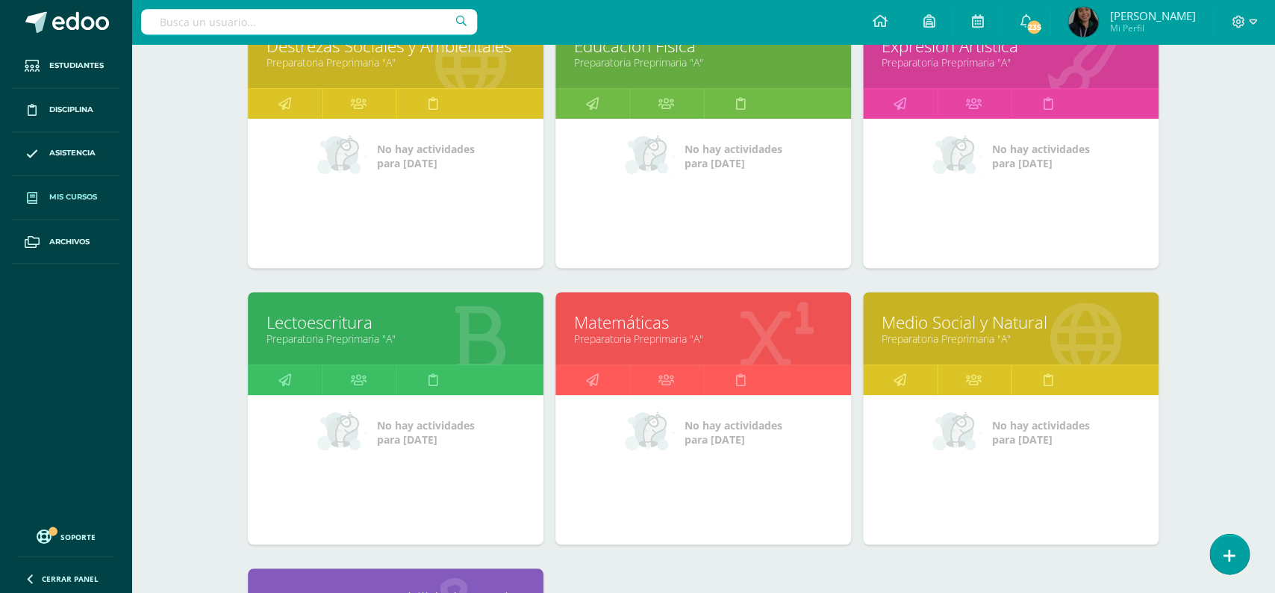
scroll to position [456, 0]
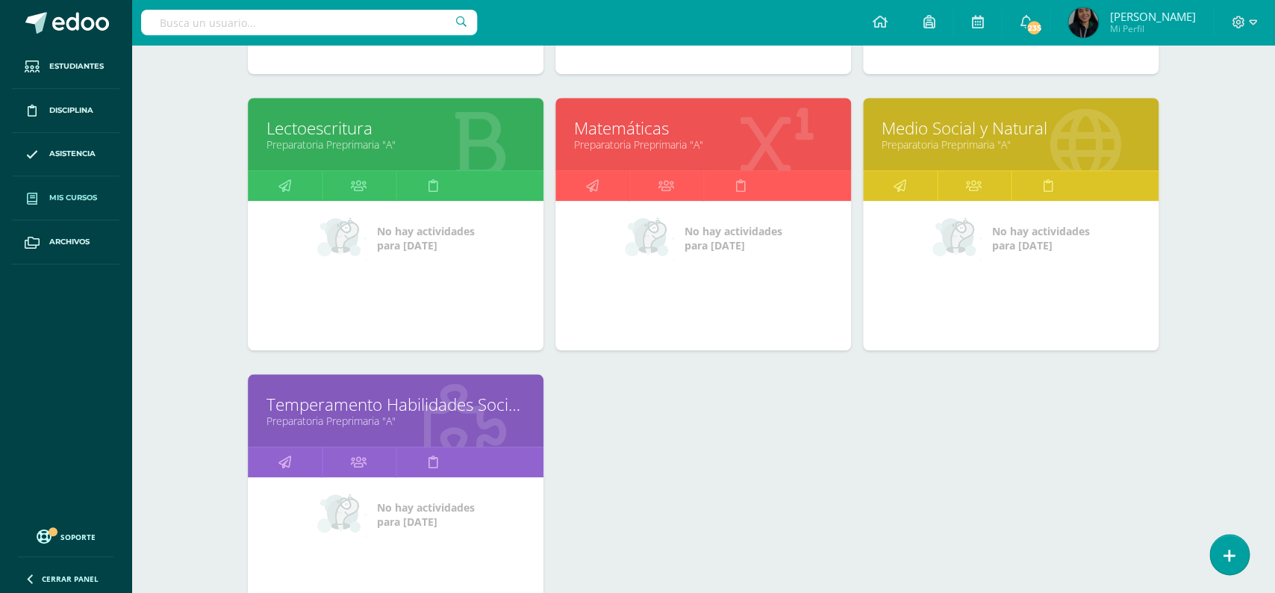
click at [918, 116] on link "Medio Social y Natural" at bounding box center [1011, 127] width 258 height 23
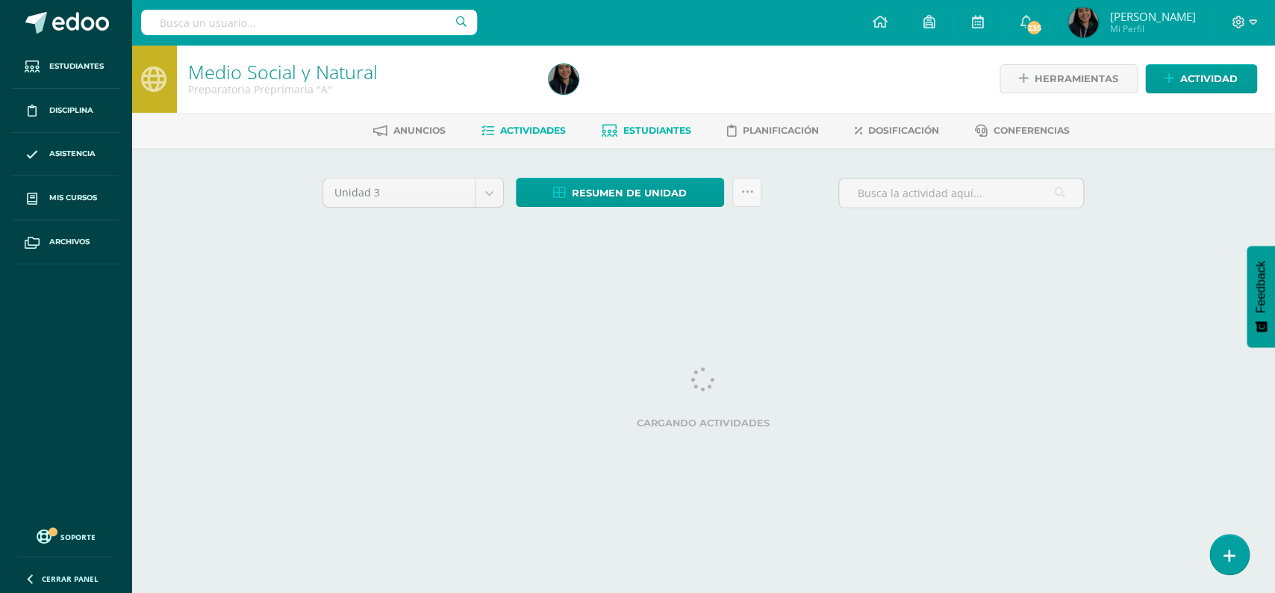
click at [655, 127] on span "Estudiantes" at bounding box center [657, 130] width 68 height 11
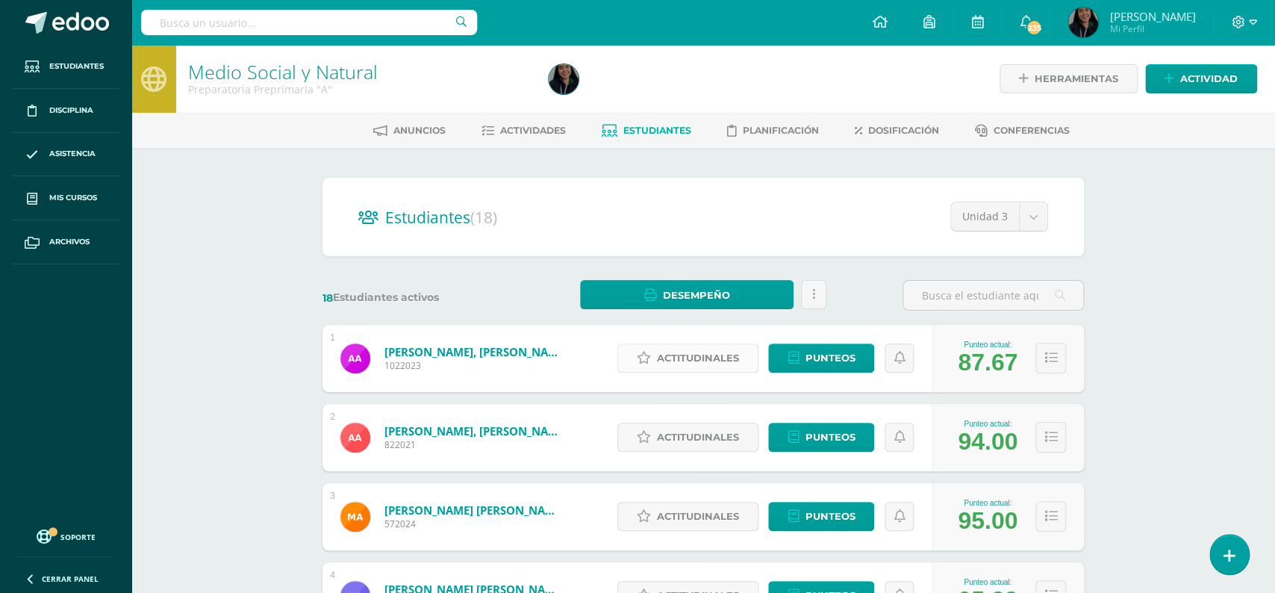
click at [665, 351] on span "Actitudinales" at bounding box center [698, 358] width 82 height 28
click at [0, 0] on div "Responsable" at bounding box center [0, 0] width 0 height 0
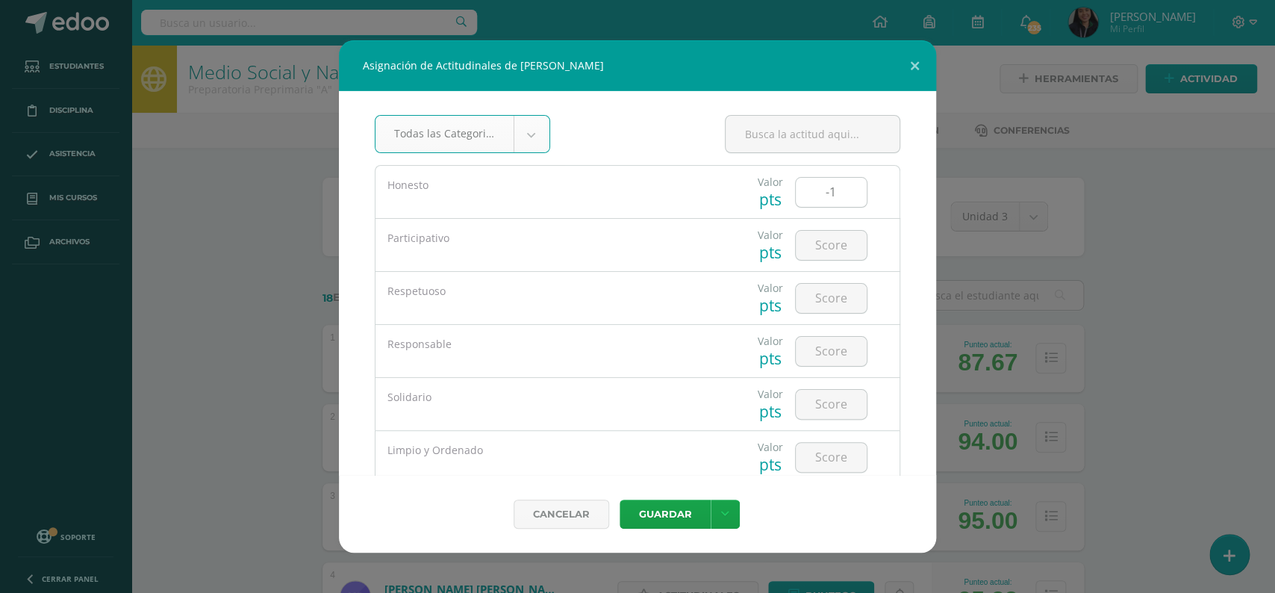
click at [848, 196] on input "-1" at bounding box center [831, 192] width 71 height 29
click at [848, 193] on input "0" at bounding box center [831, 192] width 71 height 29
click at [848, 193] on input "1" at bounding box center [831, 192] width 71 height 29
click at [848, 193] on input "2" at bounding box center [831, 192] width 71 height 29
click at [848, 193] on input "3" at bounding box center [831, 192] width 71 height 29
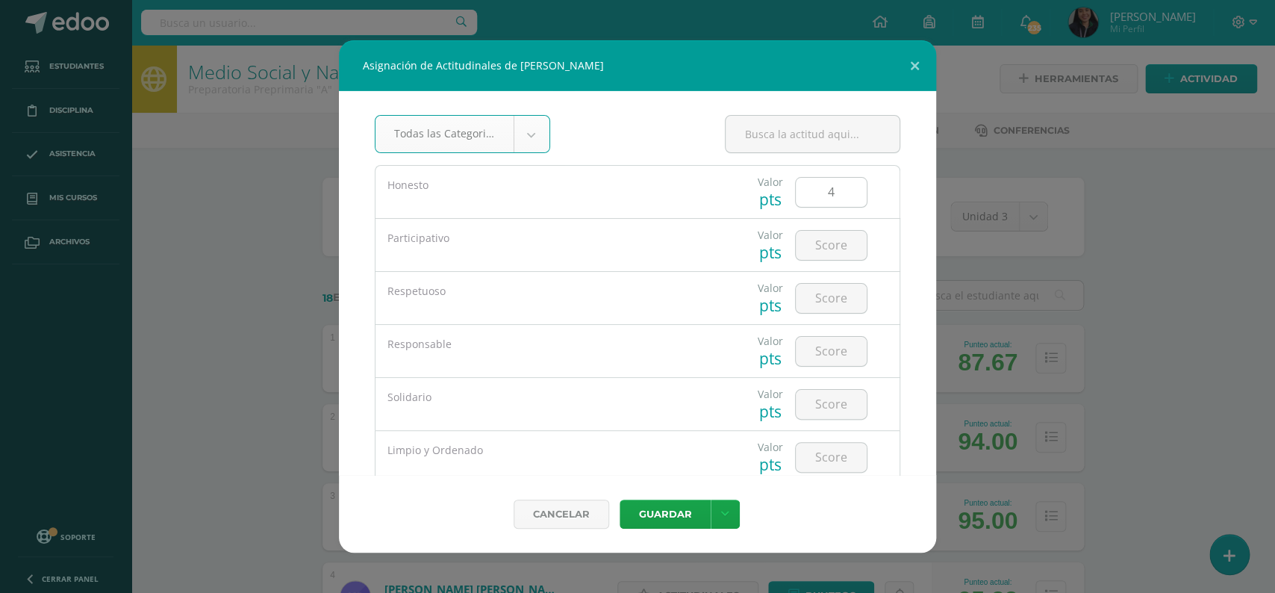
type input "4"
click at [848, 193] on input "4" at bounding box center [831, 192] width 71 height 29
click at [850, 245] on input "1" at bounding box center [831, 245] width 71 height 29
click at [851, 236] on input "1" at bounding box center [831, 245] width 71 height 29
click at [851, 246] on input "2" at bounding box center [831, 245] width 71 height 29
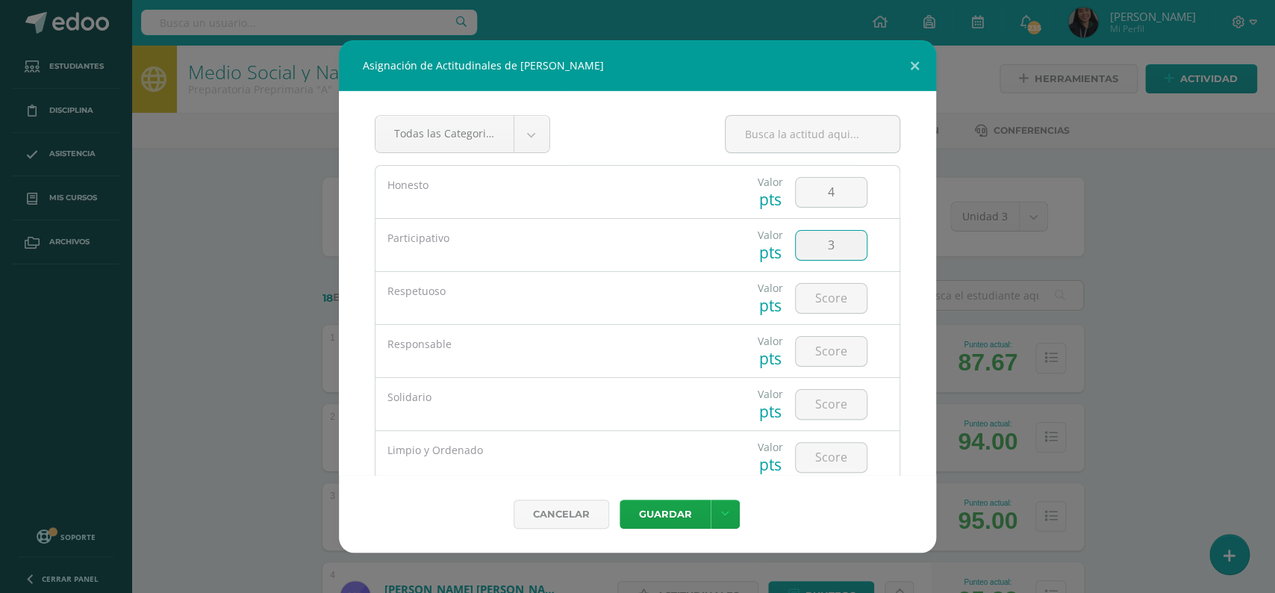
type input "3"
click at [851, 246] on input "3" at bounding box center [831, 245] width 71 height 29
click at [855, 297] on input "1" at bounding box center [831, 298] width 71 height 29
click at [855, 297] on input "2" at bounding box center [831, 298] width 71 height 29
click at [855, 297] on input "3" at bounding box center [831, 298] width 71 height 29
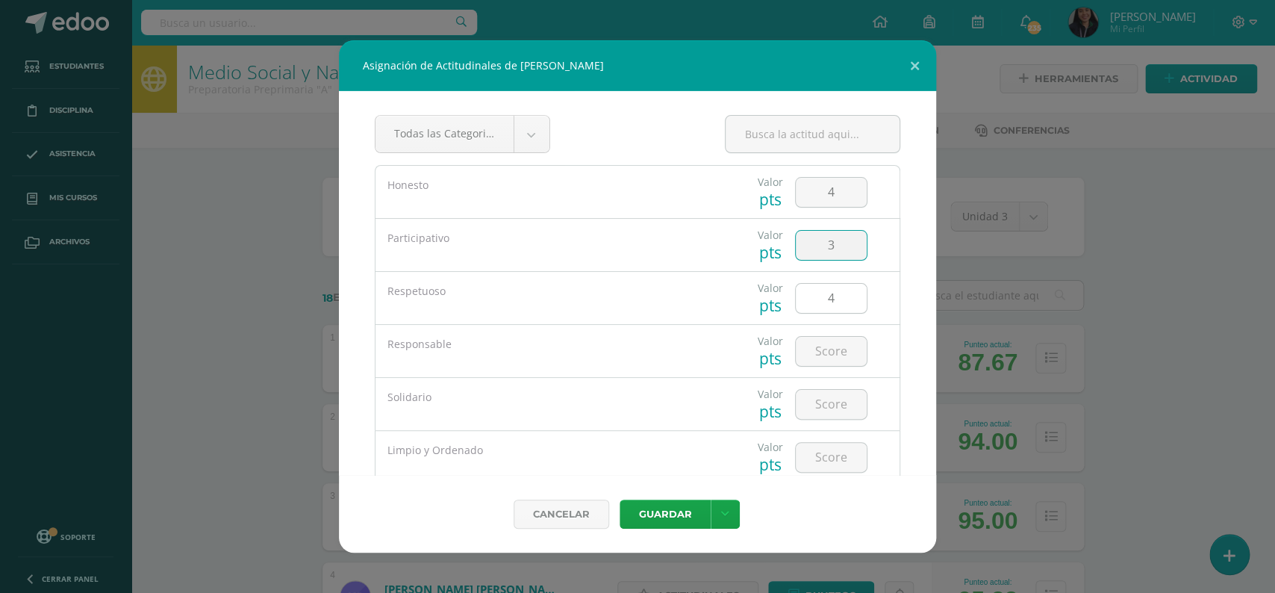
click at [855, 297] on input "4" at bounding box center [831, 298] width 71 height 29
type input "5"
click at [855, 297] on input "5" at bounding box center [831, 298] width 71 height 29
click at [855, 351] on input "1" at bounding box center [831, 351] width 71 height 29
click at [855, 351] on input "2" at bounding box center [831, 351] width 71 height 29
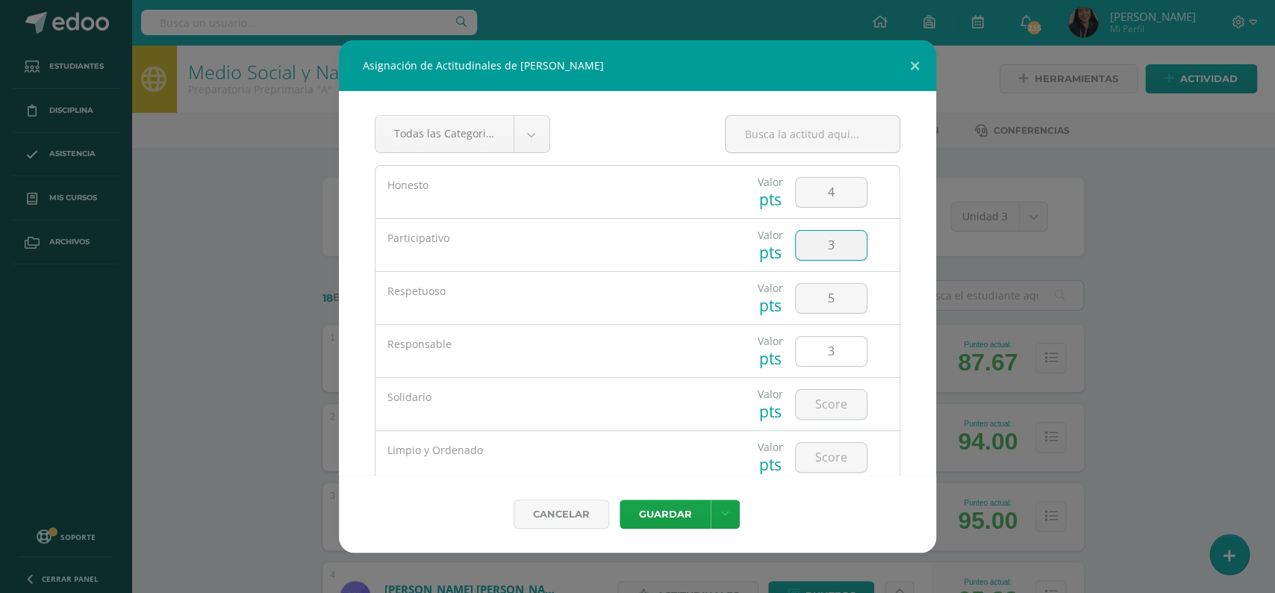
click at [855, 351] on input "3" at bounding box center [831, 351] width 71 height 29
click at [855, 351] on input "4" at bounding box center [831, 351] width 71 height 29
click at [855, 351] on input "5" at bounding box center [831, 351] width 71 height 29
click at [853, 353] on input "4" at bounding box center [831, 351] width 71 height 29
type input "3"
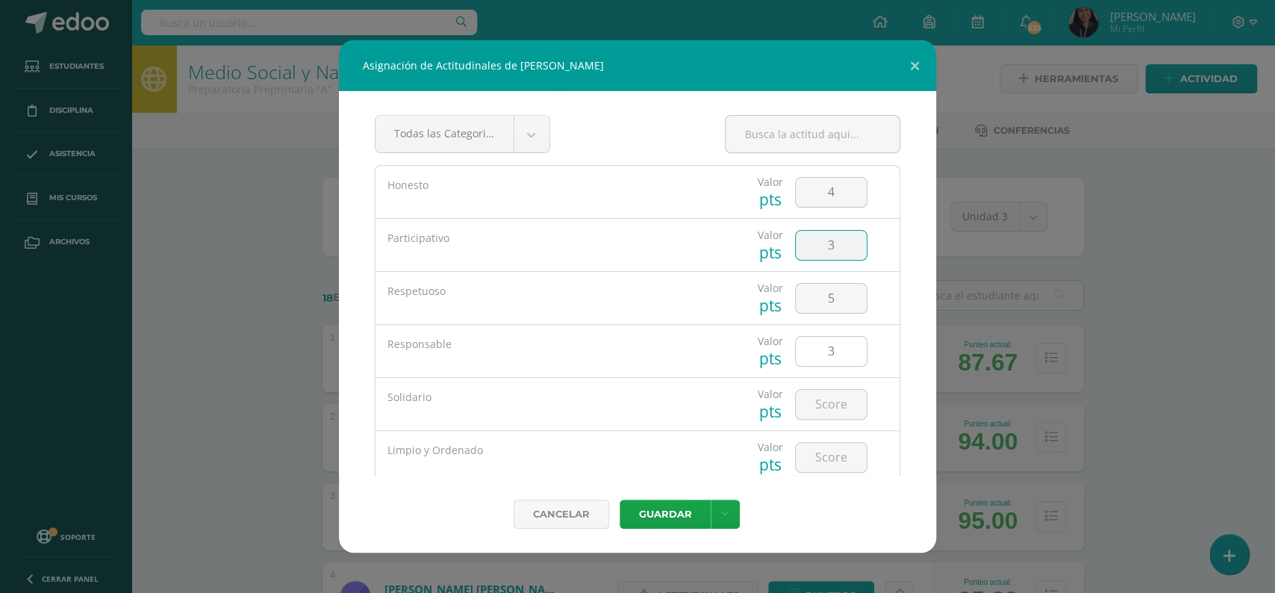
click at [853, 353] on input "3" at bounding box center [831, 351] width 71 height 29
click at [852, 404] on input "1" at bounding box center [831, 404] width 71 height 29
click at [852, 404] on input "2" at bounding box center [831, 404] width 71 height 29
click at [852, 404] on input "3" at bounding box center [831, 404] width 71 height 29
type input "4"
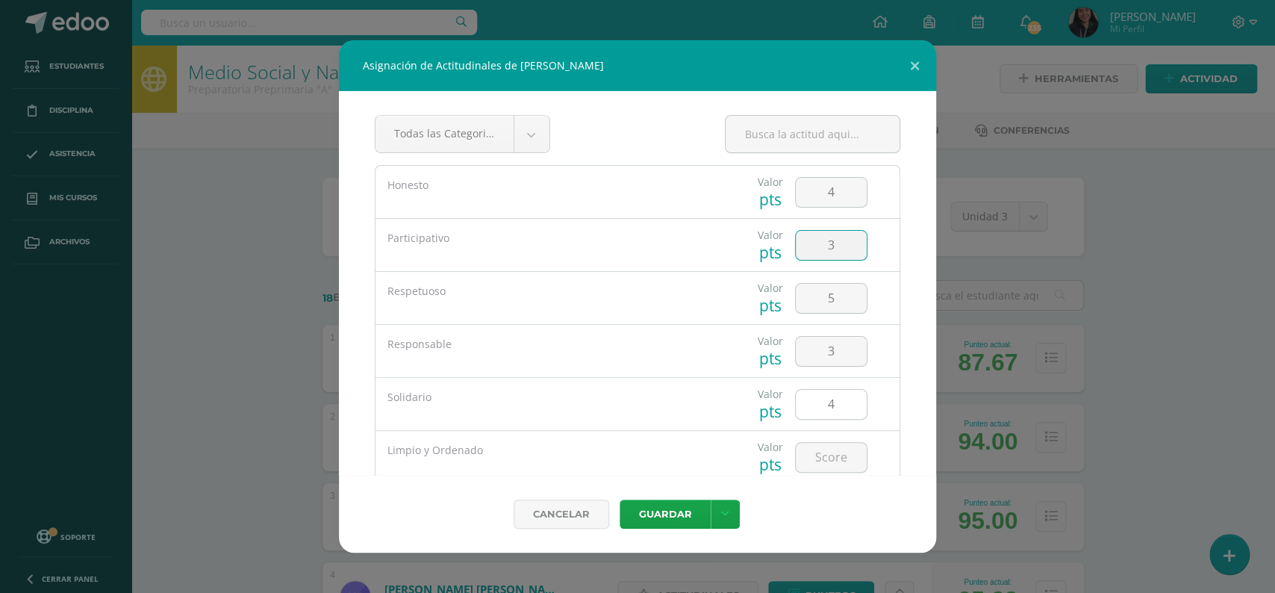
click at [852, 404] on input "4" at bounding box center [831, 404] width 71 height 29
click at [848, 455] on input "1" at bounding box center [831, 457] width 71 height 29
click at [848, 455] on input "2" at bounding box center [831, 457] width 71 height 29
click at [848, 455] on input "3" at bounding box center [831, 457] width 71 height 29
type input "4"
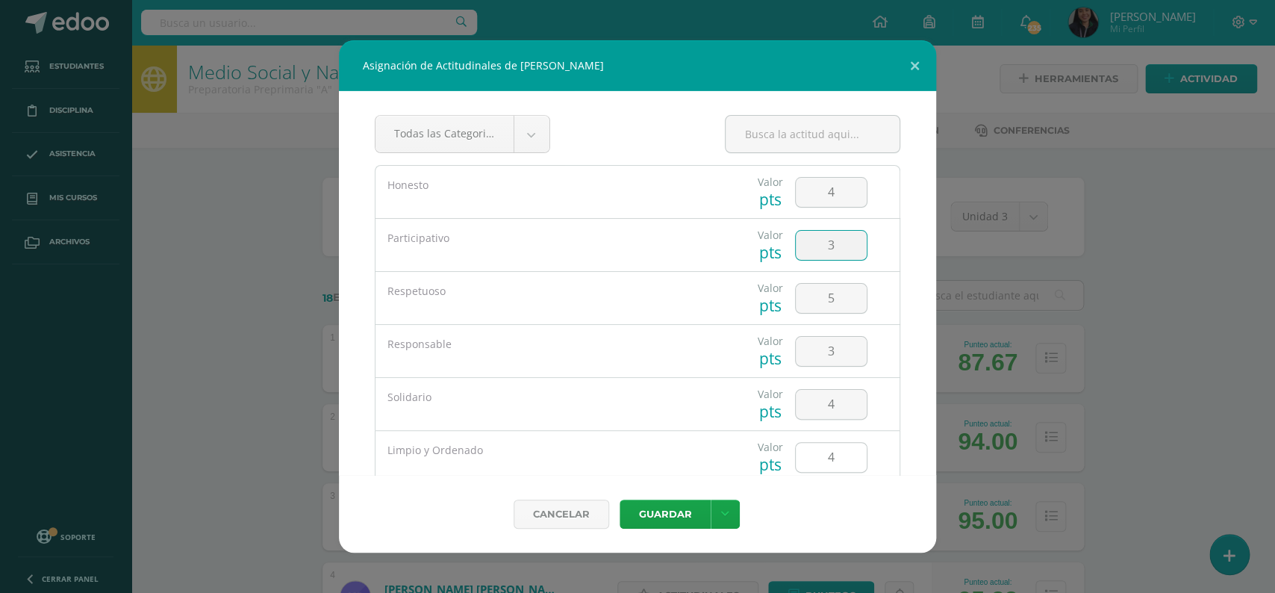
click at [848, 455] on input "4" at bounding box center [831, 457] width 71 height 29
click at [664, 510] on button "Guardar" at bounding box center [665, 513] width 91 height 29
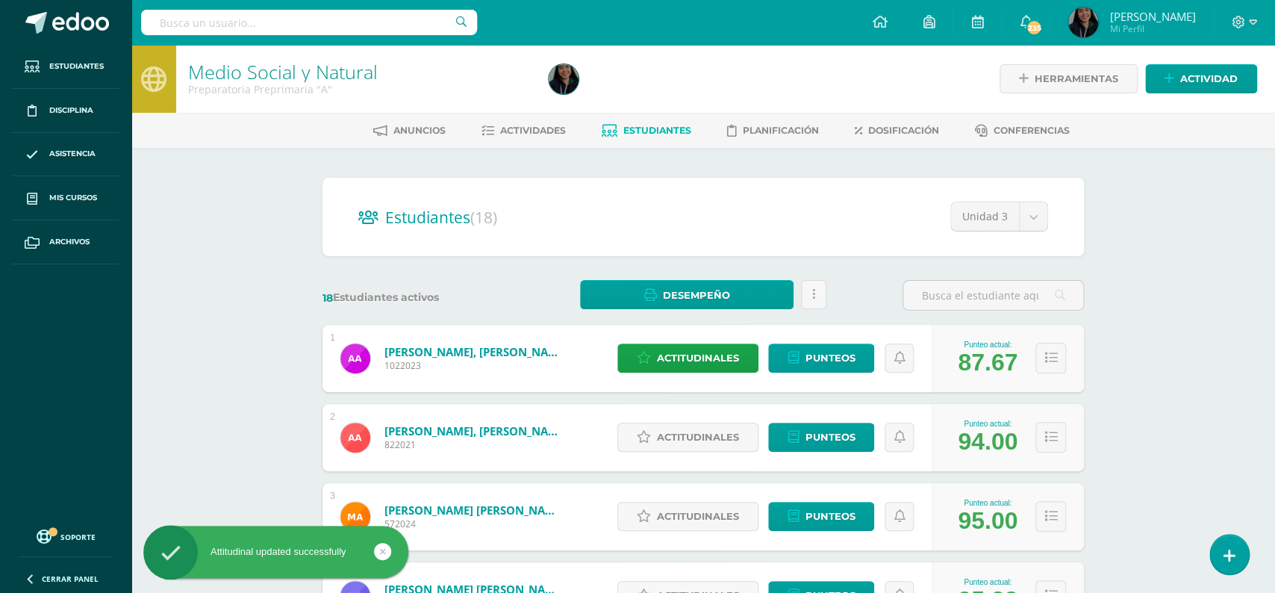
click at [710, 440] on div "Actitudinales Punteos" at bounding box center [771, 437] width 322 height 67
click at [702, 429] on span "Actitudinales" at bounding box center [698, 437] width 82 height 28
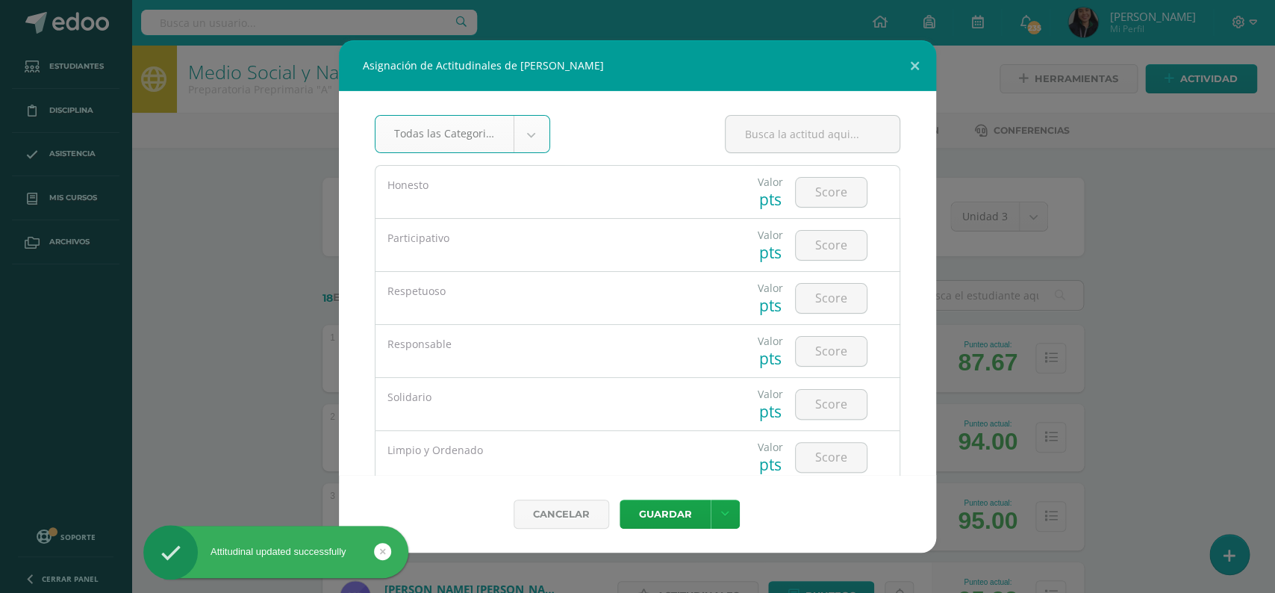
click at [702, 430] on div "Limpio y Ordenado Valor pts" at bounding box center [637, 457] width 525 height 54
click at [702, 429] on div "Solidario" at bounding box center [549, 404] width 349 height 52
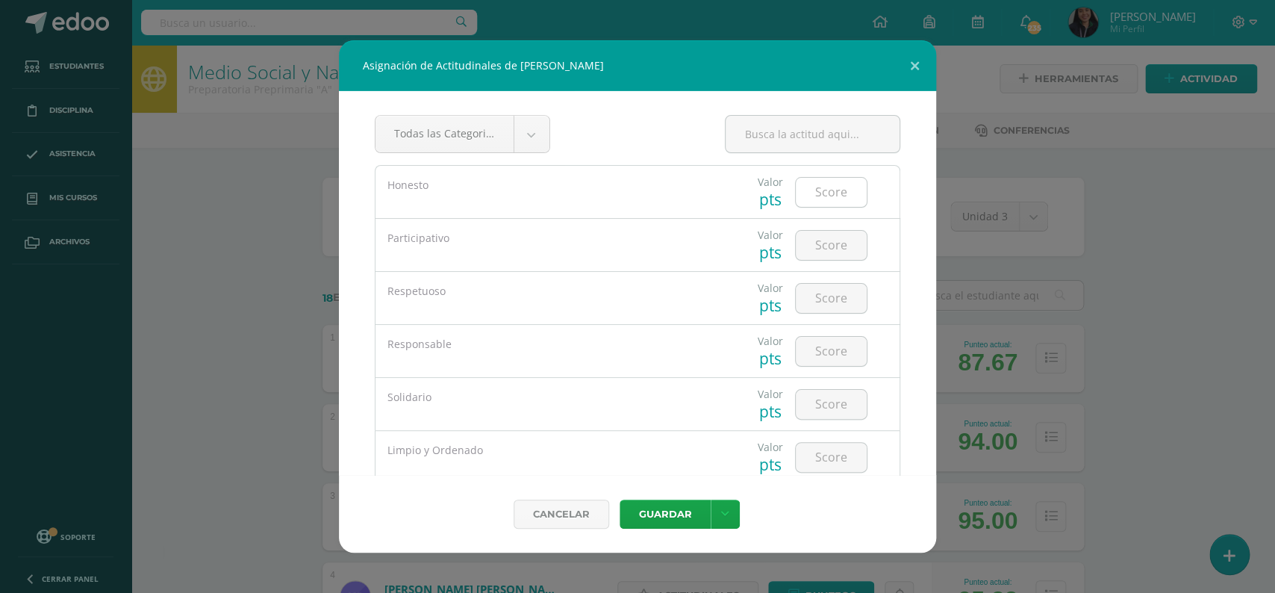
click at [827, 193] on input "number" at bounding box center [831, 192] width 71 height 29
type input "4"
type input "3"
click at [825, 247] on input "number" at bounding box center [831, 245] width 71 height 29
type input "3"
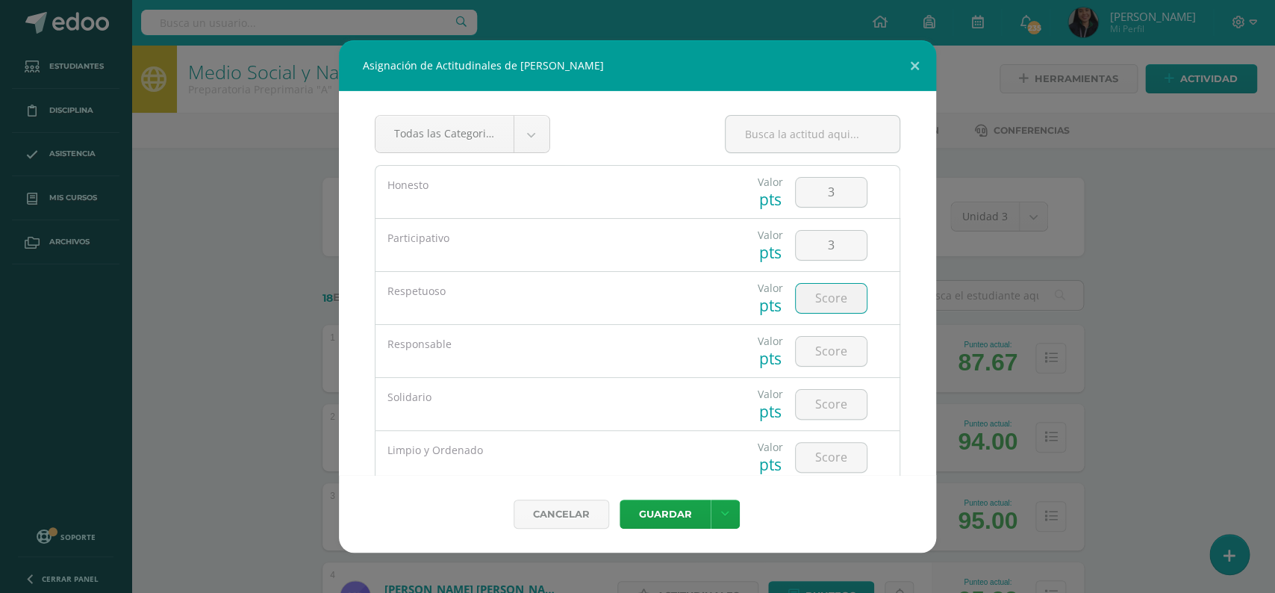
click at [818, 297] on input "number" at bounding box center [831, 298] width 71 height 29
type input "4"
click at [826, 343] on input "number" at bounding box center [831, 351] width 71 height 29
type input "4"
click at [829, 404] on input "number" at bounding box center [831, 404] width 71 height 29
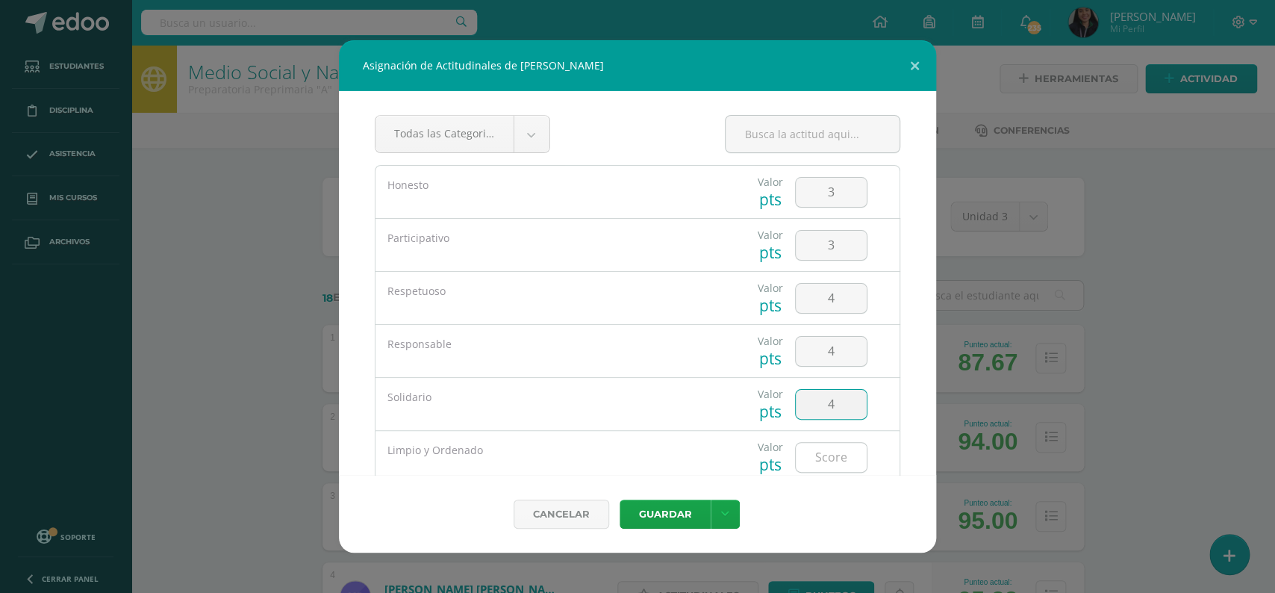
type input "4"
click at [829, 461] on input "number" at bounding box center [831, 457] width 71 height 29
type input "4"
click at [679, 516] on button "Guardar" at bounding box center [665, 513] width 91 height 29
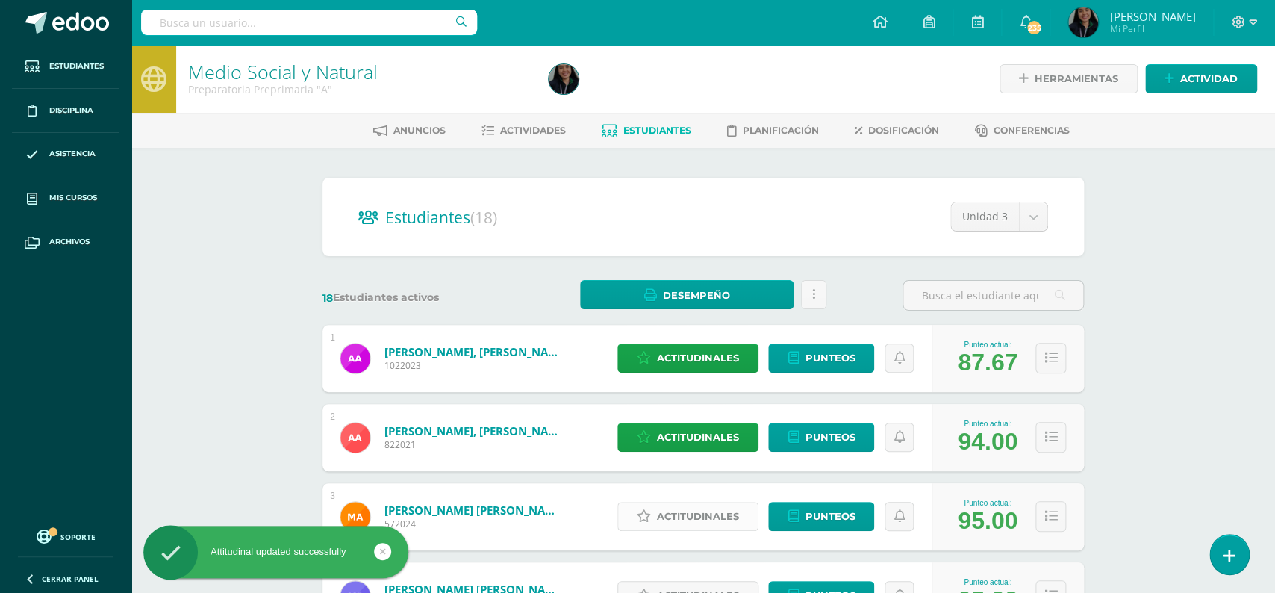
click at [686, 502] on span "Actitudinales" at bounding box center [698, 516] width 82 height 28
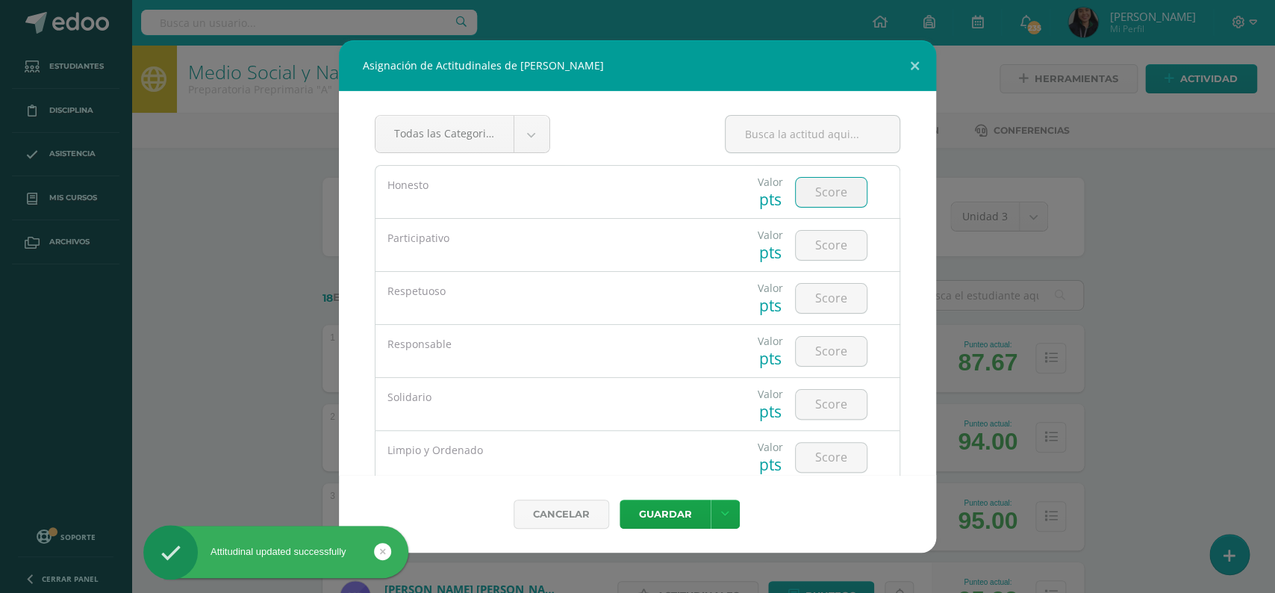
click at [818, 183] on input "number" at bounding box center [831, 192] width 71 height 29
type input "5"
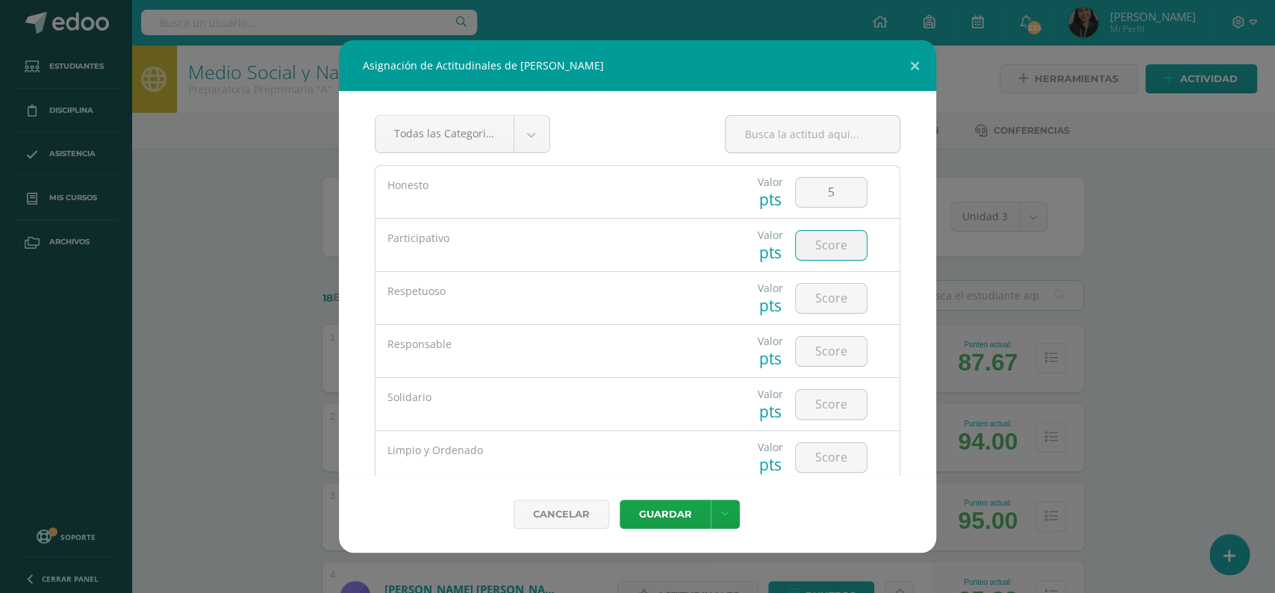
click at [829, 243] on input "number" at bounding box center [831, 245] width 71 height 29
type input "4"
click at [828, 297] on input "number" at bounding box center [831, 298] width 71 height 29
type input "5"
click at [826, 348] on input "number" at bounding box center [831, 351] width 71 height 29
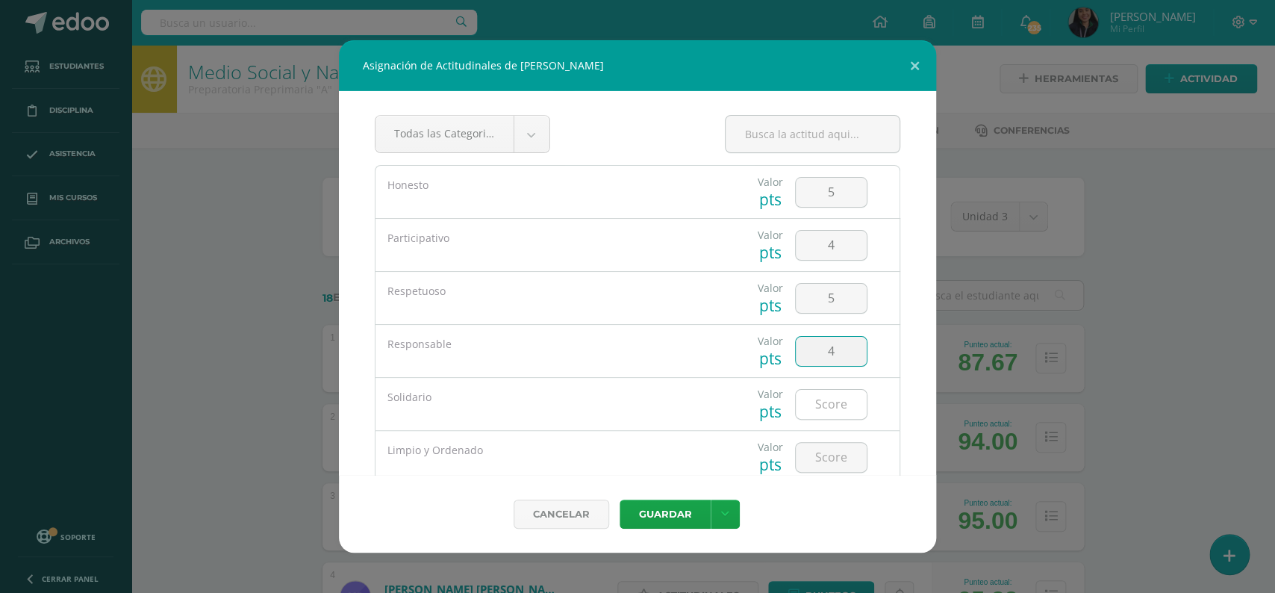
type input "4"
click at [825, 399] on input "number" at bounding box center [831, 404] width 71 height 29
type input "4"
click at [820, 450] on input "number" at bounding box center [831, 457] width 71 height 29
type input "5"
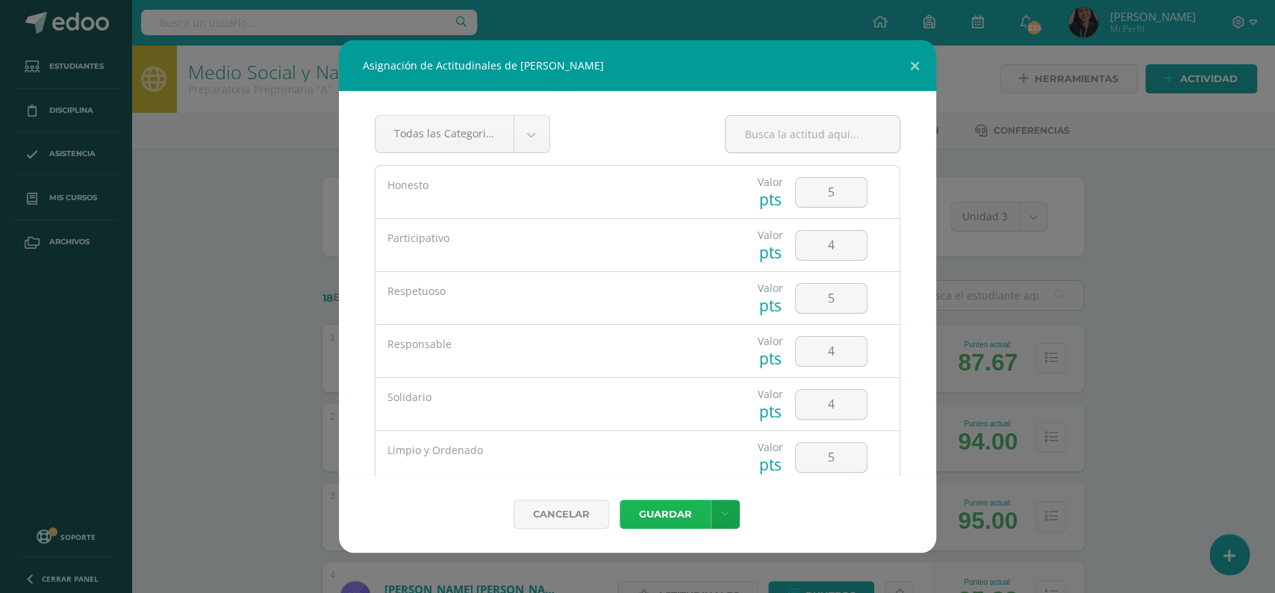
click at [665, 511] on button "Guardar" at bounding box center [665, 513] width 91 height 29
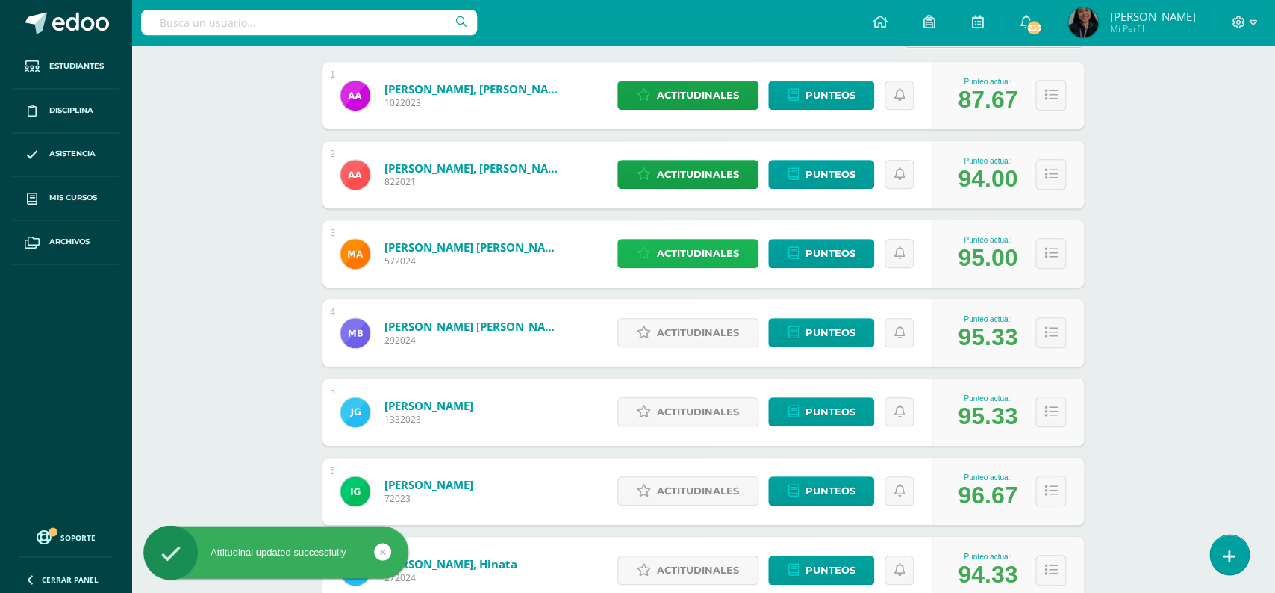
scroll to position [303, 0]
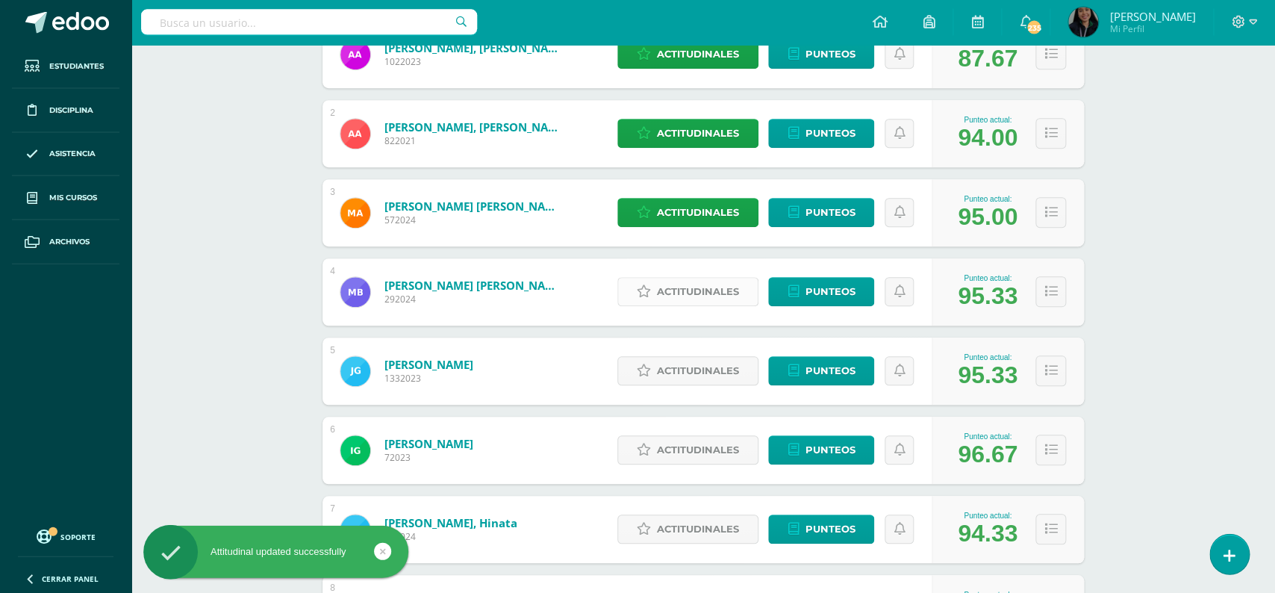
click at [734, 281] on span "Actitudinales" at bounding box center [698, 292] width 82 height 28
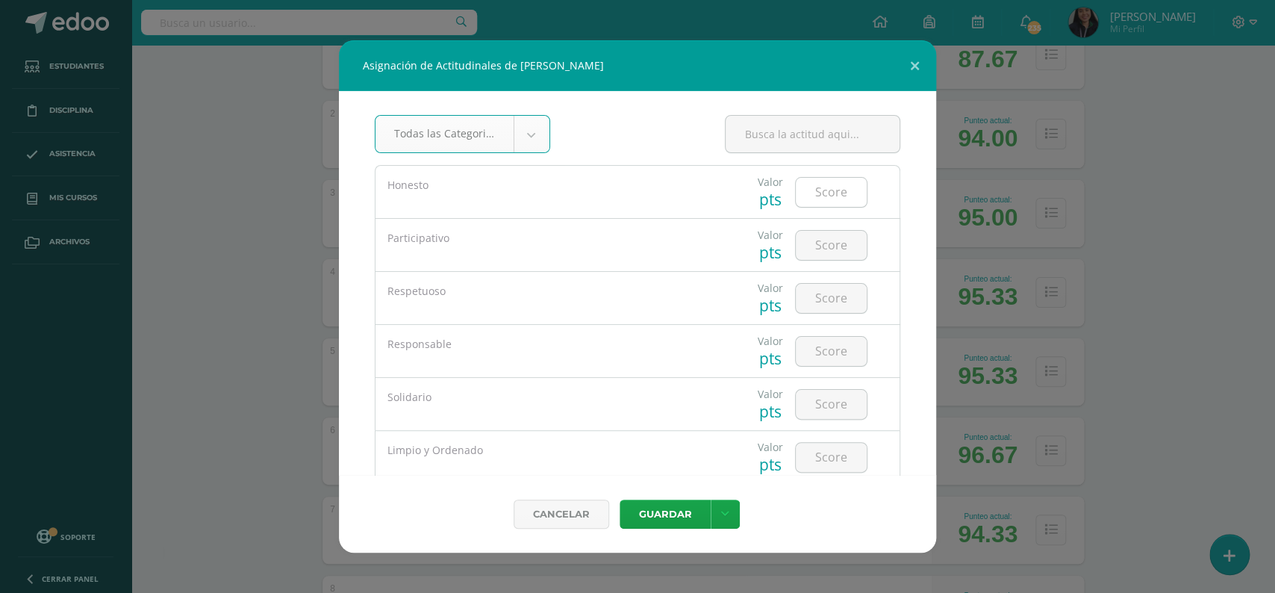
click at [824, 193] on input "number" at bounding box center [831, 192] width 71 height 29
click at [838, 186] on input "number" at bounding box center [831, 192] width 71 height 29
type input "4"
click at [826, 249] on input "number" at bounding box center [831, 245] width 71 height 29
type input "5"
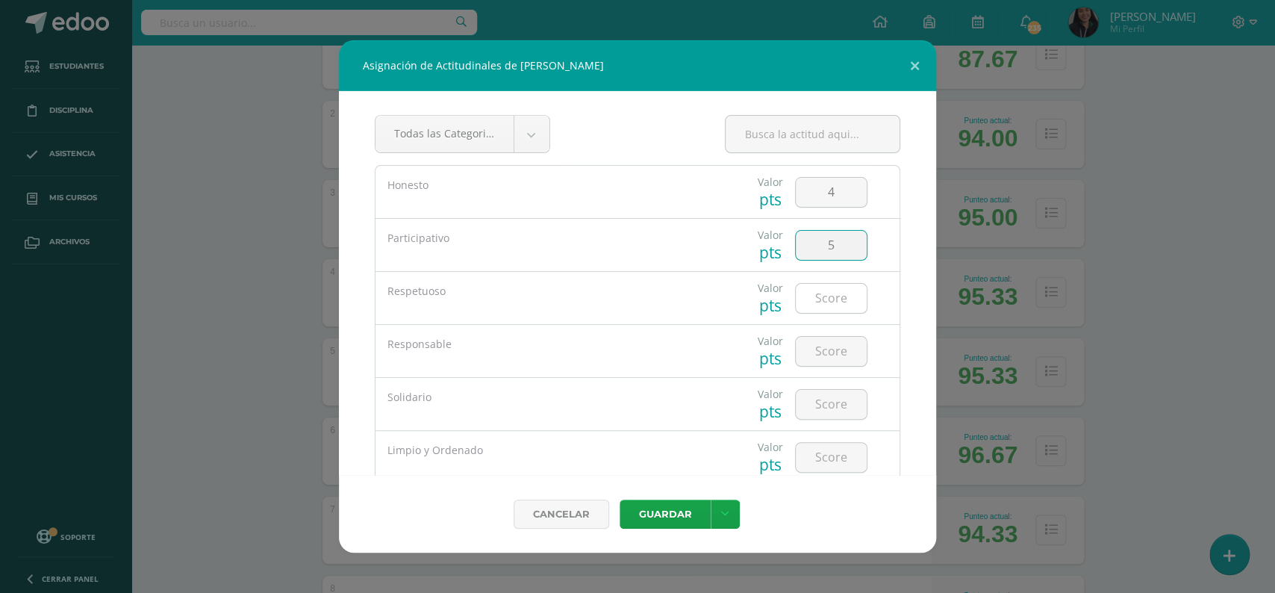
click at [824, 302] on input "number" at bounding box center [831, 298] width 71 height 29
type input "4"
click at [827, 352] on input "number" at bounding box center [831, 351] width 71 height 29
type input "4"
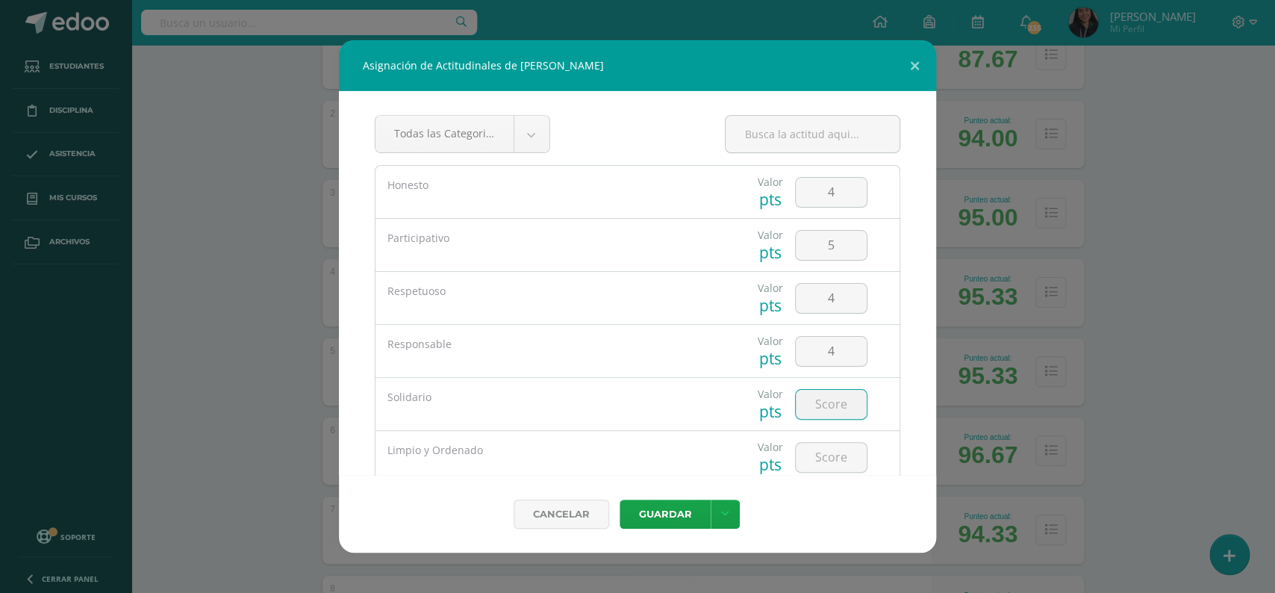
click at [827, 413] on input "number" at bounding box center [831, 404] width 71 height 29
type input "4"
click at [816, 462] on input "number" at bounding box center [831, 457] width 71 height 29
type input "4"
click at [659, 512] on button "Guardar" at bounding box center [665, 513] width 91 height 29
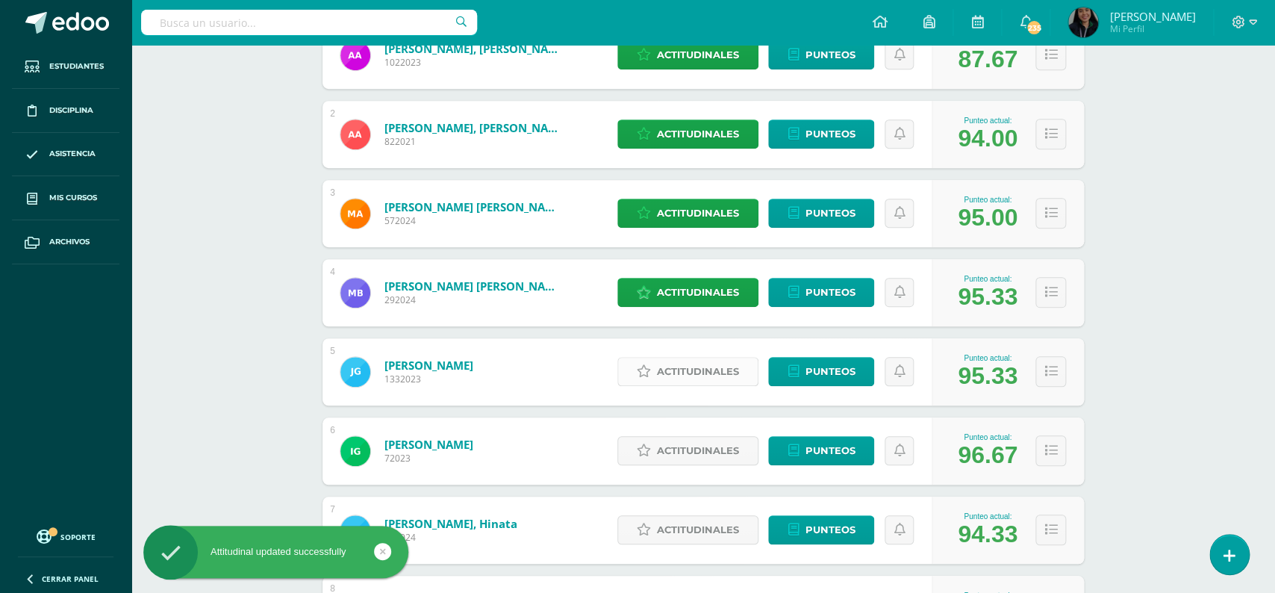
click at [650, 357] on link "Actitudinales" at bounding box center [687, 371] width 141 height 29
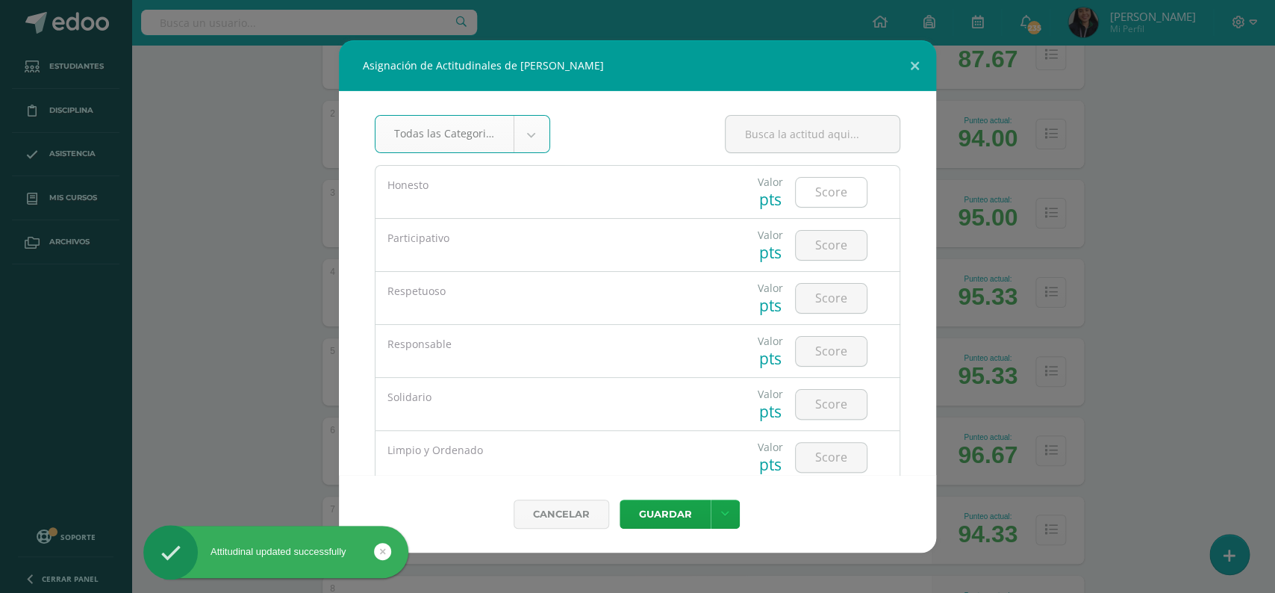
click at [826, 195] on input "number" at bounding box center [831, 192] width 71 height 29
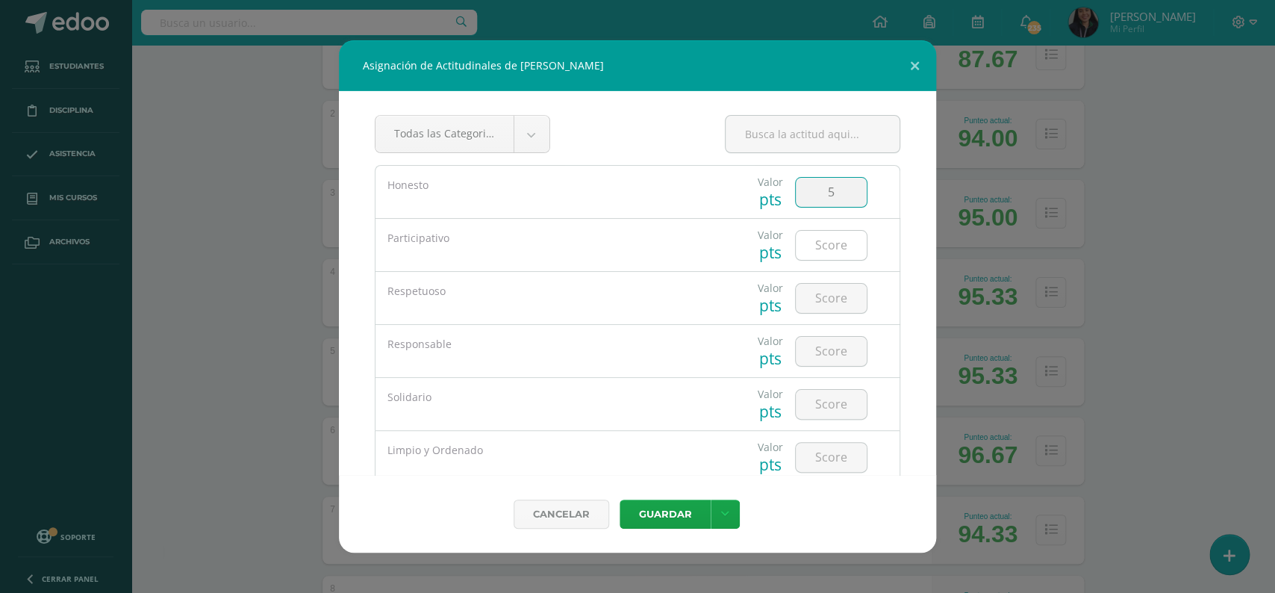
type input "5"
click at [820, 247] on input "number" at bounding box center [831, 245] width 71 height 29
type input "4"
click at [831, 305] on input "number" at bounding box center [831, 298] width 71 height 29
type input "4"
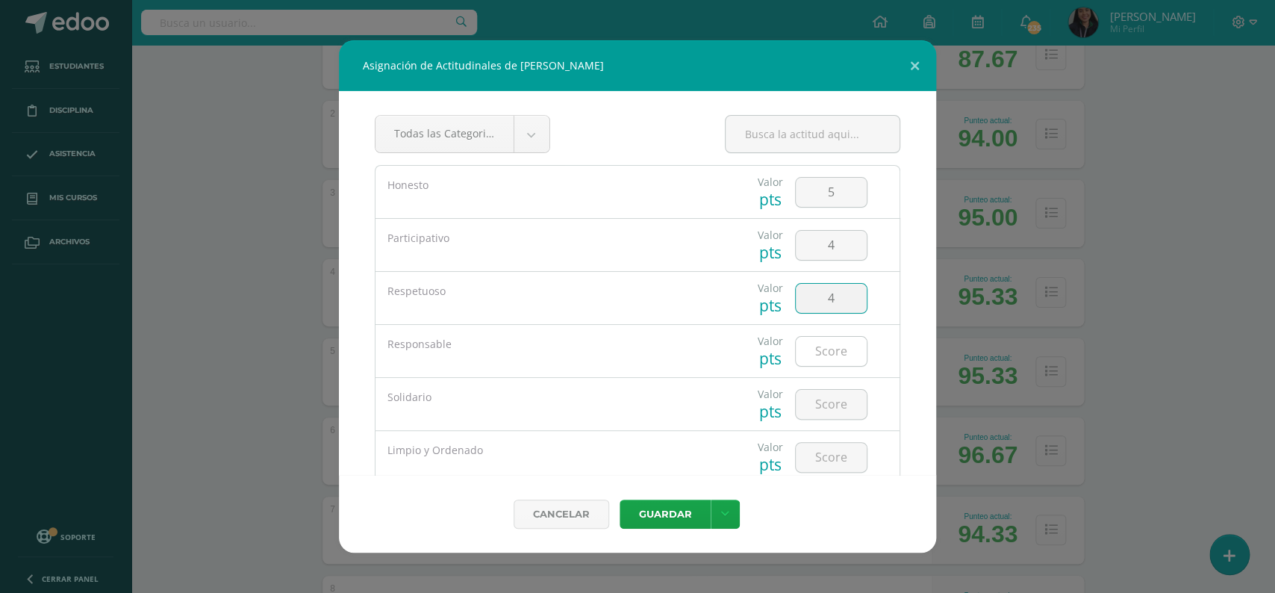
click at [825, 351] on input "number" at bounding box center [831, 351] width 71 height 29
type input "4"
click at [835, 402] on input "number" at bounding box center [831, 404] width 71 height 29
type input "4"
click at [824, 456] on input "number" at bounding box center [831, 457] width 71 height 29
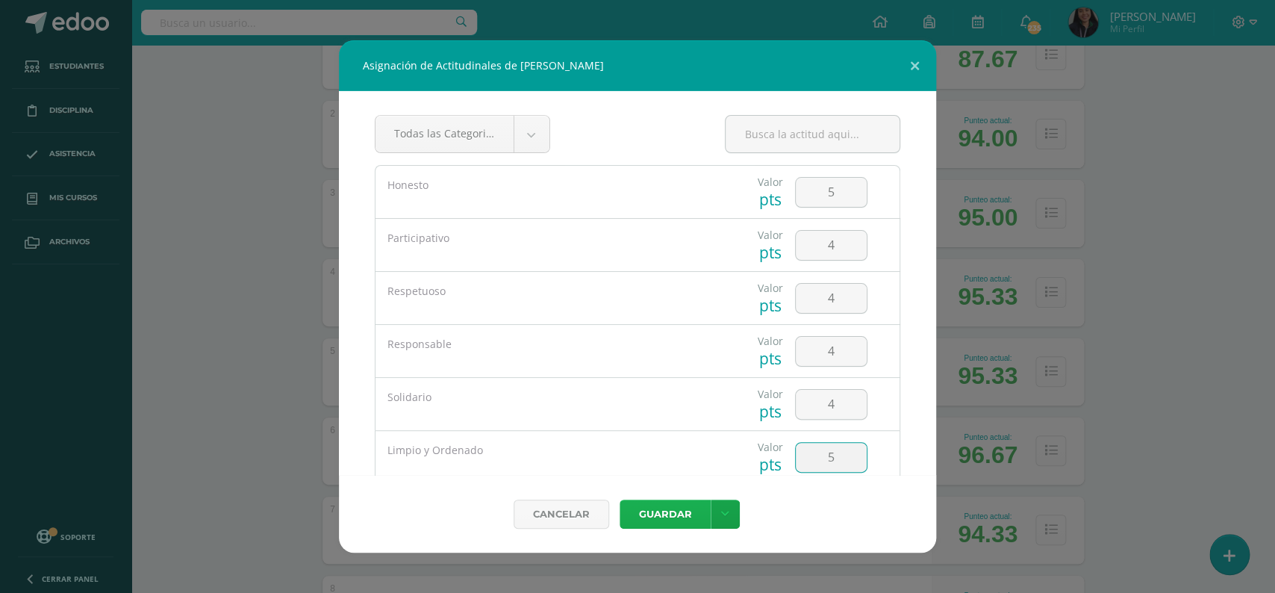
type input "5"
click at [657, 512] on button "Guardar" at bounding box center [665, 513] width 91 height 29
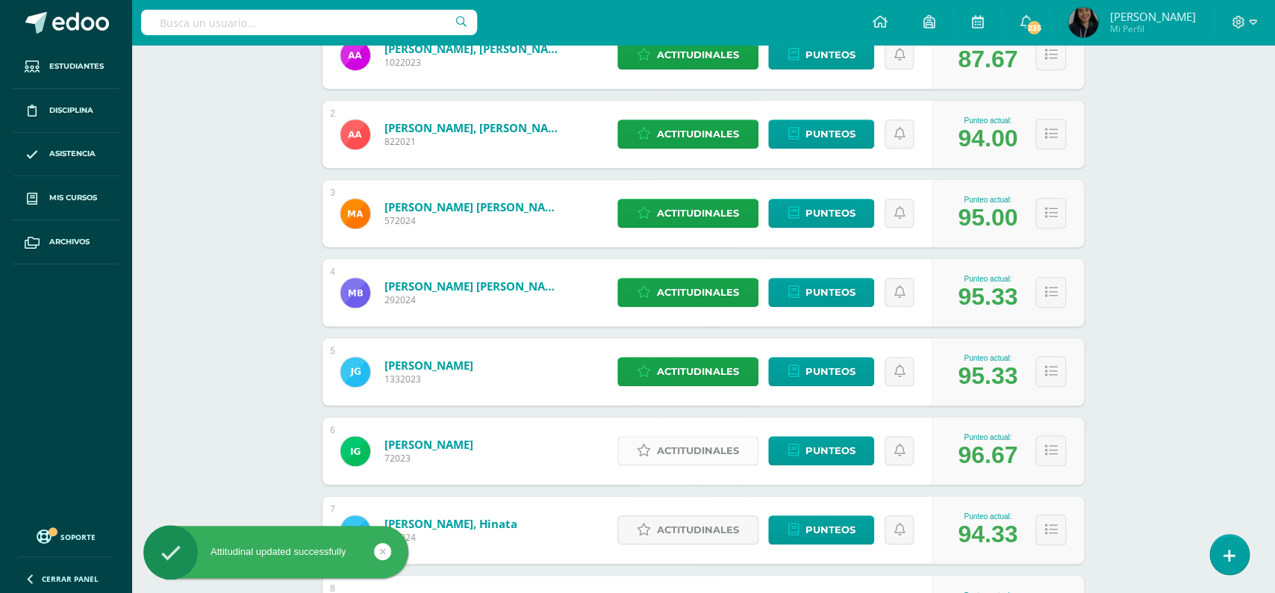
click at [664, 437] on span "Actitudinales" at bounding box center [698, 451] width 82 height 28
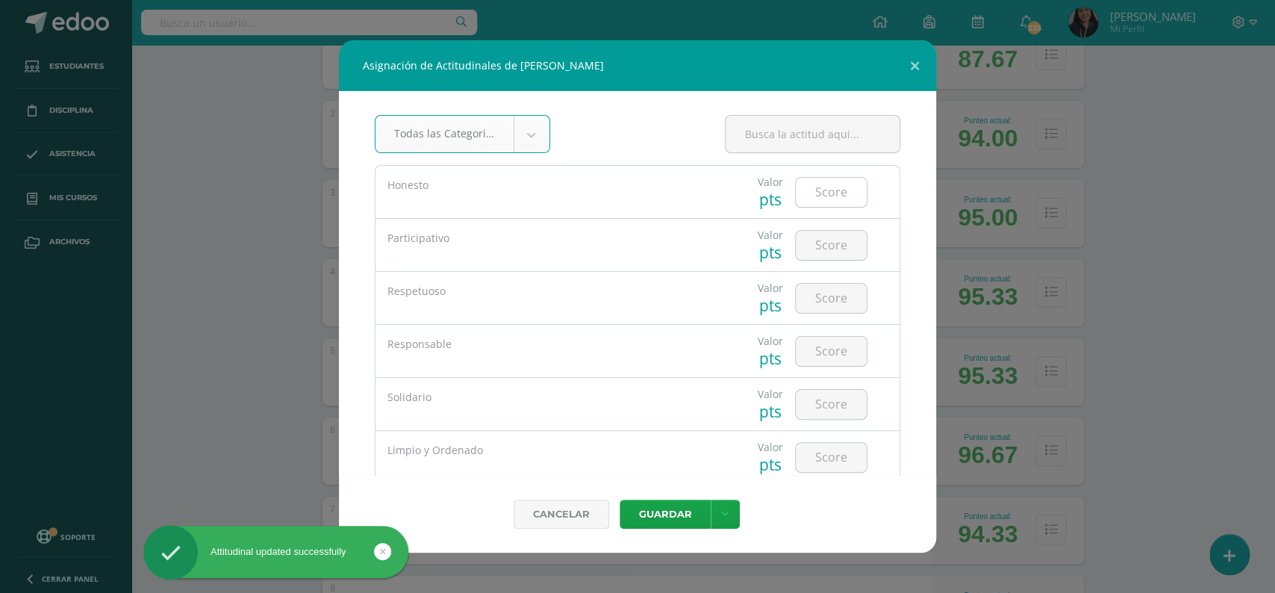
click at [826, 197] on input "number" at bounding box center [831, 192] width 71 height 29
type input "5"
click at [832, 250] on input "number" at bounding box center [831, 245] width 71 height 29
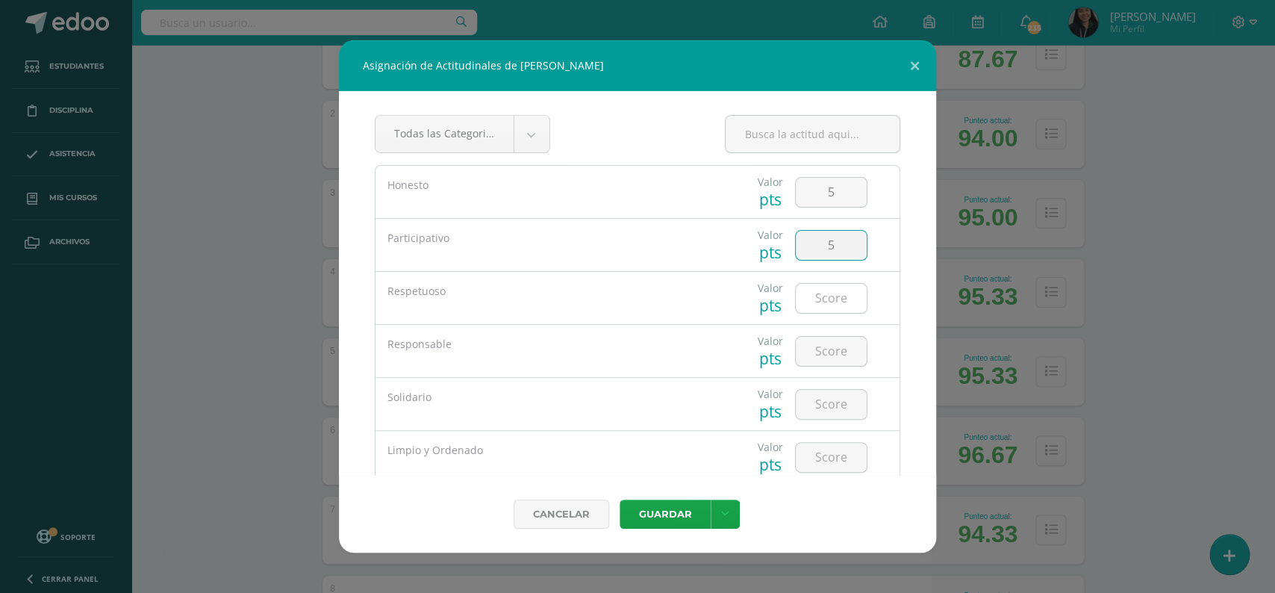
type input "5"
click at [820, 298] on input "number" at bounding box center [831, 298] width 71 height 29
type input "4"
click at [835, 355] on input "number" at bounding box center [831, 351] width 71 height 29
type input "5"
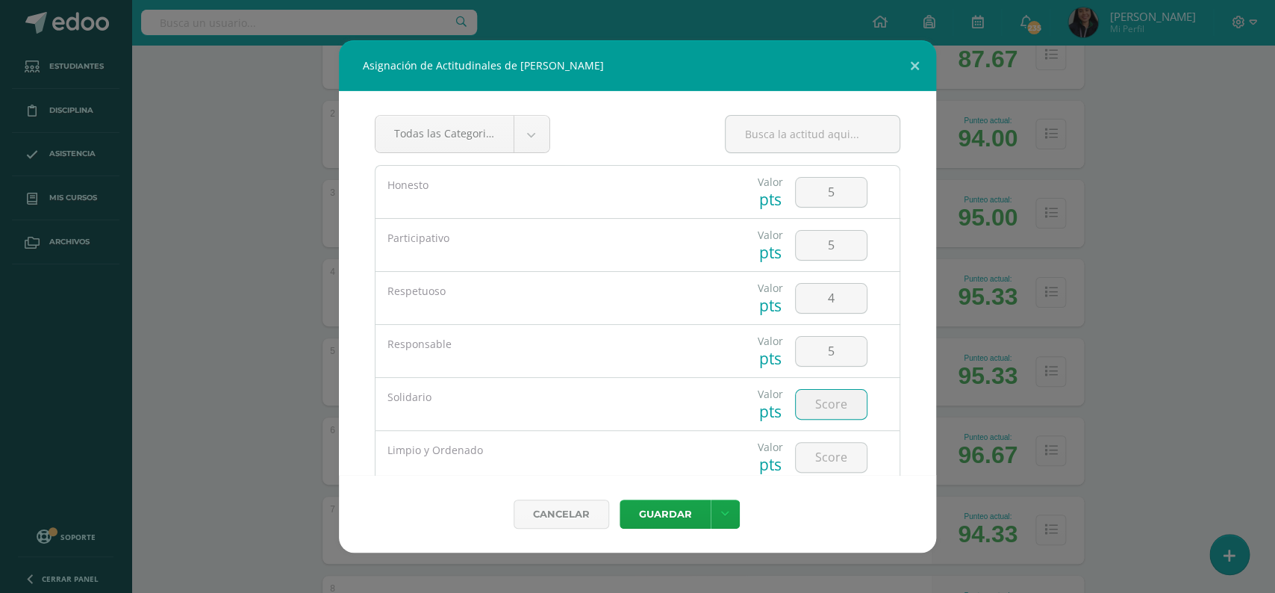
click at [829, 408] on input "number" at bounding box center [831, 404] width 71 height 29
type input "4"
click at [820, 458] on input "number" at bounding box center [831, 457] width 71 height 29
type input "4"
click at [668, 501] on button "Guardar" at bounding box center [665, 513] width 91 height 29
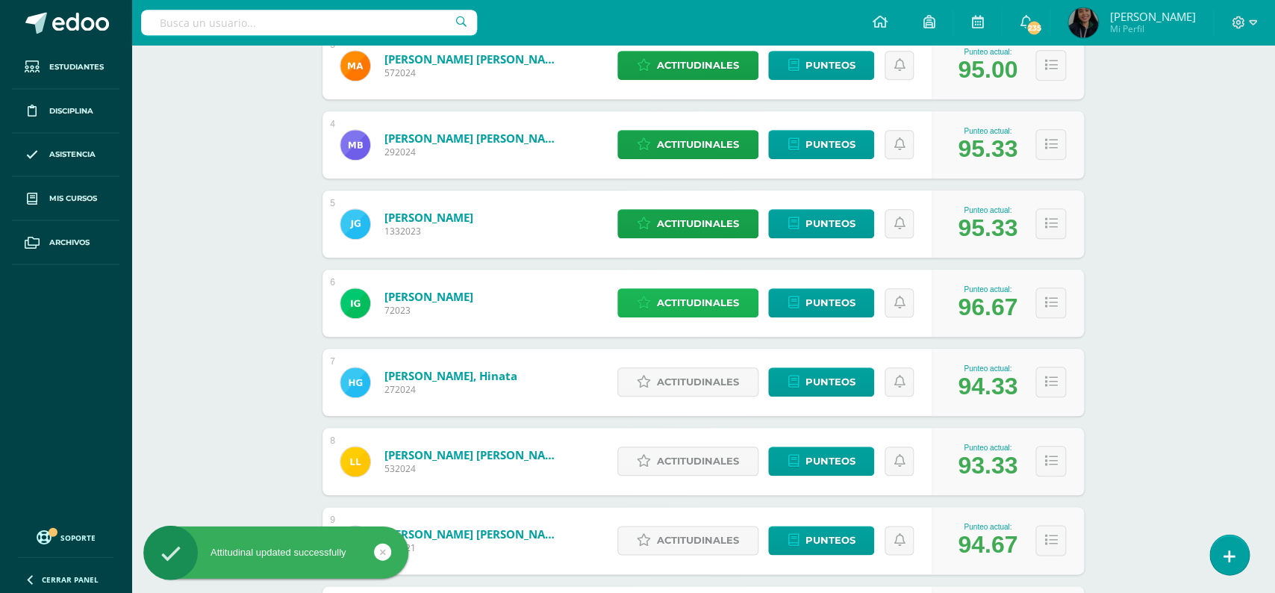
scroll to position [649, 0]
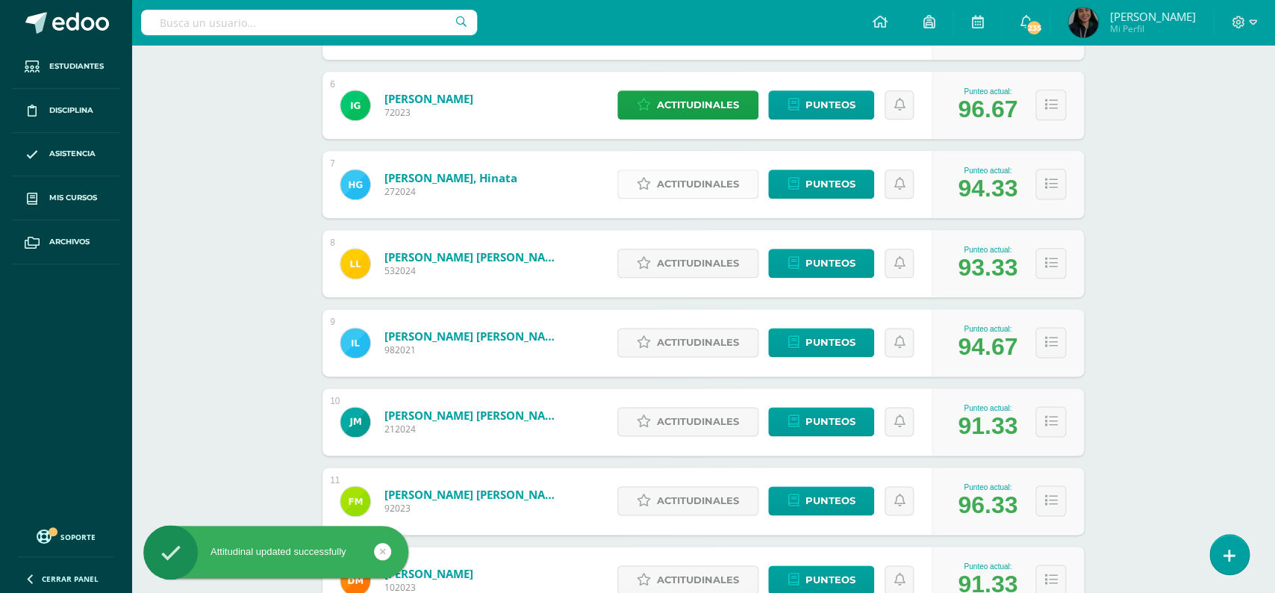
click at [674, 182] on span "Actitudinales" at bounding box center [698, 184] width 82 height 28
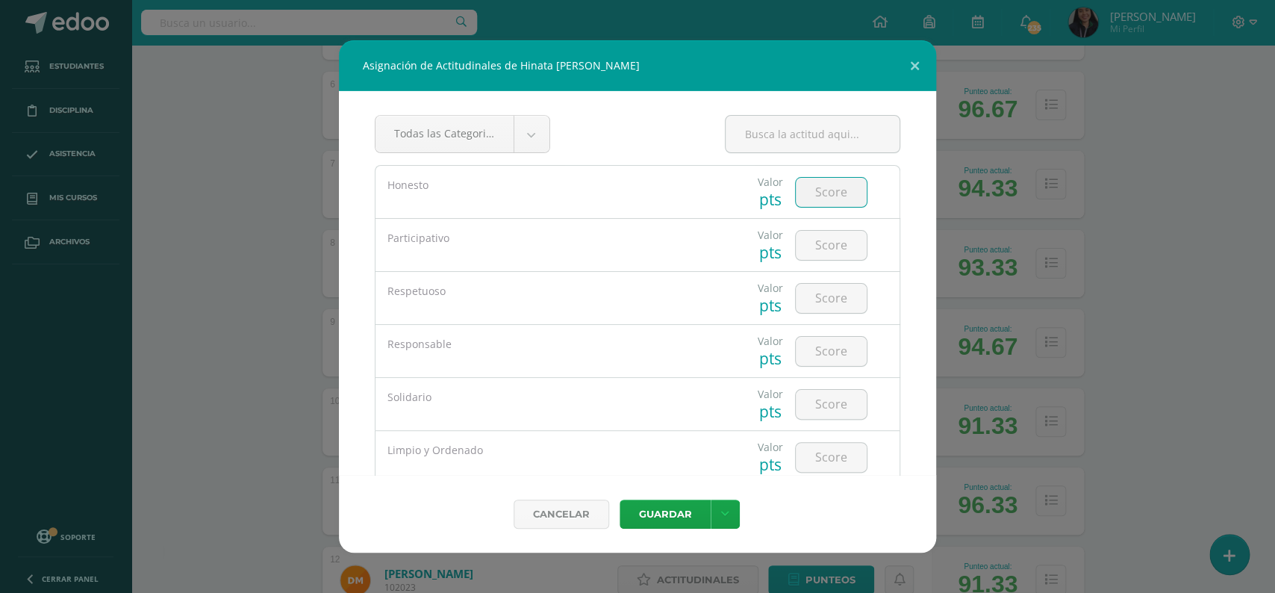
click at [831, 190] on input "number" at bounding box center [831, 192] width 71 height 29
type input "4"
click at [818, 250] on input "number" at bounding box center [831, 245] width 71 height 29
type input "4"
click at [823, 303] on input "number" at bounding box center [831, 298] width 71 height 29
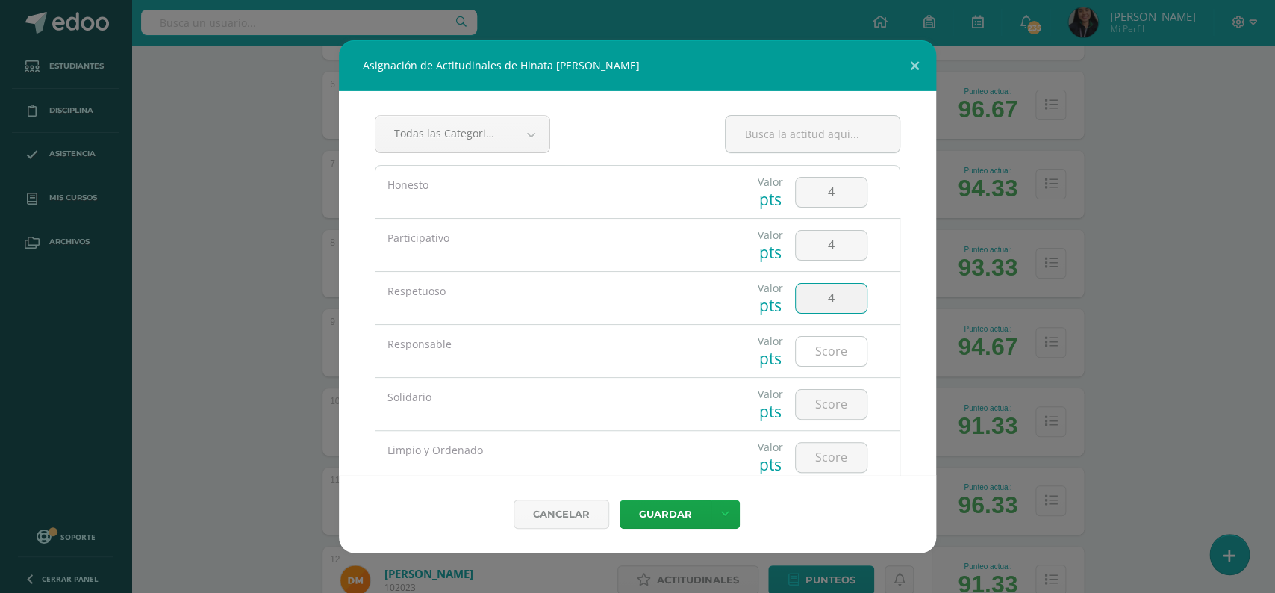
type input "4"
click at [822, 351] on input "number" at bounding box center [831, 351] width 71 height 29
type input "4"
click at [818, 393] on input "number" at bounding box center [831, 404] width 71 height 29
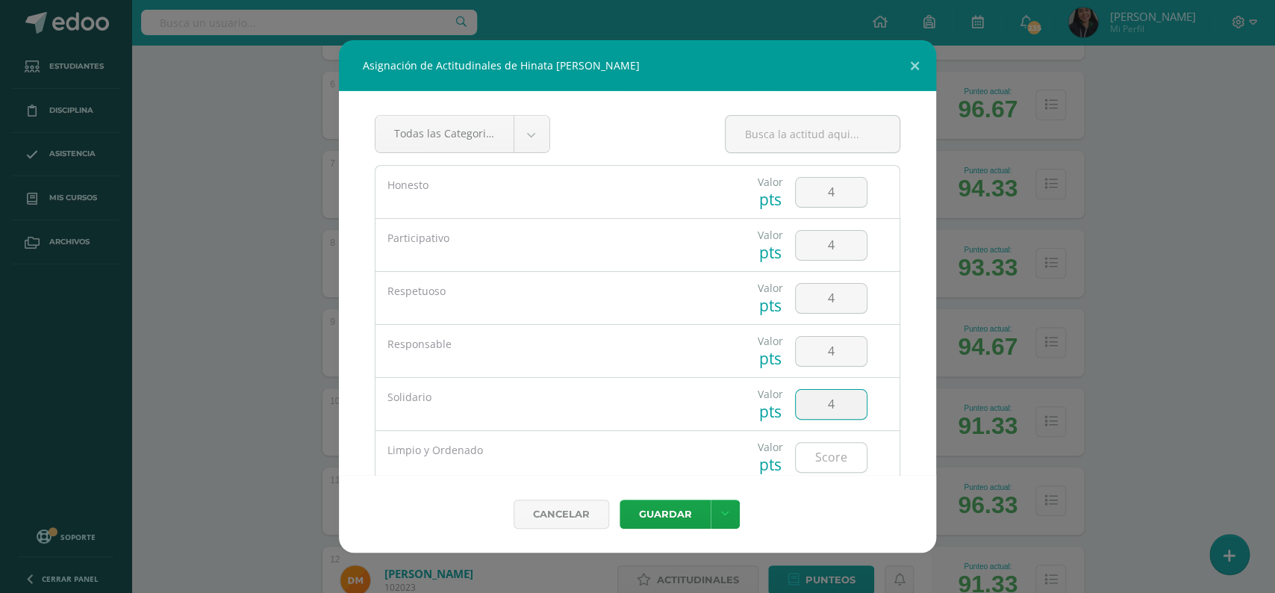
type input "4"
click at [826, 448] on input "number" at bounding box center [831, 457] width 71 height 29
type input "4"
click at [653, 515] on button "Guardar" at bounding box center [665, 513] width 91 height 29
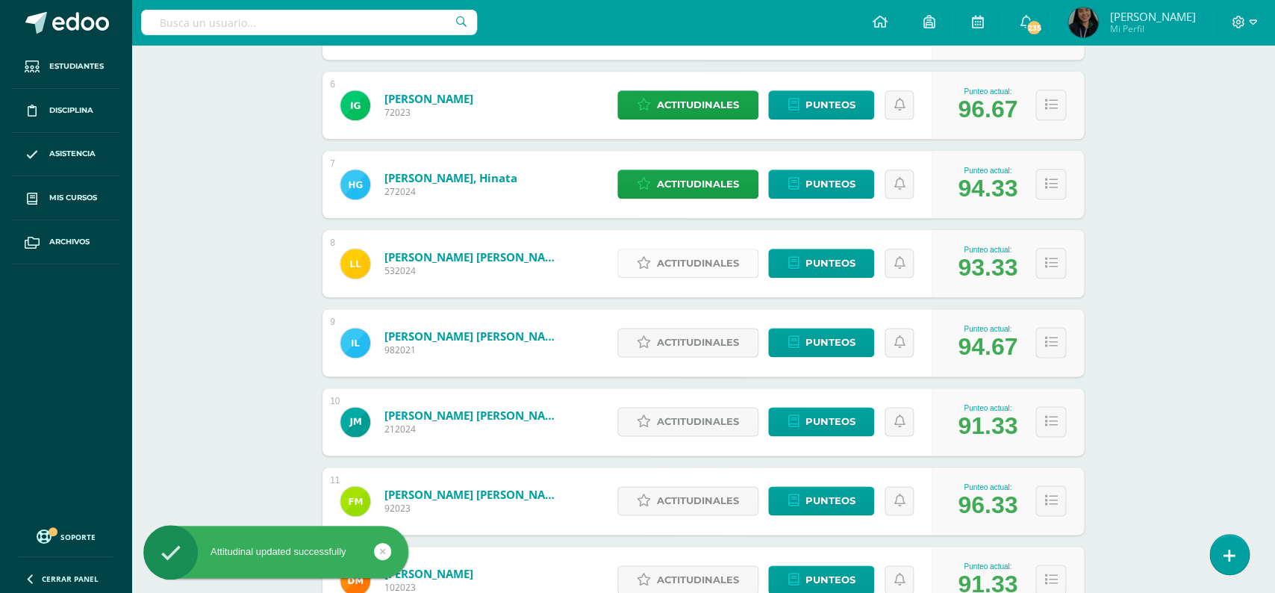
click at [684, 262] on span "Actitudinales" at bounding box center [698, 263] width 82 height 28
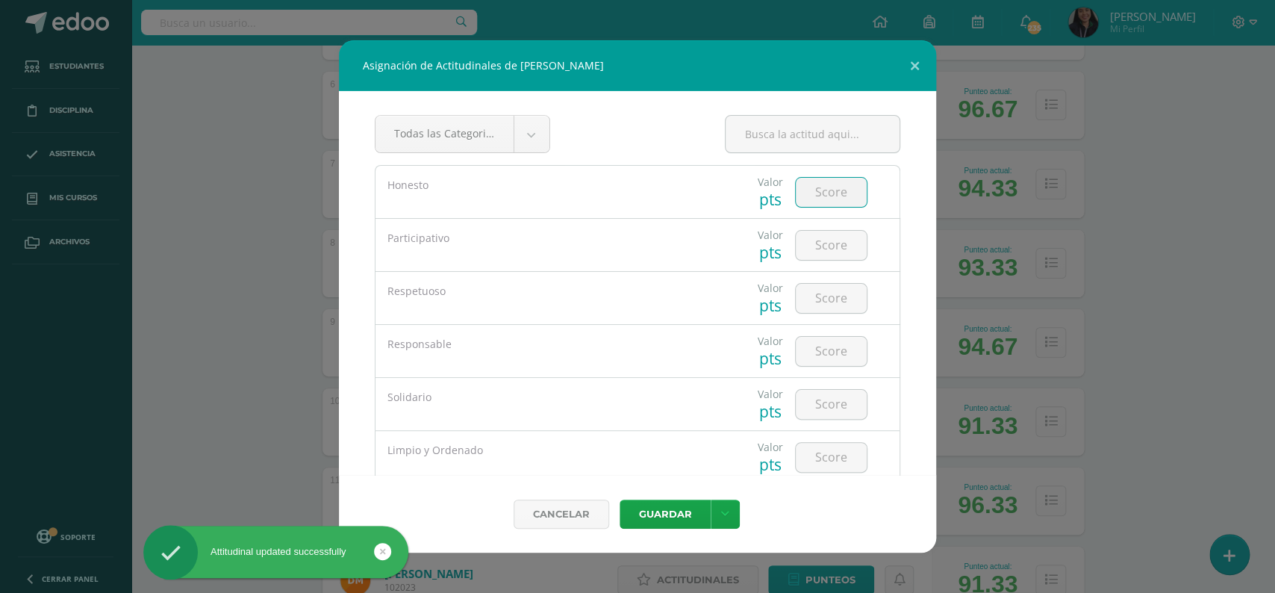
click at [821, 205] on input "number" at bounding box center [831, 192] width 71 height 29
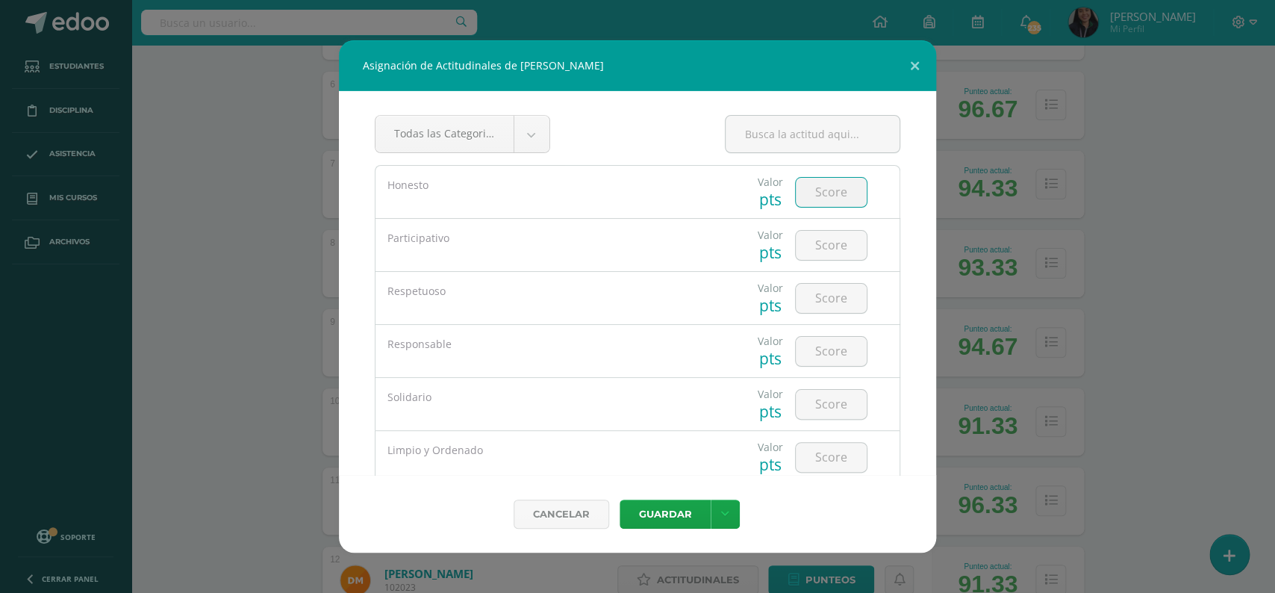
click at [829, 198] on input "number" at bounding box center [831, 192] width 71 height 29
type input "4"
click at [835, 252] on input "number" at bounding box center [831, 245] width 71 height 29
type input "4"
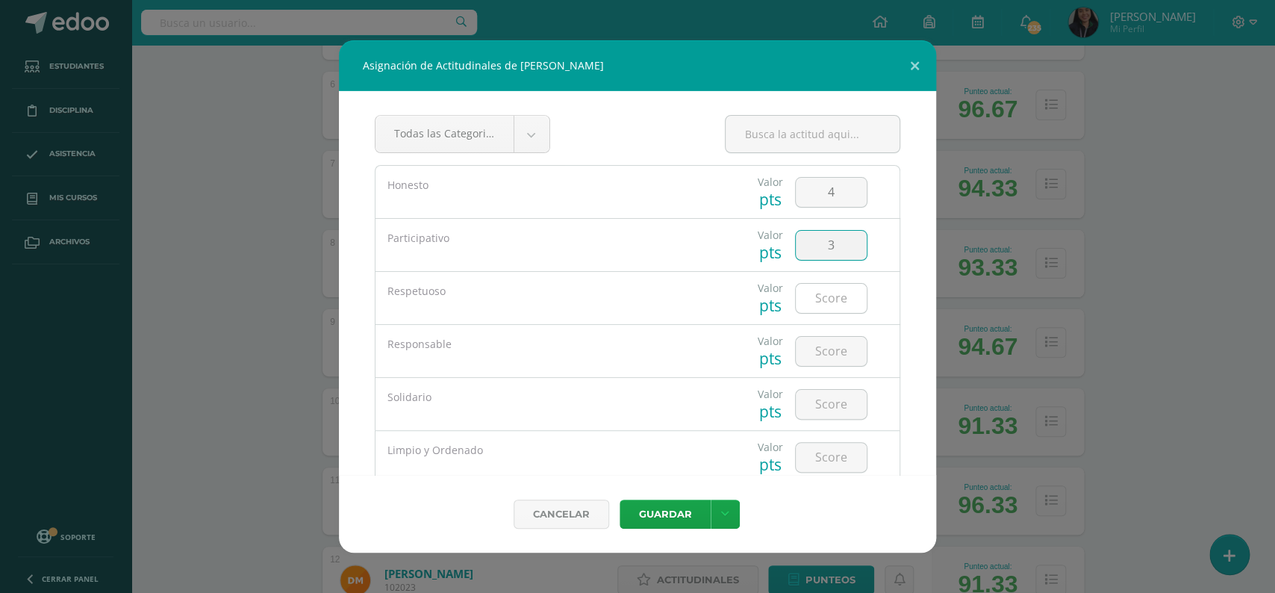
type input "3"
click at [835, 302] on input "number" at bounding box center [831, 298] width 71 height 29
type input "4"
click at [823, 355] on input "number" at bounding box center [831, 351] width 71 height 29
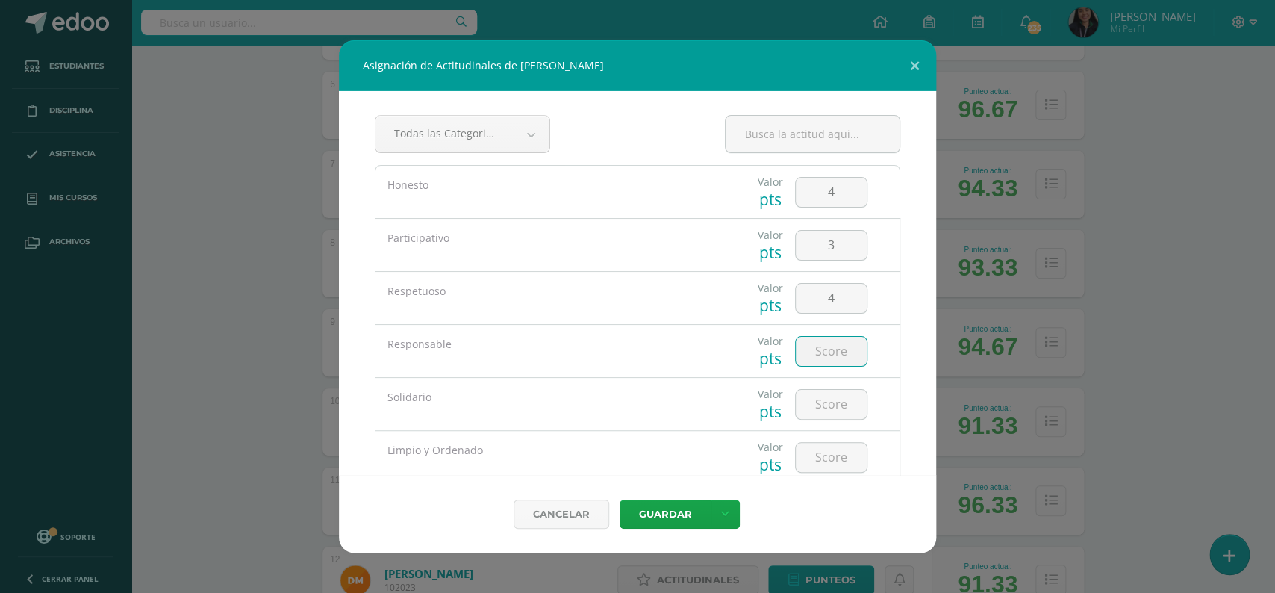
click at [823, 355] on input "number" at bounding box center [831, 351] width 71 height 29
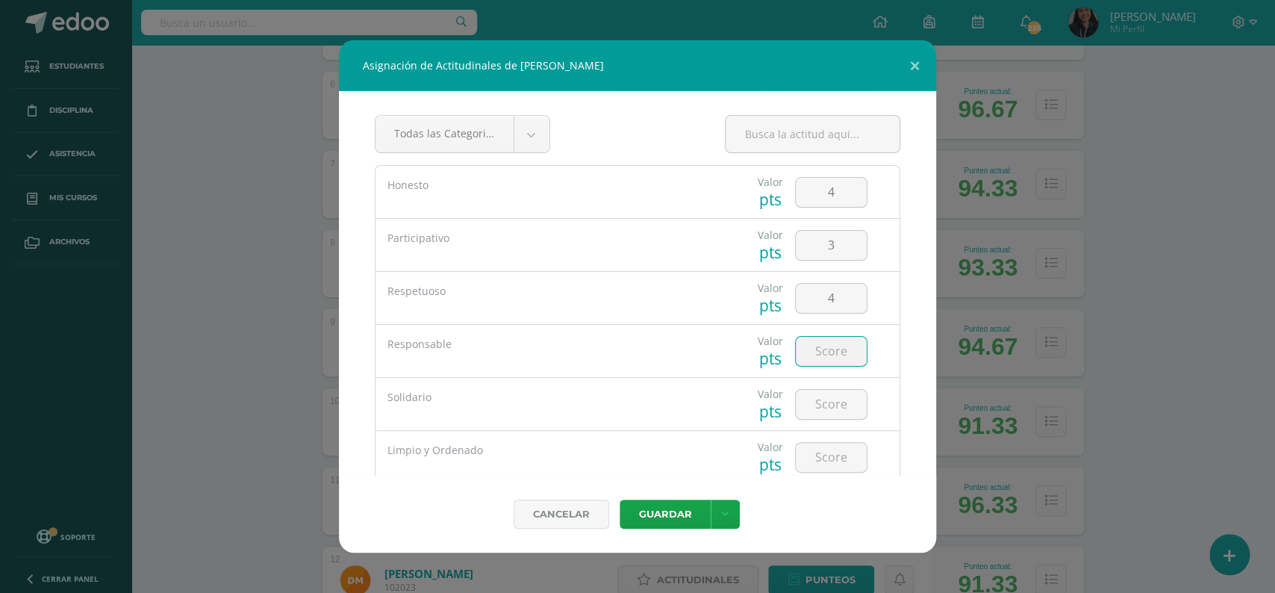
click at [823, 355] on input "number" at bounding box center [831, 351] width 71 height 29
type input "4"
click at [835, 417] on input "number" at bounding box center [831, 404] width 71 height 29
type input "4"
click at [823, 461] on input "number" at bounding box center [831, 457] width 71 height 29
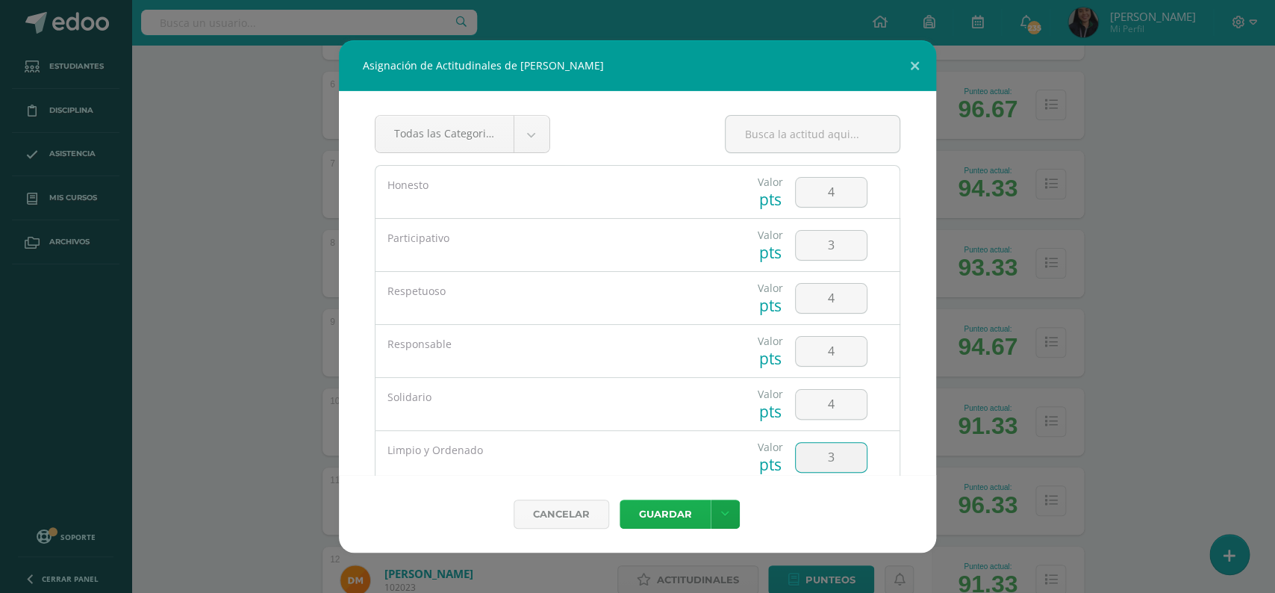
type input "3"
click at [676, 508] on button "Guardar" at bounding box center [665, 513] width 91 height 29
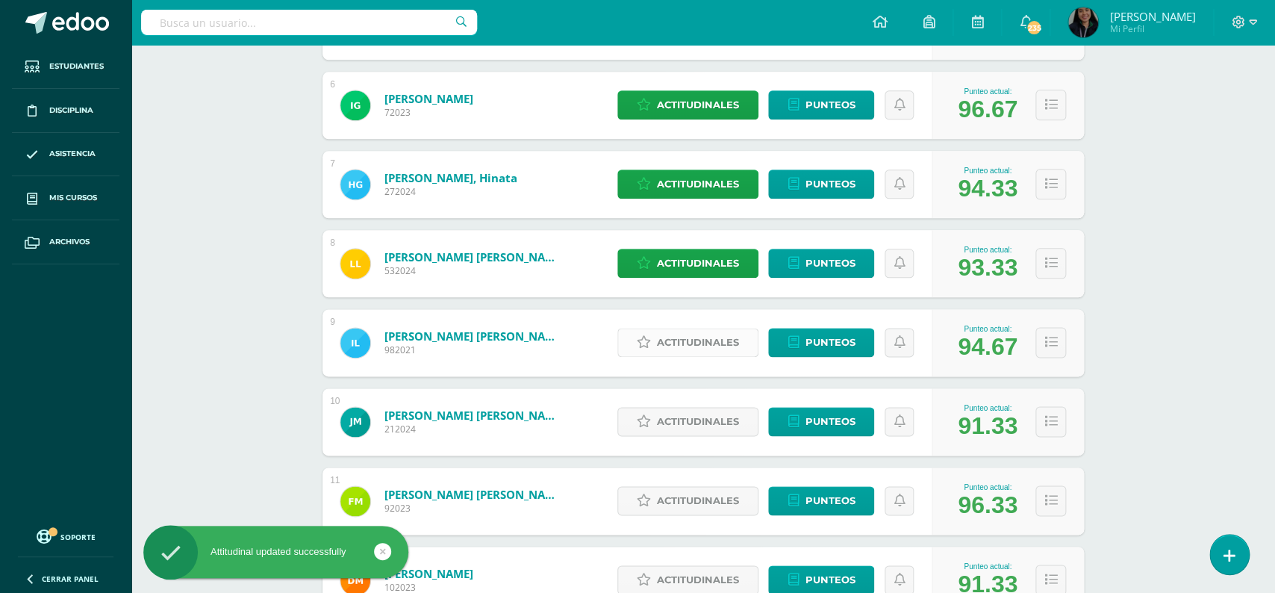
click at [710, 328] on span "Actitudinales" at bounding box center [698, 342] width 82 height 28
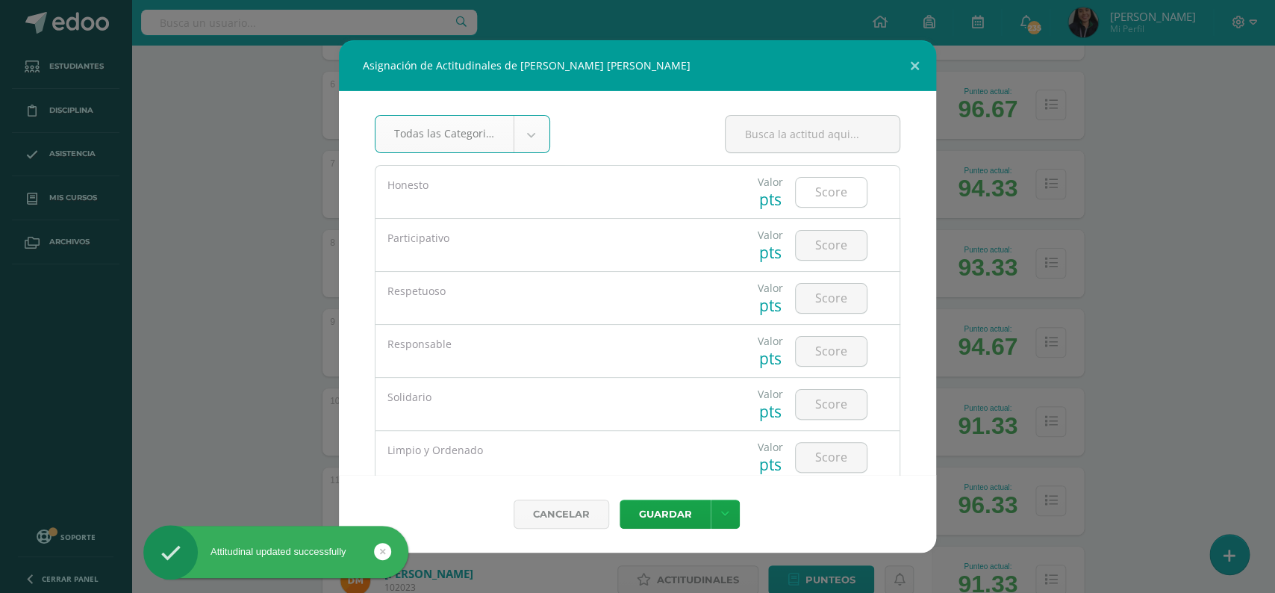
click at [820, 194] on input "number" at bounding box center [831, 192] width 71 height 29
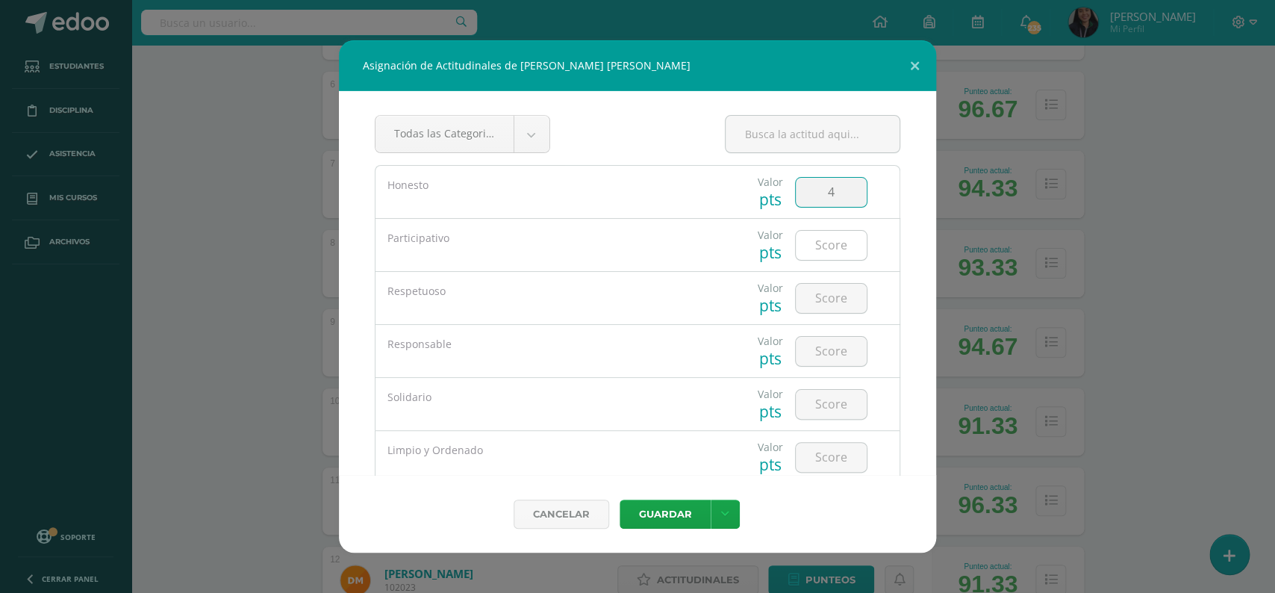
type input "4"
click at [816, 254] on input "number" at bounding box center [831, 245] width 71 height 29
type input "3"
click at [832, 309] on input "number" at bounding box center [831, 298] width 71 height 29
type input "3"
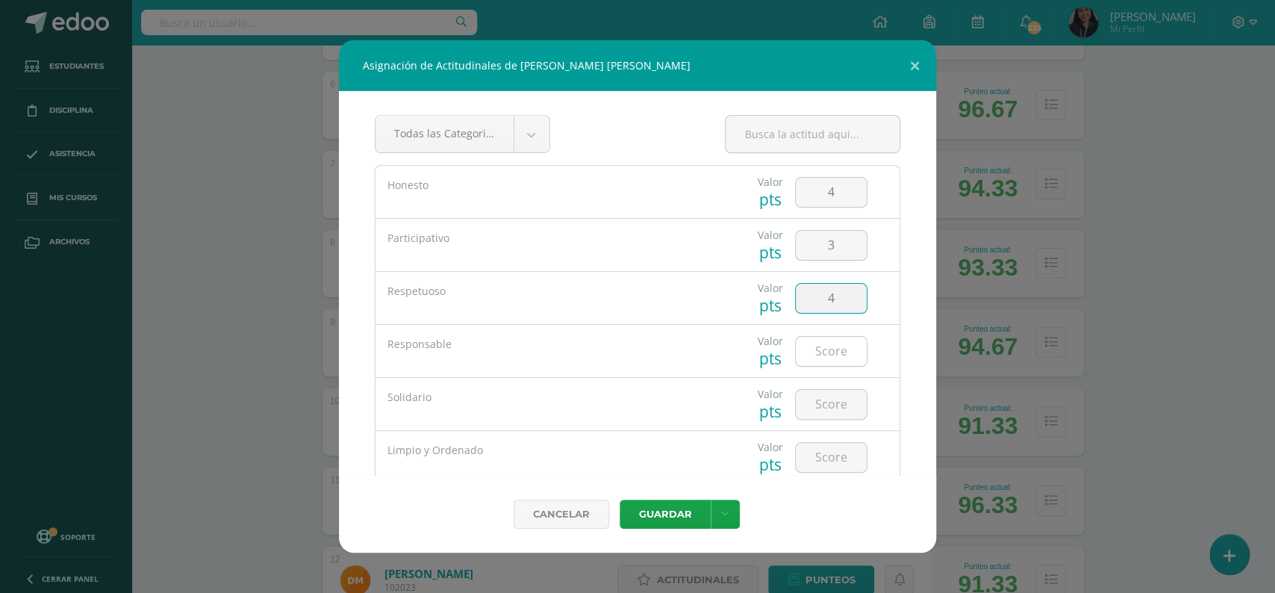
type input "4"
click at [821, 357] on input "number" at bounding box center [831, 351] width 71 height 29
type input "3"
click at [824, 407] on input "number" at bounding box center [831, 404] width 71 height 29
type input "4"
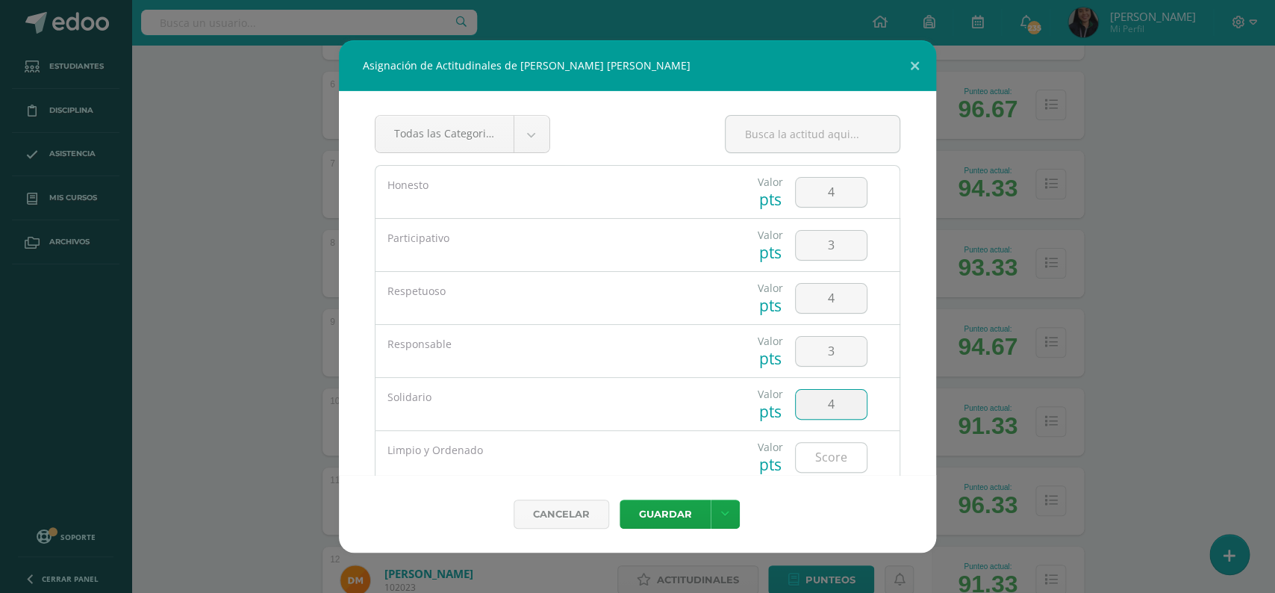
click at [827, 459] on input "number" at bounding box center [831, 457] width 71 height 29
type input "3"
click at [687, 508] on button "Guardar" at bounding box center [665, 513] width 91 height 29
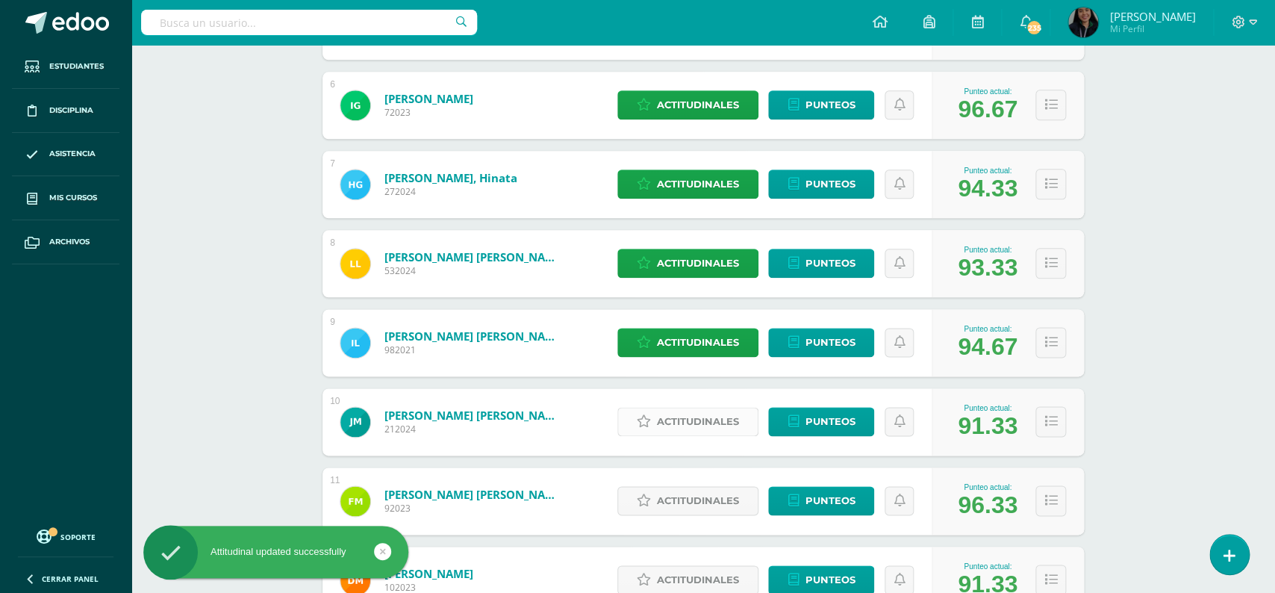
click at [689, 415] on span "Actitudinales" at bounding box center [698, 422] width 82 height 28
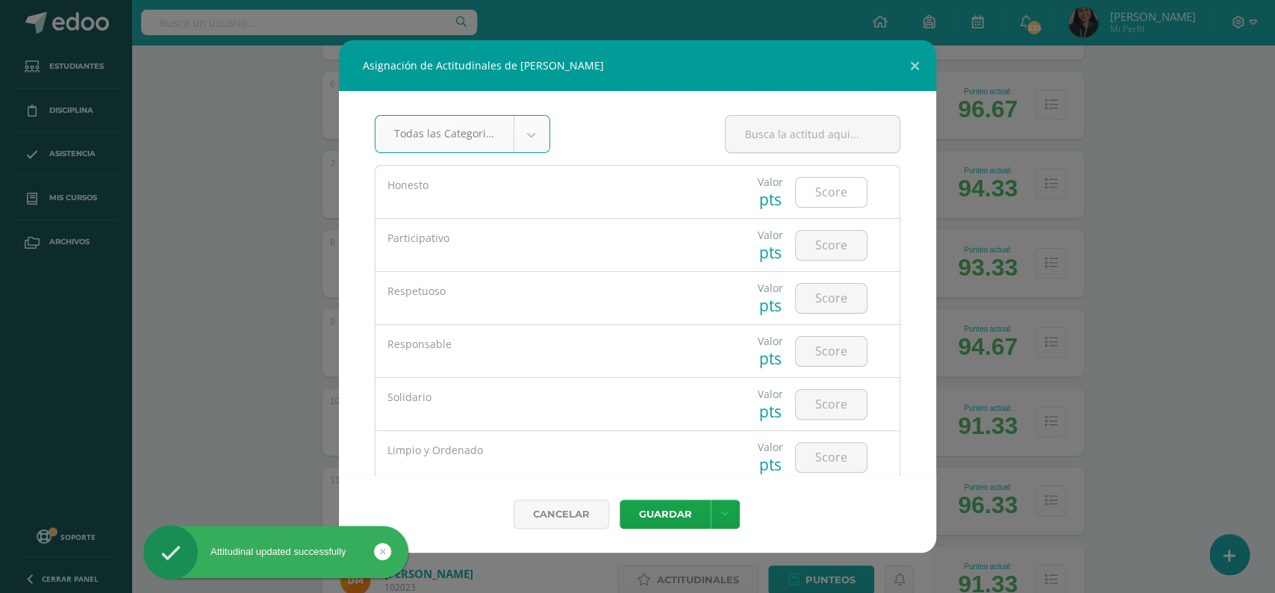
click at [831, 196] on input "number" at bounding box center [831, 192] width 71 height 29
type input "5"
click at [831, 254] on input "number" at bounding box center [831, 245] width 71 height 29
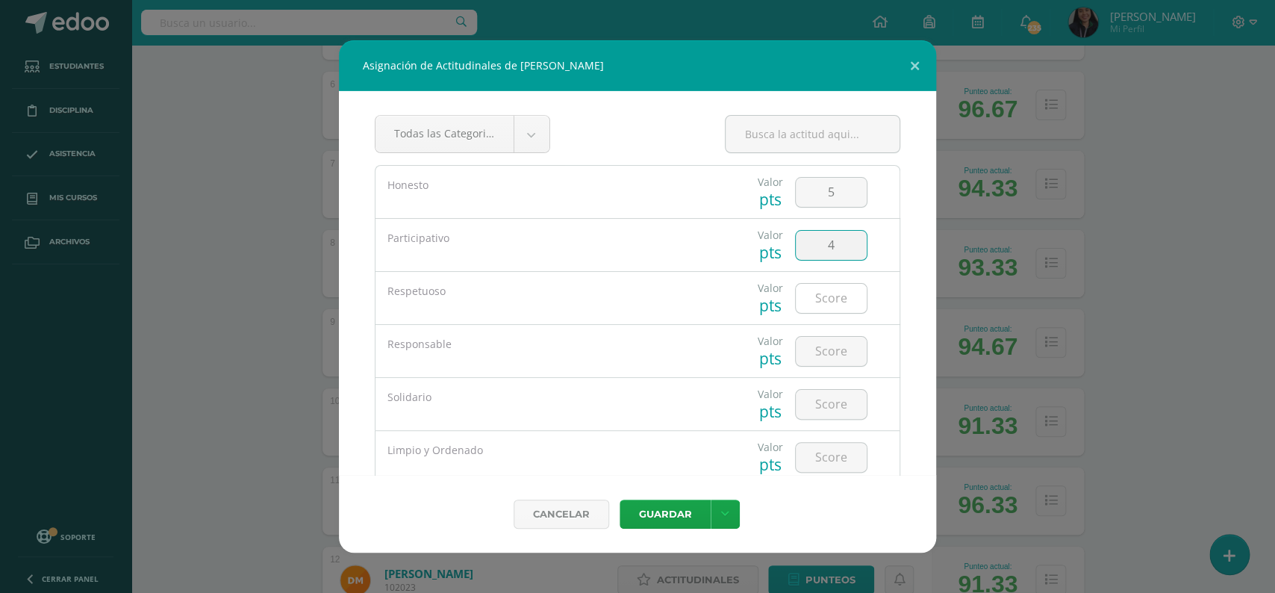
type input "4"
click at [829, 302] on input "number" at bounding box center [831, 298] width 71 height 29
type input "4"
click at [823, 351] on input "number" at bounding box center [831, 351] width 71 height 29
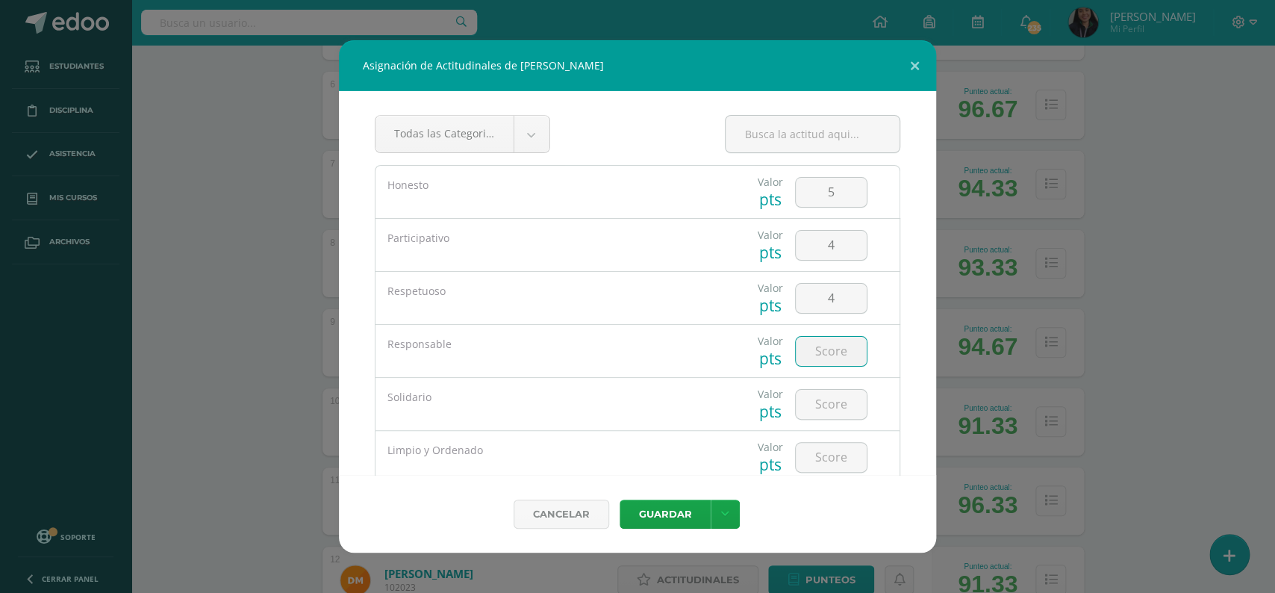
type input "4"
type input "3"
click at [814, 396] on input "number" at bounding box center [831, 404] width 71 height 29
type input "4"
click at [835, 466] on input "number" at bounding box center [831, 457] width 71 height 29
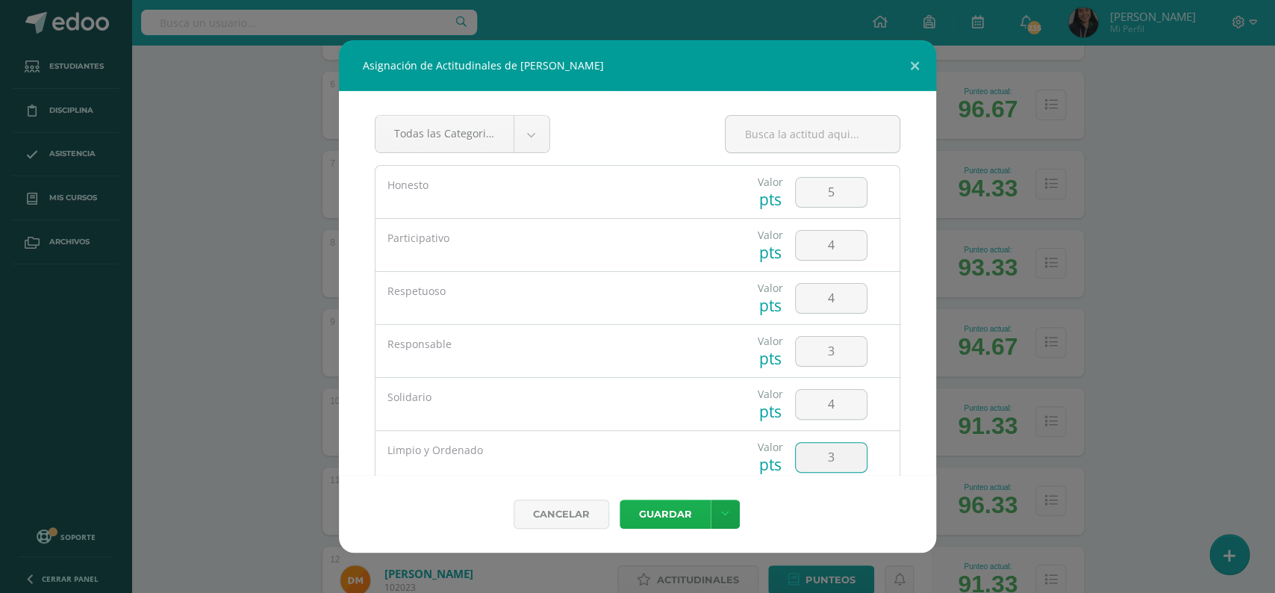
type input "3"
click at [679, 508] on button "Guardar" at bounding box center [665, 513] width 91 height 29
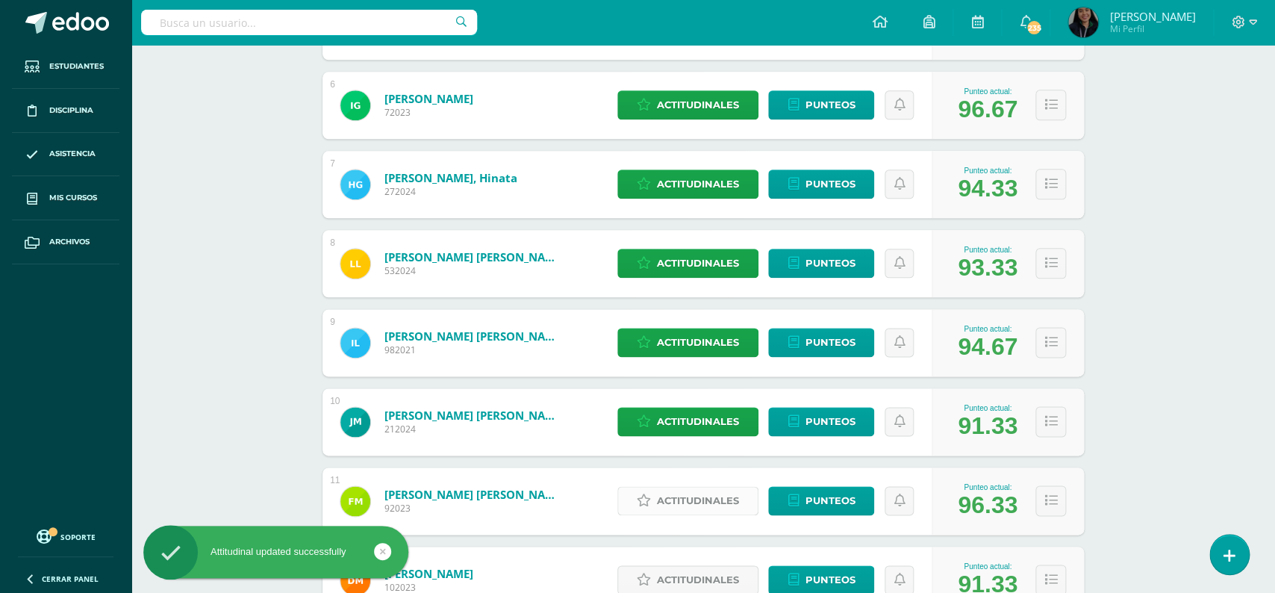
click at [669, 487] on span "Actitudinales" at bounding box center [698, 501] width 82 height 28
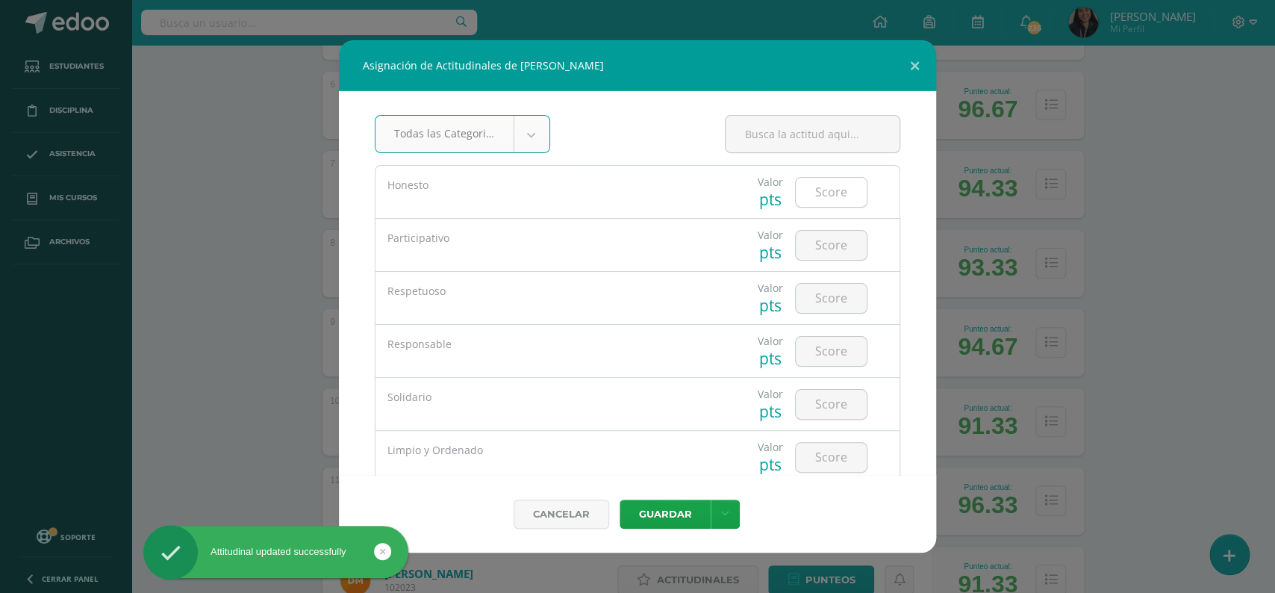
click at [829, 191] on input "number" at bounding box center [831, 192] width 71 height 29
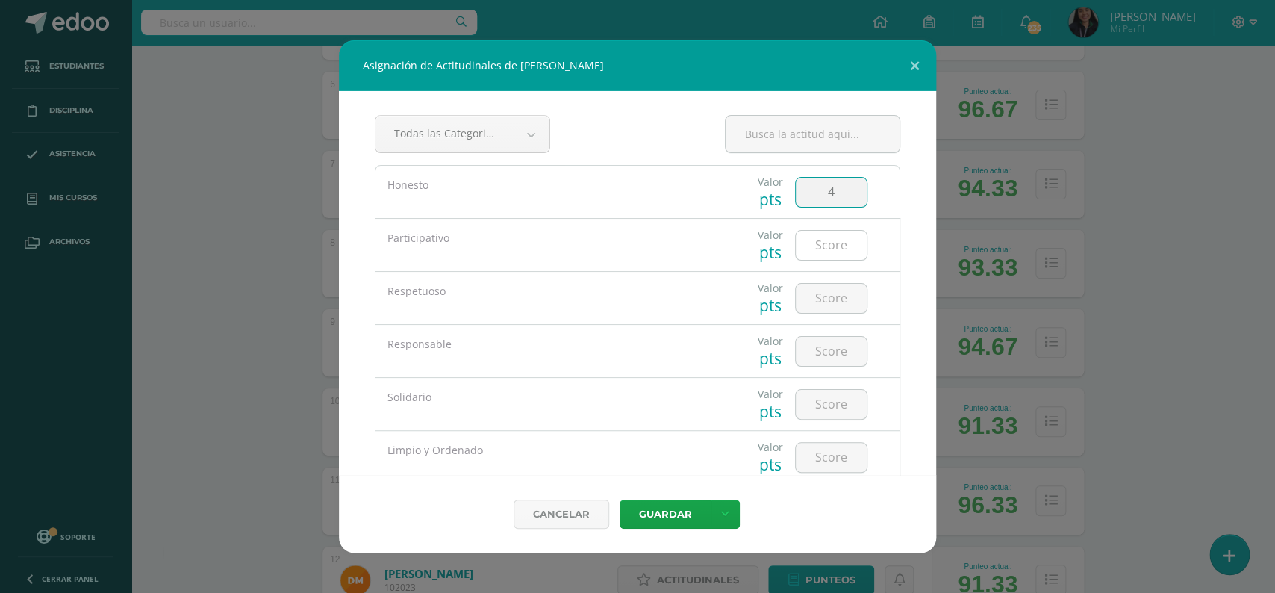
type input "4"
click at [821, 258] on input "number" at bounding box center [831, 245] width 71 height 29
type input "4"
click at [829, 301] on input "number" at bounding box center [831, 298] width 71 height 29
type input "5"
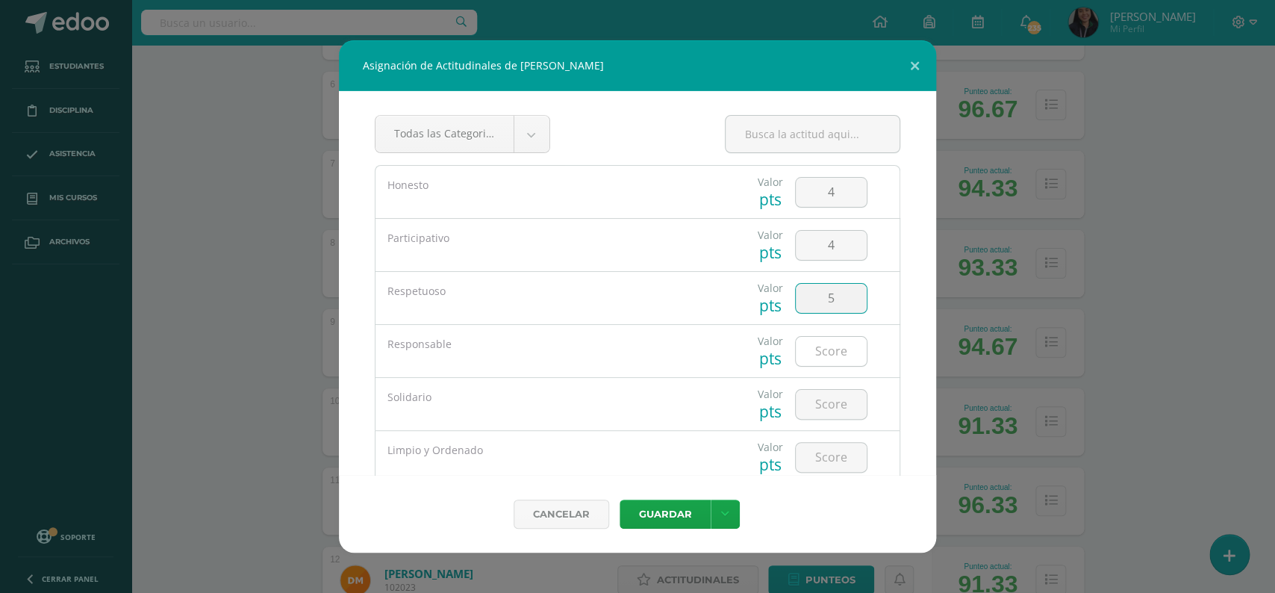
click at [824, 346] on input "number" at bounding box center [831, 351] width 71 height 29
type input "4"
click at [820, 402] on input "number" at bounding box center [831, 404] width 71 height 29
type input "4"
click at [823, 456] on input "number" at bounding box center [831, 457] width 71 height 29
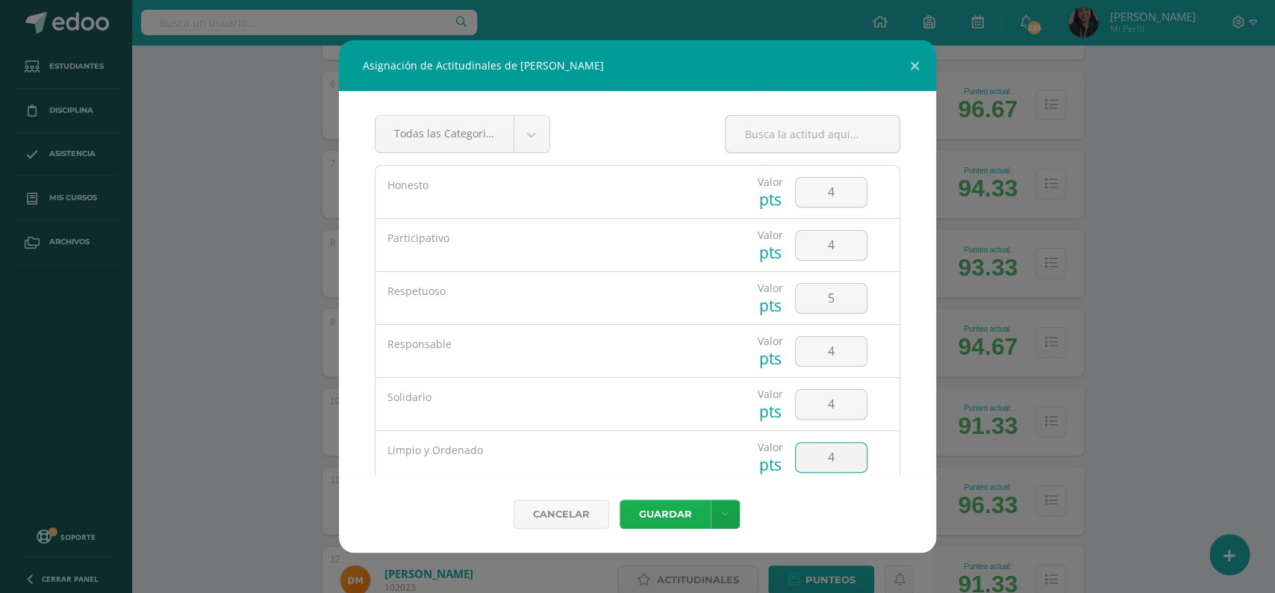
type input "4"
click at [661, 505] on button "Guardar" at bounding box center [665, 513] width 91 height 29
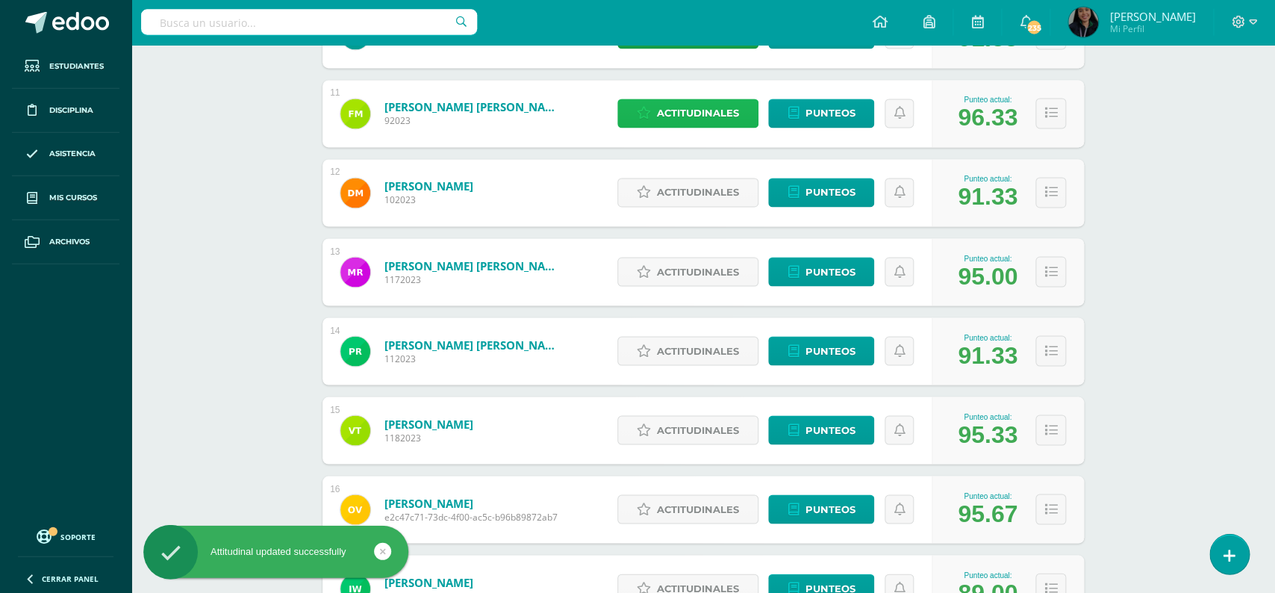
scroll to position [1041, 0]
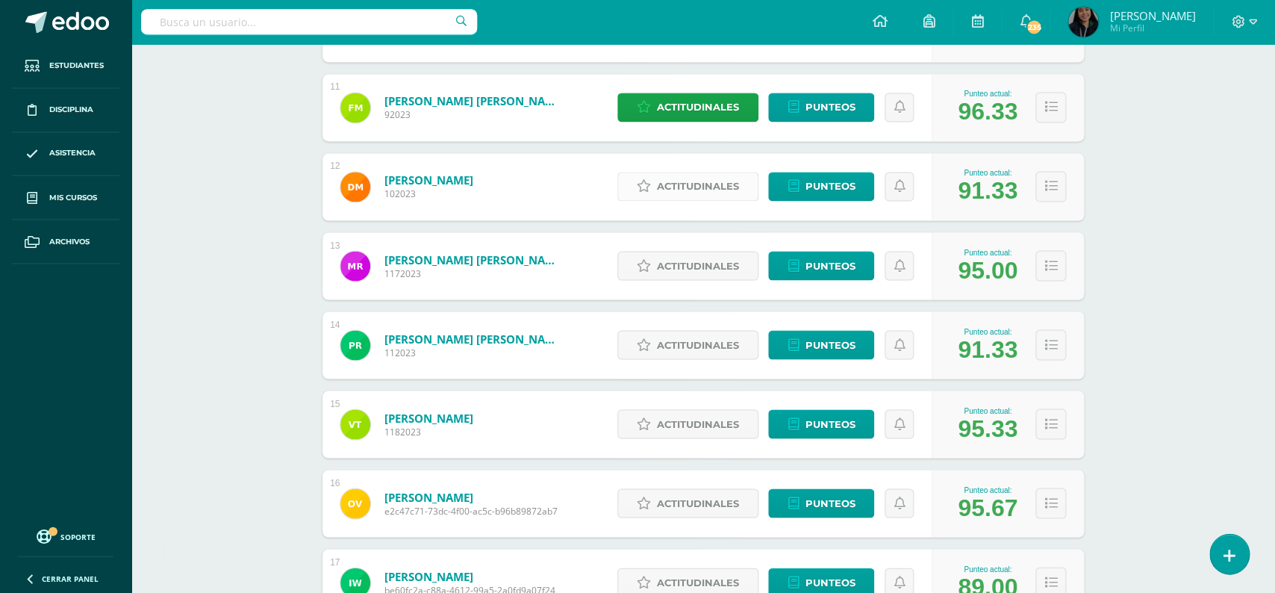
click at [708, 173] on span "Actitudinales" at bounding box center [698, 187] width 82 height 28
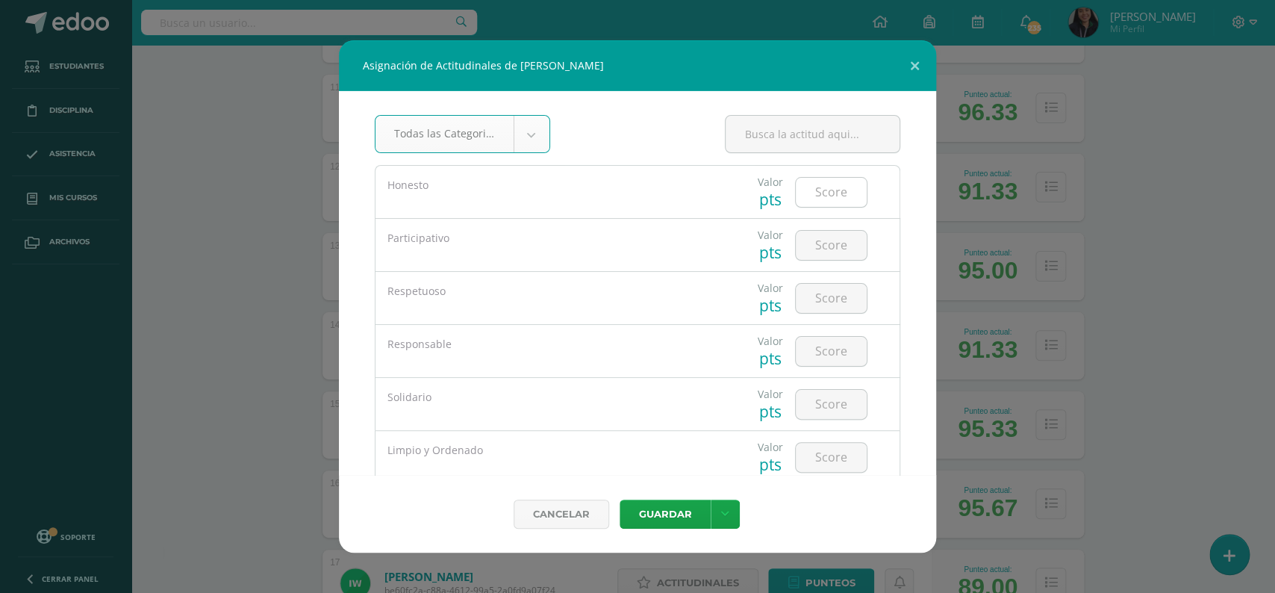
click at [832, 202] on input "number" at bounding box center [831, 192] width 71 height 29
type input "5"
type input "4"
click at [823, 237] on input "number" at bounding box center [831, 245] width 71 height 29
type input "4"
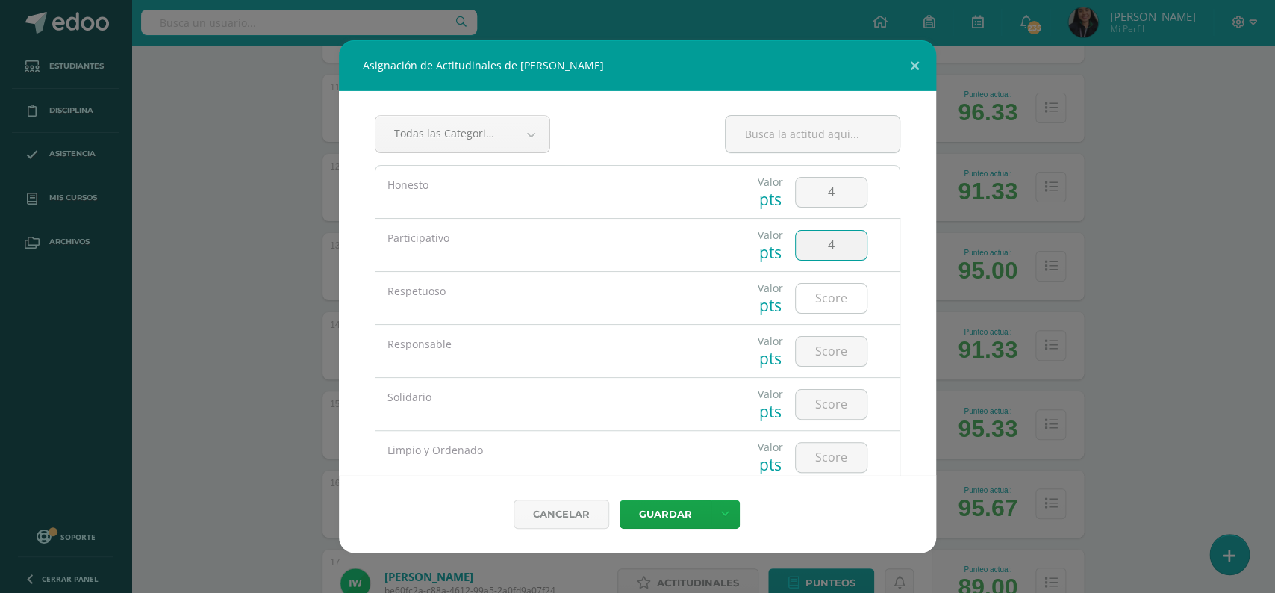
click at [829, 298] on input "number" at bounding box center [831, 298] width 71 height 29
type input "4"
click at [832, 343] on input "number" at bounding box center [831, 351] width 71 height 29
type input "4"
click at [822, 405] on input "number" at bounding box center [831, 404] width 71 height 29
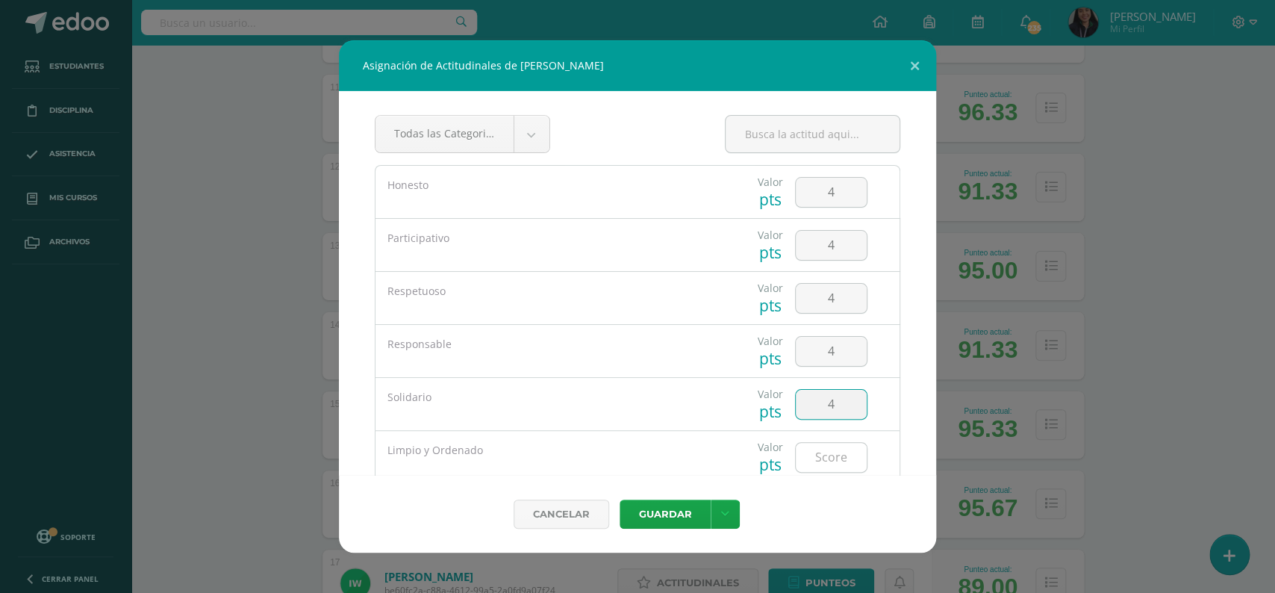
type input "4"
click at [820, 470] on input "number" at bounding box center [831, 457] width 71 height 29
type input "4"
click at [663, 515] on button "Guardar" at bounding box center [665, 513] width 91 height 29
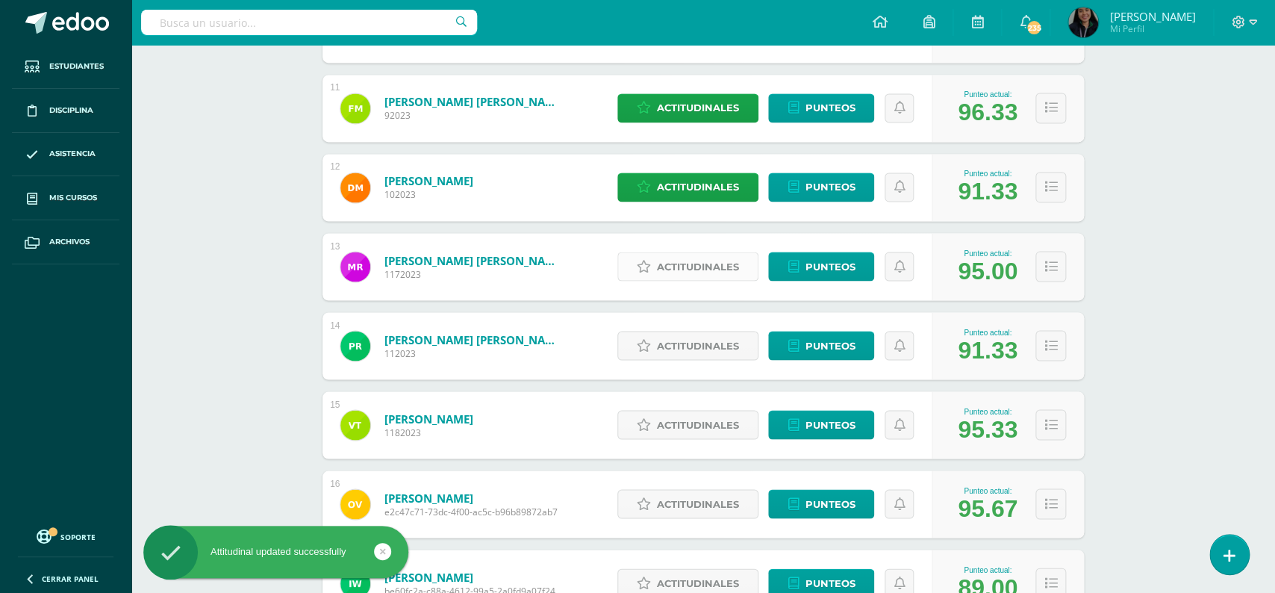
click at [689, 258] on span "Actitudinales" at bounding box center [698, 266] width 82 height 28
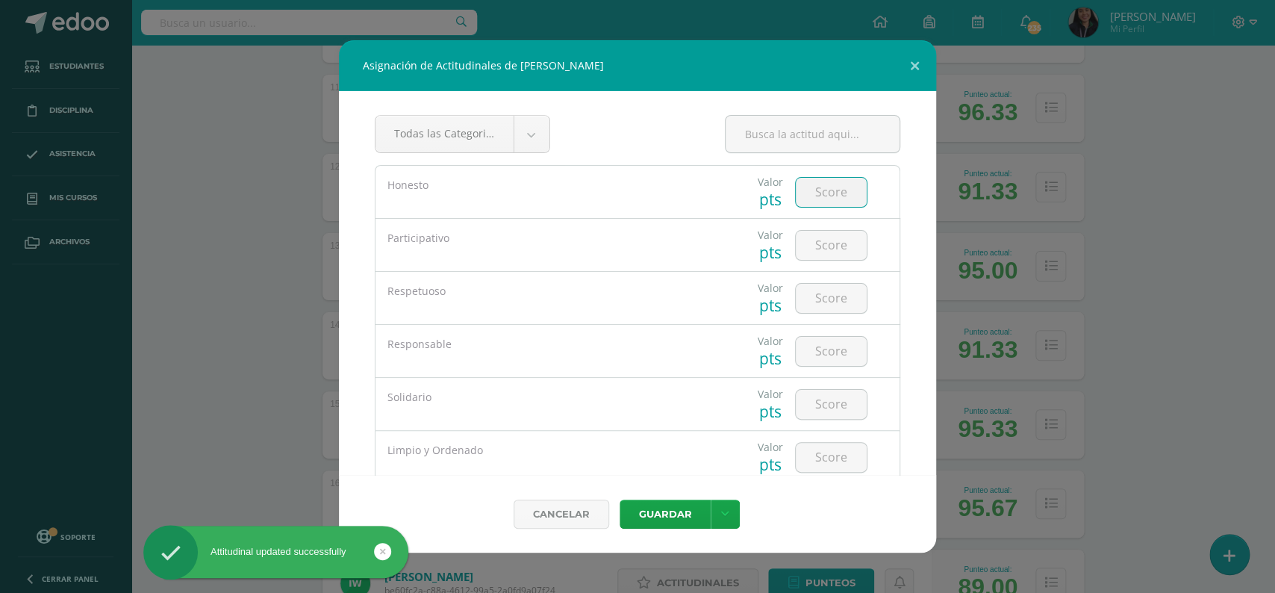
click at [820, 194] on input "number" at bounding box center [831, 192] width 71 height 29
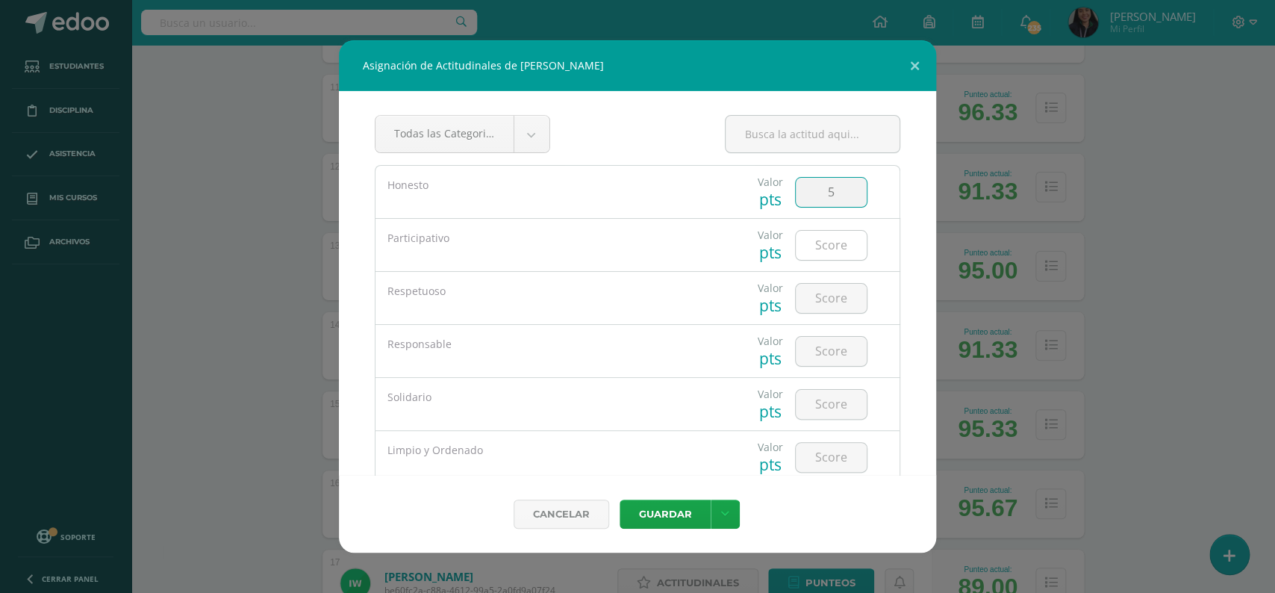
type input "5"
click at [831, 246] on input "number" at bounding box center [831, 245] width 71 height 29
type input "4"
click at [825, 295] on input "number" at bounding box center [831, 298] width 71 height 29
type input "5"
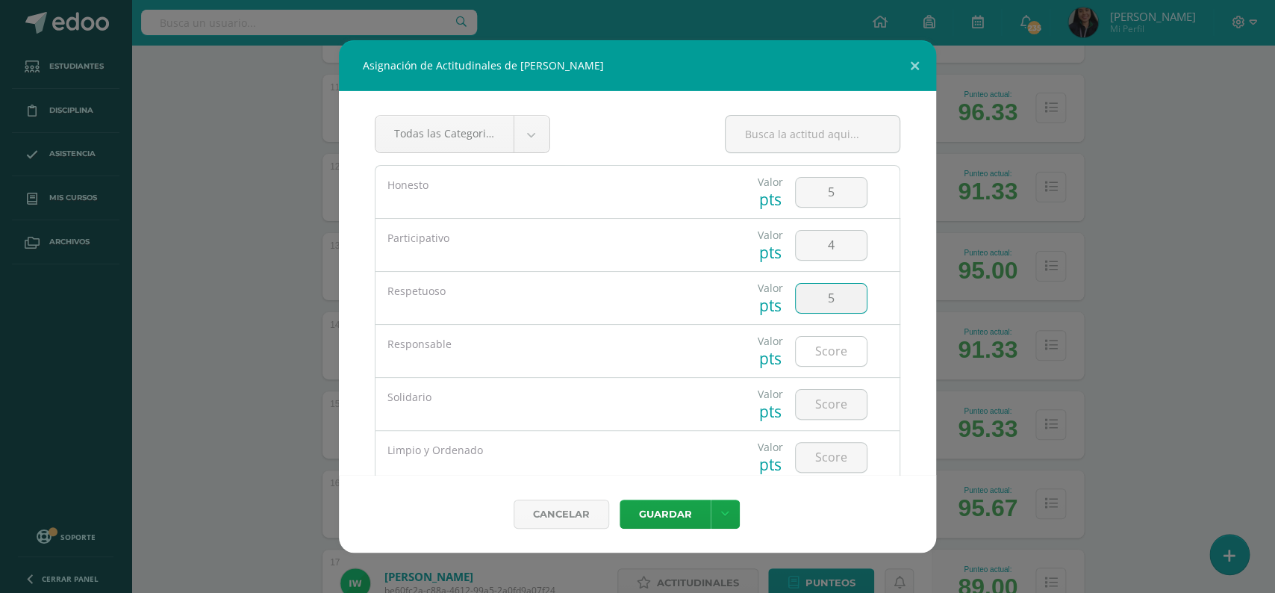
click at [826, 355] on input "number" at bounding box center [831, 351] width 71 height 29
type input "5"
click at [829, 400] on input "number" at bounding box center [831, 404] width 71 height 29
type input "5"
click at [806, 467] on input "number" at bounding box center [831, 457] width 71 height 29
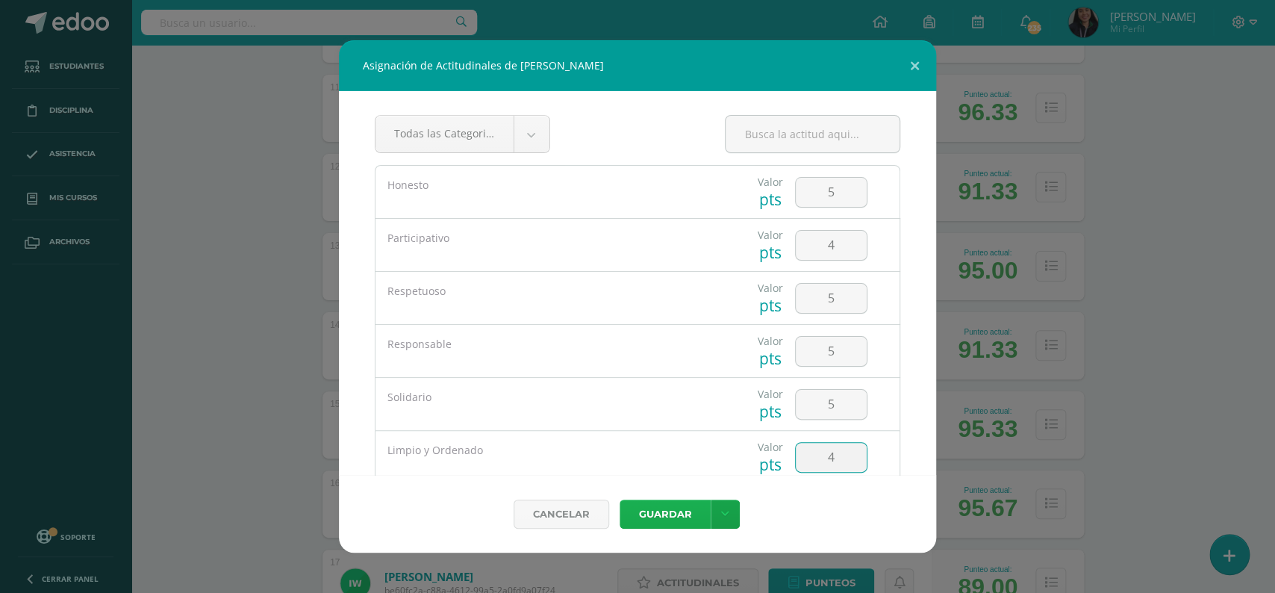
type input "4"
click at [656, 521] on button "Guardar" at bounding box center [665, 513] width 91 height 29
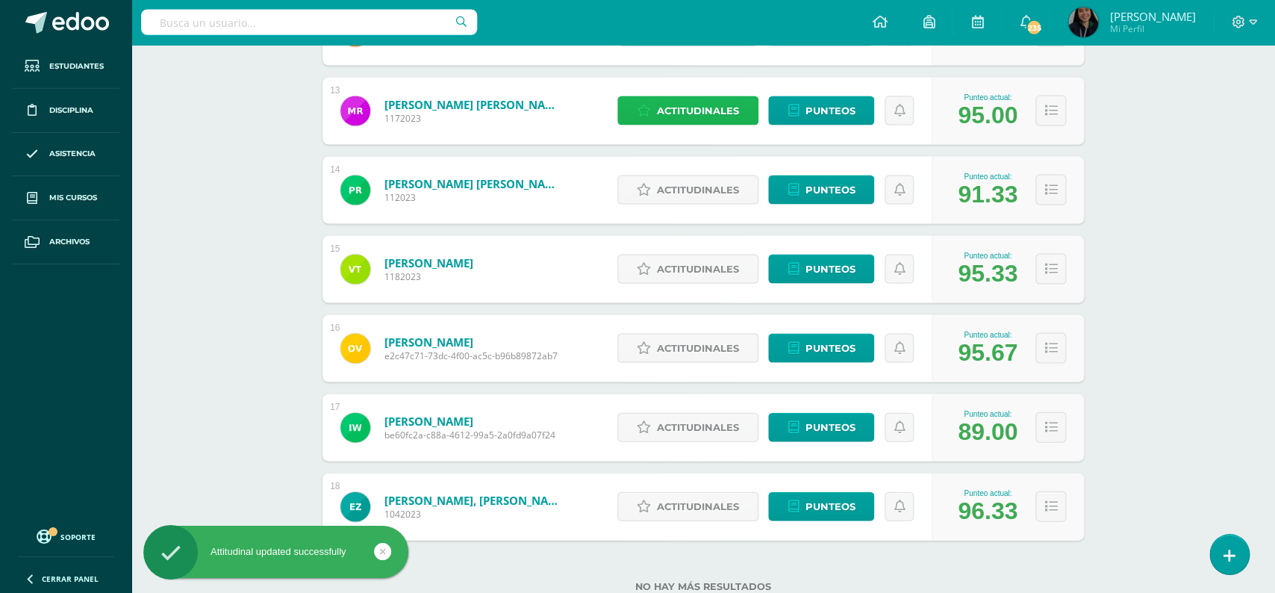
scroll to position [1203, 0]
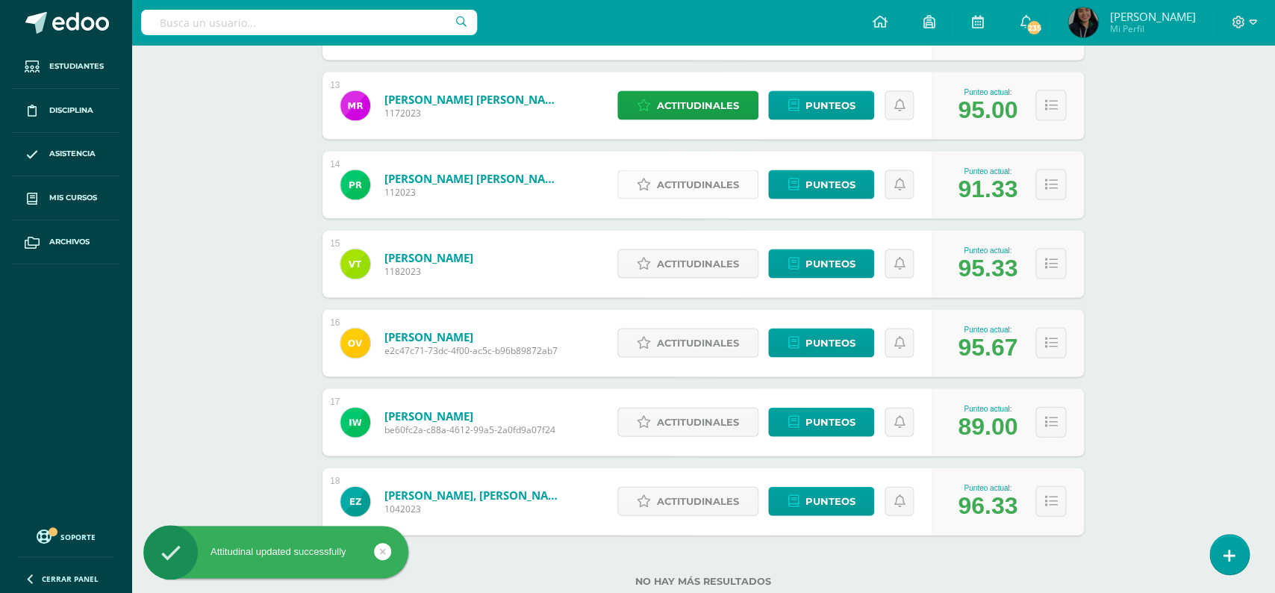
click at [696, 170] on span "Actitudinales" at bounding box center [698, 184] width 82 height 28
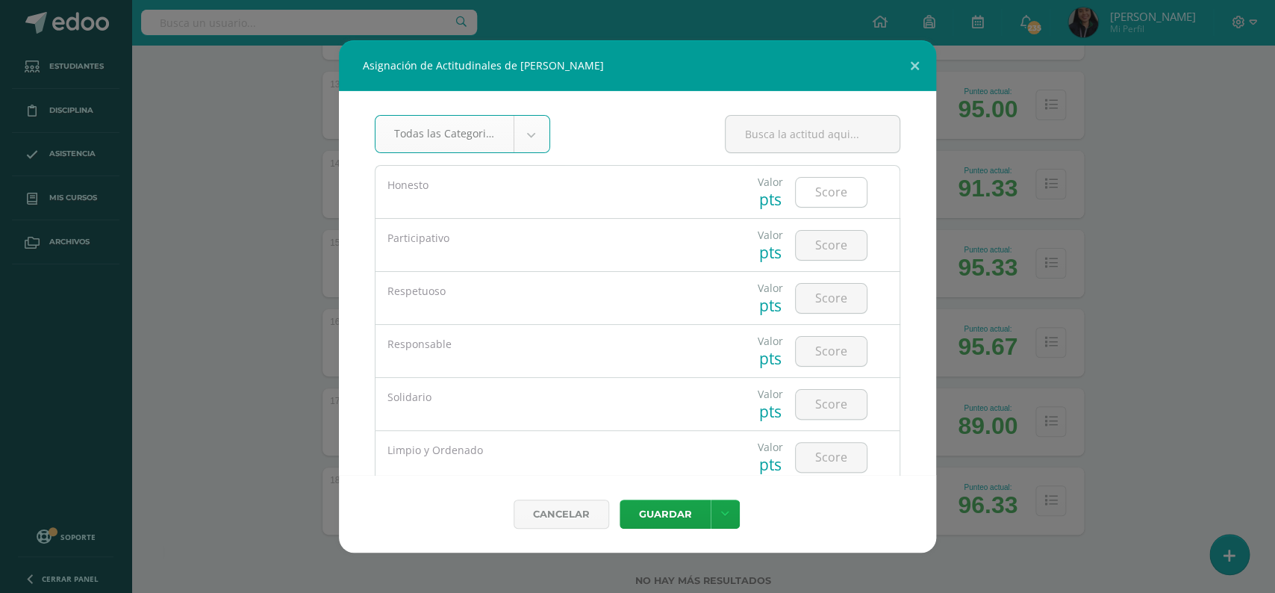
click at [817, 202] on input "number" at bounding box center [831, 192] width 71 height 29
type input "3"
click at [812, 246] on input "number" at bounding box center [831, 245] width 71 height 29
type input "3"
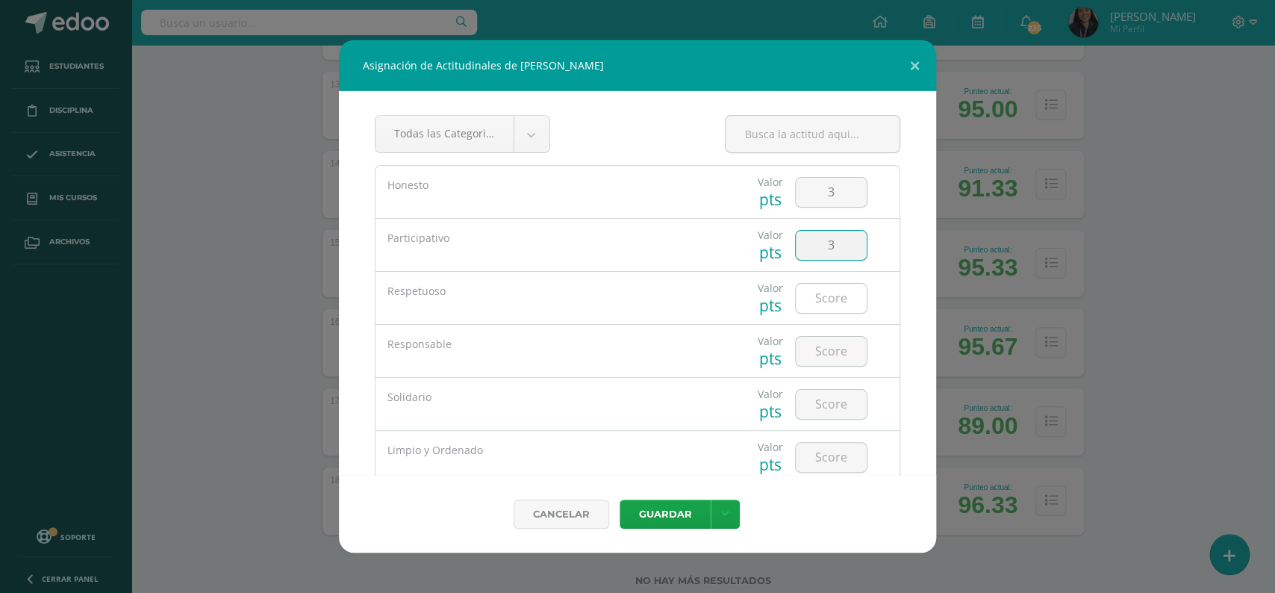
click at [826, 299] on input "number" at bounding box center [831, 298] width 71 height 29
type input "3"
click at [822, 352] on input "number" at bounding box center [831, 351] width 71 height 29
type input "3"
click at [831, 395] on input "number" at bounding box center [831, 404] width 71 height 29
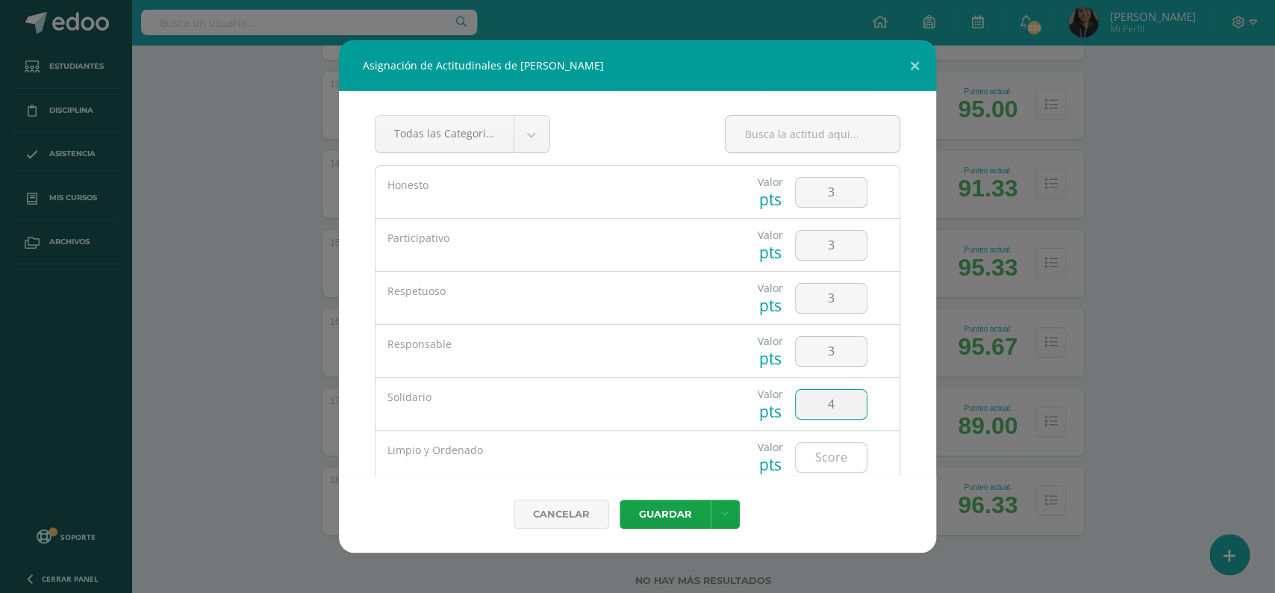
type input "4"
click at [829, 459] on input "number" at bounding box center [831, 457] width 71 height 29
type input "3"
click at [649, 504] on button "Guardar" at bounding box center [665, 513] width 91 height 29
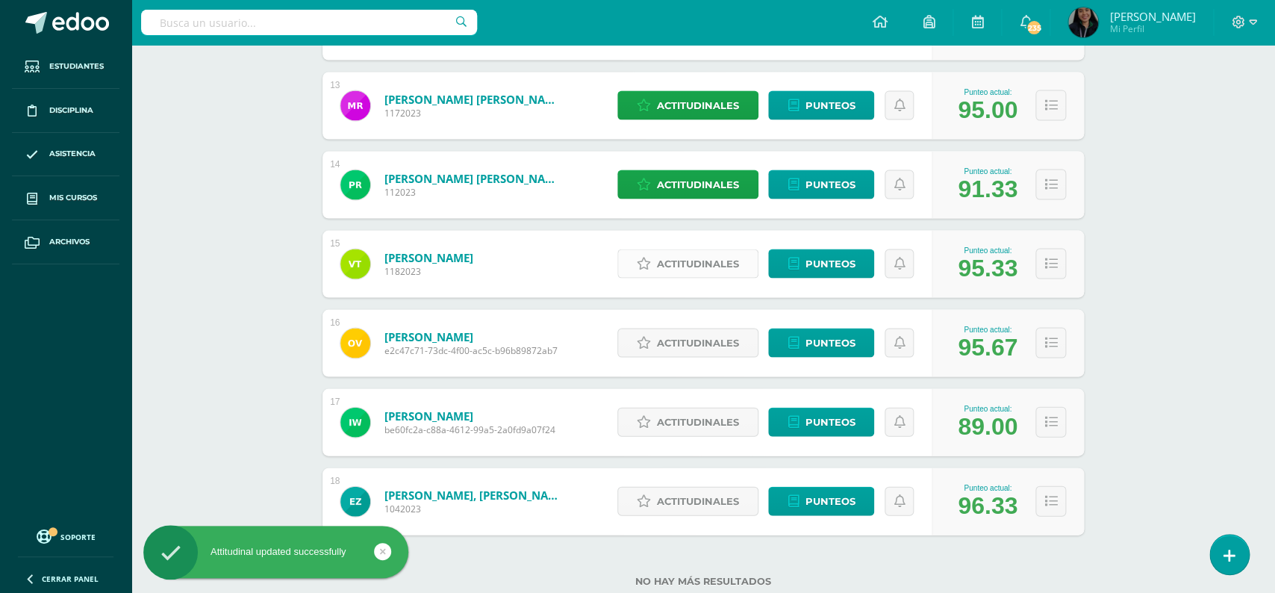
click at [664, 258] on span "Actitudinales" at bounding box center [698, 263] width 82 height 28
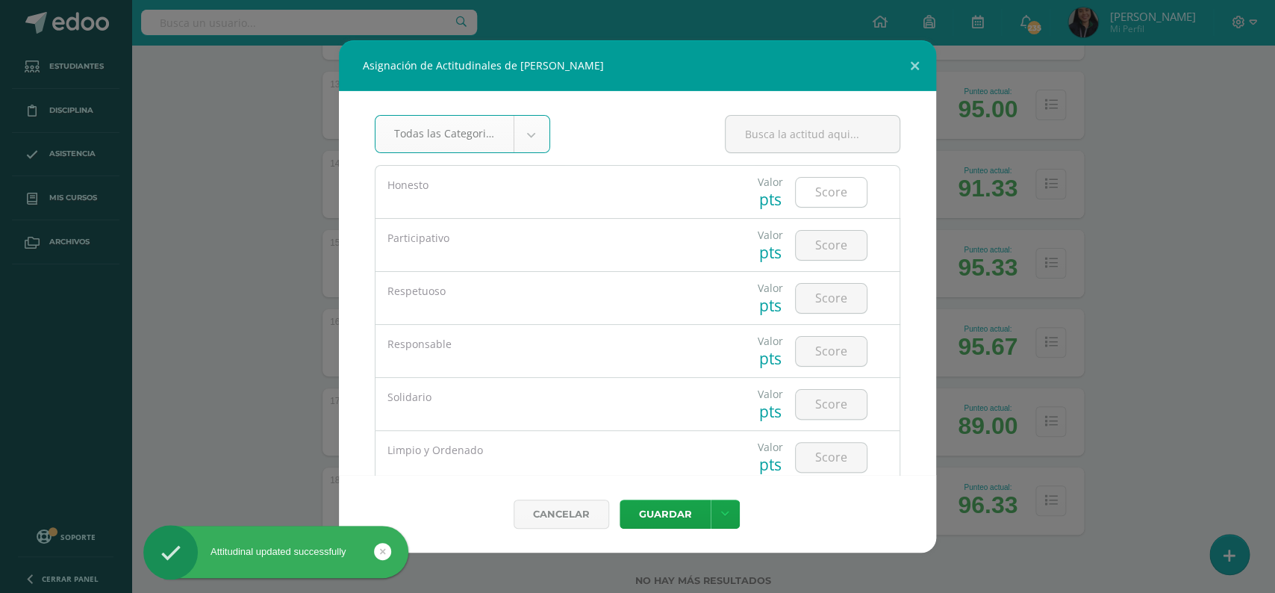
click at [818, 201] on input "number" at bounding box center [831, 192] width 71 height 29
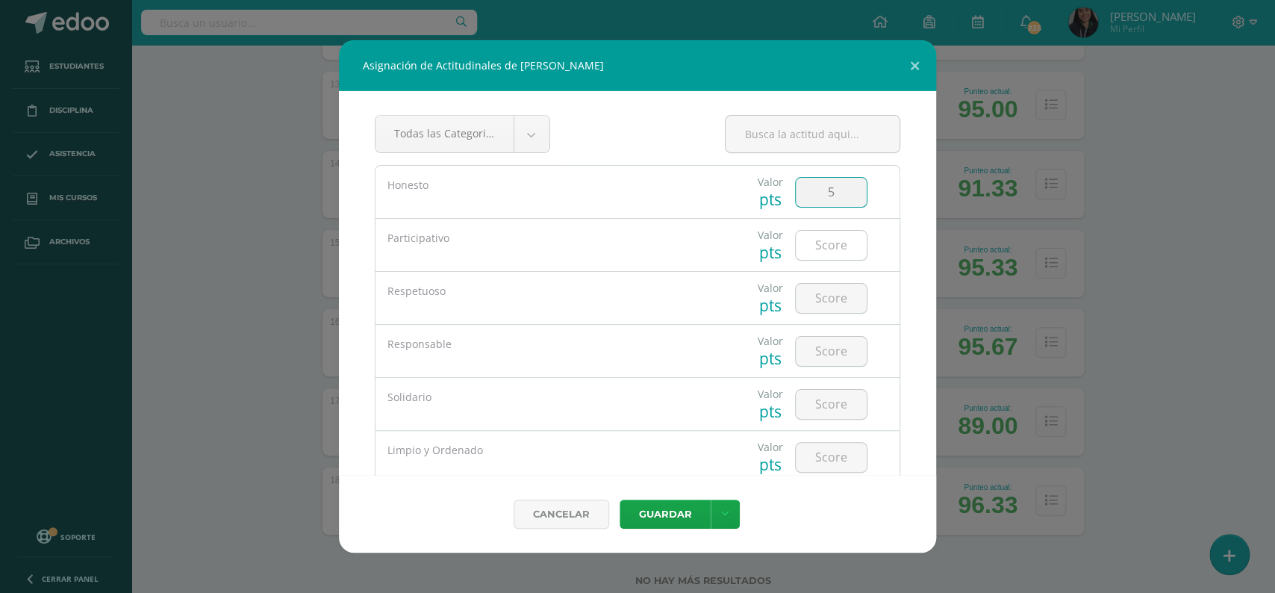
type input "5"
click at [823, 250] on input "number" at bounding box center [831, 245] width 71 height 29
type input "5"
click at [827, 305] on input "number" at bounding box center [831, 298] width 71 height 29
type input "5"
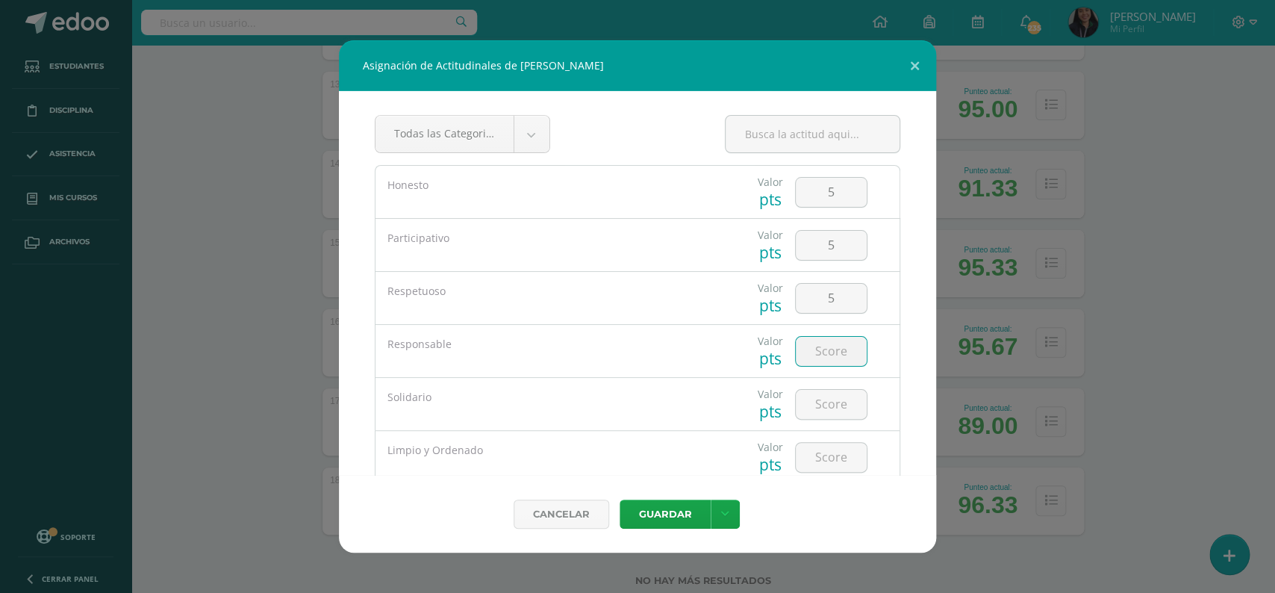
click at [829, 351] on input "number" at bounding box center [831, 351] width 71 height 29
type input "5"
click at [816, 396] on input "number" at bounding box center [831, 404] width 71 height 29
type input "4"
click at [829, 461] on input "number" at bounding box center [831, 457] width 71 height 29
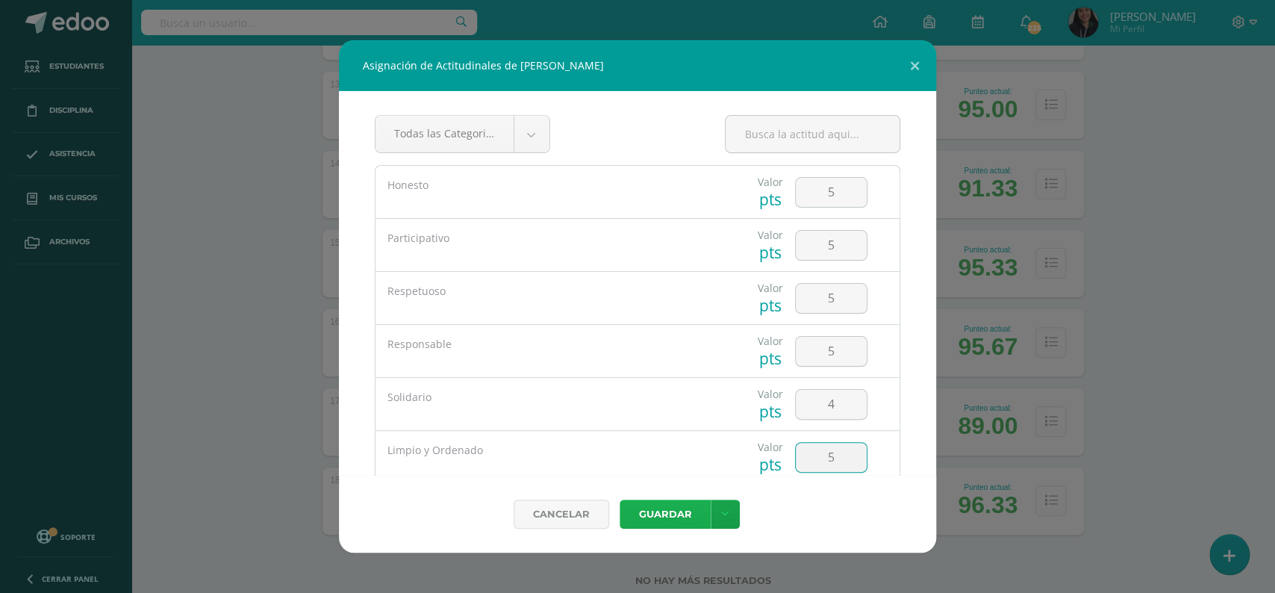
type input "5"
click at [655, 517] on button "Guardar" at bounding box center [665, 513] width 91 height 29
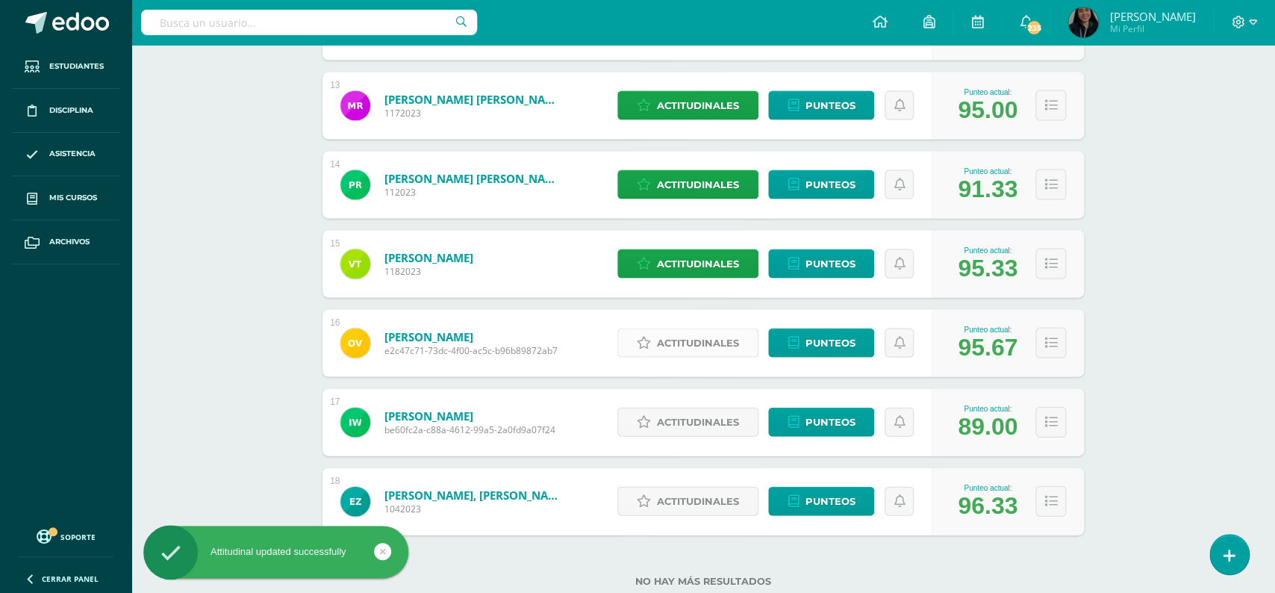
click at [725, 331] on span "Actitudinales" at bounding box center [698, 342] width 82 height 28
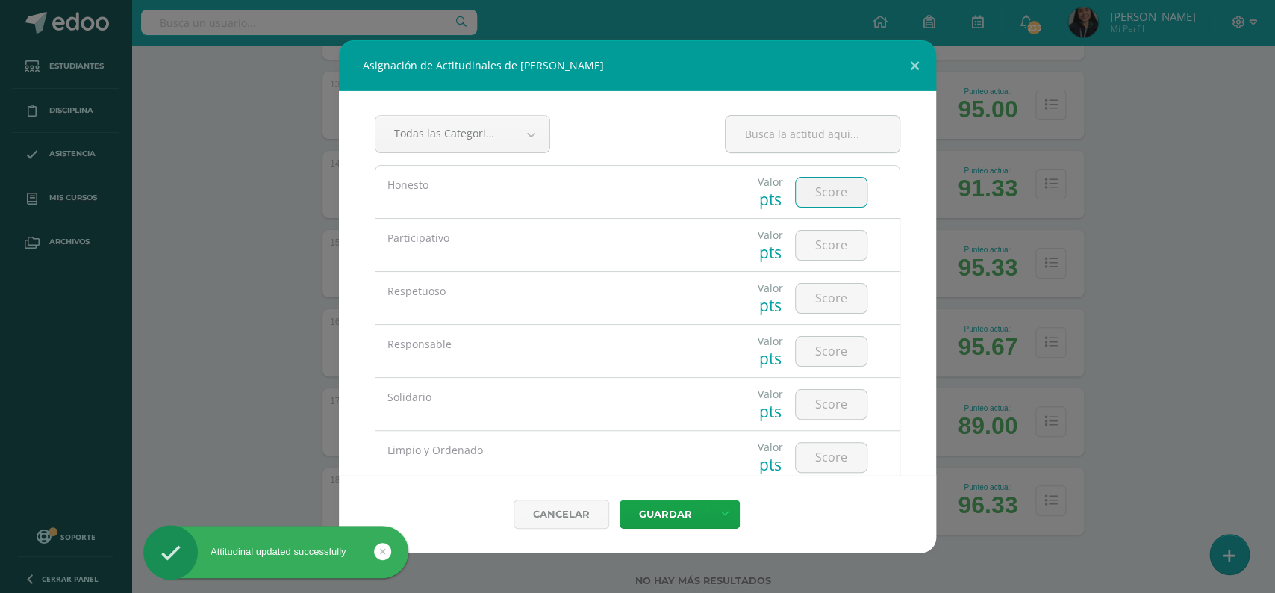
click at [832, 198] on input "number" at bounding box center [831, 192] width 71 height 29
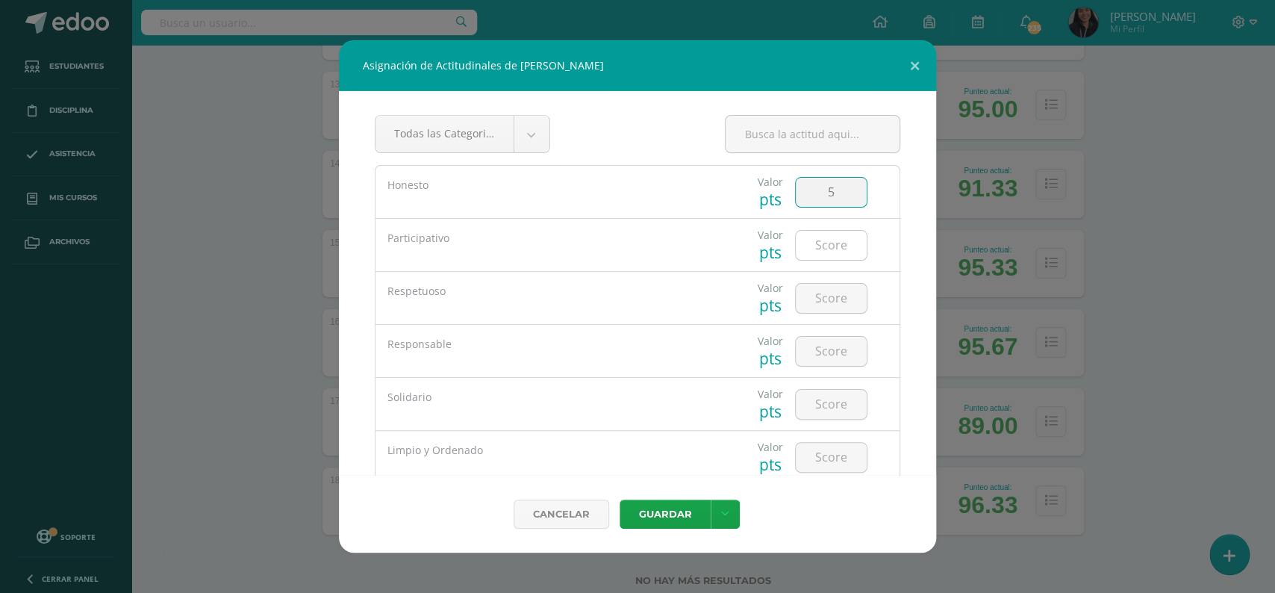
type input "5"
click at [832, 250] on input "number" at bounding box center [831, 245] width 71 height 29
type input "4"
click at [817, 296] on input "number" at bounding box center [831, 298] width 71 height 29
type input "4"
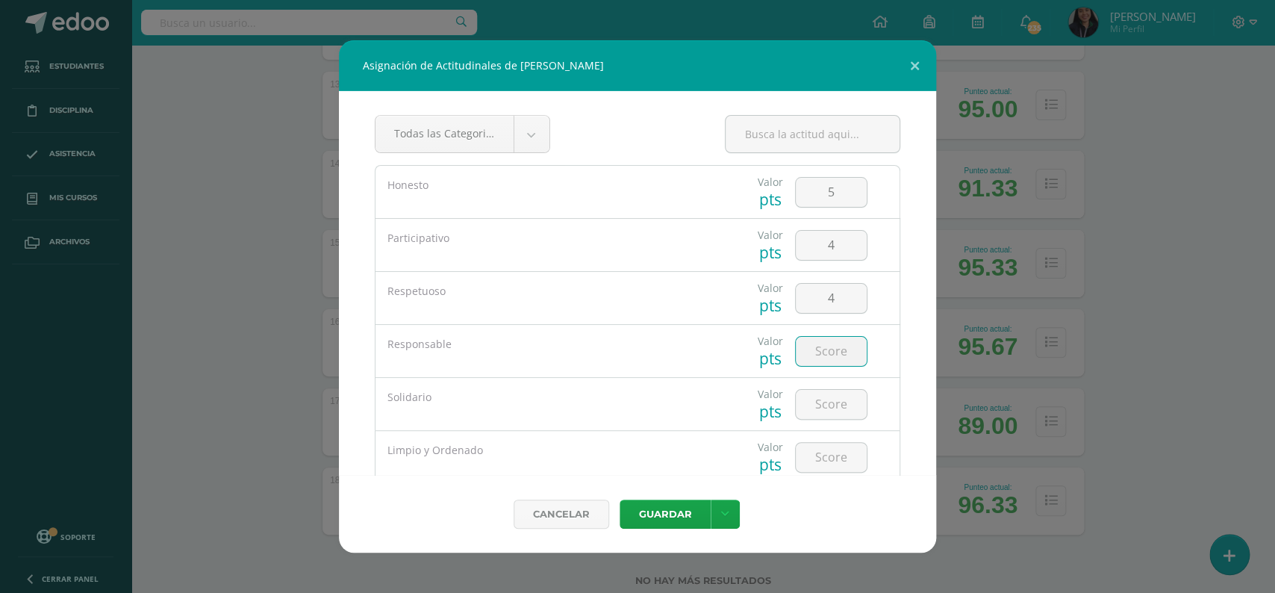
click at [833, 348] on input "number" at bounding box center [831, 351] width 71 height 29
type input "5"
click at [835, 298] on input "4" at bounding box center [831, 298] width 71 height 29
type input "5"
click at [838, 419] on div at bounding box center [831, 404] width 72 height 31
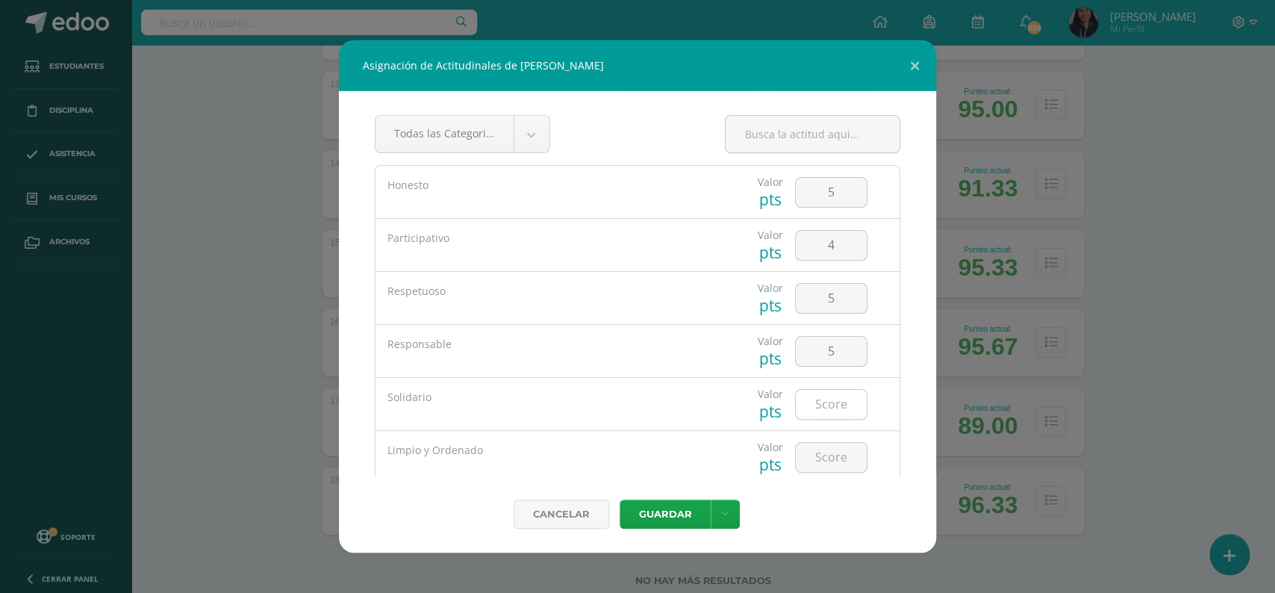
click at [829, 404] on input "number" at bounding box center [831, 404] width 71 height 29
type input "5"
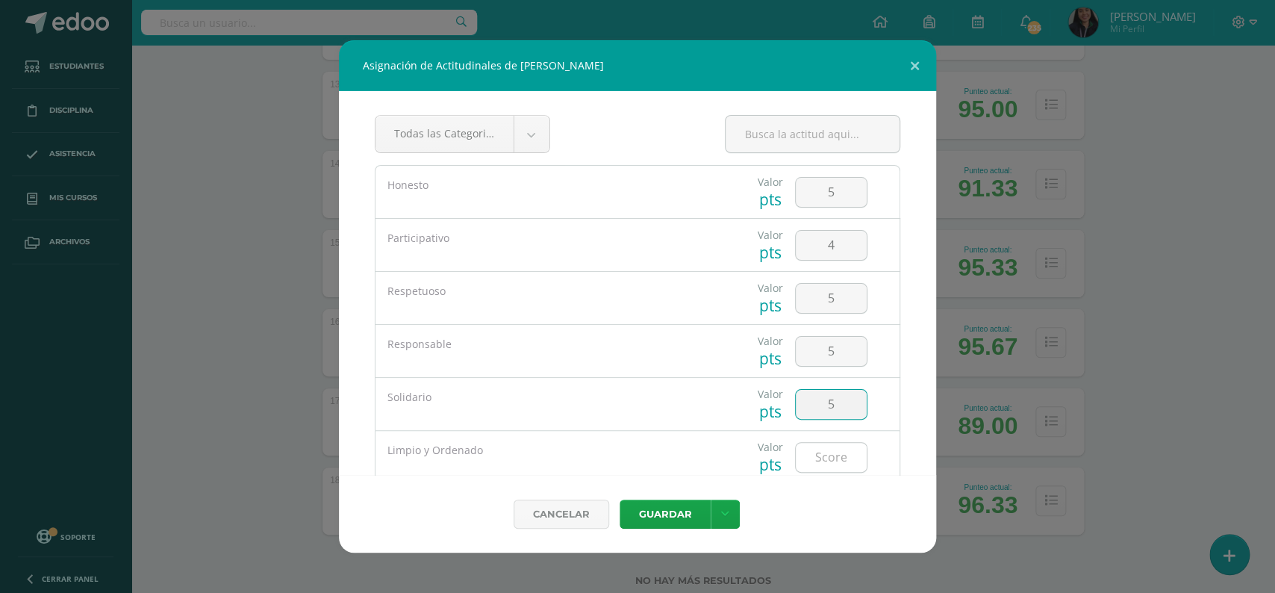
click at [832, 462] on input "number" at bounding box center [831, 457] width 71 height 29
type input "4"
click at [672, 521] on button "Guardar" at bounding box center [665, 513] width 91 height 29
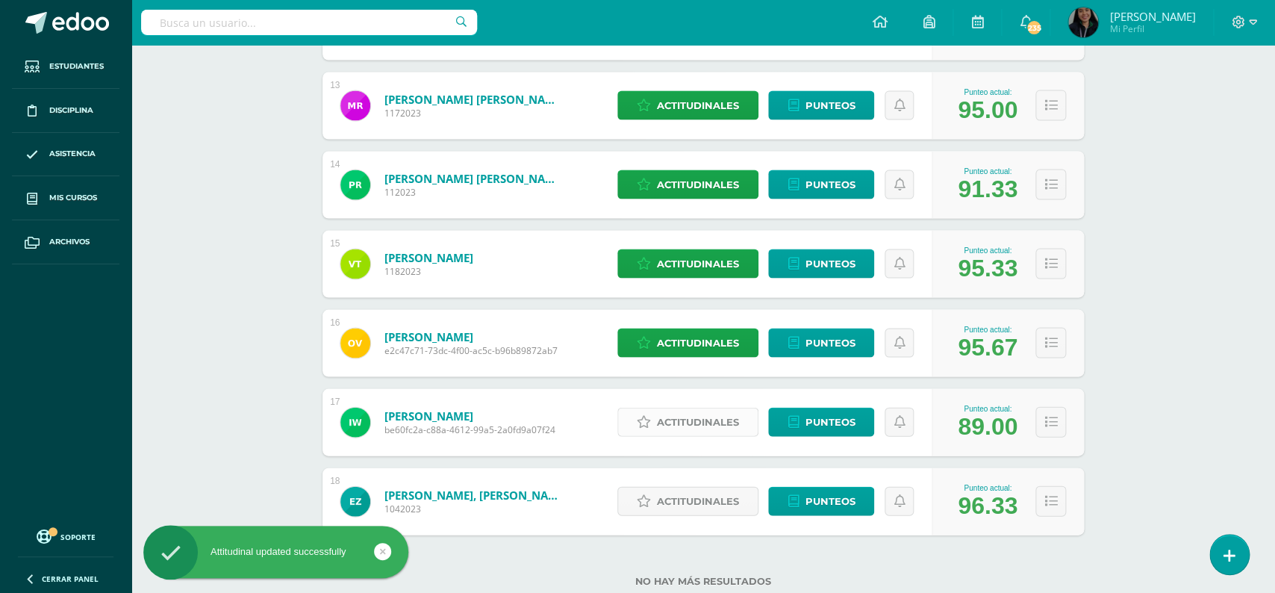
click at [701, 408] on span "Actitudinales" at bounding box center [698, 422] width 82 height 28
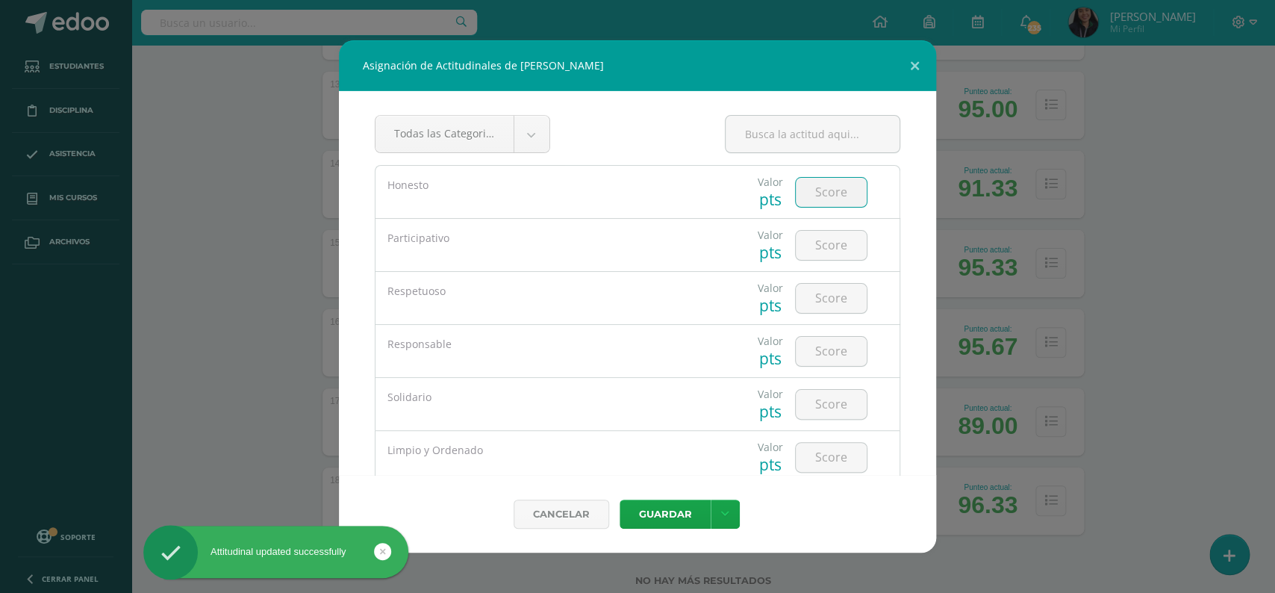
click at [818, 194] on input "number" at bounding box center [831, 192] width 71 height 29
type input "5"
click at [820, 242] on input "number" at bounding box center [831, 245] width 71 height 29
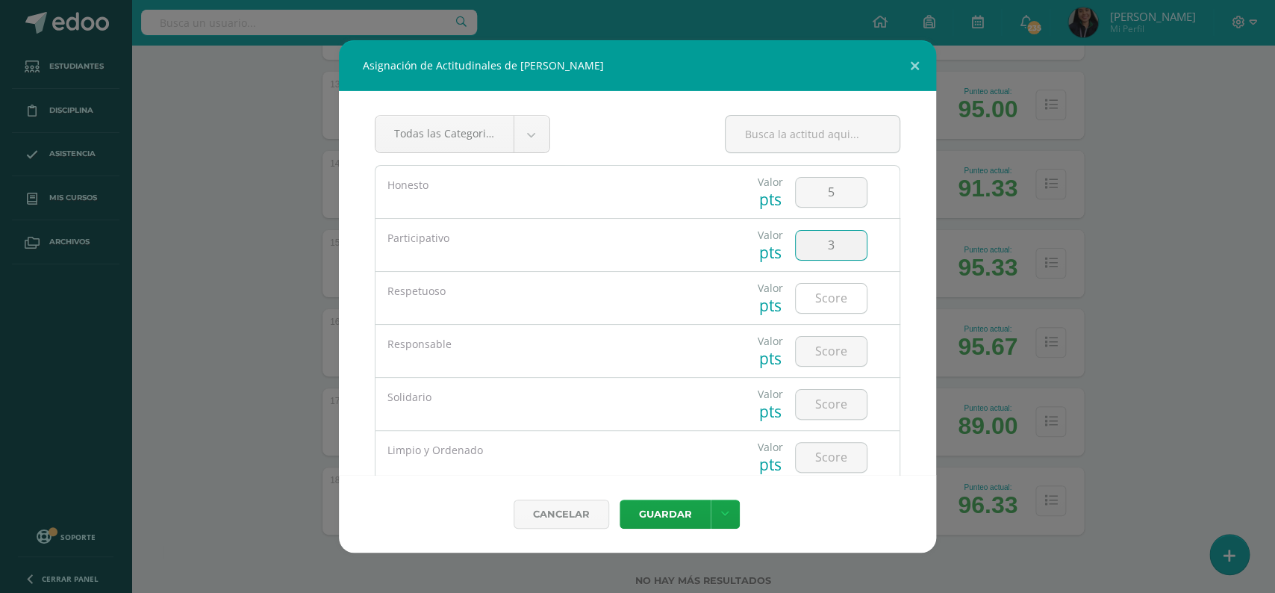
type input "3"
click at [823, 295] on input "number" at bounding box center [831, 298] width 71 height 29
type input "5"
click at [814, 357] on input "number" at bounding box center [831, 351] width 71 height 29
type input "5"
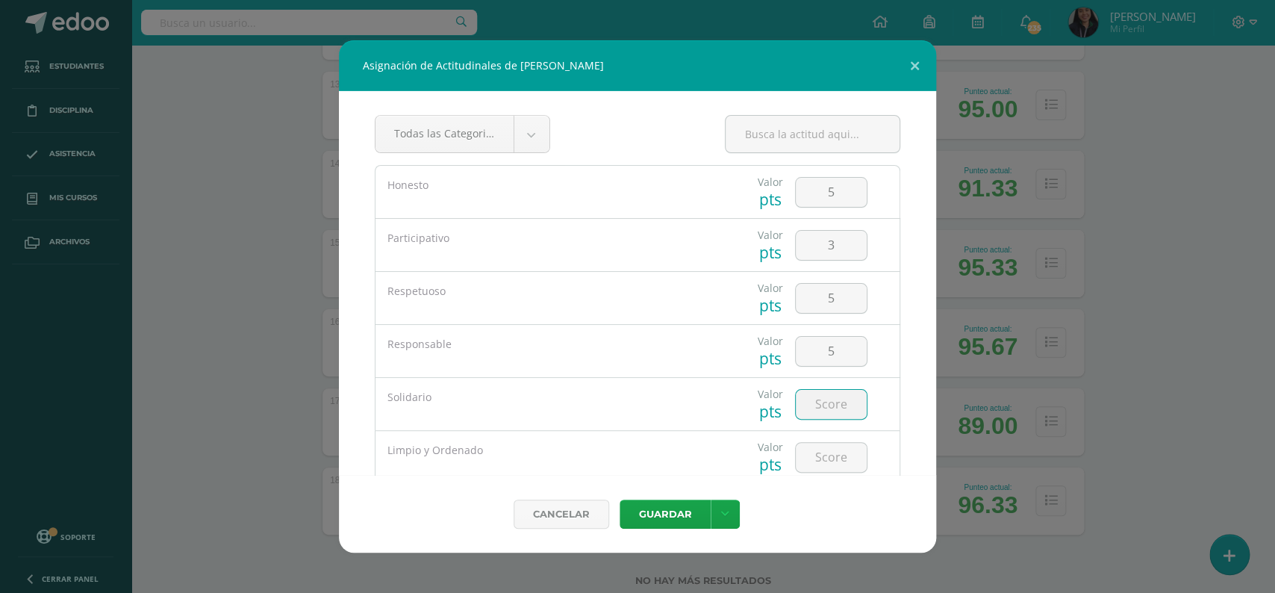
click at [825, 393] on input "number" at bounding box center [831, 404] width 71 height 29
type input "4"
click at [833, 445] on input "number" at bounding box center [831, 457] width 71 height 29
type input "5"
click at [673, 520] on button "Guardar" at bounding box center [665, 513] width 91 height 29
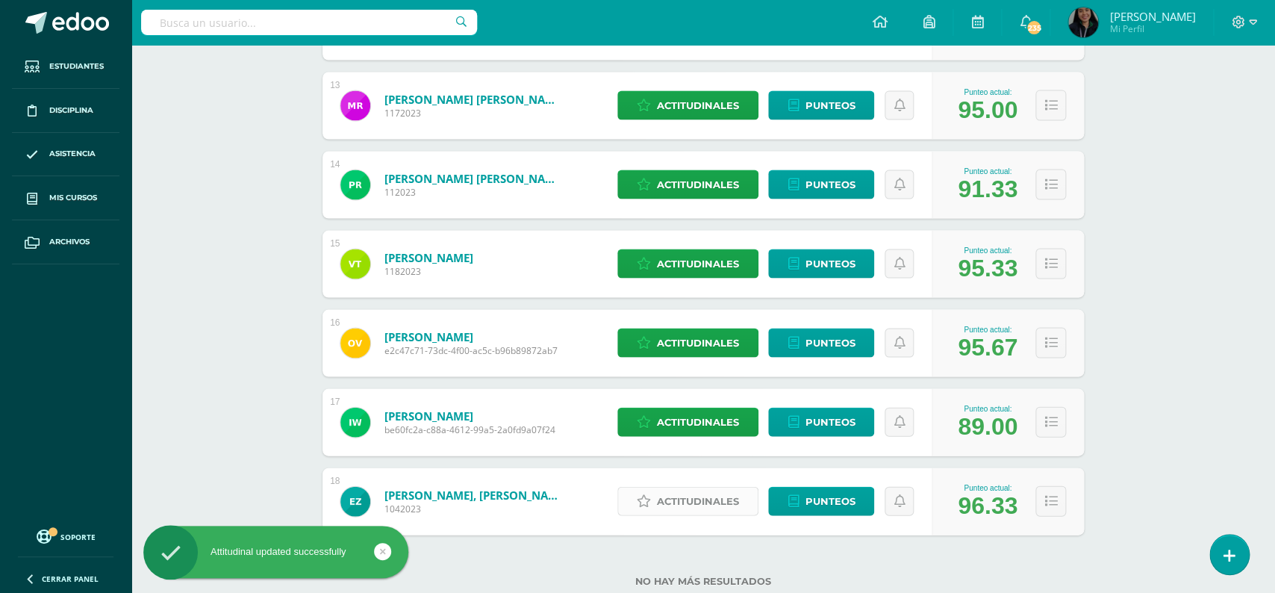
click at [671, 487] on span "Actitudinales" at bounding box center [698, 501] width 82 height 28
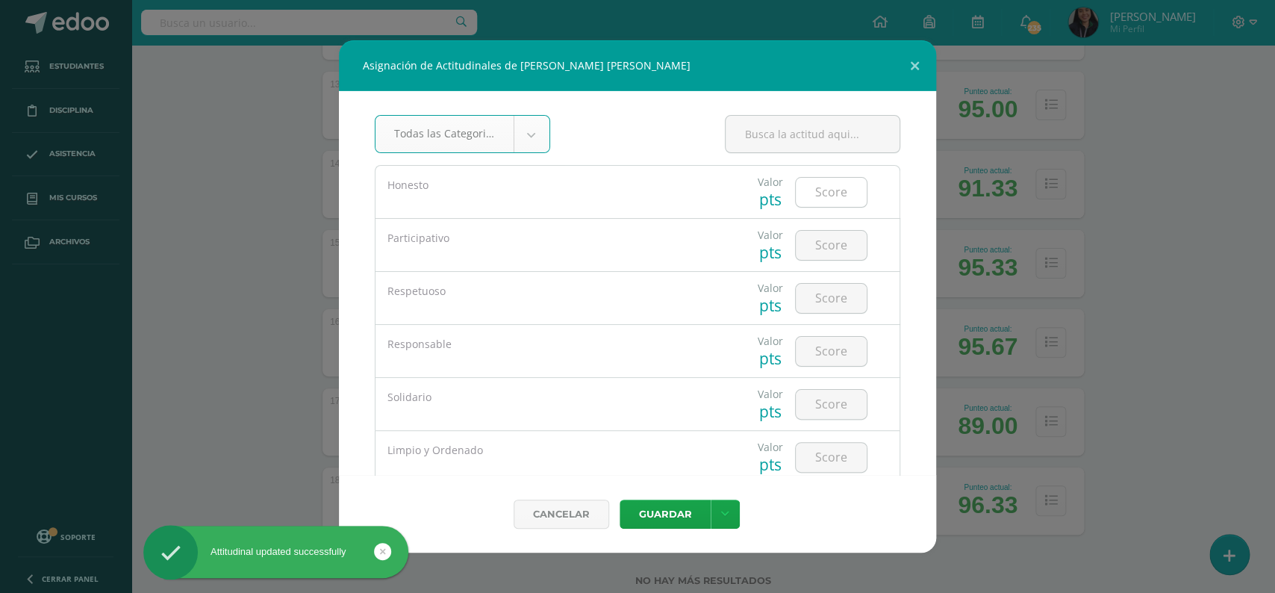
click at [823, 193] on input "number" at bounding box center [831, 192] width 71 height 29
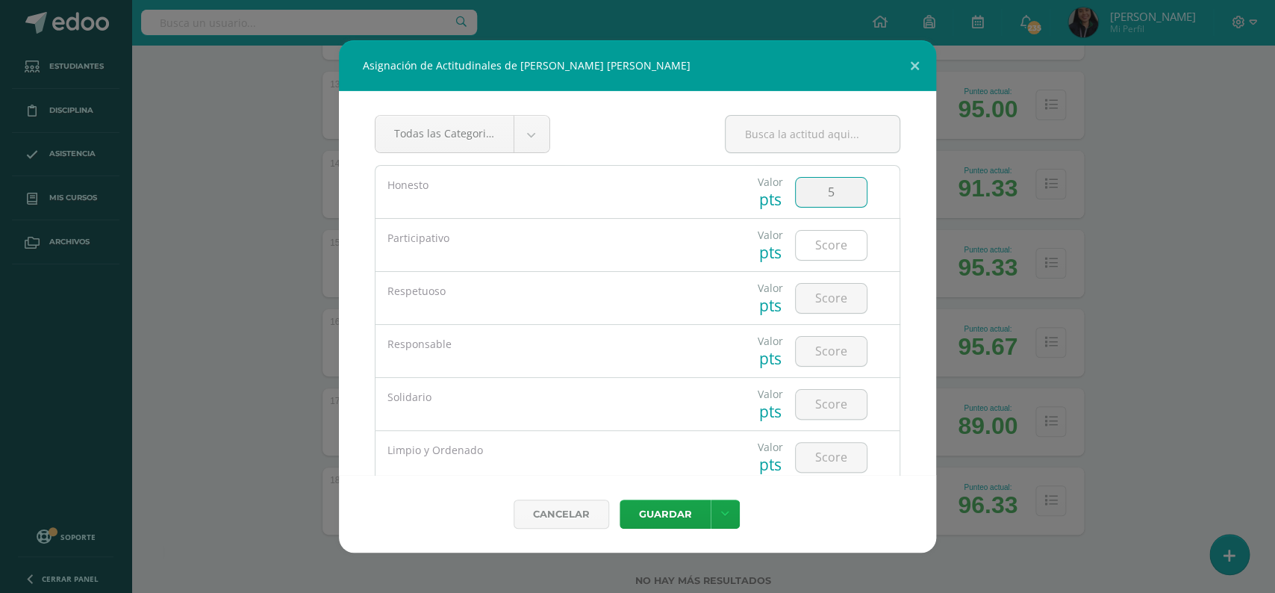
type input "5"
click at [824, 252] on input "number" at bounding box center [831, 245] width 71 height 29
type input "5"
click at [825, 298] on input "number" at bounding box center [831, 298] width 71 height 29
click at [825, 297] on input "5" at bounding box center [831, 298] width 71 height 29
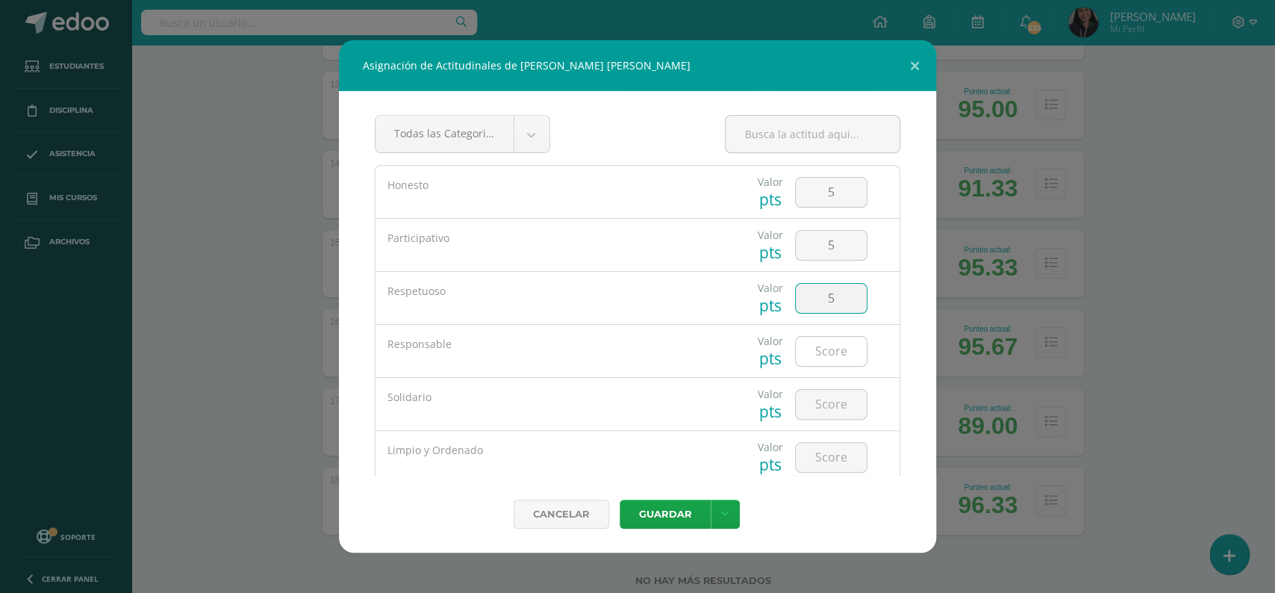
type input "5"
click at [822, 342] on input "number" at bounding box center [831, 351] width 71 height 29
type input "5"
click at [825, 399] on input "number" at bounding box center [831, 404] width 71 height 29
type input "4"
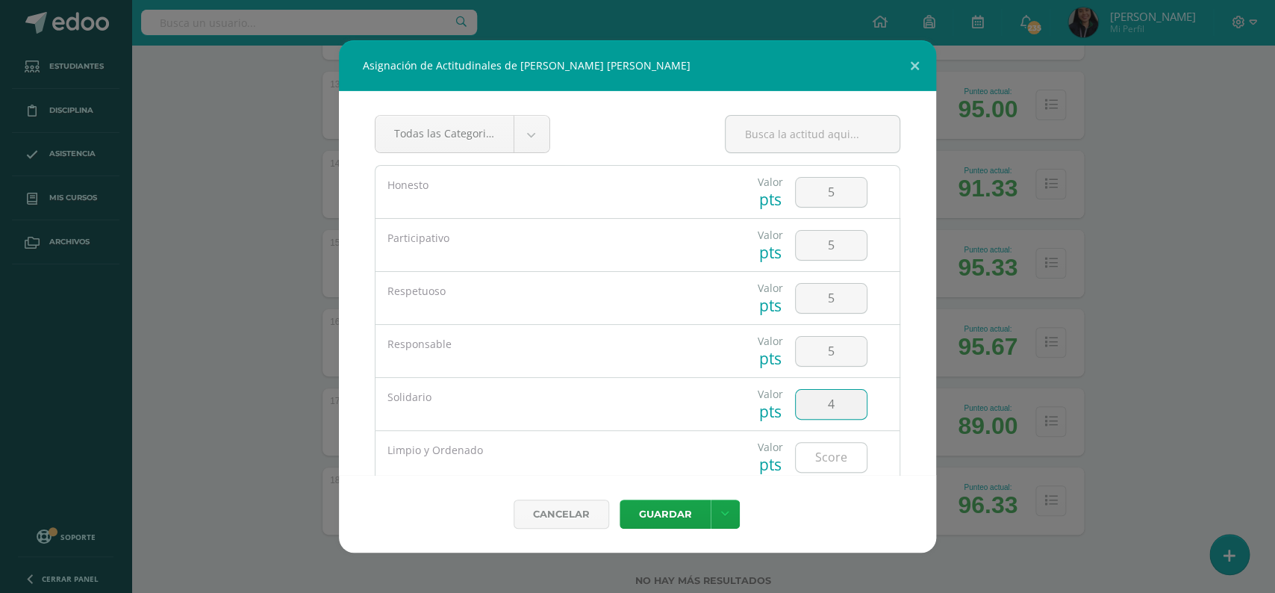
click at [822, 456] on input "number" at bounding box center [831, 457] width 71 height 29
type input "4"
click at [656, 505] on button "Guardar" at bounding box center [665, 513] width 91 height 29
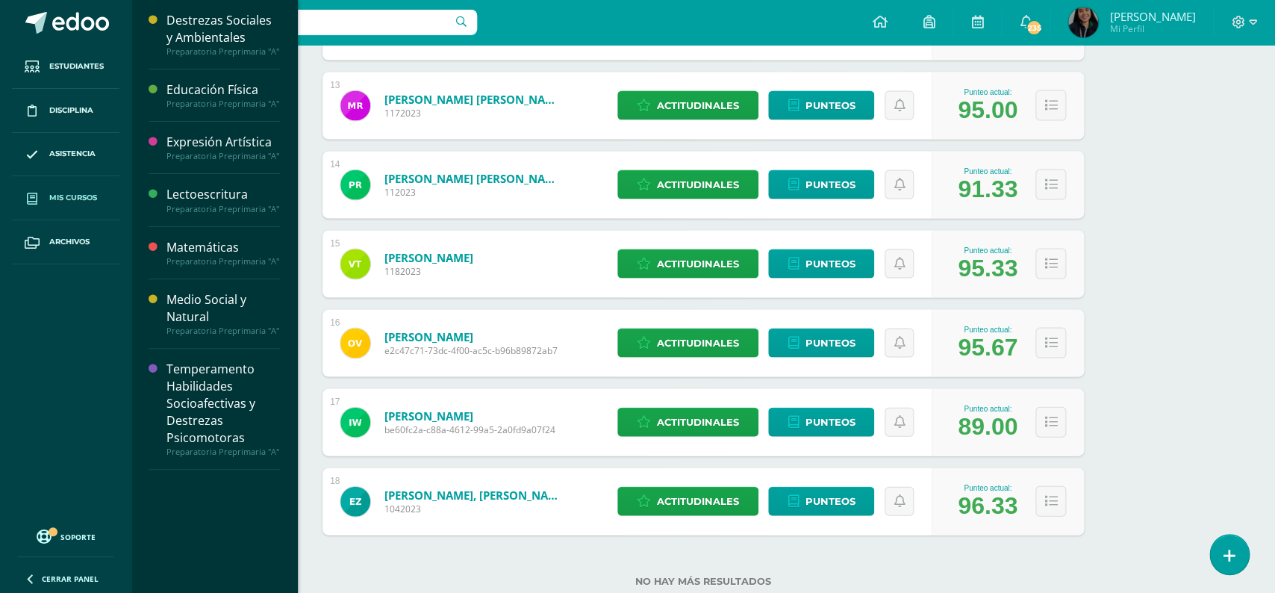
click at [58, 196] on span "Mis cursos" at bounding box center [73, 198] width 48 height 12
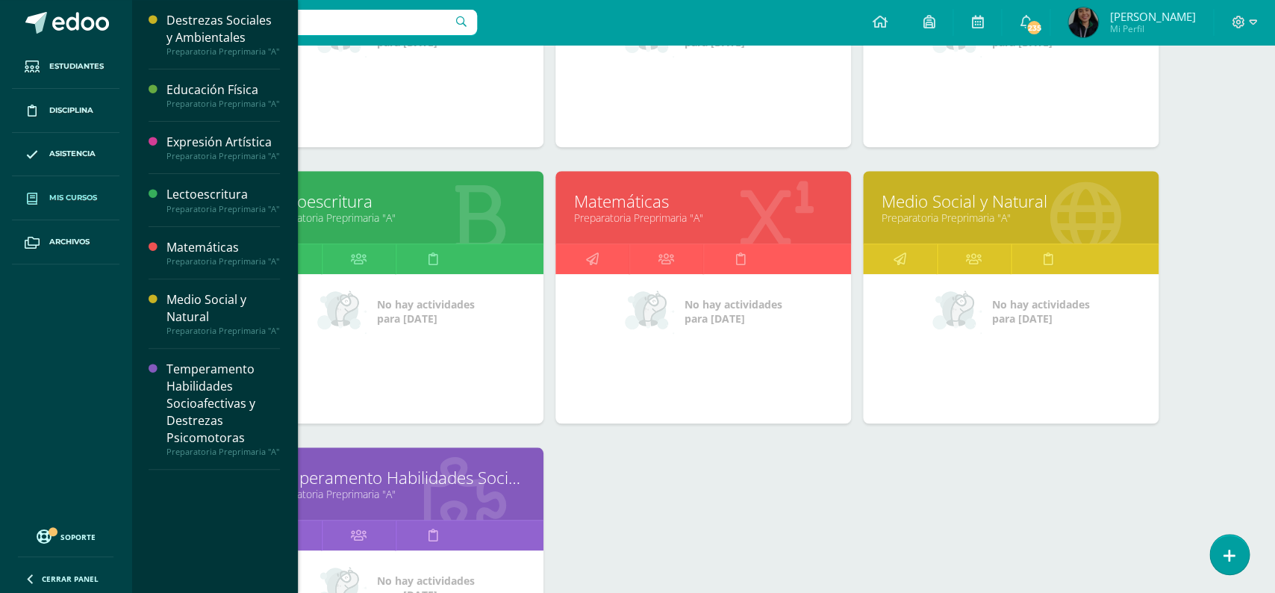
scroll to position [379, 0]
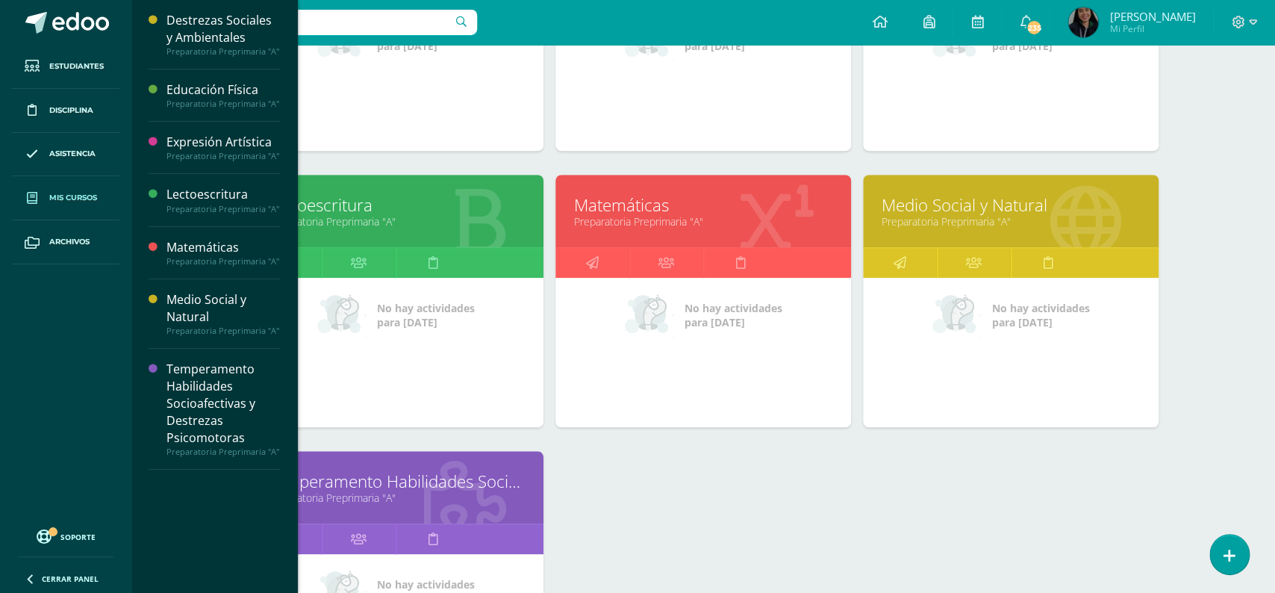
click at [608, 214] on link "Preparatoria Preprimaria "A"" at bounding box center [703, 221] width 258 height 14
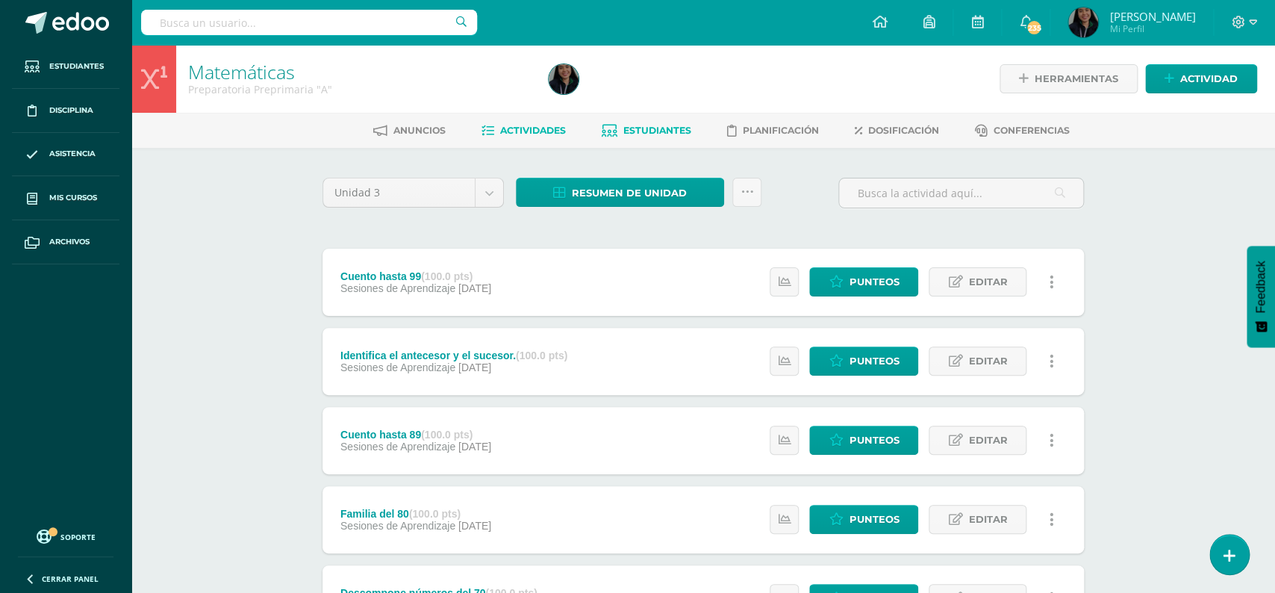
click at [628, 122] on link "Estudiantes" at bounding box center [647, 131] width 90 height 24
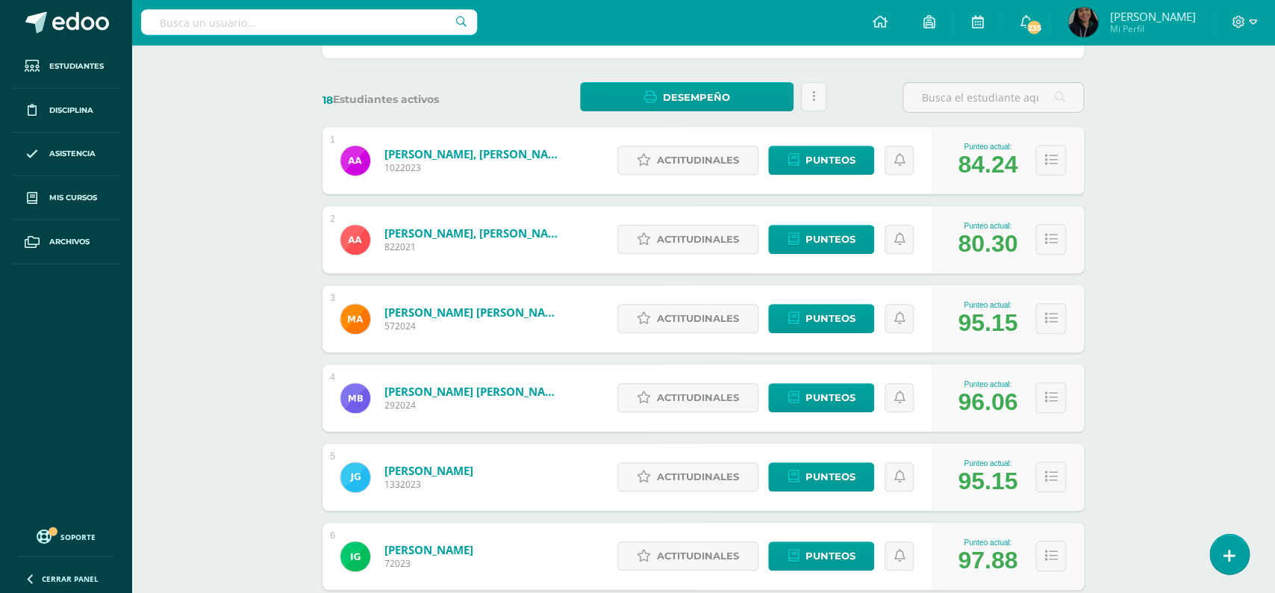
scroll to position [235, 0]
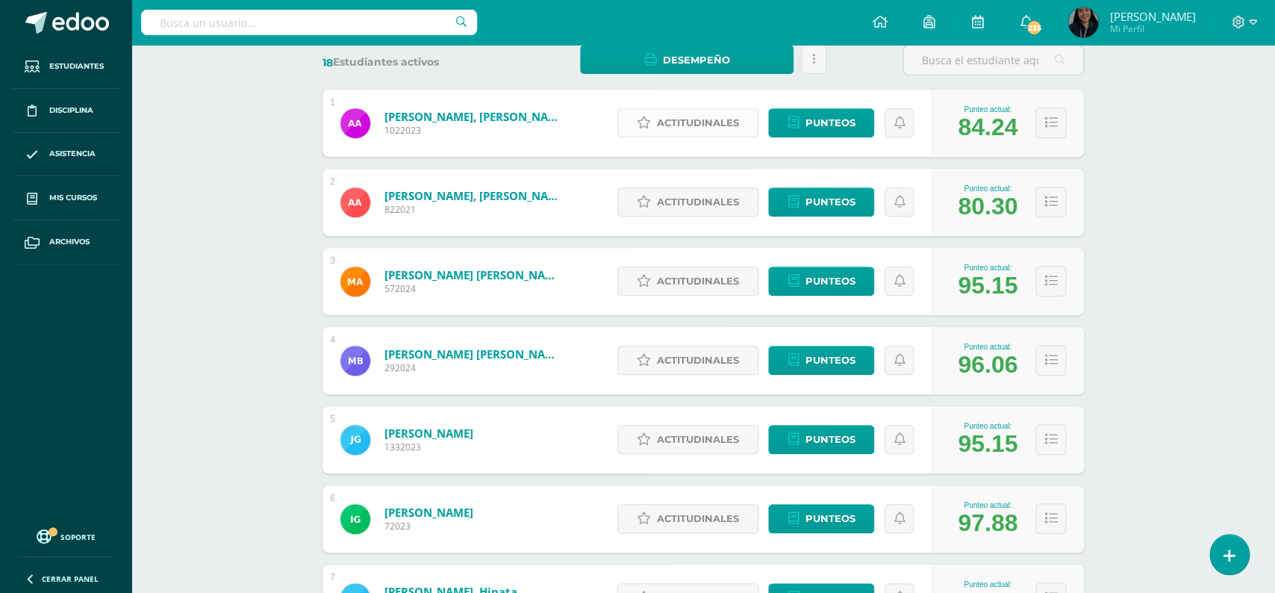
click at [705, 109] on span "Actitudinales" at bounding box center [698, 123] width 82 height 28
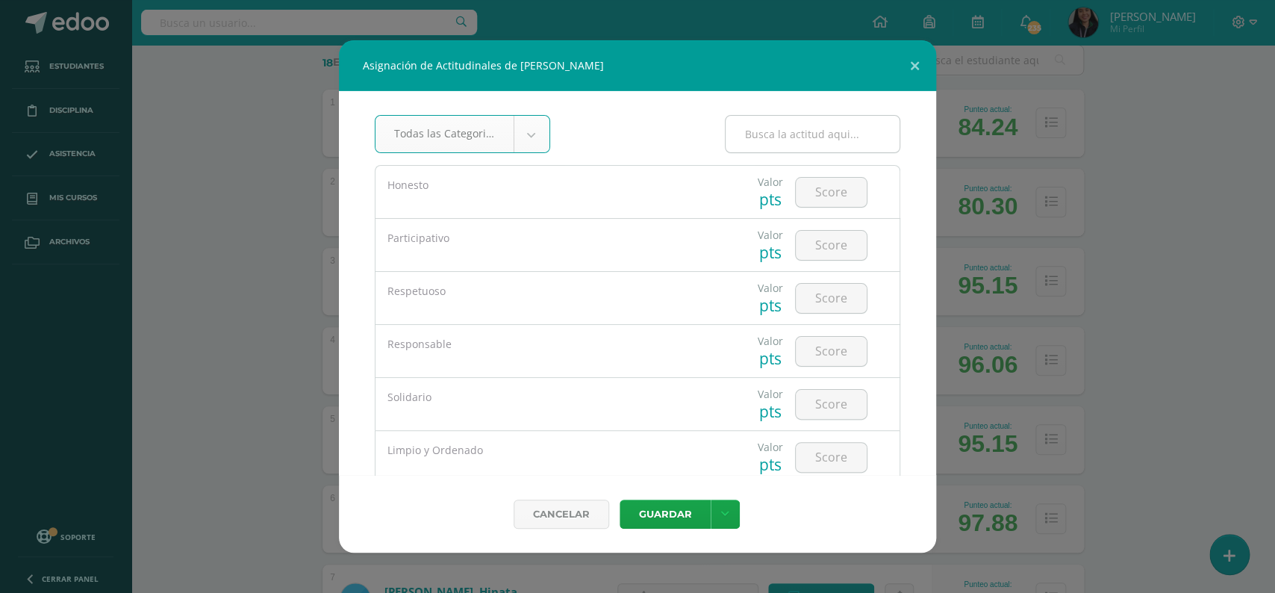
scroll to position [234, 0]
click at [829, 187] on input "number" at bounding box center [831, 192] width 71 height 29
type input "5"
click at [823, 197] on input "5" at bounding box center [831, 192] width 71 height 29
type input "4"
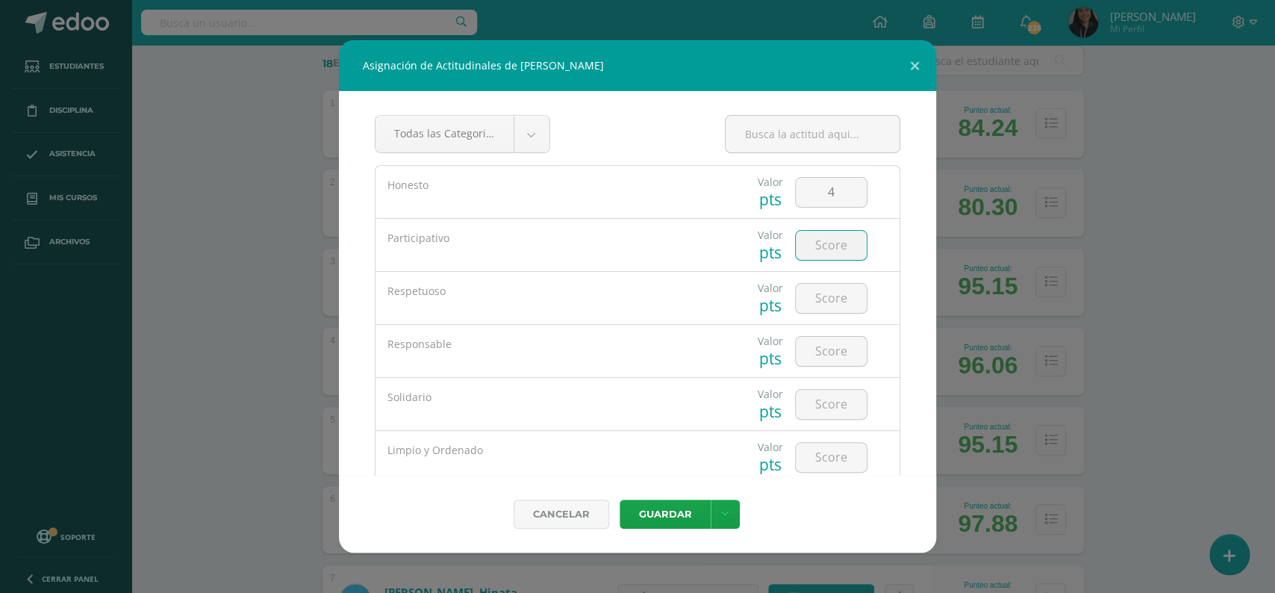
click at [824, 239] on input "number" at bounding box center [831, 245] width 71 height 29
type input "4"
click at [835, 312] on input "number" at bounding box center [831, 298] width 71 height 29
type input "5"
click at [840, 355] on input "number" at bounding box center [831, 351] width 71 height 29
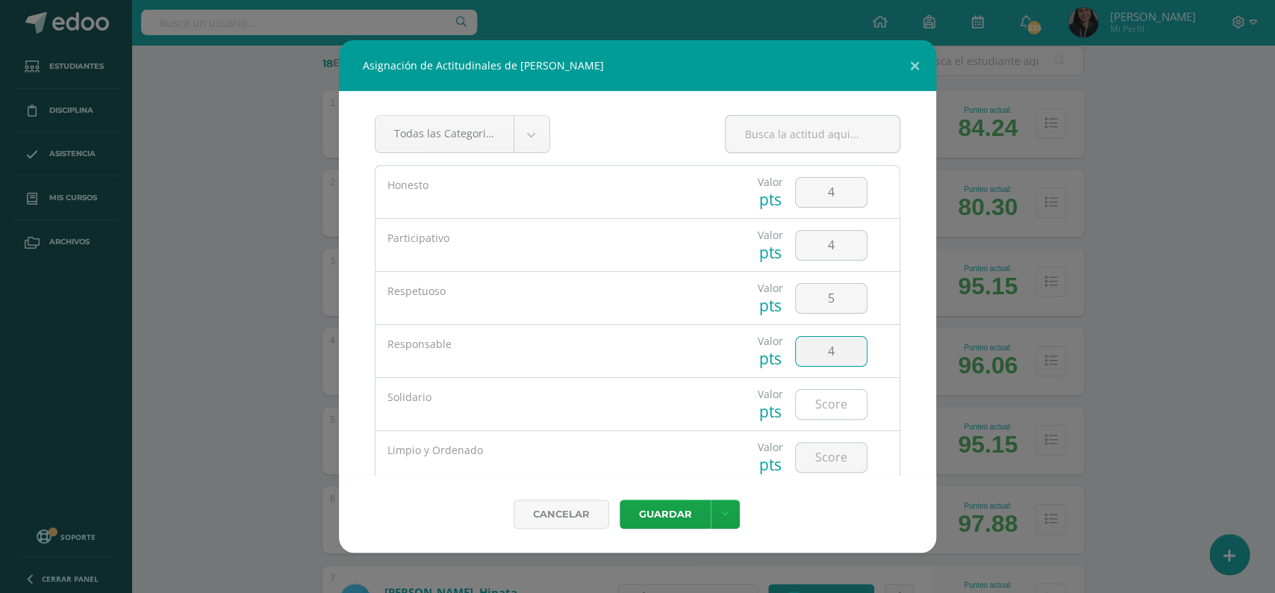
type input "4"
click at [832, 400] on input "number" at bounding box center [831, 404] width 71 height 29
type input "5"
click at [825, 463] on input "number" at bounding box center [831, 457] width 71 height 29
type input "5"
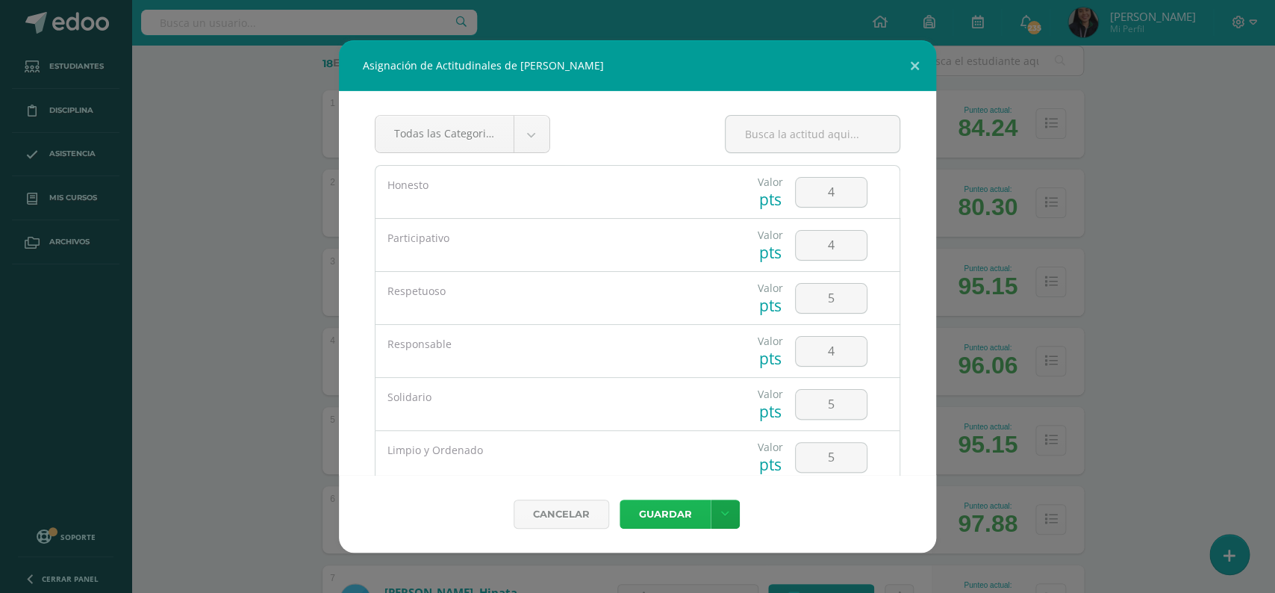
click at [674, 503] on button "Guardar" at bounding box center [665, 513] width 91 height 29
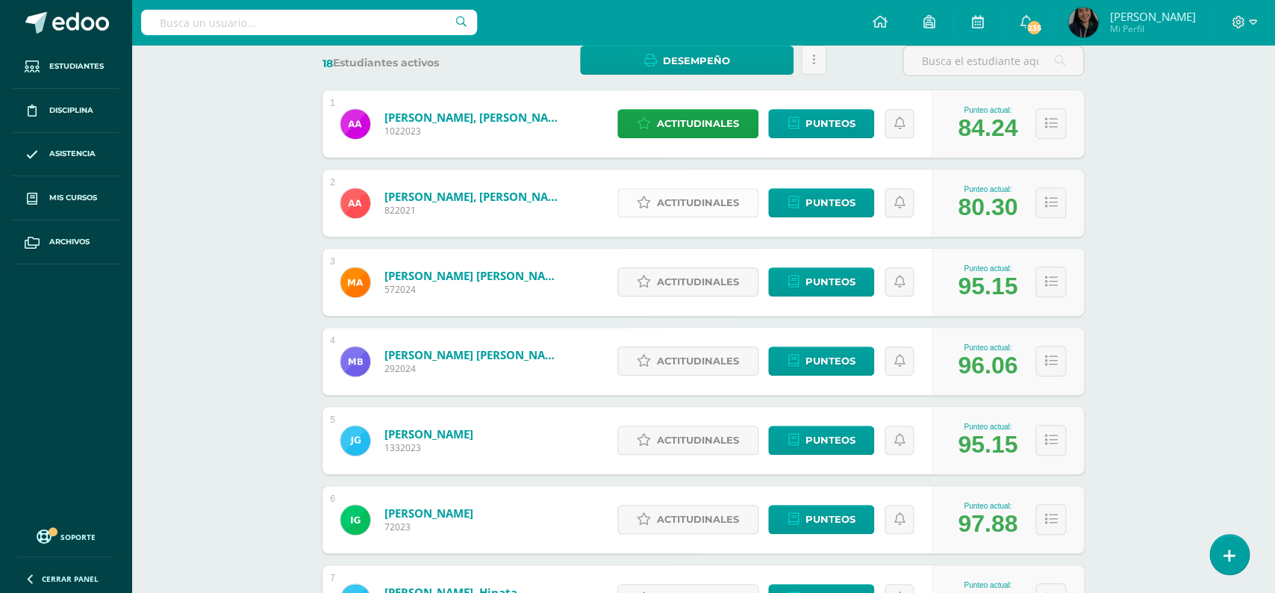
click at [674, 193] on span "Actitudinales" at bounding box center [698, 203] width 82 height 28
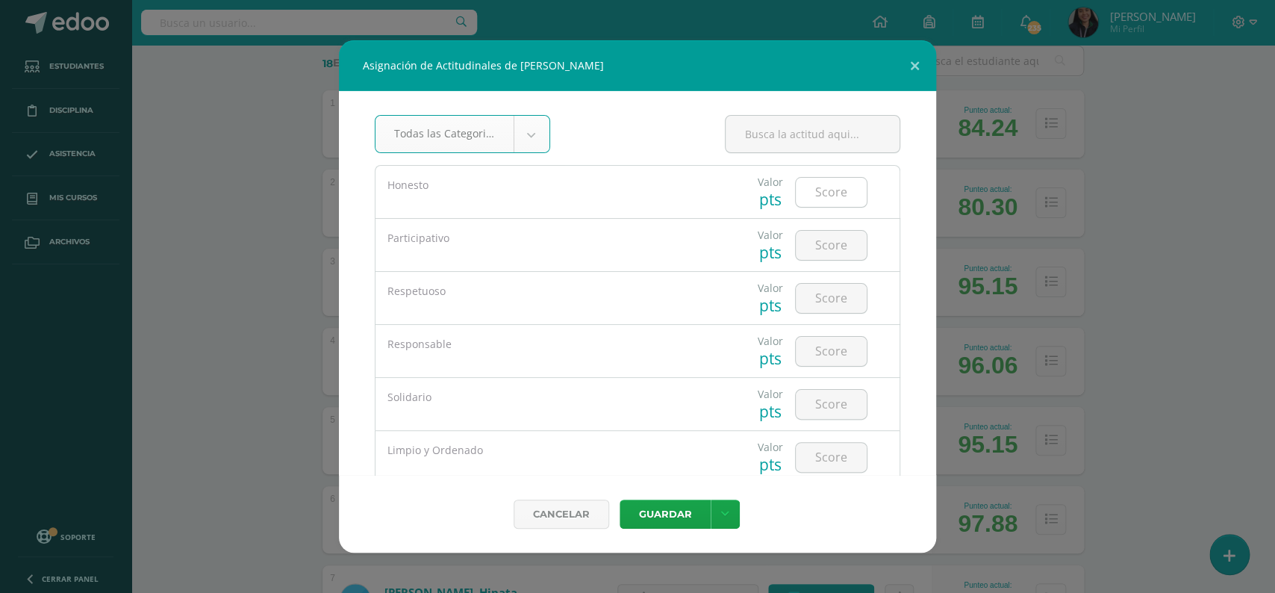
click at [823, 197] on input "number" at bounding box center [831, 192] width 71 height 29
type input "4"
click at [829, 242] on input "number" at bounding box center [831, 245] width 71 height 29
type input "3"
click at [829, 307] on input "number" at bounding box center [831, 298] width 71 height 29
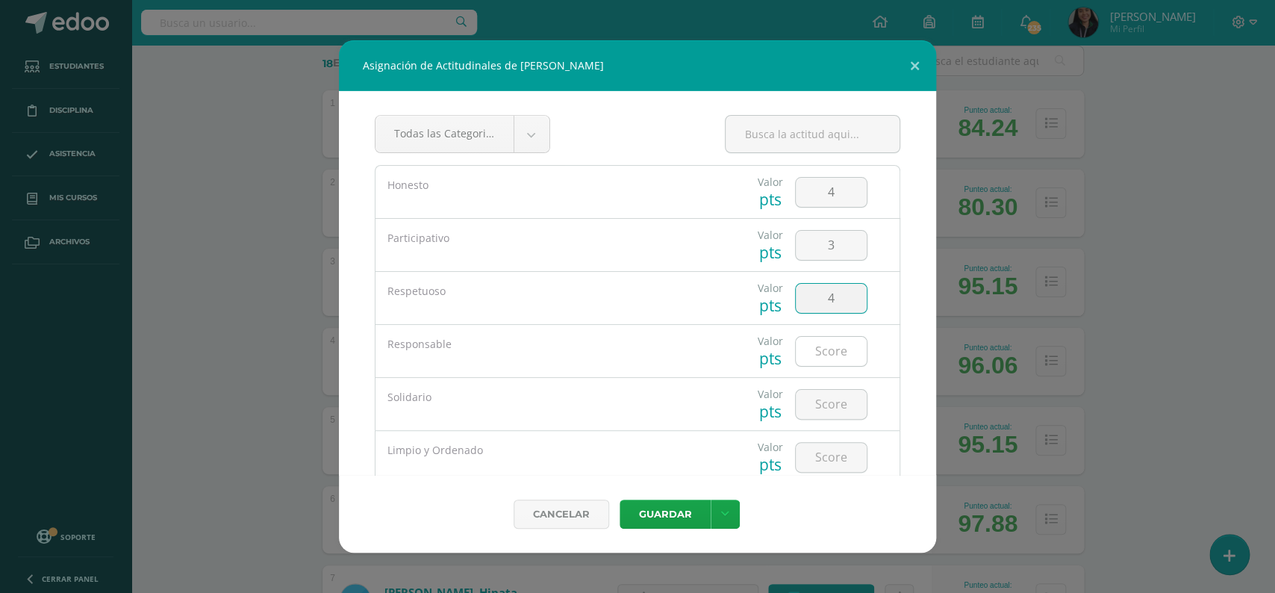
type input "4"
click at [828, 359] on input "number" at bounding box center [831, 351] width 71 height 29
type input "3"
click at [828, 394] on input "number" at bounding box center [831, 404] width 71 height 29
type input "4"
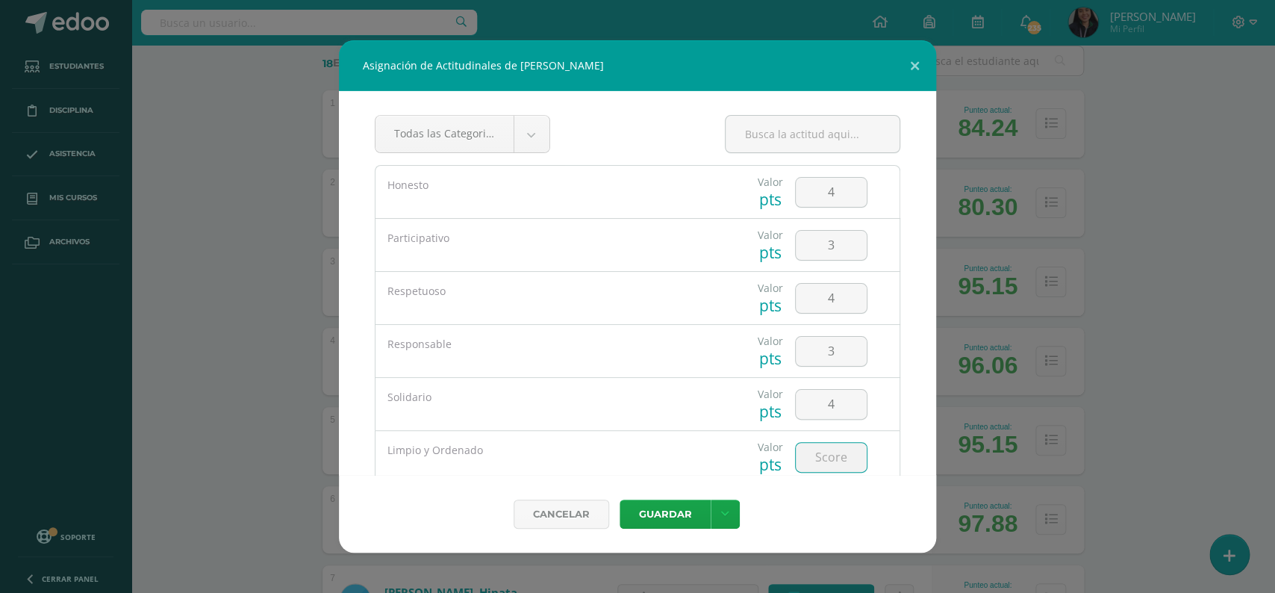
click at [825, 454] on input "number" at bounding box center [831, 457] width 71 height 29
type input "4"
click at [676, 508] on button "Guardar" at bounding box center [665, 513] width 91 height 29
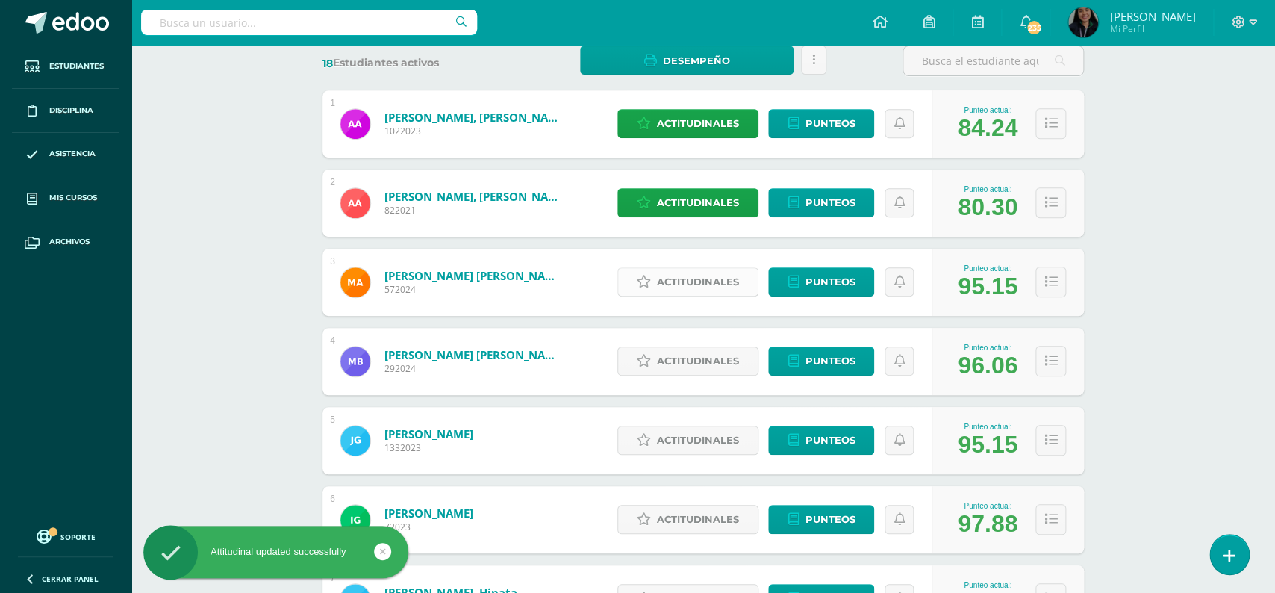
click at [697, 272] on span "Actitudinales" at bounding box center [698, 282] width 82 height 28
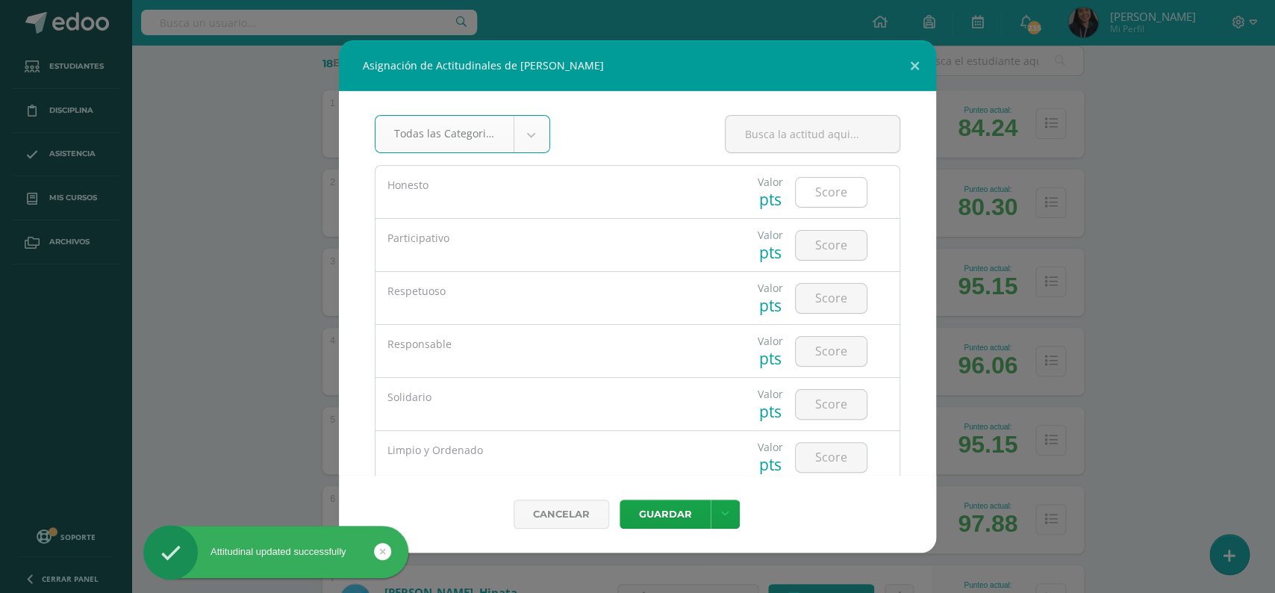
click at [806, 202] on input "number" at bounding box center [831, 192] width 71 height 29
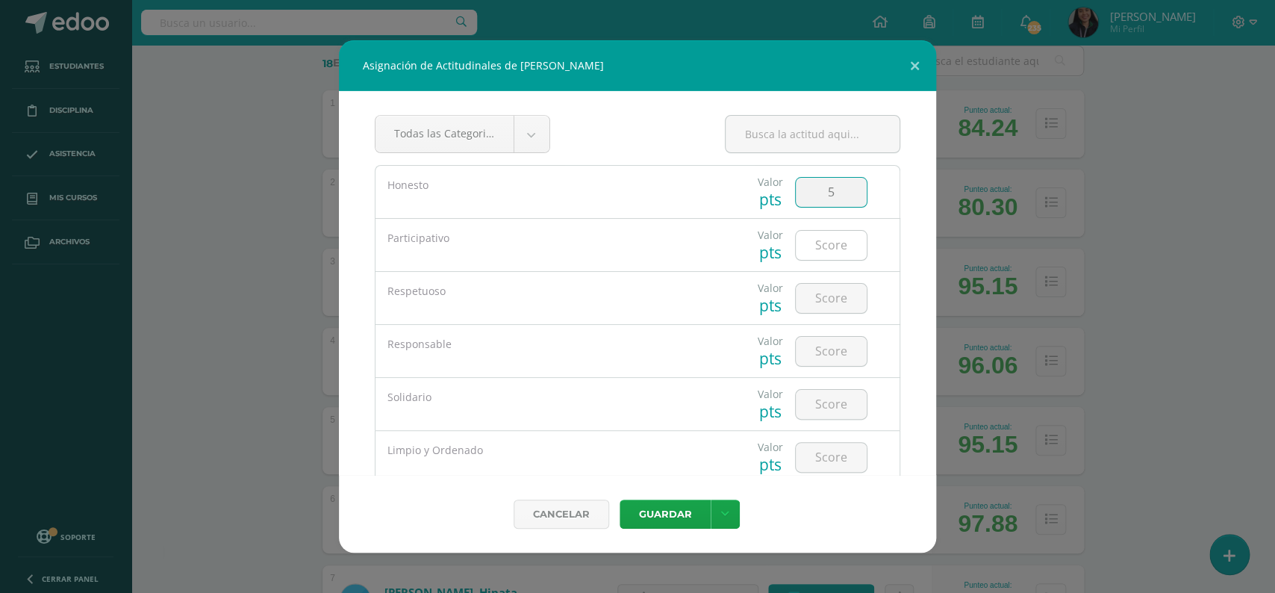
type input "5"
click at [829, 243] on input "number" at bounding box center [831, 245] width 71 height 29
type input "4"
click at [829, 296] on input "number" at bounding box center [831, 298] width 71 height 29
type input "5"
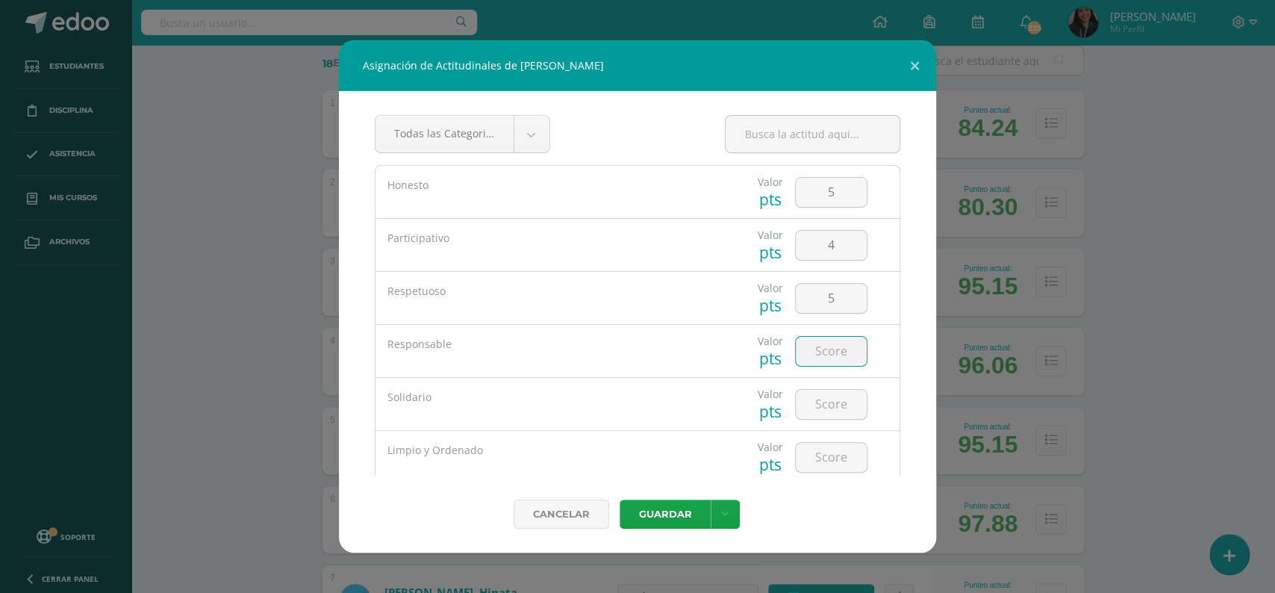
click at [826, 352] on input "number" at bounding box center [831, 351] width 71 height 29
type input "4"
click at [826, 399] on input "number" at bounding box center [831, 404] width 71 height 29
type input "4"
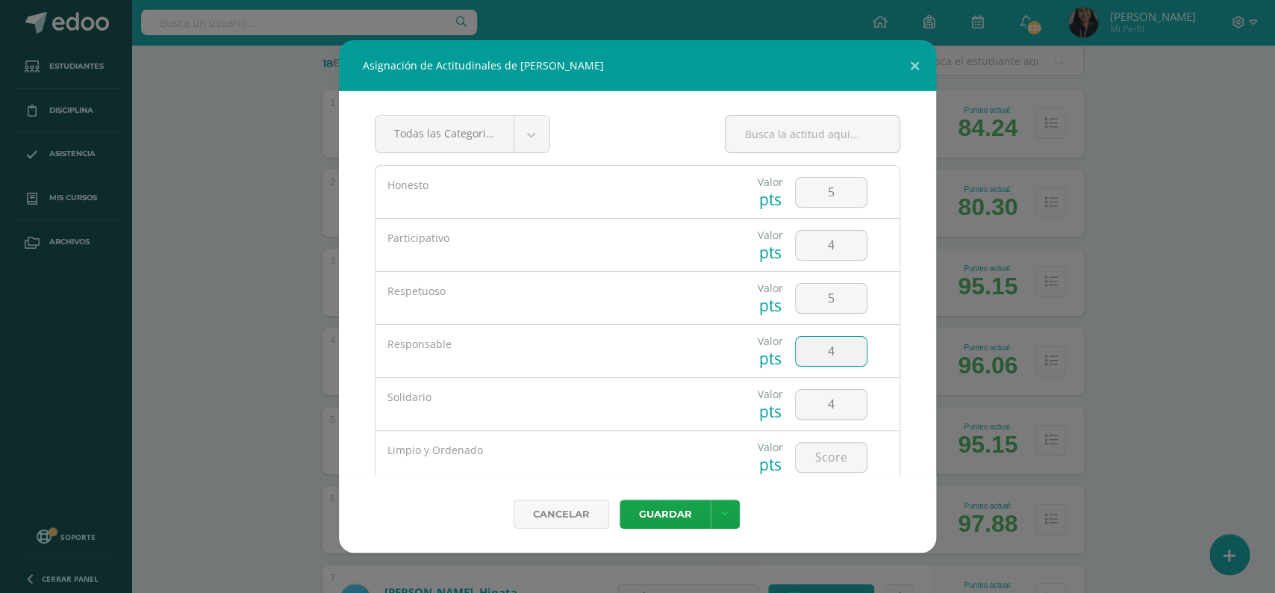
click at [829, 350] on input "4" at bounding box center [831, 351] width 71 height 29
type input "5"
click at [836, 447] on input "number" at bounding box center [831, 457] width 71 height 29
type input "5"
click at [689, 503] on button "Guardar" at bounding box center [665, 513] width 91 height 29
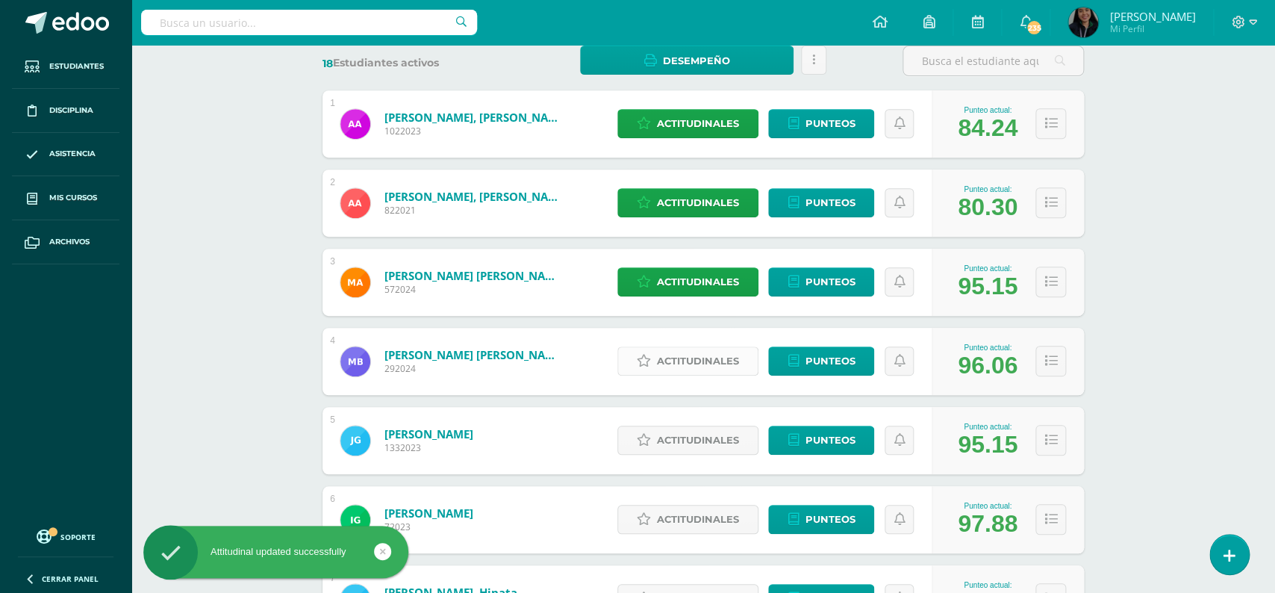
click at [687, 347] on span "Actitudinales" at bounding box center [698, 361] width 82 height 28
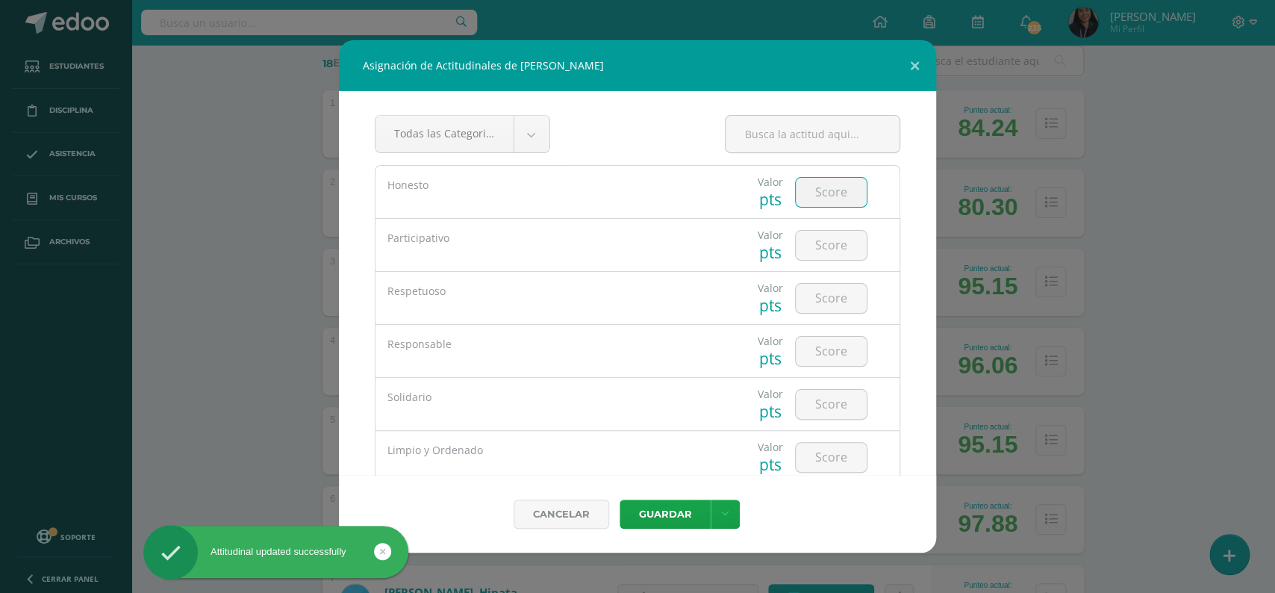
click at [828, 189] on input "number" at bounding box center [831, 192] width 71 height 29
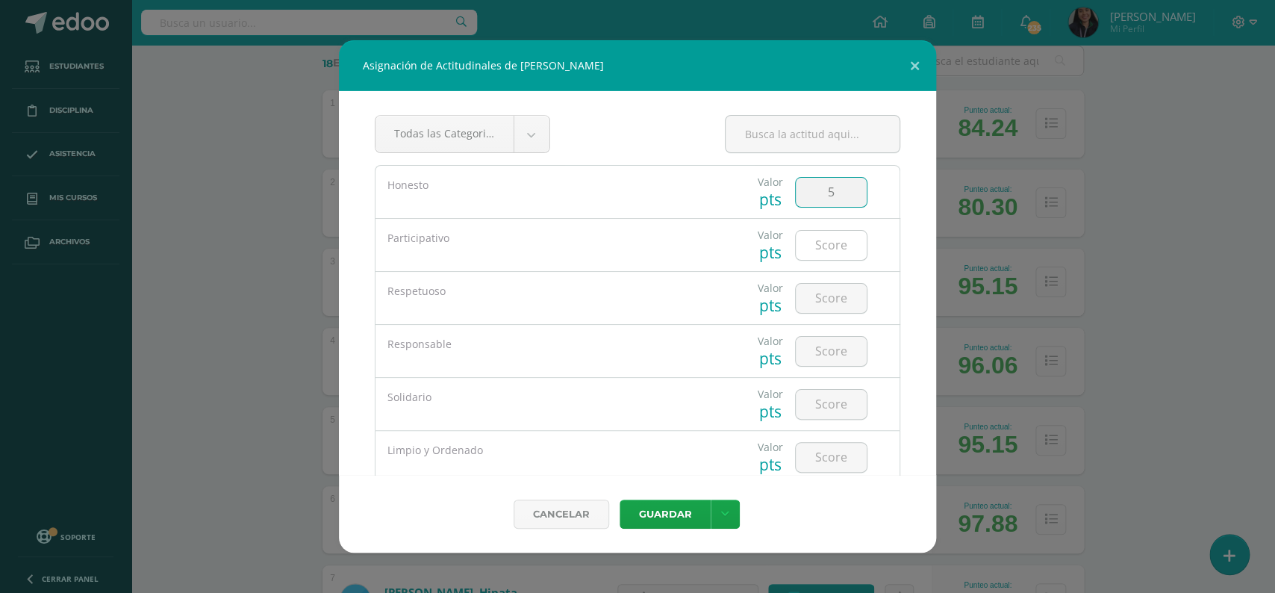
type input "5"
click at [813, 249] on input "number" at bounding box center [831, 245] width 71 height 29
type input "4"
click at [828, 284] on input "number" at bounding box center [831, 298] width 71 height 29
type input "5"
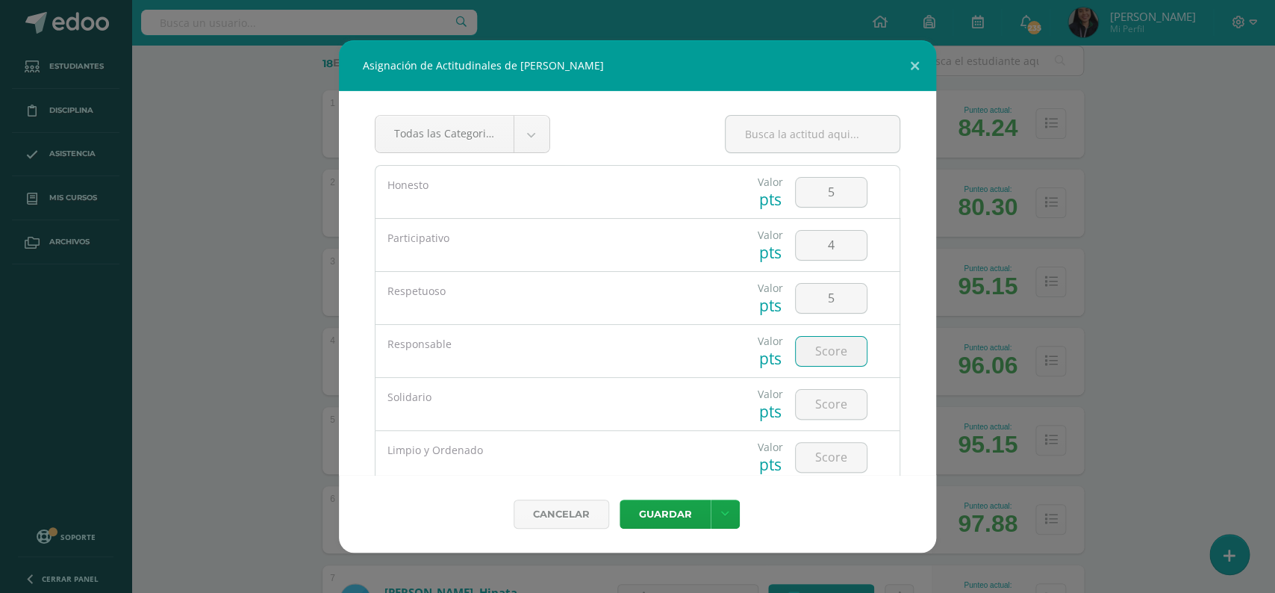
click at [821, 340] on input "number" at bounding box center [831, 351] width 71 height 29
type input "5"
click at [822, 402] on input "number" at bounding box center [831, 404] width 71 height 29
type input "4"
click at [826, 452] on input "number" at bounding box center [831, 457] width 71 height 29
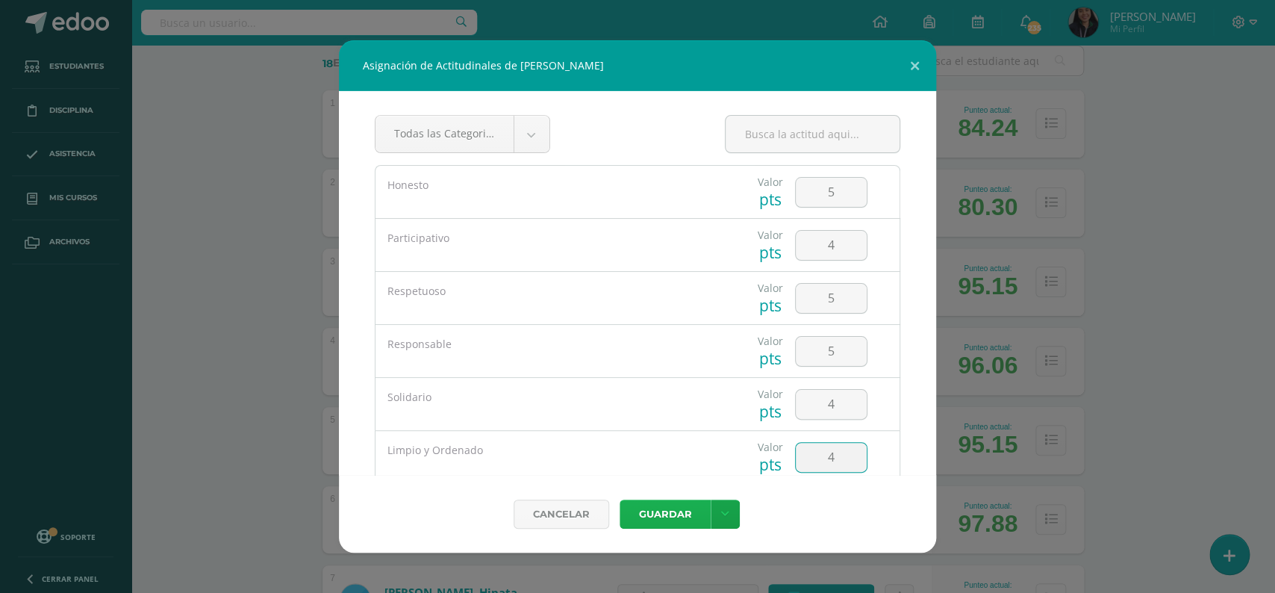
type input "4"
click at [680, 506] on button "Guardar" at bounding box center [665, 513] width 91 height 29
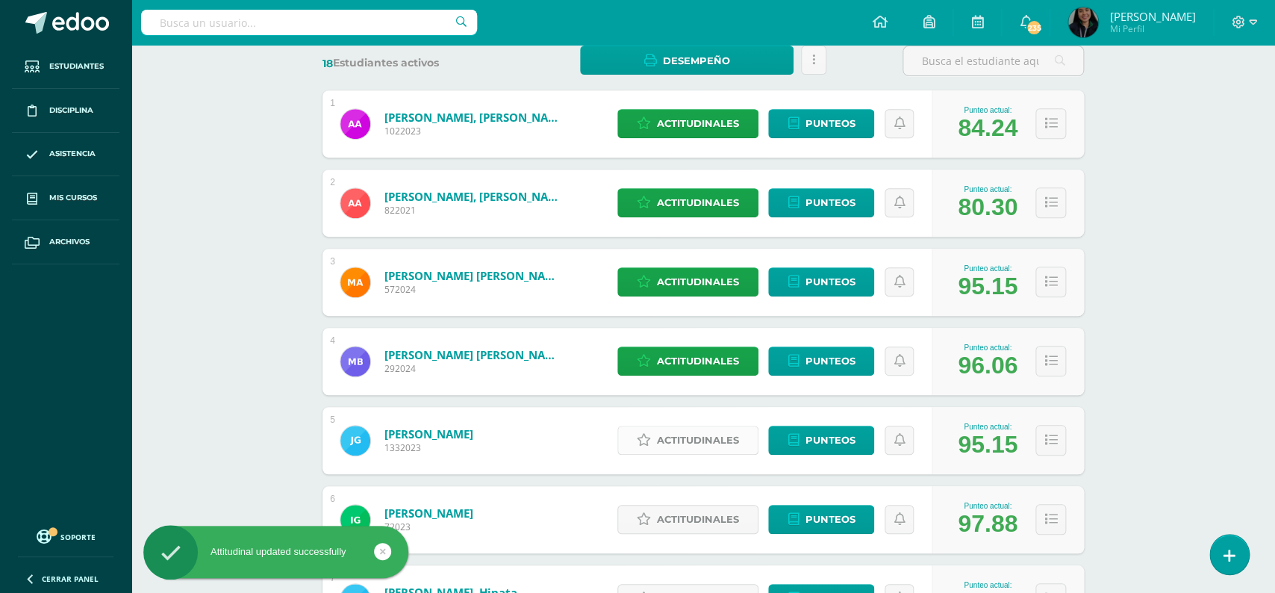
click at [704, 429] on span "Actitudinales" at bounding box center [698, 440] width 82 height 28
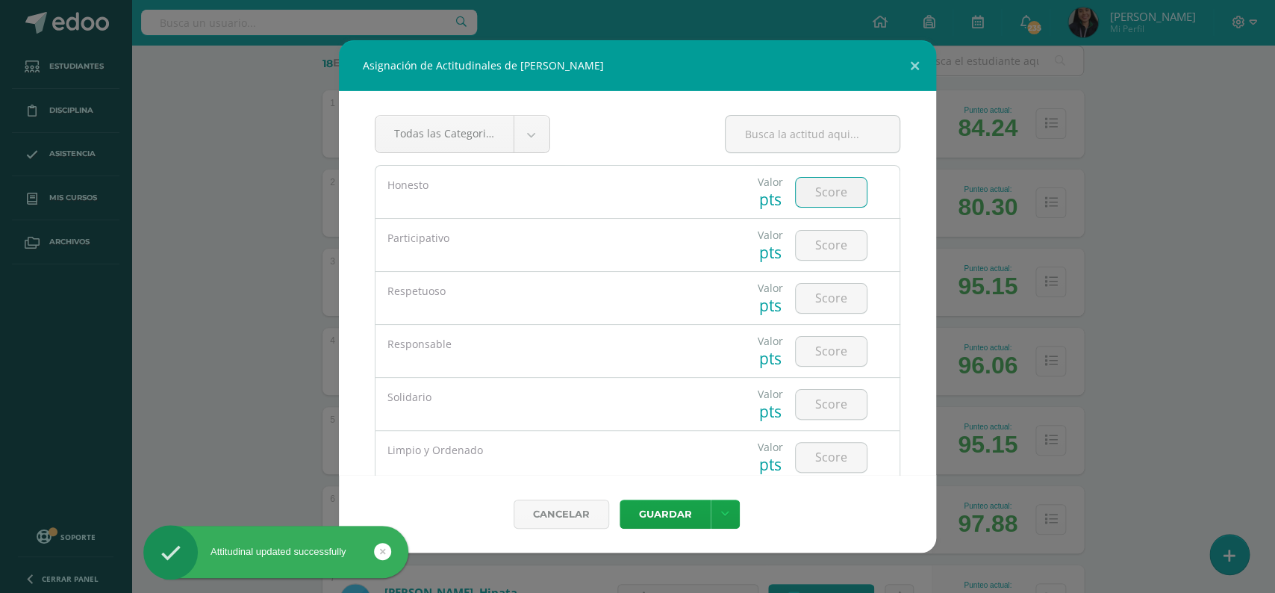
click at [823, 195] on input "number" at bounding box center [831, 192] width 71 height 29
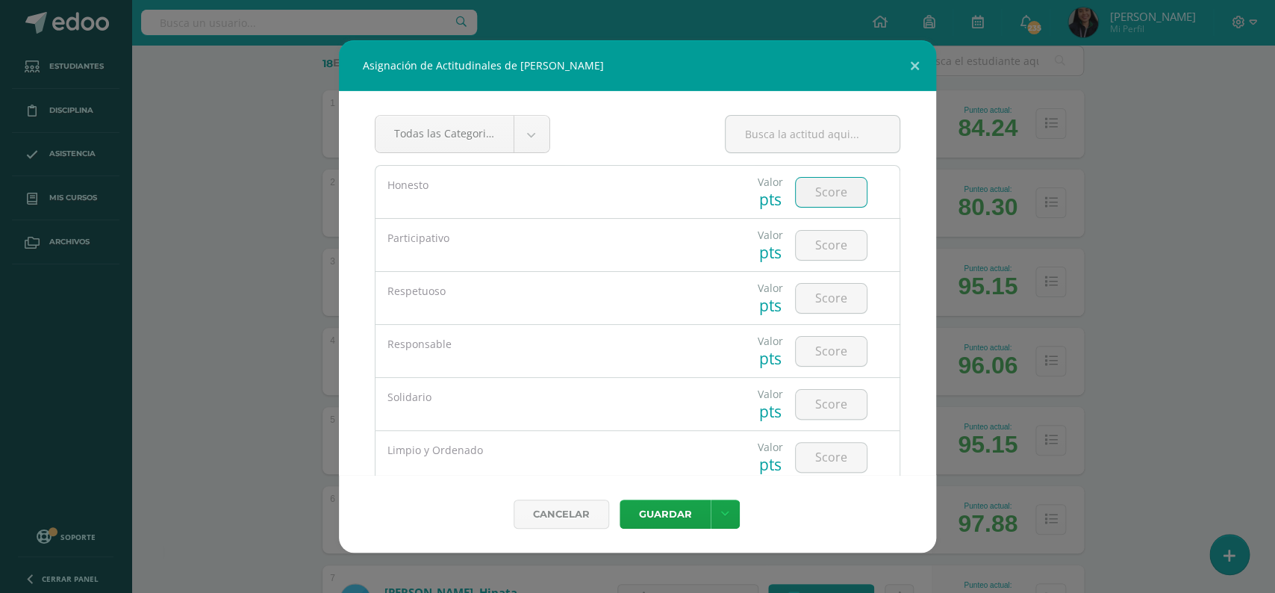
type input "4"
type input "5"
click at [817, 236] on input "number" at bounding box center [831, 245] width 71 height 29
type input "4"
click at [827, 310] on input "number" at bounding box center [831, 298] width 71 height 29
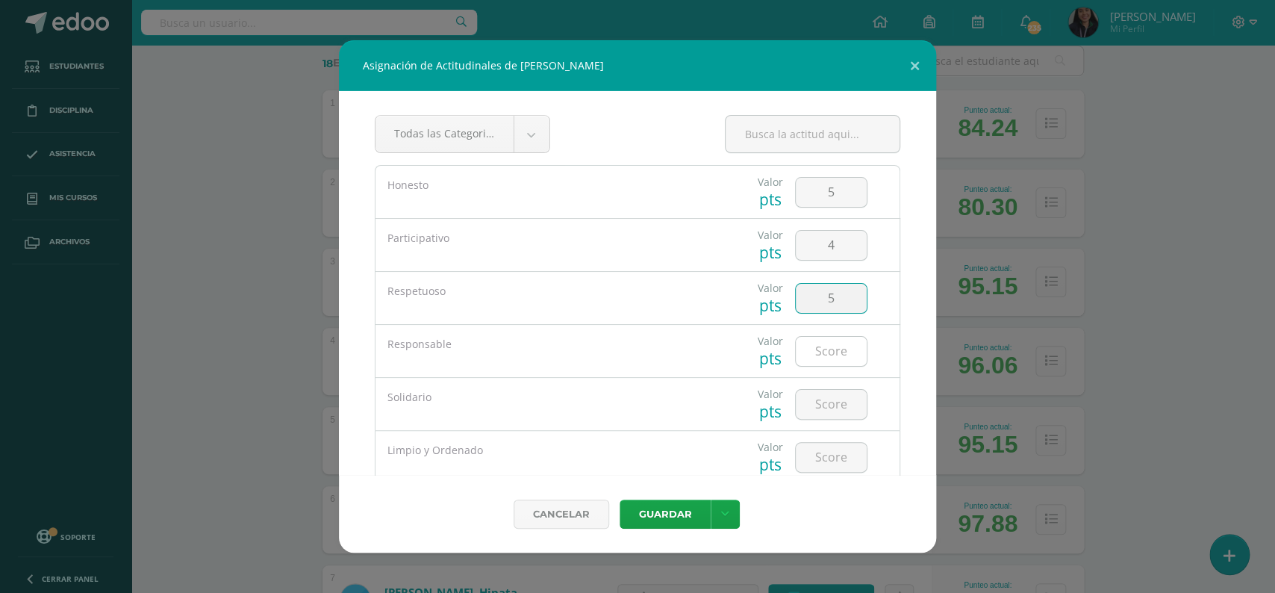
type input "5"
click at [822, 346] on input "number" at bounding box center [831, 351] width 71 height 29
type input "5"
click at [822, 399] on input "number" at bounding box center [831, 404] width 71 height 29
type input "5"
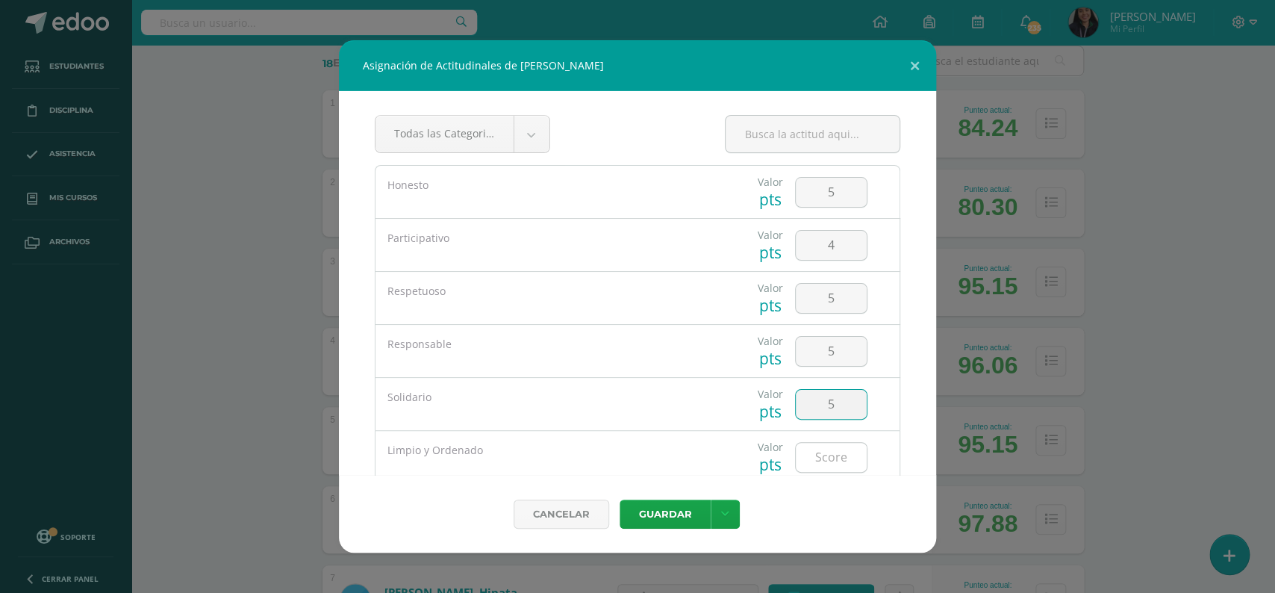
click at [813, 447] on input "number" at bounding box center [831, 457] width 71 height 29
type input "4"
click at [680, 510] on button "Guardar" at bounding box center [665, 513] width 91 height 29
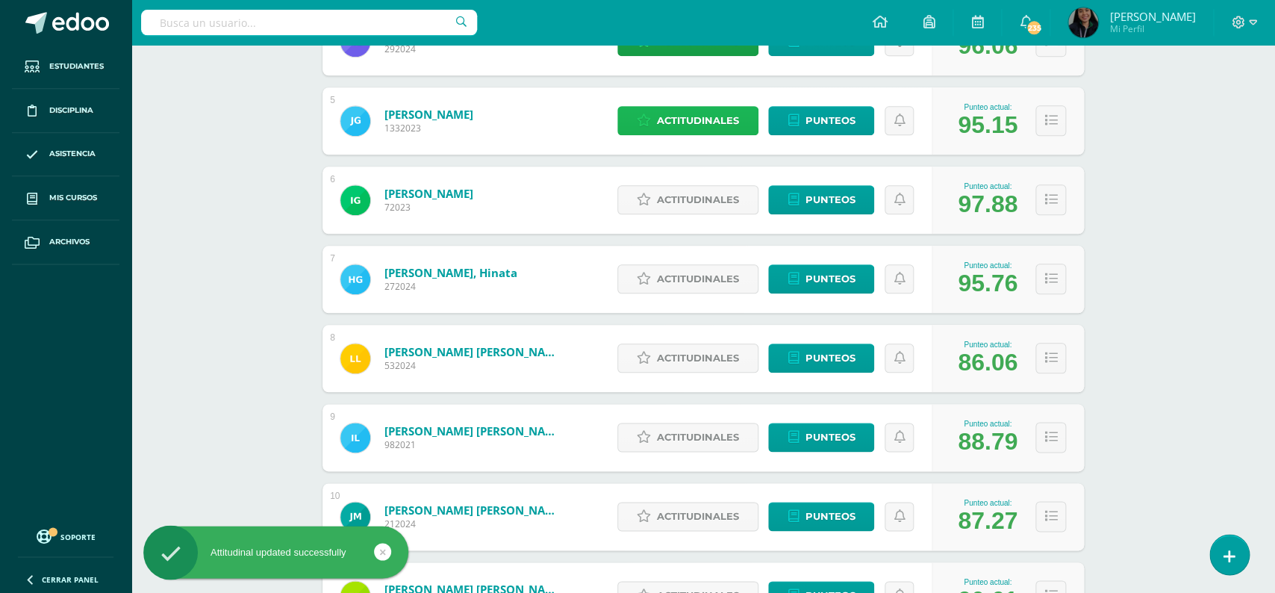
scroll to position [634, 0]
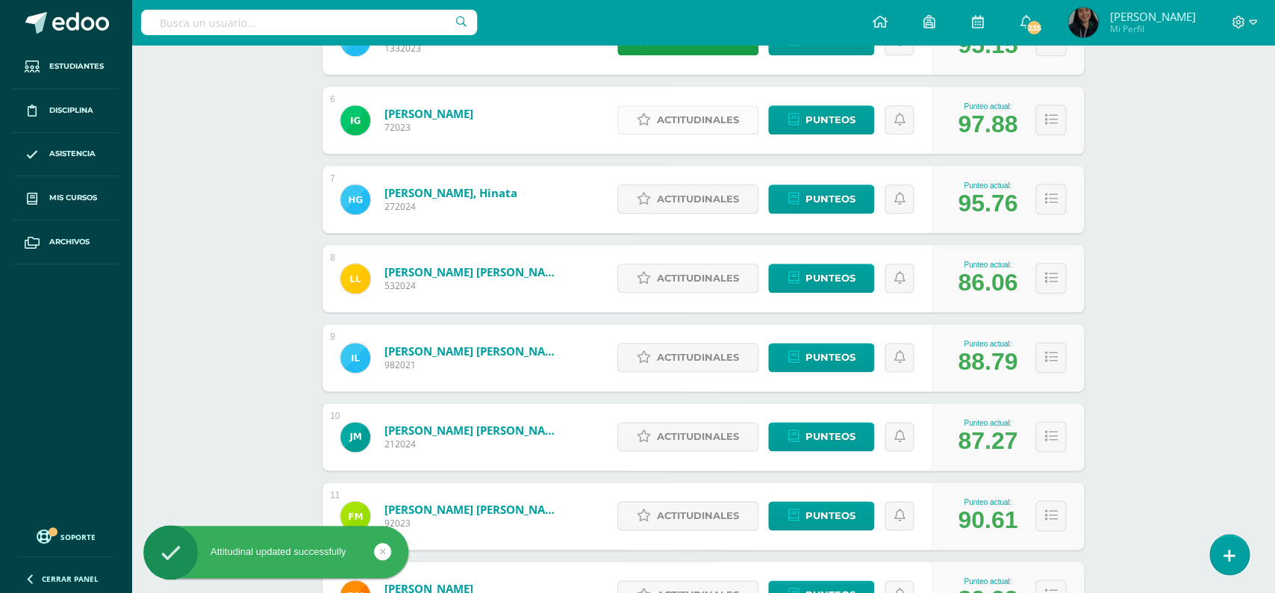
click at [732, 107] on span "Actitudinales" at bounding box center [698, 120] width 82 height 28
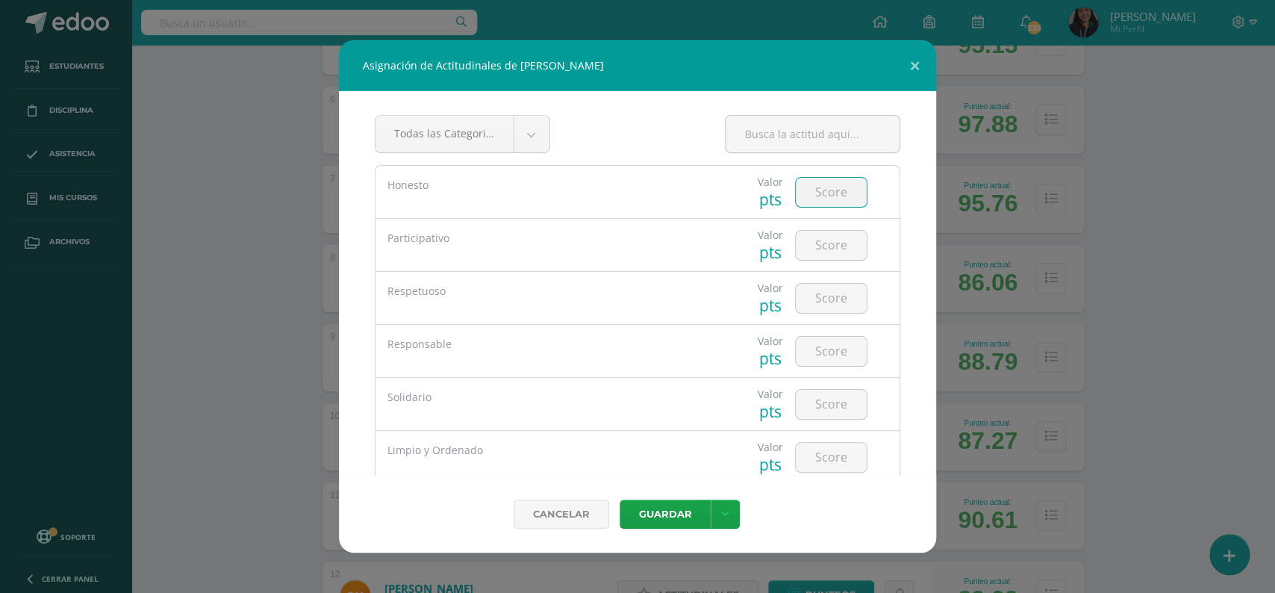
click at [825, 186] on input "number" at bounding box center [831, 192] width 71 height 29
type input "5"
click at [829, 228] on div at bounding box center [831, 245] width 84 height 52
click at [829, 242] on input "number" at bounding box center [831, 245] width 71 height 29
type input "5"
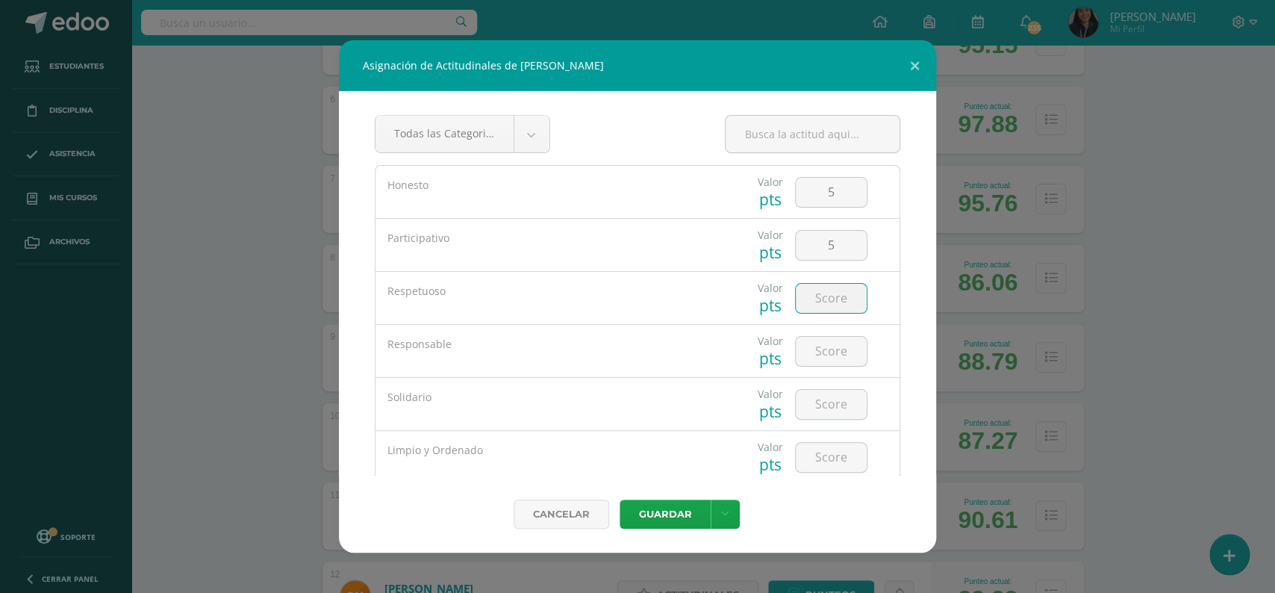
click at [829, 295] on input "number" at bounding box center [831, 298] width 71 height 29
type input "5"
click at [826, 355] on input "number" at bounding box center [831, 351] width 71 height 29
type input "5"
click at [829, 407] on input "number" at bounding box center [831, 404] width 71 height 29
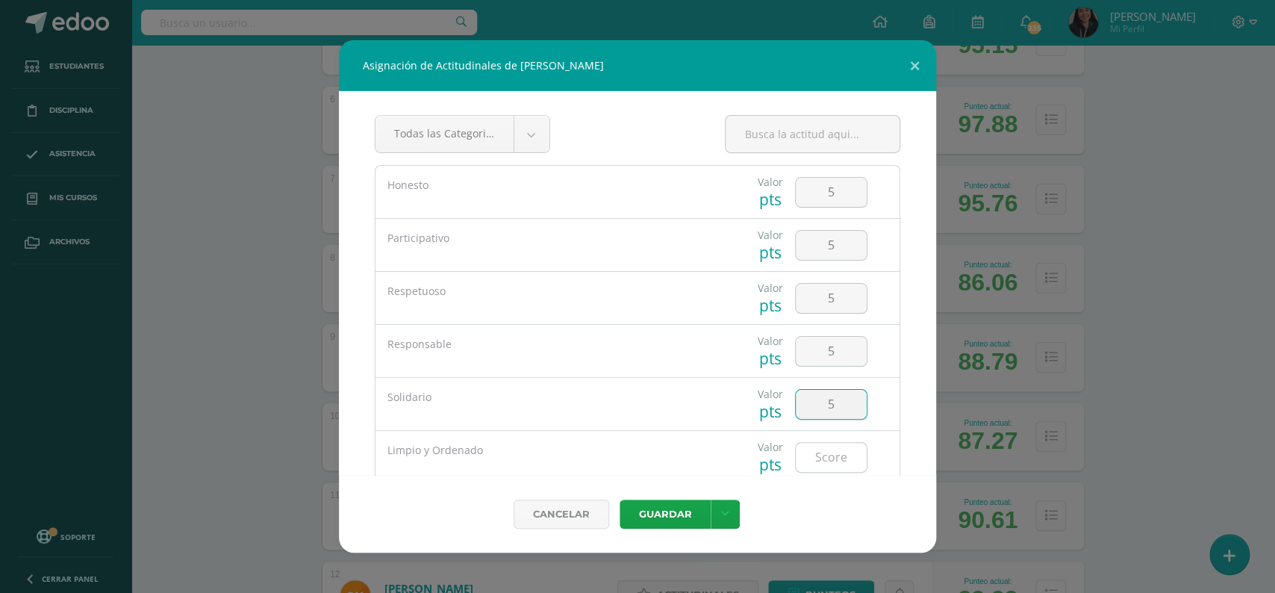
type input "5"
click at [820, 467] on input "number" at bounding box center [831, 457] width 71 height 29
type input "5"
click at [656, 511] on button "Guardar" at bounding box center [665, 513] width 91 height 29
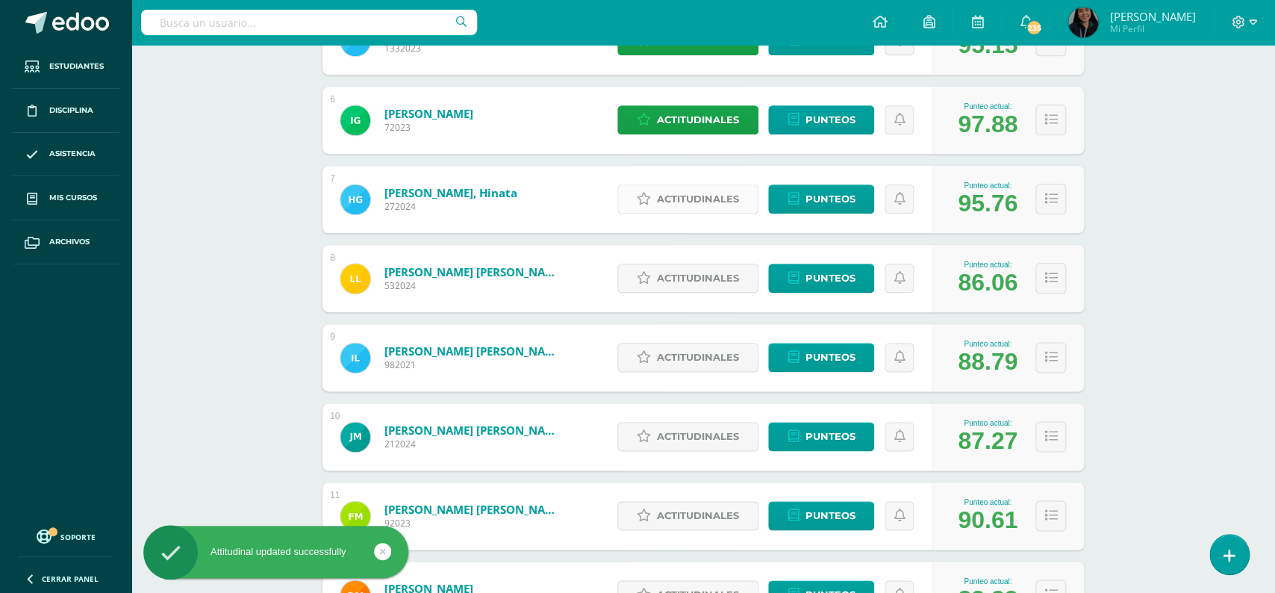
click at [679, 193] on span "Actitudinales" at bounding box center [698, 199] width 82 height 28
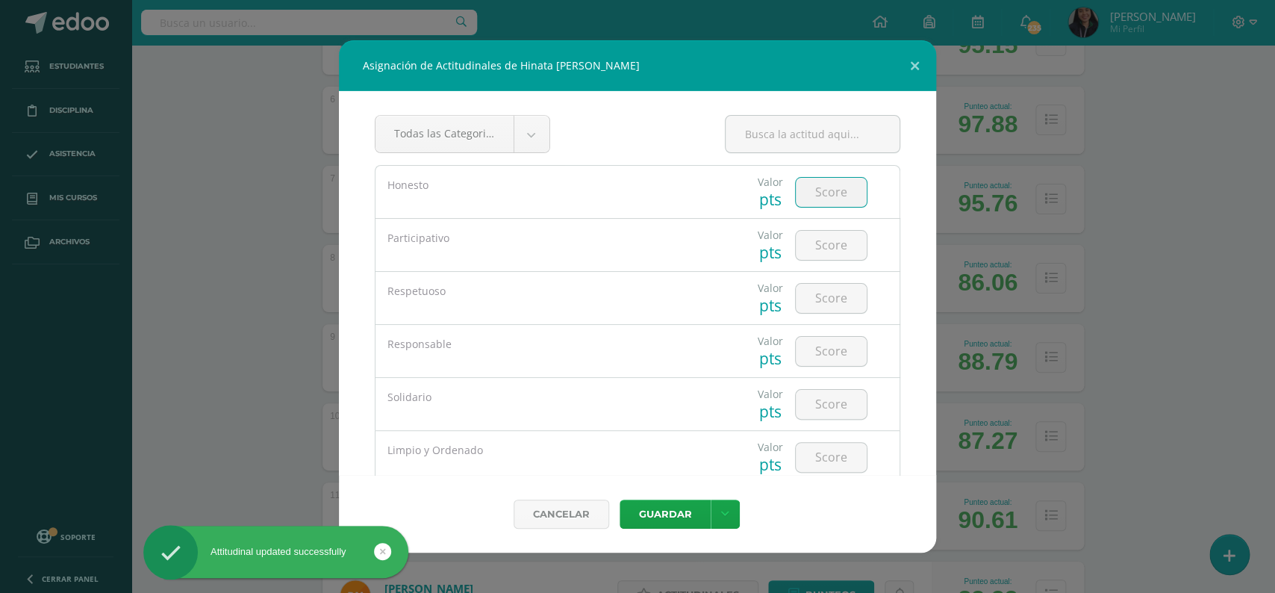
click at [813, 196] on input "number" at bounding box center [831, 192] width 71 height 29
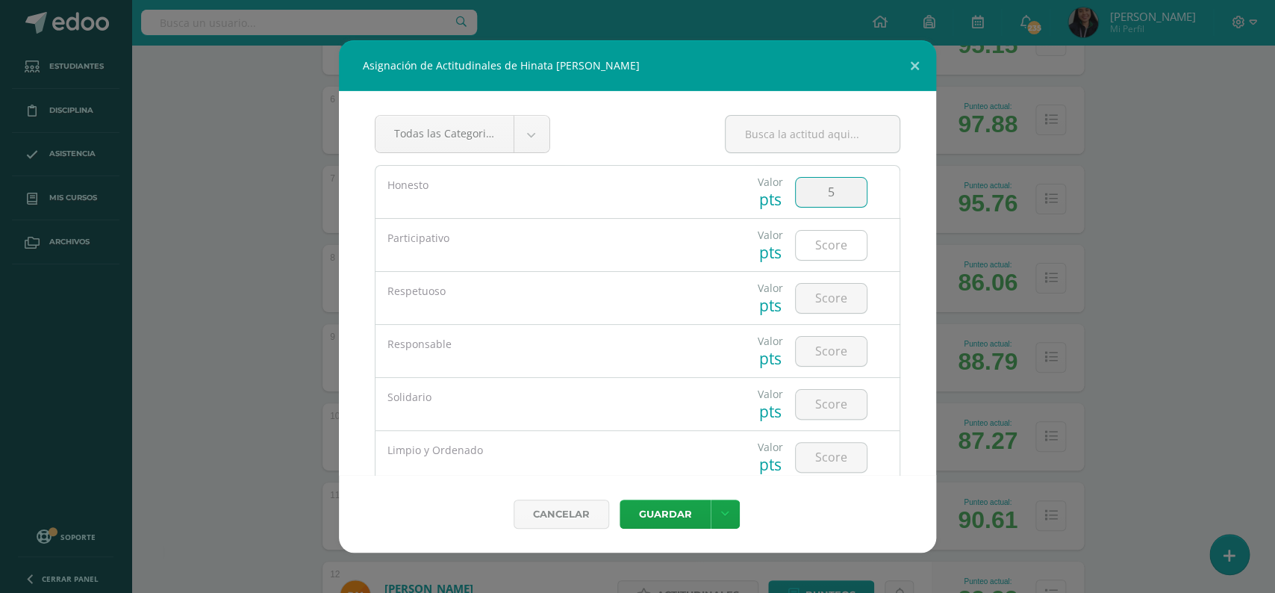
type input "5"
click at [817, 237] on input "number" at bounding box center [831, 245] width 71 height 29
type input "4"
click at [832, 308] on input "number" at bounding box center [831, 298] width 71 height 29
type input "5"
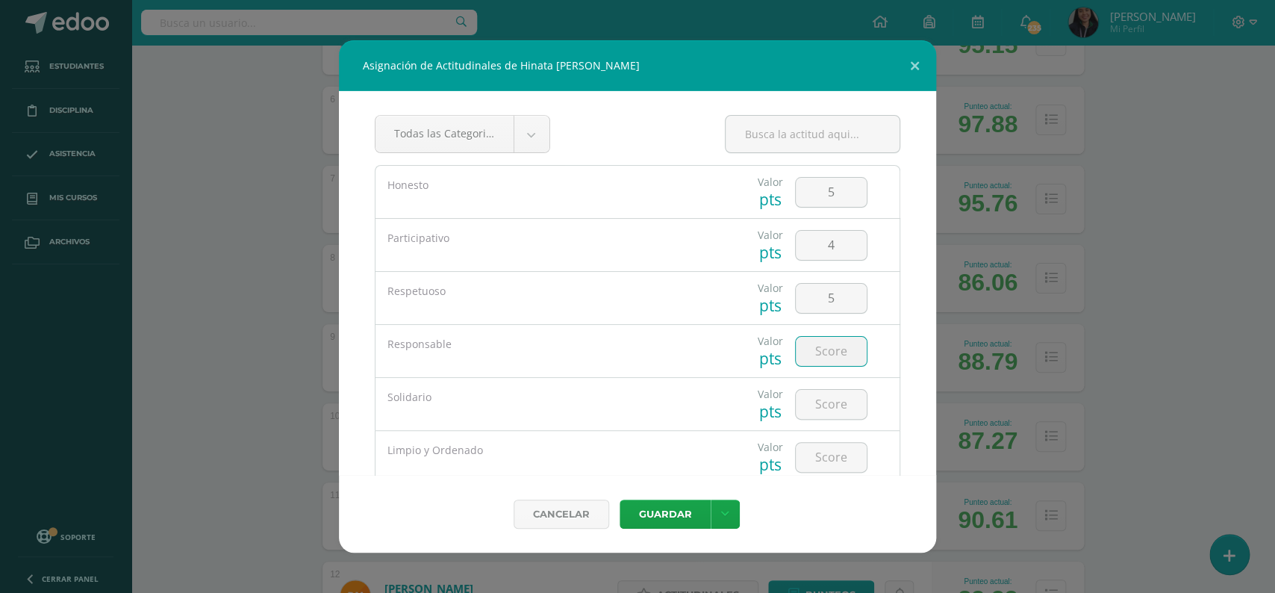
click at [824, 355] on input "number" at bounding box center [831, 351] width 71 height 29
type input "5"
click at [823, 414] on input "5" at bounding box center [831, 404] width 71 height 29
type input "5"
click at [817, 455] on input "number" at bounding box center [831, 457] width 71 height 29
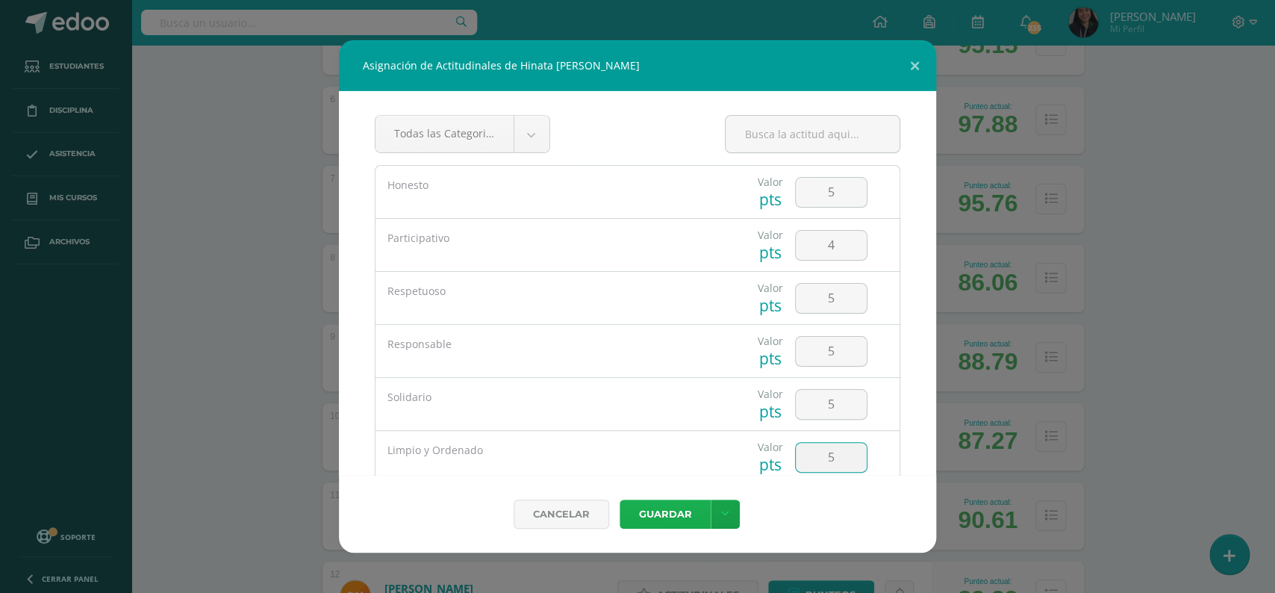
type input "5"
click at [676, 504] on button "Guardar" at bounding box center [665, 513] width 91 height 29
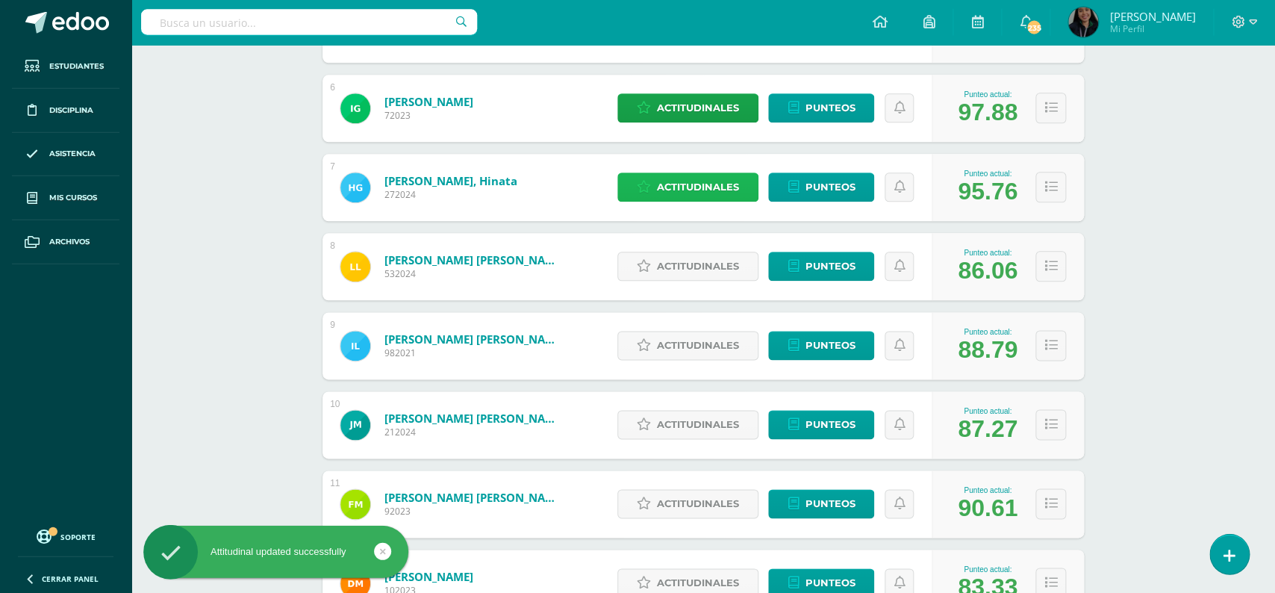
scroll to position [648, 0]
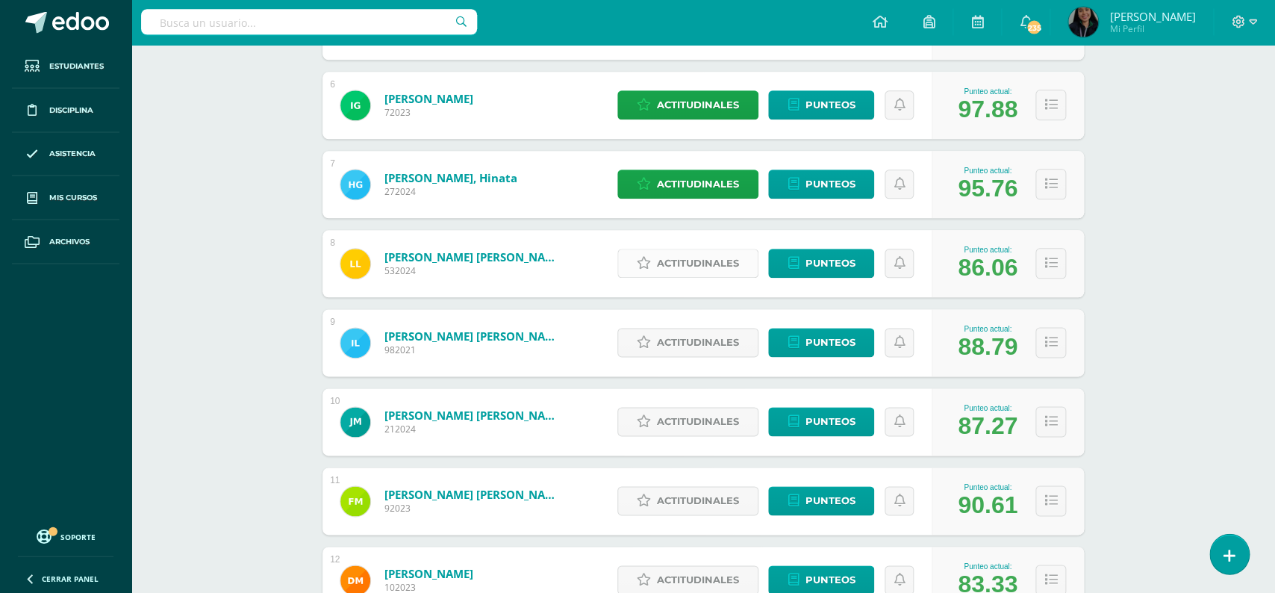
click at [738, 252] on span "Actitudinales" at bounding box center [698, 264] width 82 height 28
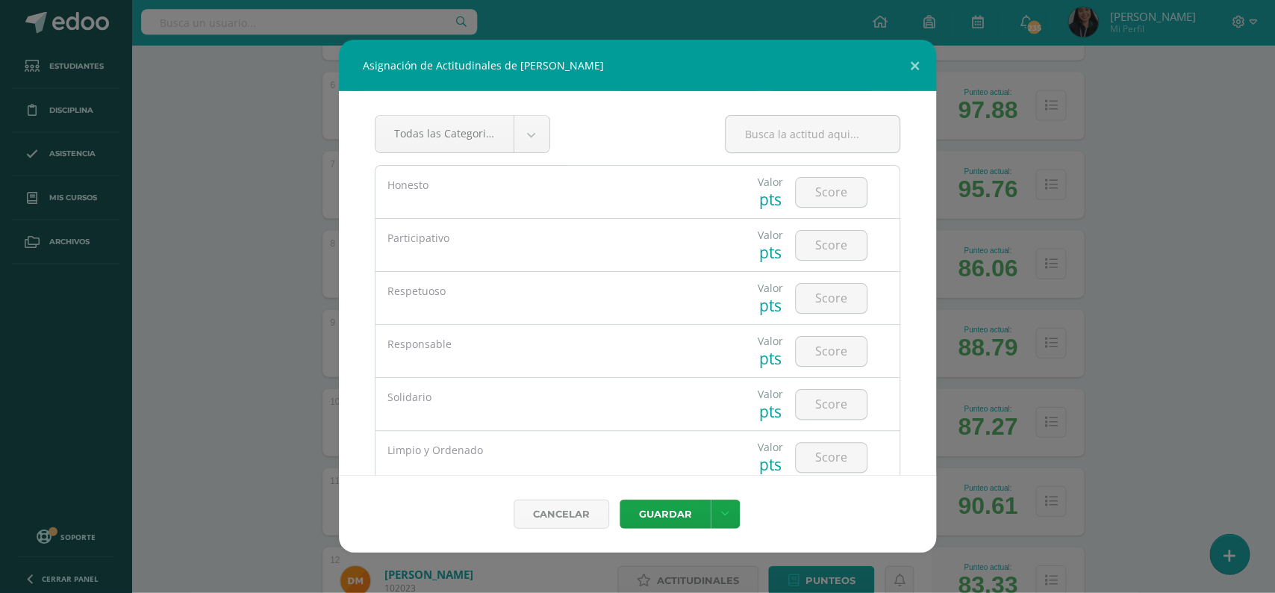
scroll to position [649, 0]
click at [821, 193] on input "number" at bounding box center [831, 192] width 71 height 29
type input "4"
click at [814, 241] on input "number" at bounding box center [831, 245] width 71 height 29
type input "5"
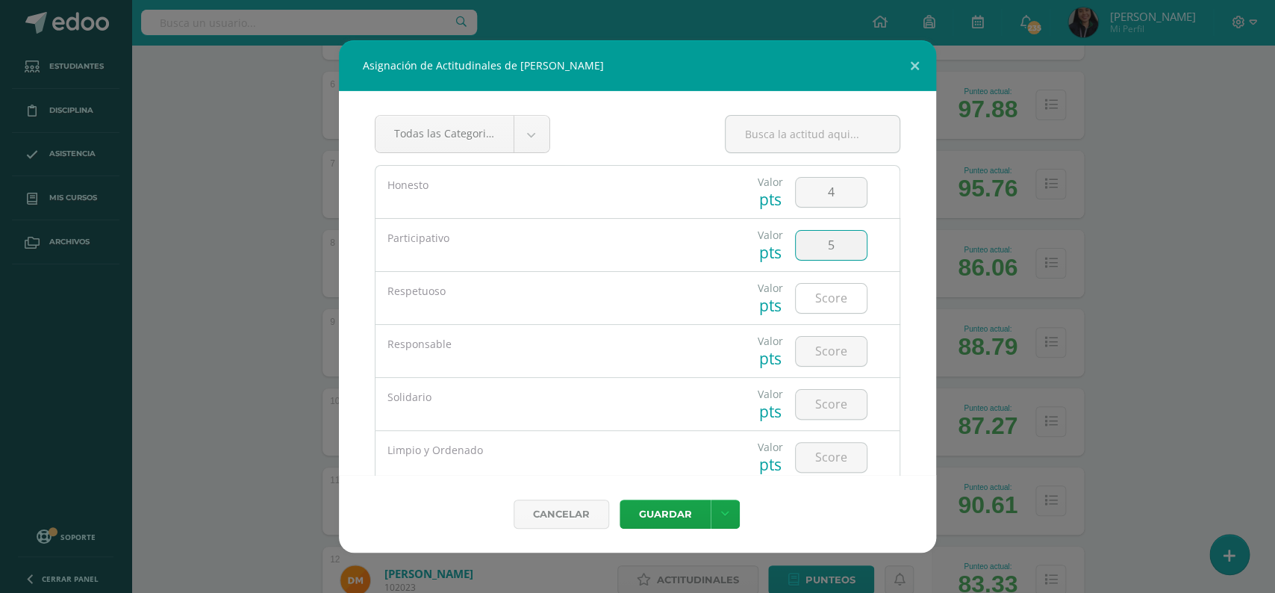
click at [824, 294] on input "number" at bounding box center [831, 298] width 71 height 29
click at [832, 243] on input "5" at bounding box center [831, 245] width 71 height 29
type input "4"
click at [820, 298] on input "number" at bounding box center [831, 298] width 71 height 29
type input "5"
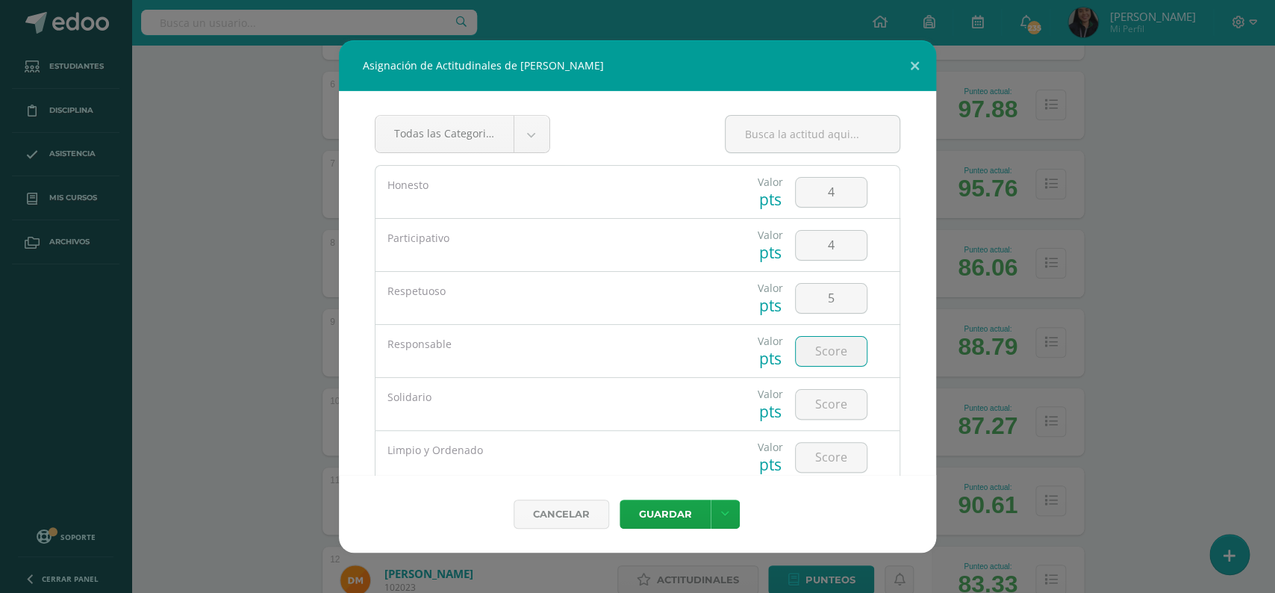
click at [820, 358] on input "number" at bounding box center [831, 351] width 71 height 29
type input "5"
click at [832, 292] on input "5" at bounding box center [831, 298] width 71 height 29
type input "3"
click at [814, 419] on input "number" at bounding box center [831, 404] width 71 height 29
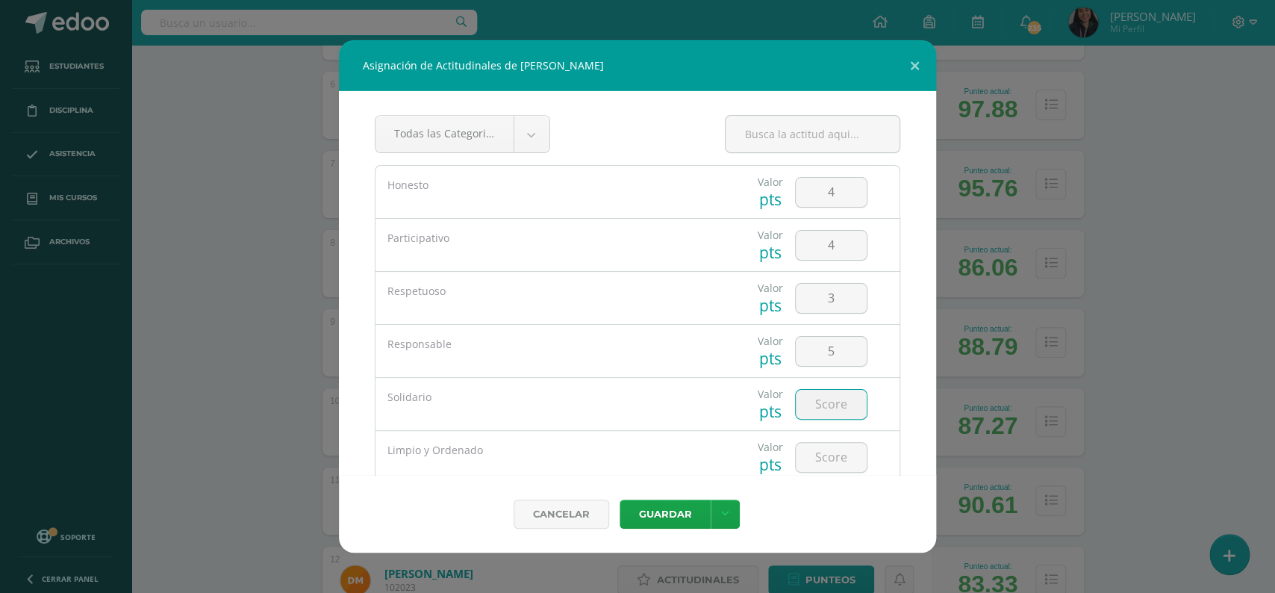
click at [814, 419] on input "number" at bounding box center [831, 404] width 71 height 29
type input "4"
click at [817, 463] on input "number" at bounding box center [831, 457] width 71 height 29
type input "4"
click at [679, 515] on button "Guardar" at bounding box center [665, 513] width 91 height 29
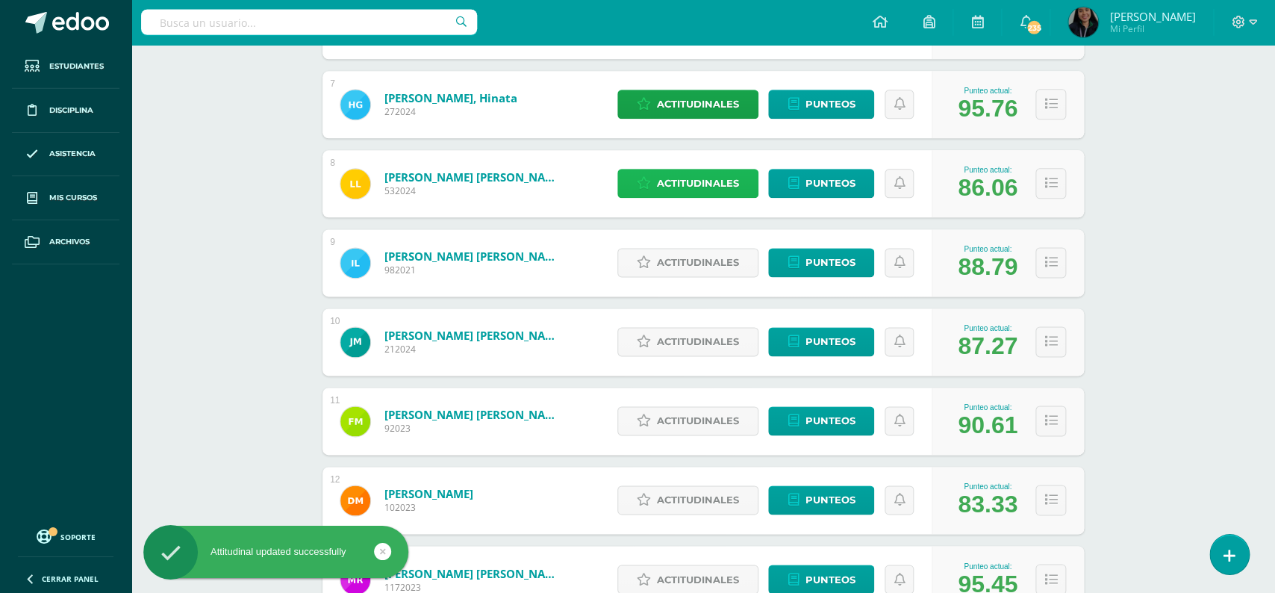
scroll to position [811, 0]
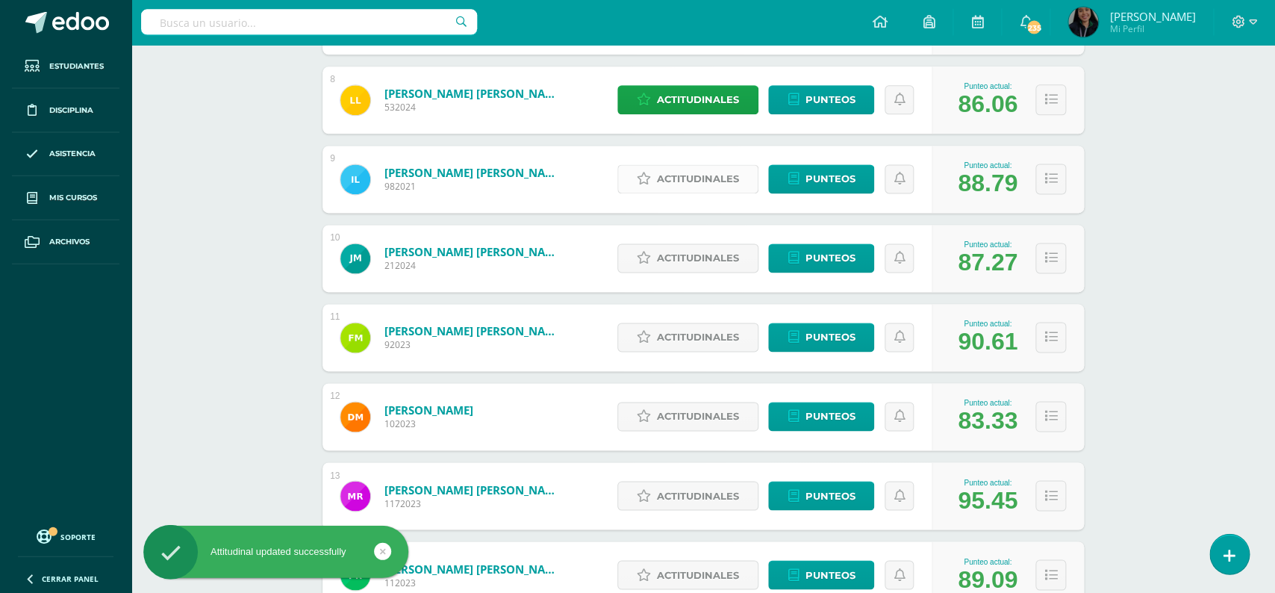
click at [690, 166] on span "Actitudinales" at bounding box center [698, 180] width 82 height 28
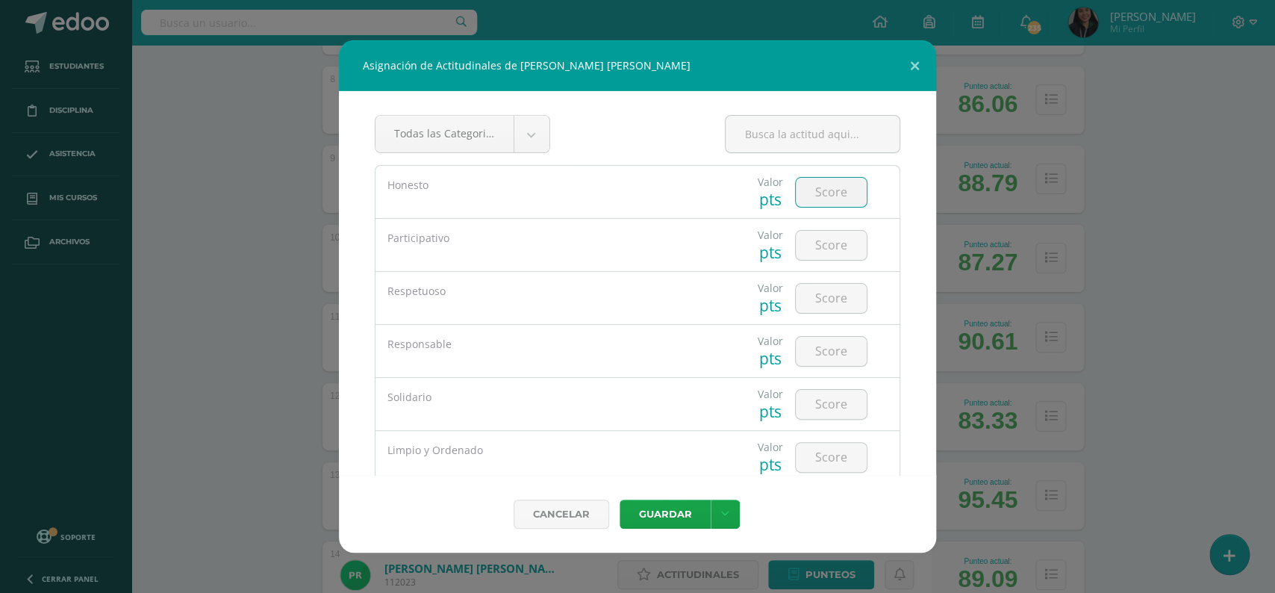
click at [814, 199] on input "number" at bounding box center [831, 192] width 71 height 29
type input "5"
click at [829, 241] on input "number" at bounding box center [831, 245] width 71 height 29
type input "4"
click at [829, 294] on input "number" at bounding box center [831, 298] width 71 height 29
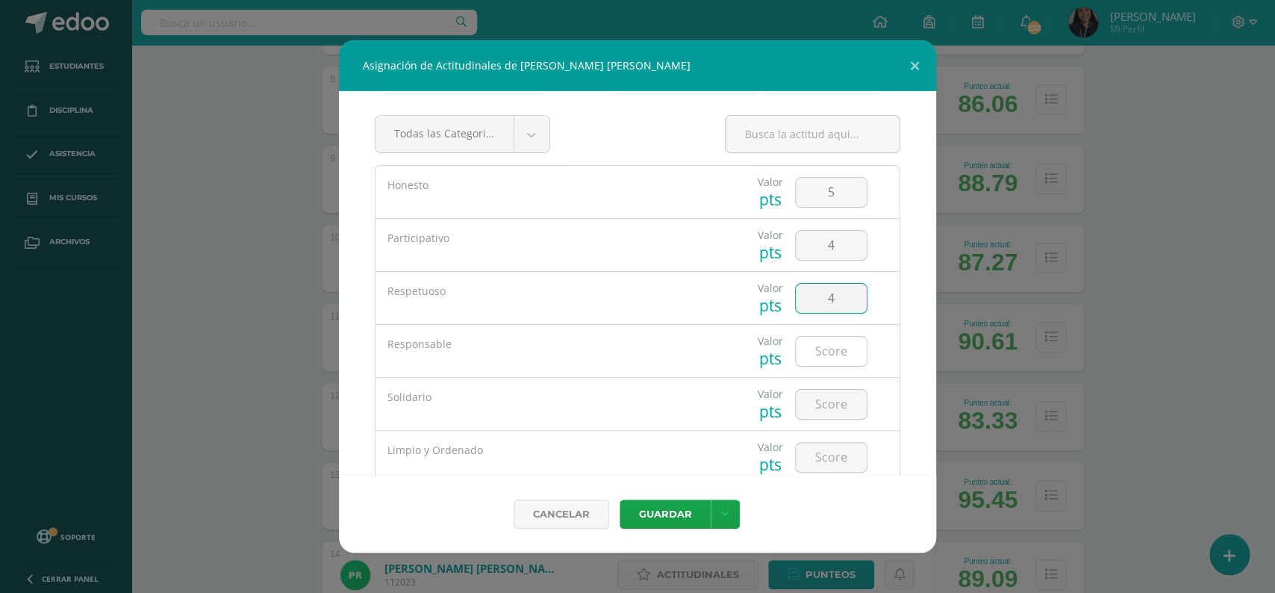
type input "4"
click at [820, 358] on input "number" at bounding box center [831, 351] width 71 height 29
type input "4"
type input "3"
type input "4"
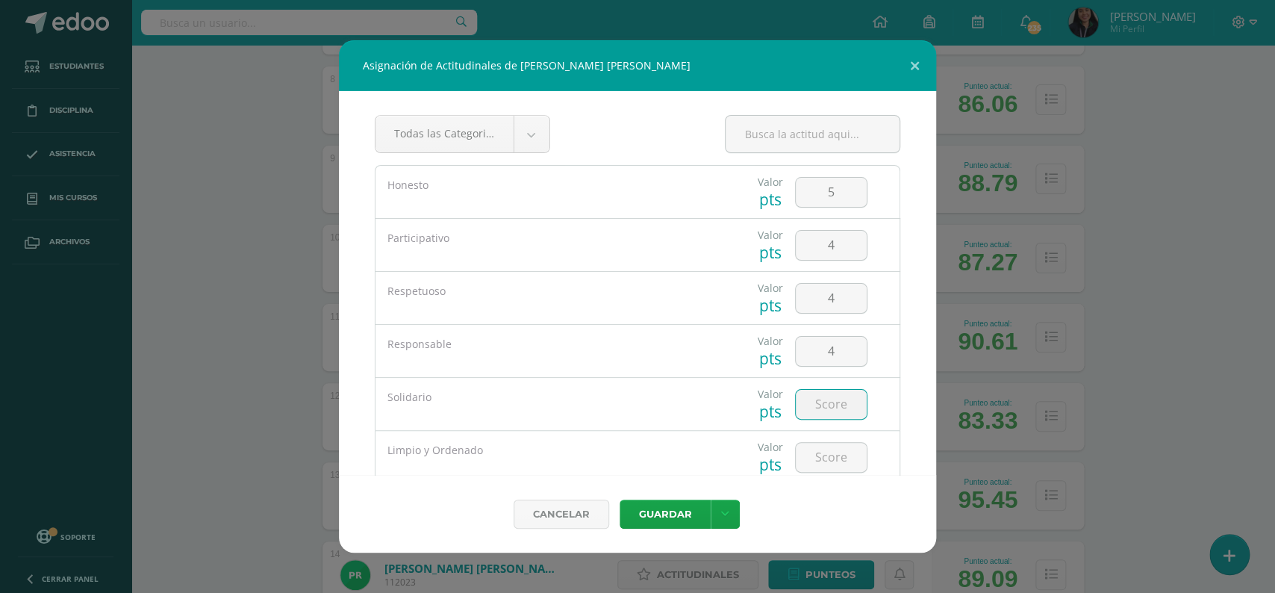
click at [837, 409] on input "number" at bounding box center [831, 404] width 71 height 29
type input "4"
click at [829, 455] on input "number" at bounding box center [831, 457] width 71 height 29
type input "3"
click at [678, 508] on button "Guardar" at bounding box center [665, 513] width 91 height 29
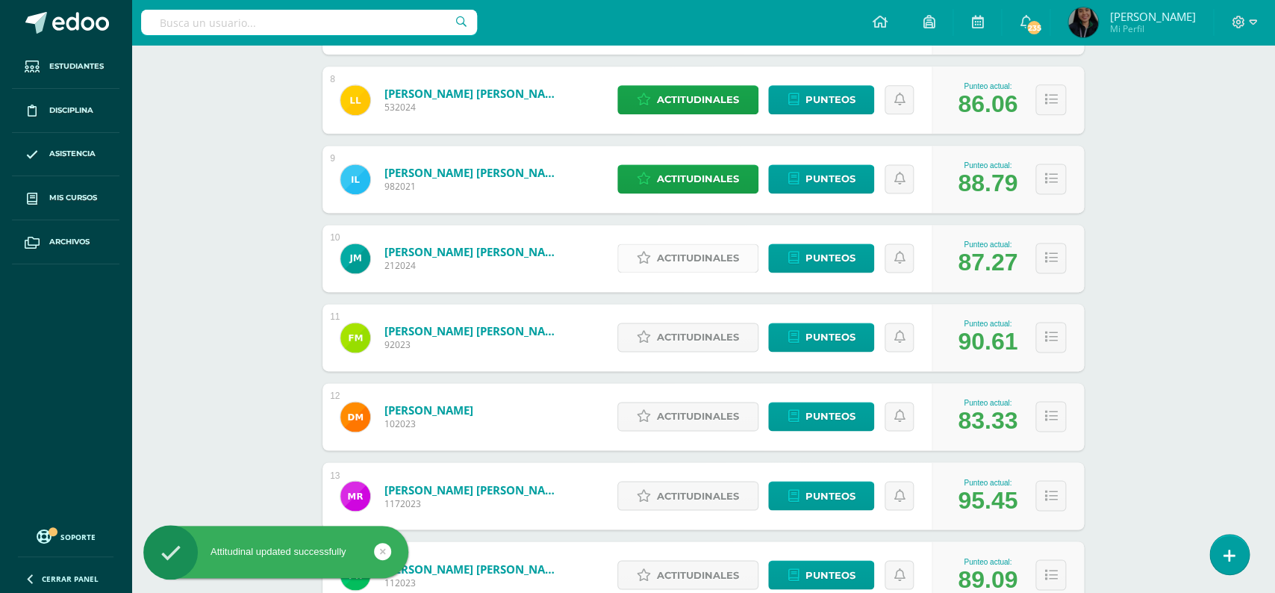
click at [683, 245] on span "Actitudinales" at bounding box center [698, 258] width 82 height 28
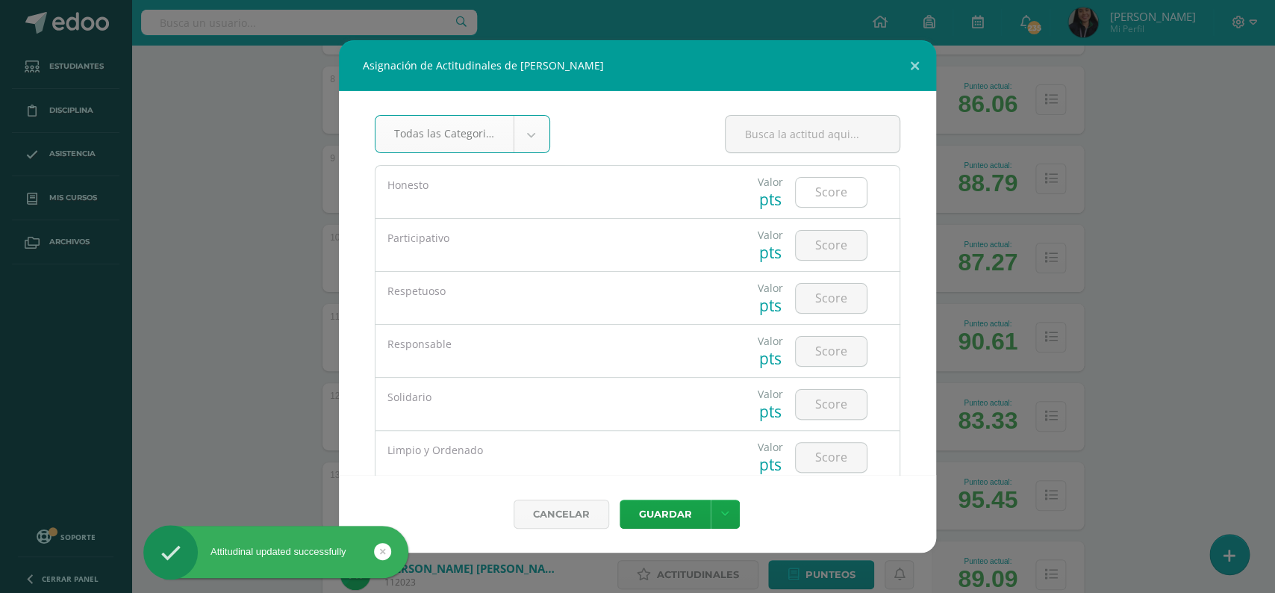
click at [827, 191] on input "number" at bounding box center [831, 192] width 71 height 29
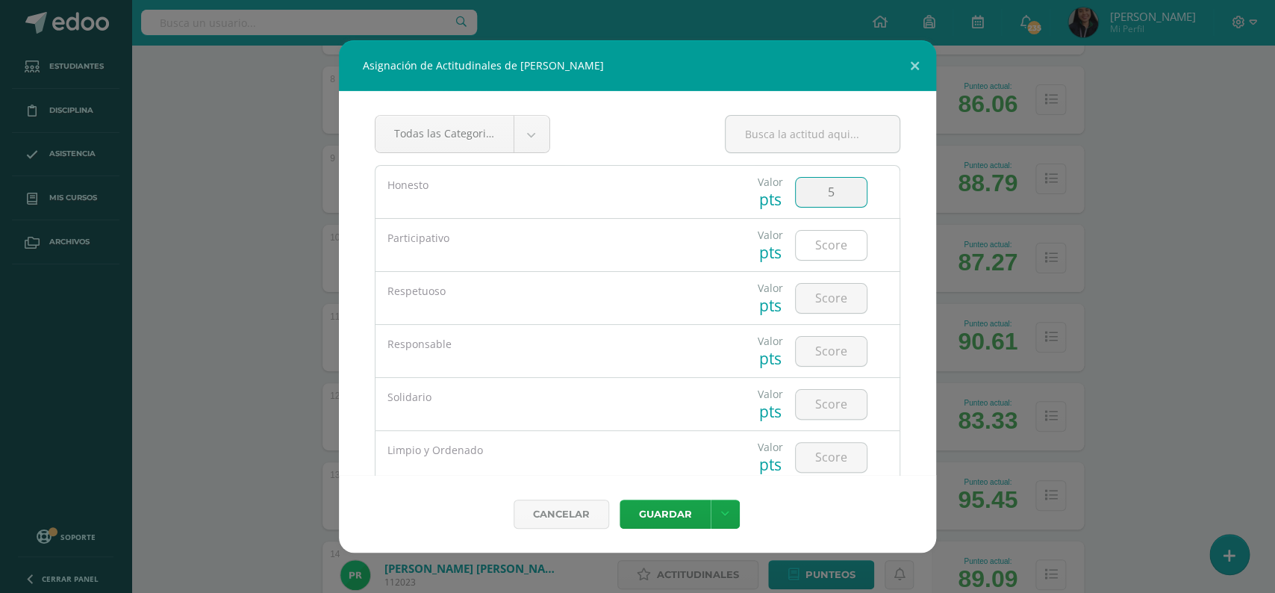
type input "5"
click at [829, 232] on input "number" at bounding box center [831, 245] width 71 height 29
type input "4"
click at [831, 284] on div at bounding box center [831, 298] width 72 height 31
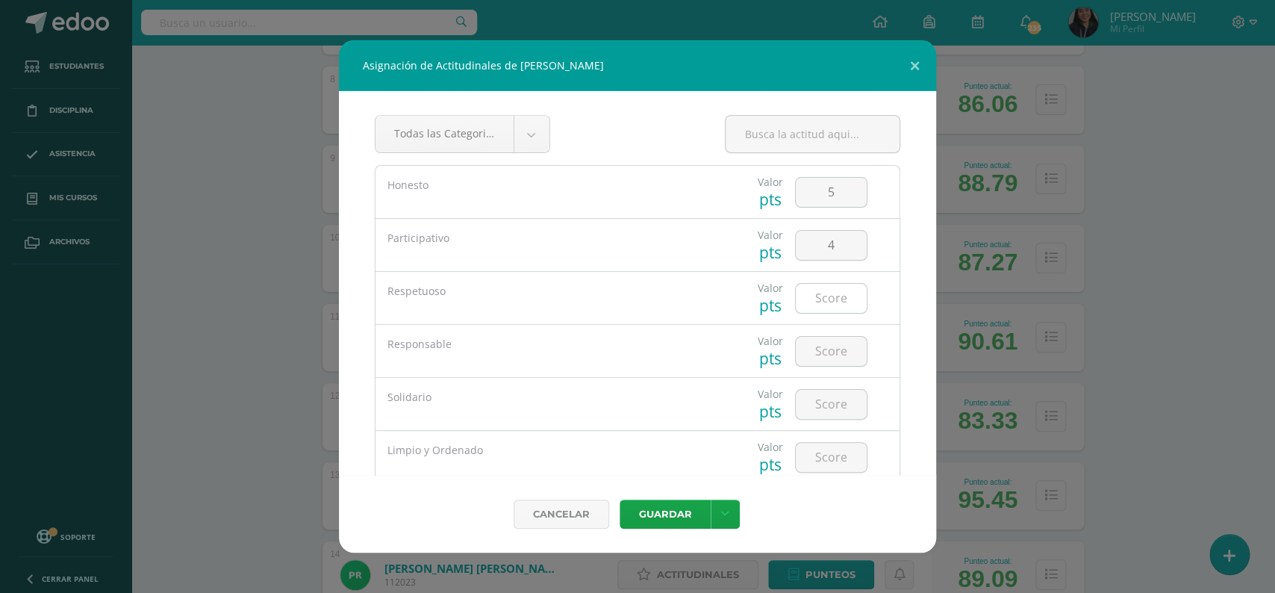
click at [831, 297] on input "number" at bounding box center [831, 298] width 71 height 29
type input "5"
click at [827, 346] on input "number" at bounding box center [831, 351] width 71 height 29
type input "4"
click at [829, 398] on input "number" at bounding box center [831, 404] width 71 height 29
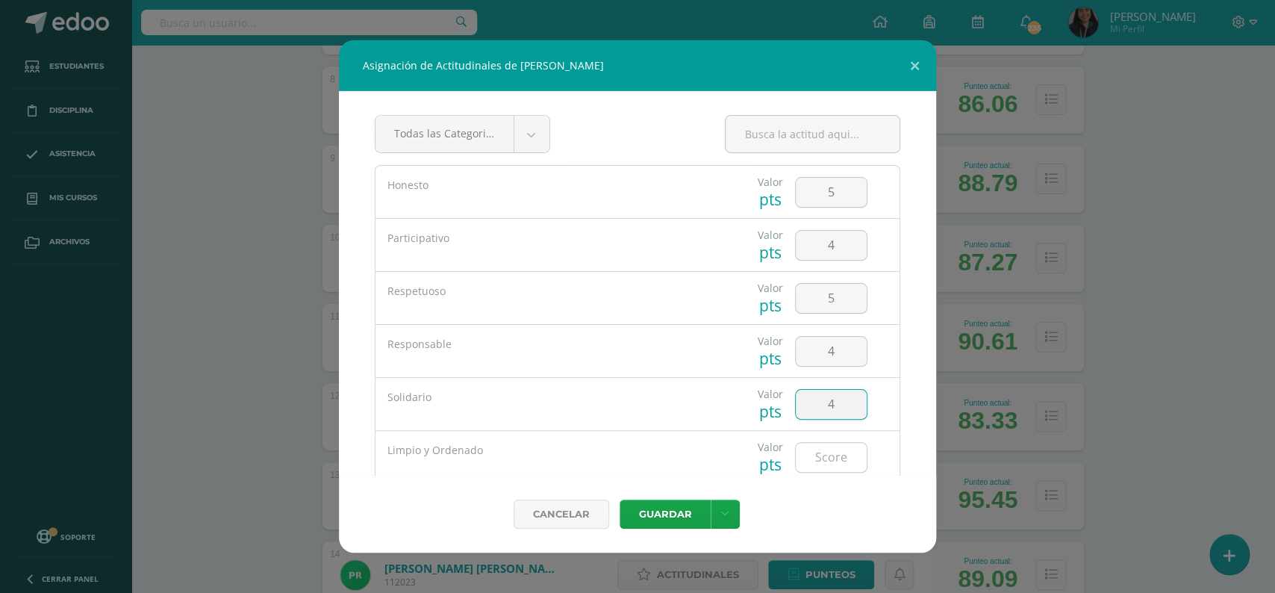
type input "4"
click at [823, 444] on input "number" at bounding box center [831, 457] width 71 height 29
type input "4"
click at [652, 510] on button "Guardar" at bounding box center [665, 513] width 91 height 29
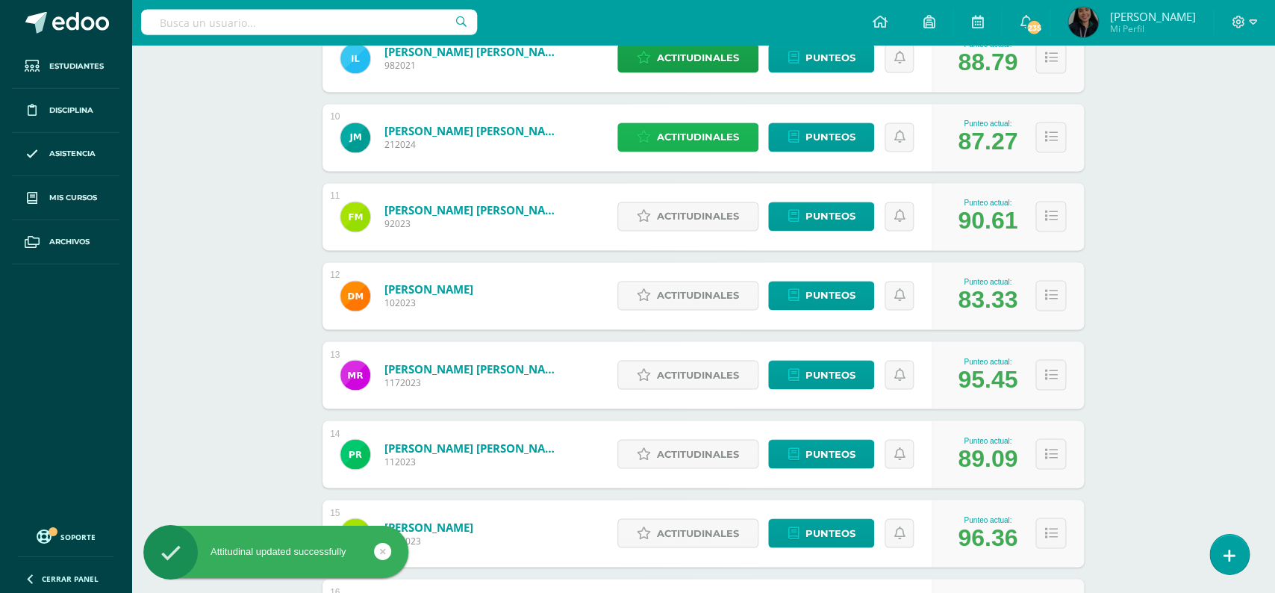
scroll to position [996, 0]
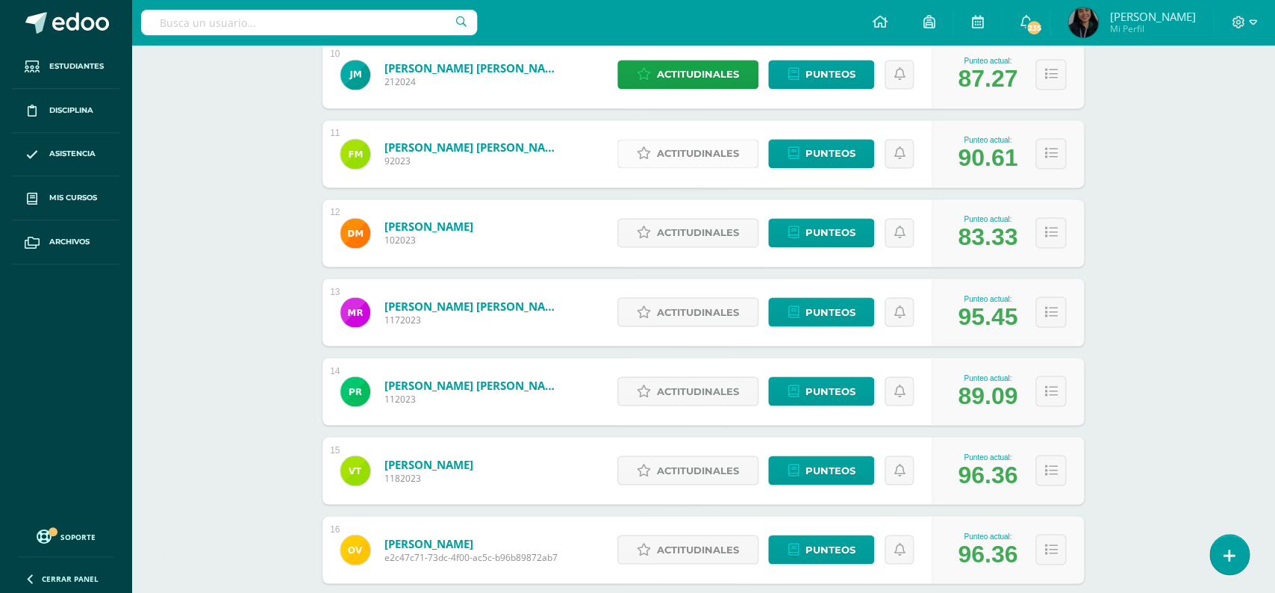
click at [706, 140] on span "Actitudinales" at bounding box center [698, 154] width 82 height 28
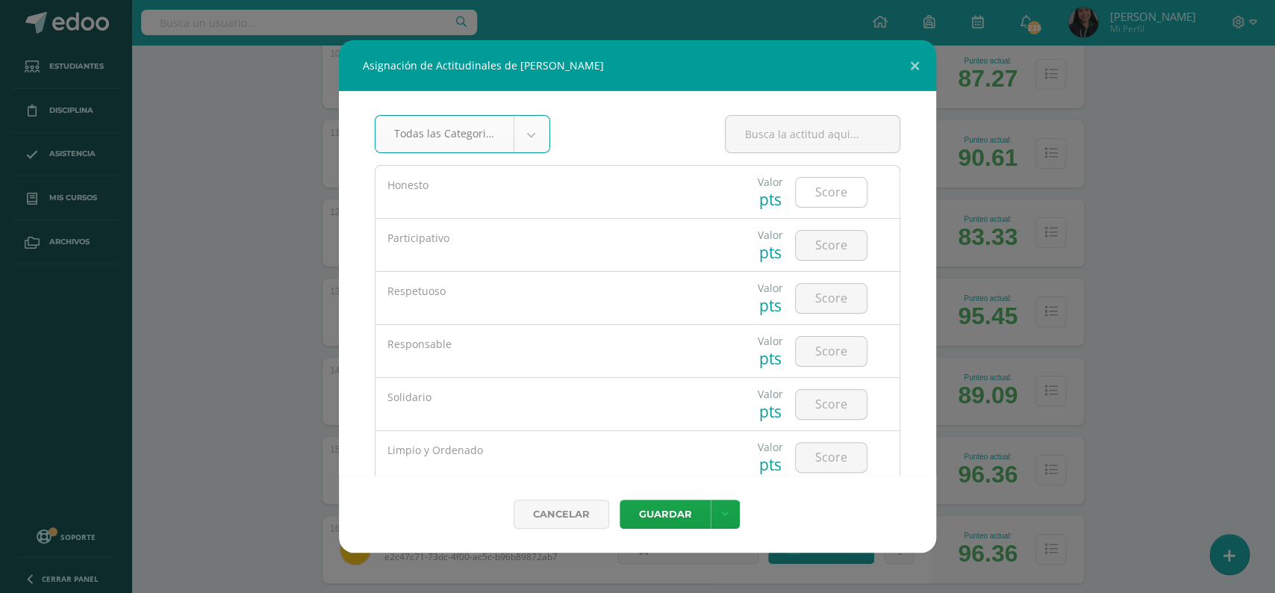
click at [839, 189] on input "number" at bounding box center [831, 192] width 71 height 29
type input "5"
click at [828, 240] on input "number" at bounding box center [831, 245] width 71 height 29
type input "4"
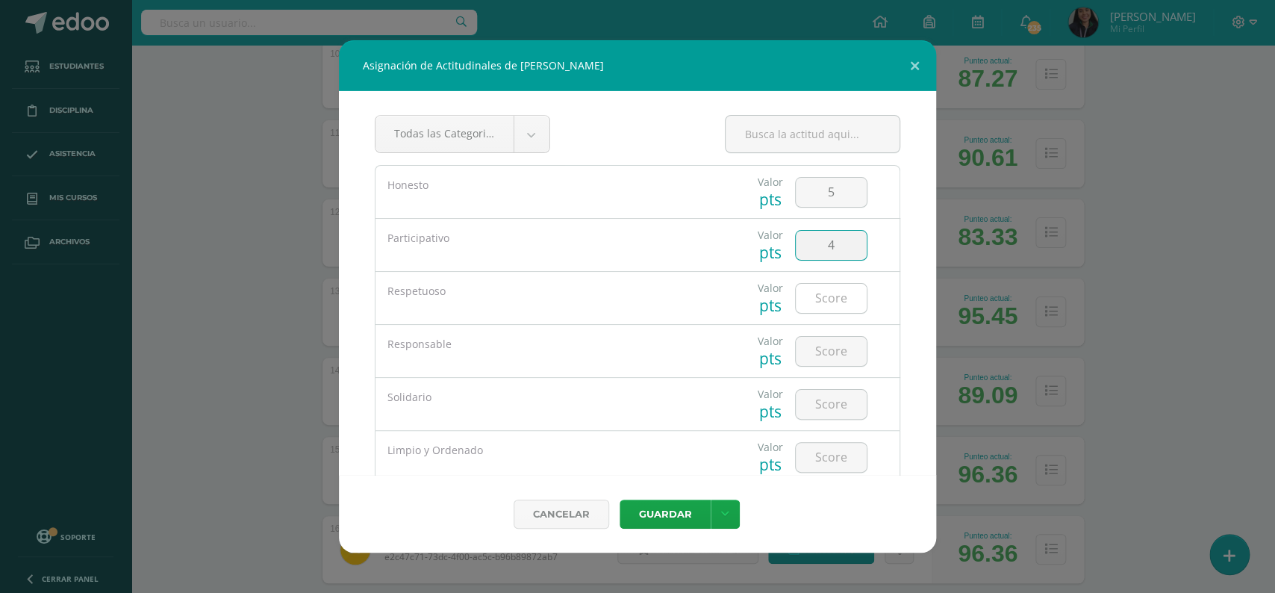
click at [826, 293] on input "number" at bounding box center [831, 298] width 71 height 29
type input "4"
click at [820, 353] on input "number" at bounding box center [831, 351] width 71 height 29
type input "4"
click at [828, 403] on input "number" at bounding box center [831, 404] width 71 height 29
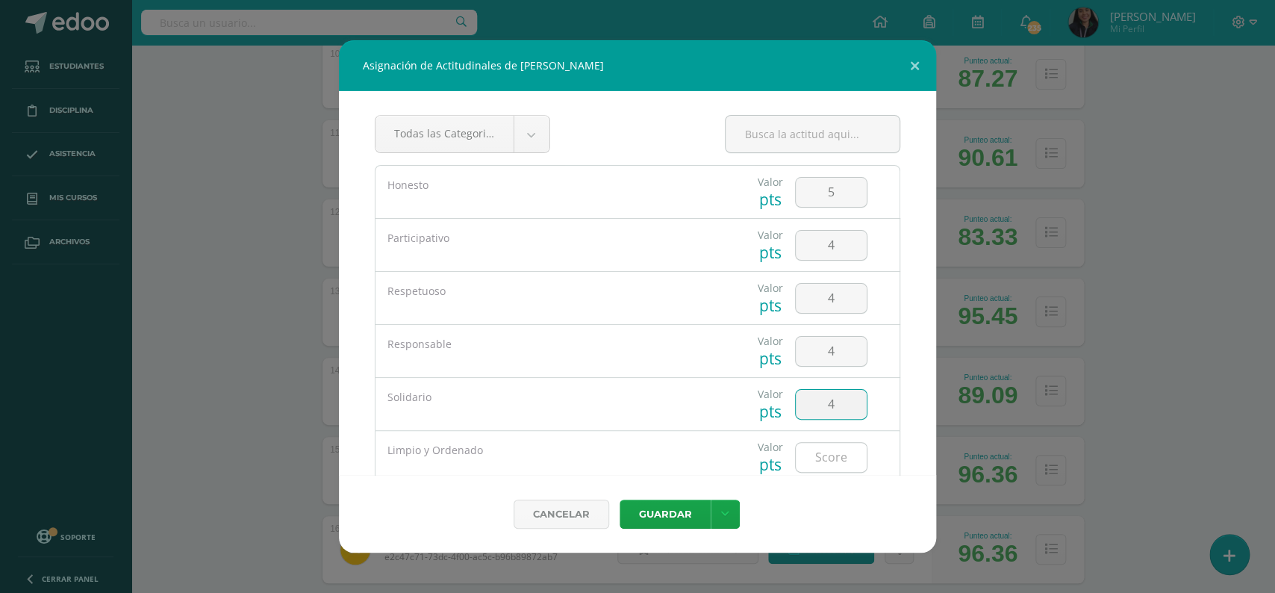
type input "4"
click at [817, 455] on input "number" at bounding box center [831, 457] width 71 height 29
type input "4"
click at [681, 510] on button "Guardar" at bounding box center [665, 513] width 91 height 29
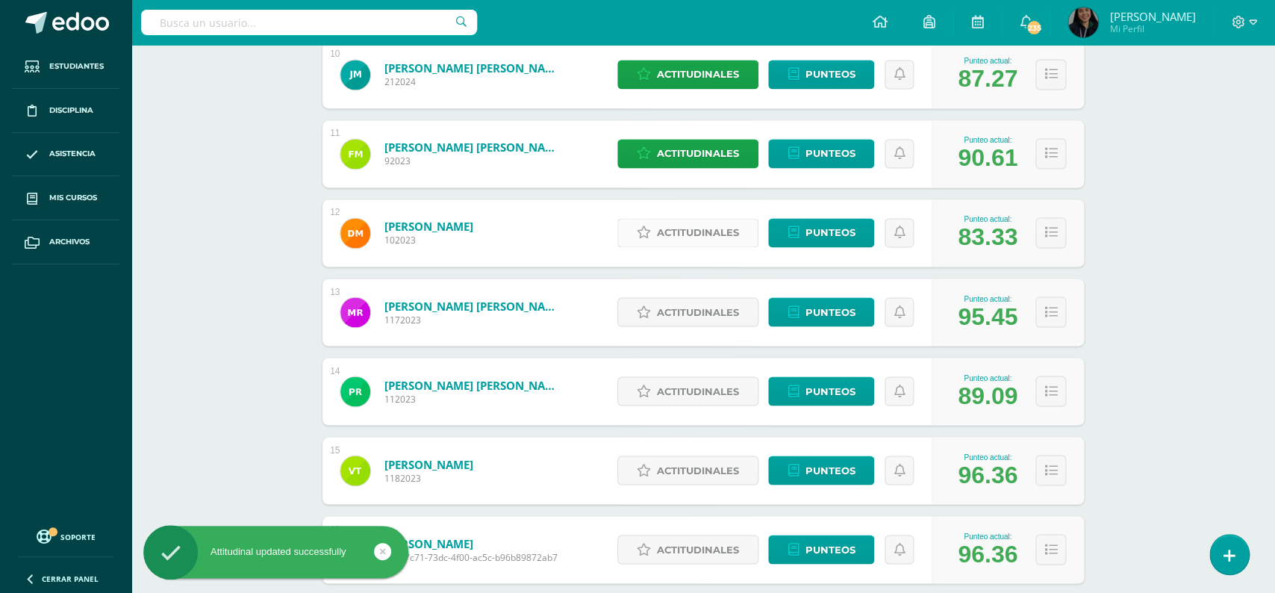
click at [684, 221] on span "Actitudinales" at bounding box center [698, 233] width 82 height 28
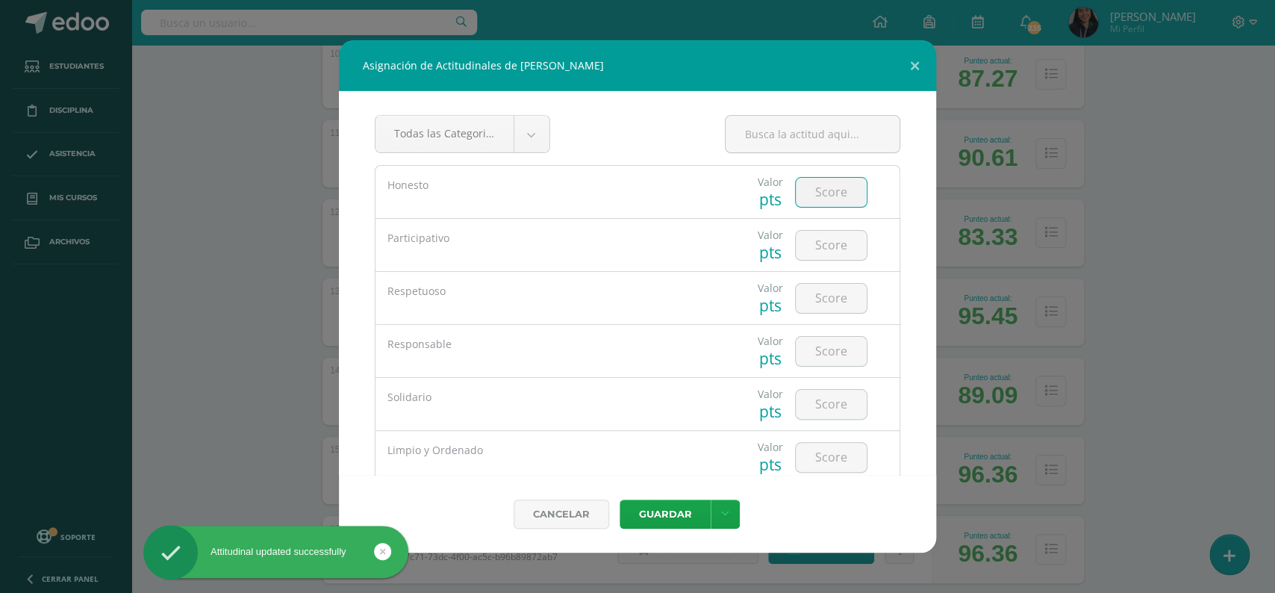
click at [820, 184] on input "number" at bounding box center [831, 192] width 71 height 29
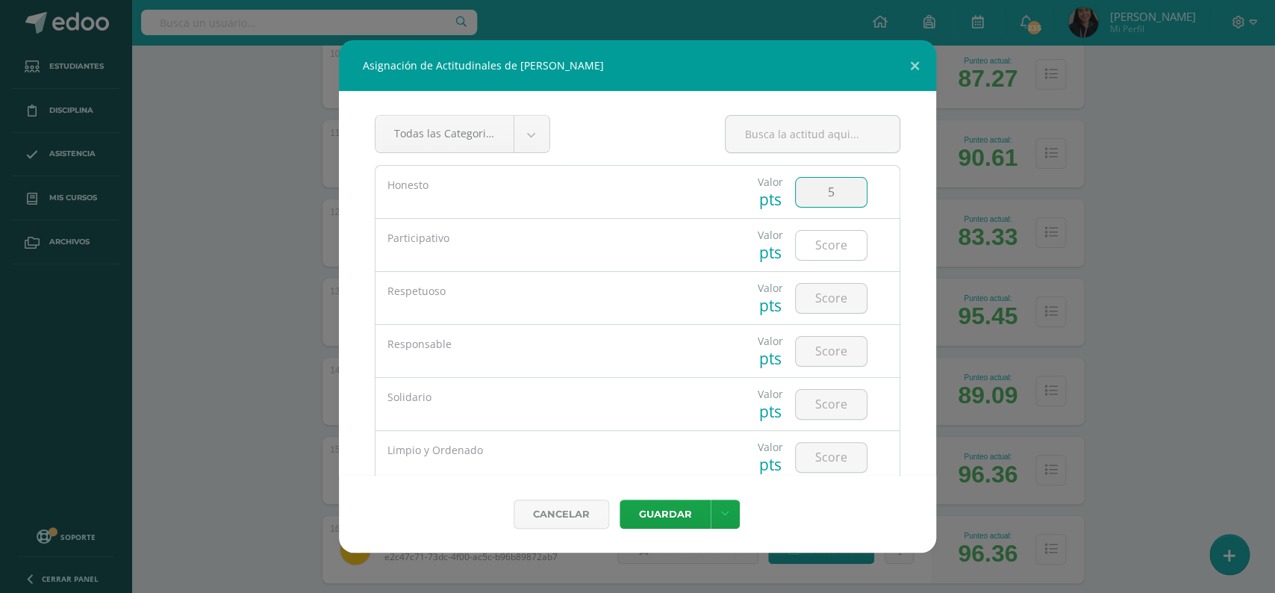
type input "5"
click at [825, 252] on input "number" at bounding box center [831, 245] width 71 height 29
type input "4"
click at [817, 302] on input "number" at bounding box center [831, 298] width 71 height 29
type input "5"
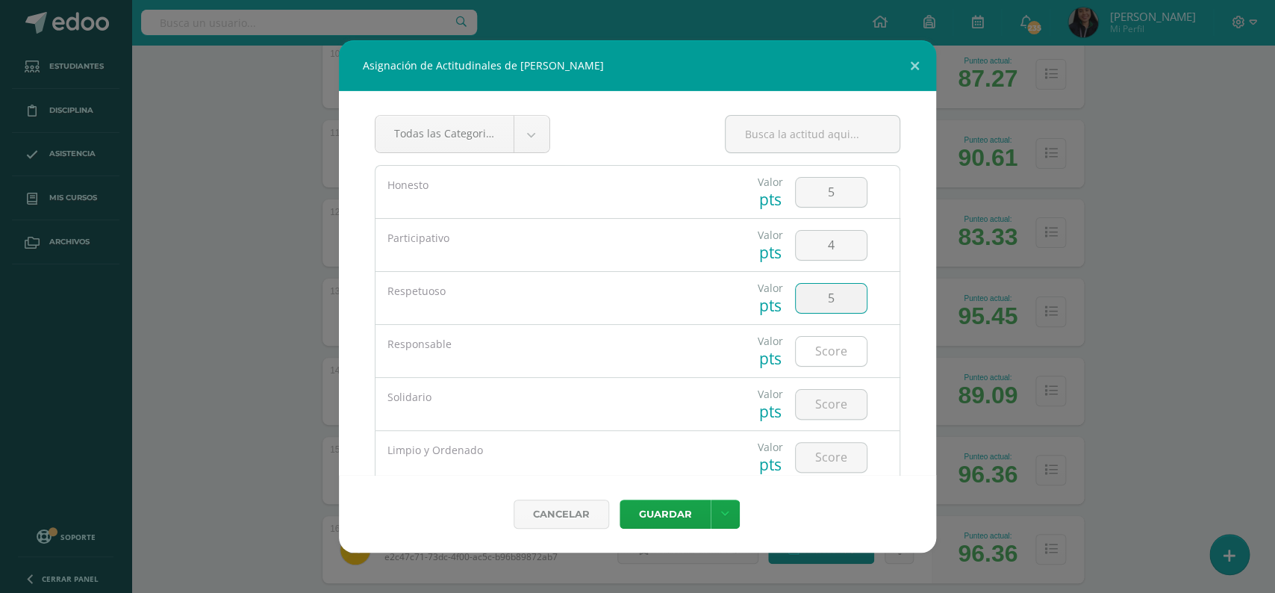
click at [832, 343] on input "number" at bounding box center [831, 351] width 71 height 29
type input "5"
click at [824, 407] on input "number" at bounding box center [831, 404] width 71 height 29
type input "4"
click at [820, 469] on input "number" at bounding box center [831, 457] width 71 height 29
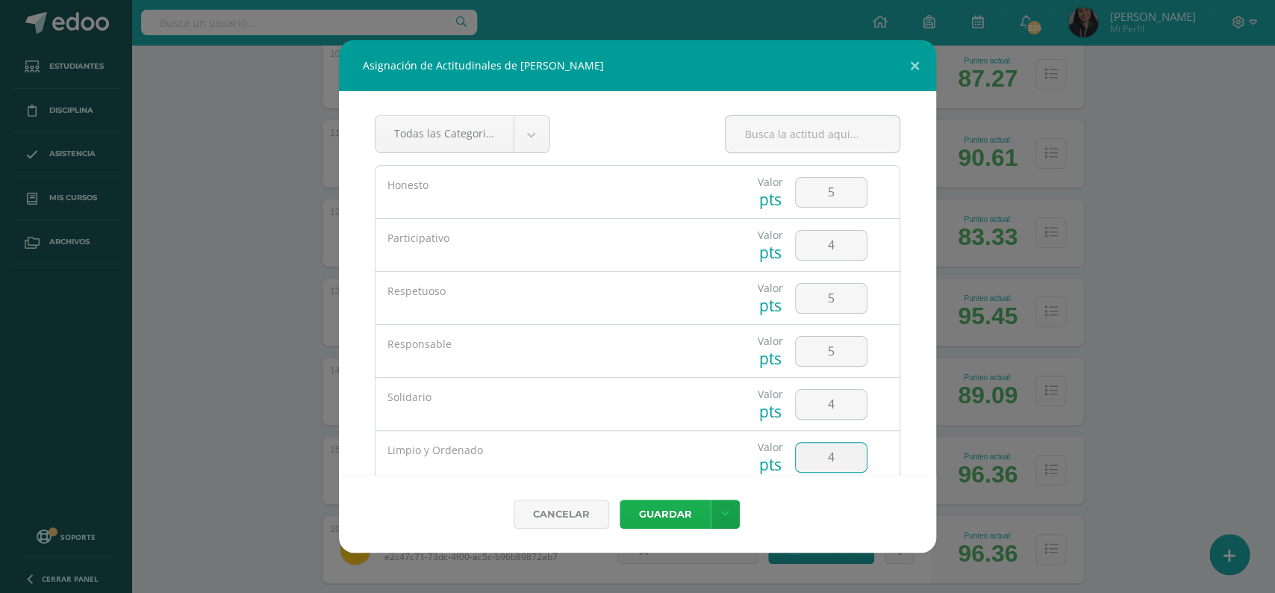
type input "4"
click at [679, 504] on button "Guardar" at bounding box center [665, 513] width 91 height 29
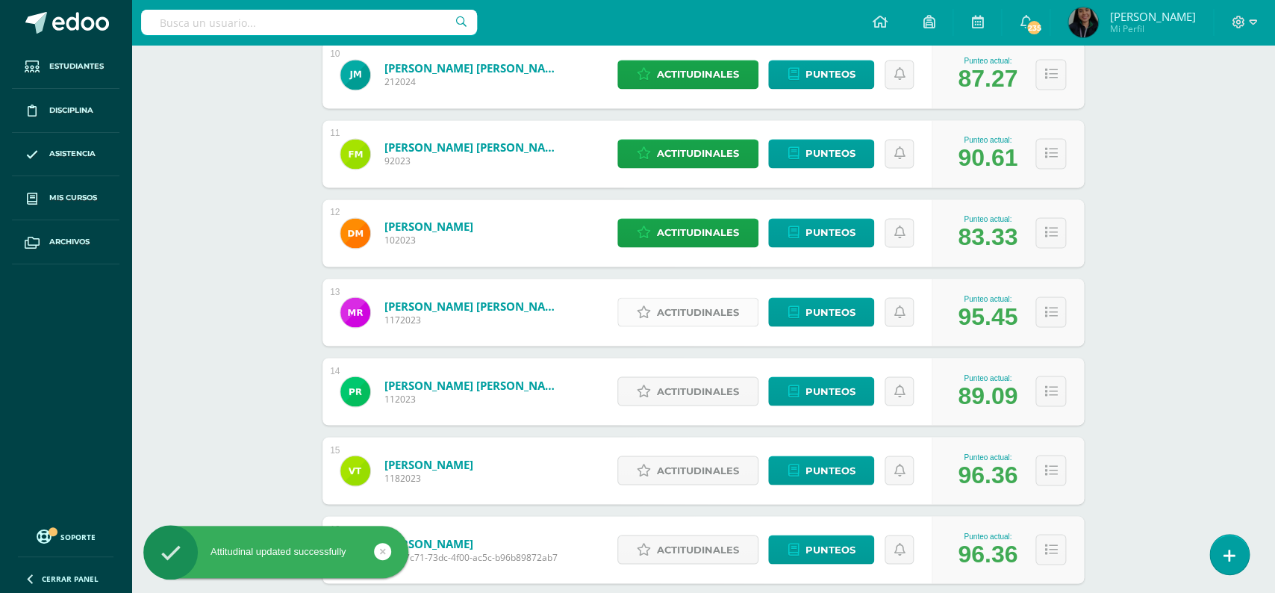
click at [691, 298] on span "Actitudinales" at bounding box center [698, 312] width 82 height 28
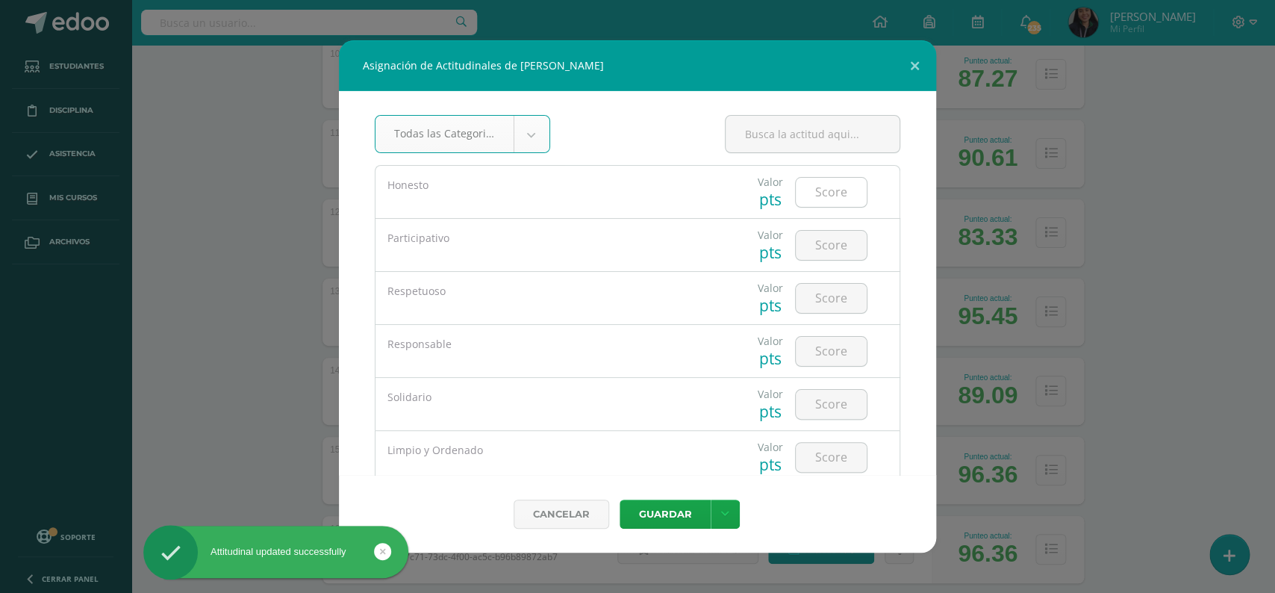
click at [825, 186] on input "number" at bounding box center [831, 192] width 71 height 29
type input "5"
click at [831, 243] on input "number" at bounding box center [831, 245] width 71 height 29
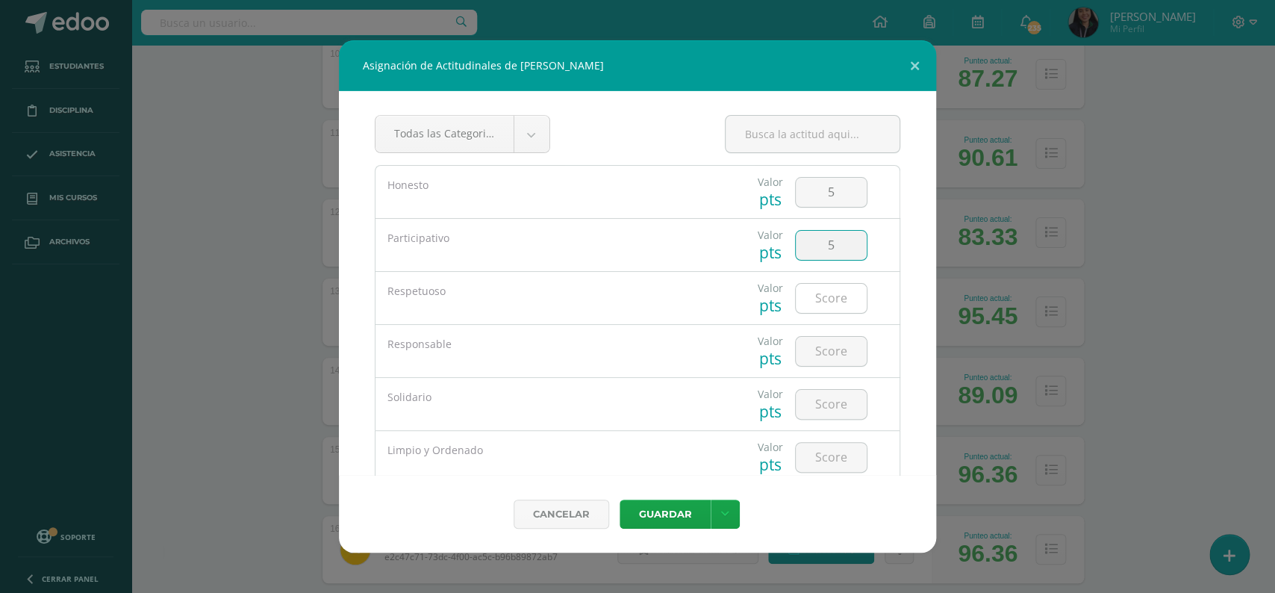
type input "5"
click at [832, 302] on input "number" at bounding box center [831, 298] width 71 height 29
type input "5"
click at [832, 354] on input "number" at bounding box center [831, 351] width 71 height 29
type input "5"
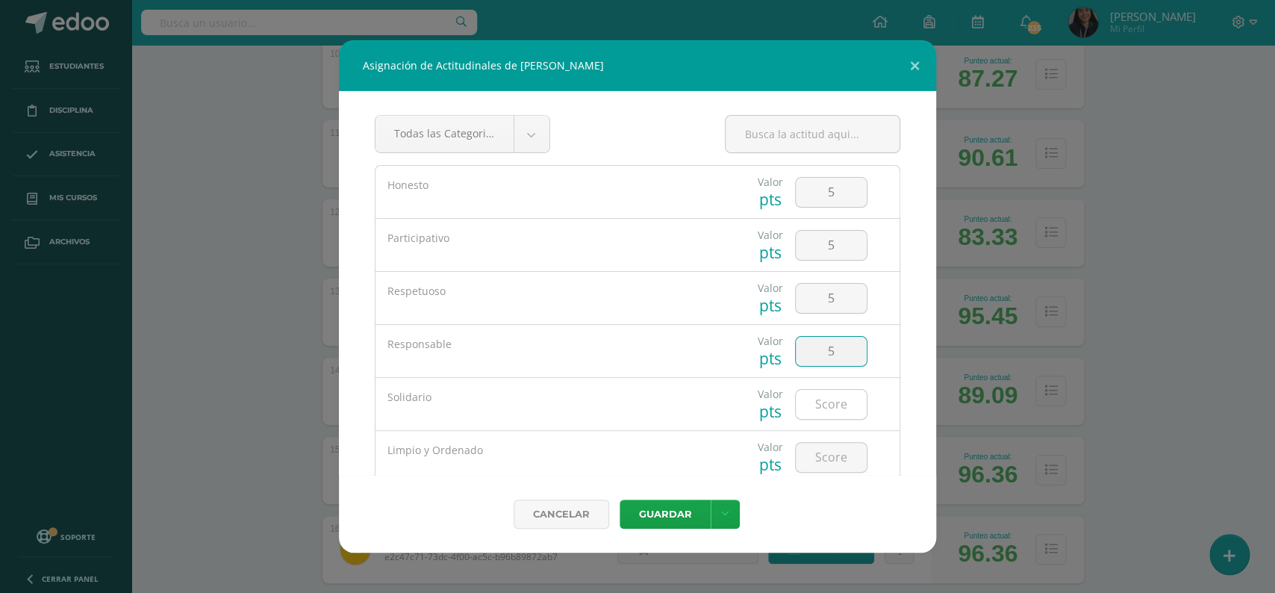
click at [826, 410] on input "number" at bounding box center [831, 404] width 71 height 29
type input "5"
click at [826, 458] on input "number" at bounding box center [831, 457] width 71 height 29
type input "5"
click at [675, 504] on button "Guardar" at bounding box center [665, 513] width 91 height 29
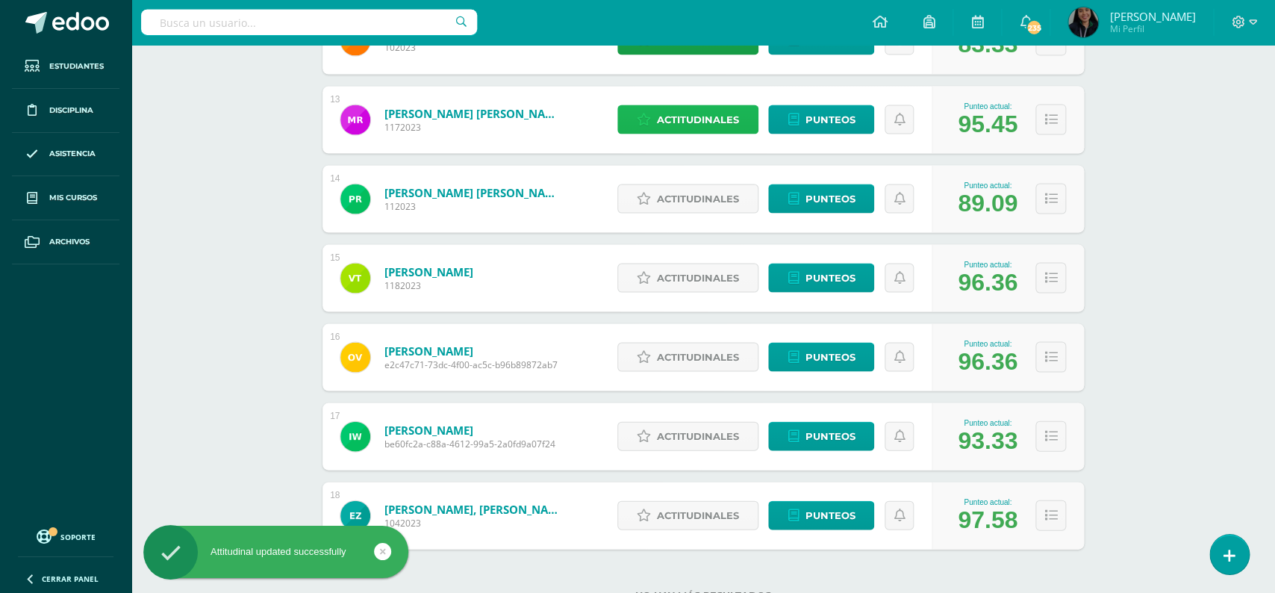
scroll to position [1182, 0]
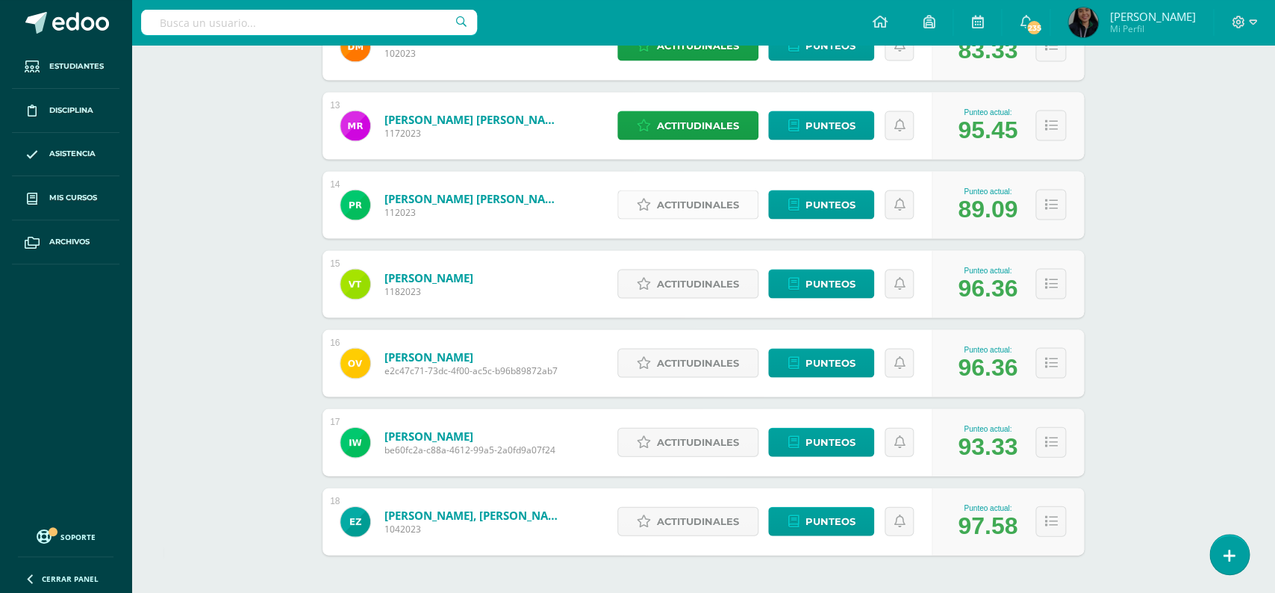
click at [711, 196] on span "Actitudinales" at bounding box center [698, 204] width 82 height 28
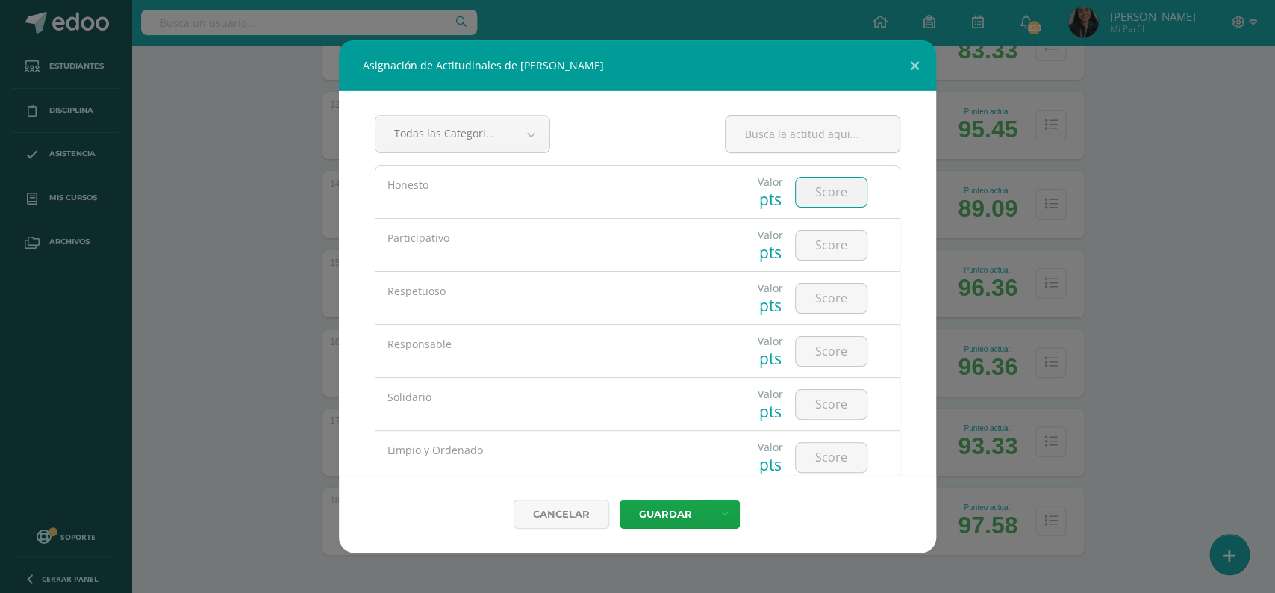
click at [825, 189] on input "number" at bounding box center [831, 192] width 71 height 29
type input "3"
click at [829, 239] on input "number" at bounding box center [831, 245] width 71 height 29
type input "5"
click at [821, 301] on input "number" at bounding box center [831, 298] width 71 height 29
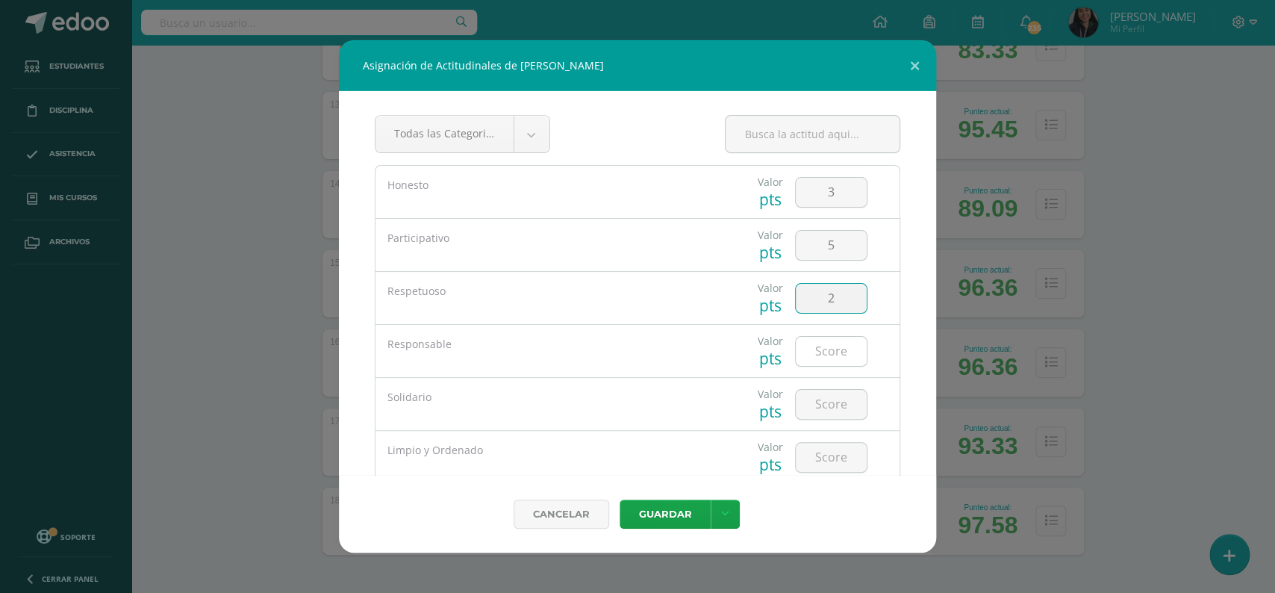
type input "2"
click at [833, 361] on input "number" at bounding box center [831, 351] width 71 height 29
type input "2"
type input "3"
click at [825, 403] on input "number" at bounding box center [831, 404] width 71 height 29
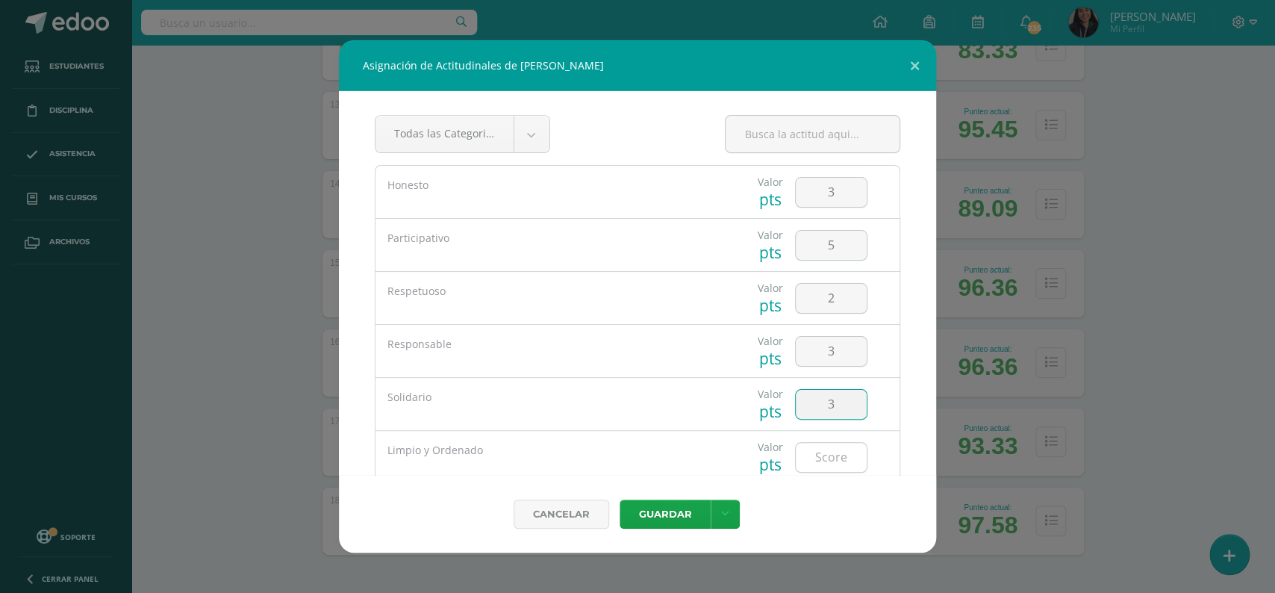
type input "3"
click at [823, 455] on input "number" at bounding box center [831, 457] width 71 height 29
type input "2"
click at [674, 521] on button "Guardar" at bounding box center [665, 513] width 91 height 29
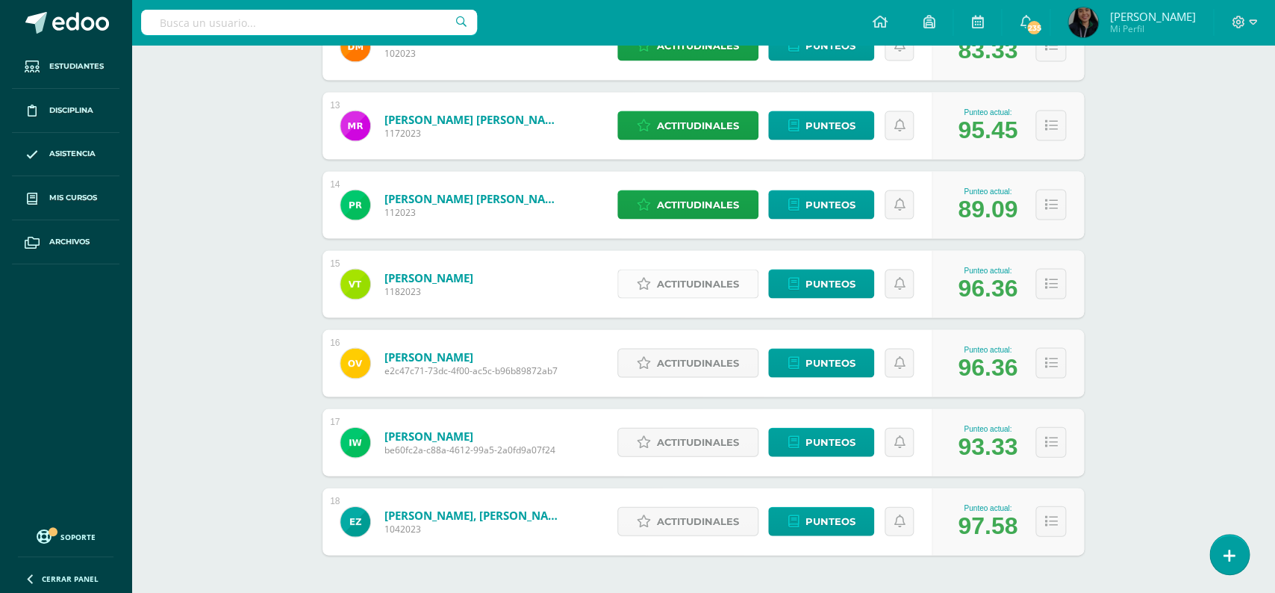
click at [693, 269] on span "Actitudinales" at bounding box center [698, 283] width 82 height 28
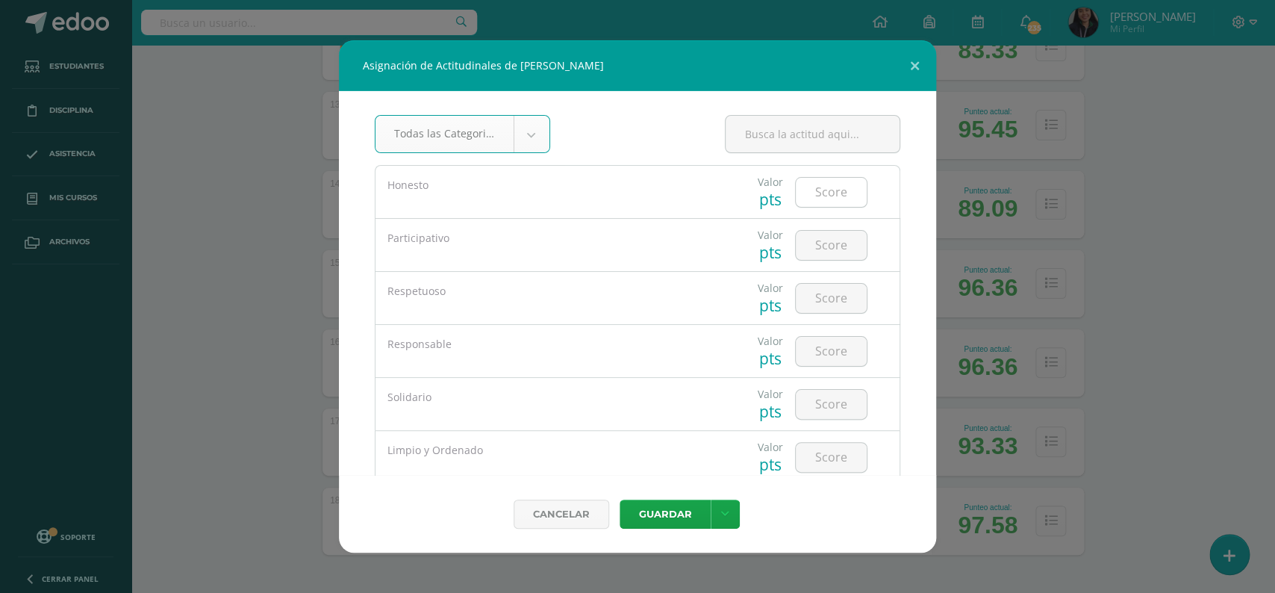
click at [826, 204] on input "number" at bounding box center [831, 192] width 71 height 29
type input "5"
click at [833, 243] on input "number" at bounding box center [831, 245] width 71 height 29
type input "5"
click at [822, 306] on input "number" at bounding box center [831, 298] width 71 height 29
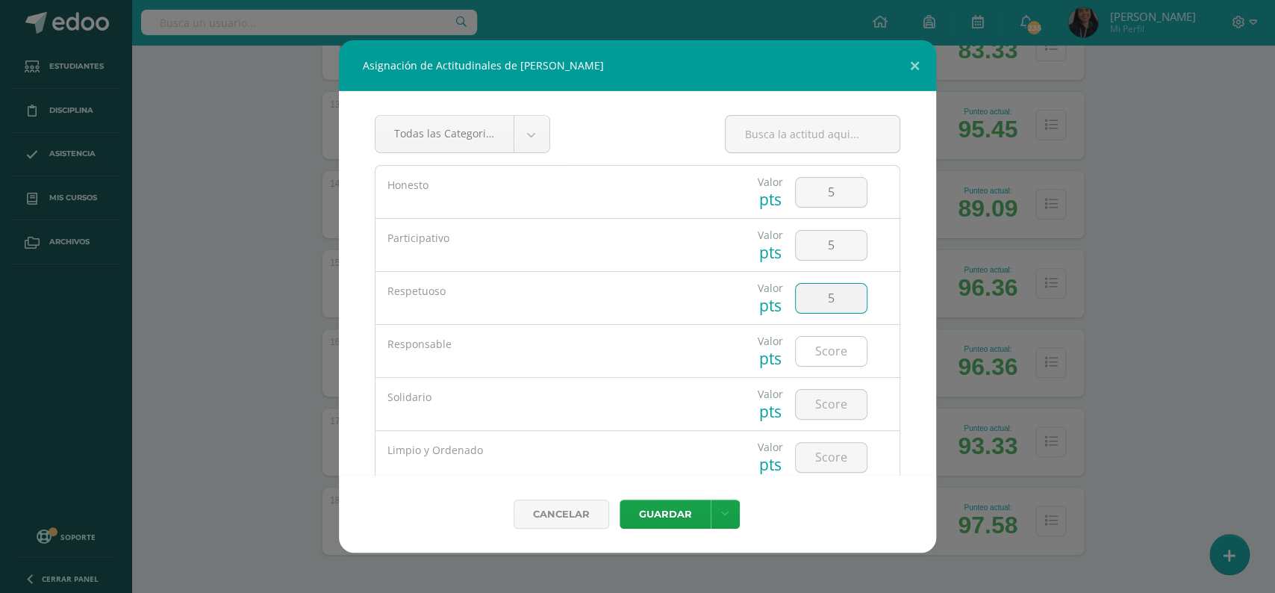
type input "5"
click at [831, 350] on input "number" at bounding box center [831, 351] width 71 height 29
type input "5"
click at [831, 405] on input "number" at bounding box center [831, 404] width 71 height 29
type input "5"
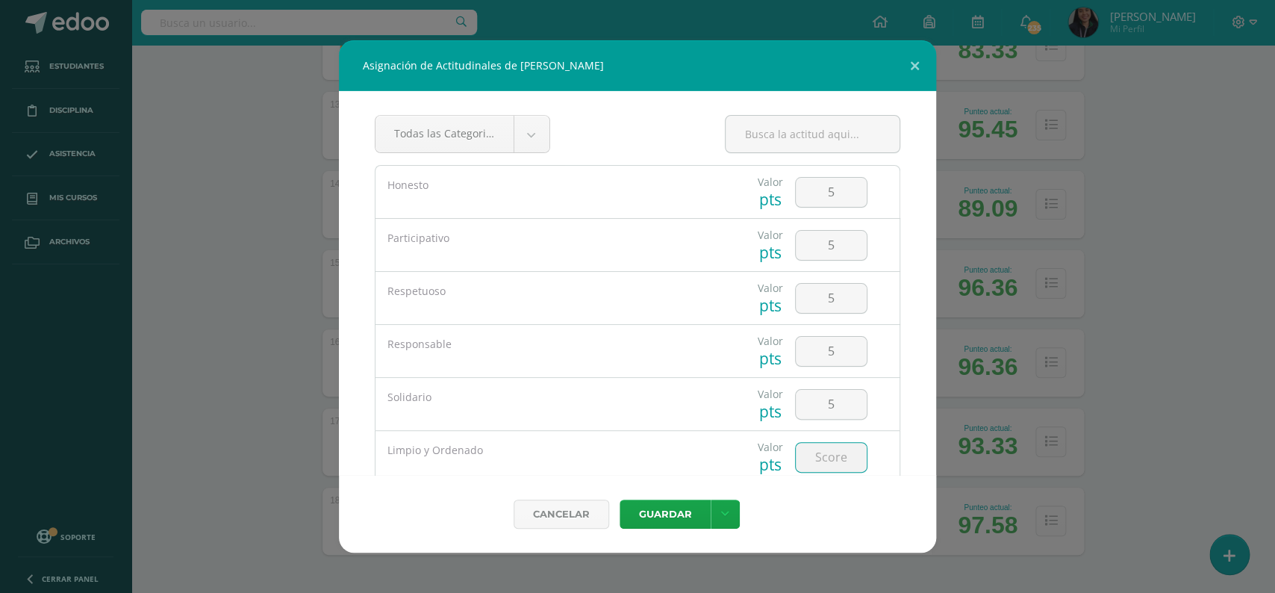
click at [825, 458] on input "number" at bounding box center [831, 457] width 71 height 29
type input "5"
click at [679, 500] on button "Guardar" at bounding box center [665, 513] width 91 height 29
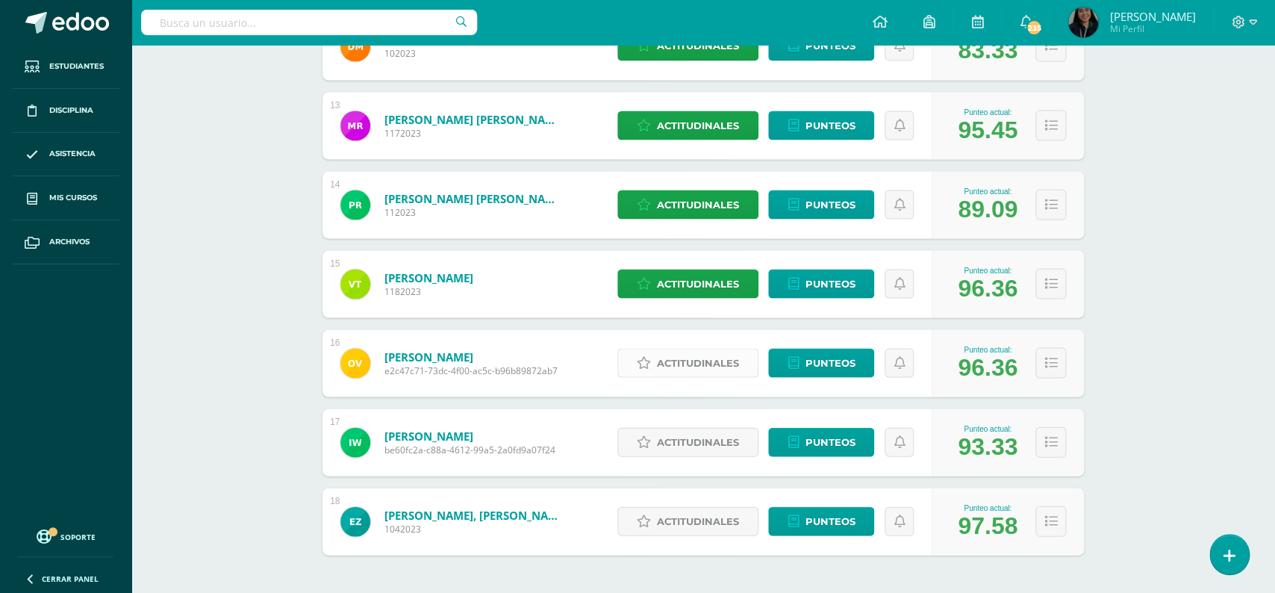
click at [661, 349] on span "Actitudinales" at bounding box center [698, 363] width 82 height 28
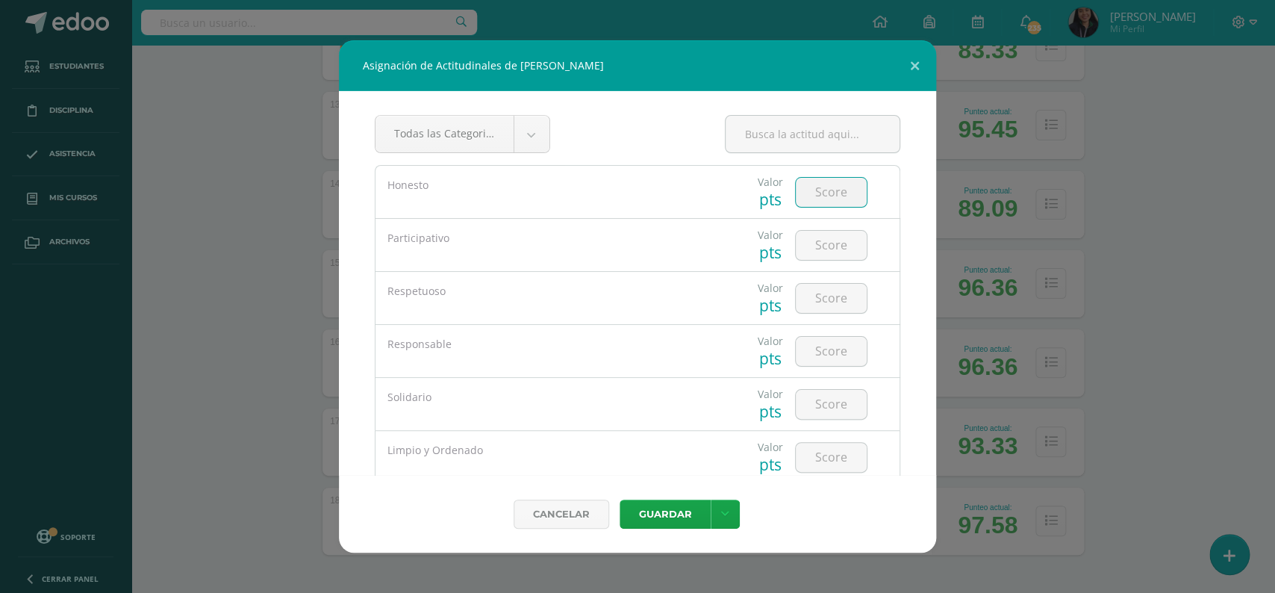
click at [829, 191] on input "number" at bounding box center [831, 192] width 71 height 29
type input "5"
click at [829, 246] on input "number" at bounding box center [831, 245] width 71 height 29
type input "5"
click at [832, 297] on input "number" at bounding box center [831, 298] width 71 height 29
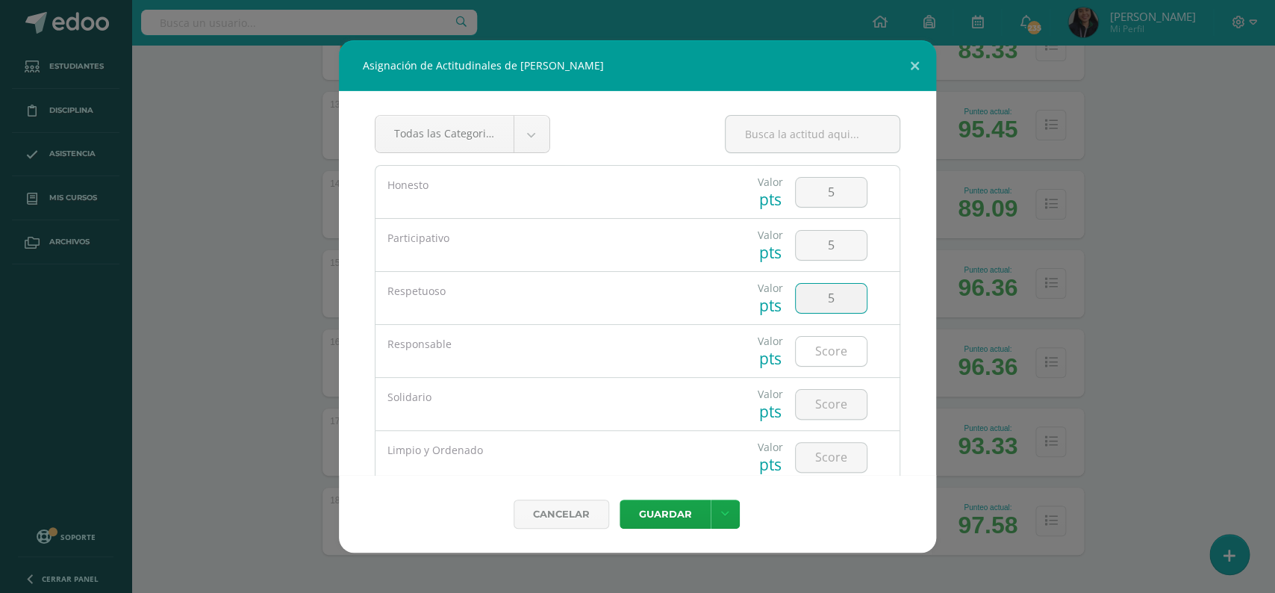
type input "5"
click at [826, 346] on input "number" at bounding box center [831, 351] width 71 height 29
type input "5"
click at [829, 405] on input "number" at bounding box center [831, 404] width 71 height 29
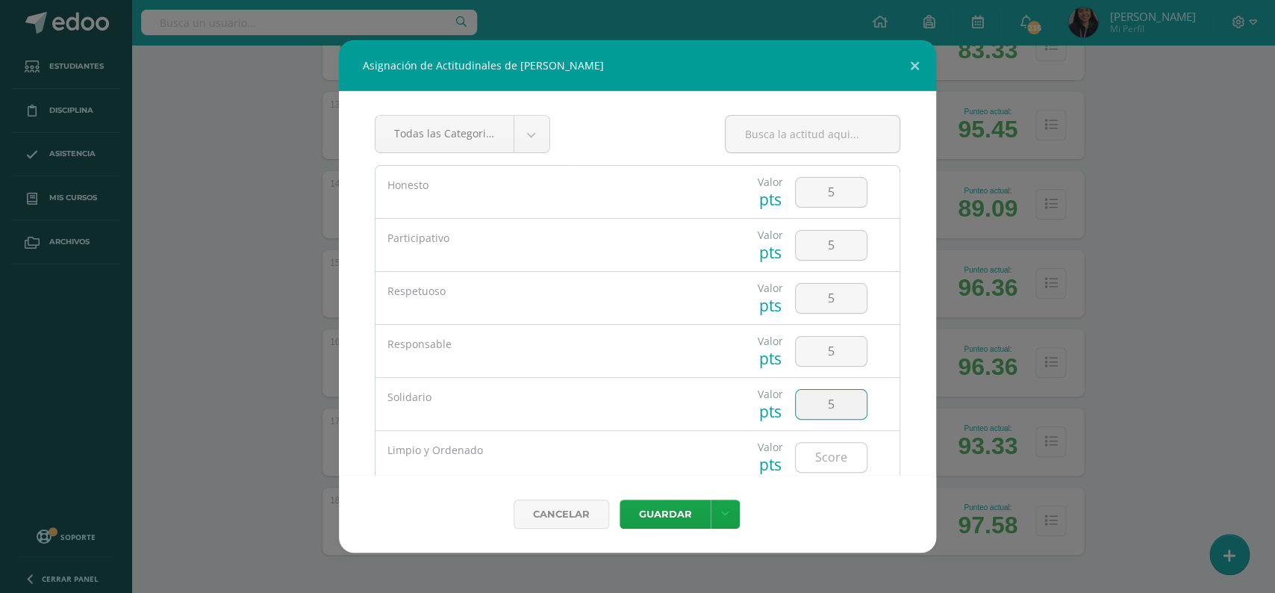
type input "5"
click at [831, 447] on input "number" at bounding box center [831, 457] width 71 height 29
type input "5"
click at [663, 505] on button "Guardar" at bounding box center [665, 513] width 91 height 29
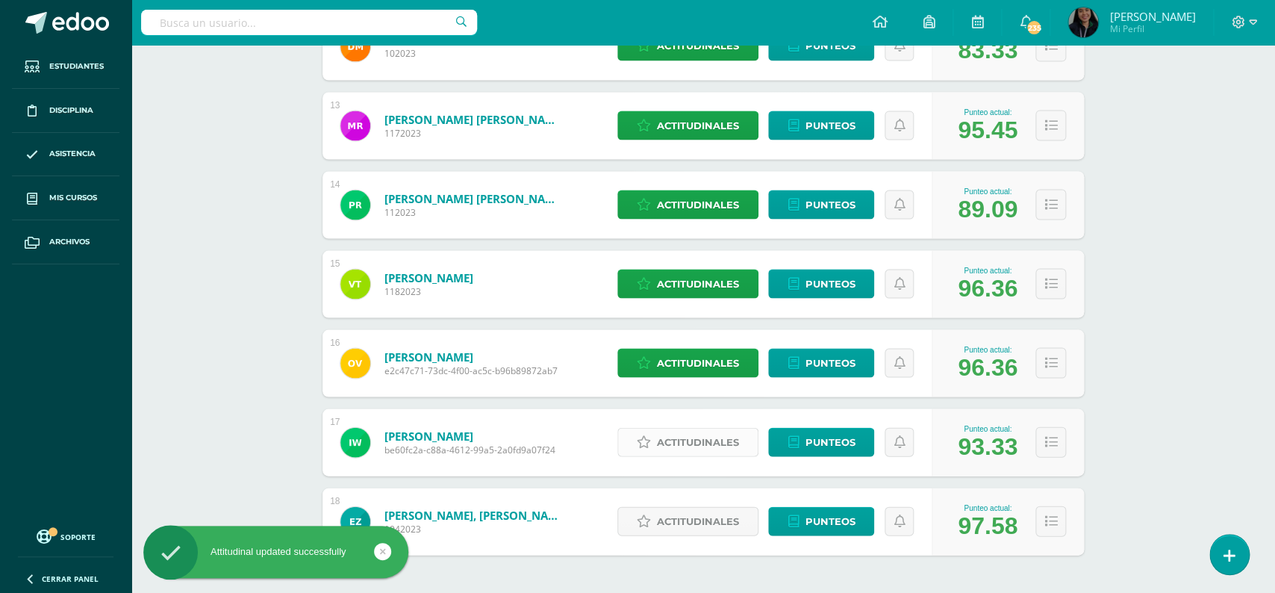
click at [690, 437] on span "Actitudinales" at bounding box center [698, 442] width 82 height 28
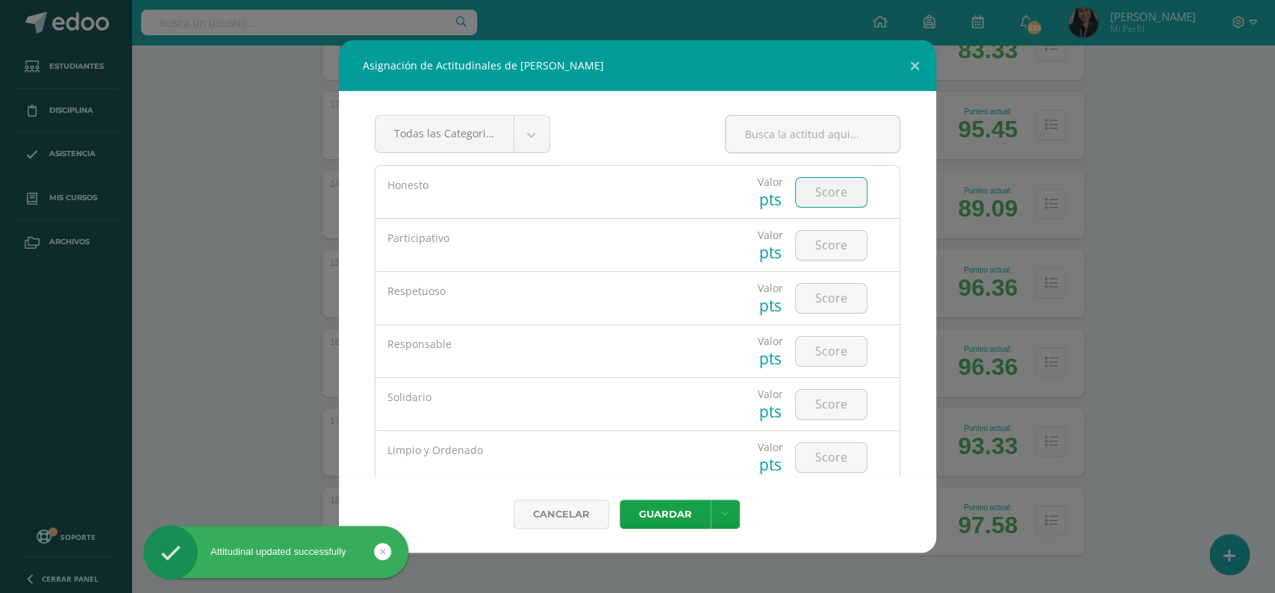
click at [814, 193] on input "number" at bounding box center [831, 192] width 71 height 29
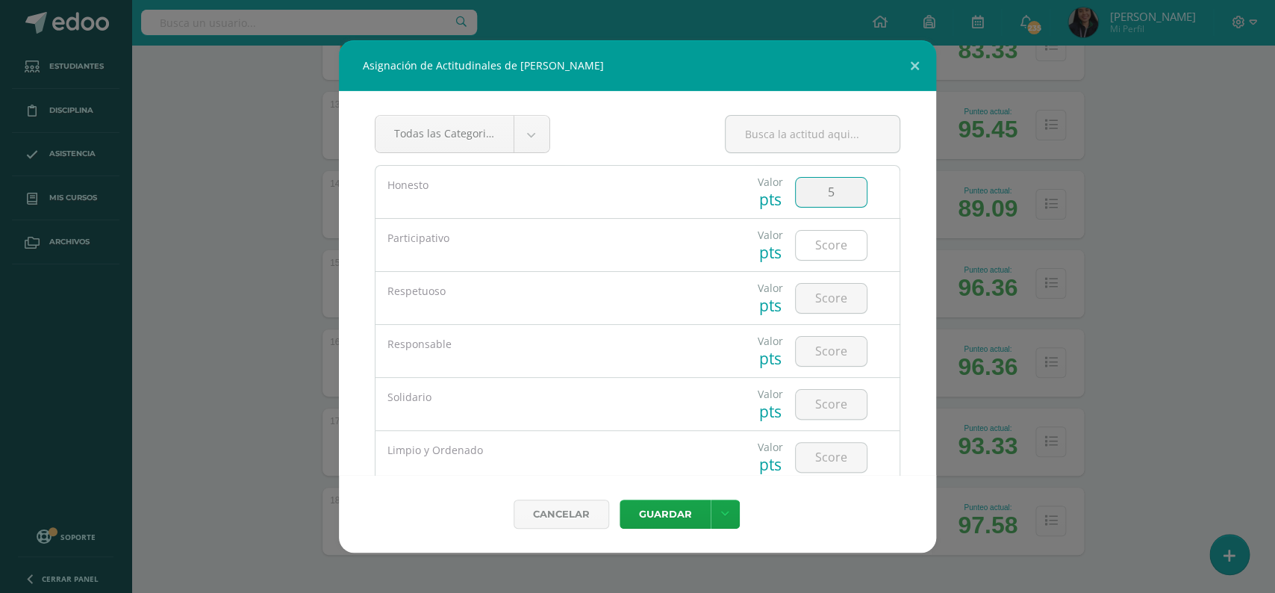
type input "5"
click at [822, 246] on input "number" at bounding box center [831, 245] width 71 height 29
type input "5"
click at [831, 309] on input "number" at bounding box center [831, 298] width 71 height 29
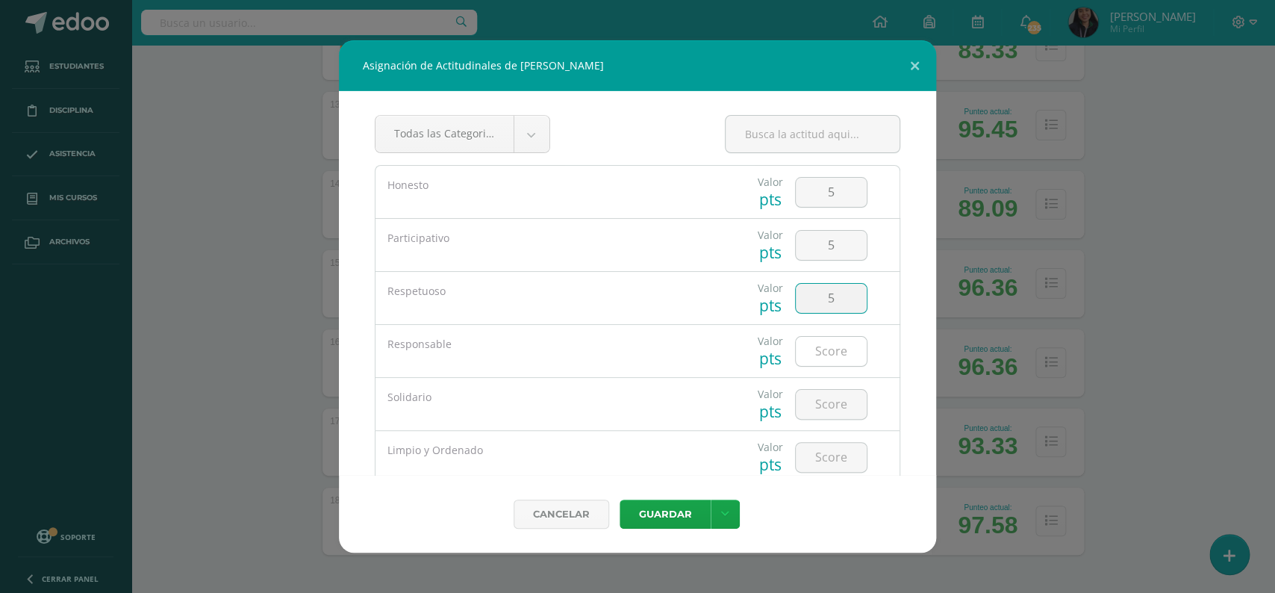
type input "5"
click at [832, 342] on input "number" at bounding box center [831, 351] width 71 height 29
click at [832, 342] on input "5" at bounding box center [831, 351] width 71 height 29
type input "5"
click at [828, 400] on input "number" at bounding box center [831, 404] width 71 height 29
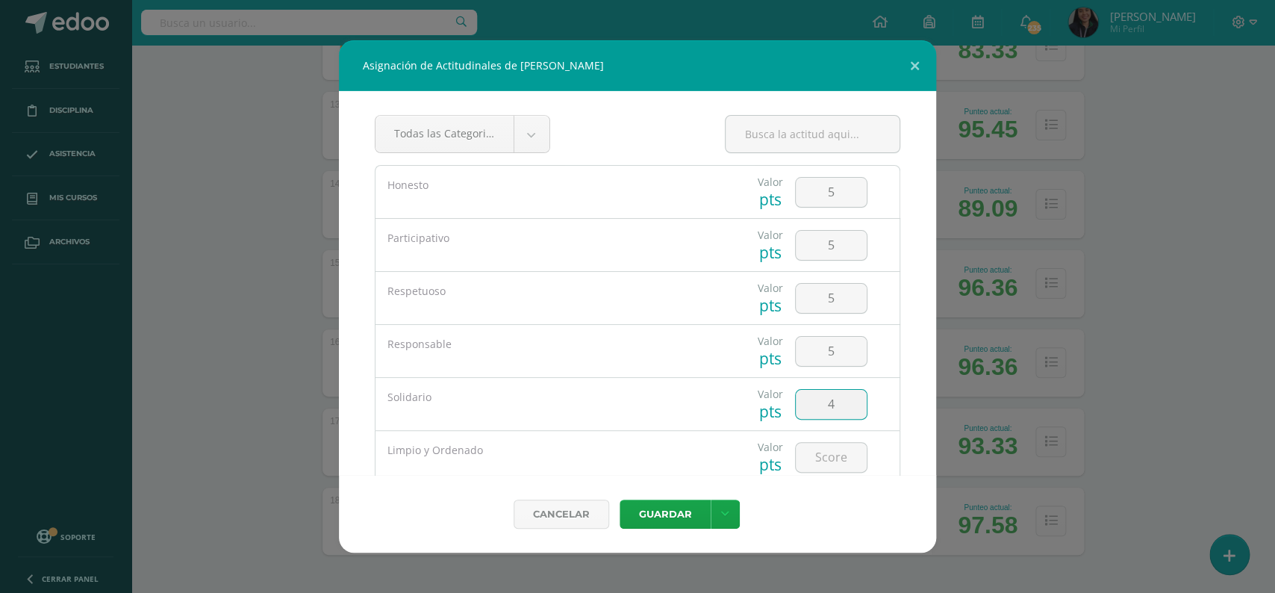
click at [828, 400] on input "4" at bounding box center [831, 404] width 71 height 29
type input "4"
click at [820, 470] on input "number" at bounding box center [831, 457] width 71 height 29
type input "5"
click at [676, 510] on button "Guardar" at bounding box center [665, 513] width 91 height 29
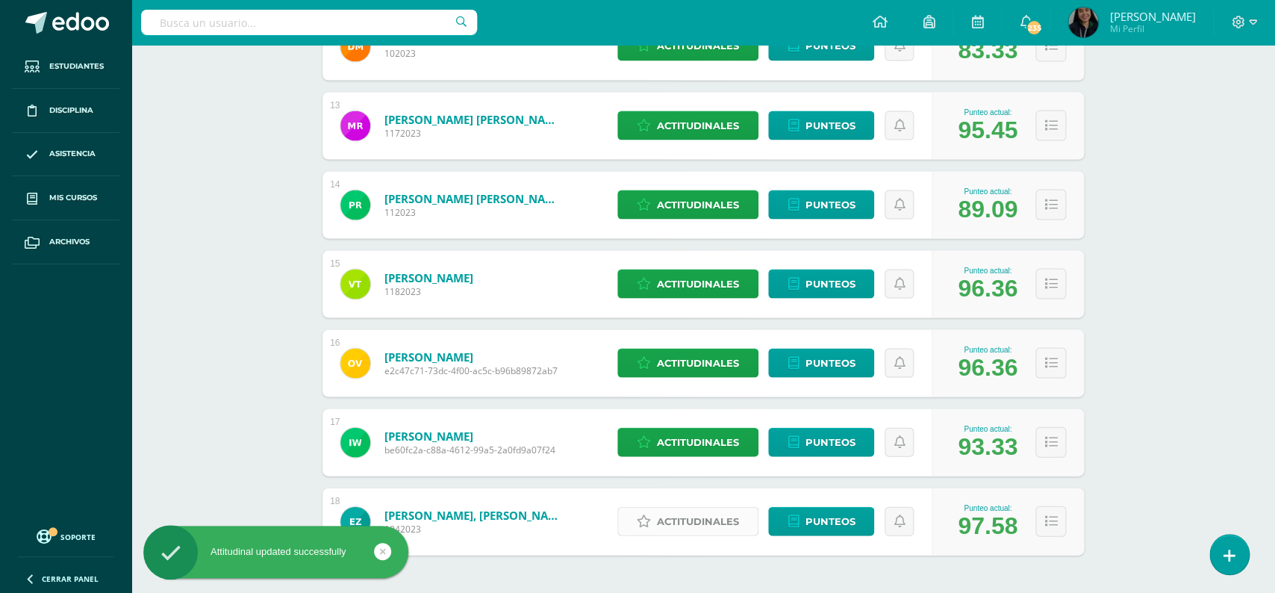
click at [675, 507] on span "Actitudinales" at bounding box center [698, 521] width 82 height 28
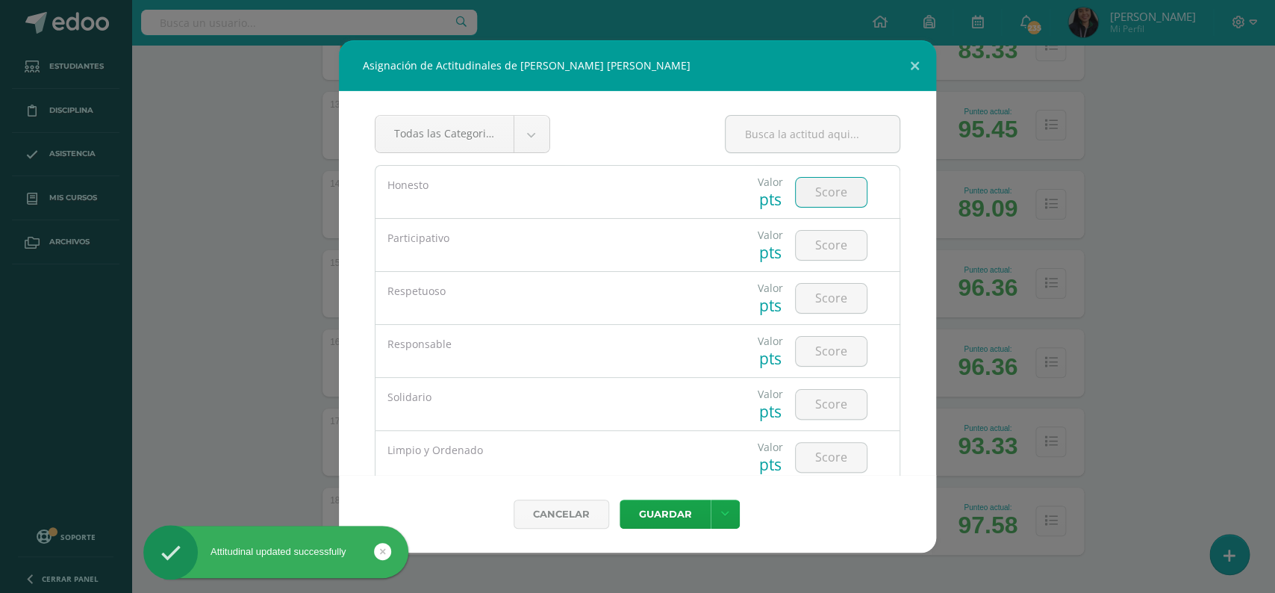
click at [818, 200] on input "number" at bounding box center [831, 192] width 71 height 29
type input "5"
click at [826, 246] on input "5" at bounding box center [831, 245] width 71 height 29
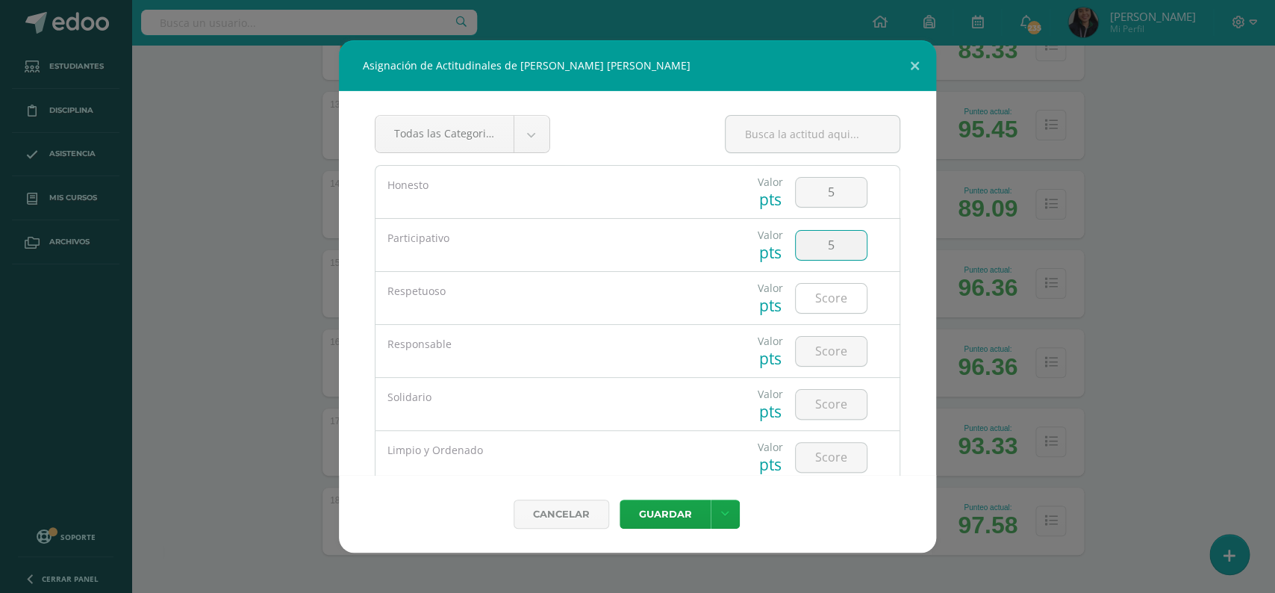
type input "5"
click at [829, 293] on input "number" at bounding box center [831, 298] width 71 height 29
type input "5"
click at [827, 355] on input "number" at bounding box center [831, 351] width 71 height 29
type input "5"
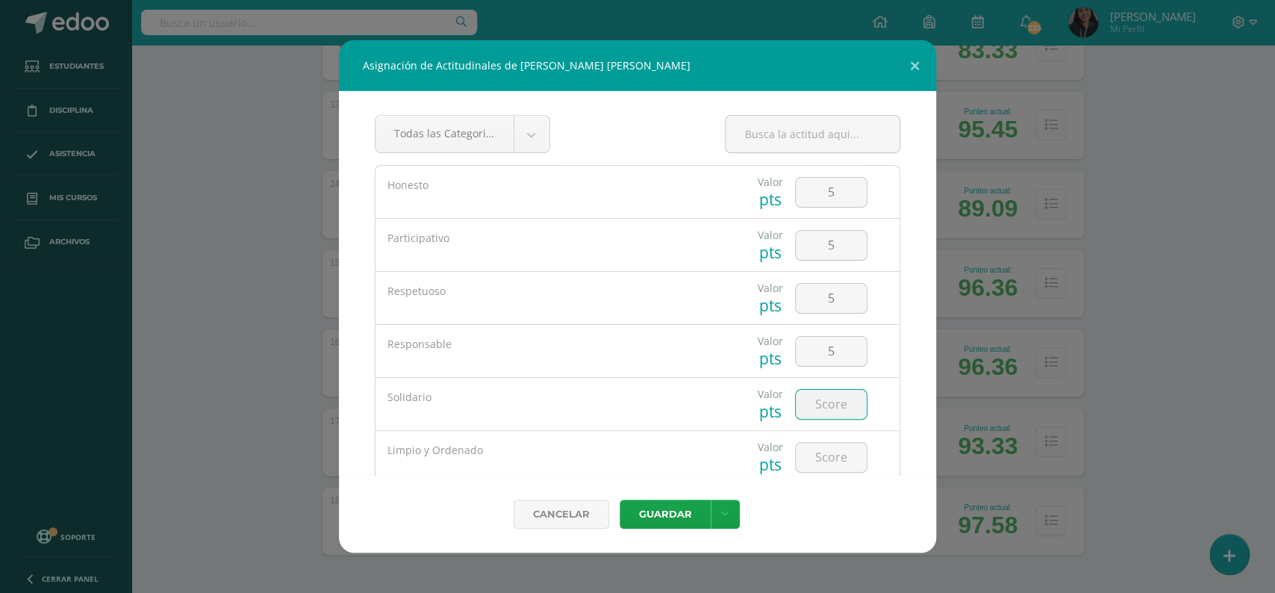
click at [820, 411] on input "number" at bounding box center [831, 404] width 71 height 29
type input "5"
click at [826, 458] on input "number" at bounding box center [831, 457] width 71 height 29
type input "5"
click at [683, 507] on button "Guardar" at bounding box center [665, 513] width 91 height 29
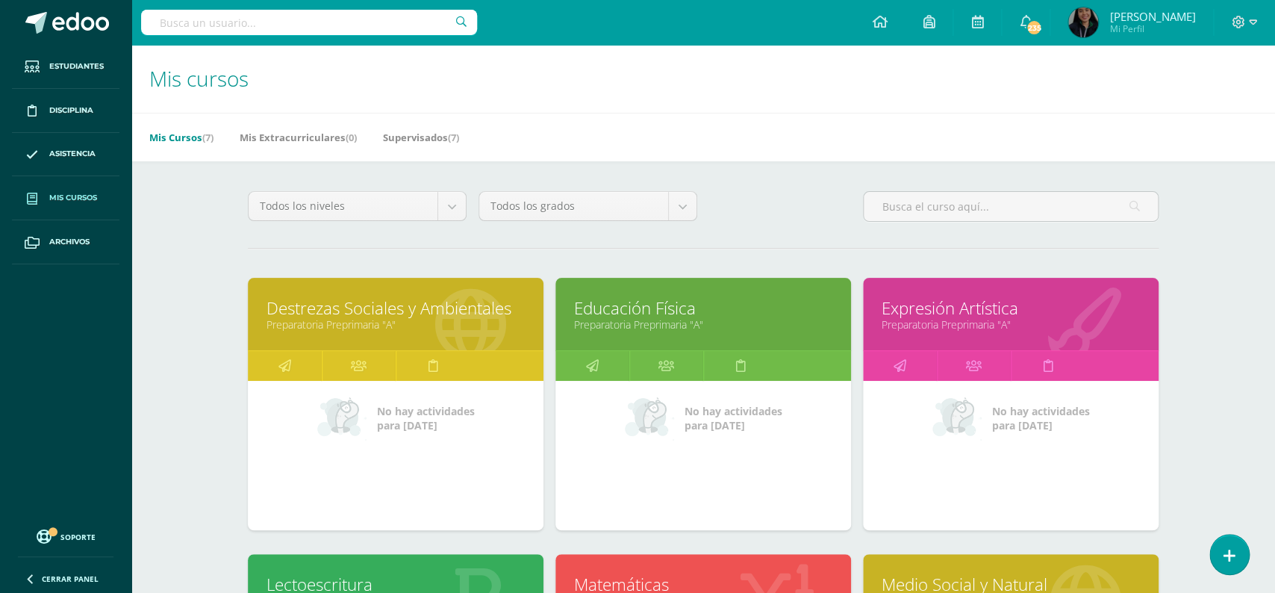
scroll to position [72, 0]
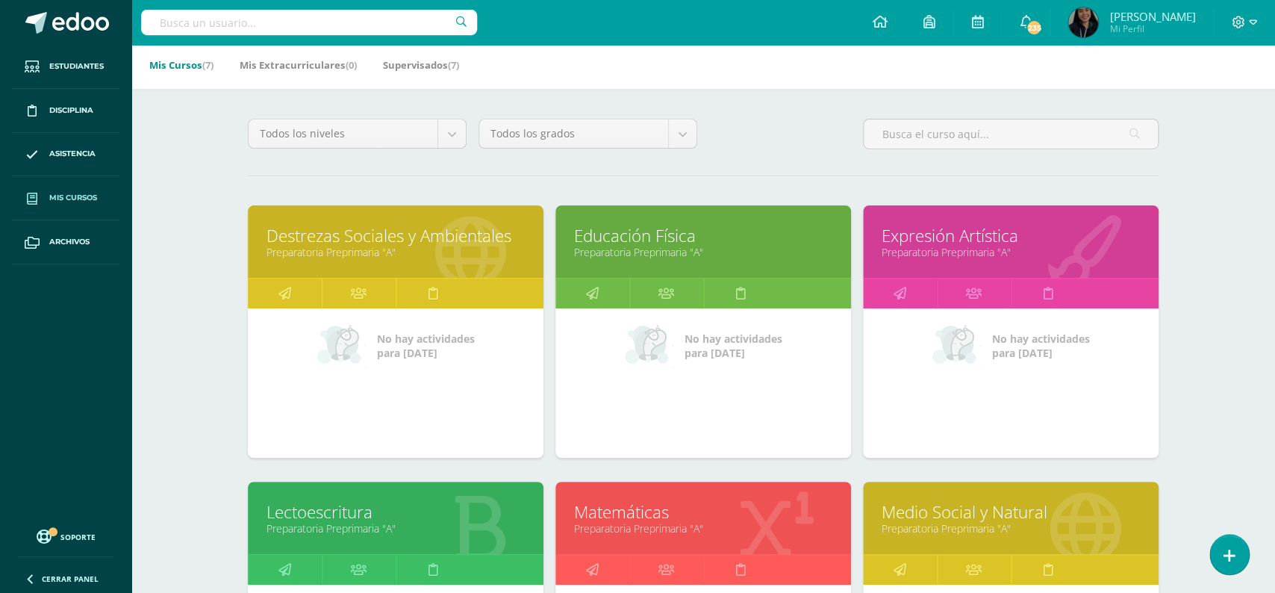
click at [373, 500] on link "Lectoescritura" at bounding box center [395, 511] width 258 height 23
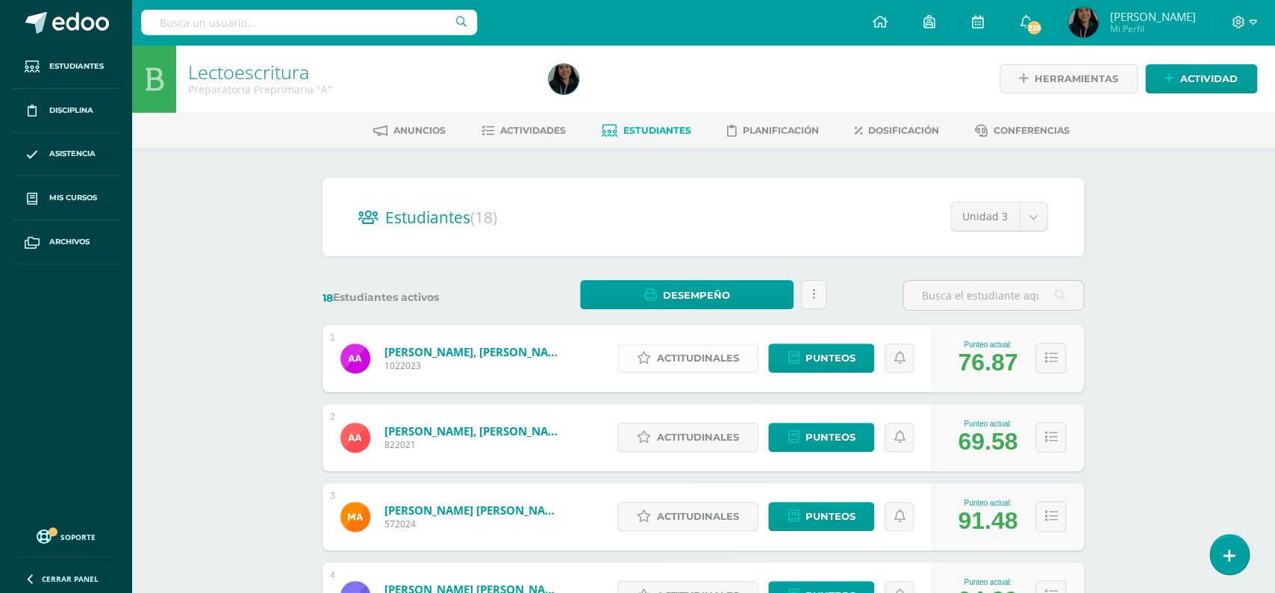
click at [699, 348] on span "Actitudinales" at bounding box center [698, 358] width 82 height 28
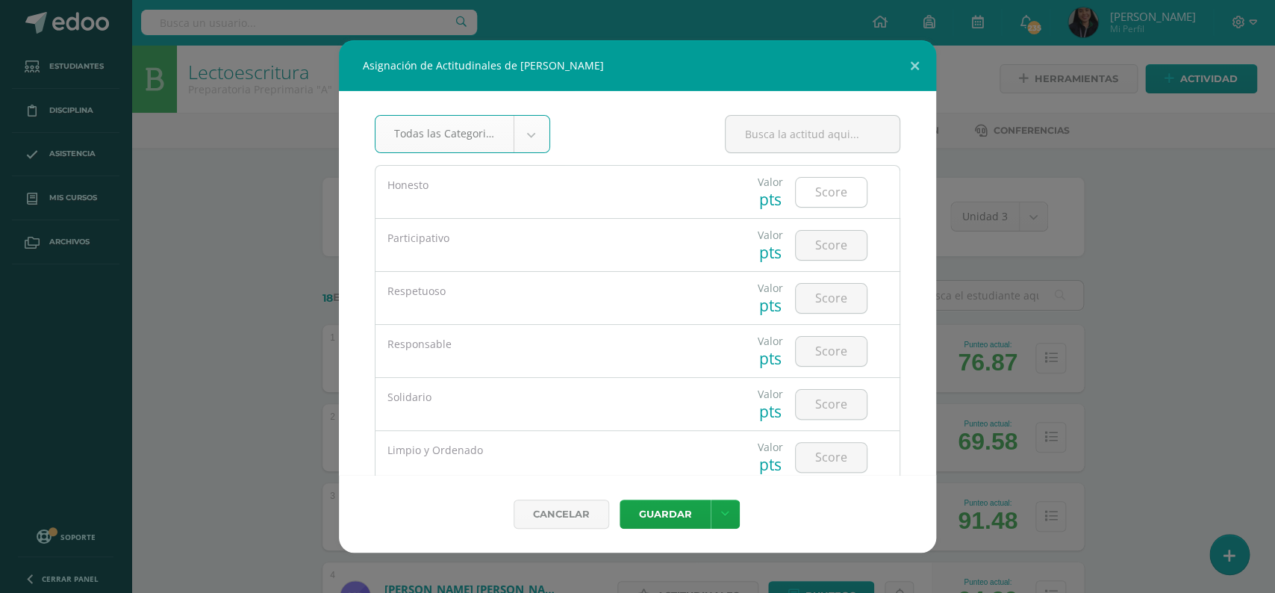
click at [828, 201] on input "number" at bounding box center [831, 192] width 71 height 29
type input "4"
click at [824, 255] on input "number" at bounding box center [831, 245] width 71 height 29
type input "3"
click at [829, 298] on input "number" at bounding box center [831, 298] width 71 height 29
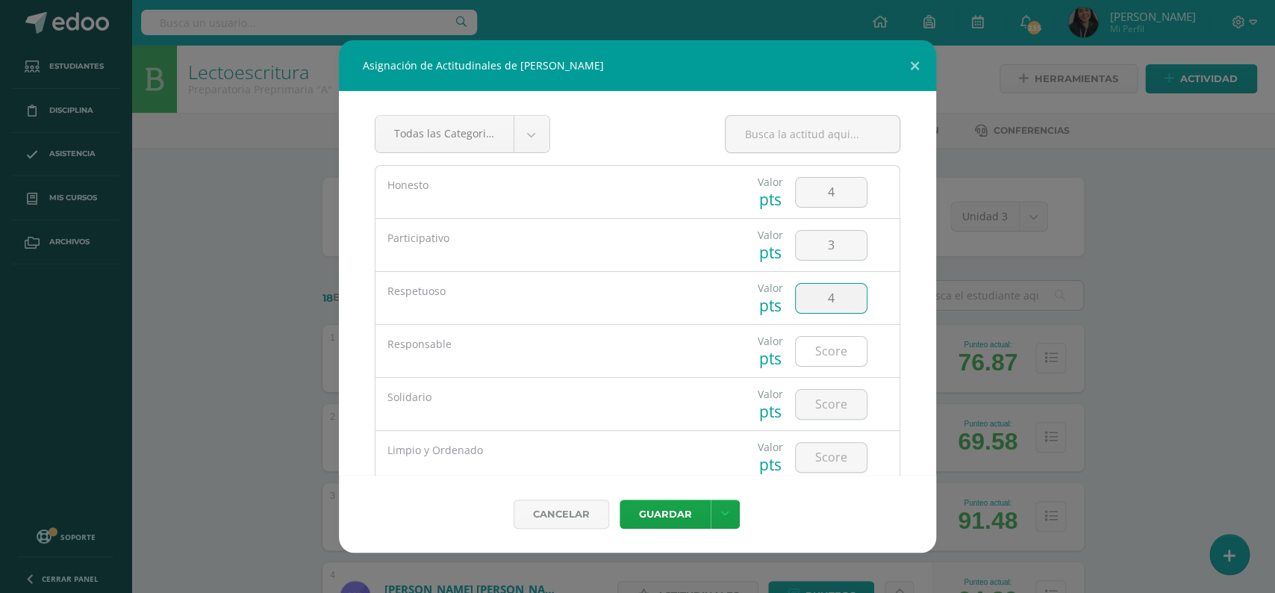
type input "4"
click at [832, 343] on input "number" at bounding box center [831, 351] width 71 height 29
type input "4"
type input "3"
click at [832, 391] on input "number" at bounding box center [831, 404] width 71 height 29
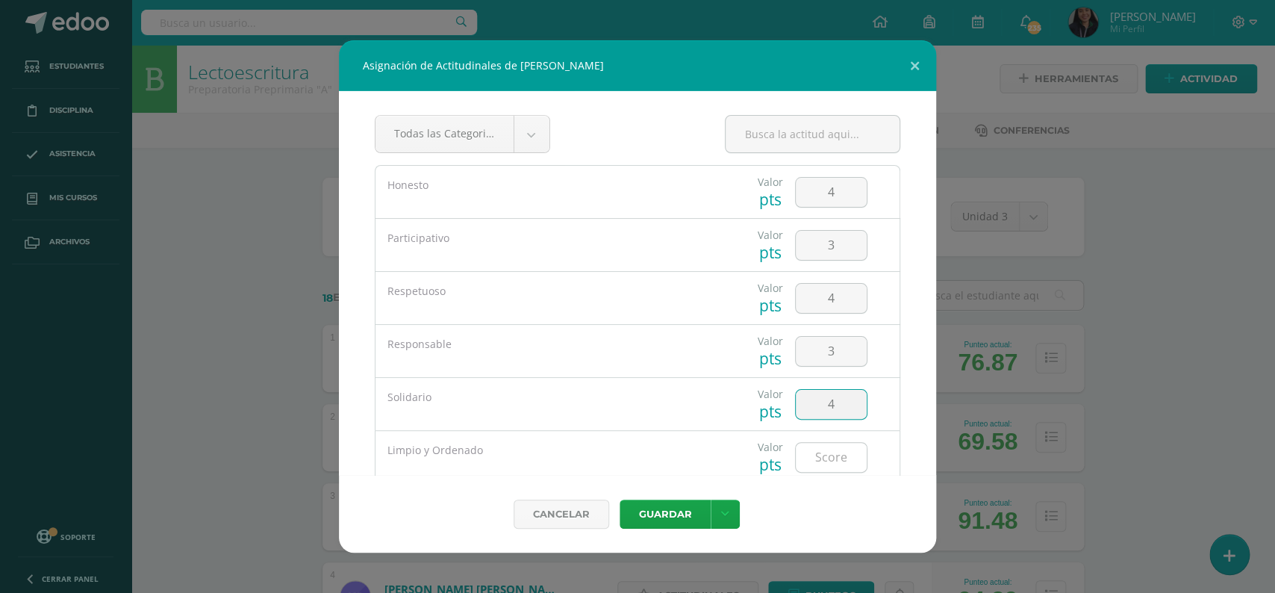
type input "4"
click at [832, 445] on div at bounding box center [831, 457] width 72 height 31
click at [832, 445] on input "number" at bounding box center [831, 457] width 71 height 29
type input "4"
click at [673, 512] on button "Guardar" at bounding box center [665, 513] width 91 height 29
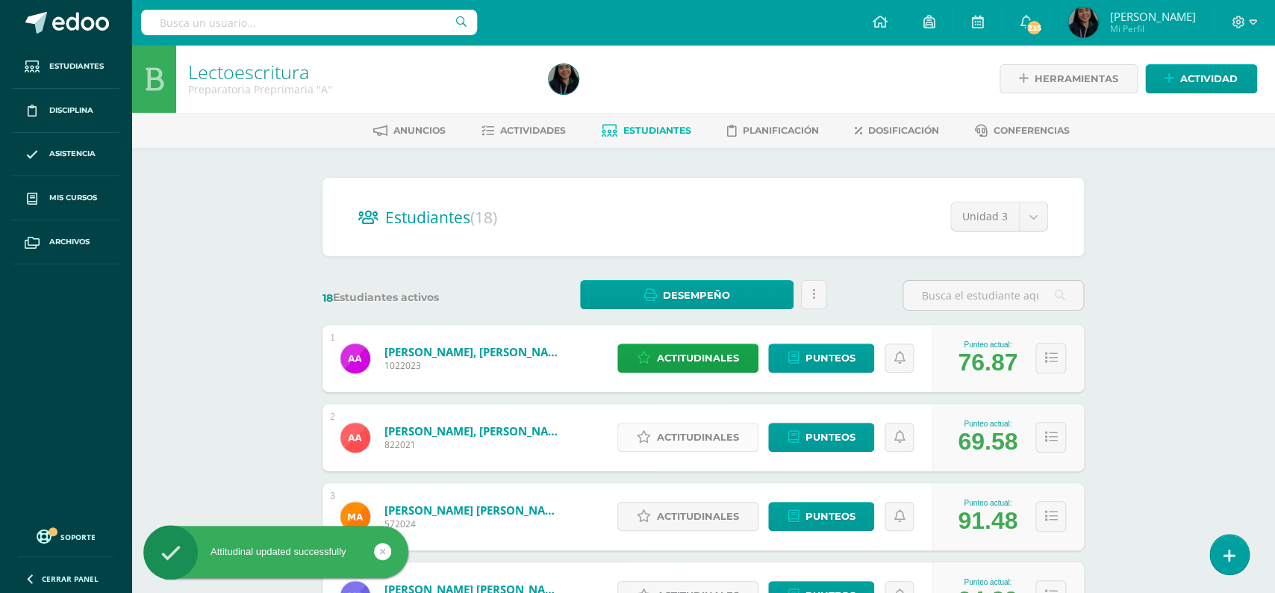
click at [679, 428] on span "Actitudinales" at bounding box center [698, 437] width 82 height 28
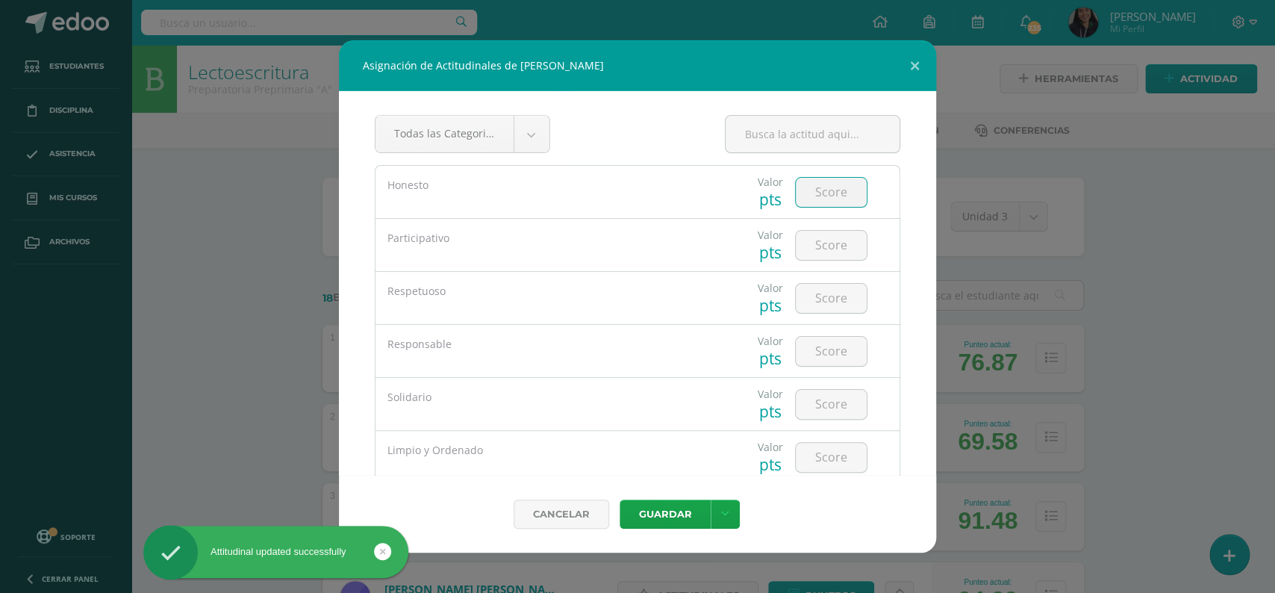
click at [832, 194] on input "number" at bounding box center [831, 192] width 71 height 29
type input "3"
click at [822, 237] on input "number" at bounding box center [831, 245] width 71 height 29
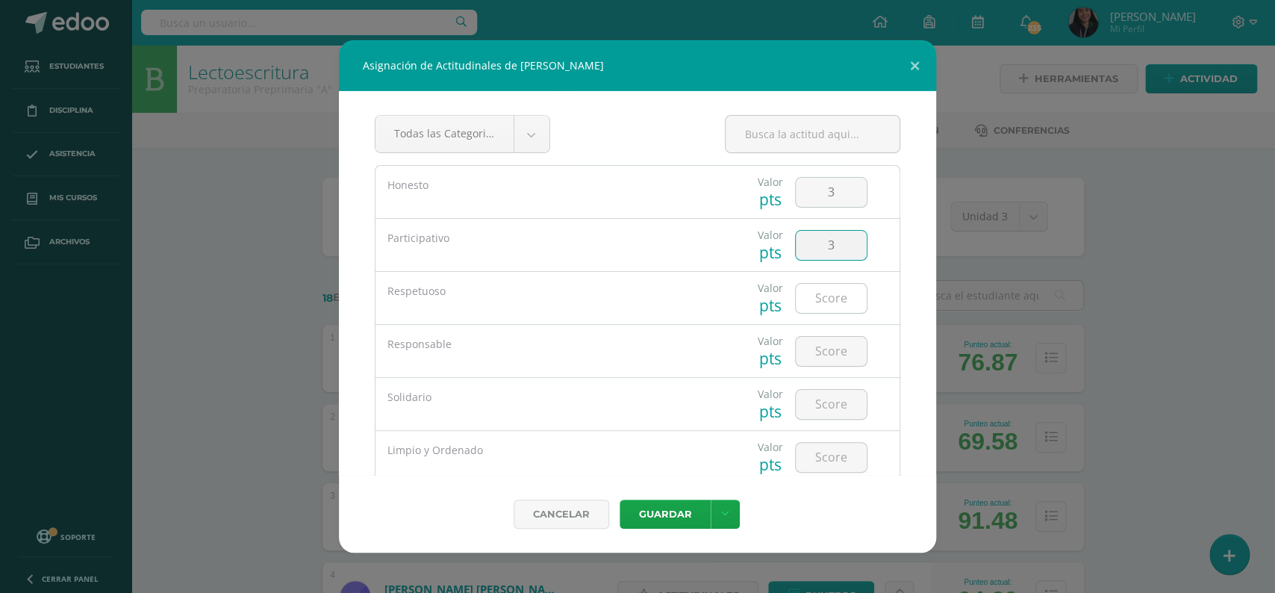
type input "3"
click at [820, 293] on input "number" at bounding box center [831, 298] width 71 height 29
type input "4"
click at [835, 343] on input "number" at bounding box center [831, 351] width 71 height 29
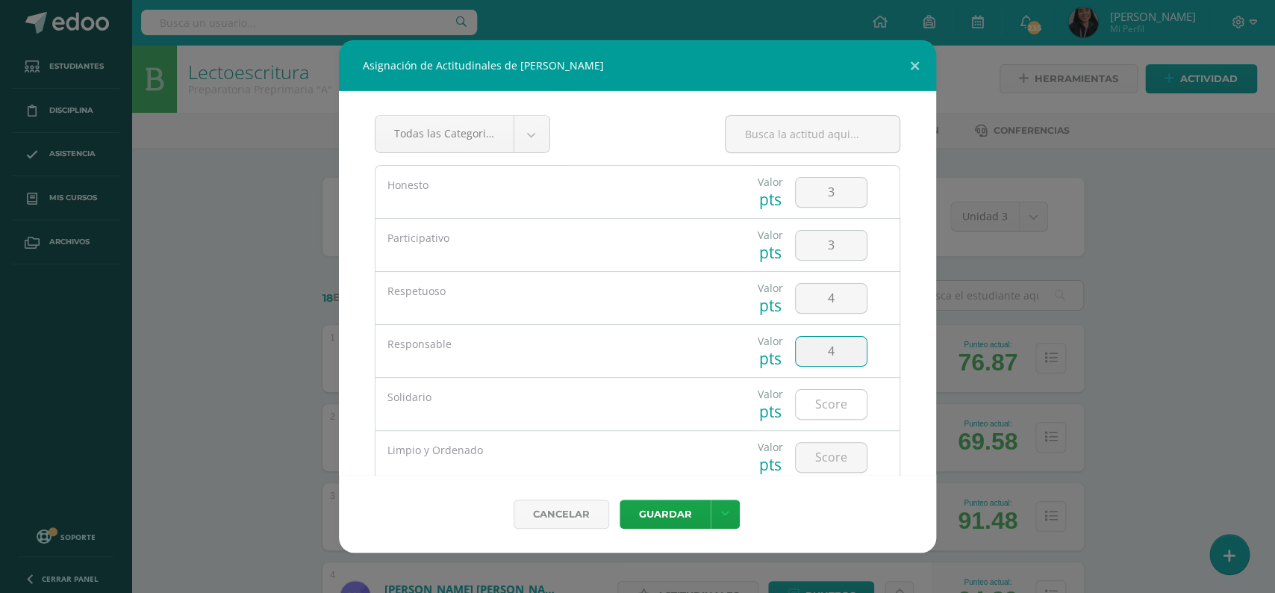
type input "4"
click at [829, 399] on input "number" at bounding box center [831, 404] width 71 height 29
type input "4"
click at [826, 444] on input "number" at bounding box center [831, 457] width 71 height 29
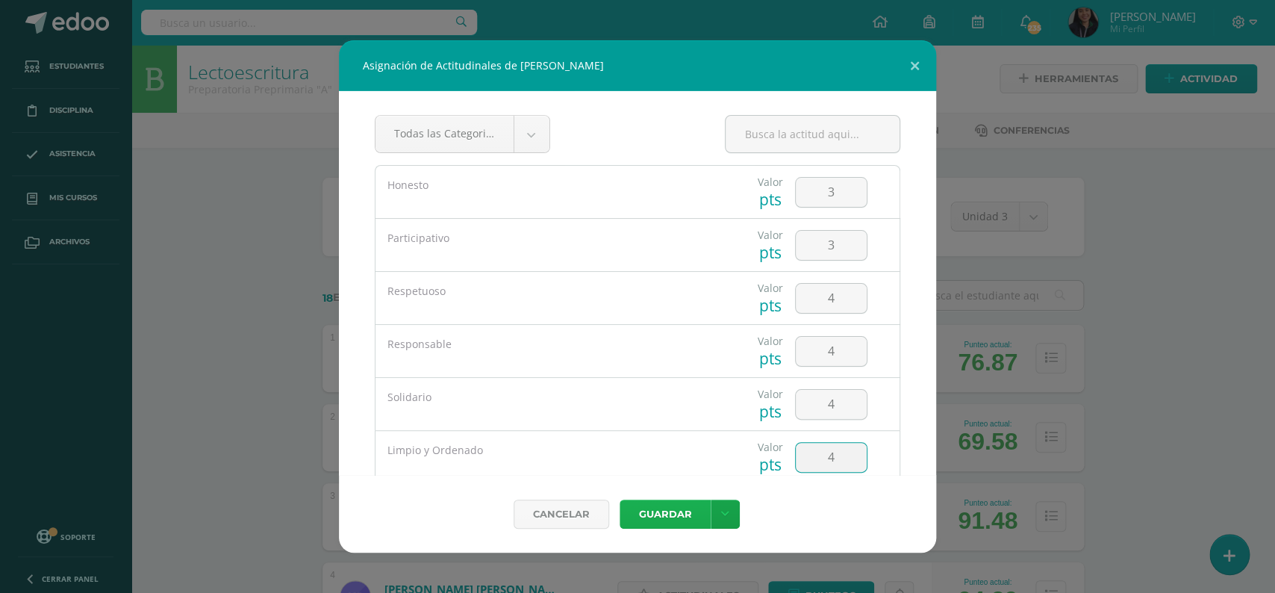
type input "4"
click at [678, 511] on button "Guardar" at bounding box center [665, 513] width 91 height 29
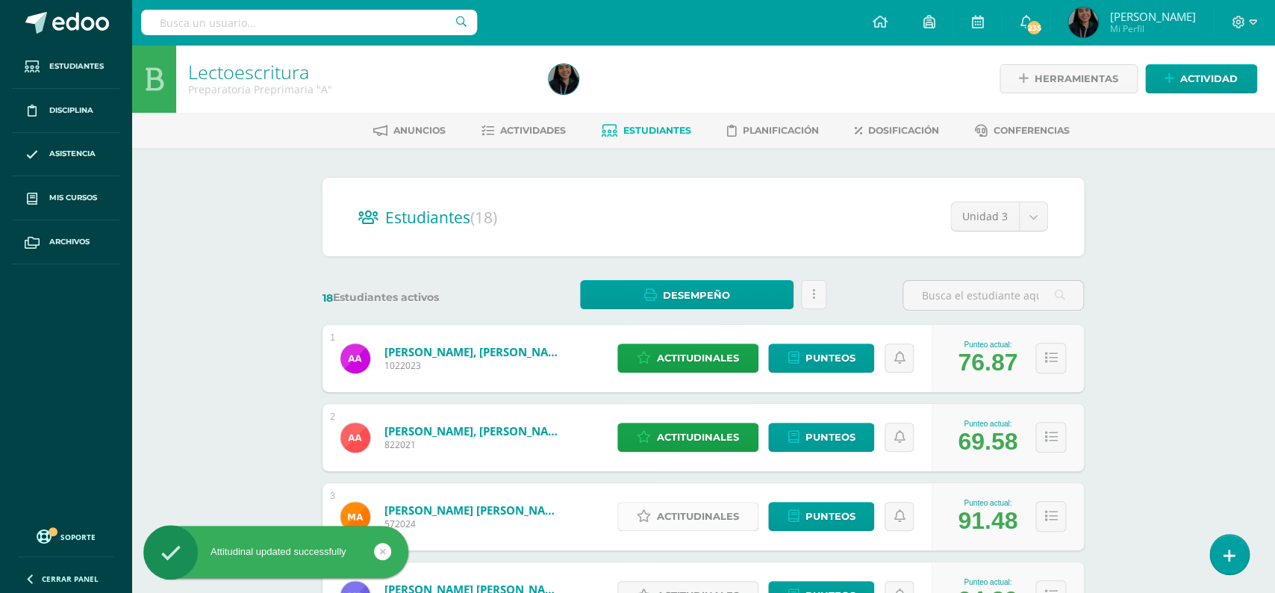
click at [673, 502] on span "Actitudinales" at bounding box center [698, 516] width 82 height 28
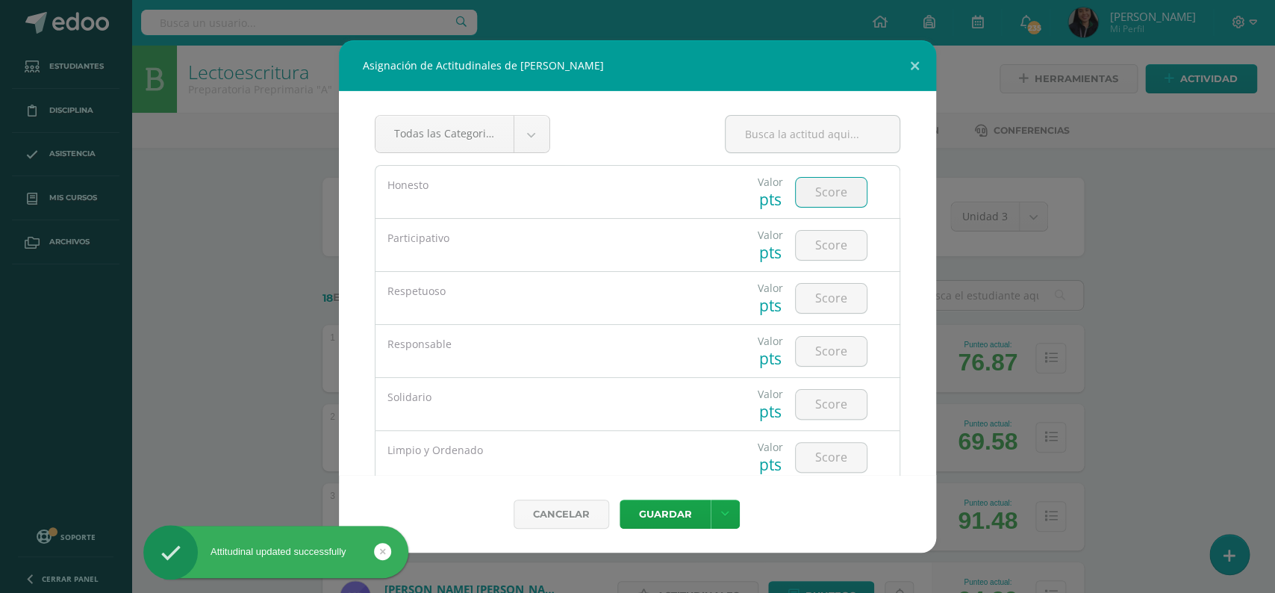
click at [822, 200] on input "number" at bounding box center [831, 192] width 71 height 29
type input "5"
click at [825, 245] on input "number" at bounding box center [831, 245] width 71 height 29
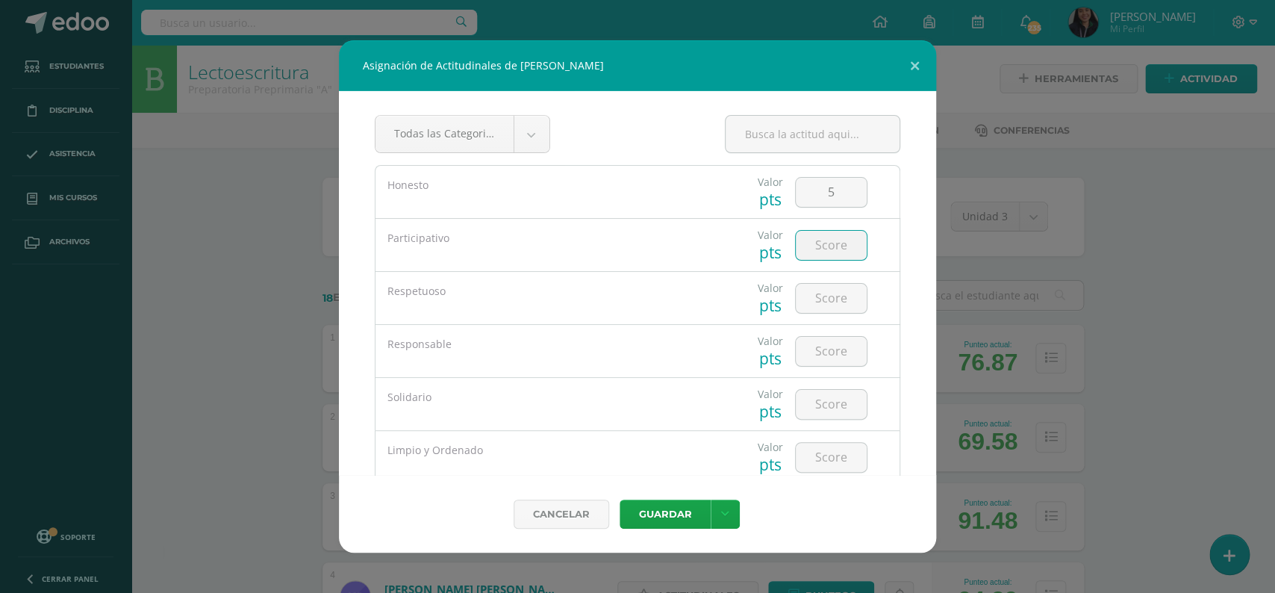
click at [825, 245] on input "number" at bounding box center [831, 245] width 71 height 29
type input "5"
click at [825, 291] on input "number" at bounding box center [831, 298] width 71 height 29
type input "5"
click at [832, 342] on input "number" at bounding box center [831, 351] width 71 height 29
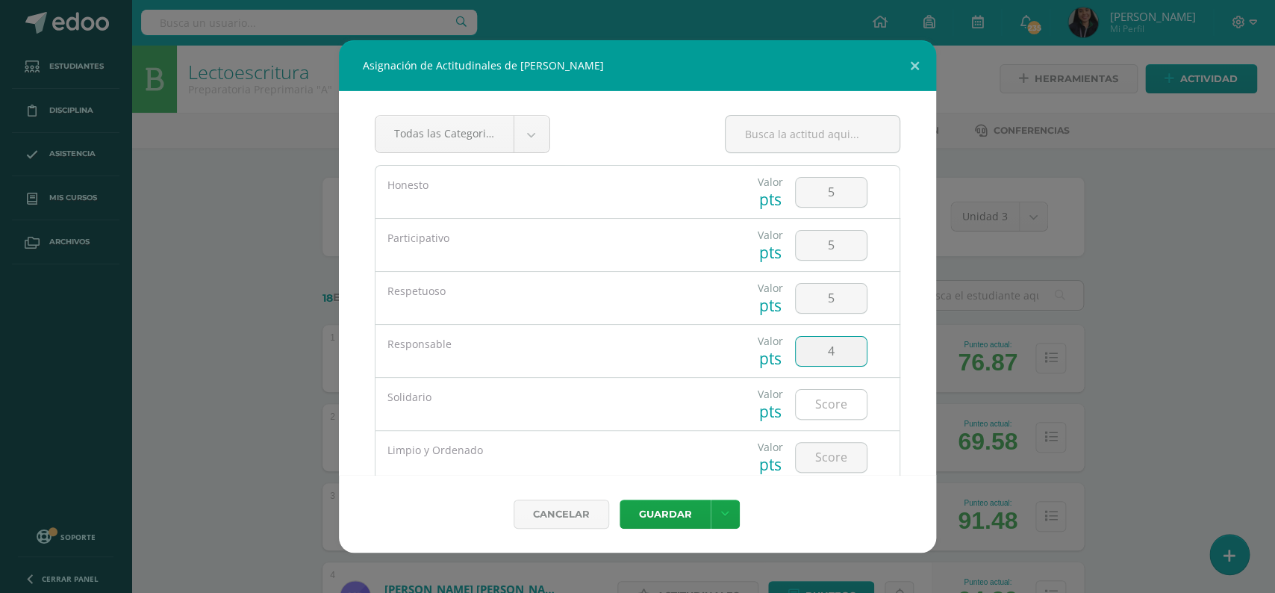
type input "4"
click at [823, 408] on input "number" at bounding box center [831, 404] width 71 height 29
type input "4"
click at [822, 452] on input "number" at bounding box center [831, 457] width 71 height 29
type input "5"
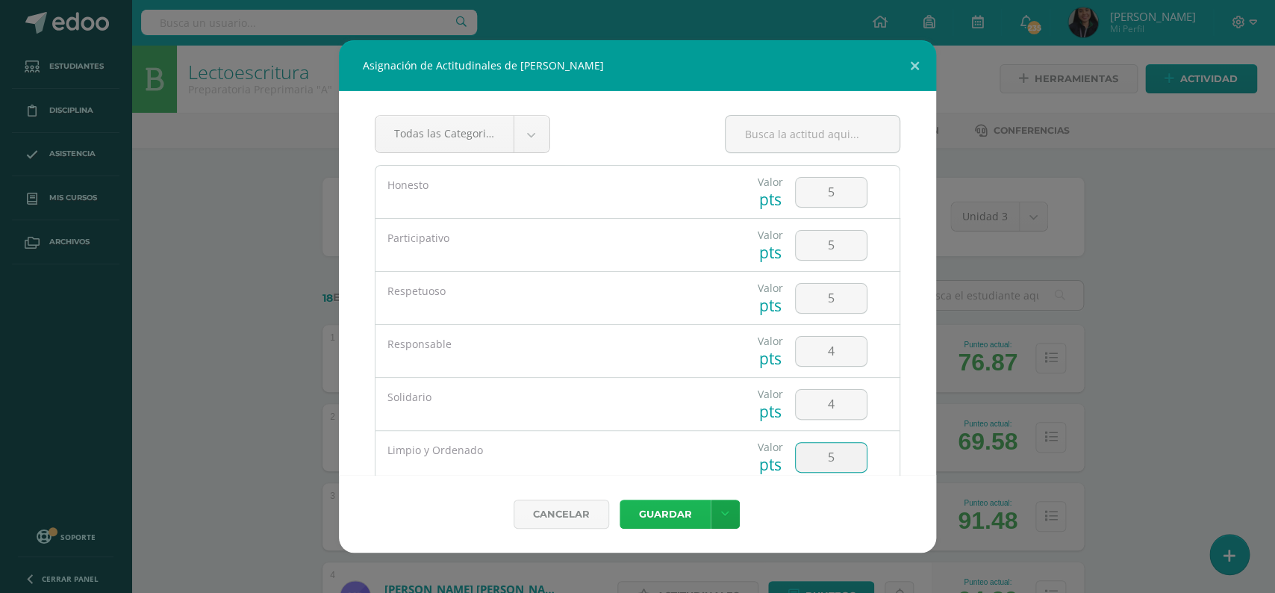
click at [660, 508] on button "Guardar" at bounding box center [665, 513] width 91 height 29
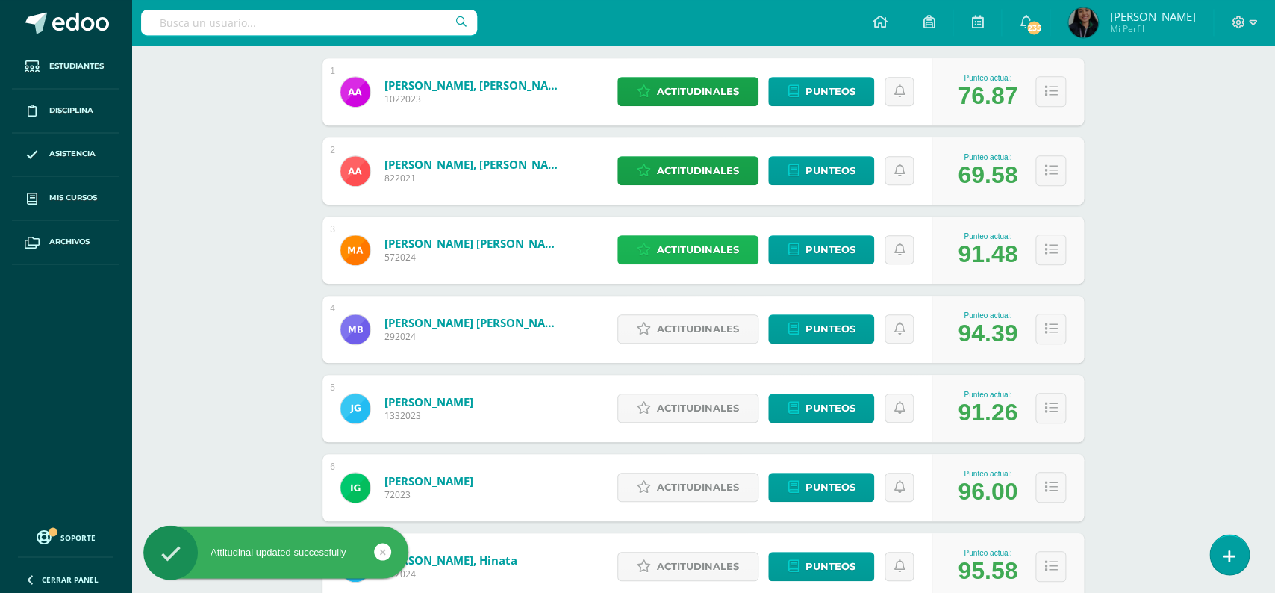
scroll to position [263, 0]
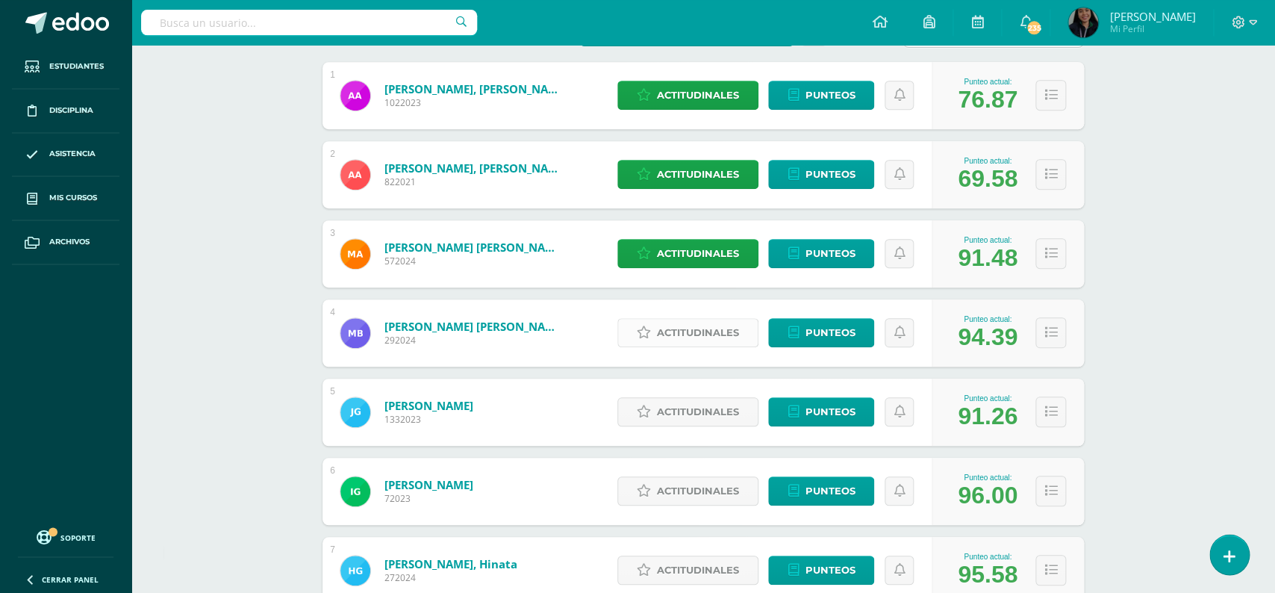
click at [687, 322] on span "Actitudinales" at bounding box center [698, 333] width 82 height 28
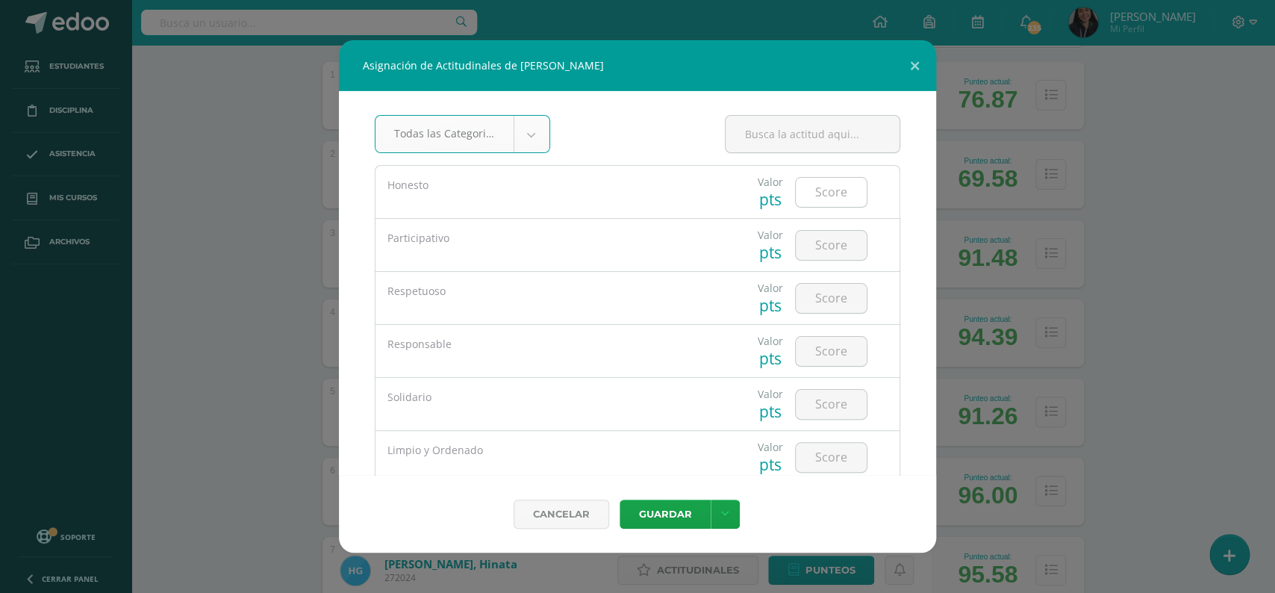
click at [831, 184] on input "number" at bounding box center [831, 192] width 71 height 29
click at [832, 193] on input "number" at bounding box center [831, 192] width 71 height 29
click at [817, 193] on input "number" at bounding box center [831, 192] width 71 height 29
type input "5"
click at [823, 243] on input "number" at bounding box center [831, 245] width 71 height 29
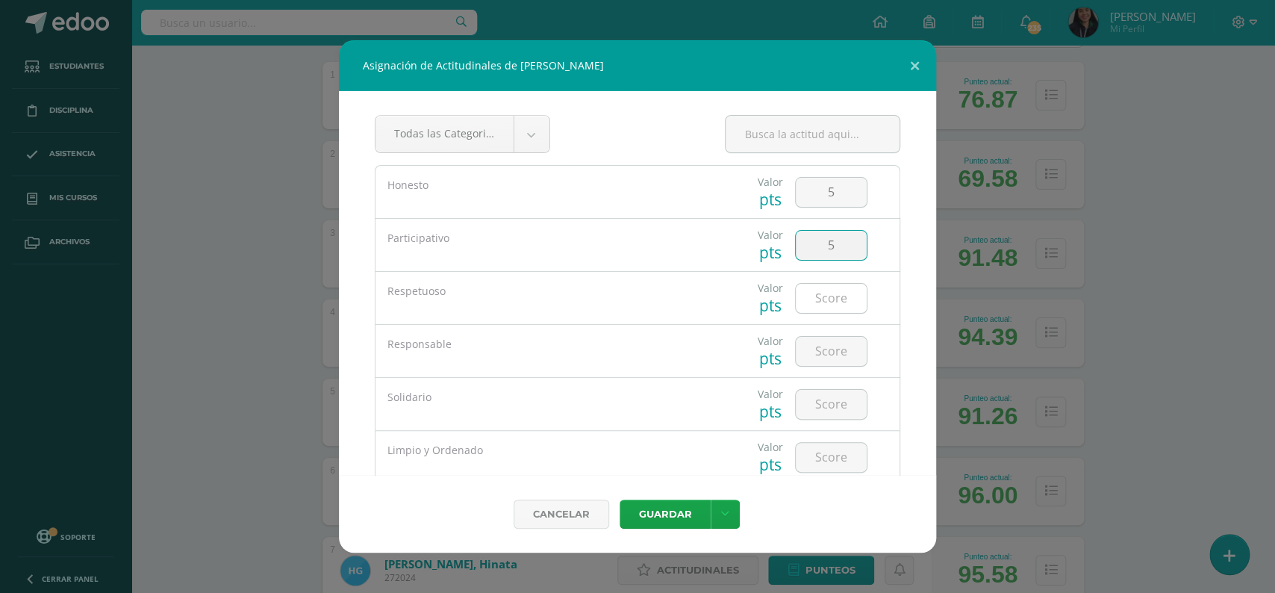
type input "5"
click at [821, 299] on input "number" at bounding box center [831, 298] width 71 height 29
type input "4"
click at [829, 351] on input "number" at bounding box center [831, 351] width 71 height 29
type input "5"
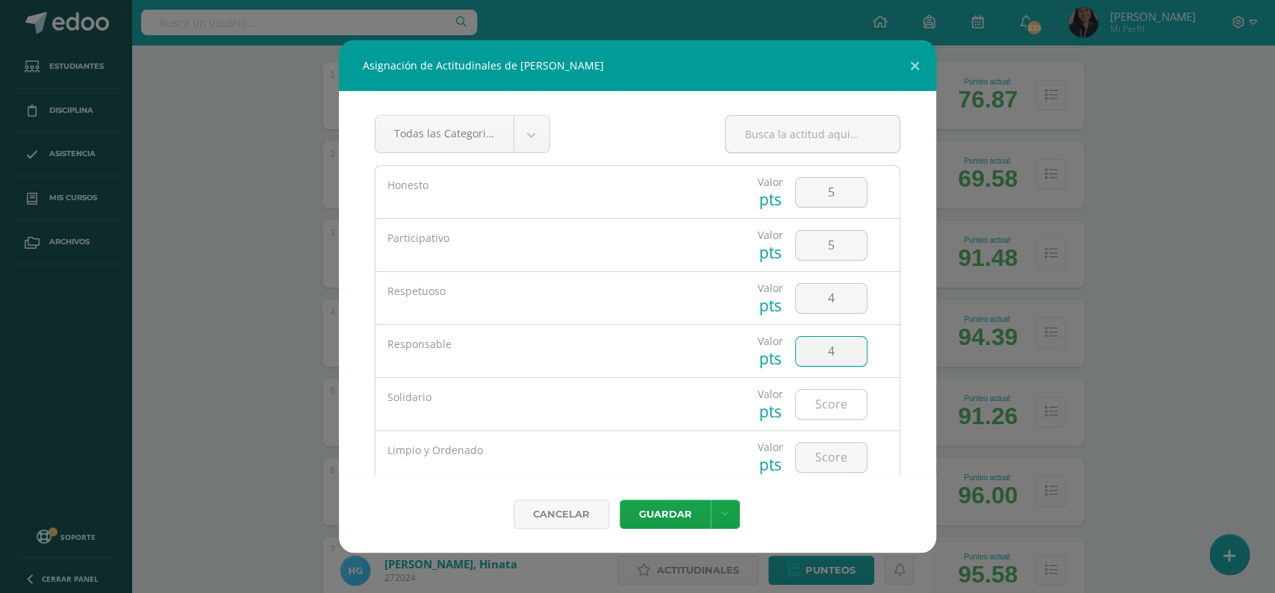
type input "4"
click at [831, 398] on input "number" at bounding box center [831, 404] width 71 height 29
type input "5"
click at [821, 462] on input "number" at bounding box center [831, 457] width 71 height 29
type input "4"
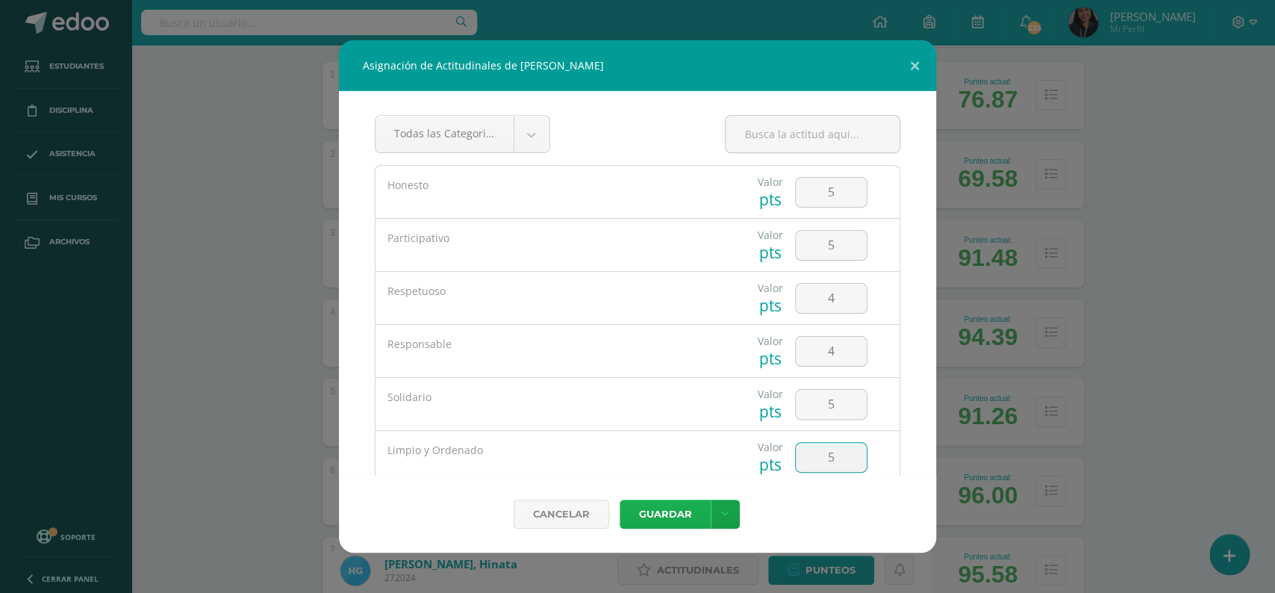
type input "5"
click at [669, 512] on button "Guardar" at bounding box center [665, 513] width 91 height 29
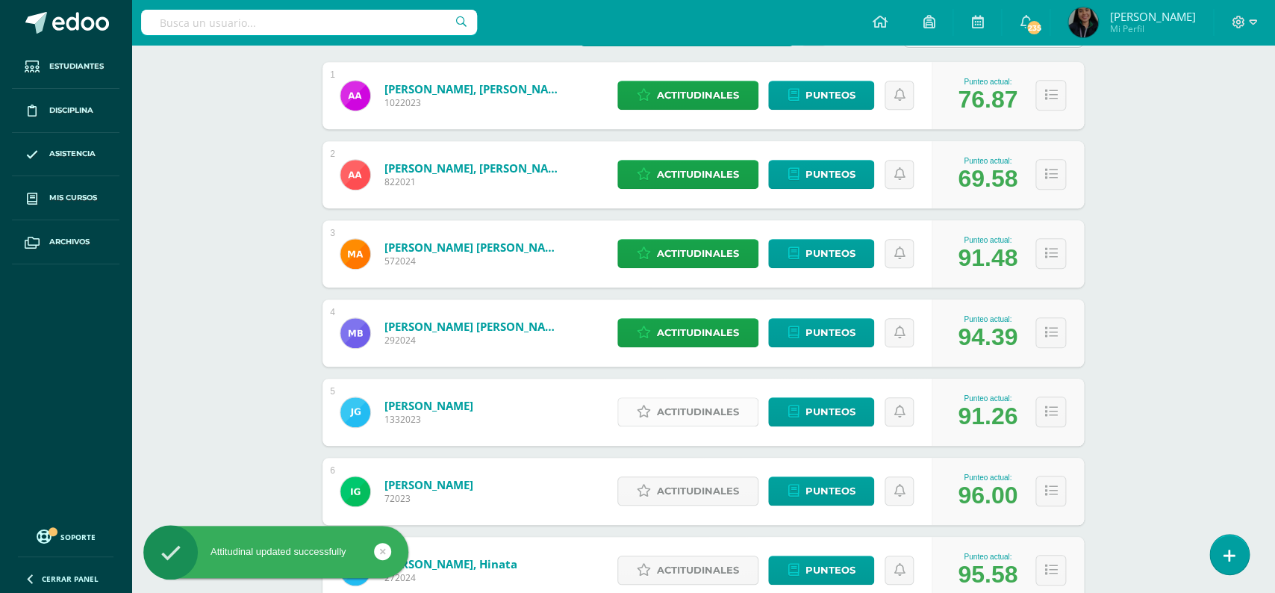
click at [674, 404] on span "Actitudinales" at bounding box center [698, 412] width 82 height 28
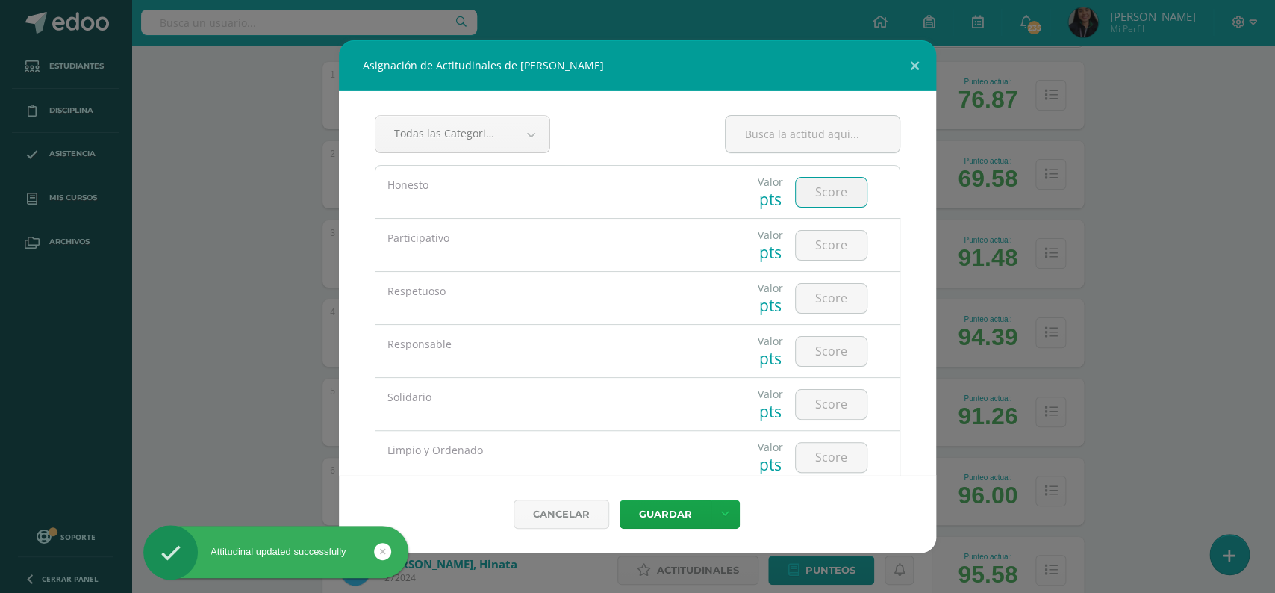
click at [832, 198] on input "number" at bounding box center [831, 192] width 71 height 29
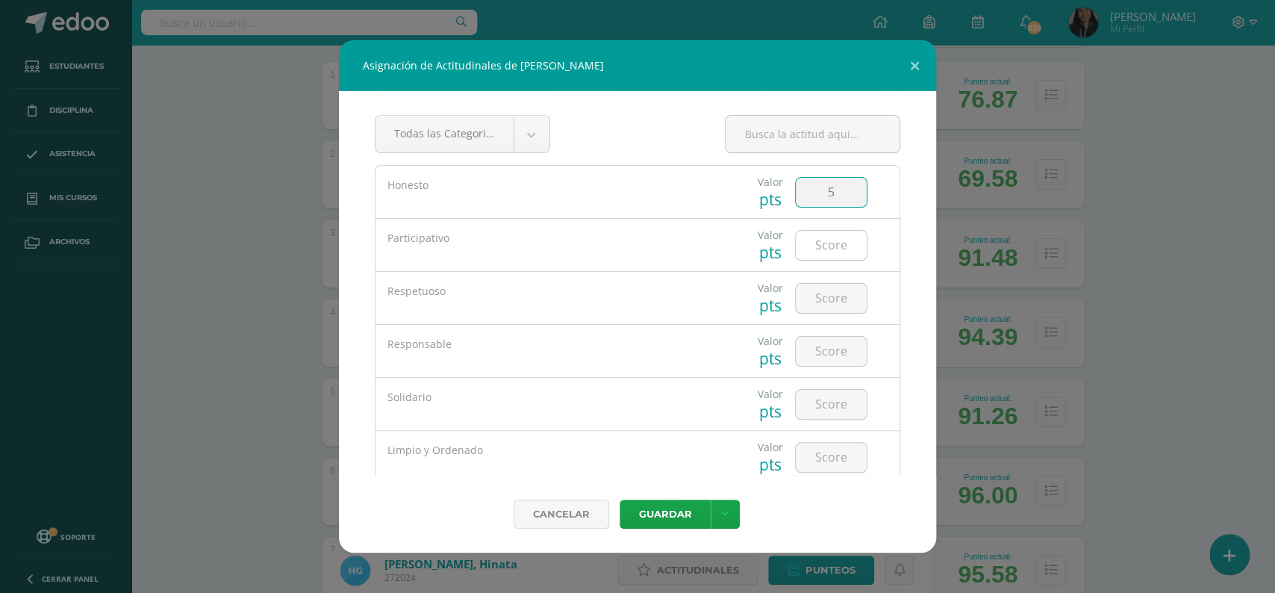
type input "5"
click at [829, 246] on input "number" at bounding box center [831, 245] width 71 height 29
type input "4"
click at [837, 294] on input "number" at bounding box center [831, 298] width 71 height 29
type input "5"
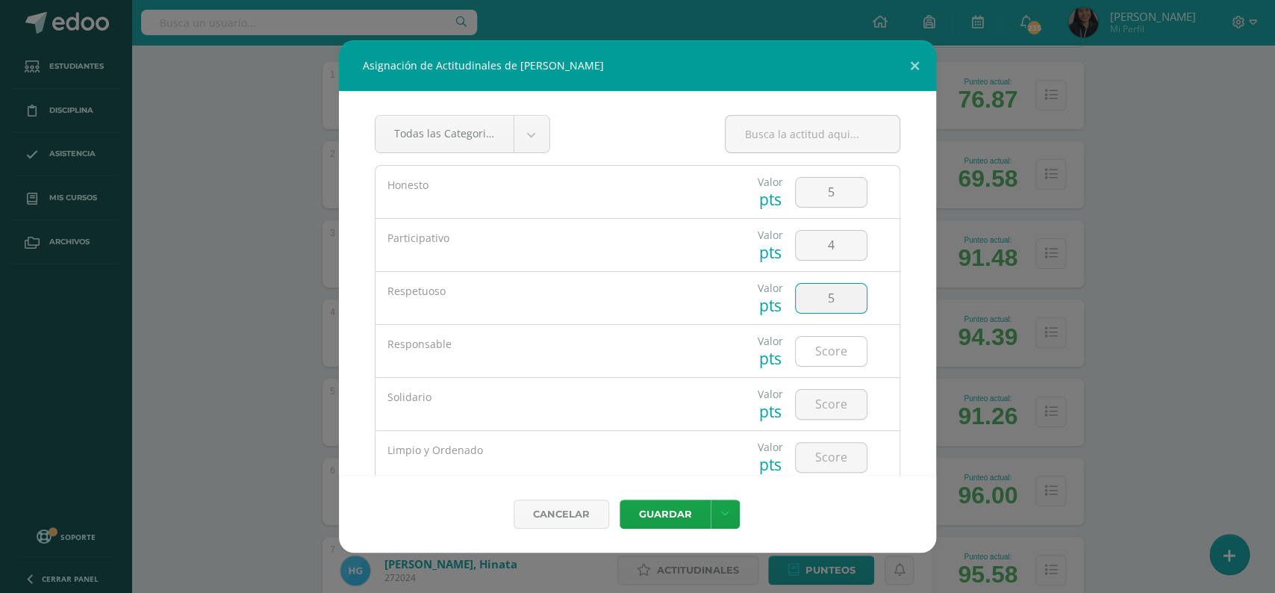
click at [821, 355] on input "number" at bounding box center [831, 351] width 71 height 29
type input "4"
click at [831, 406] on input "number" at bounding box center [831, 404] width 71 height 29
type input "4"
click at [829, 454] on input "number" at bounding box center [831, 457] width 71 height 29
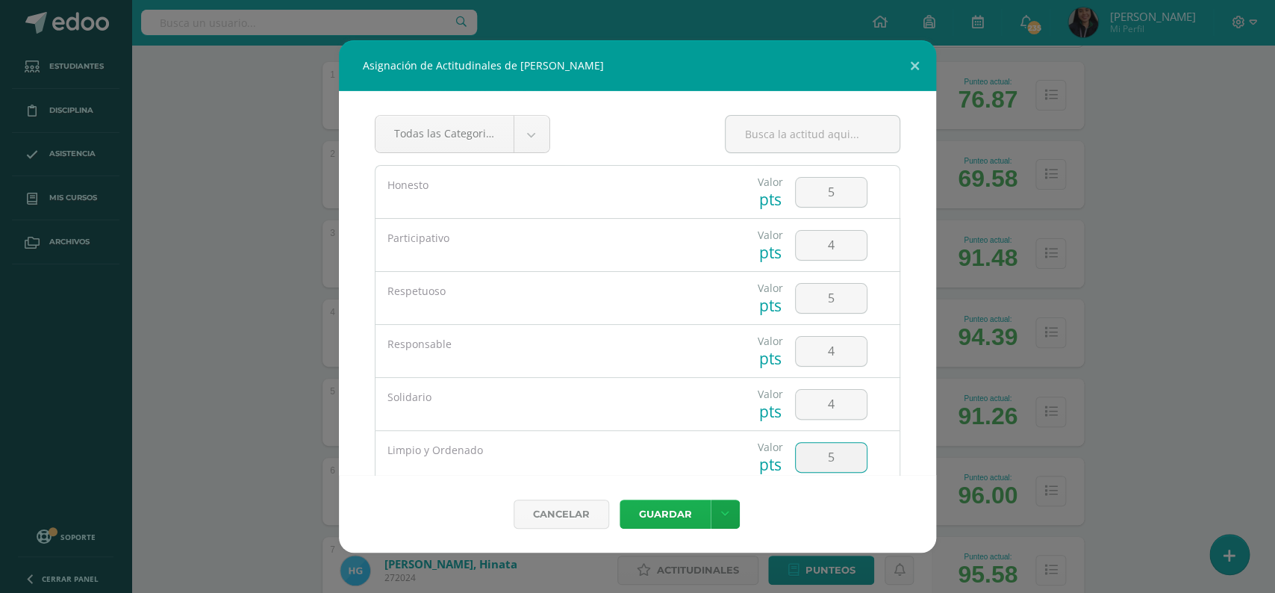
type input "5"
click at [661, 510] on button "Guardar" at bounding box center [665, 513] width 91 height 29
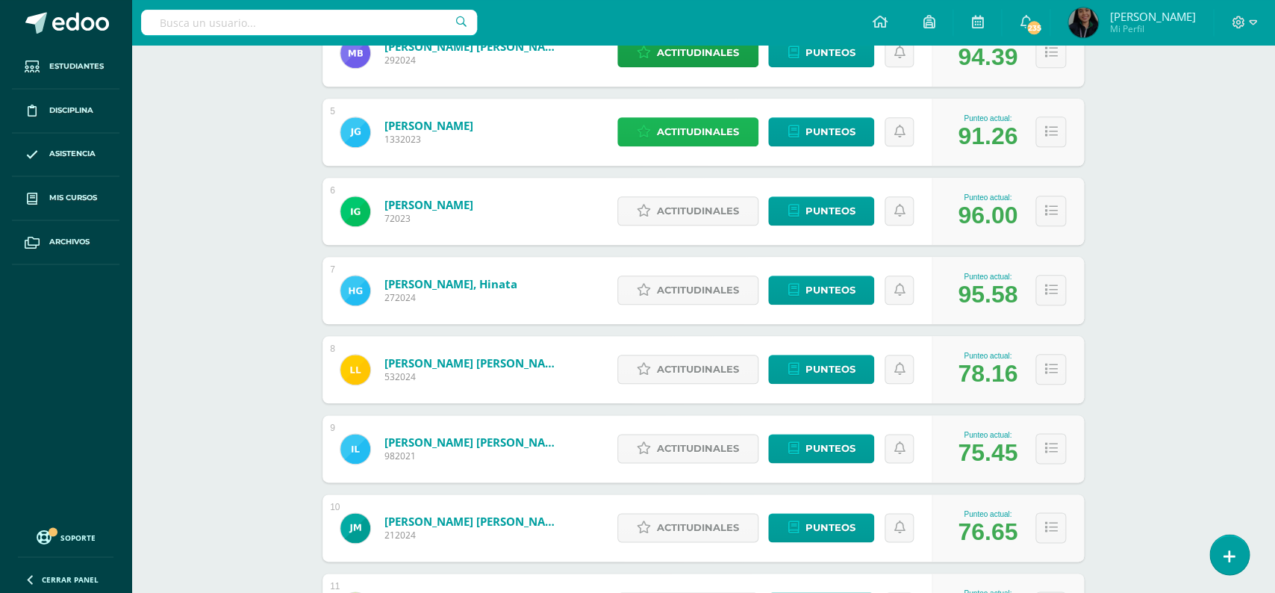
scroll to position [574, 0]
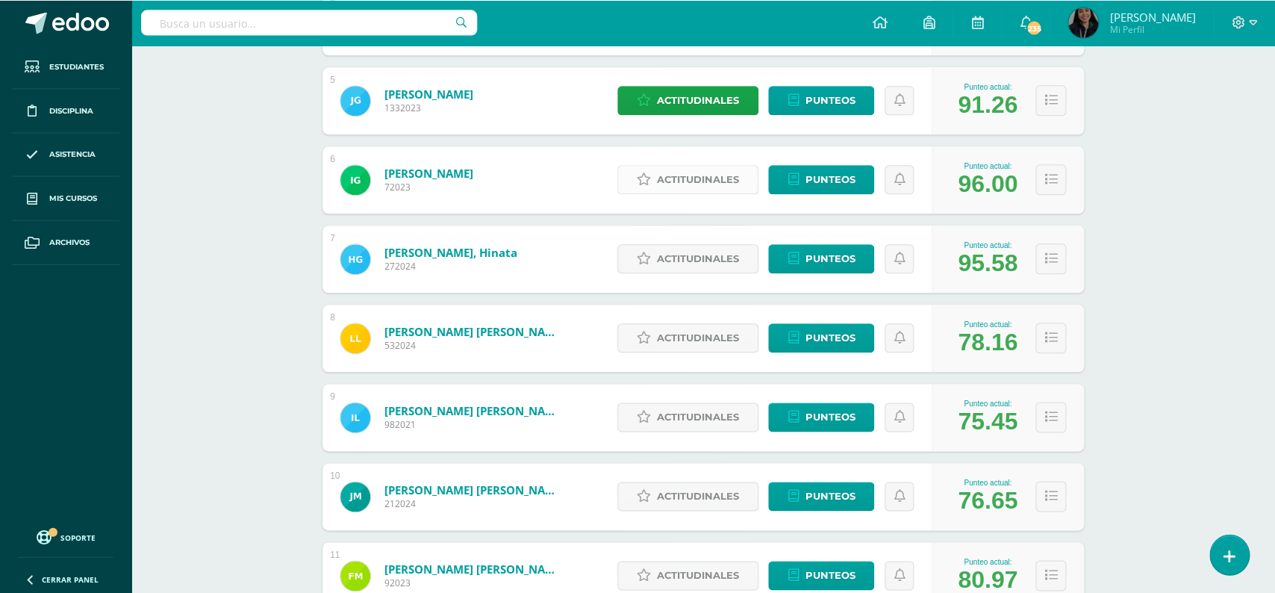
click at [690, 166] on span "Actitudinales" at bounding box center [698, 180] width 82 height 28
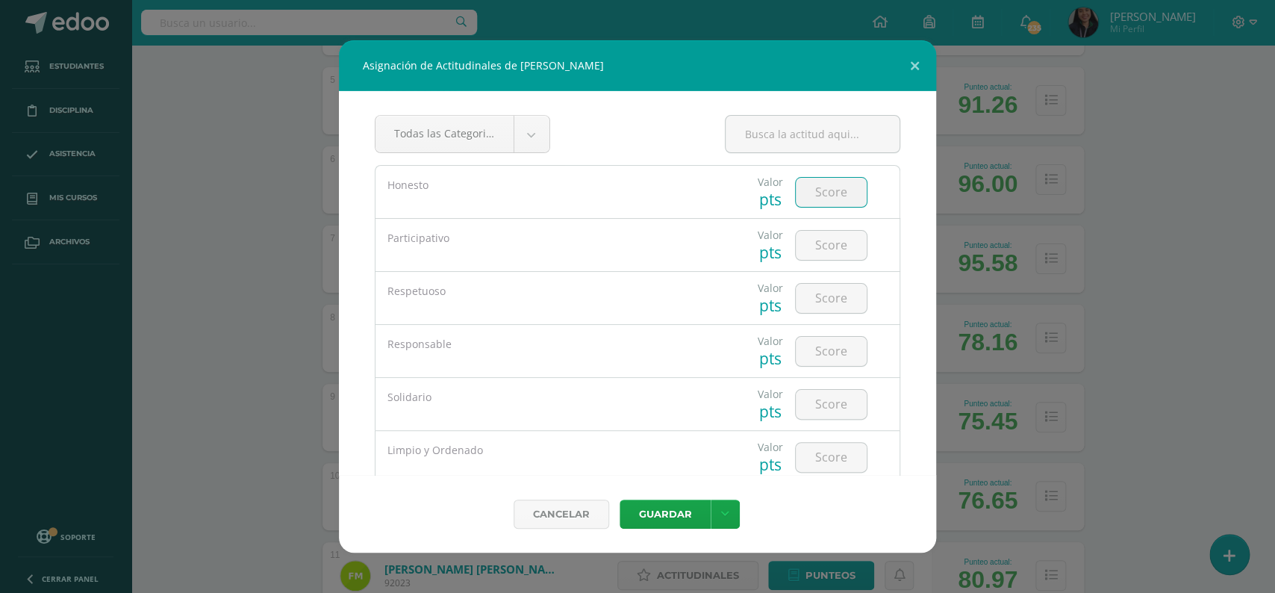
click at [817, 193] on input "number" at bounding box center [831, 192] width 71 height 29
type input "5"
click at [826, 234] on input "number" at bounding box center [831, 245] width 71 height 29
type input "5"
click at [828, 284] on input "number" at bounding box center [831, 298] width 71 height 29
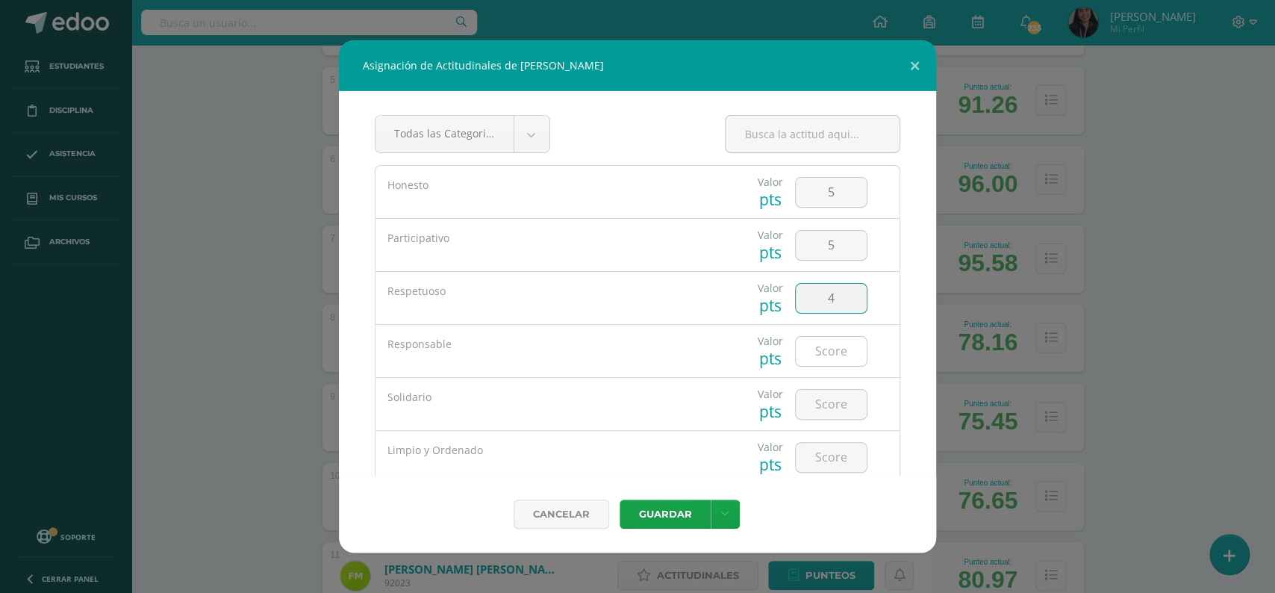
type input "4"
click at [823, 364] on input "number" at bounding box center [831, 351] width 71 height 29
type input "5"
click at [824, 405] on input "number" at bounding box center [831, 404] width 71 height 29
type input "4"
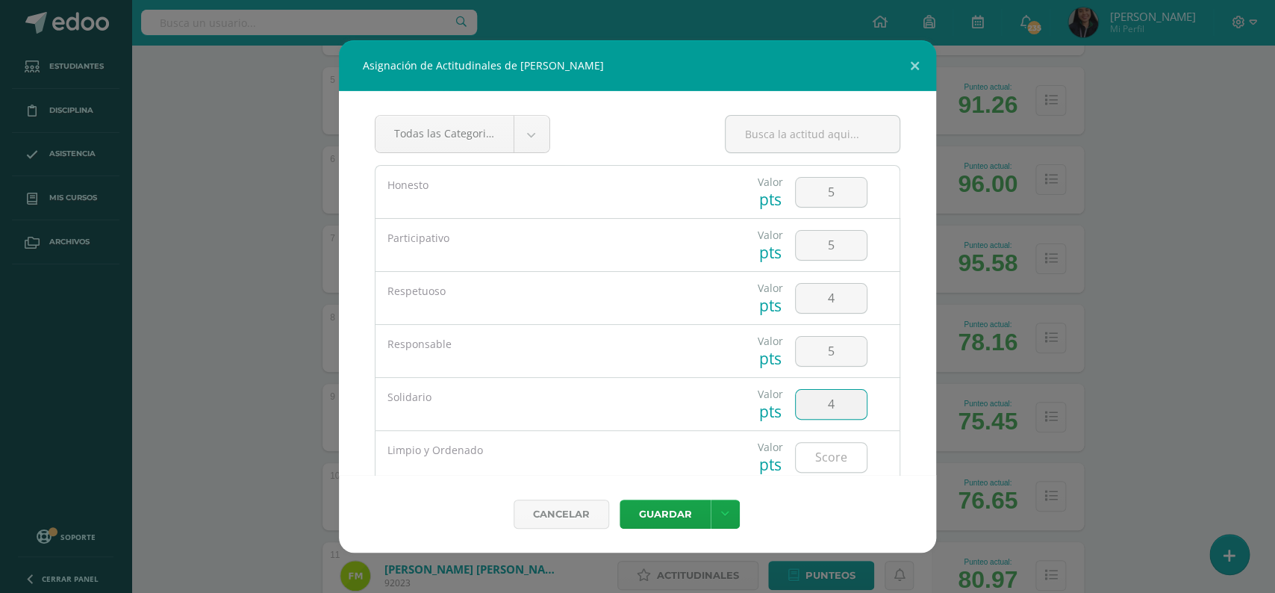
click at [827, 456] on input "number" at bounding box center [831, 457] width 71 height 29
type input "5"
click at [646, 518] on button "Guardar" at bounding box center [665, 513] width 91 height 29
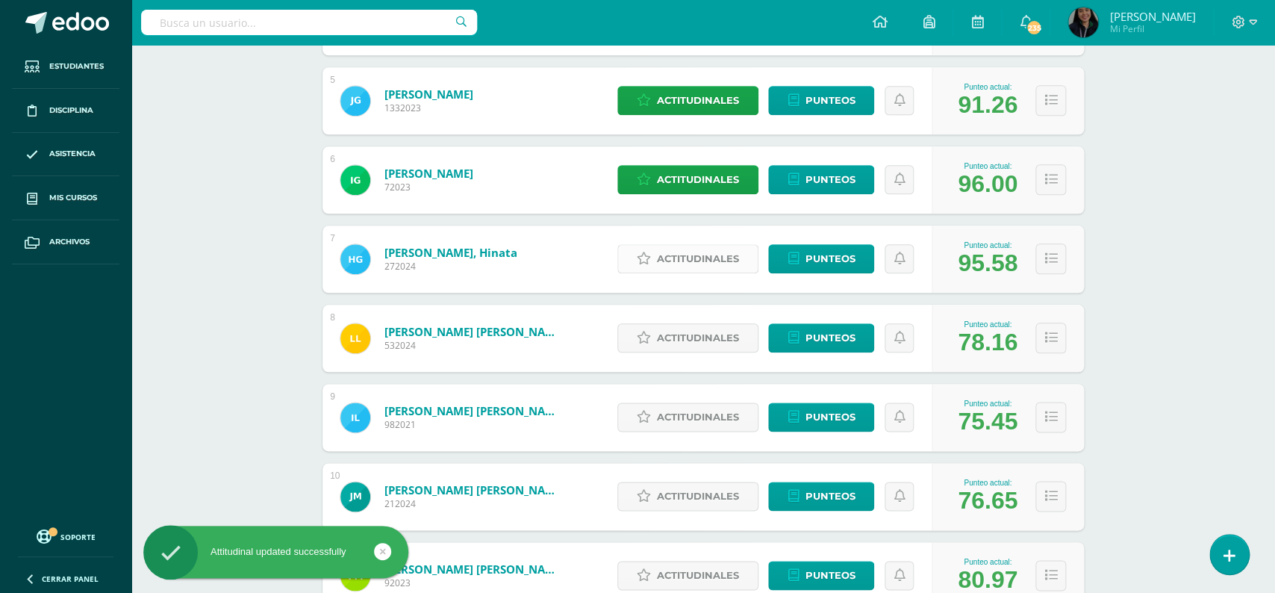
click at [674, 253] on span "Actitudinales" at bounding box center [698, 259] width 82 height 28
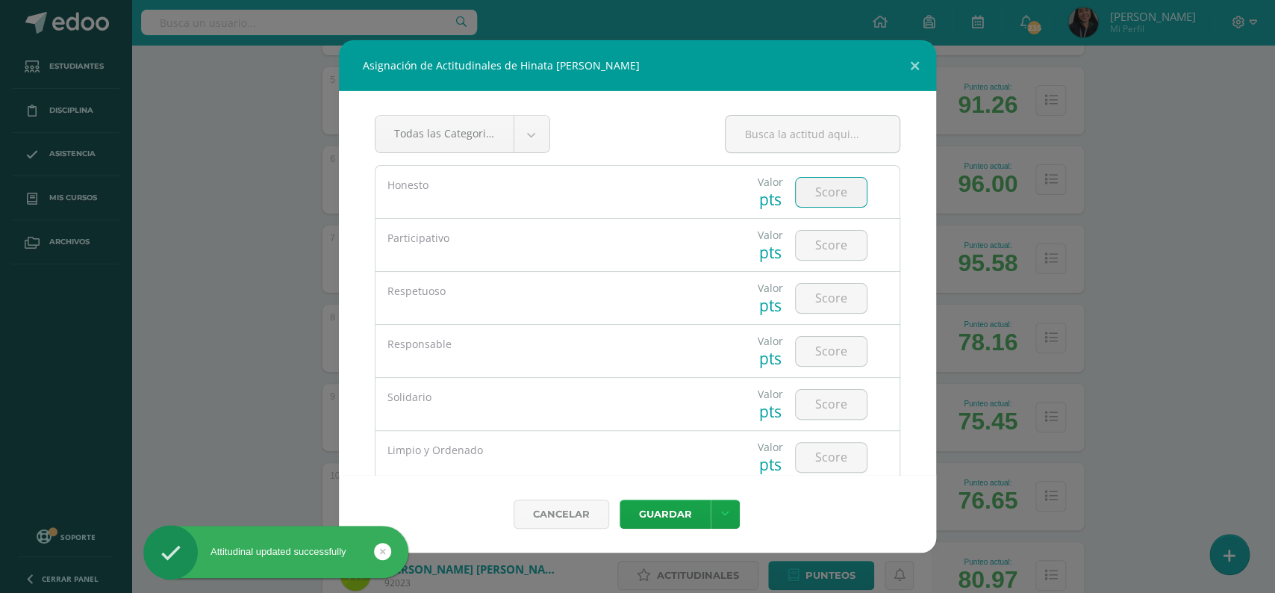
click at [818, 199] on input "number" at bounding box center [831, 192] width 71 height 29
type input "5"
click at [825, 239] on input "number" at bounding box center [831, 245] width 71 height 29
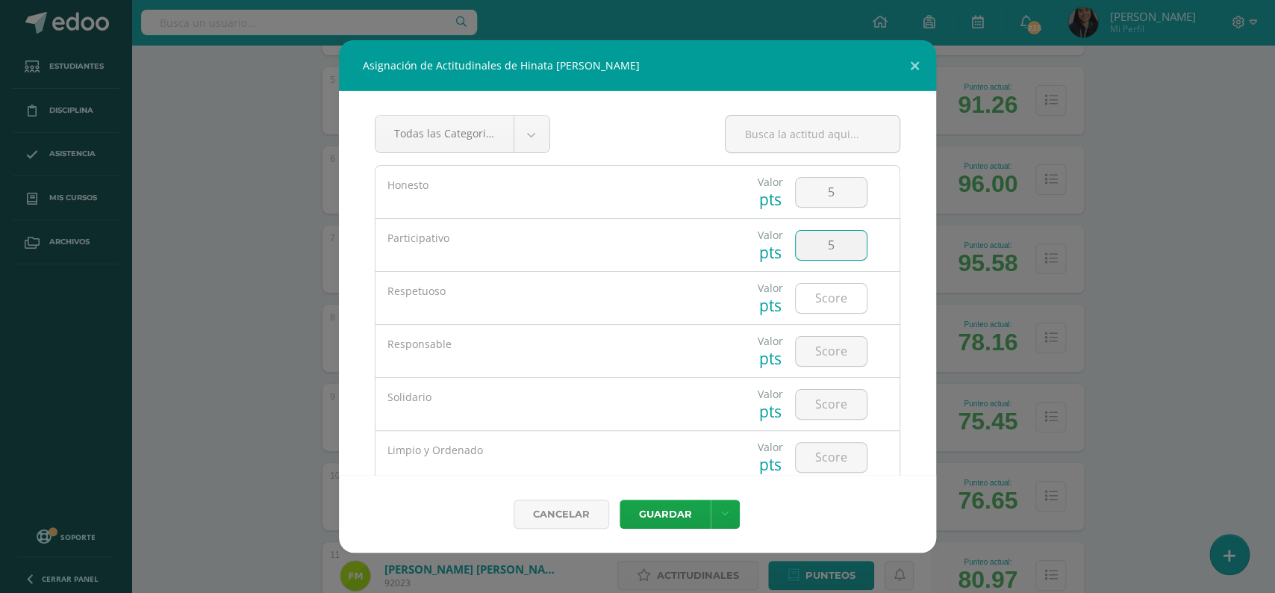
type input "5"
click at [833, 302] on input "number" at bounding box center [831, 298] width 71 height 29
type input "4"
click at [833, 354] on input "number" at bounding box center [831, 351] width 71 height 29
type input "4"
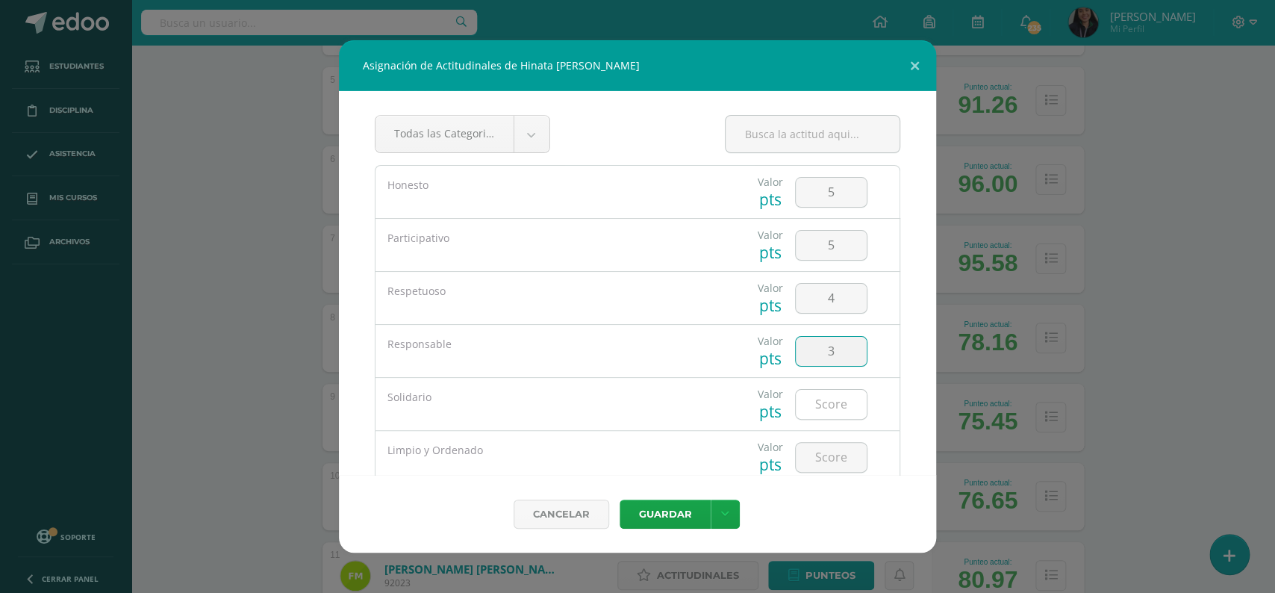
type input "3"
click at [826, 405] on input "number" at bounding box center [831, 404] width 71 height 29
type input "4"
click at [831, 455] on input "number" at bounding box center [831, 457] width 71 height 29
type input "4"
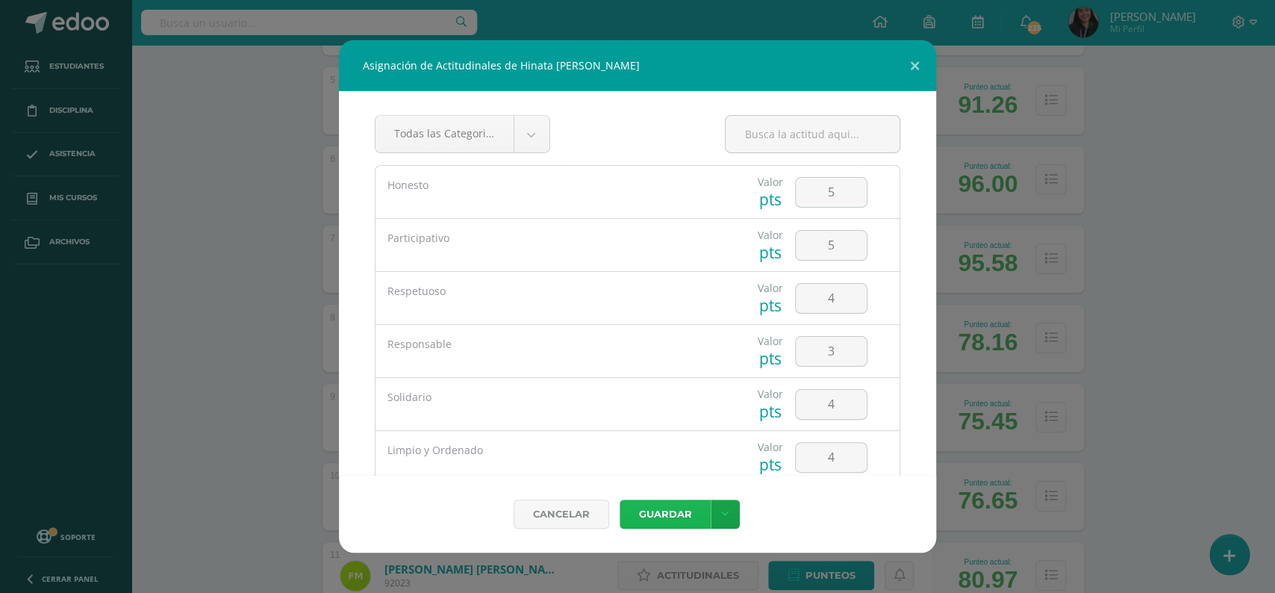
click at [684, 501] on button "Guardar" at bounding box center [665, 513] width 91 height 29
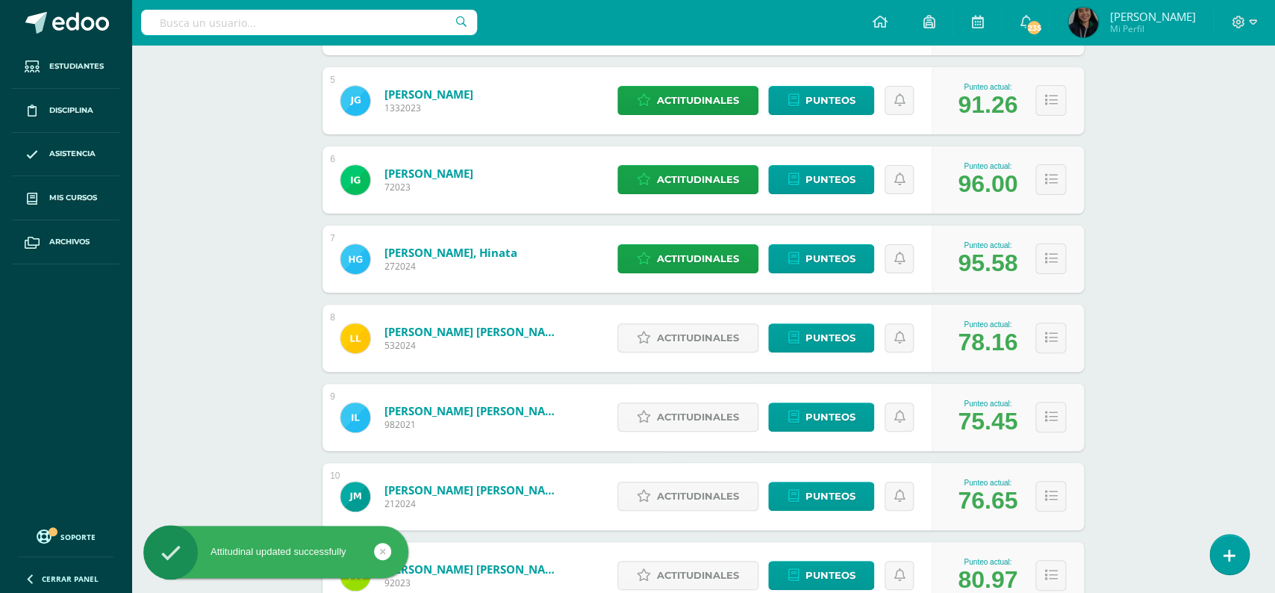
click at [684, 501] on button "Guardar" at bounding box center [662, 492] width 82 height 26
click at [679, 331] on span "Actitudinales" at bounding box center [698, 338] width 82 height 28
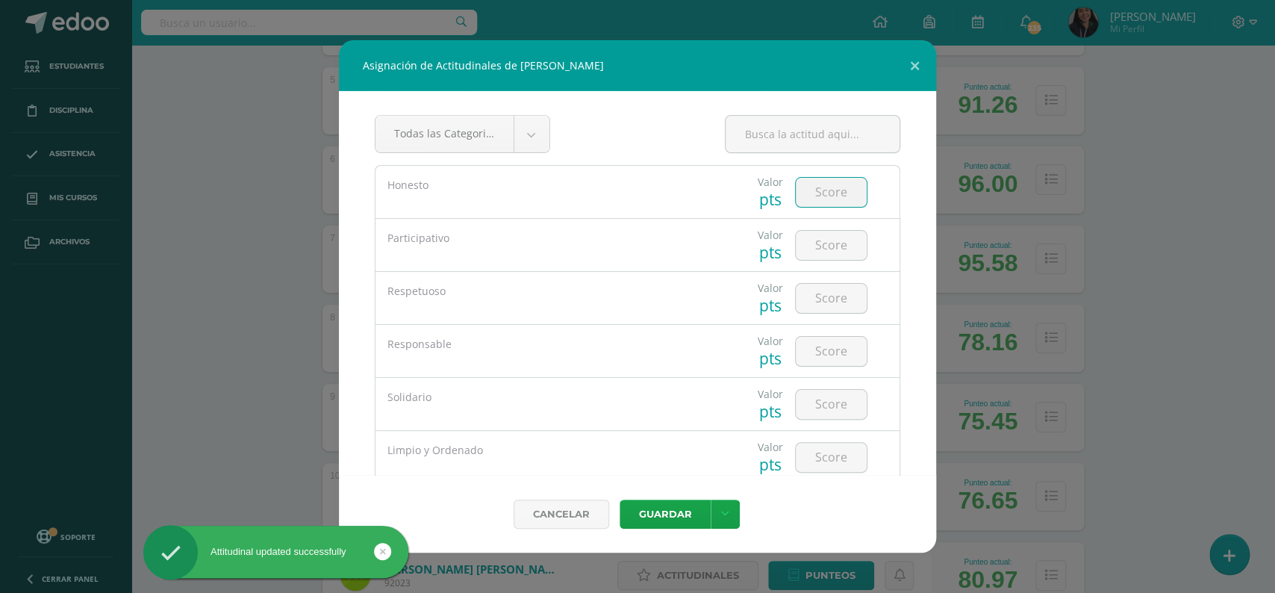
click at [825, 205] on input "number" at bounding box center [831, 192] width 71 height 29
type input "5"
click at [826, 240] on input "number" at bounding box center [831, 245] width 71 height 29
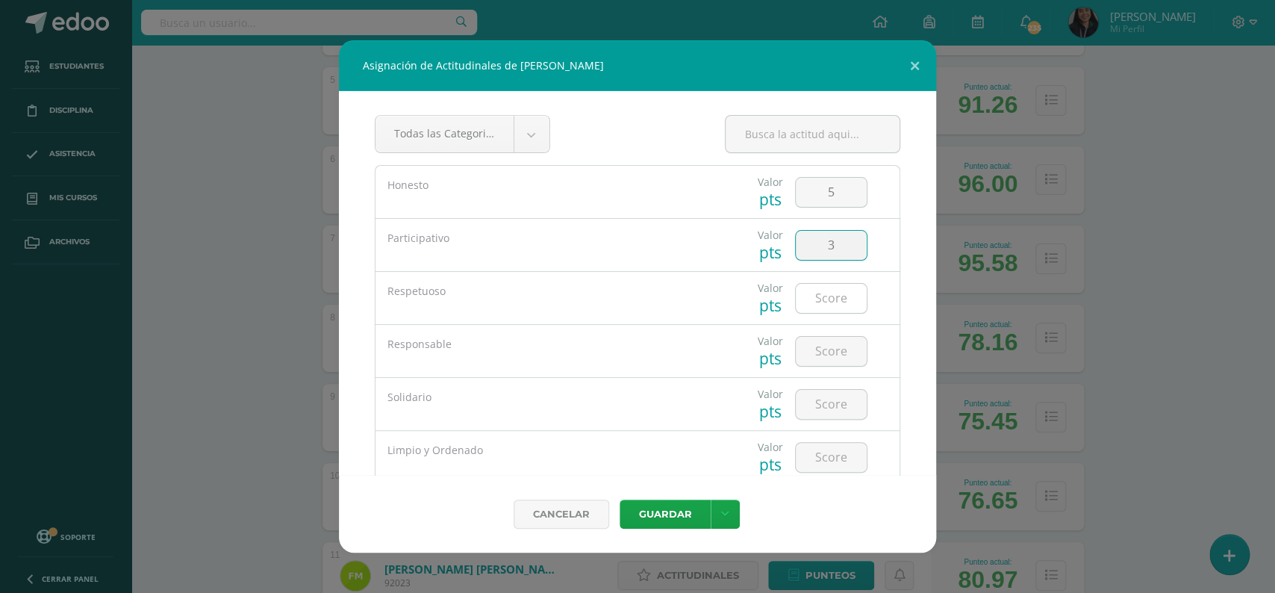
type input "3"
click at [829, 303] on input "number" at bounding box center [831, 298] width 71 height 29
type input "4"
click at [824, 348] on input "number" at bounding box center [831, 351] width 71 height 29
type input "4"
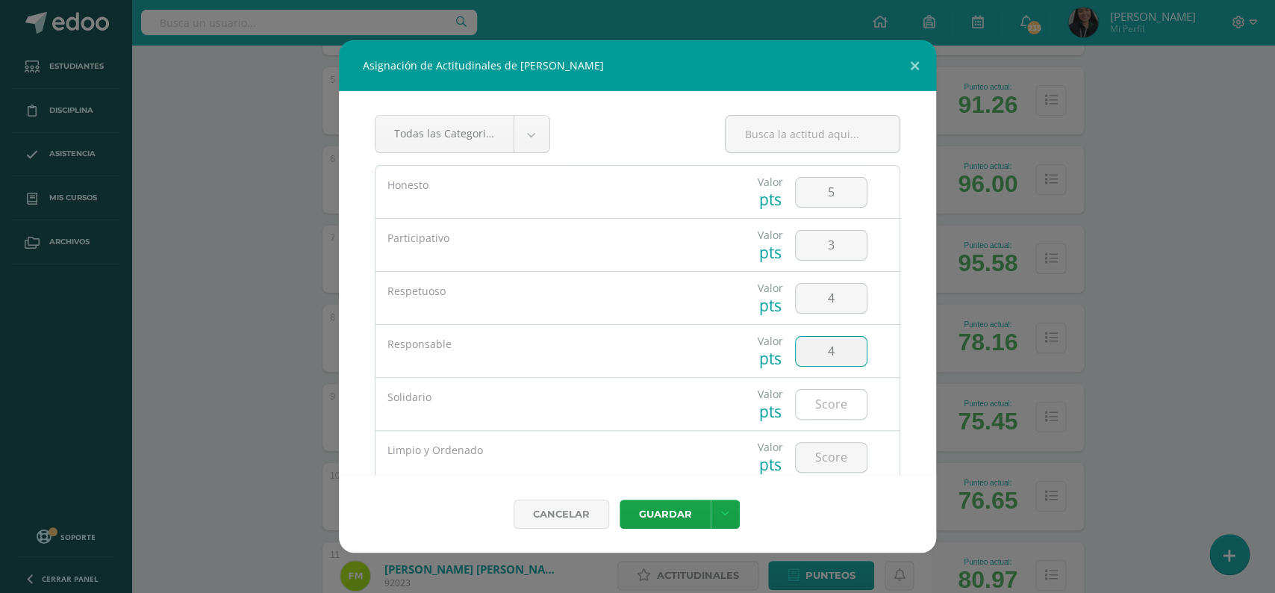
click at [829, 402] on input "number" at bounding box center [831, 404] width 71 height 29
type input "4"
click at [824, 456] on input "number" at bounding box center [831, 457] width 71 height 29
type input "3"
click at [669, 518] on button "Guardar" at bounding box center [665, 513] width 91 height 29
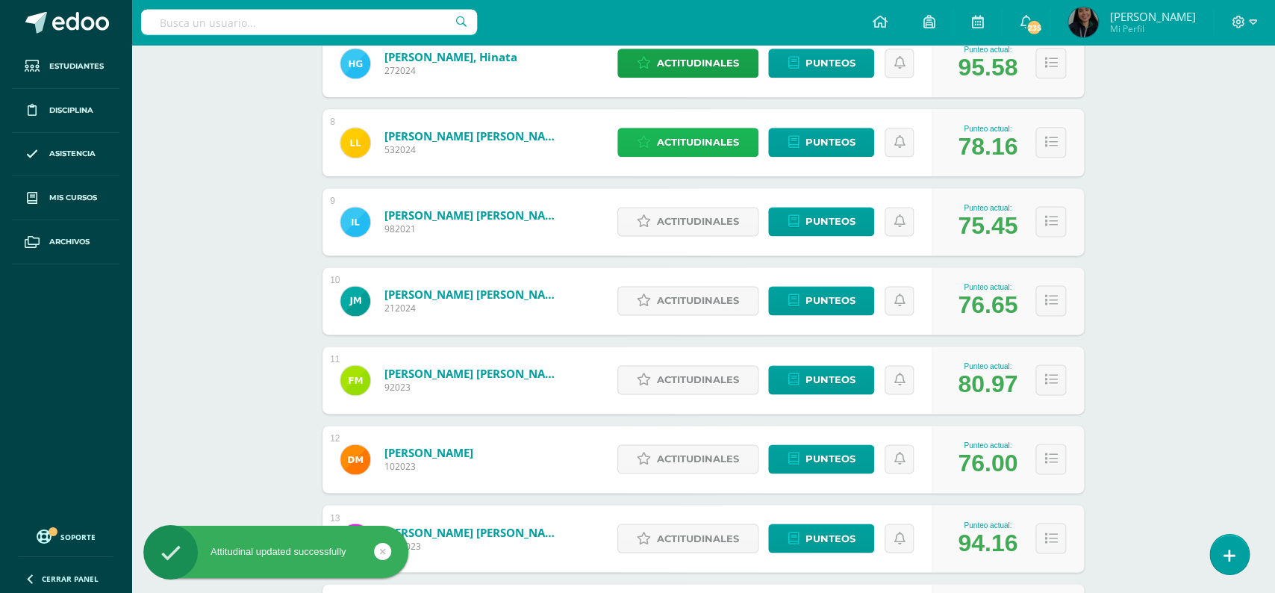
scroll to position [780, 0]
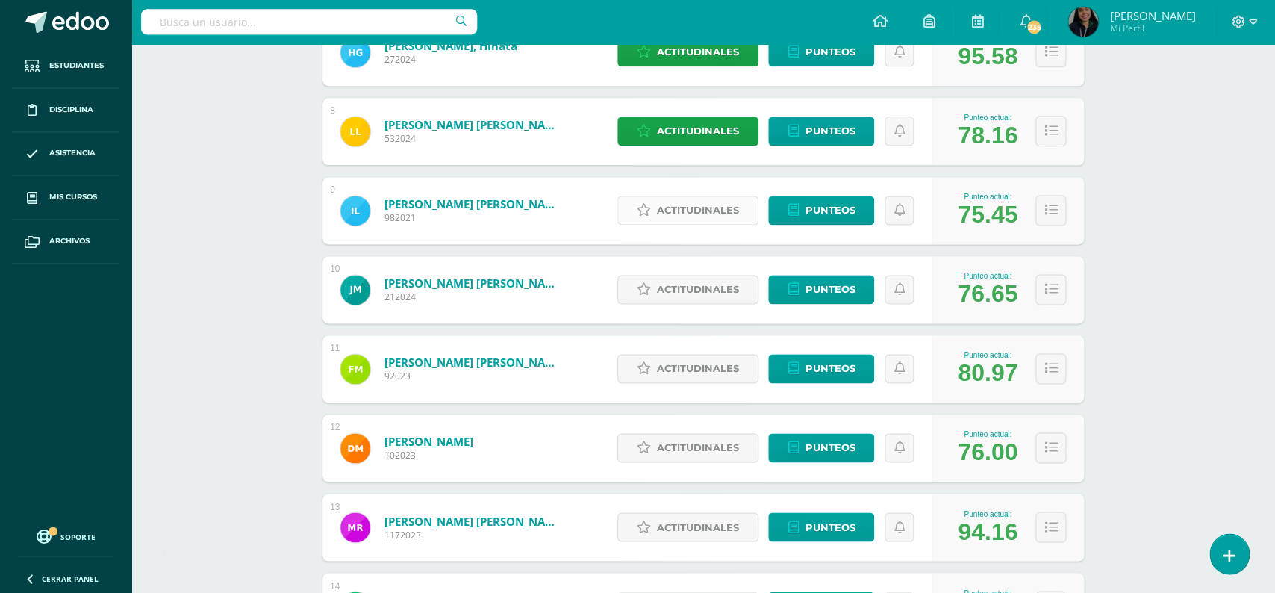
click at [705, 197] on span "Actitudinales" at bounding box center [698, 211] width 82 height 28
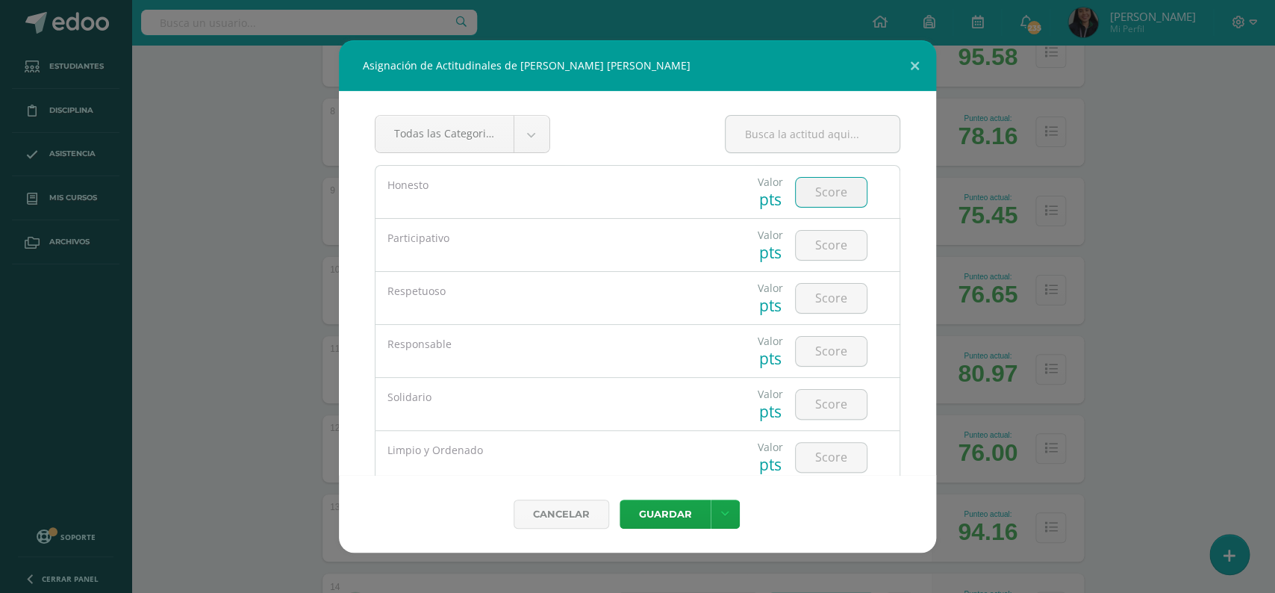
click at [822, 190] on input "number" at bounding box center [831, 192] width 71 height 29
type input "4"
click at [825, 236] on input "number" at bounding box center [831, 245] width 71 height 29
type input "3"
click at [820, 284] on div at bounding box center [831, 298] width 72 height 31
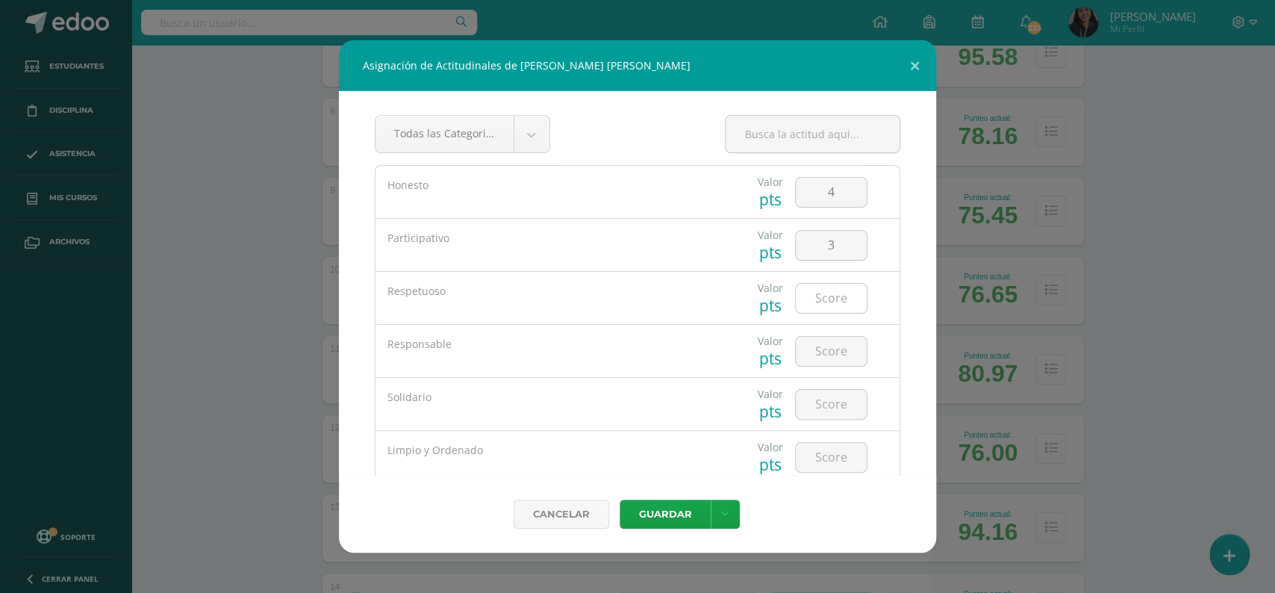
click at [826, 301] on input "number" at bounding box center [831, 298] width 71 height 29
type input "4"
click at [829, 358] on input "number" at bounding box center [831, 351] width 71 height 29
type input "4"
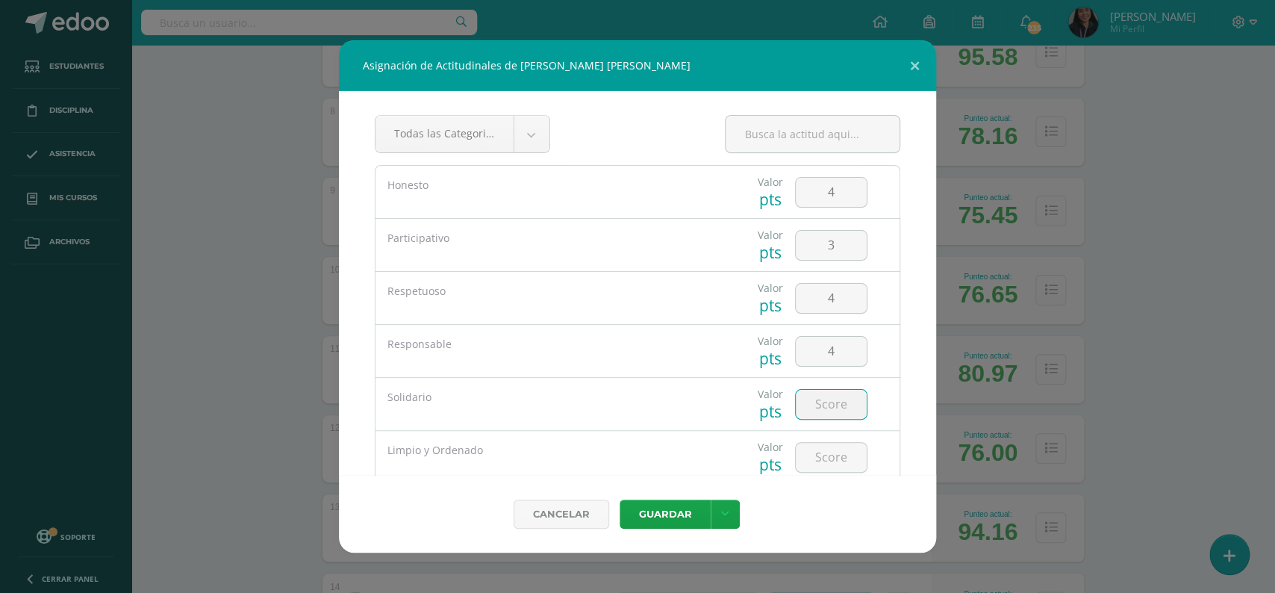
click at [836, 400] on input "number" at bounding box center [831, 404] width 71 height 29
type input "3"
type input "4"
click at [831, 344] on input "4" at bounding box center [831, 351] width 71 height 29
type input "3"
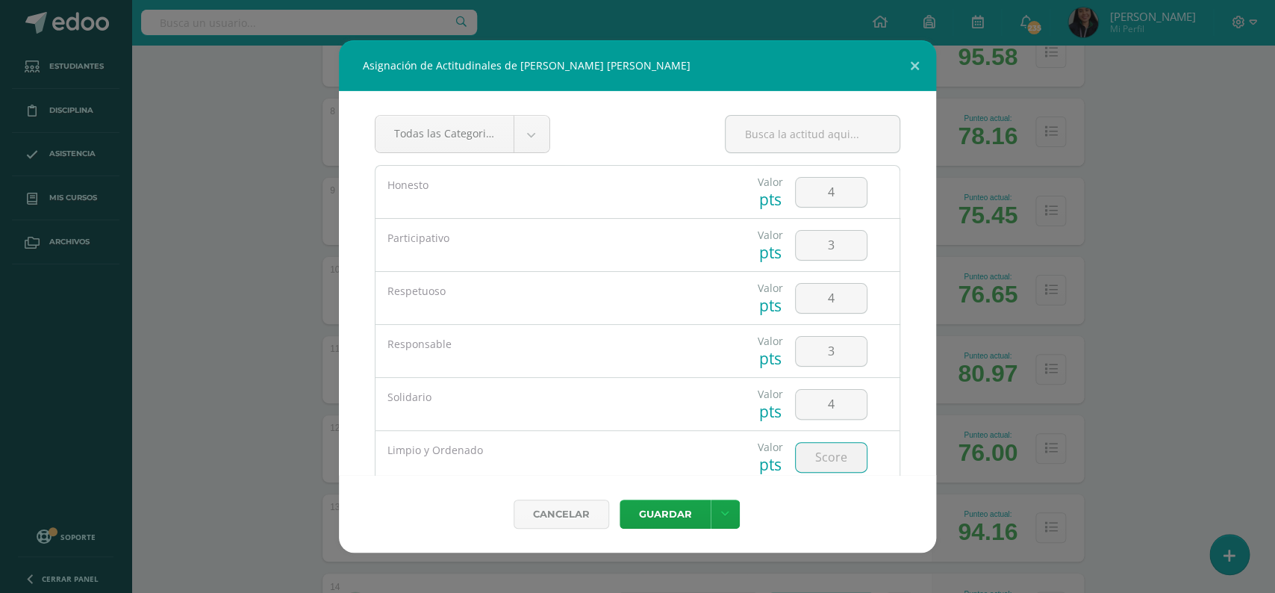
click at [817, 460] on input "number" at bounding box center [831, 457] width 71 height 29
type input "3"
click at [642, 517] on button "Guardar" at bounding box center [665, 513] width 91 height 29
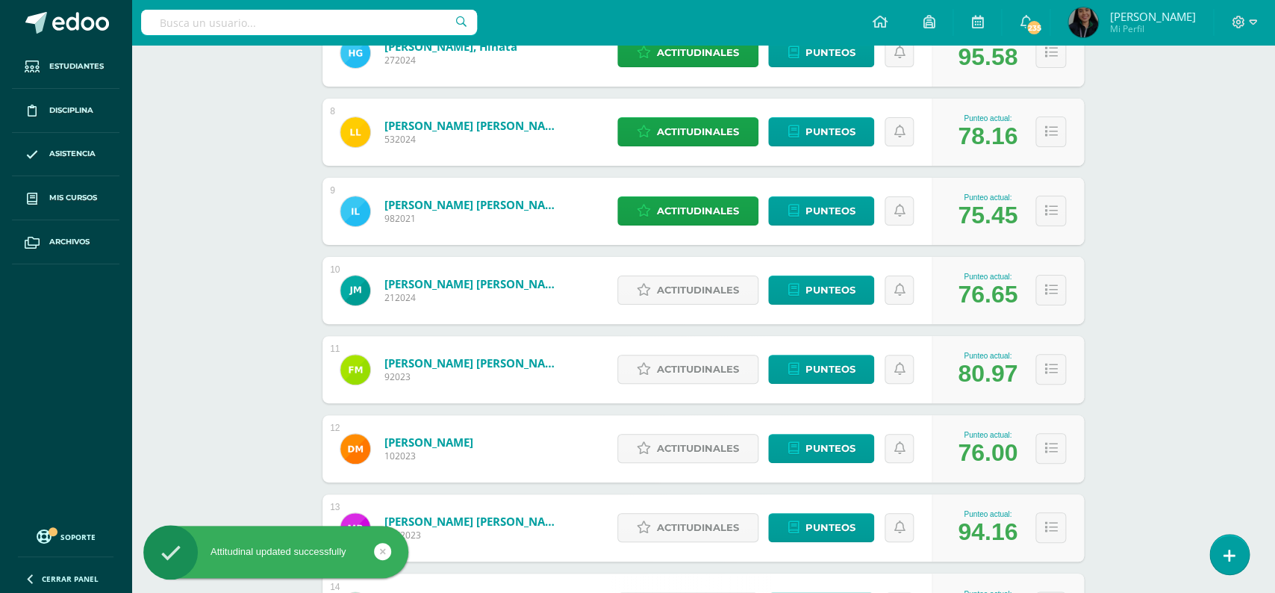
click at [642, 517] on div "Cancelar [GEOGRAPHIC_DATA] Guardar y poblar en todos mis cursos" at bounding box center [637, 492] width 537 height 70
click at [686, 277] on span "Actitudinales" at bounding box center [698, 290] width 82 height 28
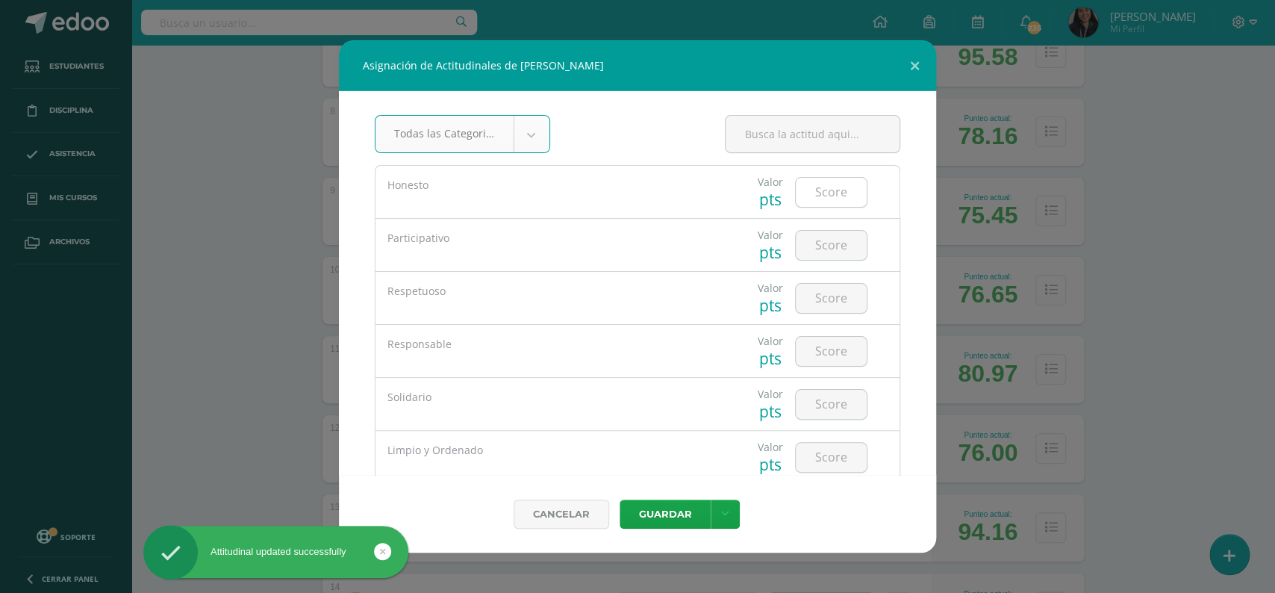
click at [814, 196] on input "number" at bounding box center [831, 192] width 71 height 29
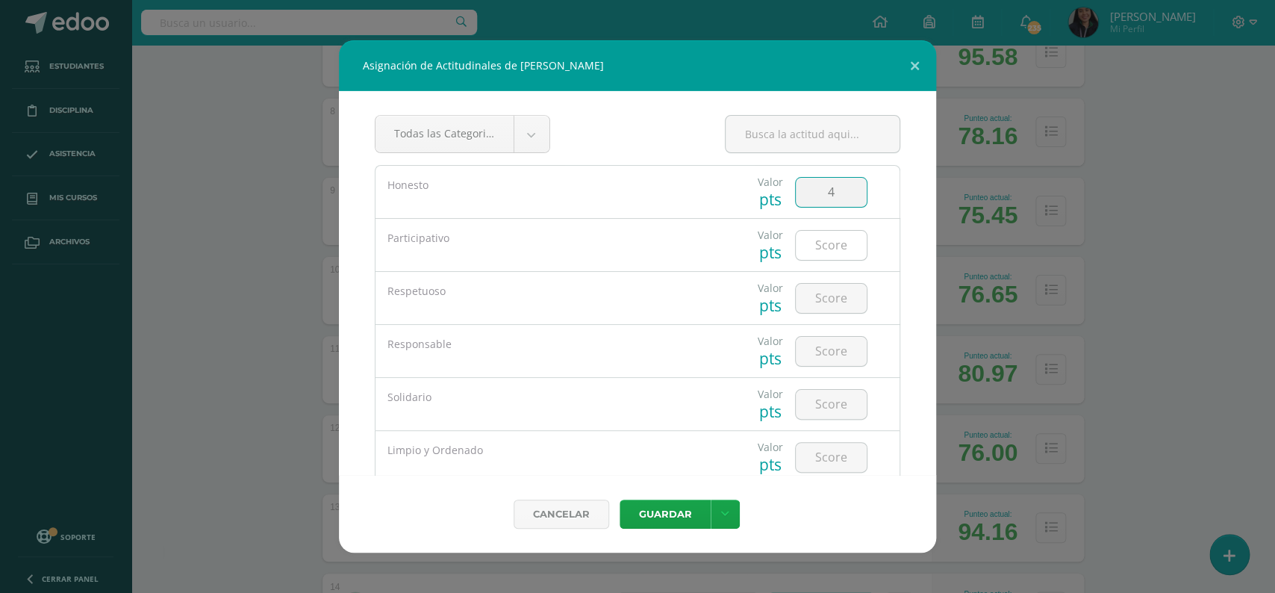
type input "4"
click at [820, 249] on input "number" at bounding box center [831, 245] width 71 height 29
type input "4"
click at [831, 298] on input "number" at bounding box center [831, 298] width 71 height 29
type input "4"
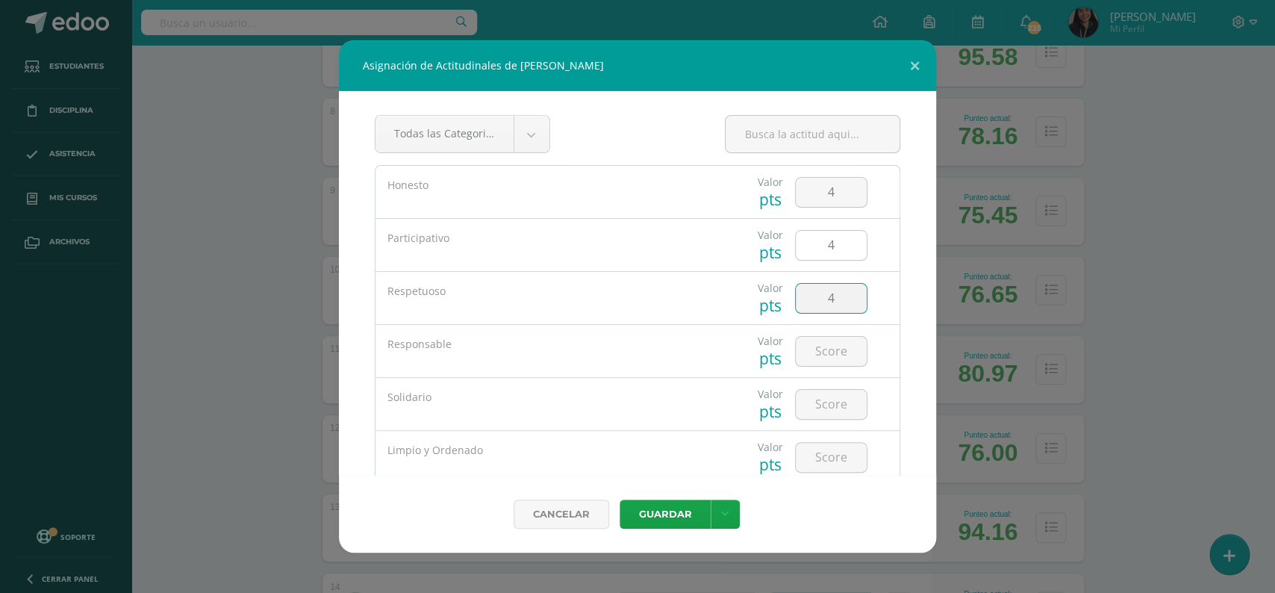
click at [832, 249] on input "4" at bounding box center [831, 245] width 71 height 29
type input "4"
type input "3"
click at [823, 352] on input "number" at bounding box center [831, 351] width 71 height 29
type input "3"
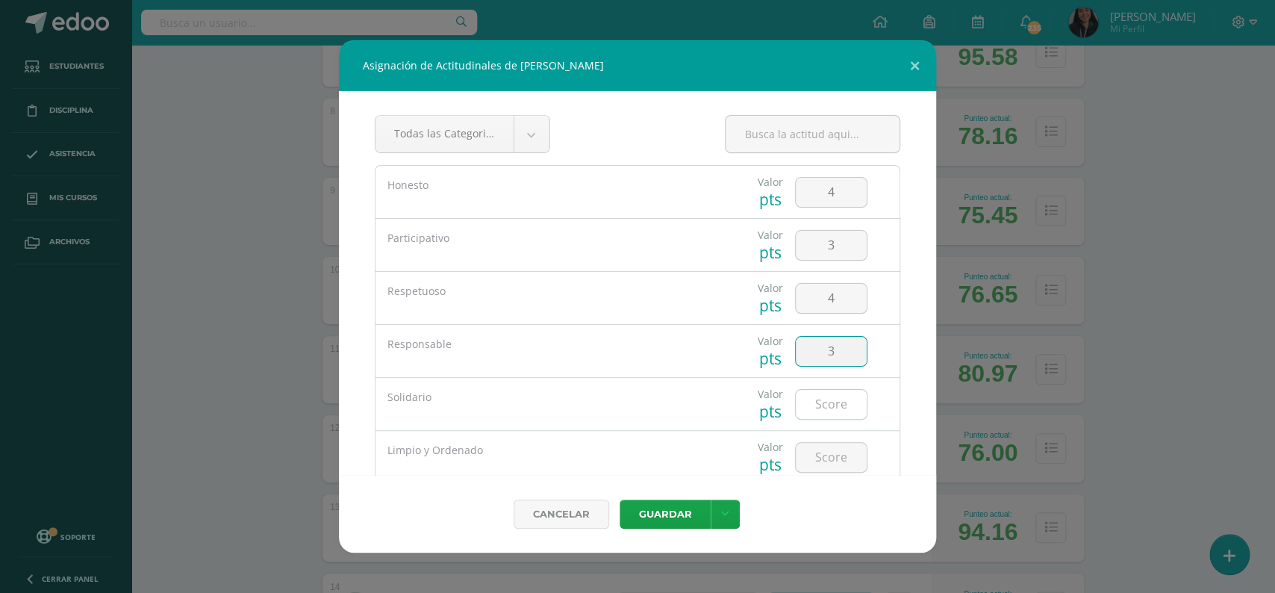
click at [824, 402] on input "number" at bounding box center [831, 404] width 71 height 29
type input "4"
click at [827, 454] on input "number" at bounding box center [831, 457] width 71 height 29
type input "3"
click at [642, 512] on button "Guardar" at bounding box center [665, 513] width 91 height 29
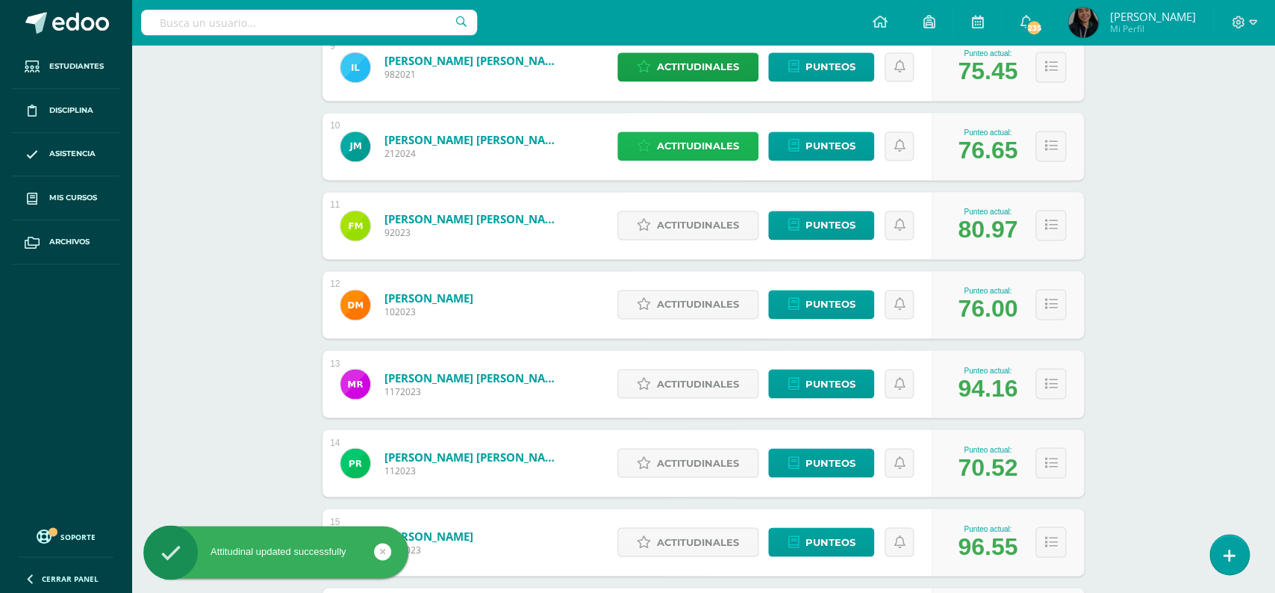
scroll to position [987, 0]
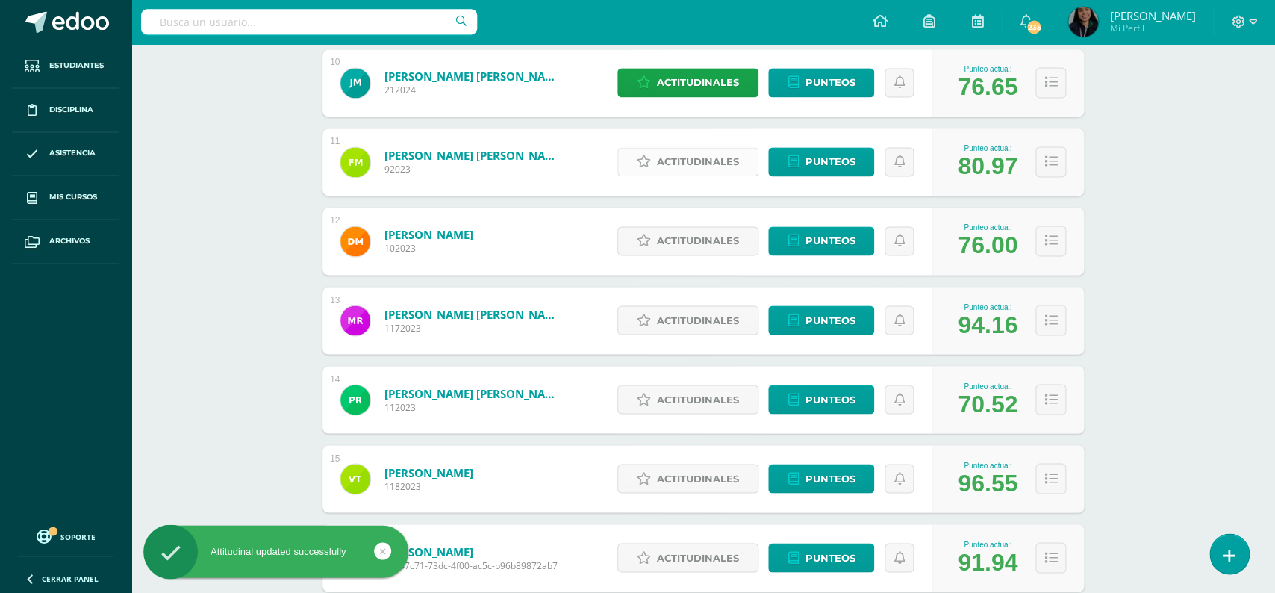
click at [736, 149] on span "Actitudinales" at bounding box center [698, 163] width 82 height 28
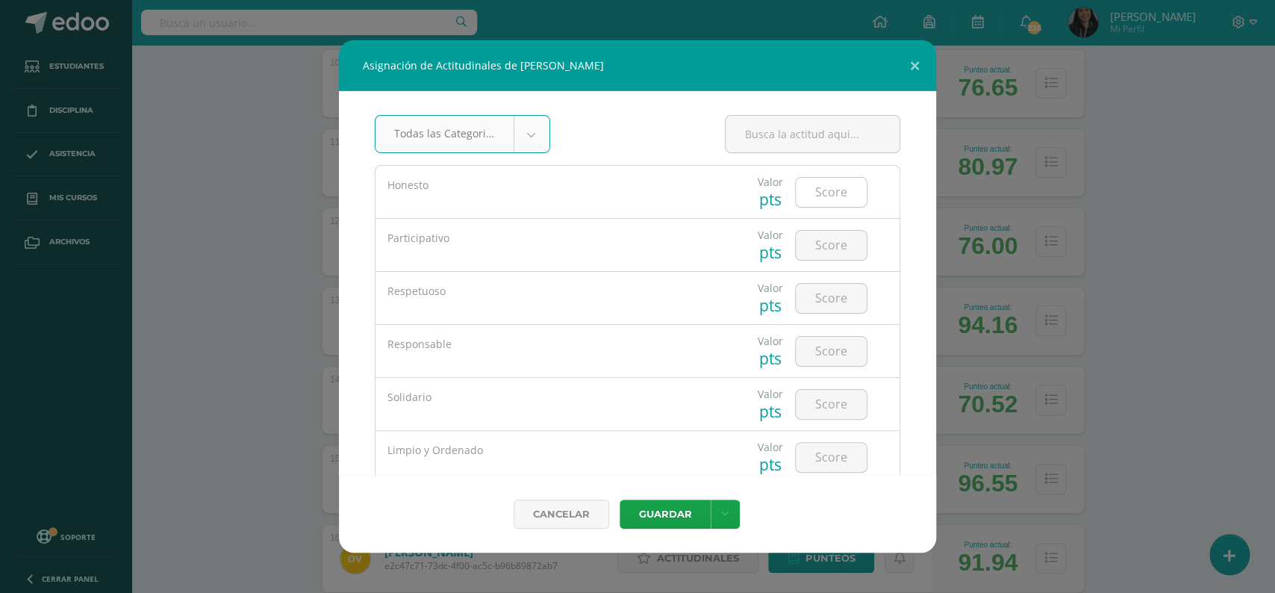
click at [828, 198] on input "number" at bounding box center [831, 192] width 71 height 29
type input "5"
click at [833, 241] on input "number" at bounding box center [831, 245] width 71 height 29
type input "3"
click at [820, 287] on input "number" at bounding box center [831, 298] width 71 height 29
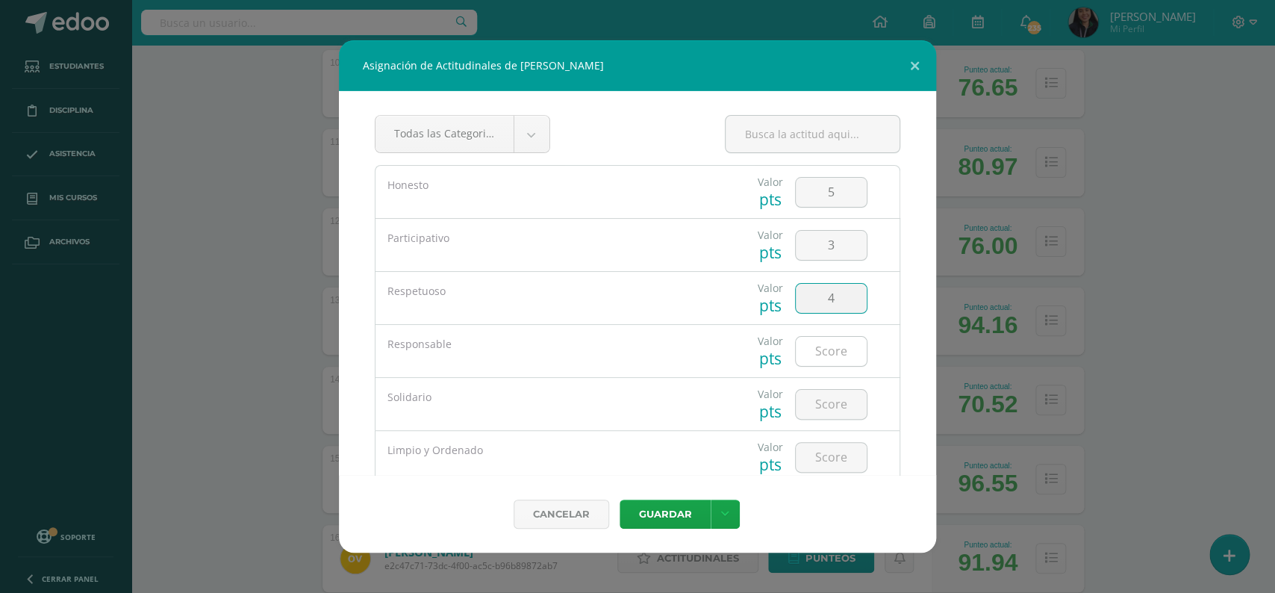
type input "4"
click at [831, 337] on div at bounding box center [831, 351] width 72 height 31
click at [835, 359] on input "number" at bounding box center [831, 351] width 71 height 29
type input "4"
click at [833, 405] on input "number" at bounding box center [831, 404] width 71 height 29
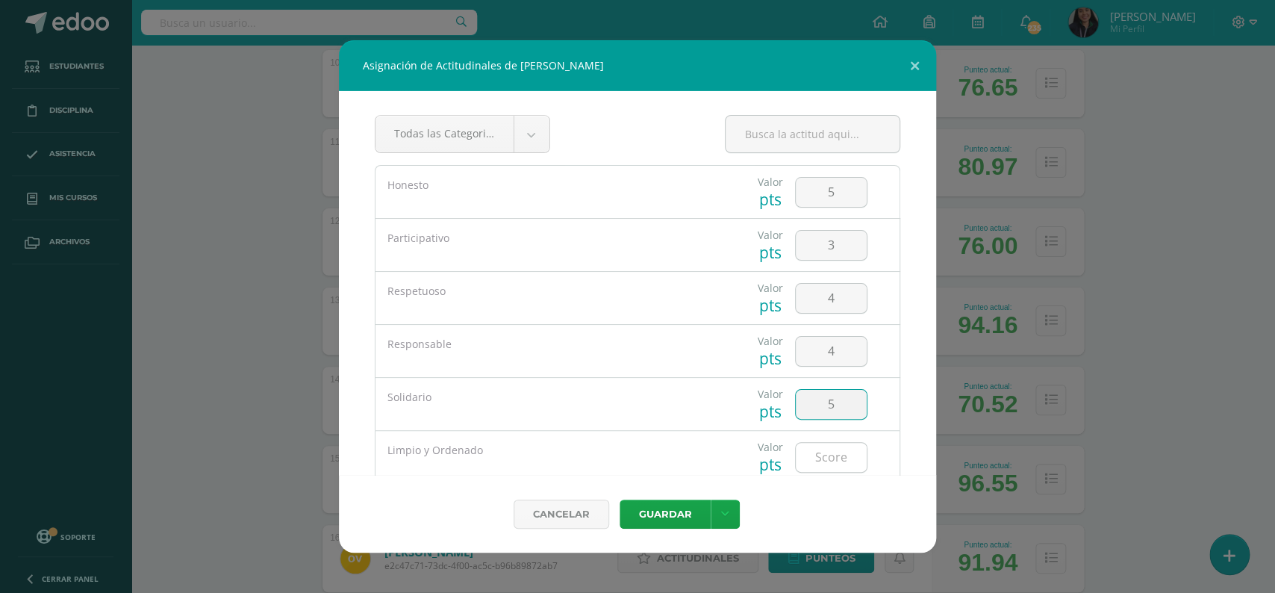
type input "5"
click at [829, 454] on input "number" at bounding box center [831, 457] width 71 height 29
type input "4"
click at [678, 515] on button "Guardar" at bounding box center [665, 513] width 91 height 29
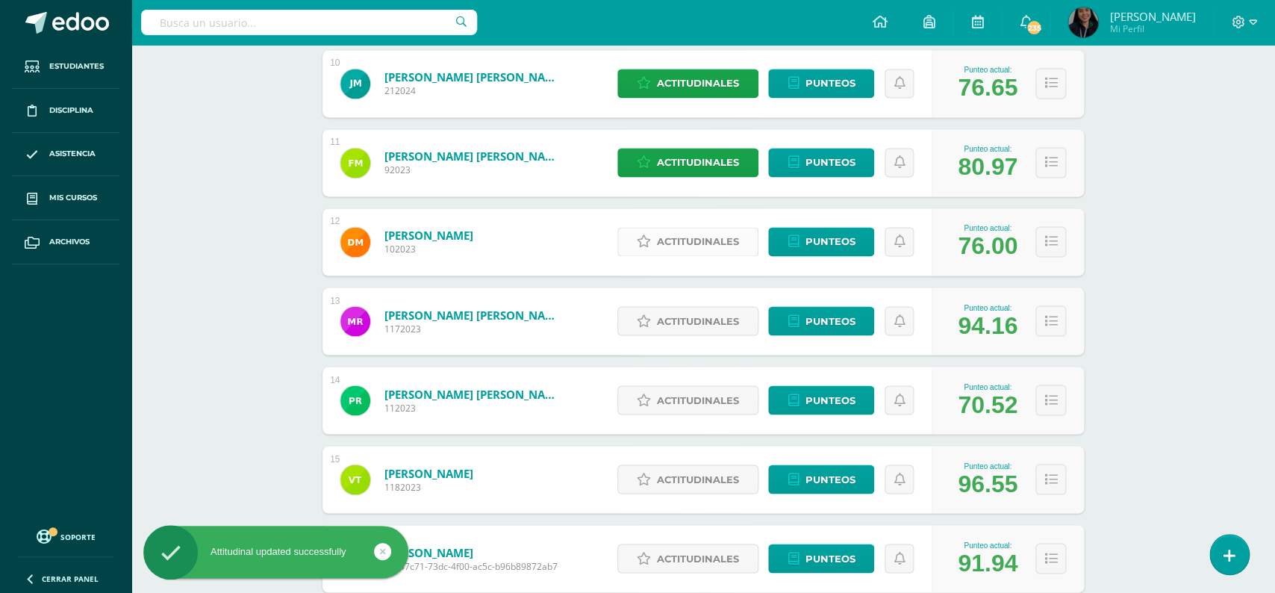
click at [681, 228] on span "Actitudinales" at bounding box center [698, 242] width 82 height 28
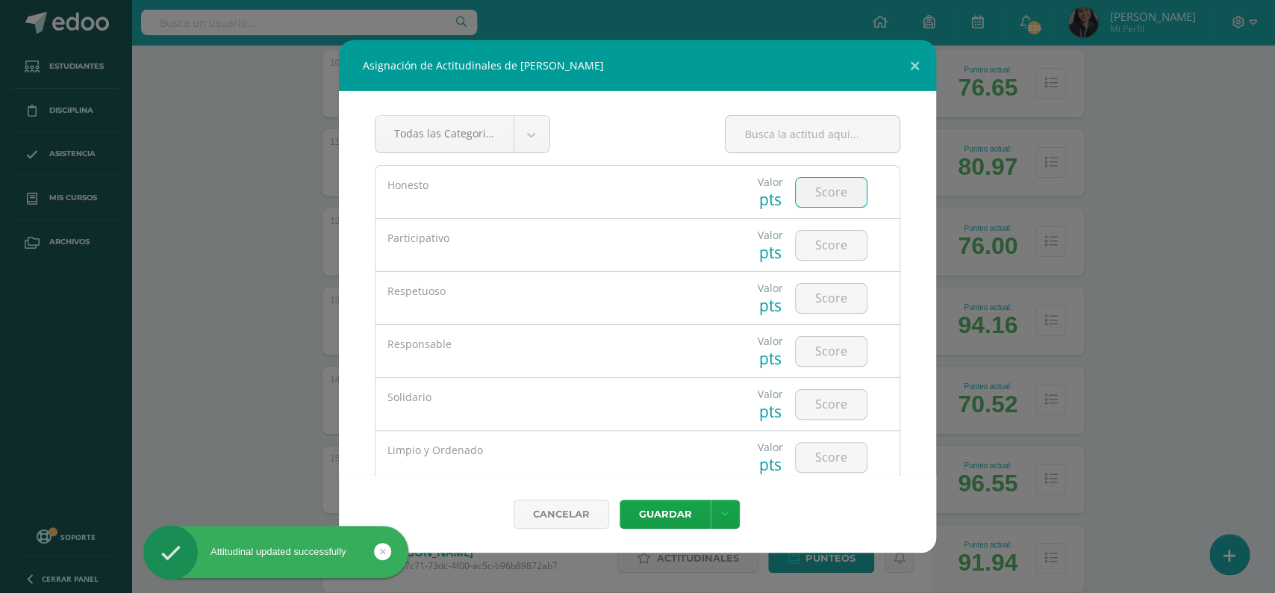
click at [817, 196] on input "number" at bounding box center [831, 192] width 71 height 29
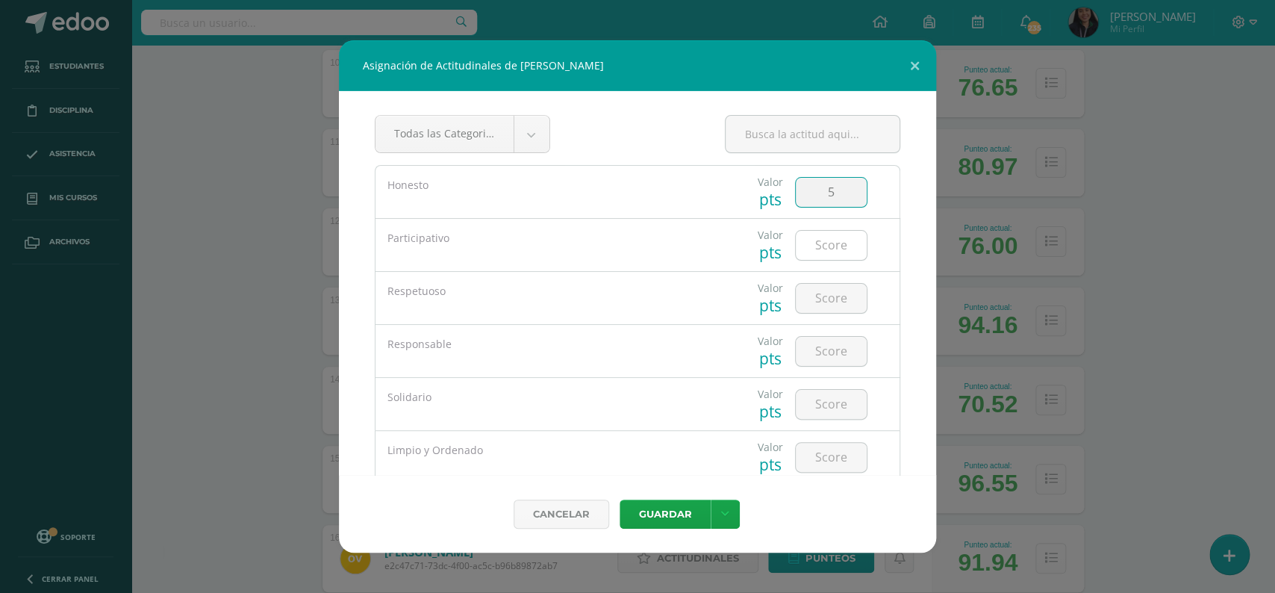
type input "5"
click at [818, 238] on input "number" at bounding box center [831, 245] width 71 height 29
type input "3"
click at [829, 292] on input "number" at bounding box center [831, 298] width 71 height 29
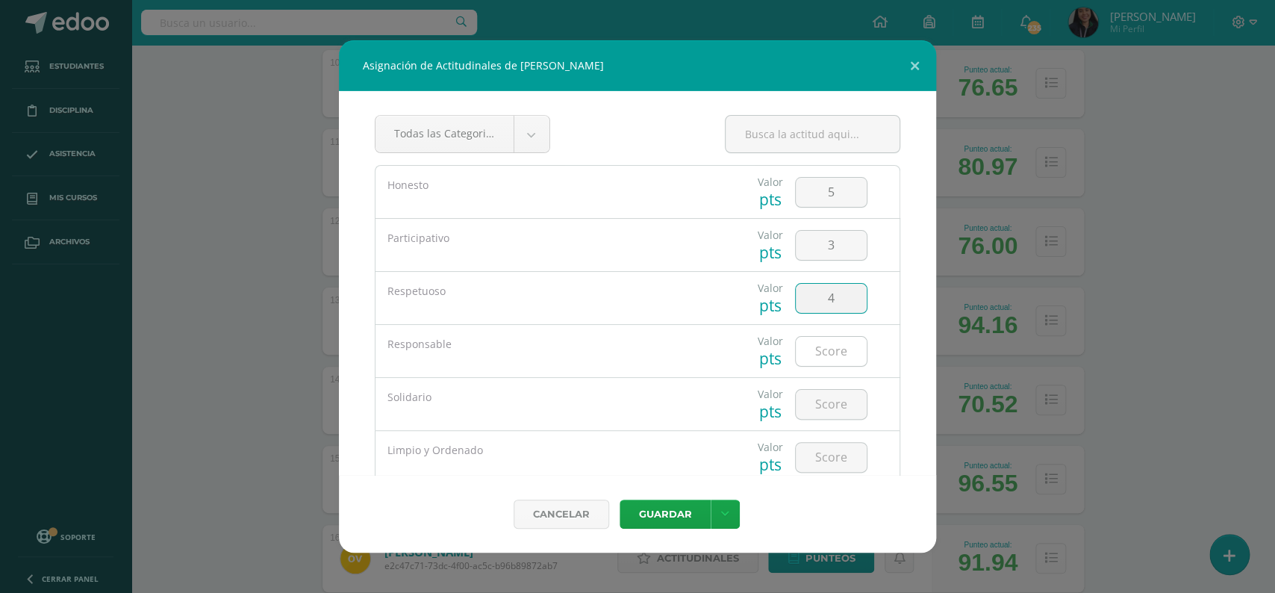
type input "4"
click at [820, 359] on input "number" at bounding box center [831, 351] width 71 height 29
type input "5"
click at [831, 402] on input "number" at bounding box center [831, 404] width 71 height 29
type input "4"
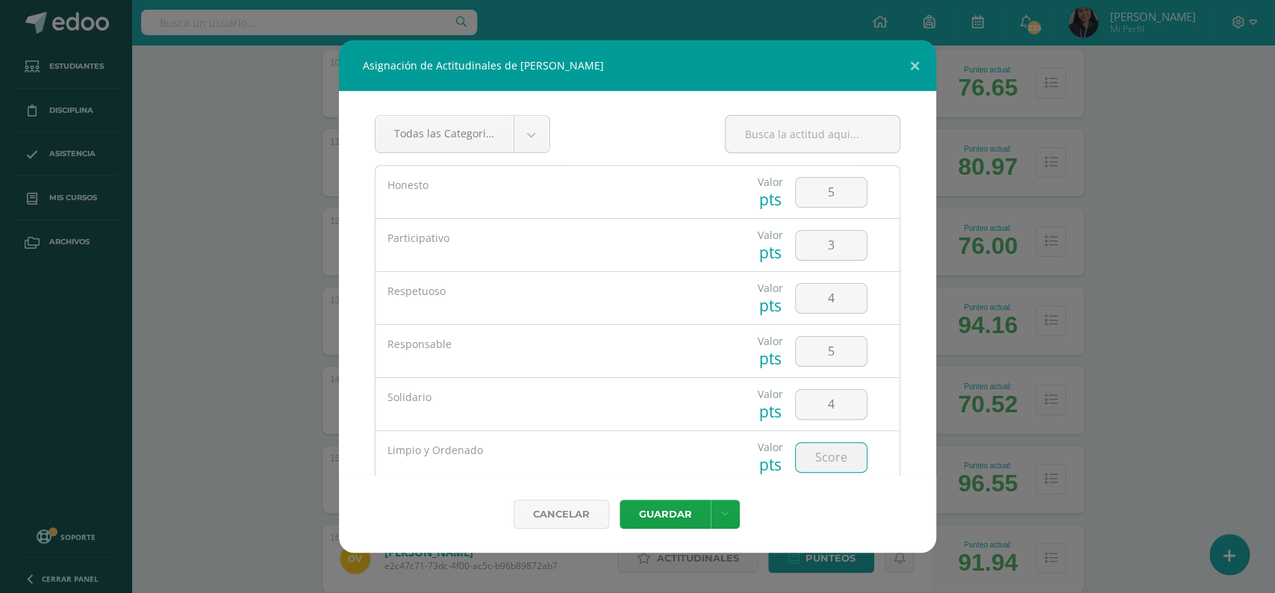
click at [828, 456] on input "number" at bounding box center [831, 457] width 71 height 29
type input "4"
click at [667, 512] on button "Guardar" at bounding box center [665, 513] width 91 height 29
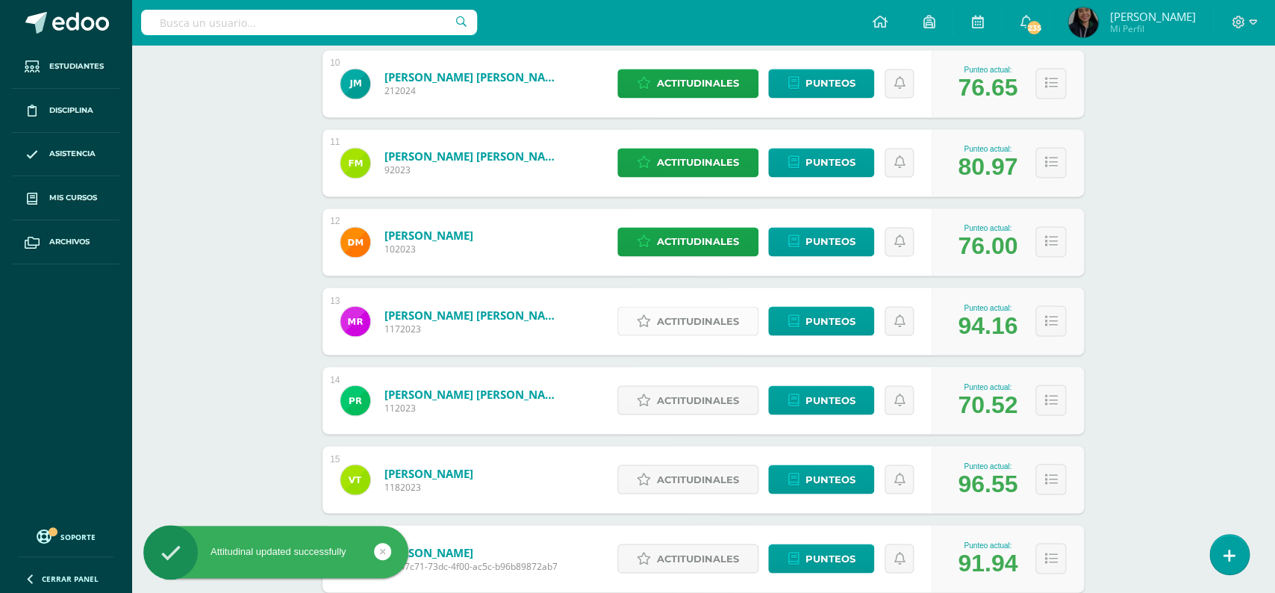
click at [650, 309] on link "Actitudinales" at bounding box center [687, 320] width 141 height 29
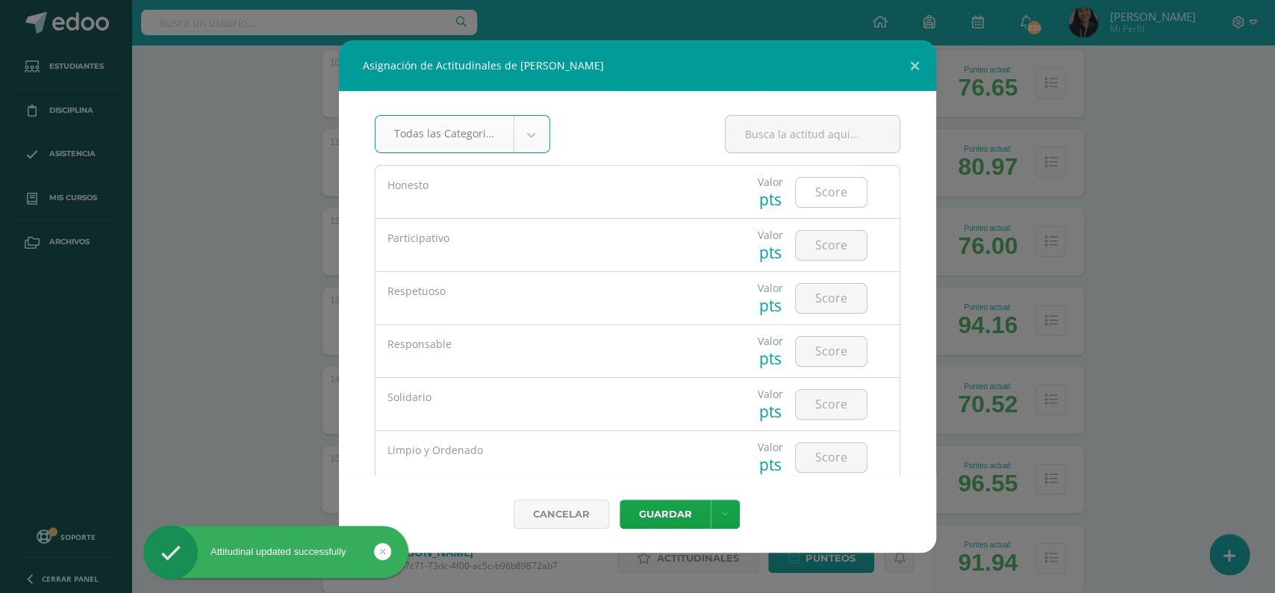
click at [811, 187] on input "number" at bounding box center [831, 192] width 71 height 29
type input "5"
click at [828, 236] on input "number" at bounding box center [831, 245] width 71 height 29
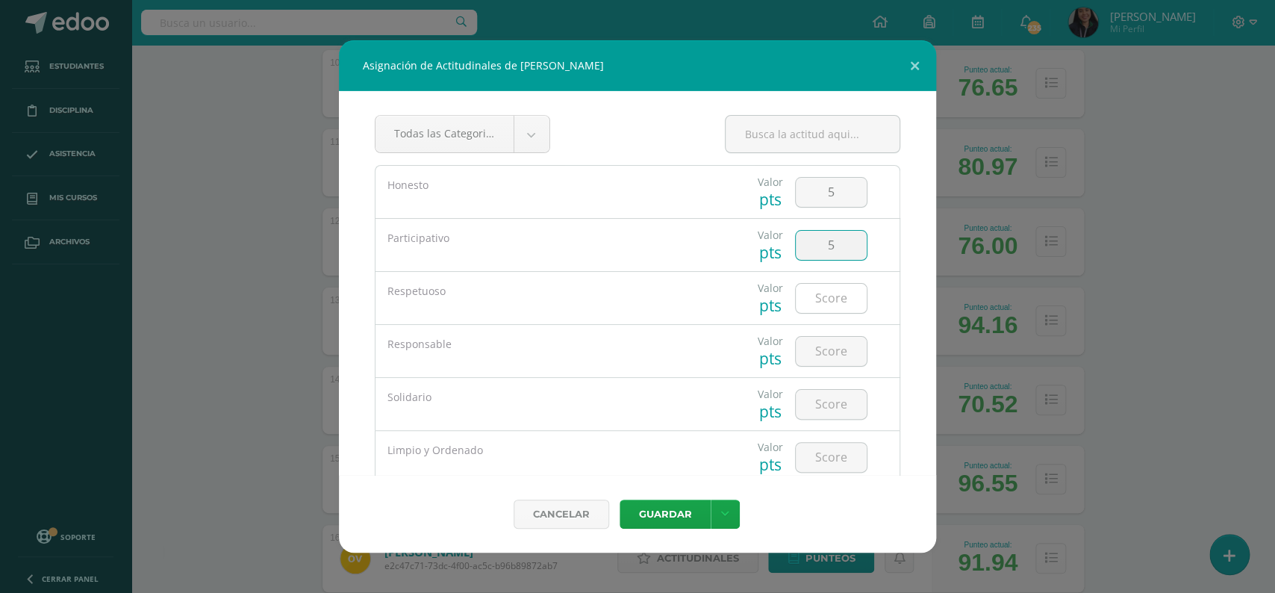
type input "5"
click at [832, 302] on input "number" at bounding box center [831, 298] width 71 height 29
type input "4"
click at [811, 358] on input "number" at bounding box center [831, 351] width 71 height 29
type input "5"
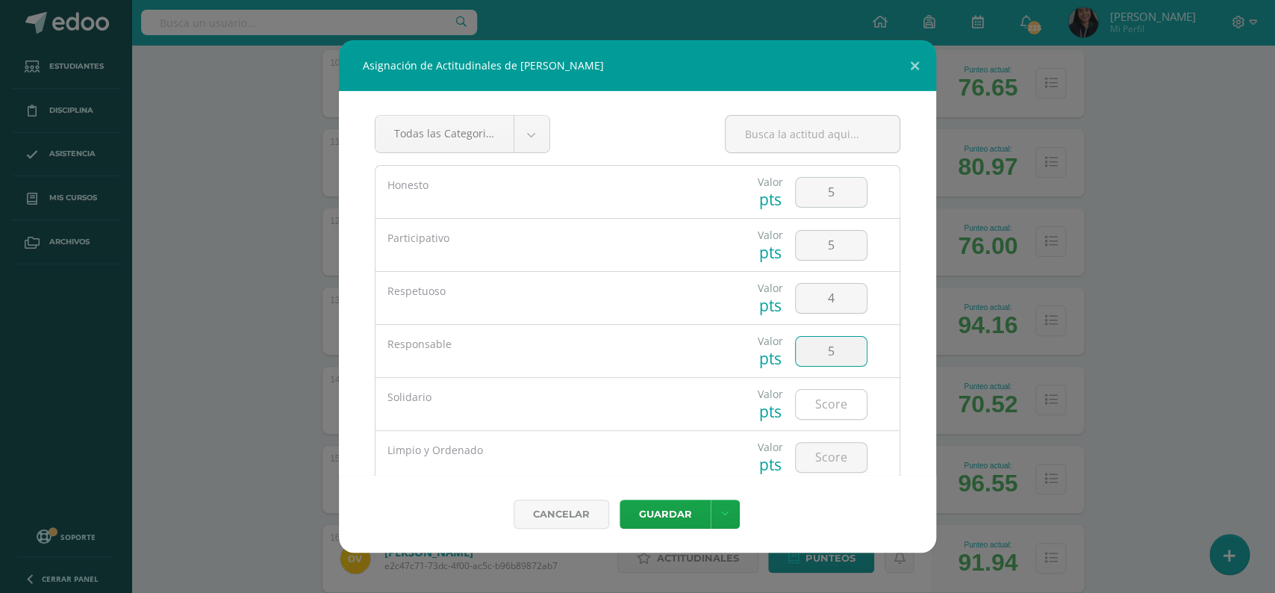
click at [827, 404] on input "number" at bounding box center [831, 404] width 71 height 29
type input "5"
click at [827, 454] on input "number" at bounding box center [831, 457] width 71 height 29
type input "5"
type input "4"
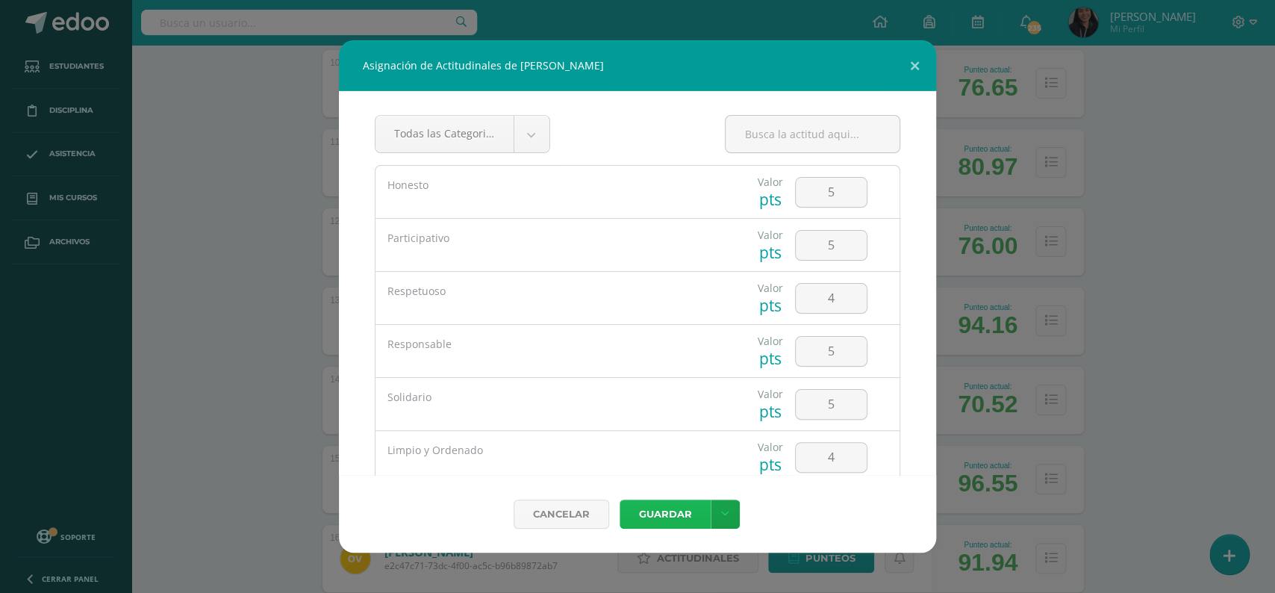
click at [646, 516] on button "Guardar" at bounding box center [665, 513] width 91 height 29
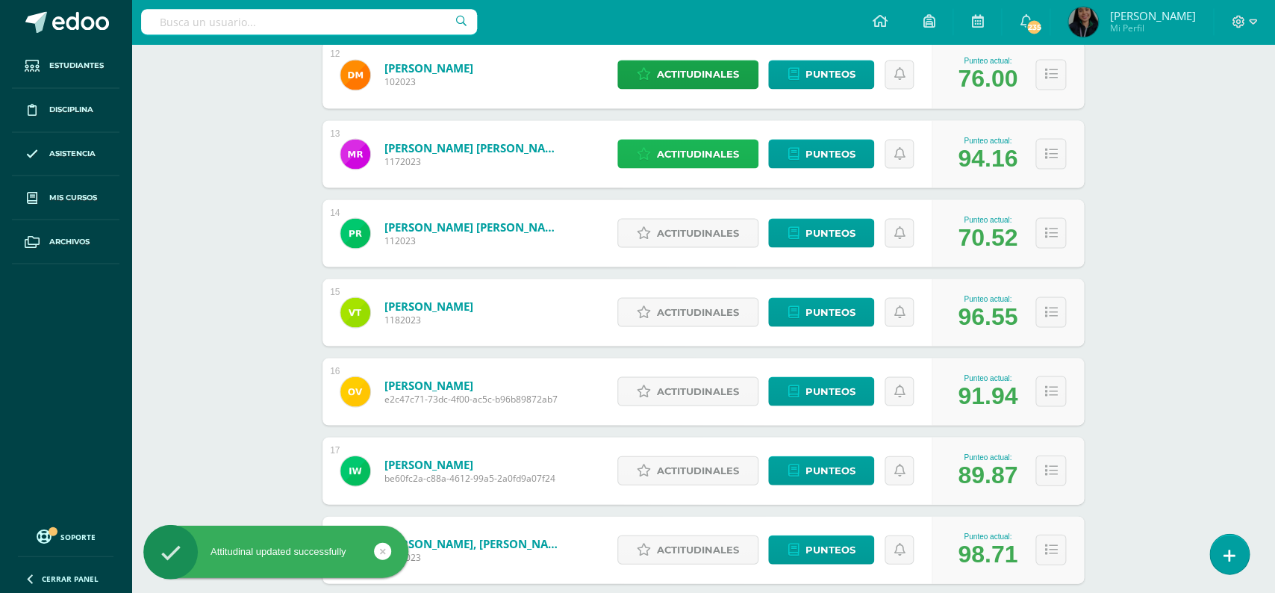
scroll to position [1203, 0]
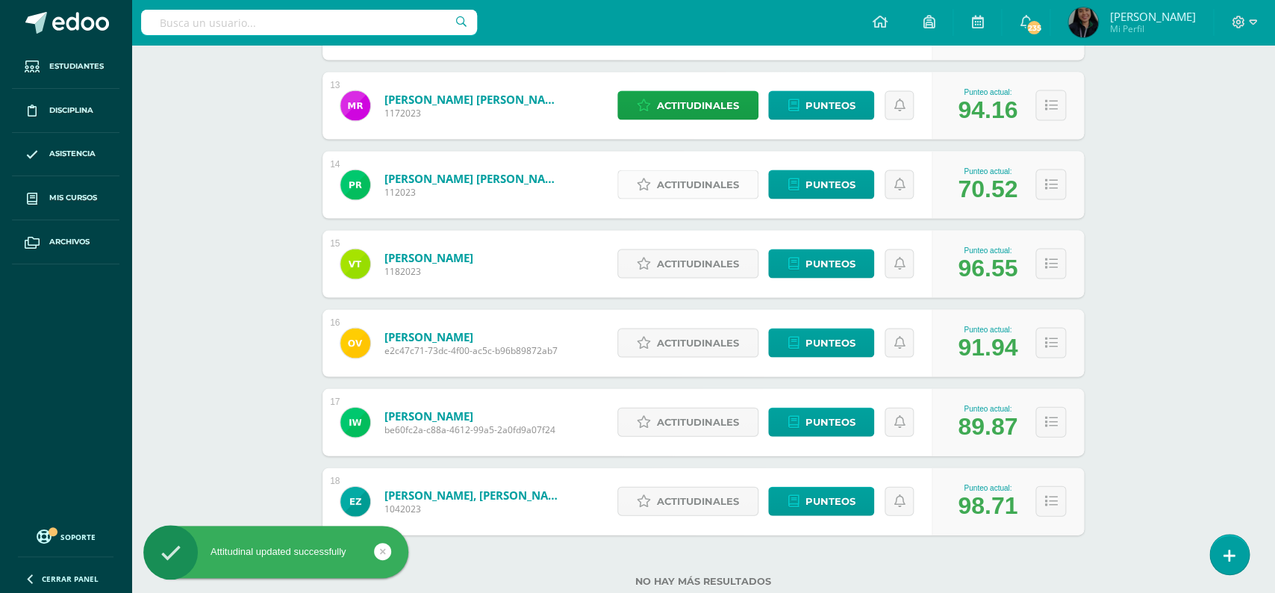
click at [646, 178] on icon at bounding box center [644, 184] width 14 height 13
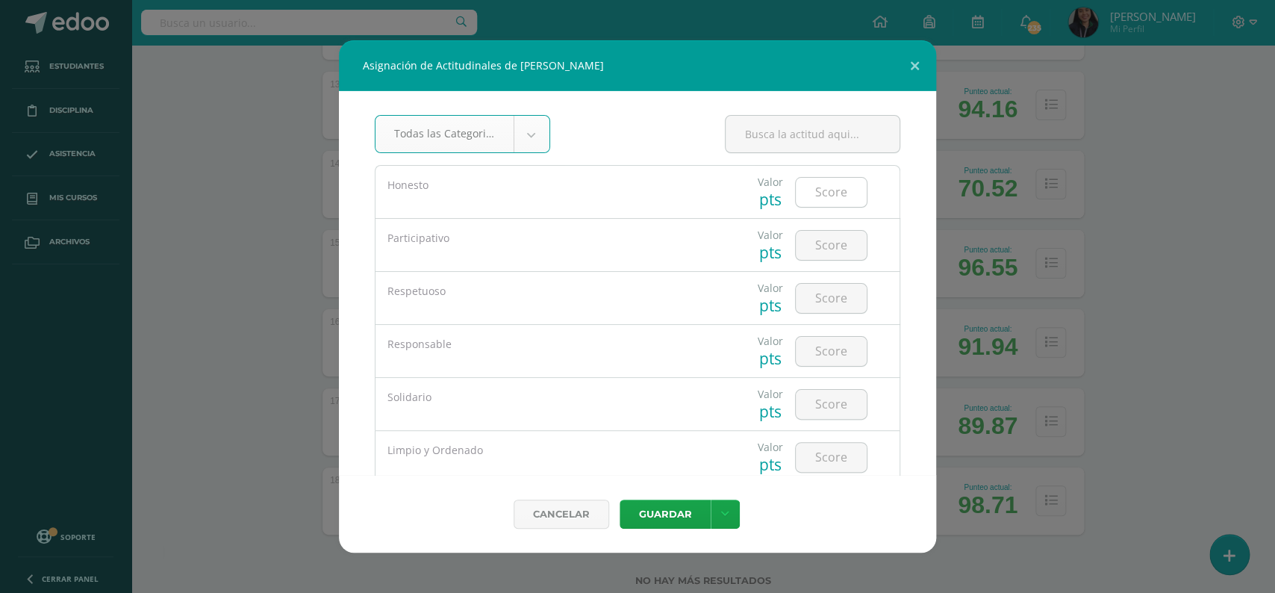
click at [821, 198] on input "number" at bounding box center [831, 192] width 71 height 29
type input "4"
click at [810, 253] on input "number" at bounding box center [831, 245] width 71 height 29
type input "3"
click at [821, 298] on input "number" at bounding box center [831, 298] width 71 height 29
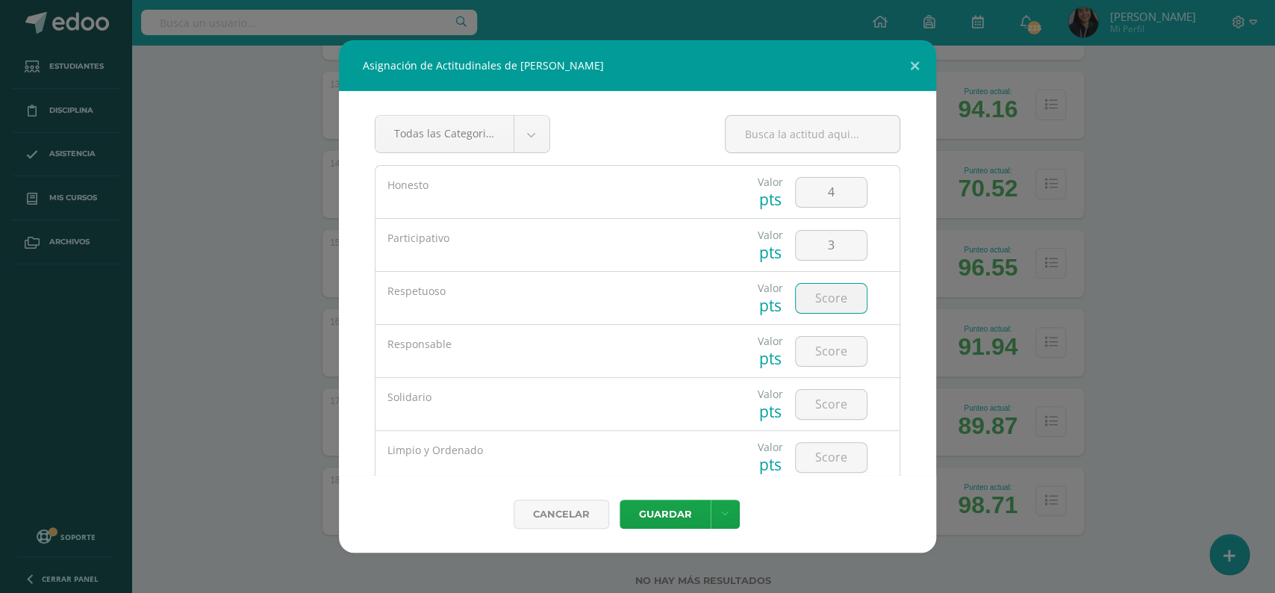
type input "4"
type input "3"
click at [849, 361] on input "number" at bounding box center [831, 351] width 71 height 29
type input "3"
click at [810, 402] on input "number" at bounding box center [831, 404] width 71 height 29
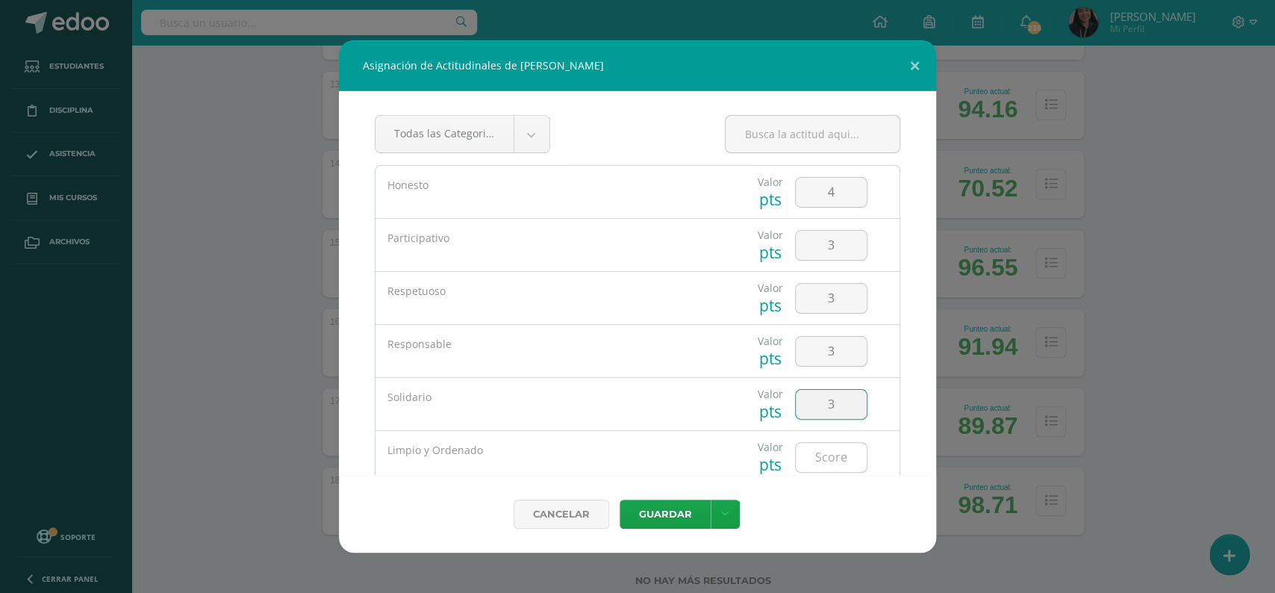
type input "3"
click at [829, 452] on input "number" at bounding box center [831, 457] width 71 height 29
type input "3"
click at [659, 511] on button "Guardar" at bounding box center [665, 513] width 91 height 29
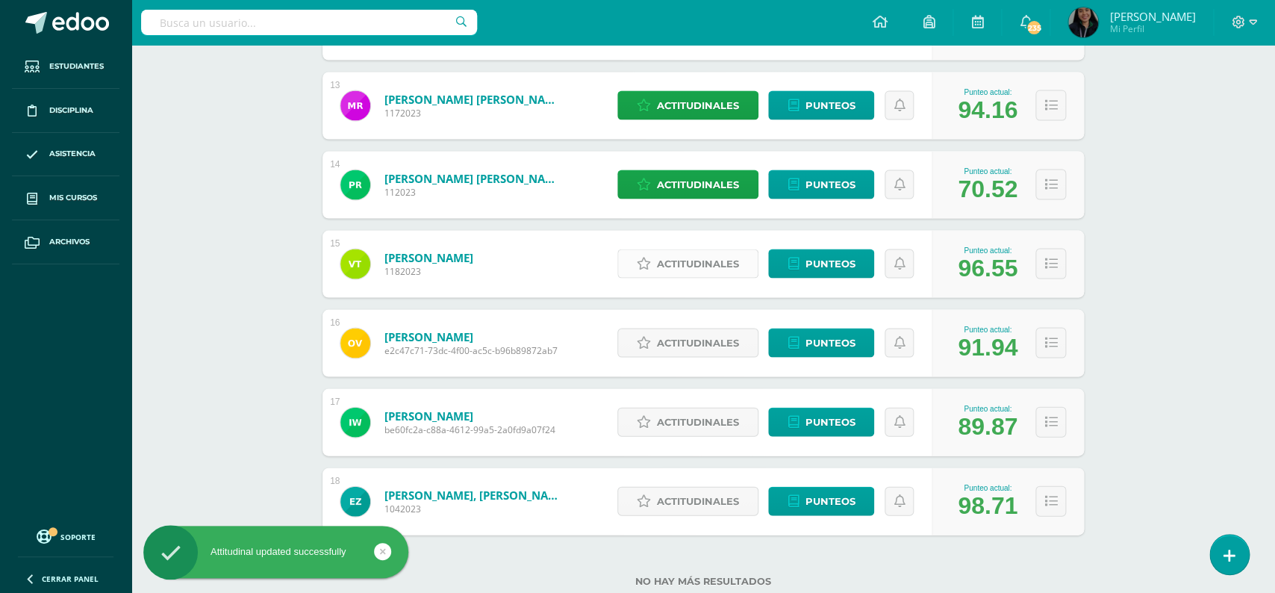
click at [698, 249] on span "Actitudinales" at bounding box center [698, 263] width 82 height 28
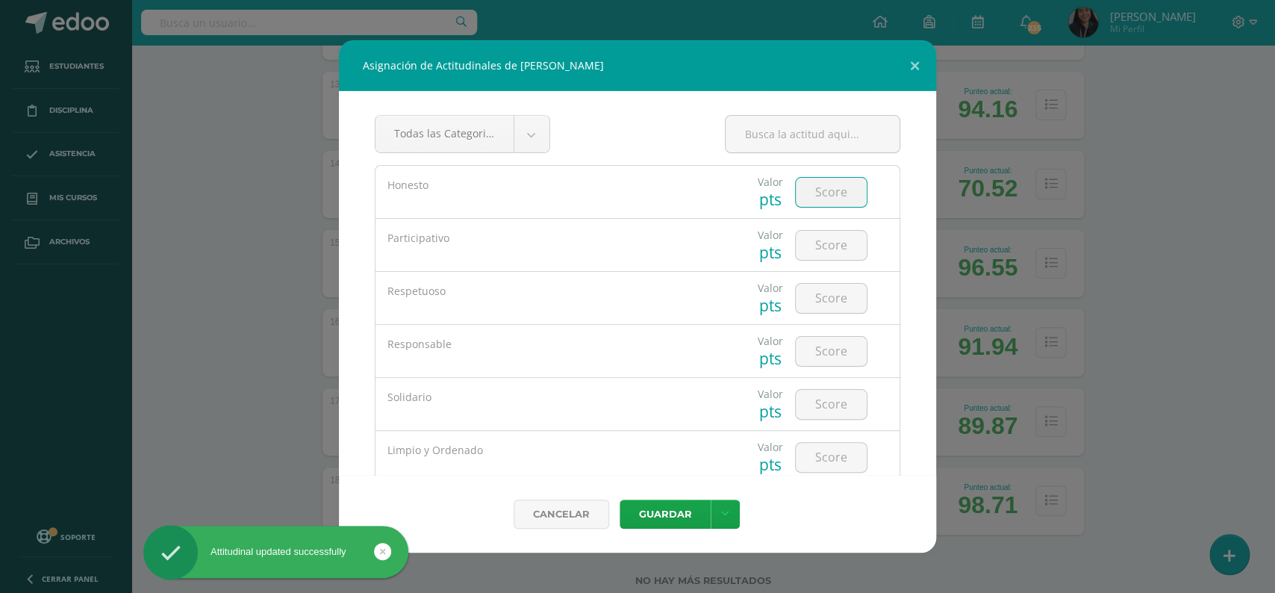
click at [821, 189] on input "number" at bounding box center [831, 192] width 71 height 29
type input "5"
click at [821, 254] on input "number" at bounding box center [831, 245] width 71 height 29
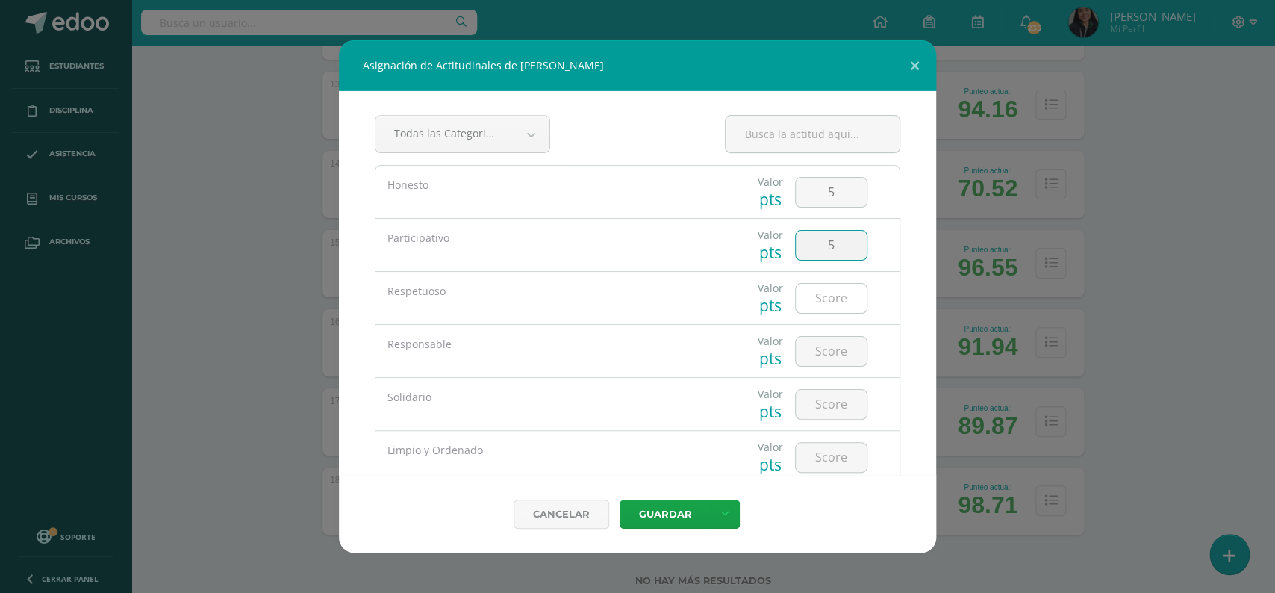
type input "5"
click at [829, 302] on input "number" at bounding box center [831, 298] width 71 height 29
type input "5"
click at [832, 352] on input "number" at bounding box center [831, 351] width 71 height 29
type input "5"
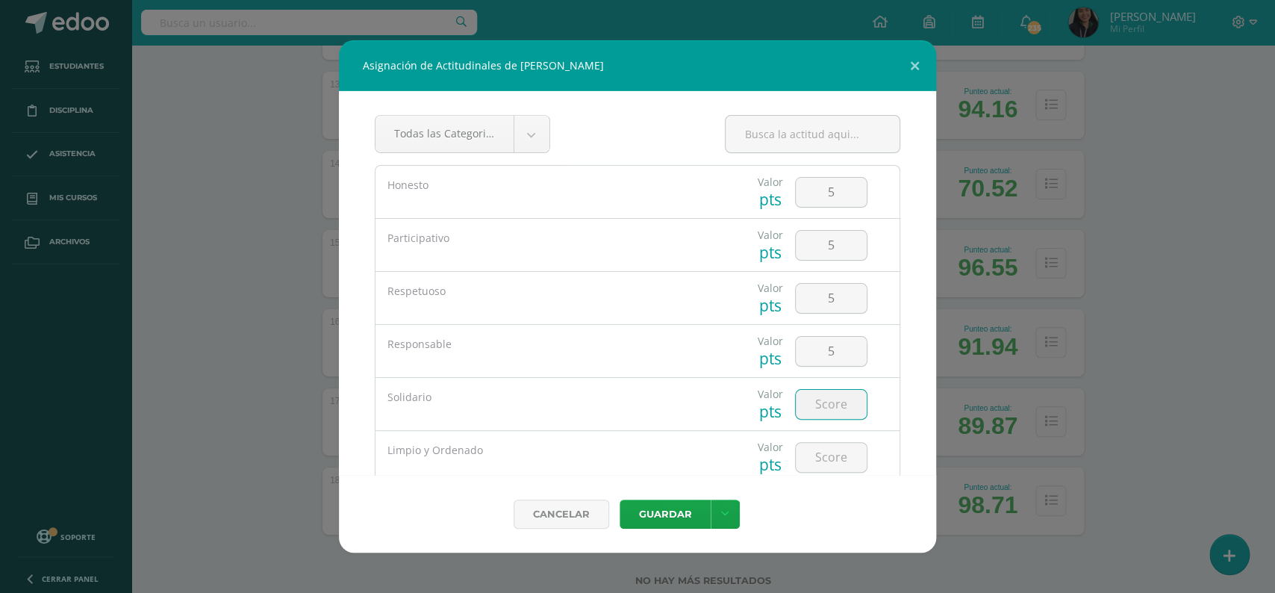
click at [832, 403] on input "number" at bounding box center [831, 404] width 71 height 29
type input "5"
click at [828, 458] on input "number" at bounding box center [831, 457] width 71 height 29
type input "5"
click at [663, 507] on button "Guardar" at bounding box center [665, 513] width 91 height 29
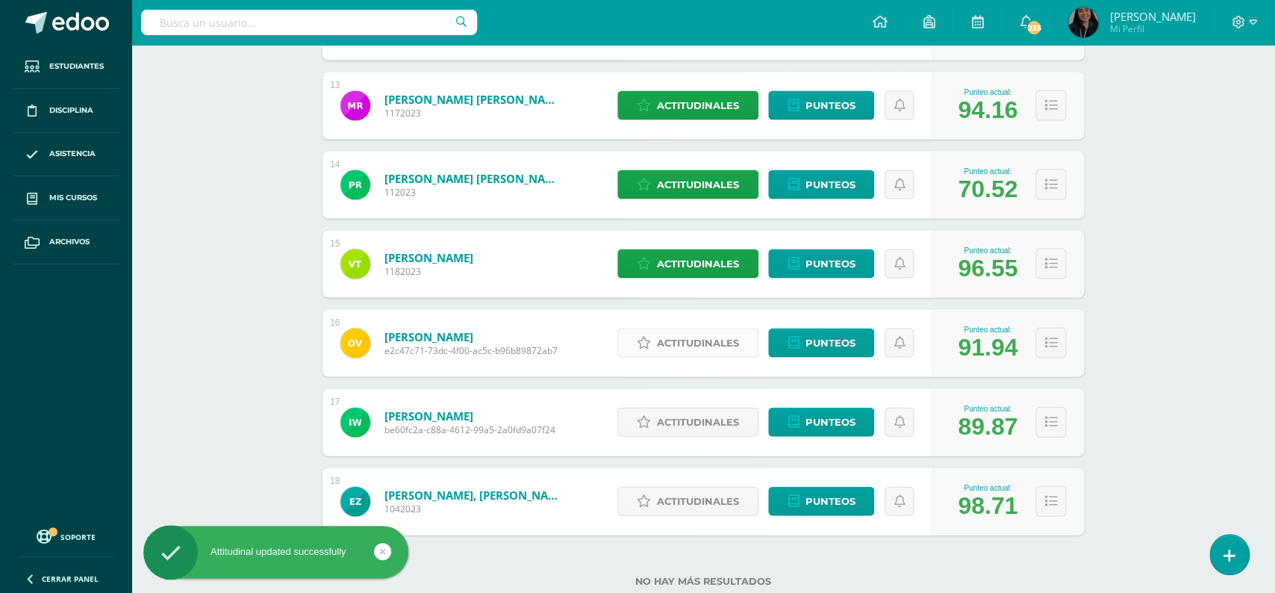
click at [652, 328] on link "Actitudinales" at bounding box center [687, 342] width 141 height 29
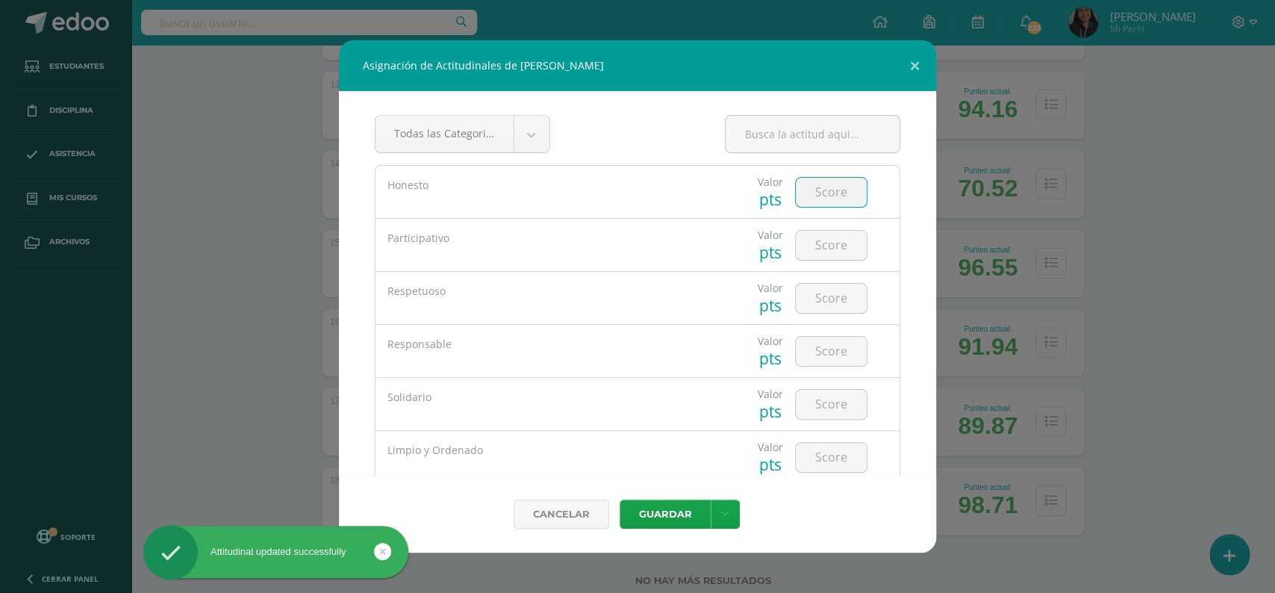
click at [818, 190] on input "number" at bounding box center [831, 192] width 71 height 29
type input "5"
click at [836, 249] on input "number" at bounding box center [831, 245] width 71 height 29
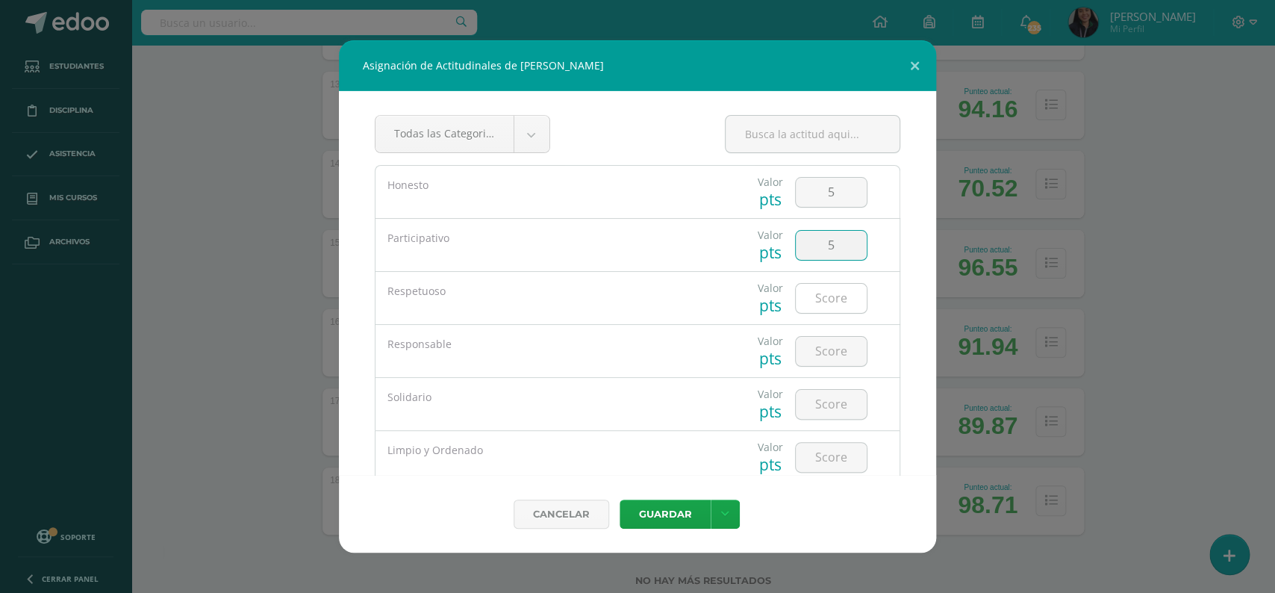
type input "5"
click at [820, 299] on input "number" at bounding box center [831, 298] width 71 height 29
type input "5"
click at [822, 354] on input "number" at bounding box center [831, 351] width 71 height 29
type input "5"
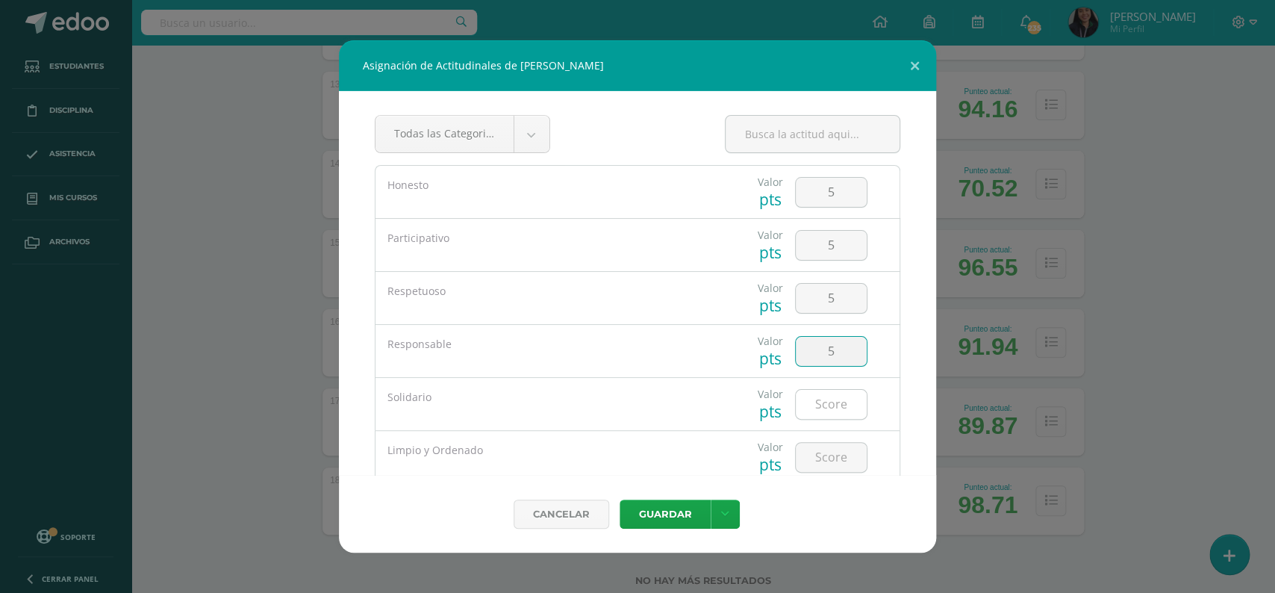
click at [835, 407] on input "number" at bounding box center [831, 404] width 71 height 29
type input "5"
click at [826, 458] on input "number" at bounding box center [831, 457] width 71 height 29
type input "5"
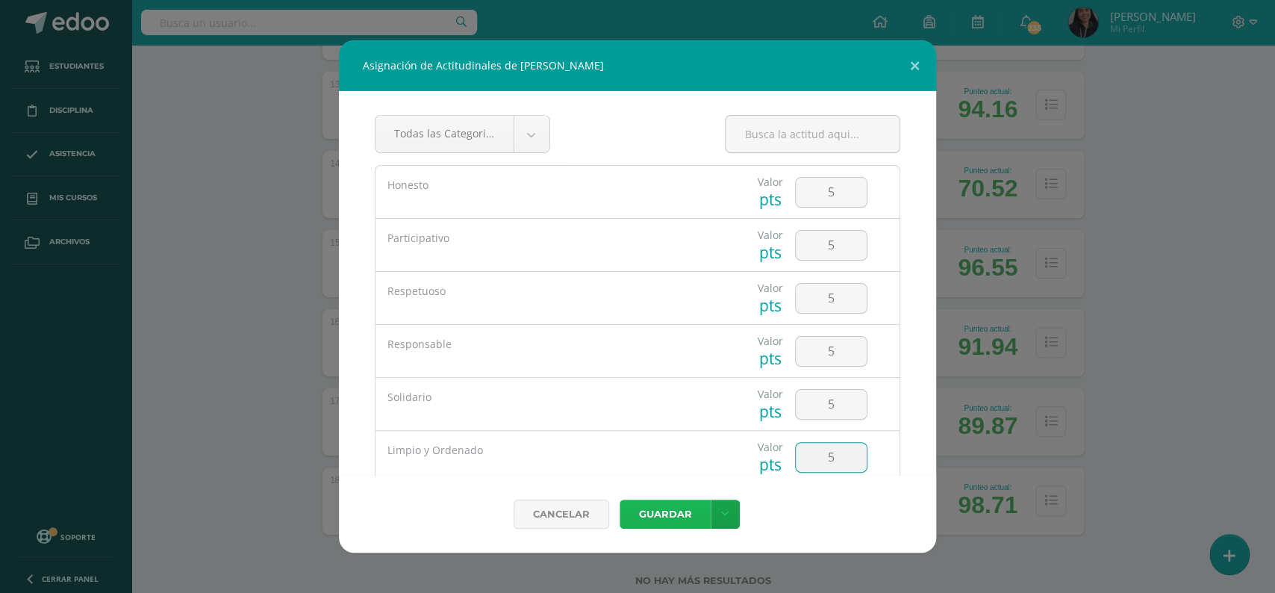
click at [664, 510] on button "Guardar" at bounding box center [665, 513] width 91 height 29
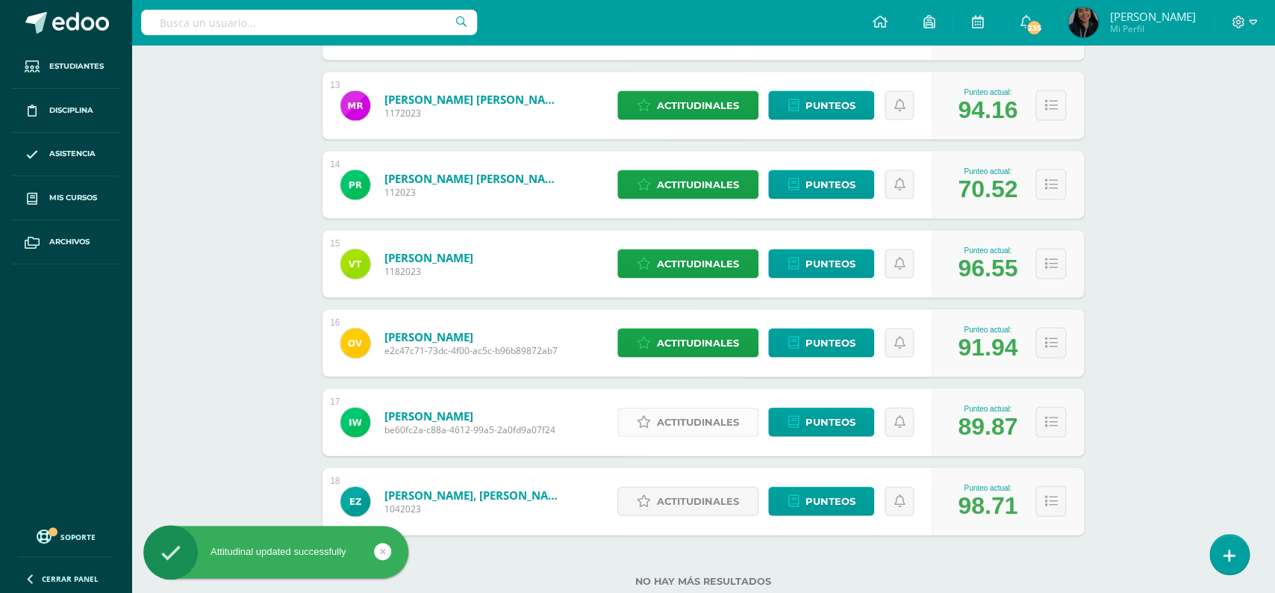
click at [663, 421] on span "Actitudinales" at bounding box center [698, 422] width 82 height 28
click at [0, 0] on div "Limpio y Ordenado" at bounding box center [0, 0] width 0 height 0
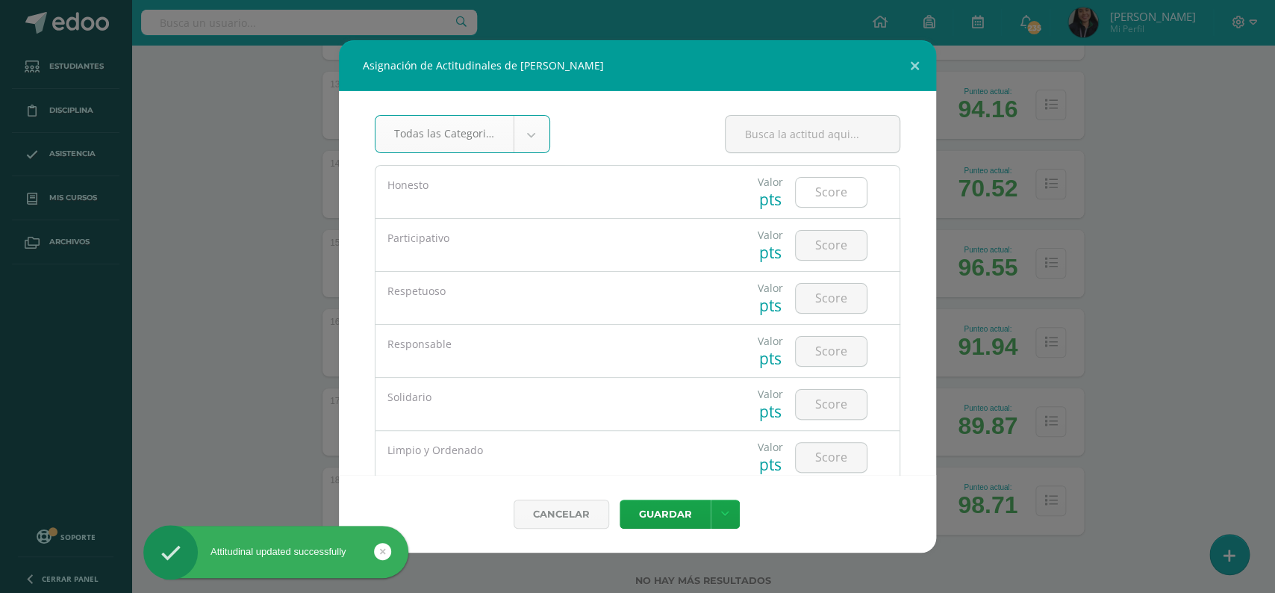
click at [829, 195] on input "number" at bounding box center [831, 192] width 71 height 29
type input "5"
click at [832, 235] on input "number" at bounding box center [831, 245] width 71 height 29
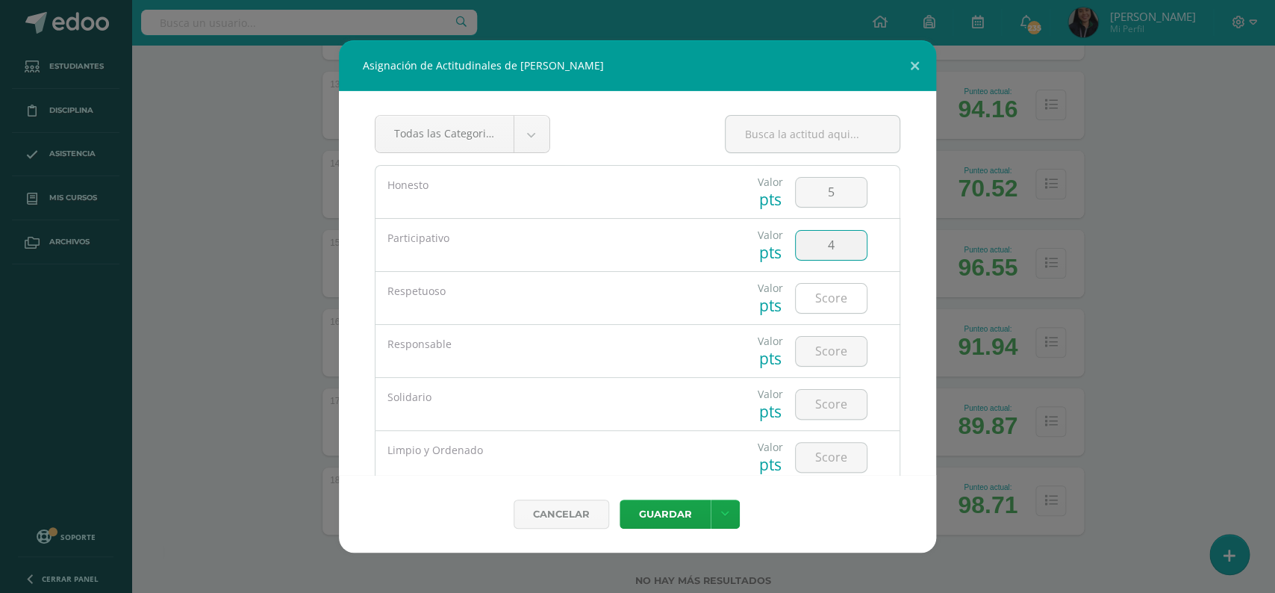
type input "4"
click at [825, 288] on input "number" at bounding box center [831, 298] width 71 height 29
type input "5"
click at [820, 349] on input "number" at bounding box center [831, 351] width 71 height 29
type input "5"
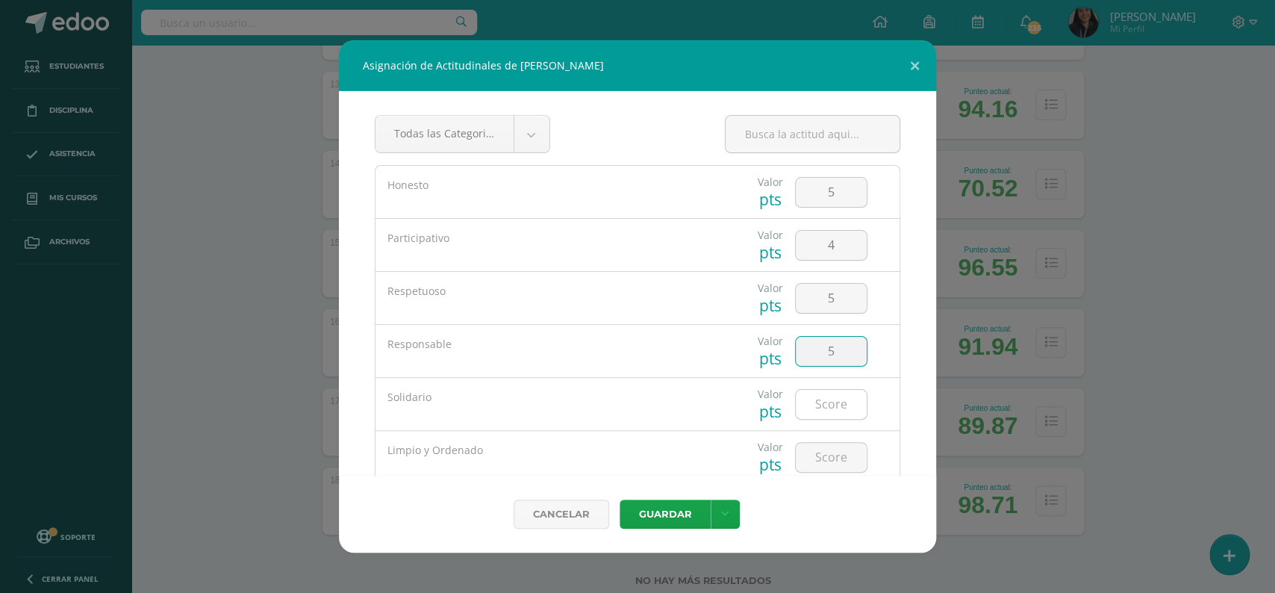
click at [827, 398] on input "number" at bounding box center [831, 404] width 71 height 29
type input "5"
click at [824, 444] on input "number" at bounding box center [831, 457] width 71 height 29
type input "5"
click at [659, 512] on button "Guardar" at bounding box center [665, 513] width 91 height 29
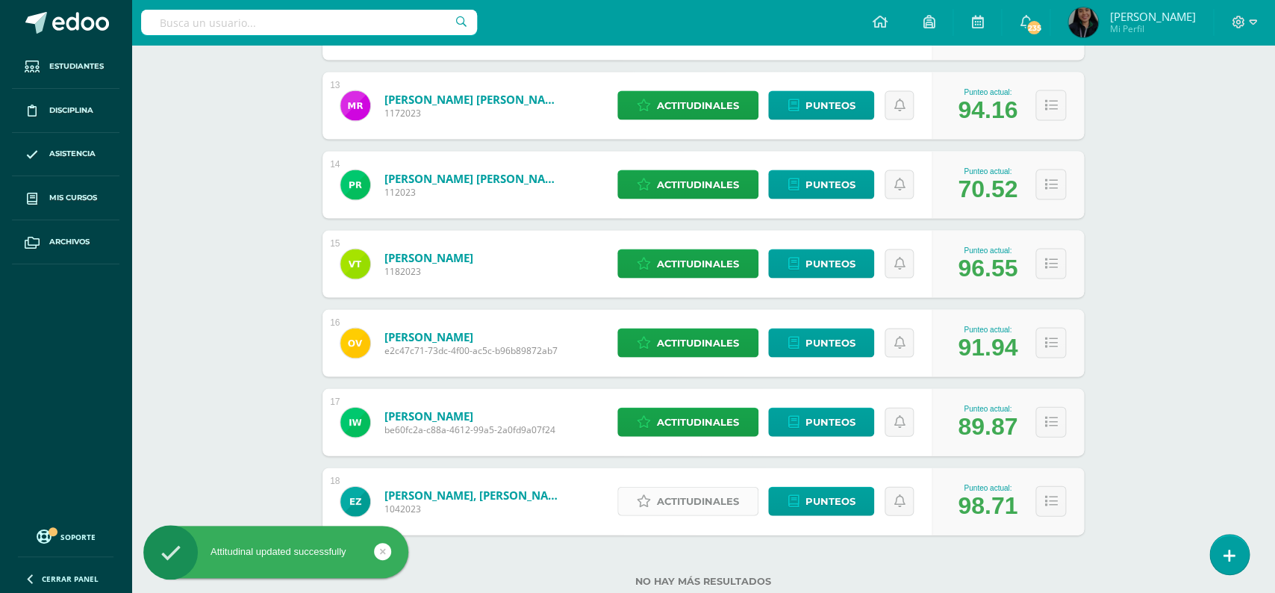
click at [682, 497] on span "Actitudinales" at bounding box center [698, 501] width 82 height 28
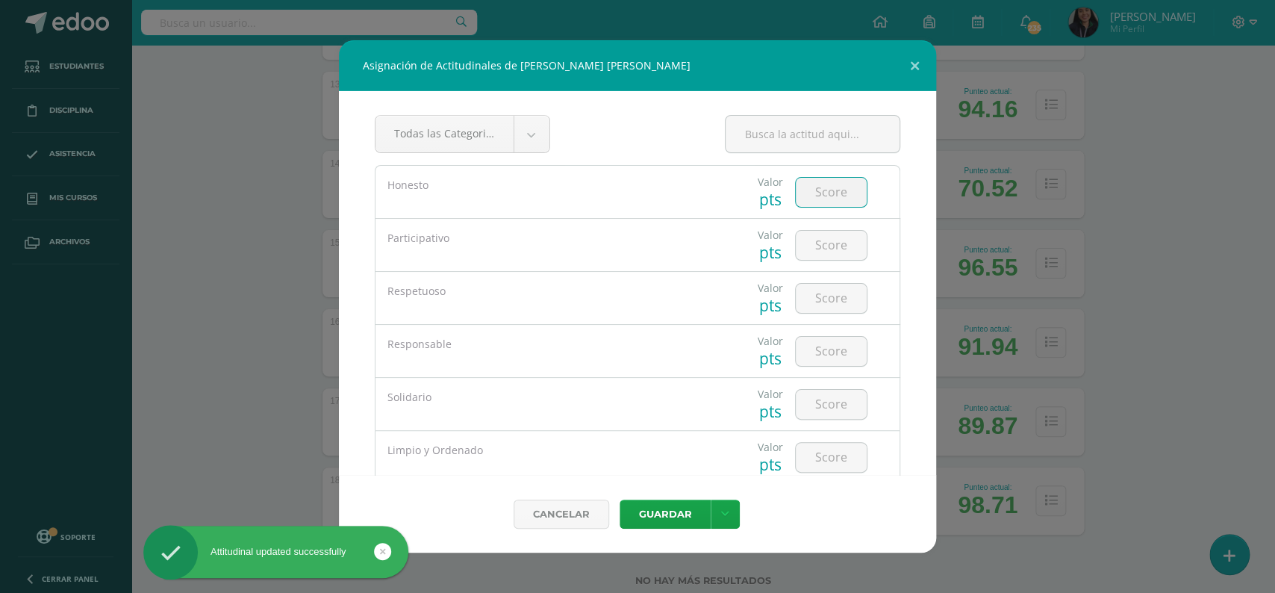
click at [817, 189] on input "number" at bounding box center [831, 192] width 71 height 29
type input "5"
click at [823, 258] on input "number" at bounding box center [831, 245] width 71 height 29
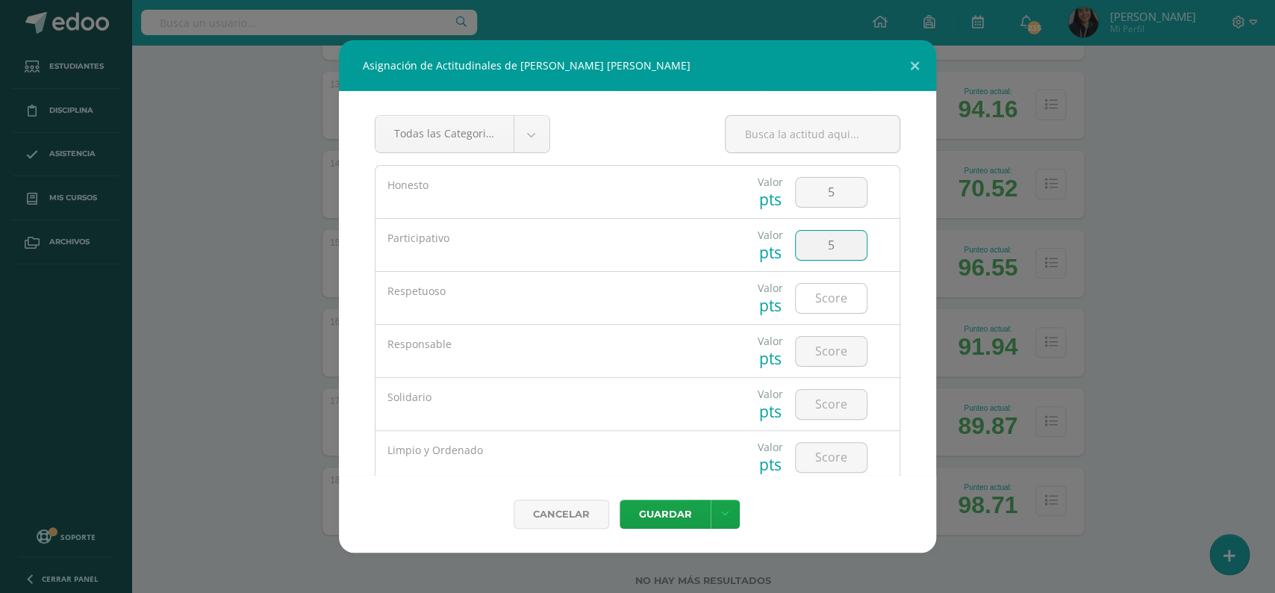
type input "5"
click at [832, 308] on input "number" at bounding box center [831, 298] width 71 height 29
type input "5"
type input "4"
click at [820, 357] on input "number" at bounding box center [831, 351] width 71 height 29
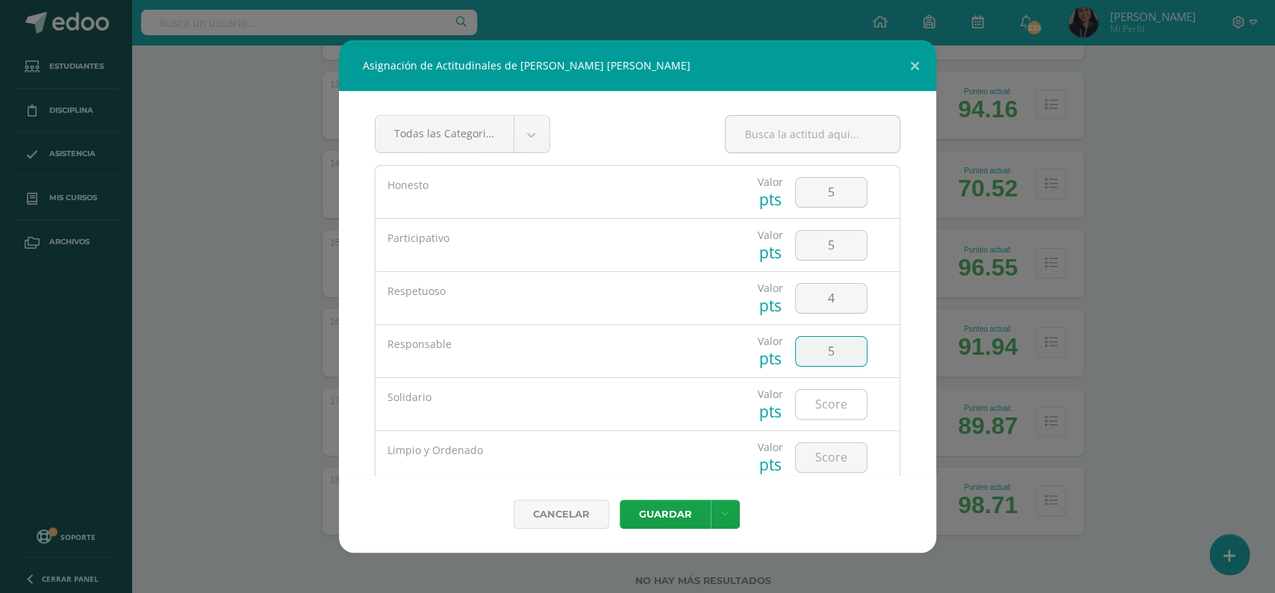
type input "5"
click at [821, 407] on input "number" at bounding box center [831, 404] width 71 height 29
type input "5"
click at [824, 458] on input "number" at bounding box center [831, 457] width 71 height 29
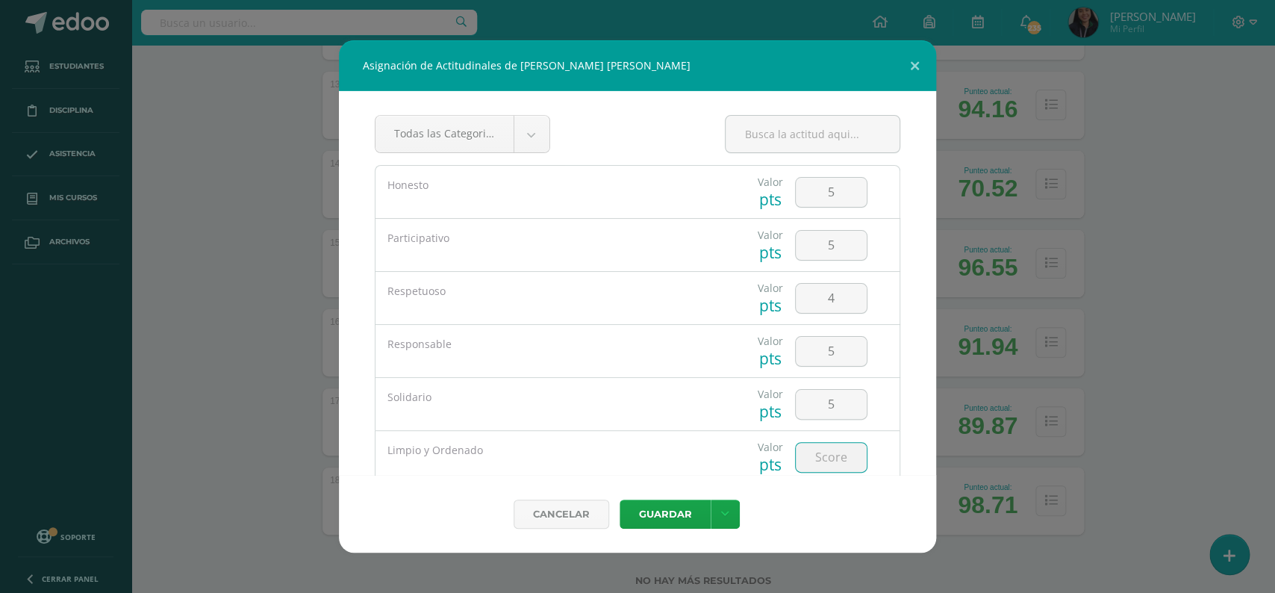
click at [824, 458] on input "number" at bounding box center [831, 457] width 71 height 29
type input "5"
click at [669, 508] on button "Guardar" at bounding box center [665, 513] width 91 height 29
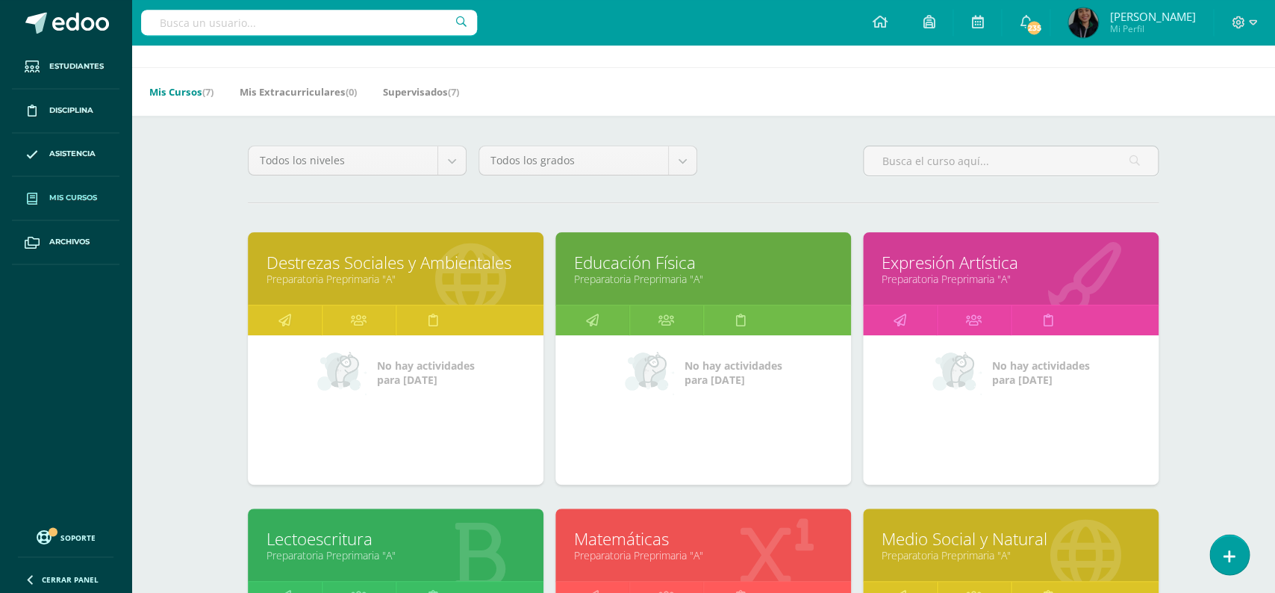
scroll to position [16, 0]
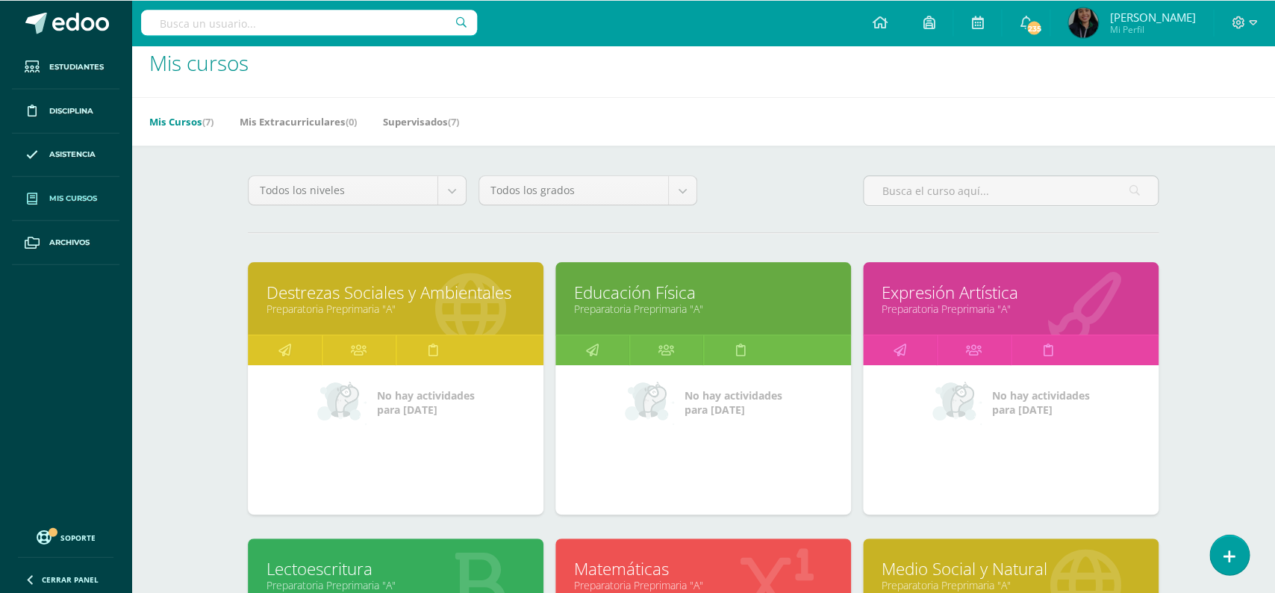
click at [944, 280] on link "Expresión Artística" at bounding box center [1011, 291] width 258 height 23
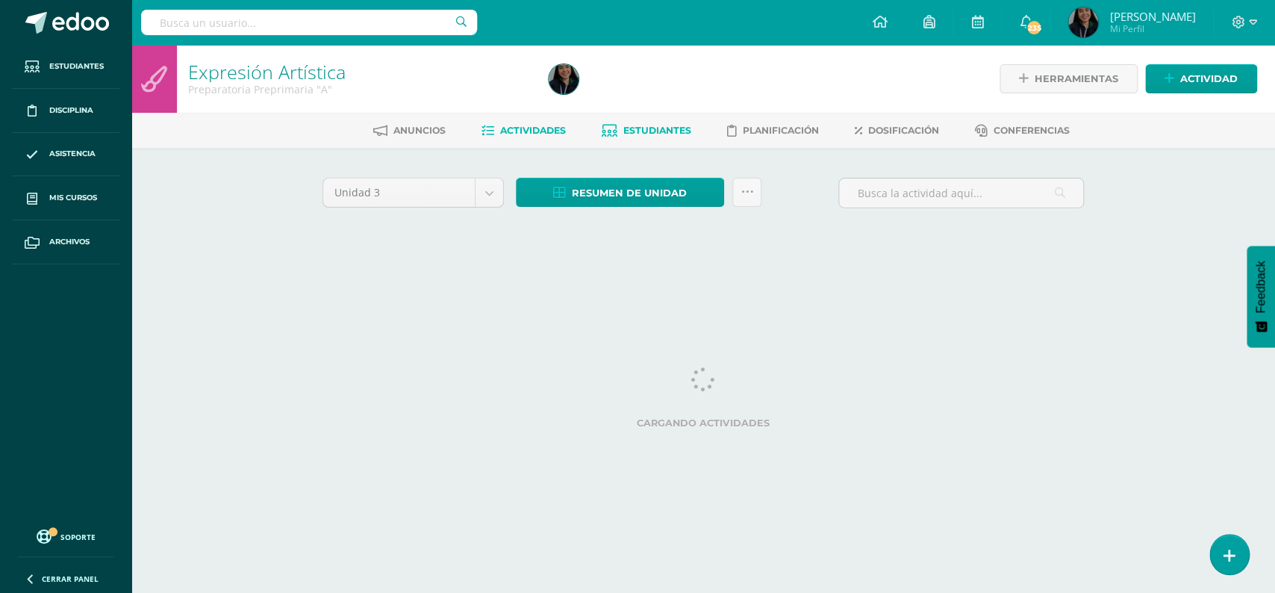
click at [660, 134] on span "Estudiantes" at bounding box center [657, 130] width 68 height 11
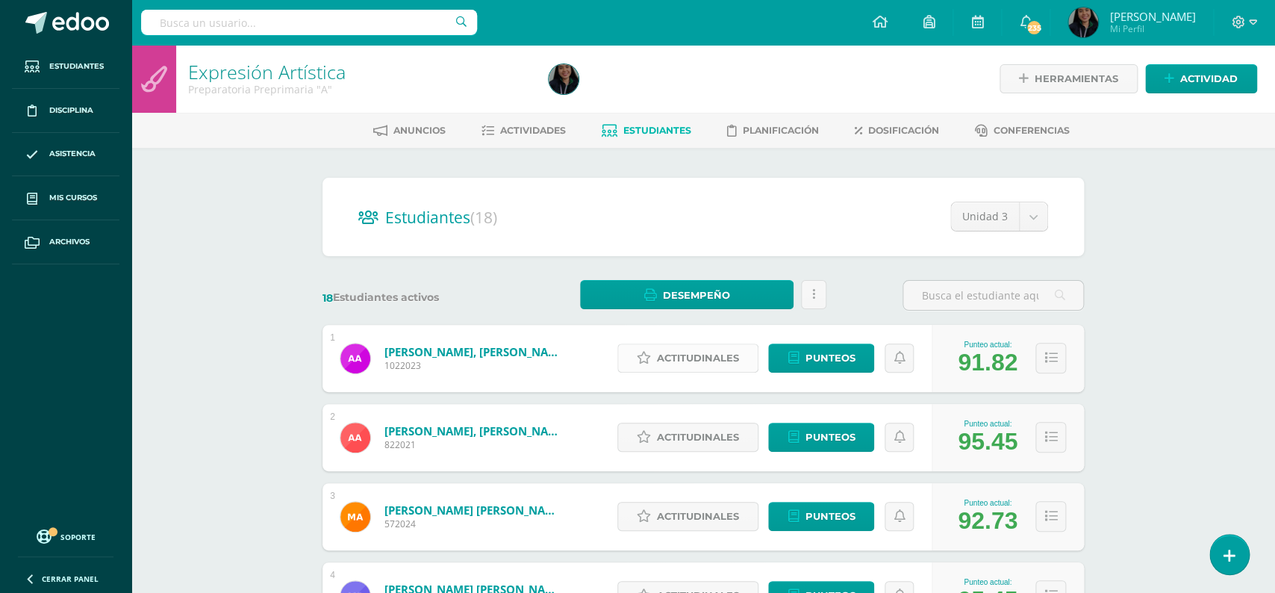
click at [679, 344] on span "Actitudinales" at bounding box center [698, 358] width 82 height 28
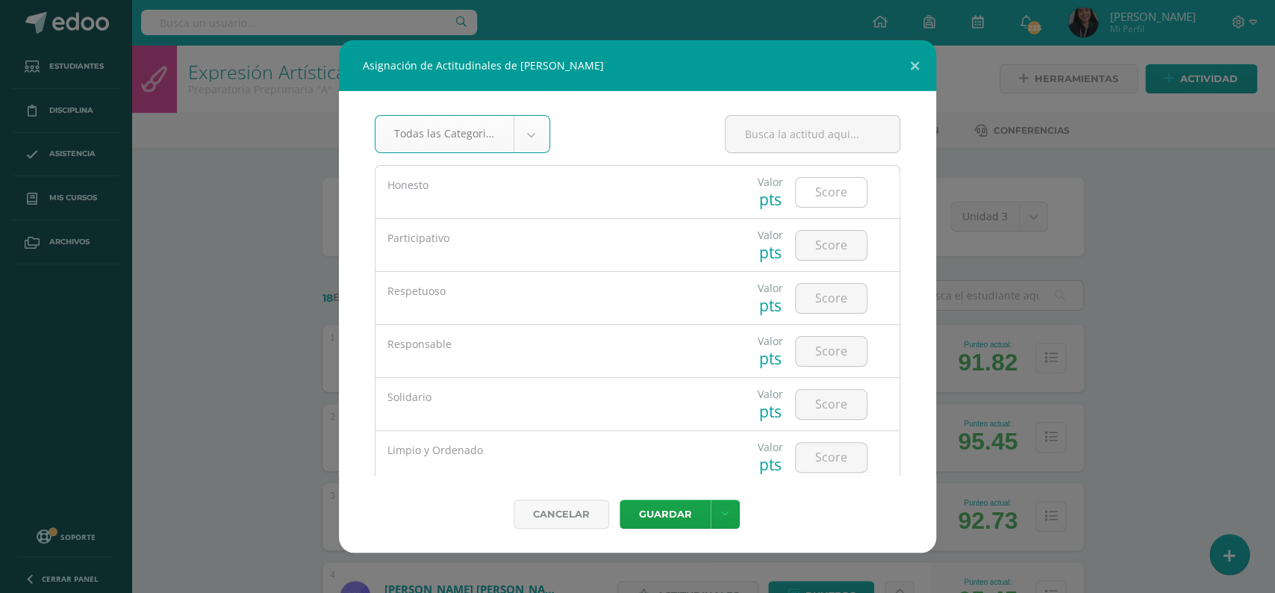
click at [820, 193] on input "number" at bounding box center [831, 192] width 71 height 29
type input "4"
click at [824, 251] on input "number" at bounding box center [831, 245] width 71 height 29
type input "4"
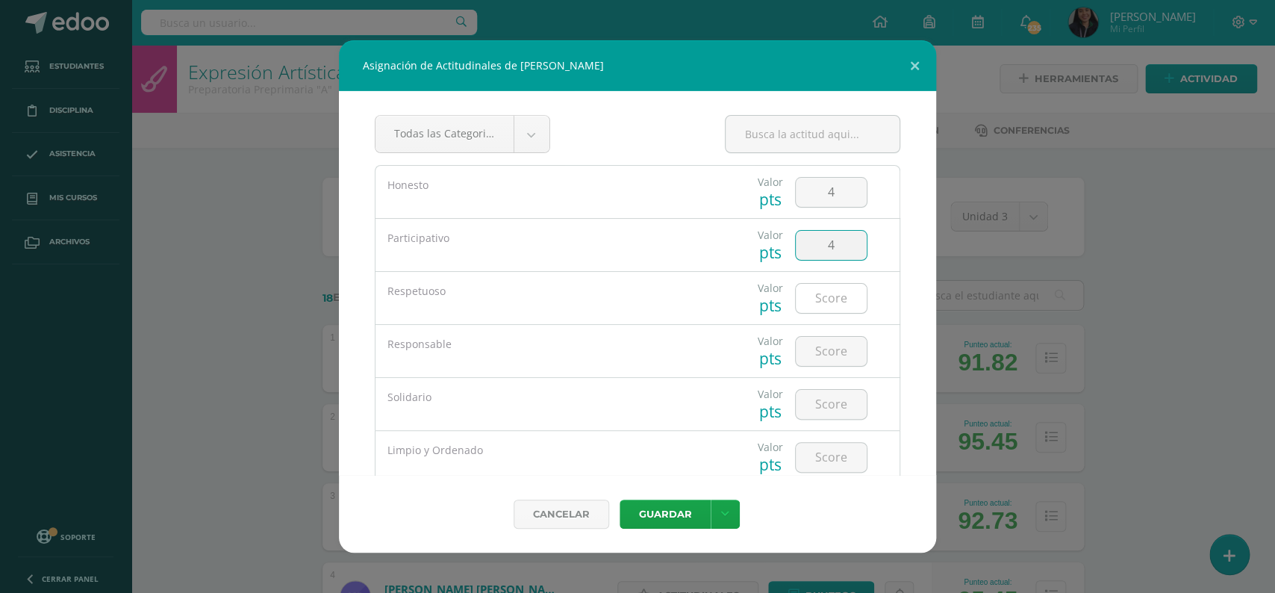
click at [828, 295] on input "number" at bounding box center [831, 298] width 71 height 29
type input "5"
click at [828, 348] on input "number" at bounding box center [831, 351] width 71 height 29
type input "4"
click at [828, 407] on input "number" at bounding box center [831, 404] width 71 height 29
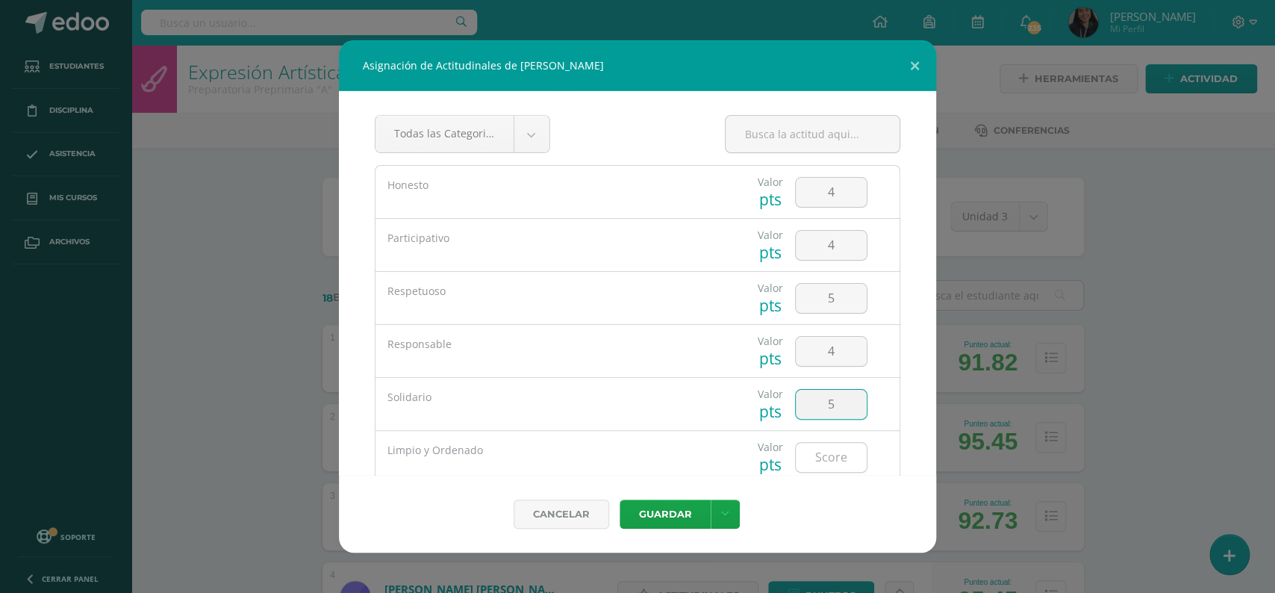
type input "5"
click at [824, 449] on input "number" at bounding box center [831, 457] width 71 height 29
type input "4"
click at [679, 511] on button "Guardar" at bounding box center [665, 513] width 91 height 29
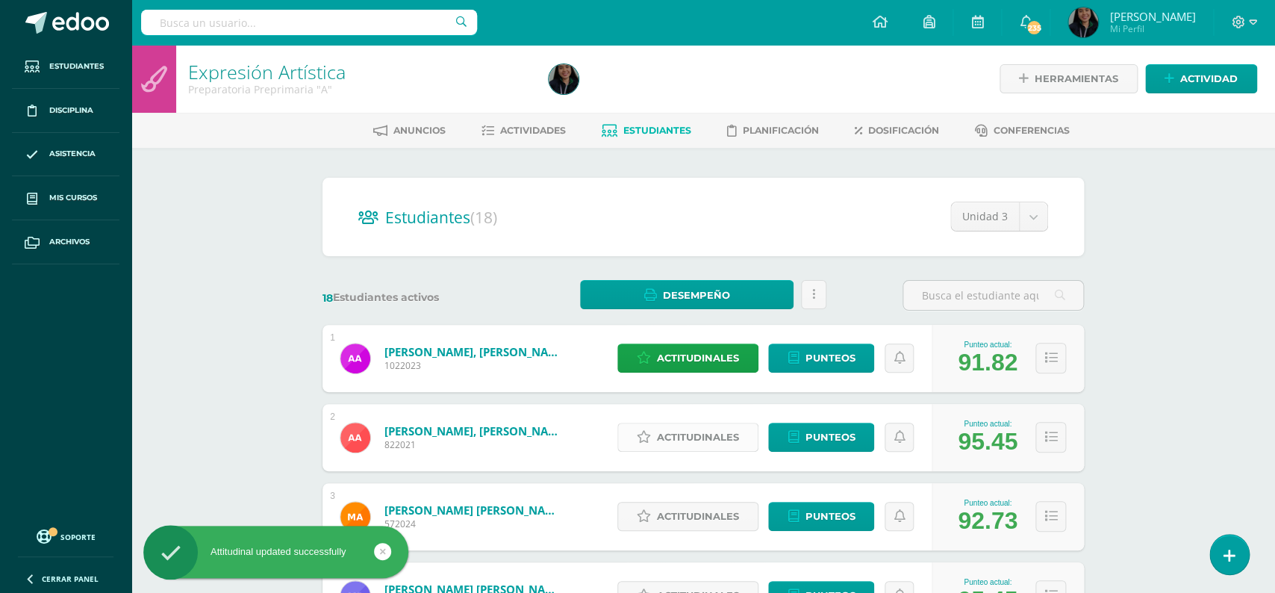
click at [667, 433] on span "Actitudinales" at bounding box center [698, 437] width 82 height 28
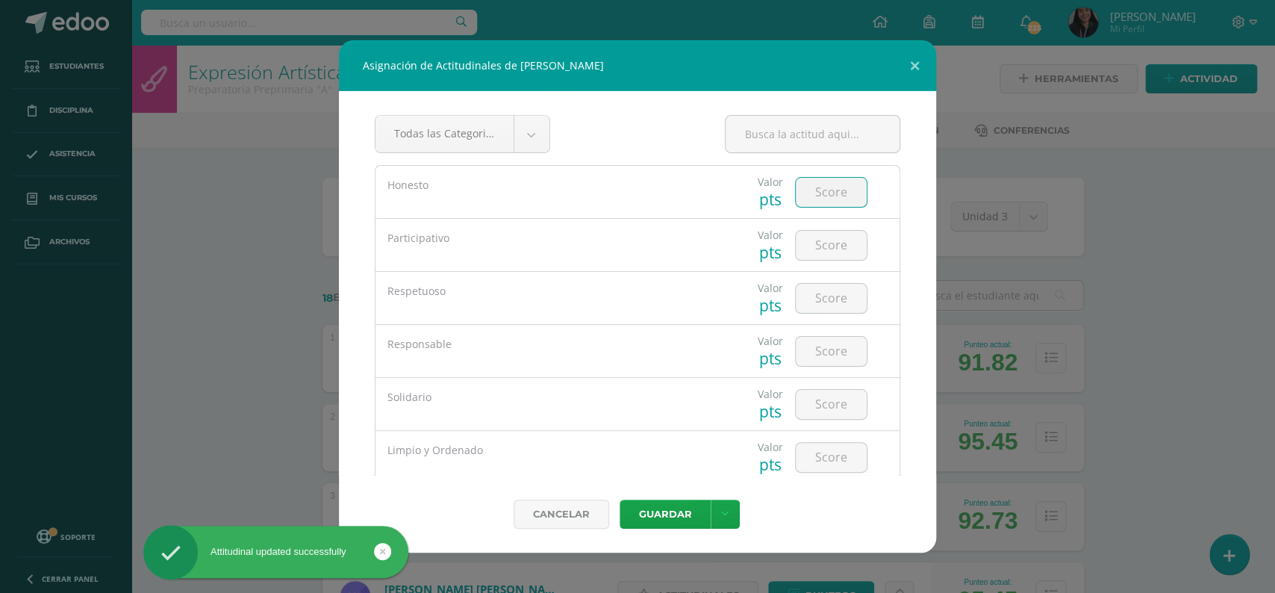
click at [837, 185] on input "number" at bounding box center [831, 192] width 71 height 29
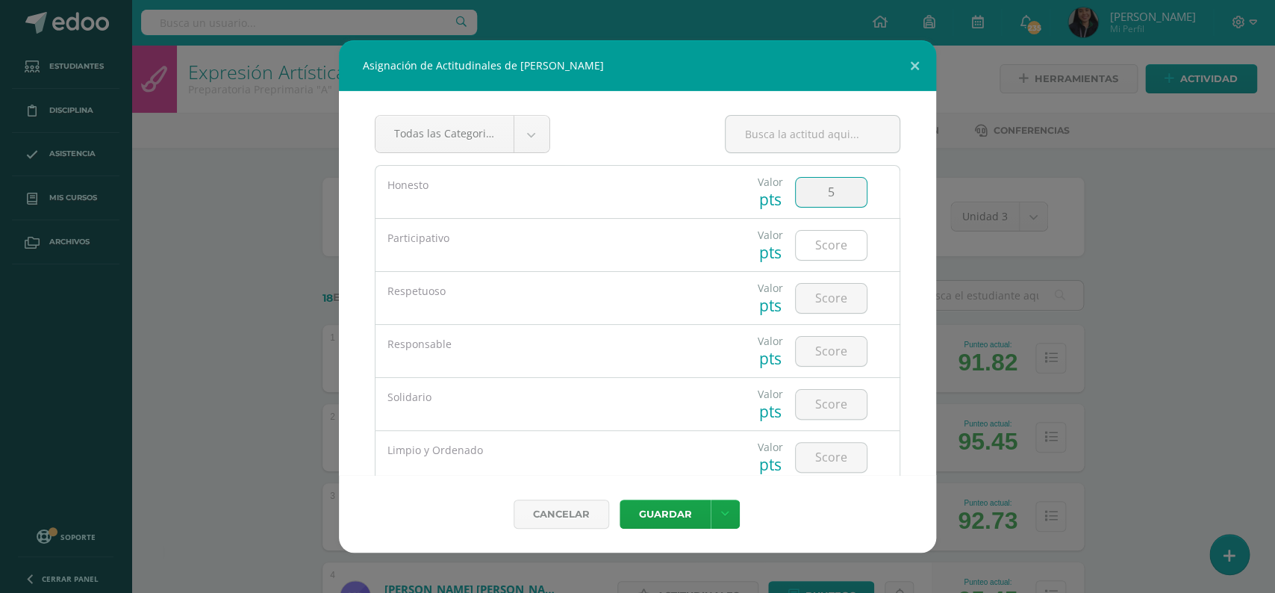
type input "5"
click at [837, 245] on input "number" at bounding box center [831, 245] width 71 height 29
type input "4"
click at [832, 293] on input "number" at bounding box center [831, 298] width 71 height 29
type input "5"
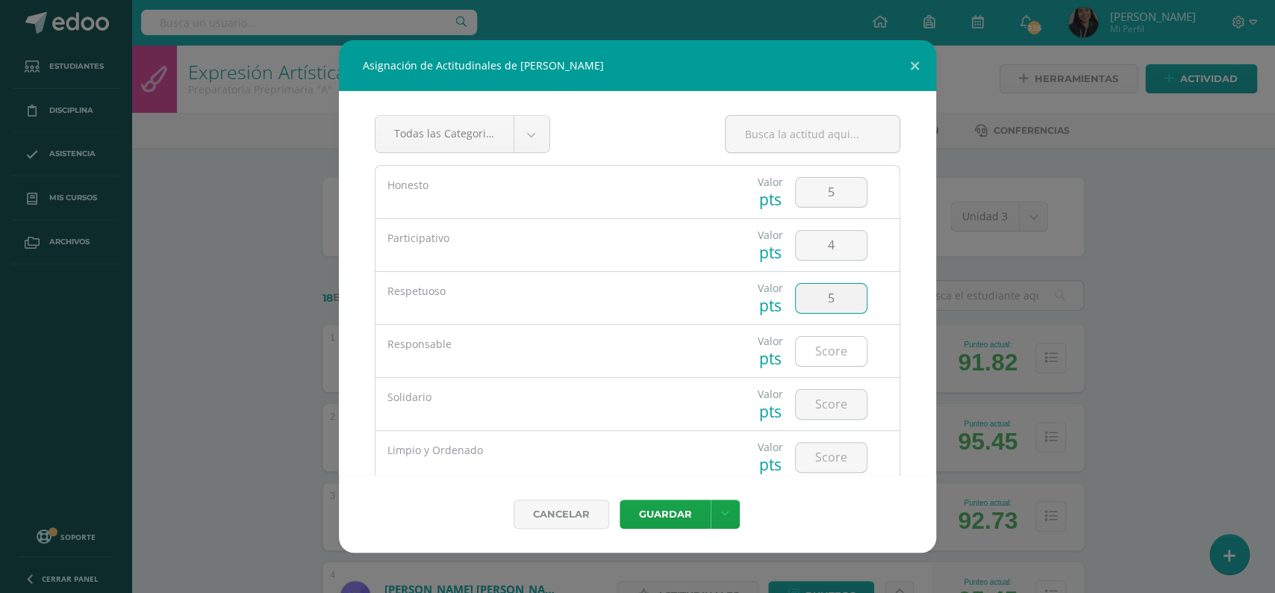
click at [820, 343] on input "number" at bounding box center [831, 351] width 71 height 29
type input "5"
click at [822, 406] on input "number" at bounding box center [831, 404] width 71 height 29
type input "5"
click at [825, 455] on input "number" at bounding box center [831, 457] width 71 height 29
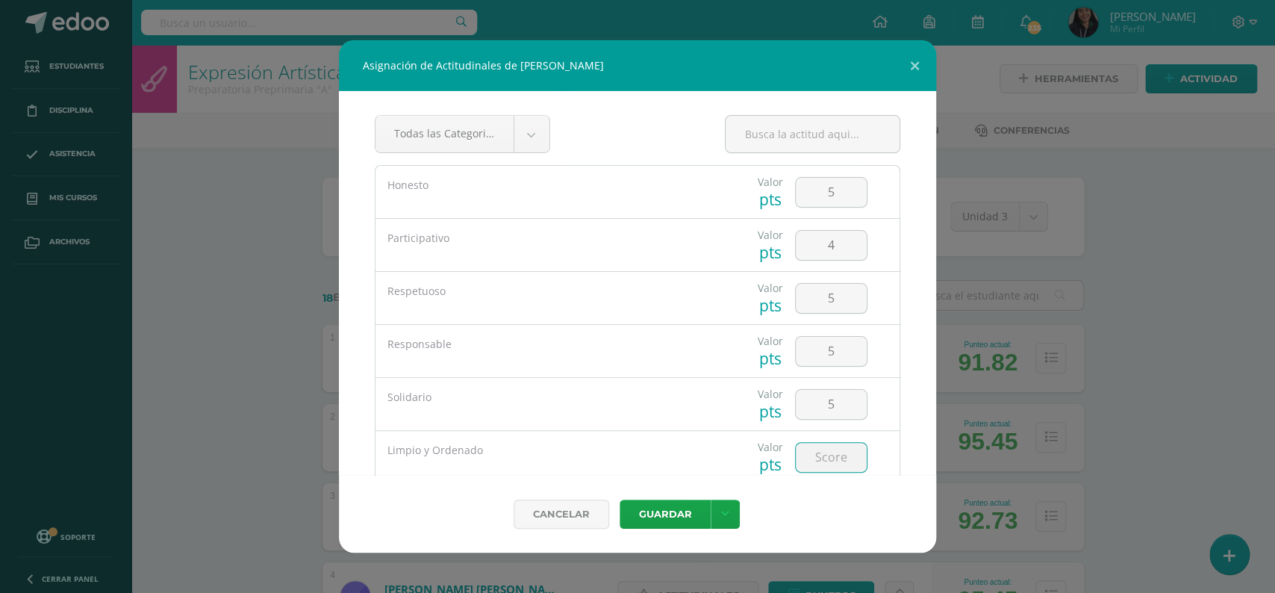
click at [825, 455] on input "number" at bounding box center [831, 457] width 71 height 29
type input "4"
click at [654, 507] on button "Guardar" at bounding box center [665, 513] width 91 height 29
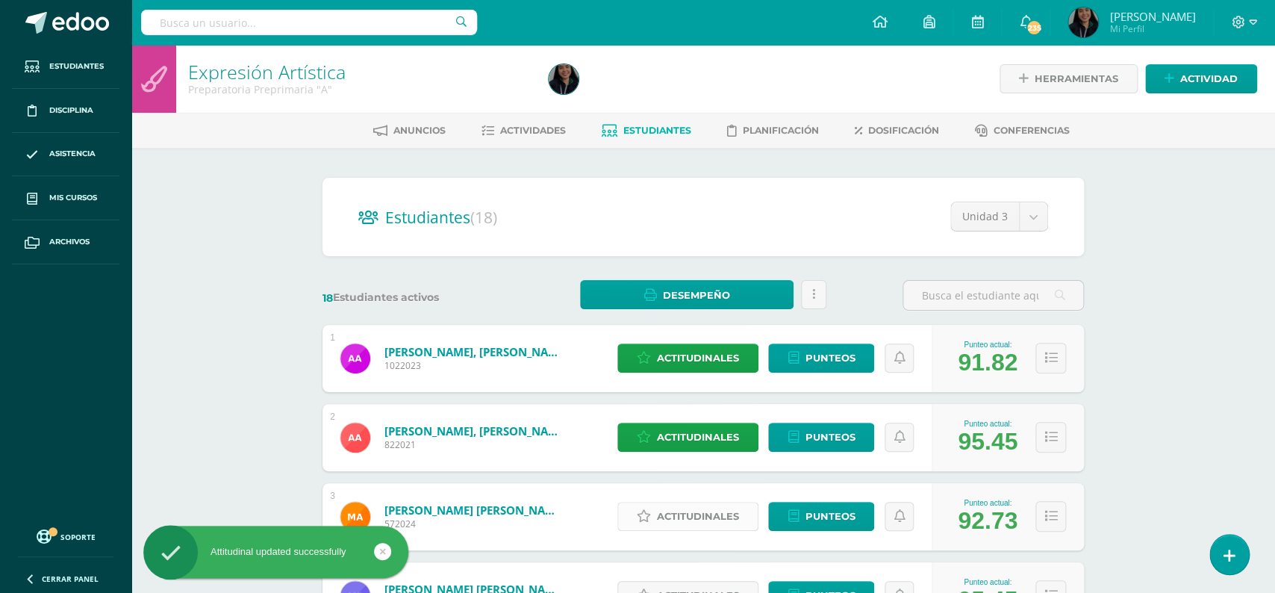
click at [685, 507] on span "Actitudinales" at bounding box center [698, 516] width 82 height 28
click at [685, 507] on div "Cancelar [GEOGRAPHIC_DATA] Guardar y poblar en todos mis cursos" at bounding box center [637, 492] width 537 height 70
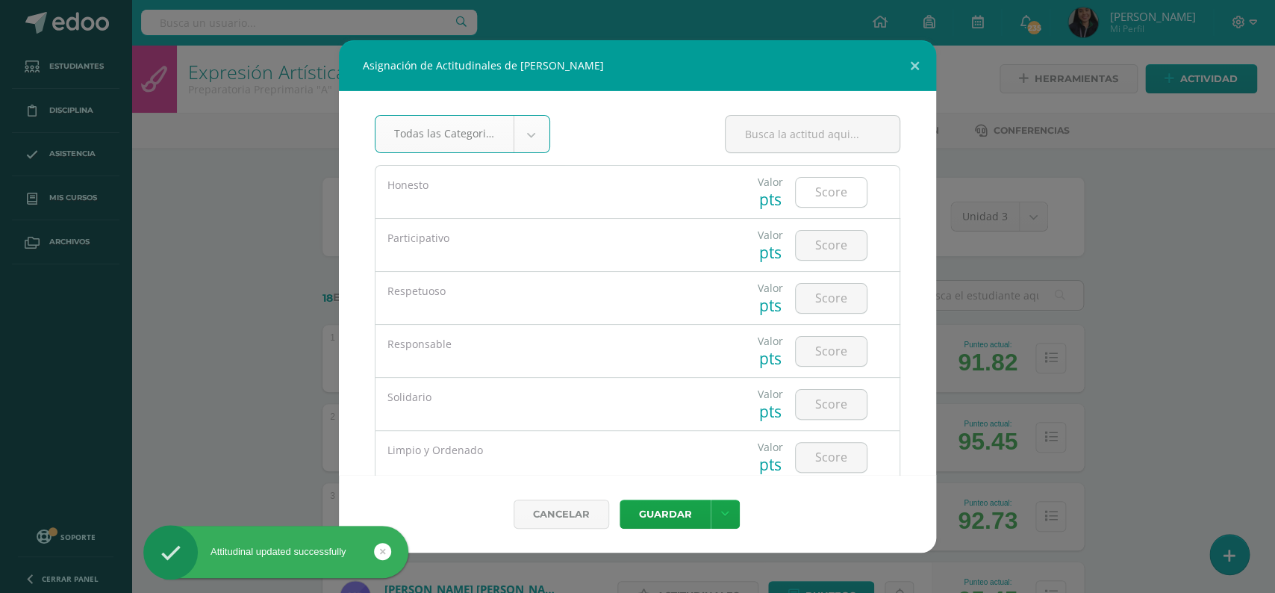
click at [822, 193] on input "number" at bounding box center [831, 192] width 71 height 29
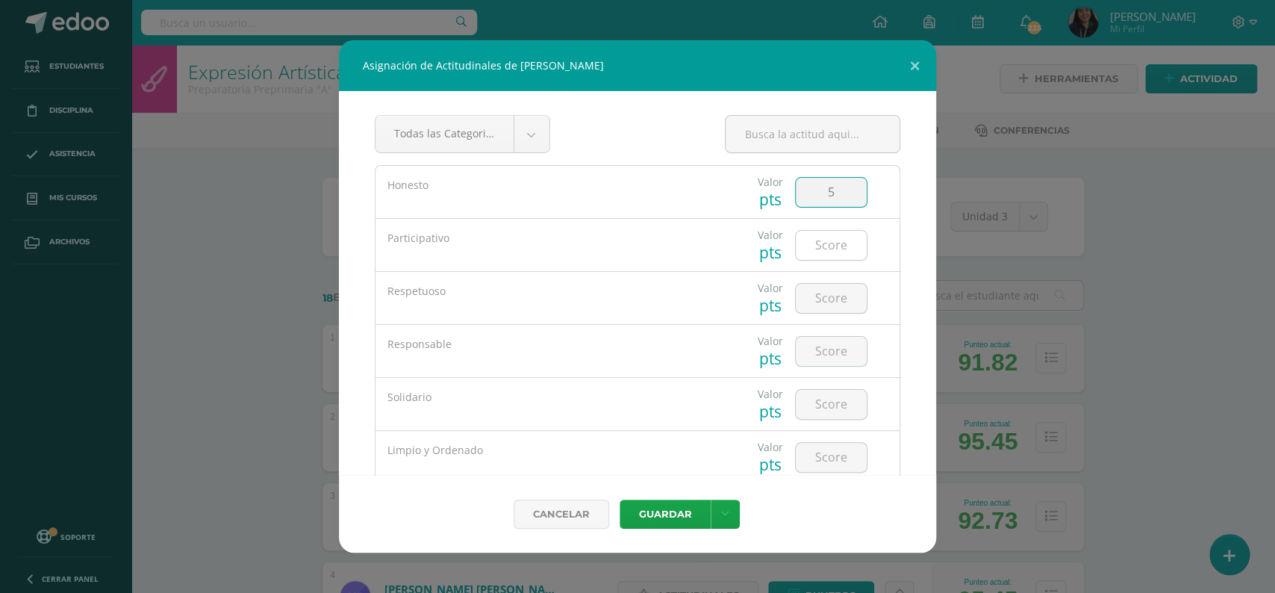
type input "5"
click at [823, 242] on input "number" at bounding box center [831, 245] width 71 height 29
type input "5"
click at [822, 293] on input "number" at bounding box center [831, 298] width 71 height 29
type input "5"
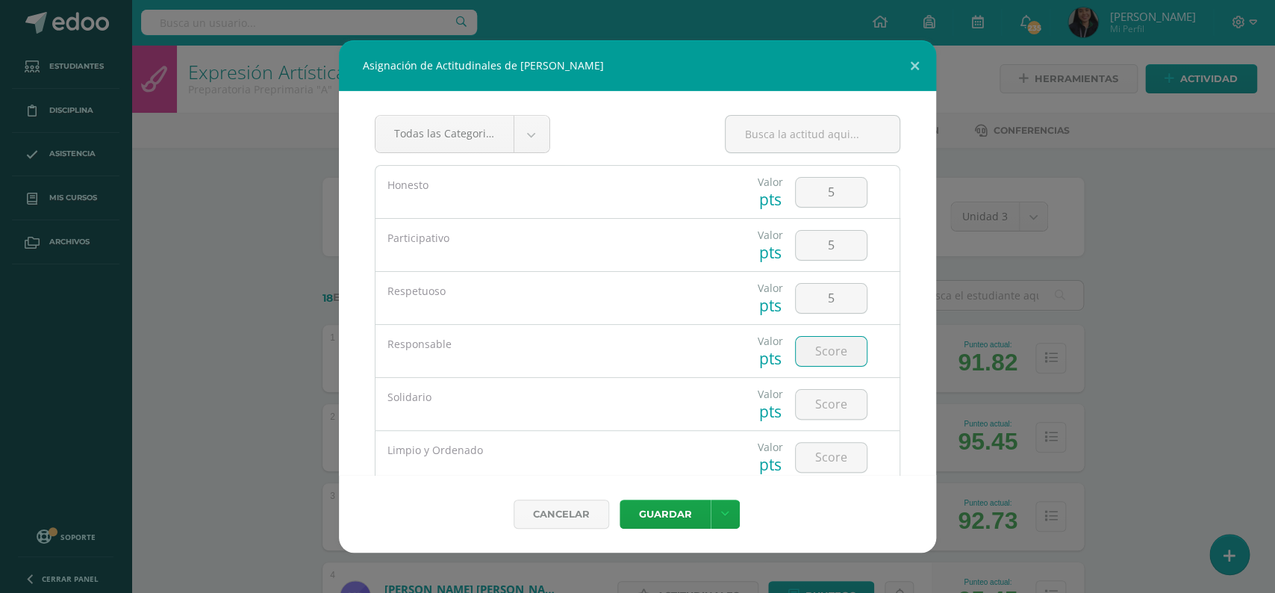
click at [826, 346] on input "number" at bounding box center [831, 351] width 71 height 29
type input "5"
click at [829, 411] on input "number" at bounding box center [831, 404] width 71 height 29
type input "5"
click at [822, 466] on input "number" at bounding box center [831, 457] width 71 height 29
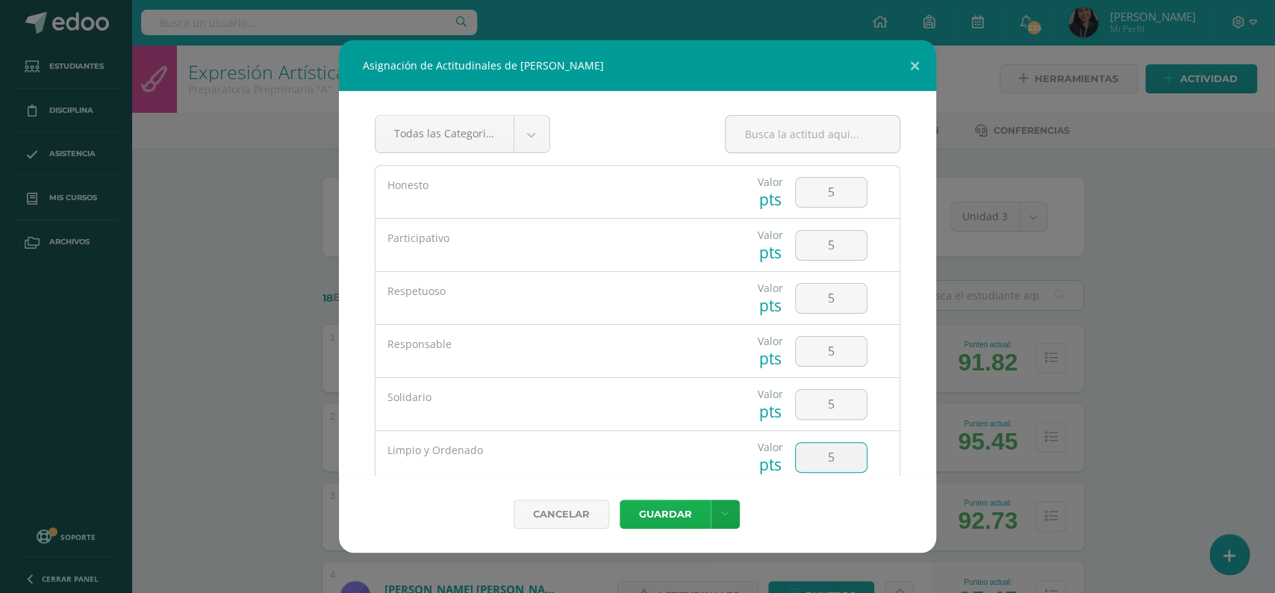
type input "5"
click at [679, 510] on button "Guardar" at bounding box center [665, 513] width 91 height 29
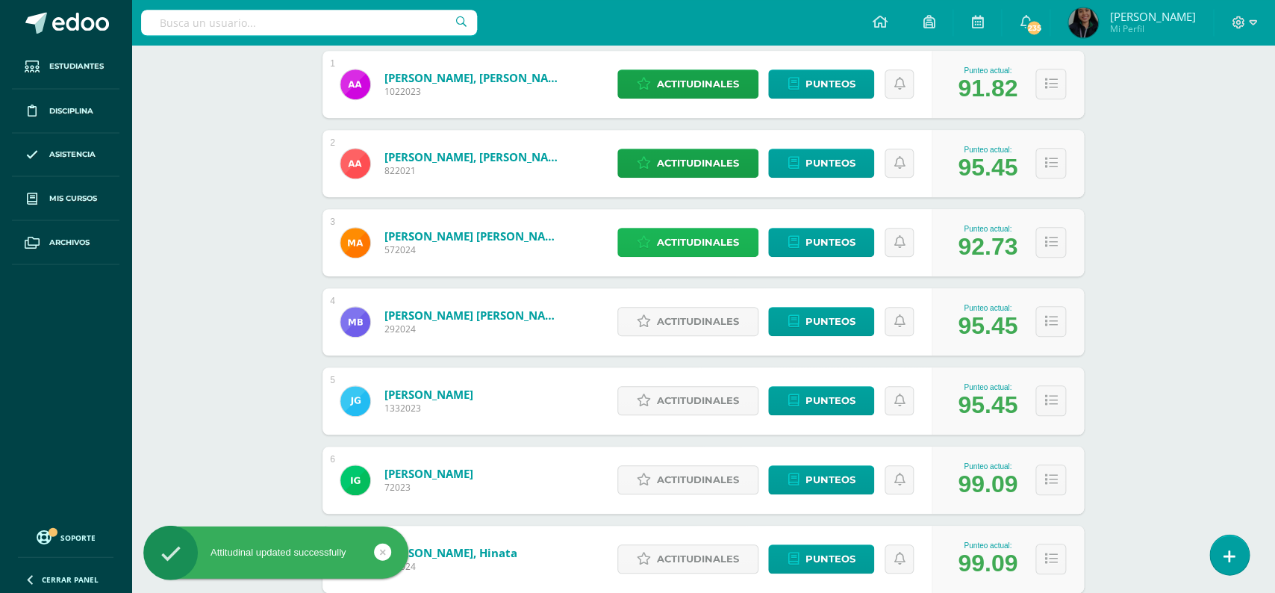
scroll to position [278, 0]
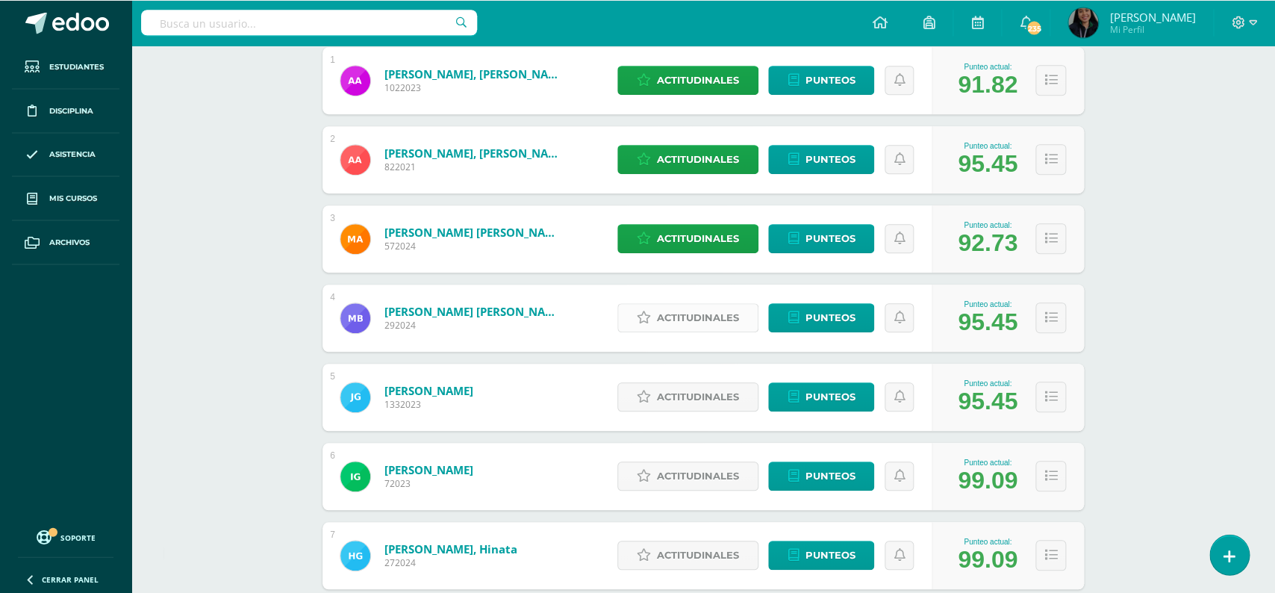
click at [668, 314] on span "Actitudinales" at bounding box center [698, 318] width 82 height 28
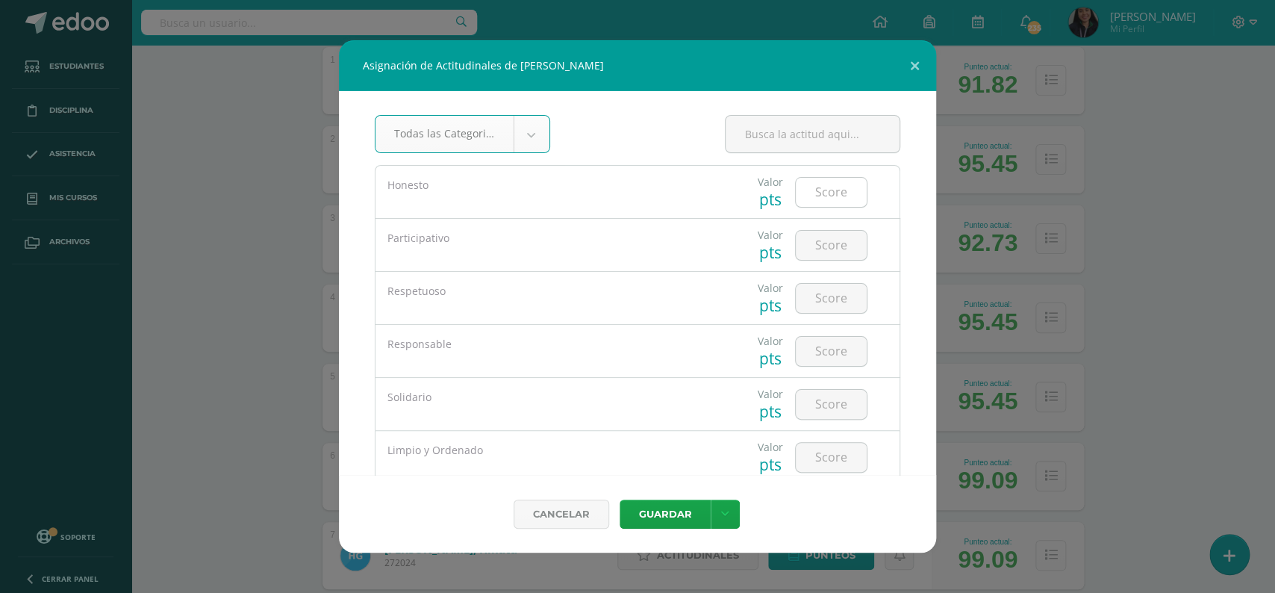
click at [838, 193] on input "number" at bounding box center [831, 192] width 71 height 29
click at [825, 198] on input "5" at bounding box center [831, 192] width 71 height 29
click at [825, 198] on input "55" at bounding box center [831, 192] width 71 height 29
type input "5"
click at [833, 243] on input "number" at bounding box center [831, 245] width 71 height 29
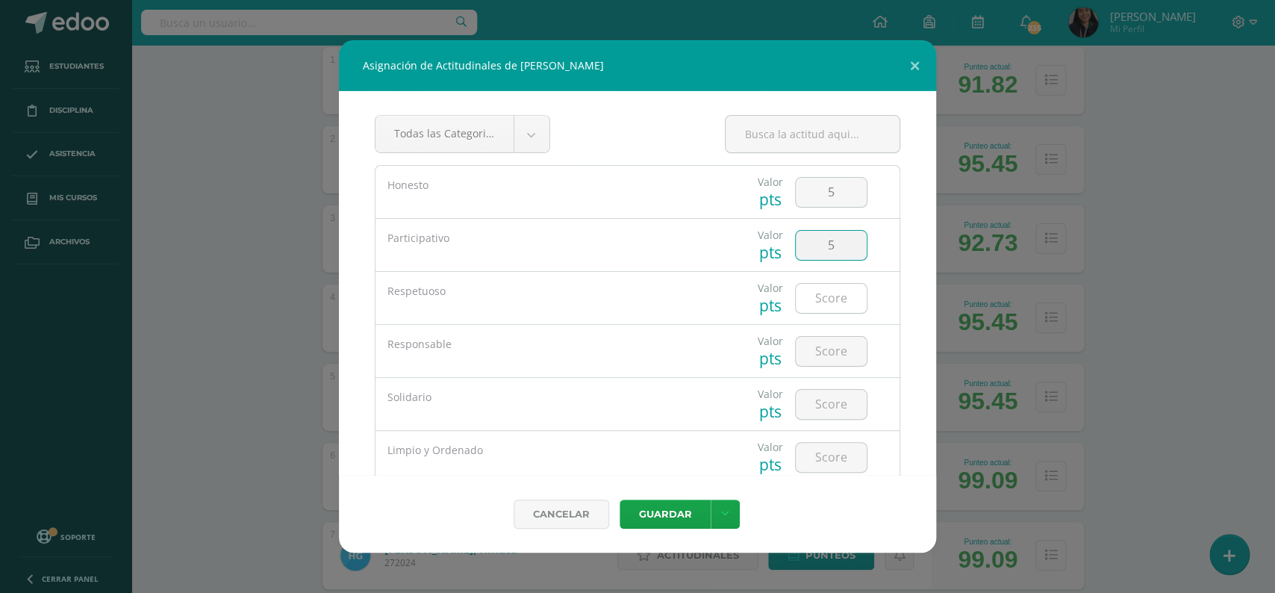
type input "5"
click at [821, 305] on input "number" at bounding box center [831, 298] width 71 height 29
type input "5"
click at [814, 349] on input "number" at bounding box center [831, 351] width 71 height 29
click at [814, 349] on input "5" at bounding box center [831, 351] width 71 height 29
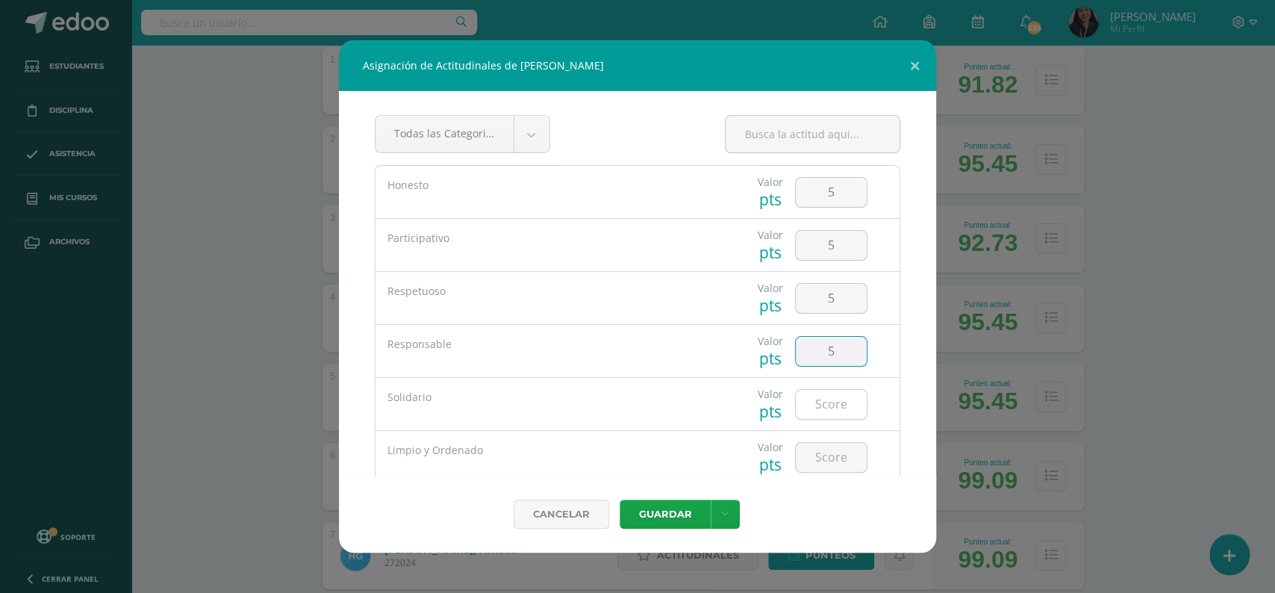
type input "5"
click at [829, 399] on input "number" at bounding box center [831, 404] width 71 height 29
type input "5"
click at [821, 449] on input "number" at bounding box center [831, 457] width 71 height 29
type input "5"
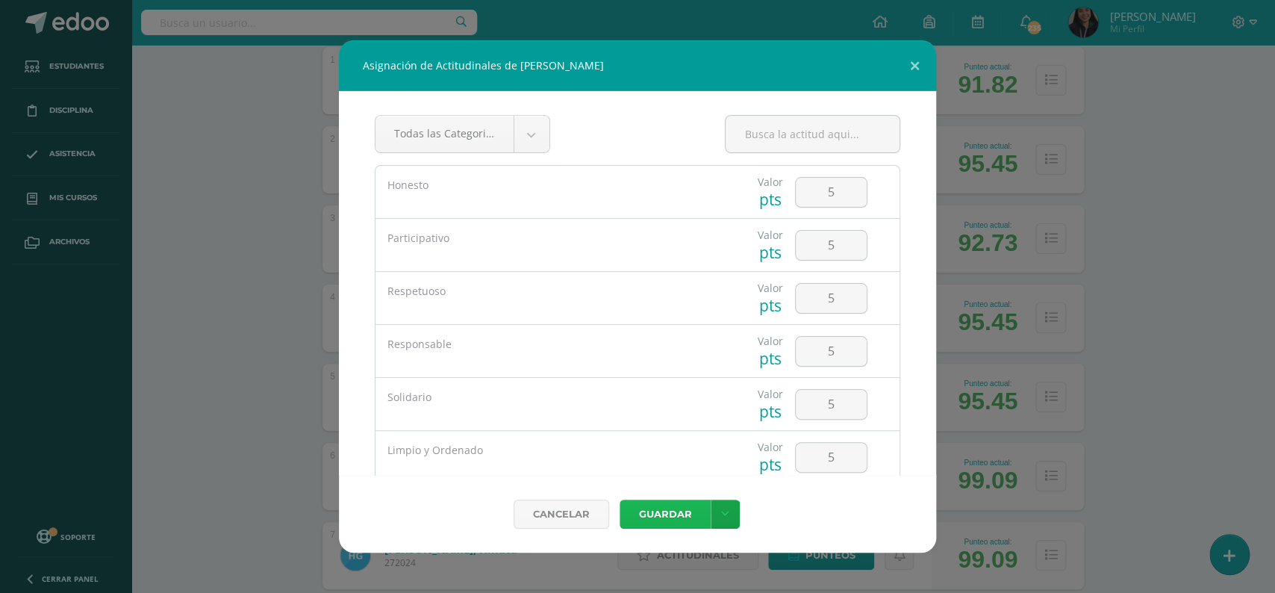
click at [678, 507] on button "Guardar" at bounding box center [665, 513] width 91 height 29
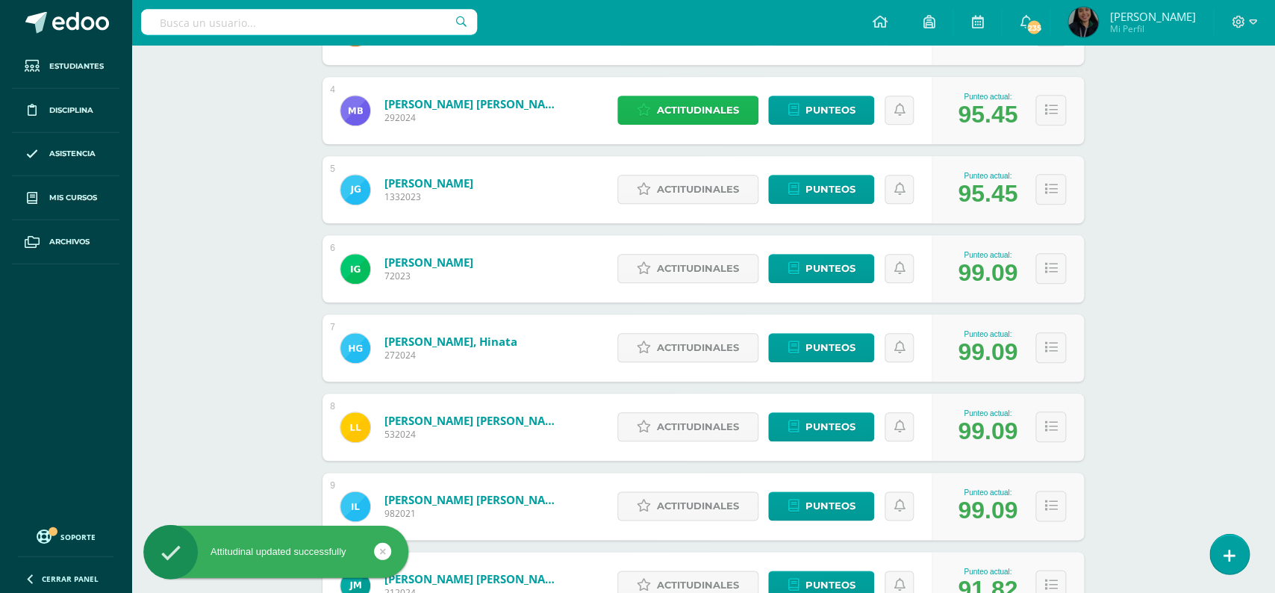
scroll to position [531, 0]
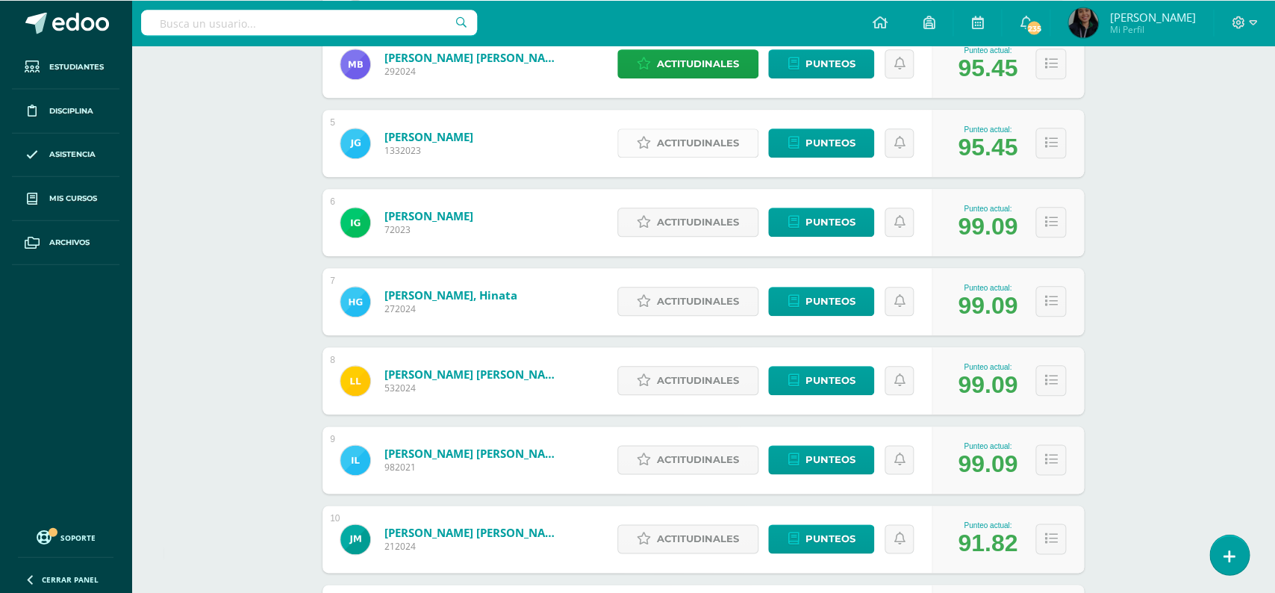
click at [684, 135] on span "Actitudinales" at bounding box center [698, 143] width 82 height 28
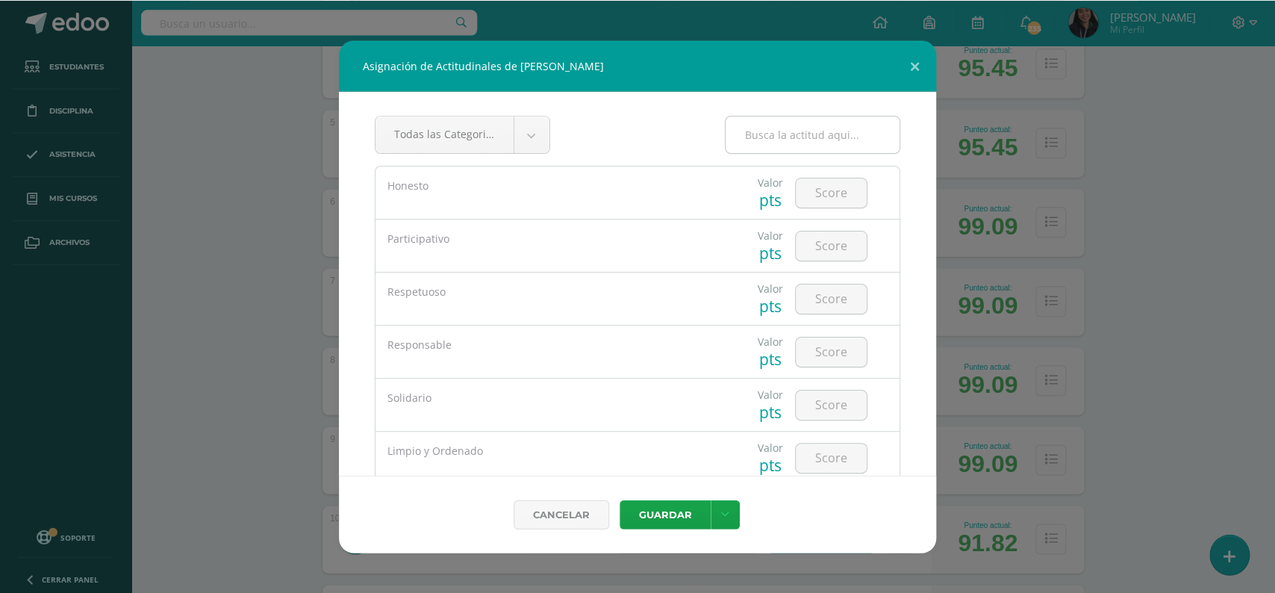
scroll to position [531, 0]
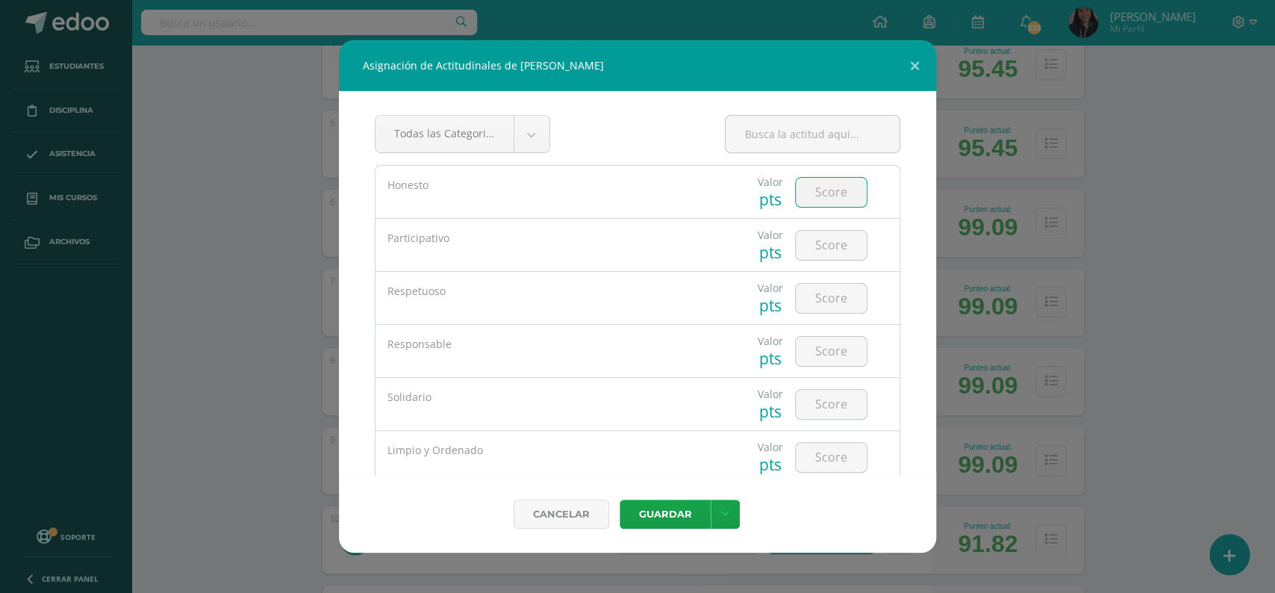
click at [828, 195] on input "number" at bounding box center [831, 192] width 71 height 29
type input "5"
click at [824, 241] on input "number" at bounding box center [831, 245] width 71 height 29
click at [827, 246] on input "number" at bounding box center [831, 245] width 71 height 29
type input "5"
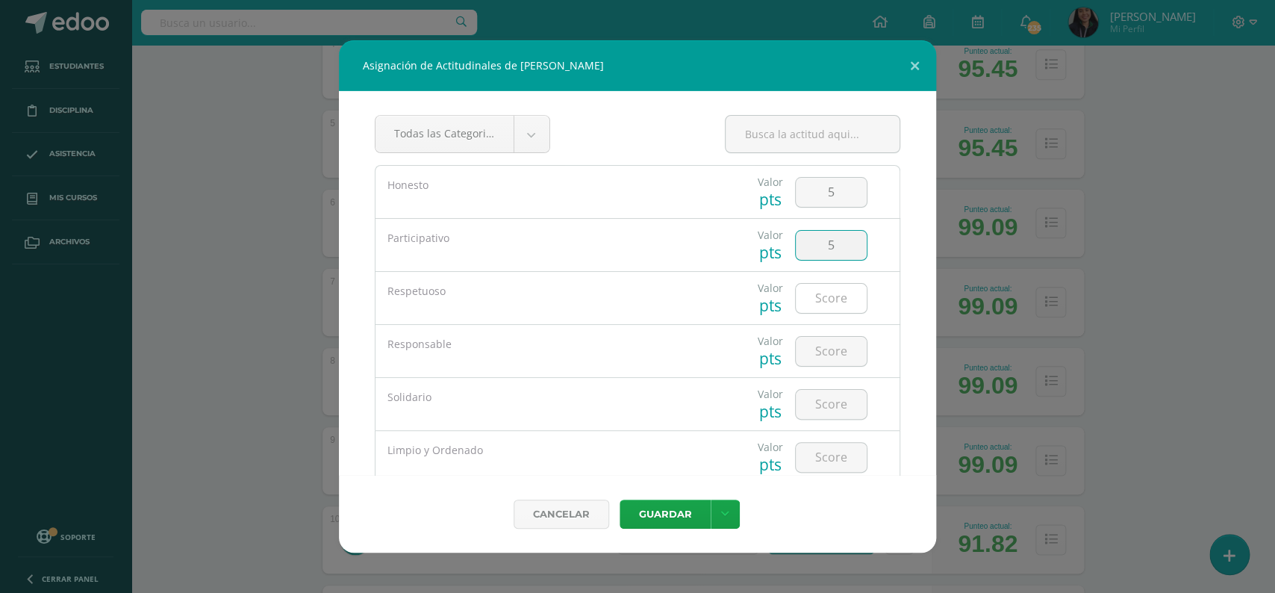
click at [825, 299] on input "number" at bounding box center [831, 298] width 71 height 29
type input "5"
click at [835, 357] on input "number" at bounding box center [831, 351] width 71 height 29
type input "5"
click at [829, 404] on input "number" at bounding box center [831, 404] width 71 height 29
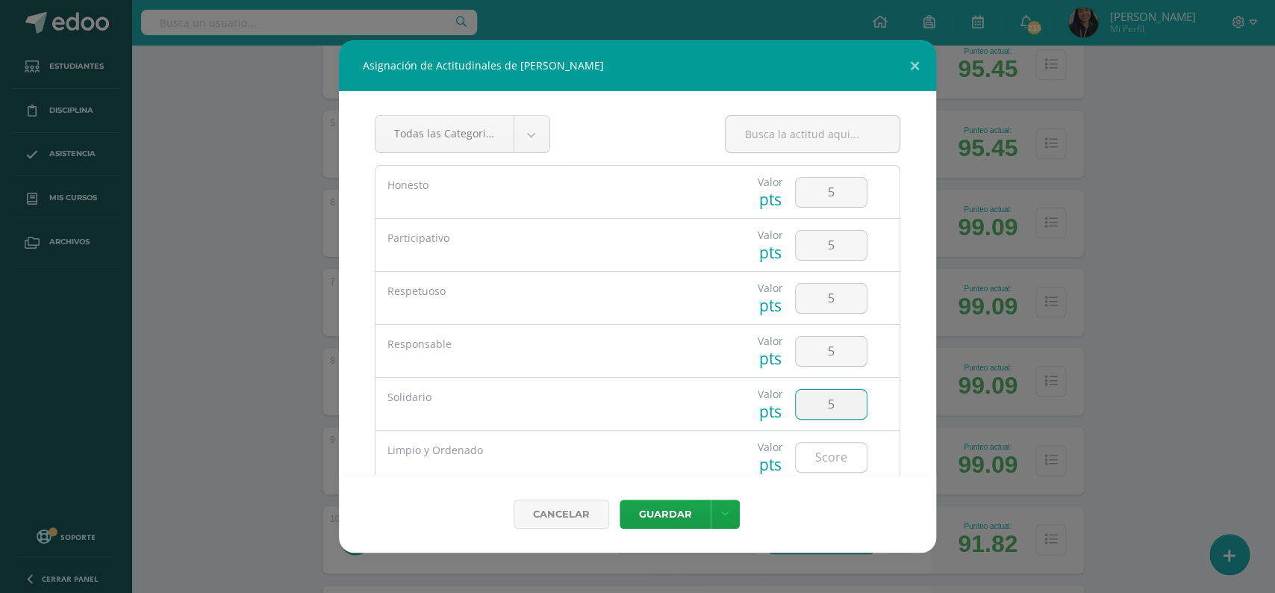
type input "5"
click at [825, 460] on input "number" at bounding box center [831, 457] width 71 height 29
type input "5"
click at [664, 512] on button "Guardar" at bounding box center [665, 513] width 91 height 29
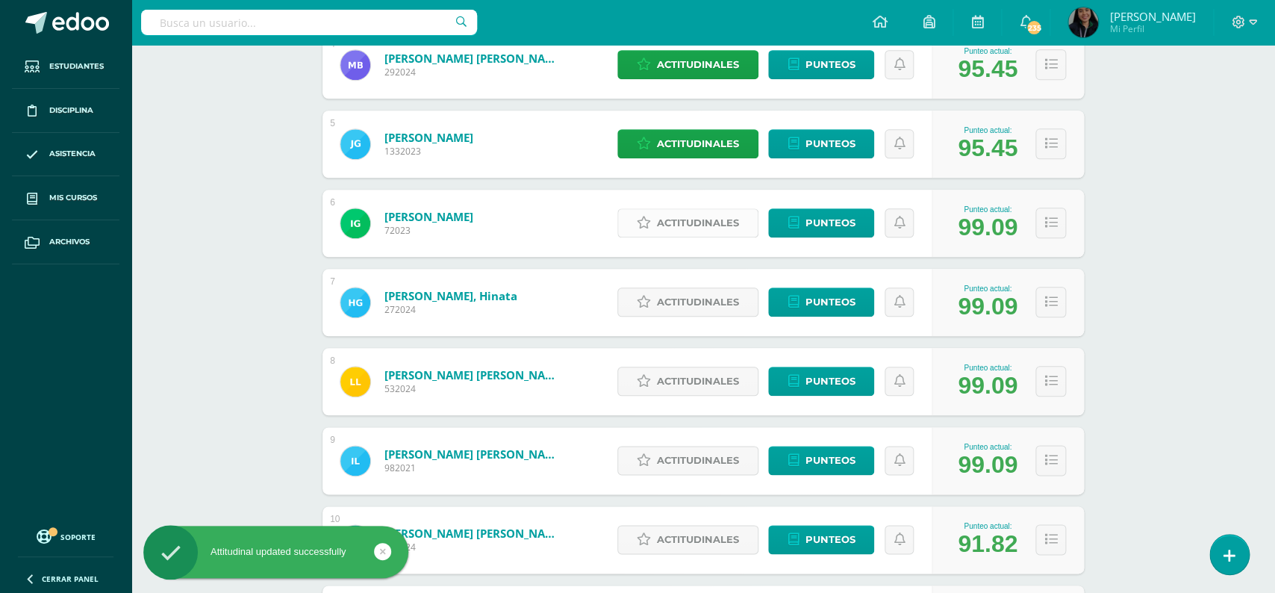
click at [684, 215] on span "Actitudinales" at bounding box center [698, 223] width 82 height 28
click at [684, 215] on div "Honesto" at bounding box center [559, 202] width 314 height 47
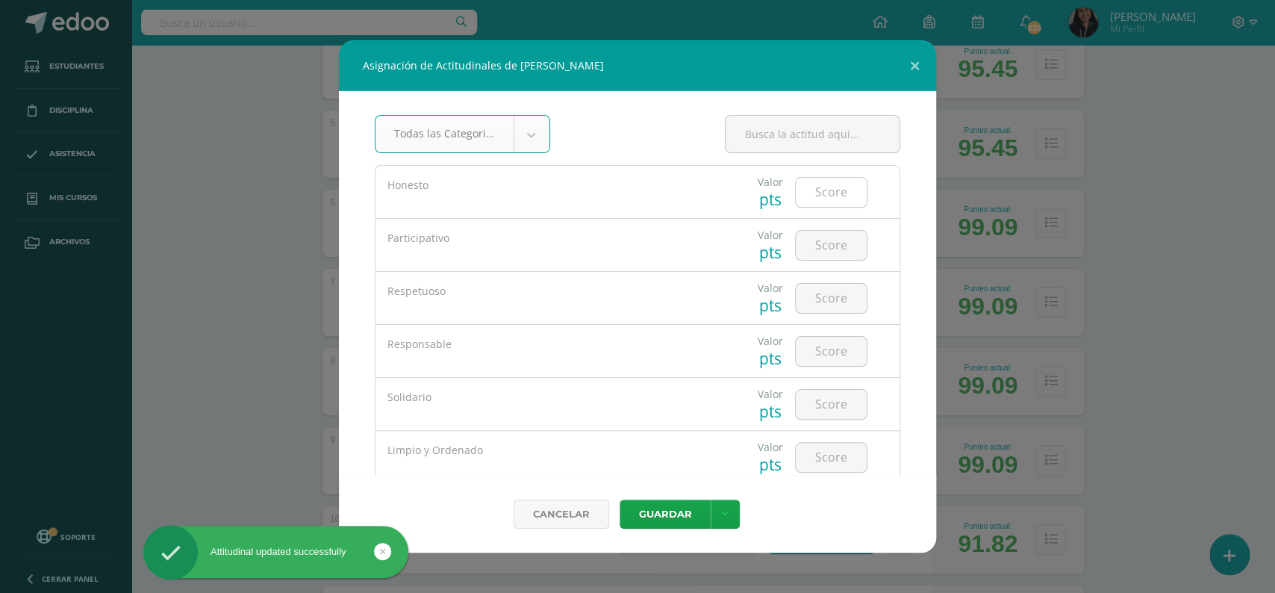
click at [820, 191] on input "number" at bounding box center [831, 192] width 71 height 29
type input "5"
click at [829, 245] on input "number" at bounding box center [831, 245] width 71 height 29
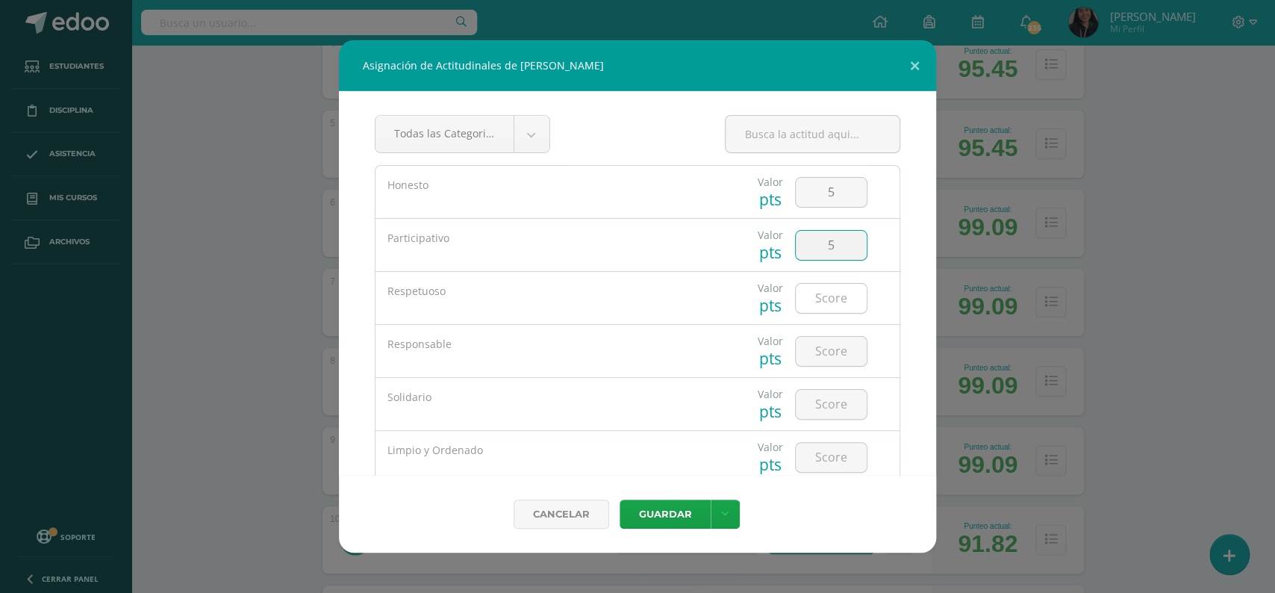
type input "5"
click at [824, 298] on input "number" at bounding box center [831, 298] width 71 height 29
type input "5"
click at [829, 347] on input "number" at bounding box center [831, 351] width 71 height 29
type input "5"
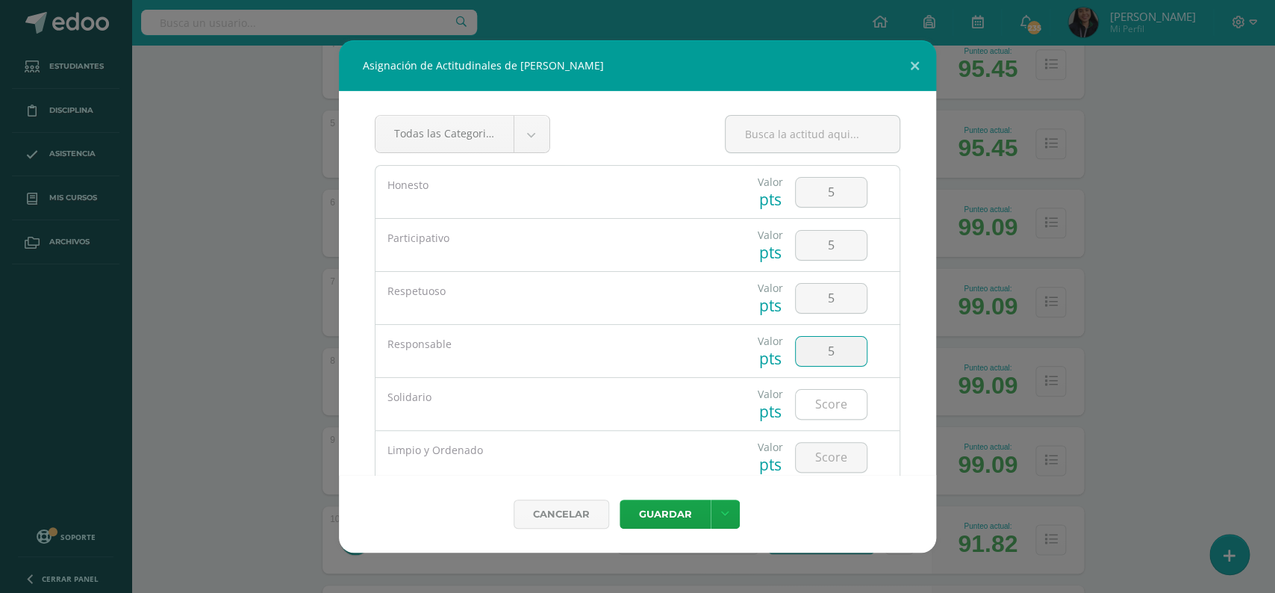
click at [827, 403] on input "number" at bounding box center [831, 404] width 71 height 29
type input "5"
click at [829, 452] on input "number" at bounding box center [831, 457] width 71 height 29
type input "5"
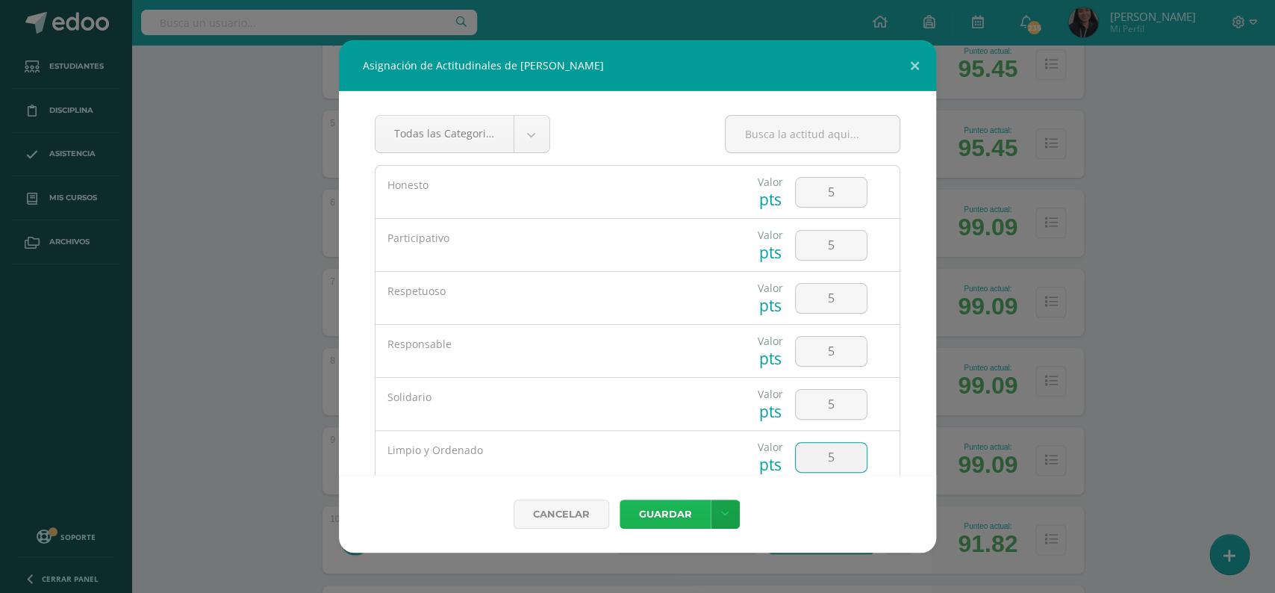
click at [684, 507] on button "Guardar" at bounding box center [665, 513] width 91 height 29
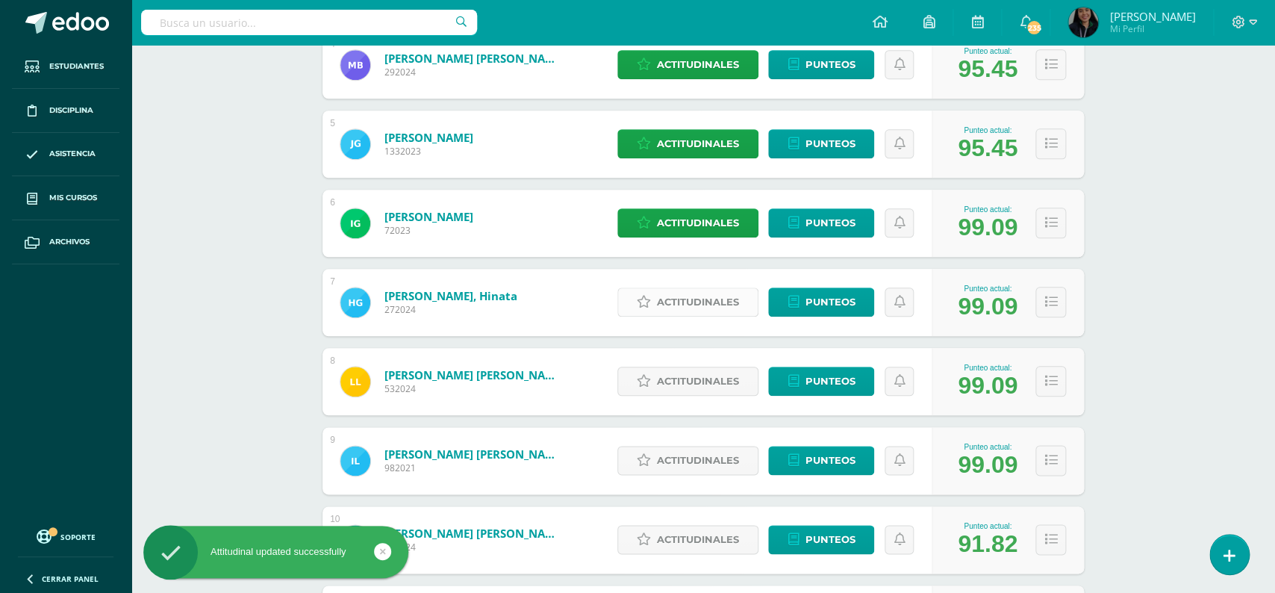
click at [671, 288] on span "Actitudinales" at bounding box center [698, 302] width 82 height 28
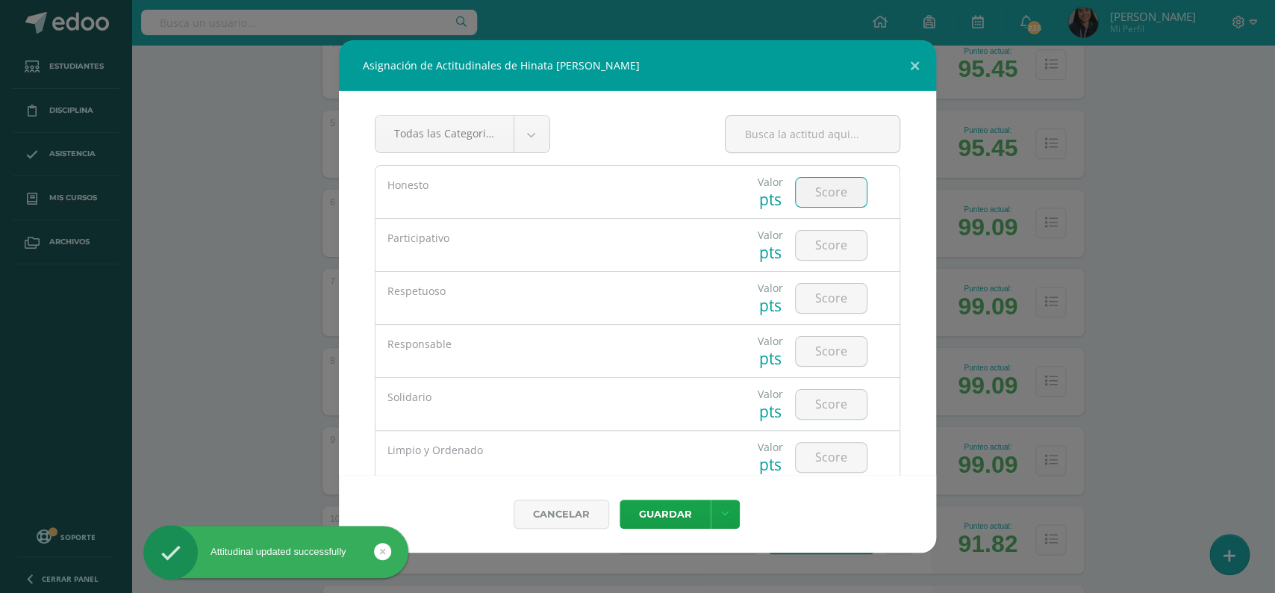
click at [823, 200] on input "number" at bounding box center [831, 192] width 71 height 29
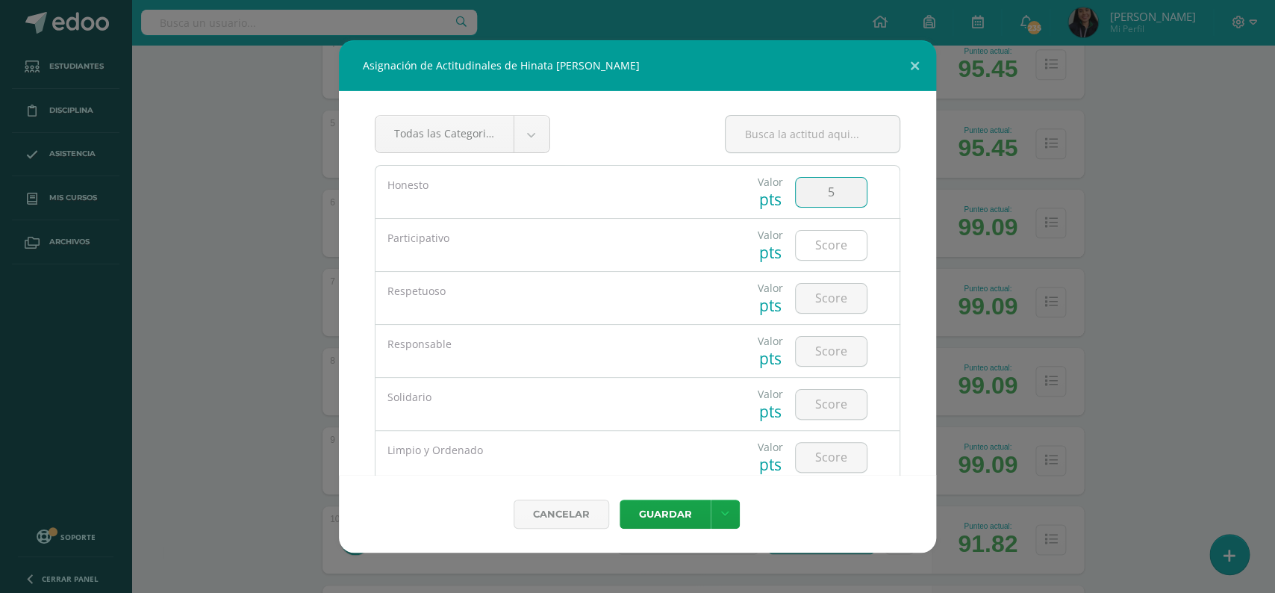
type input "5"
click at [825, 249] on input "number" at bounding box center [831, 245] width 71 height 29
type input "5"
click at [820, 308] on input "number" at bounding box center [831, 298] width 71 height 29
type input "5"
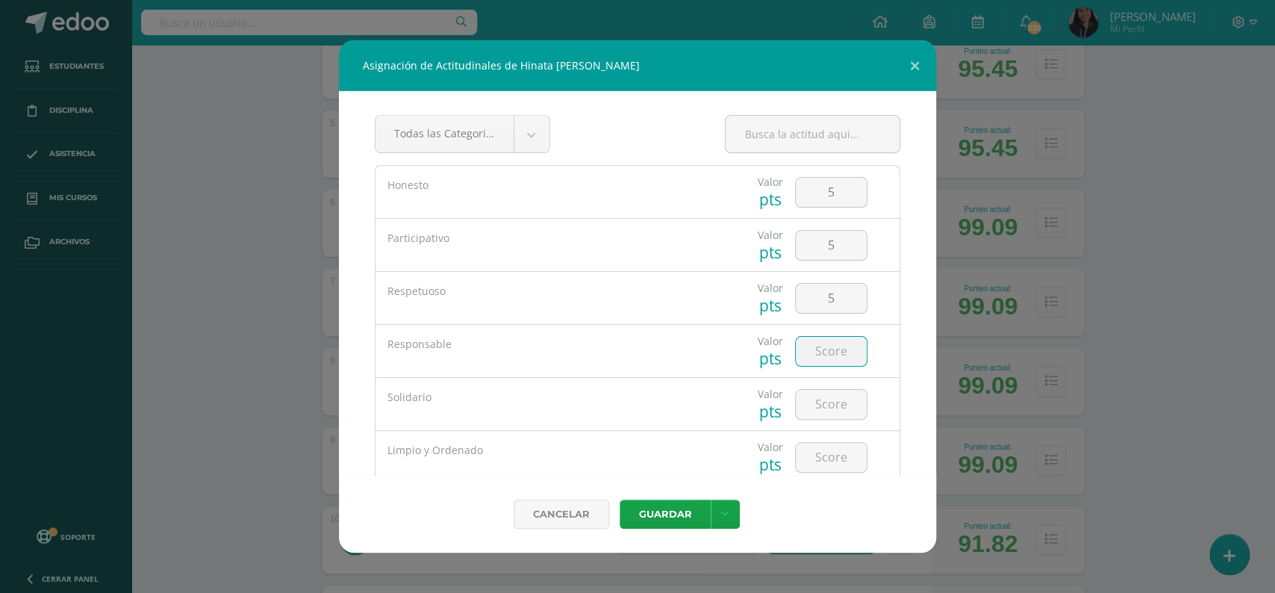
click at [829, 349] on input "number" at bounding box center [831, 351] width 71 height 29
type input "5"
click at [828, 399] on input "number" at bounding box center [831, 404] width 71 height 29
type input "5"
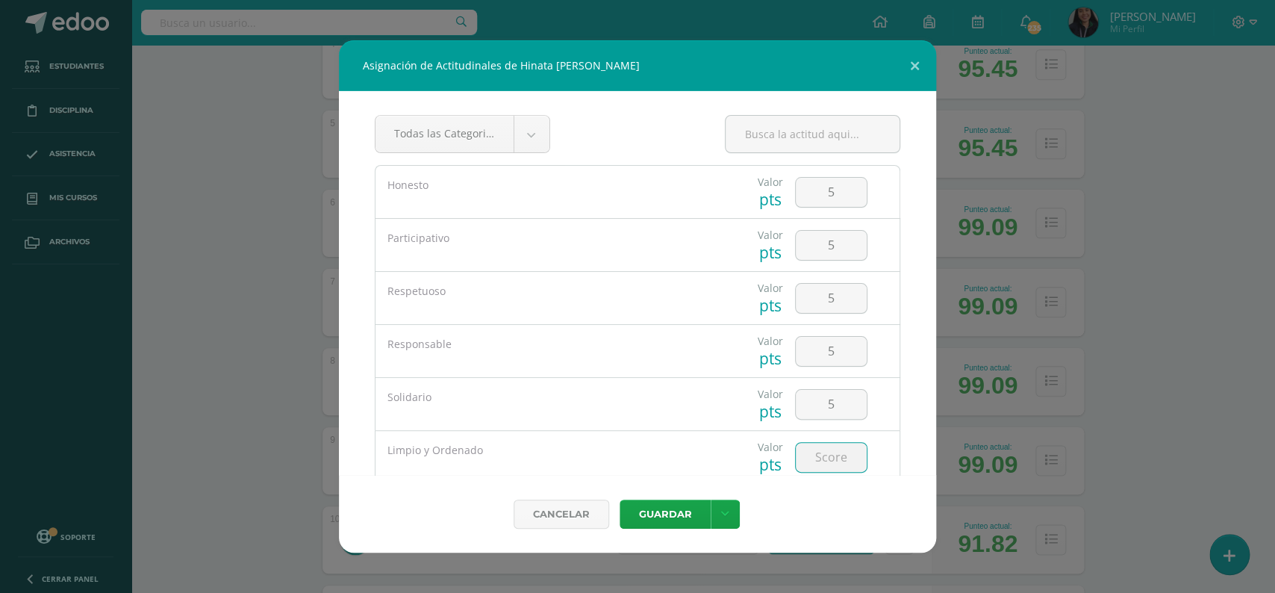
click at [818, 456] on input "number" at bounding box center [831, 457] width 71 height 29
type input "5"
click at [683, 507] on button "Guardar" at bounding box center [665, 513] width 91 height 29
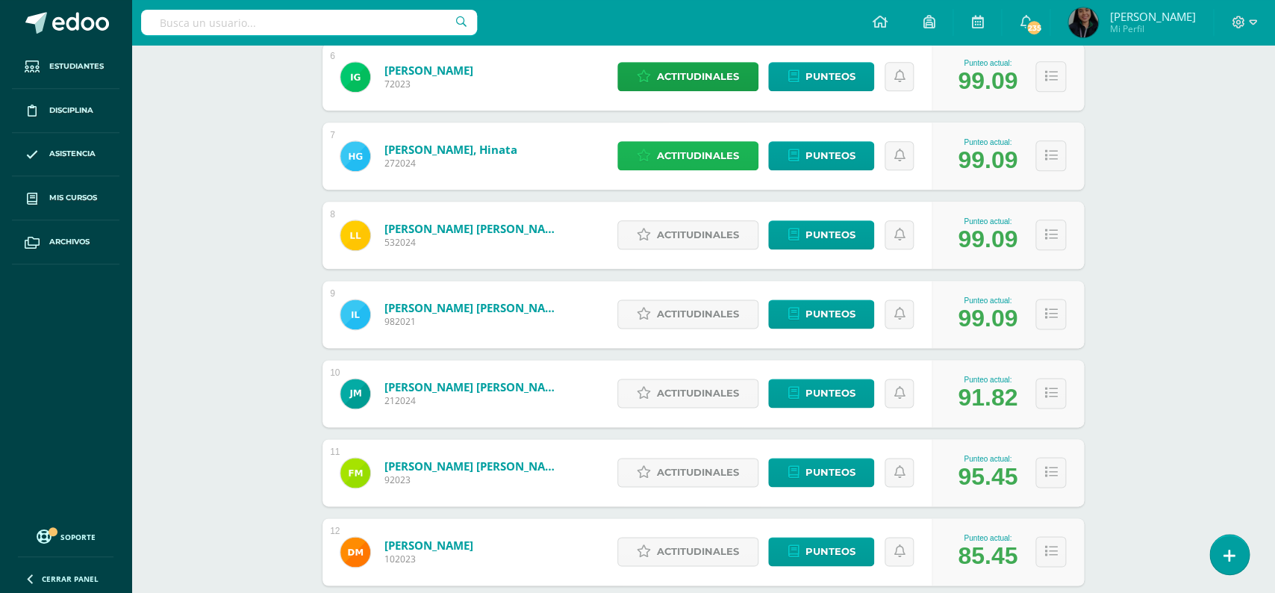
scroll to position [685, 0]
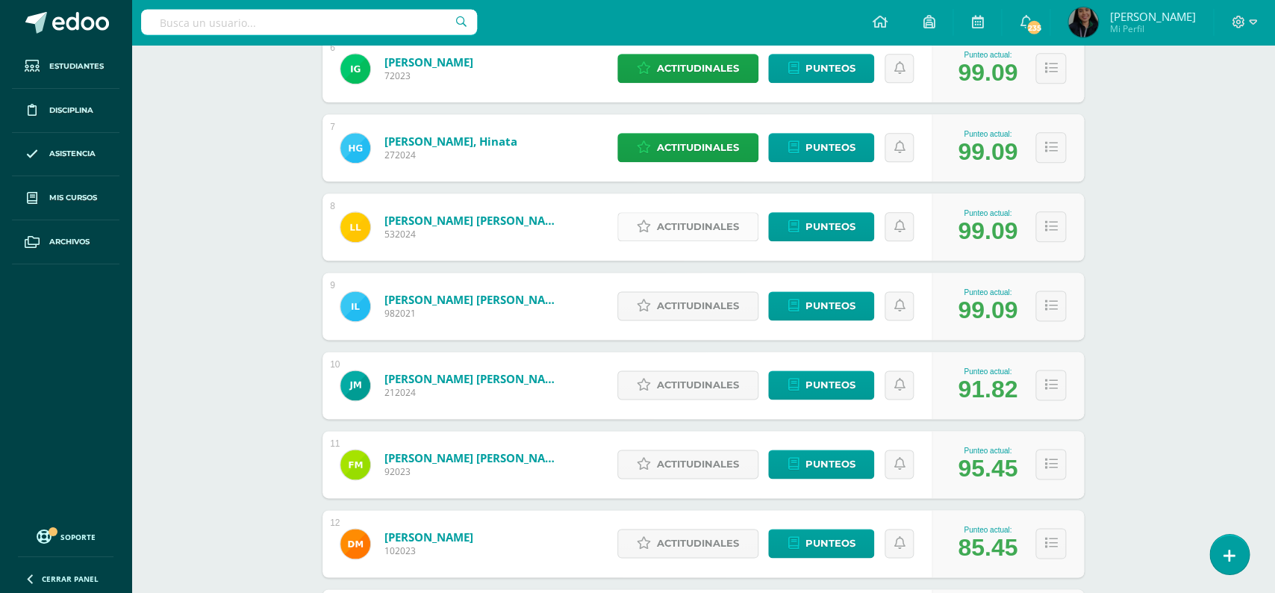
click at [704, 213] on span "Actitudinales" at bounding box center [698, 227] width 82 height 28
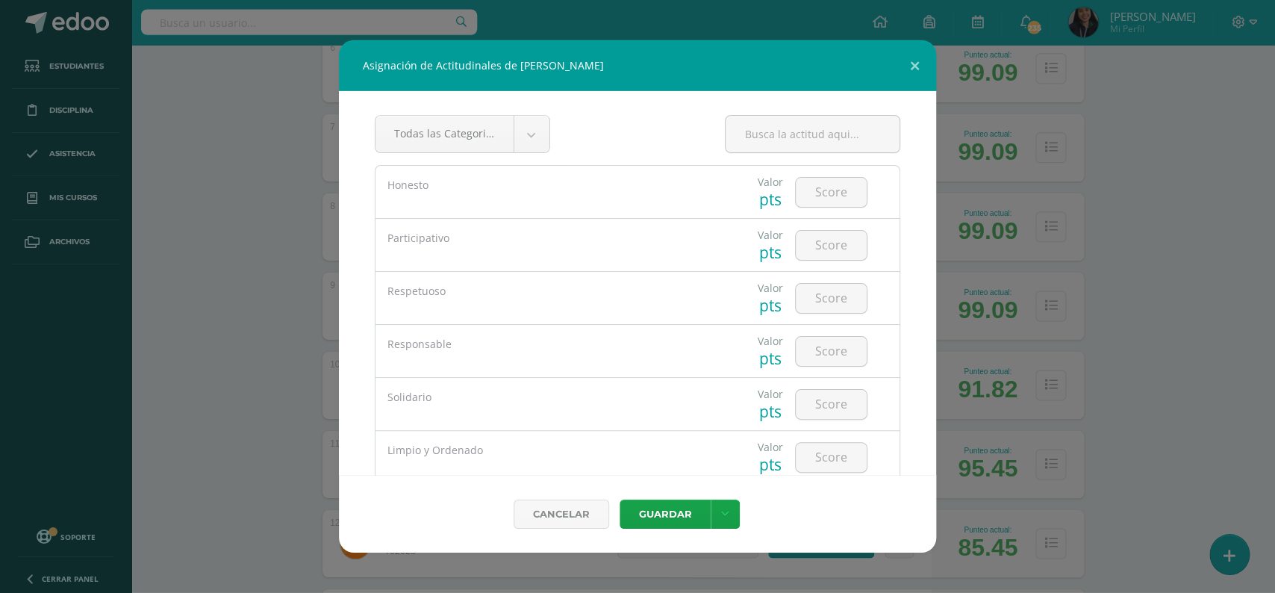
scroll to position [686, 0]
click at [825, 190] on input "number" at bounding box center [831, 192] width 71 height 29
type input "5"
click at [825, 243] on input "number" at bounding box center [831, 245] width 71 height 29
type input "5"
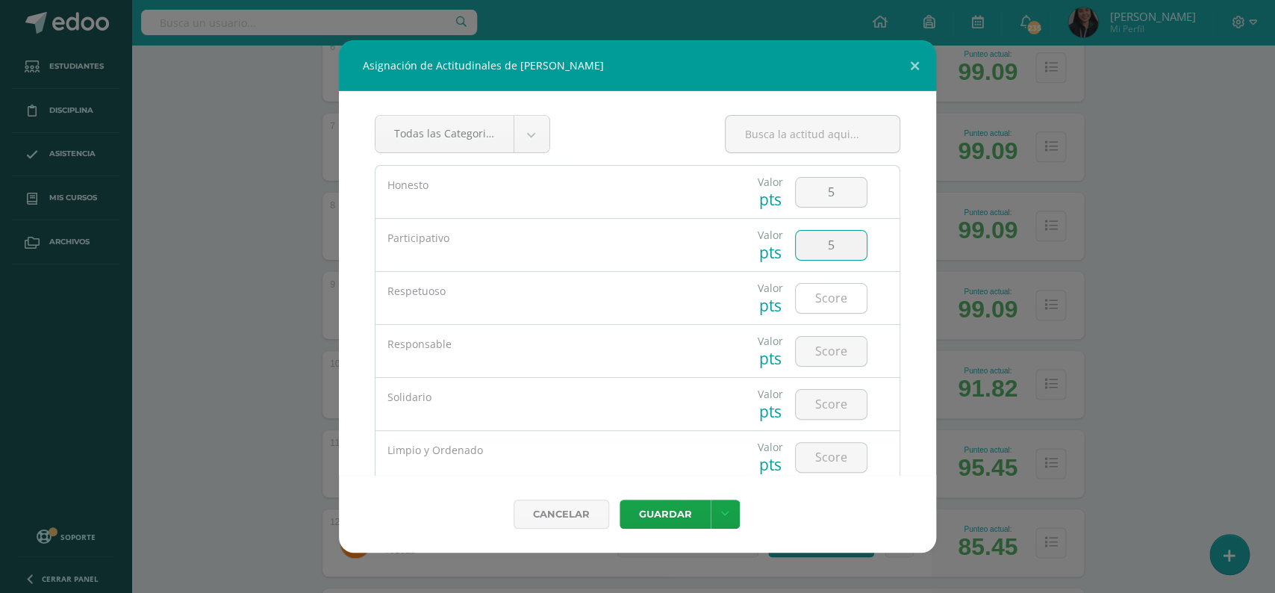
click at [828, 299] on input "number" at bounding box center [831, 298] width 71 height 29
type input "5"
click at [820, 352] on input "number" at bounding box center [831, 351] width 71 height 29
type input "5"
click at [822, 405] on input "number" at bounding box center [831, 404] width 71 height 29
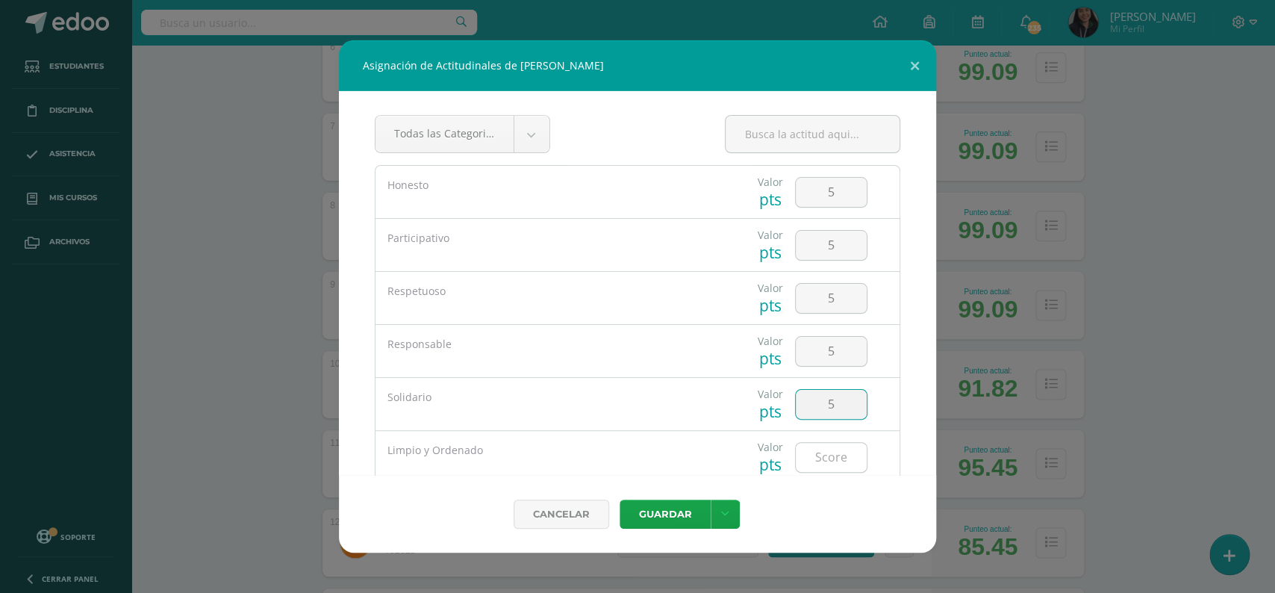
type input "5"
click at [829, 451] on input "number" at bounding box center [831, 457] width 71 height 29
type input "5"
click at [683, 510] on button "Guardar" at bounding box center [665, 513] width 91 height 29
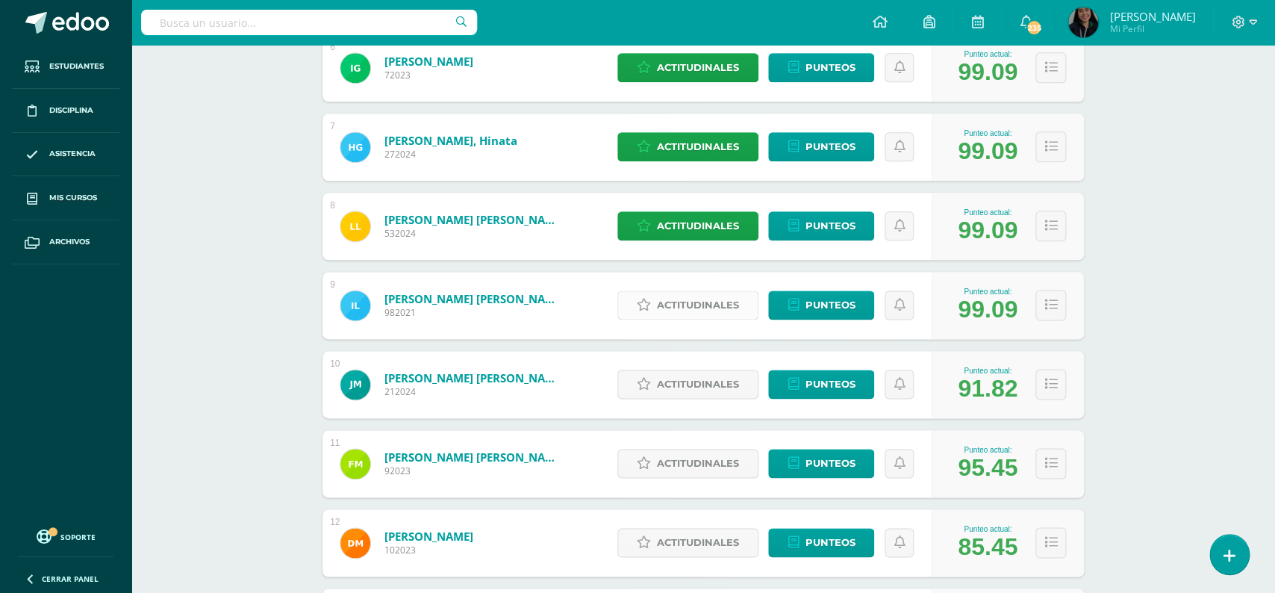
click at [695, 297] on span "Actitudinales" at bounding box center [698, 305] width 82 height 28
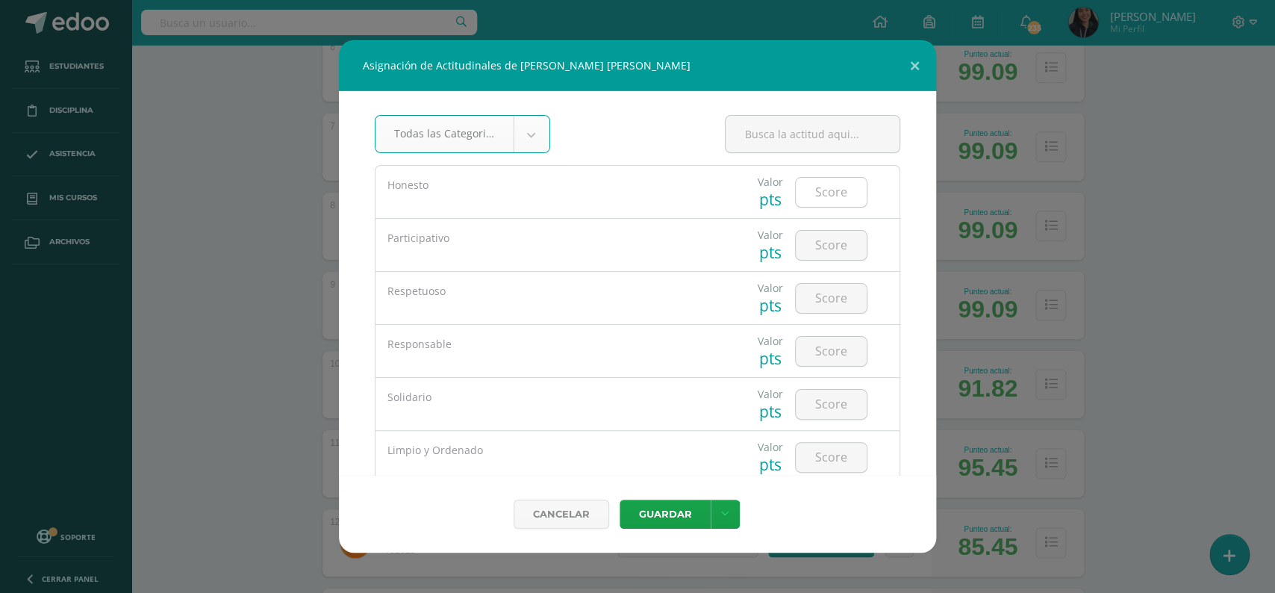
click at [824, 196] on input "number" at bounding box center [831, 192] width 71 height 29
type input "5"
click at [823, 243] on input "number" at bounding box center [831, 245] width 71 height 29
type input "5"
click at [820, 295] on input "number" at bounding box center [831, 298] width 71 height 29
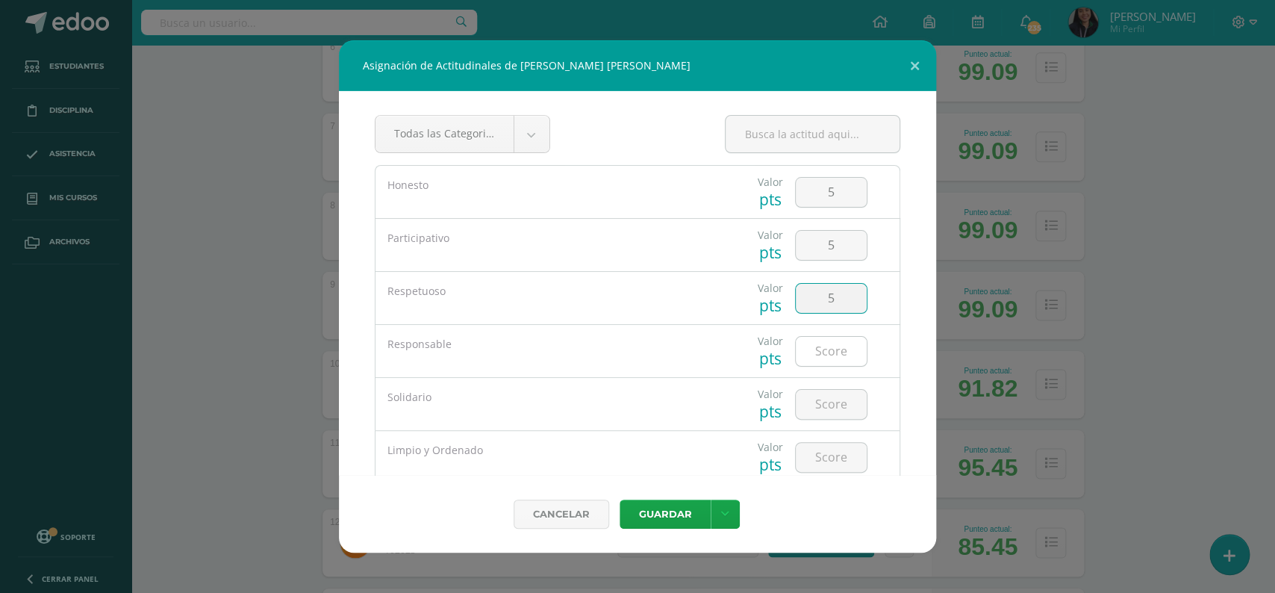
type input "5"
click at [826, 358] on input "number" at bounding box center [831, 351] width 71 height 29
type input "5"
click at [820, 410] on input "number" at bounding box center [831, 404] width 71 height 29
type input "5"
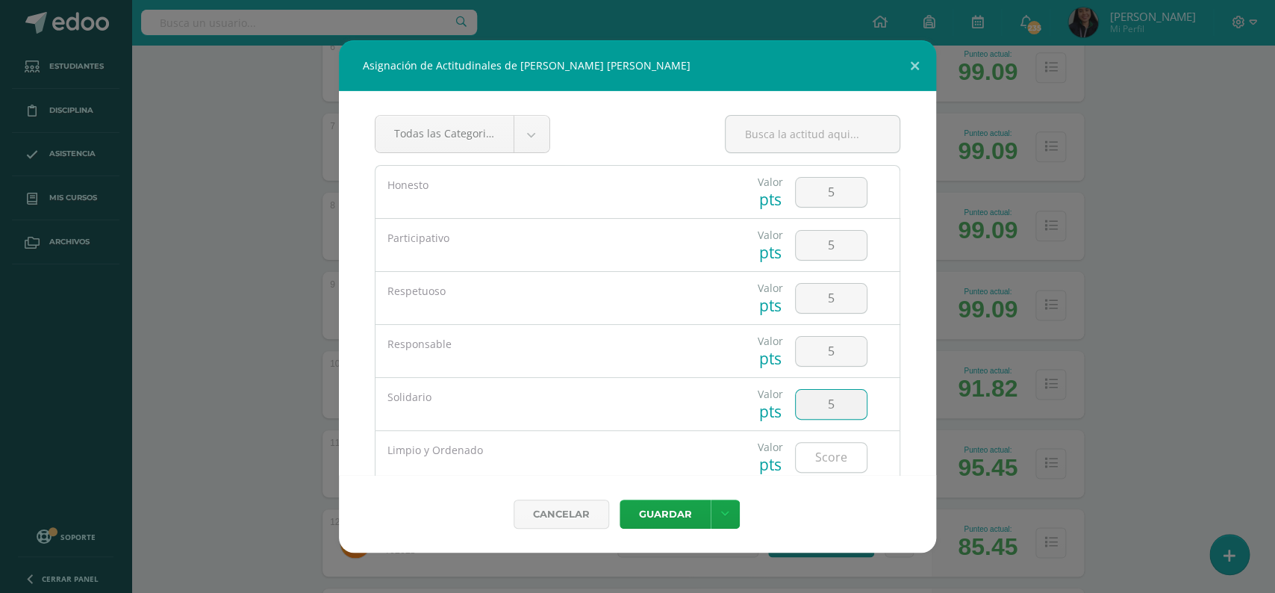
click at [817, 467] on input "number" at bounding box center [831, 457] width 71 height 29
type input "3"
click at [673, 512] on button "Guardar" at bounding box center [665, 513] width 91 height 29
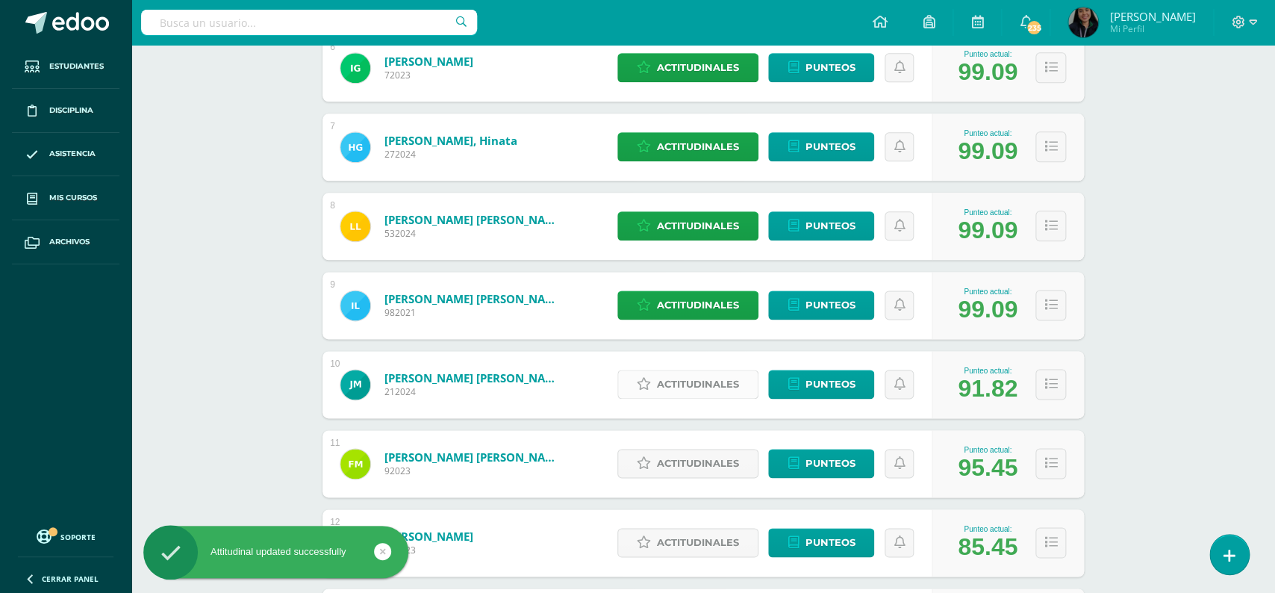
click at [656, 369] on link "Actitudinales" at bounding box center [687, 383] width 141 height 29
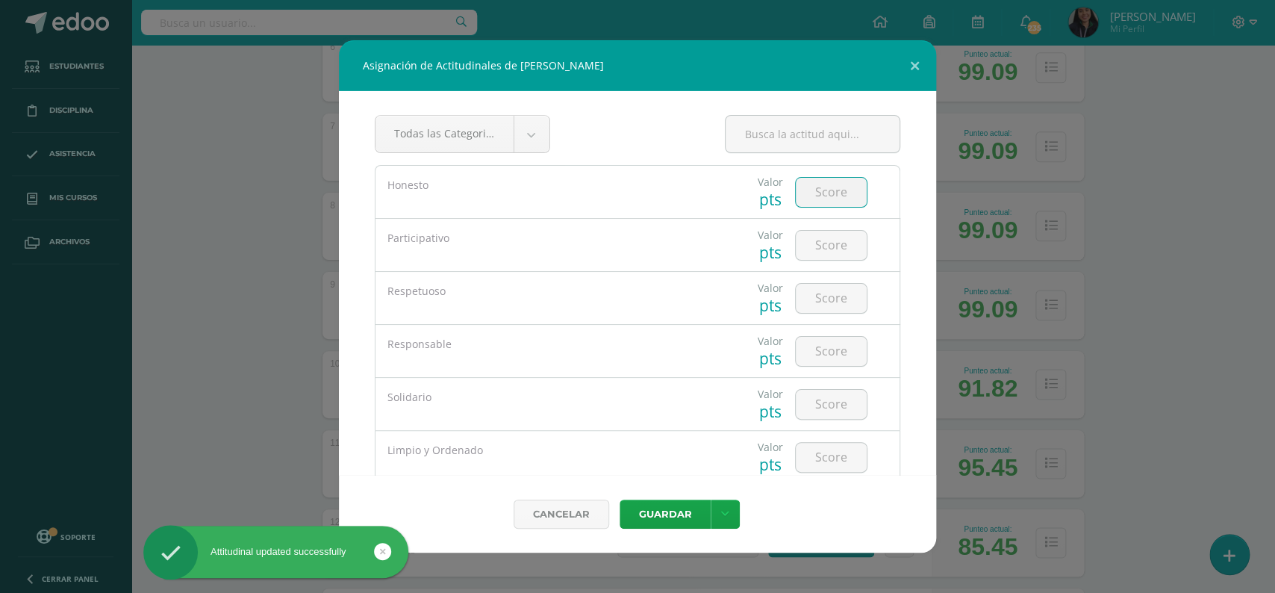
click at [831, 193] on input "number" at bounding box center [831, 192] width 71 height 29
type input "5"
click at [832, 238] on input "number" at bounding box center [831, 245] width 71 height 29
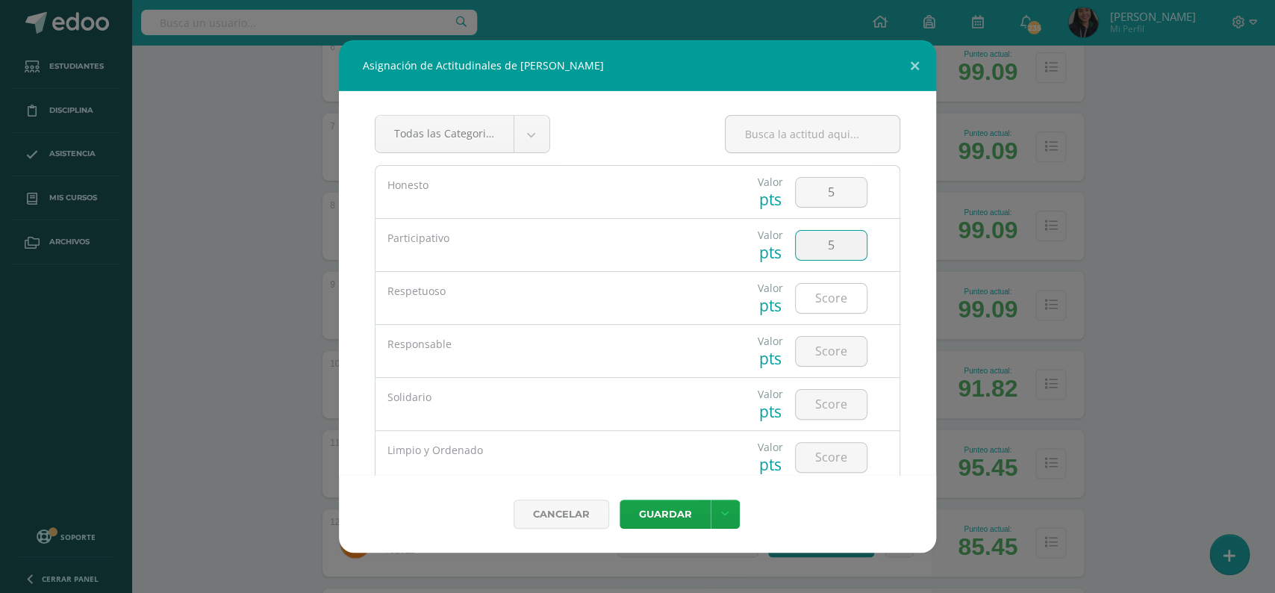
type input "5"
click at [828, 290] on input "number" at bounding box center [831, 298] width 71 height 29
type input "5"
click at [832, 347] on input "number" at bounding box center [831, 351] width 71 height 29
type input "5"
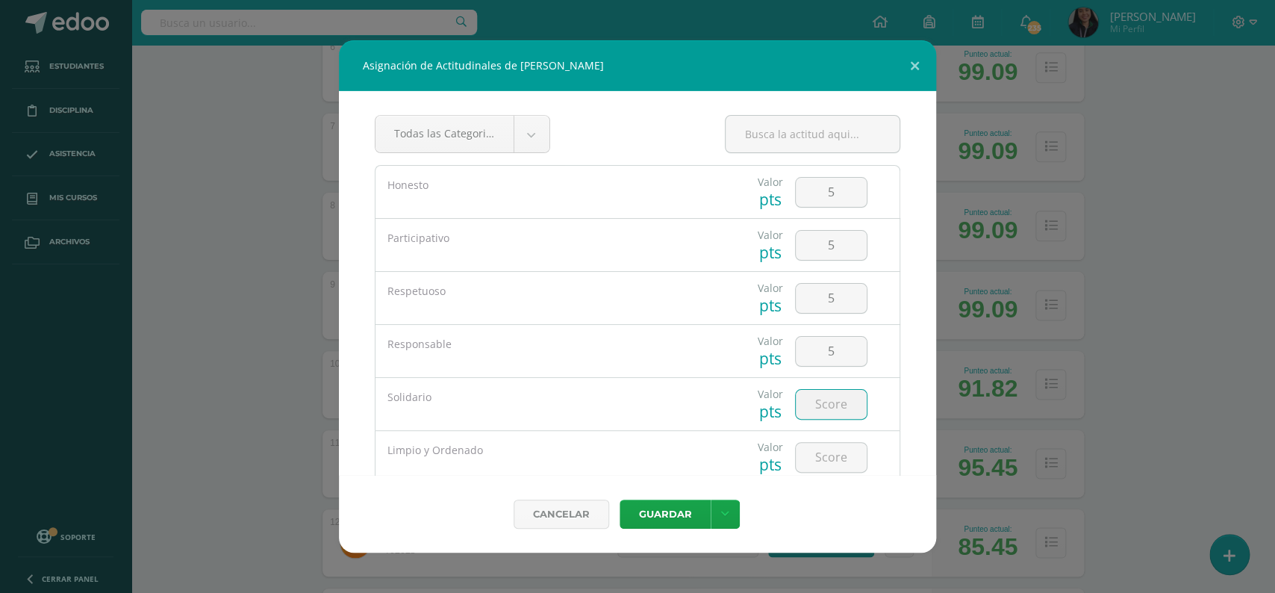
click at [829, 408] on input "number" at bounding box center [831, 404] width 71 height 29
type input "5"
click at [825, 461] on input "number" at bounding box center [831, 457] width 71 height 29
type input "5"
click at [664, 511] on button "Guardar" at bounding box center [665, 513] width 91 height 29
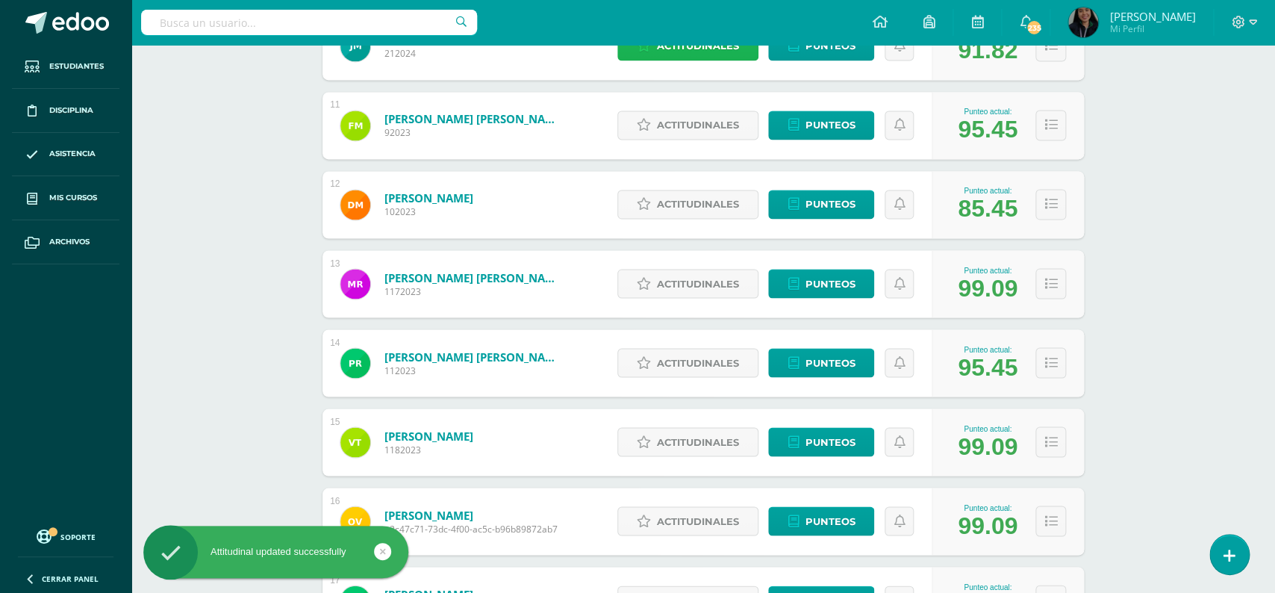
scroll to position [1019, 0]
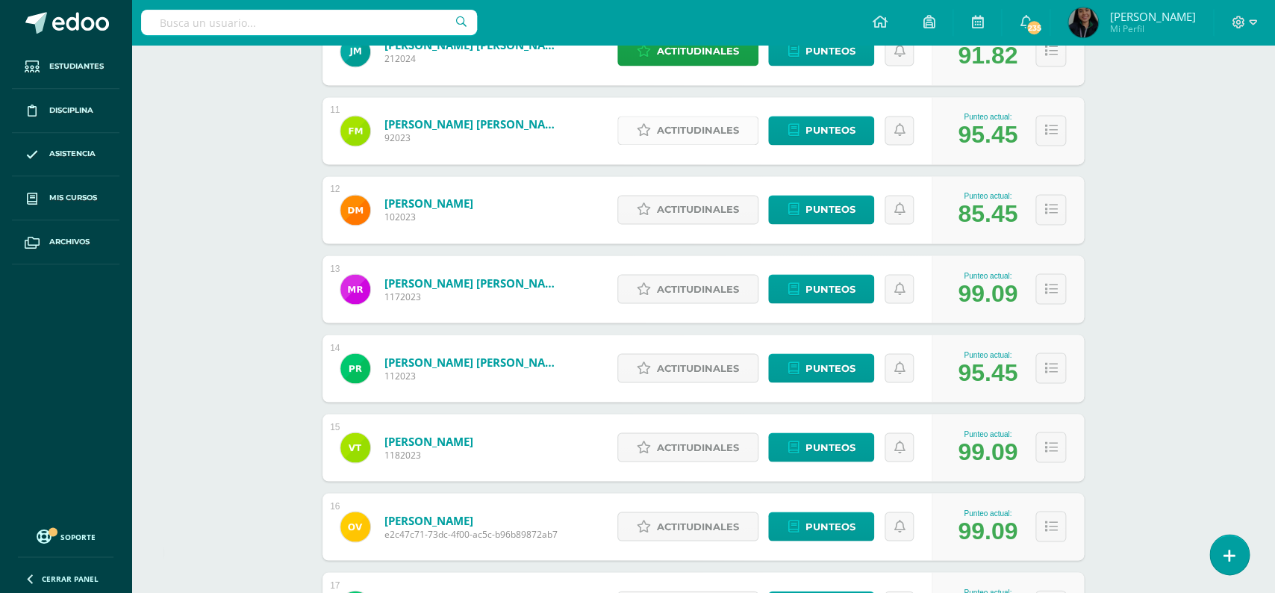
click at [687, 116] on span "Actitudinales" at bounding box center [698, 130] width 82 height 28
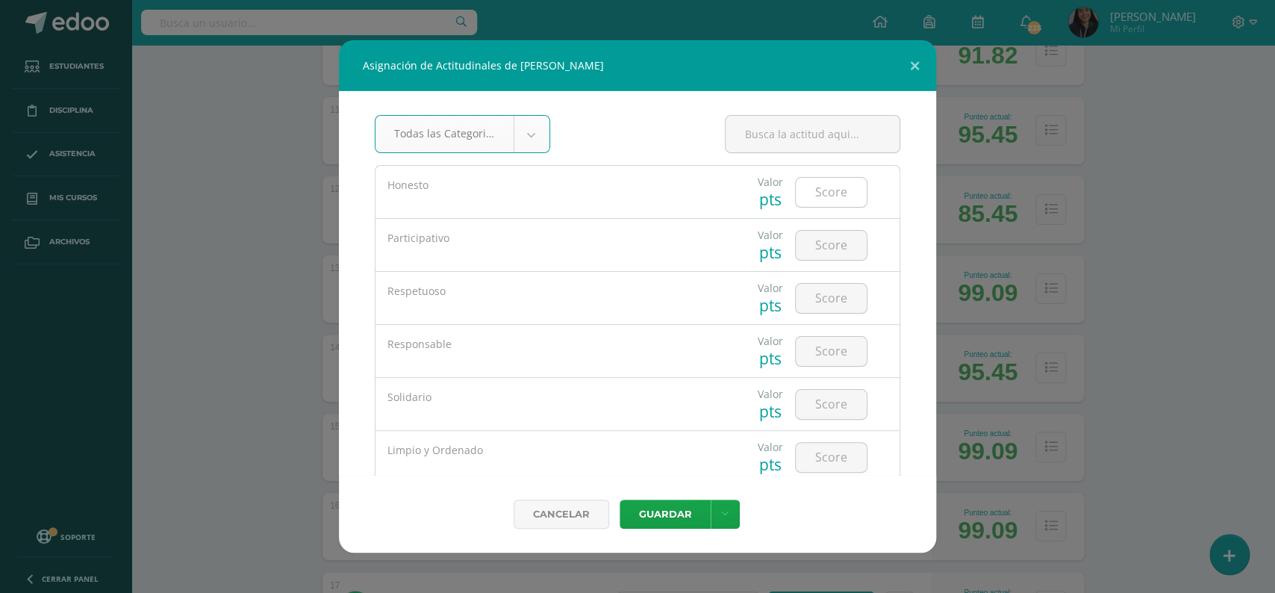
click at [817, 182] on input "number" at bounding box center [831, 192] width 71 height 29
type input "5"
click at [833, 253] on input "number" at bounding box center [831, 245] width 71 height 29
type input "5"
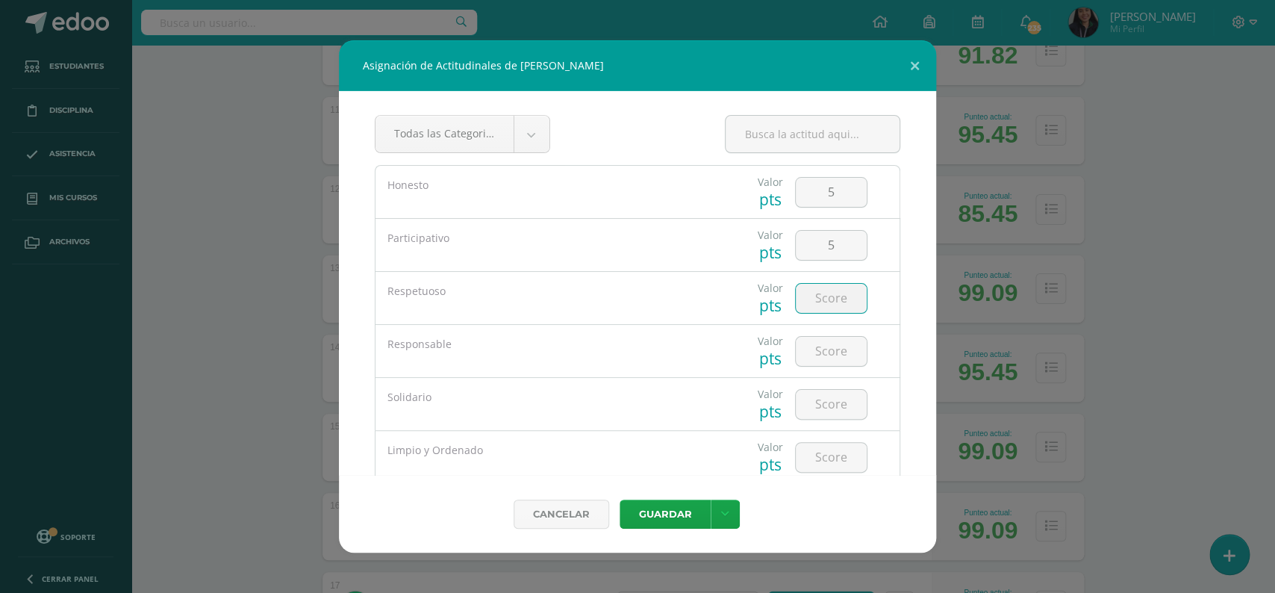
click at [829, 303] on input "number" at bounding box center [831, 298] width 71 height 29
type input "5"
click at [828, 358] on input "number" at bounding box center [831, 351] width 71 height 29
type input "5"
click at [836, 408] on input "number" at bounding box center [831, 404] width 71 height 29
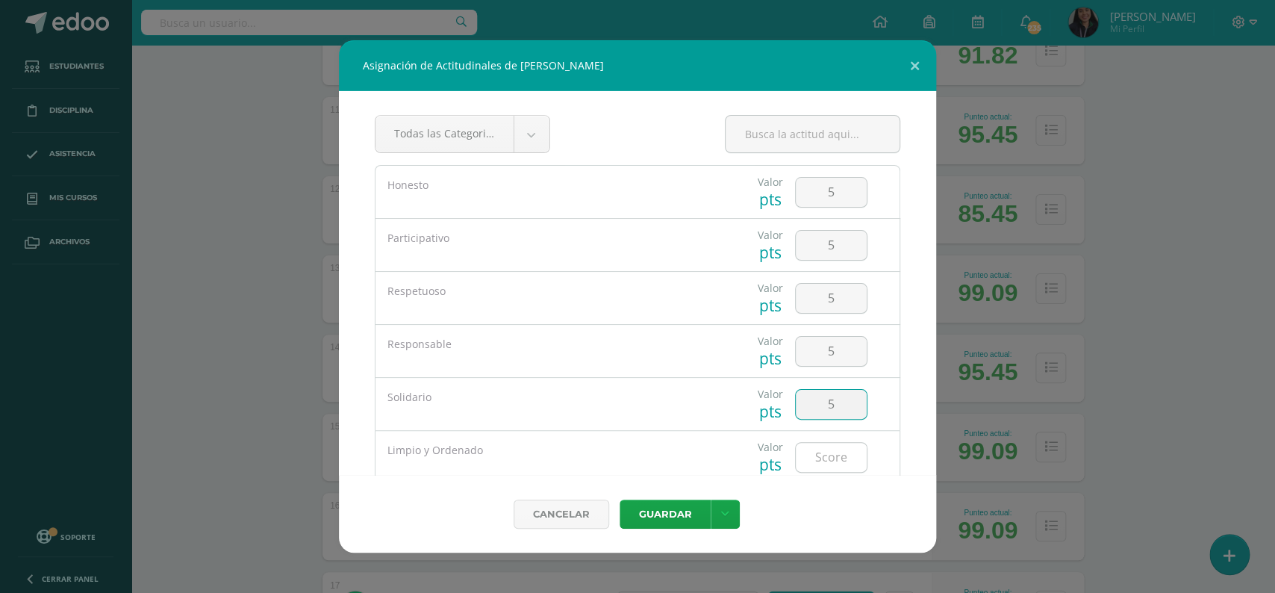
type input "5"
click at [833, 459] on input "number" at bounding box center [831, 457] width 71 height 29
type input "5"
click at [652, 515] on button "Guardar" at bounding box center [665, 513] width 91 height 29
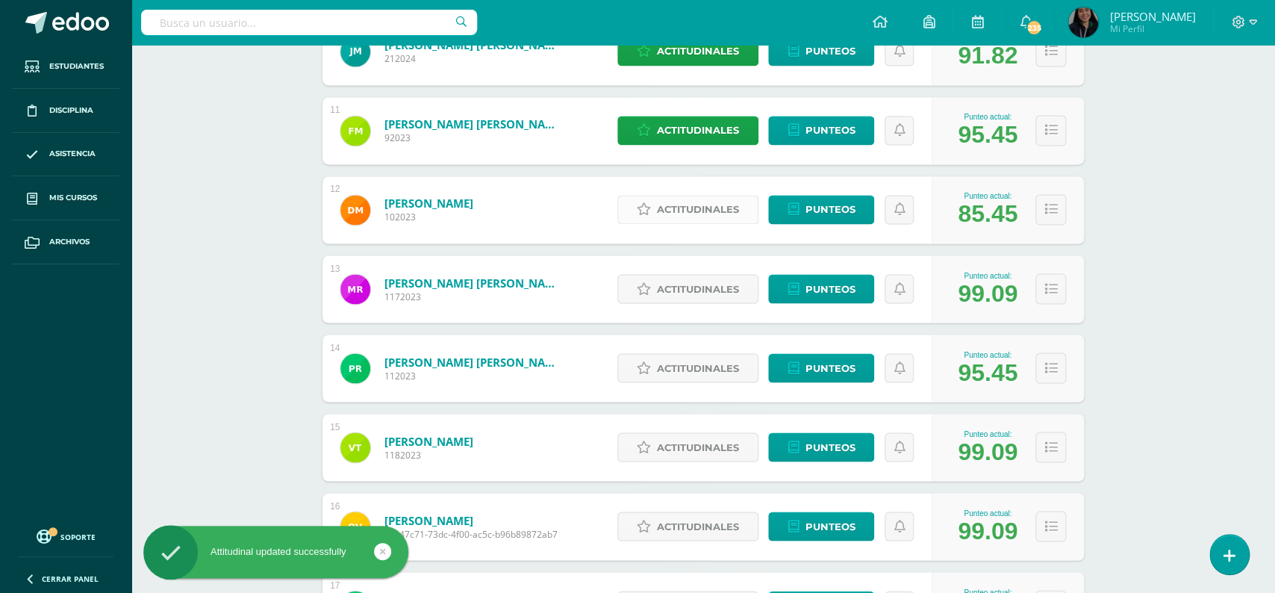
click at [713, 201] on span "Actitudinales" at bounding box center [698, 210] width 82 height 28
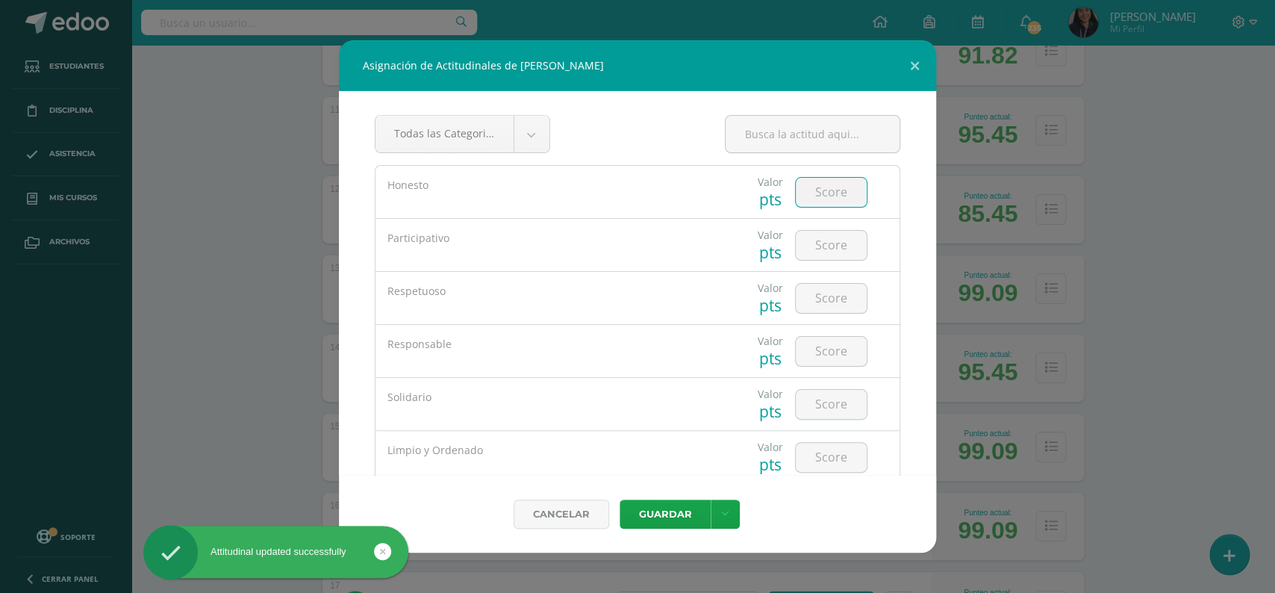
click at [829, 196] on input "number" at bounding box center [831, 192] width 71 height 29
type input "5"
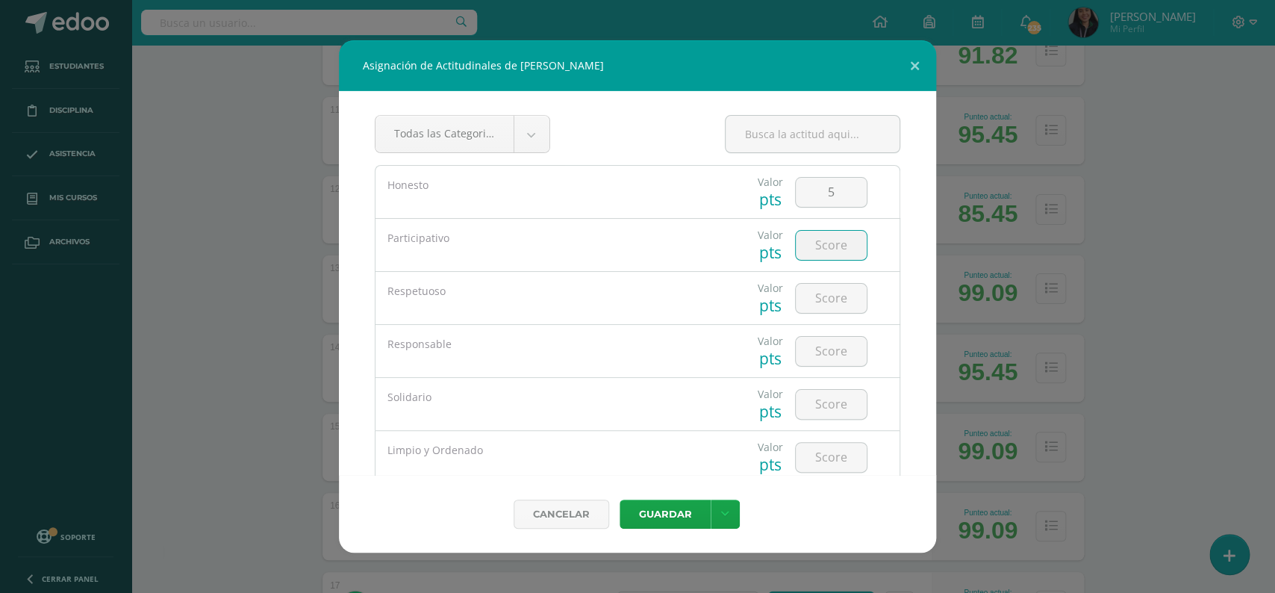
click at [829, 239] on input "number" at bounding box center [831, 245] width 71 height 29
type input "5"
click at [836, 290] on input "number" at bounding box center [831, 298] width 71 height 29
type input "5"
click at [831, 349] on input "number" at bounding box center [831, 351] width 71 height 29
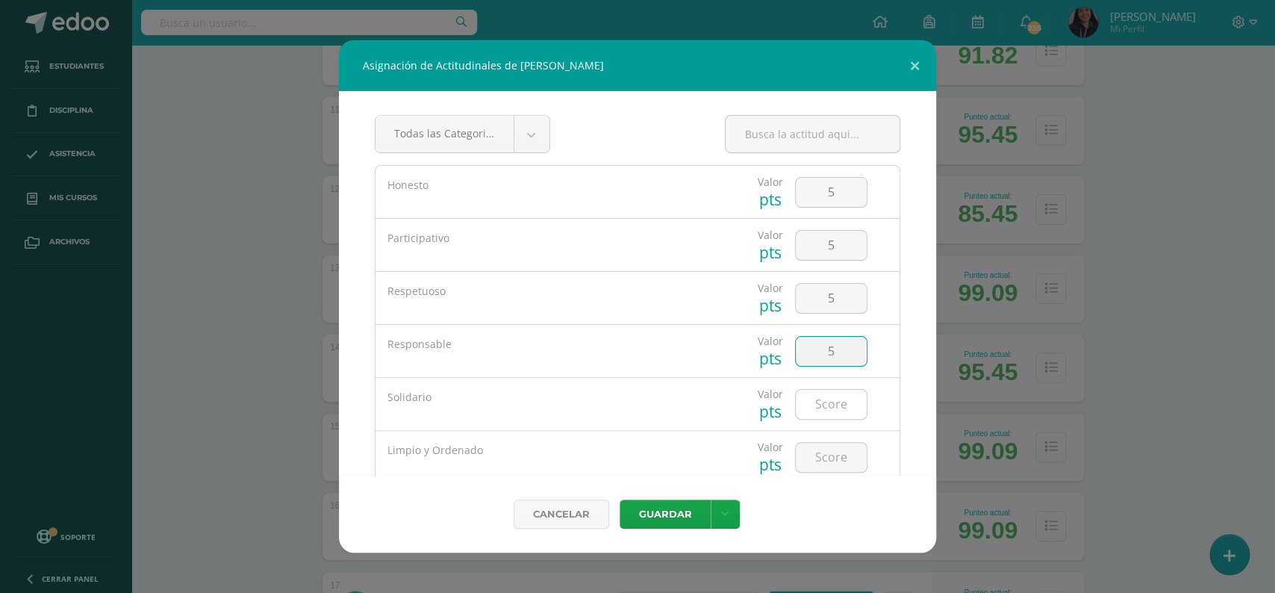
type input "5"
click at [832, 396] on input "number" at bounding box center [831, 404] width 71 height 29
type input "5"
click at [827, 454] on input "number" at bounding box center [831, 457] width 71 height 29
type input "5"
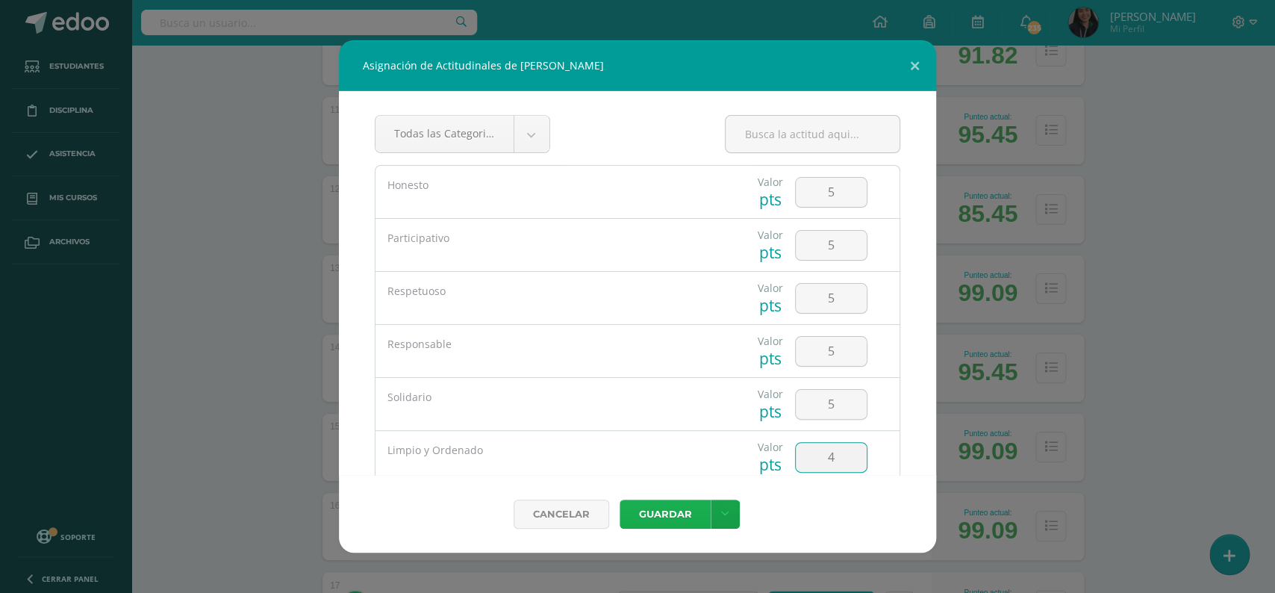
type input "4"
click at [680, 508] on button "Guardar" at bounding box center [665, 513] width 91 height 29
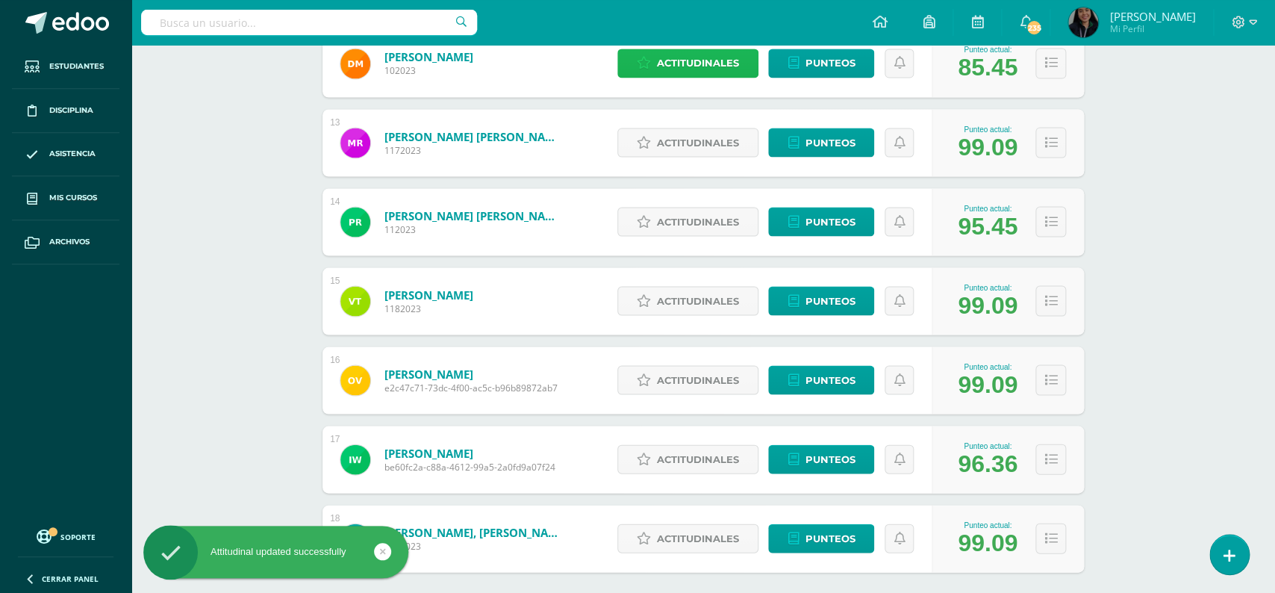
scroll to position [1159, 0]
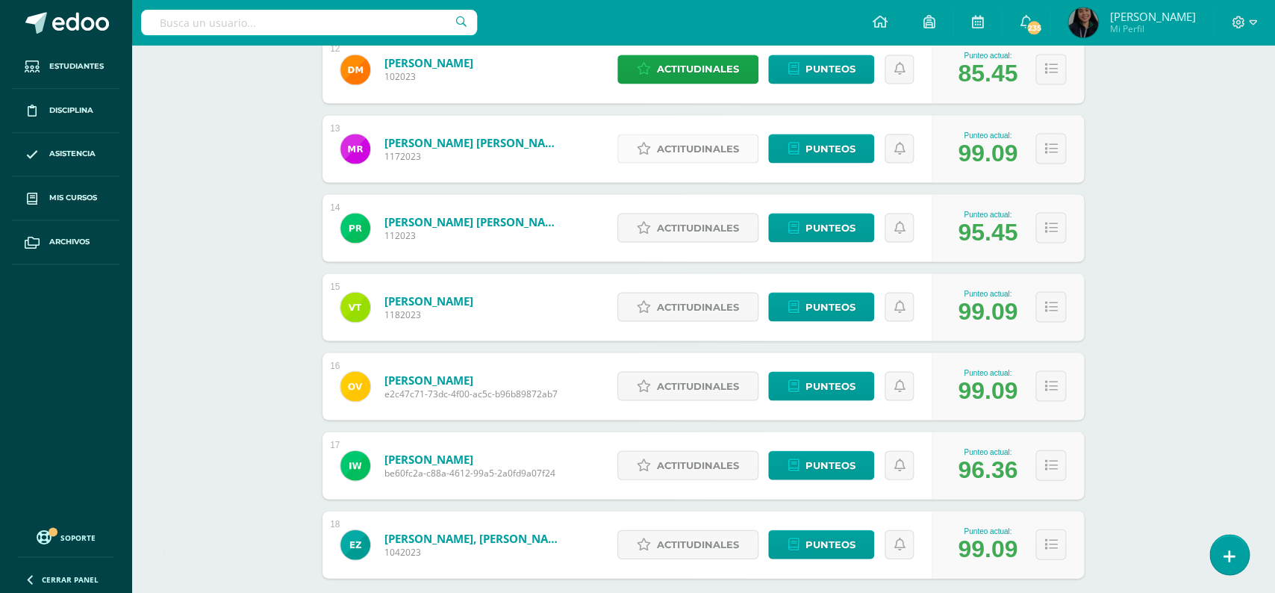
click at [690, 136] on span "Actitudinales" at bounding box center [698, 148] width 82 height 28
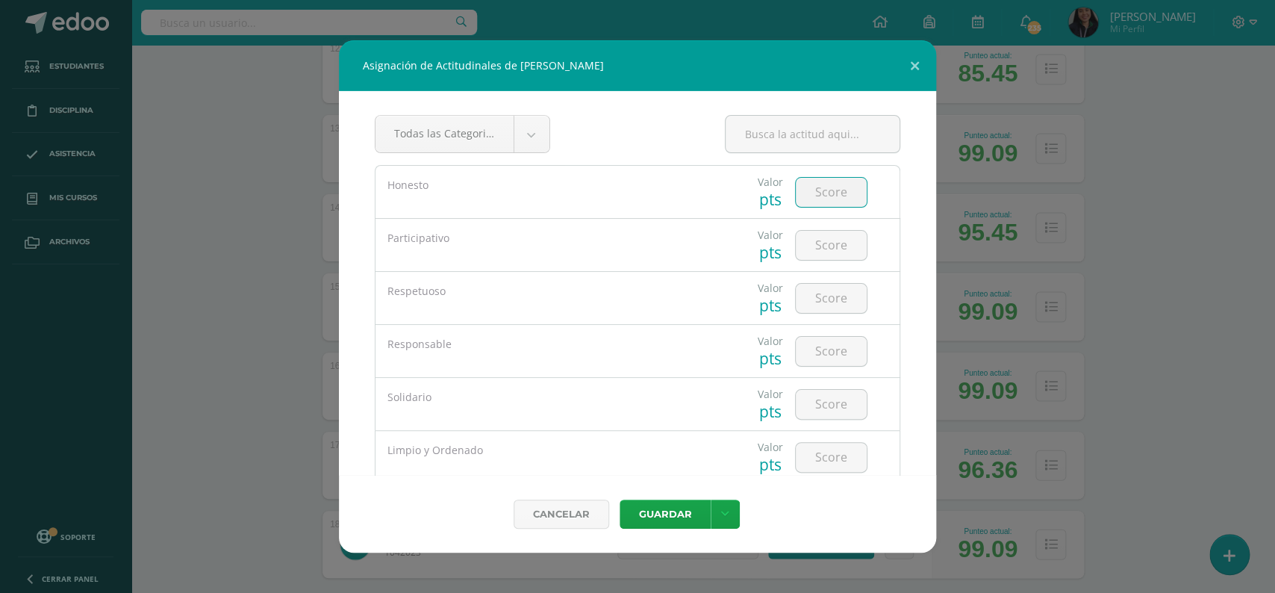
click at [826, 193] on input "number" at bounding box center [831, 192] width 71 height 29
type input "5"
click at [831, 241] on input "number" at bounding box center [831, 245] width 71 height 29
type input "5"
click at [829, 294] on input "number" at bounding box center [831, 298] width 71 height 29
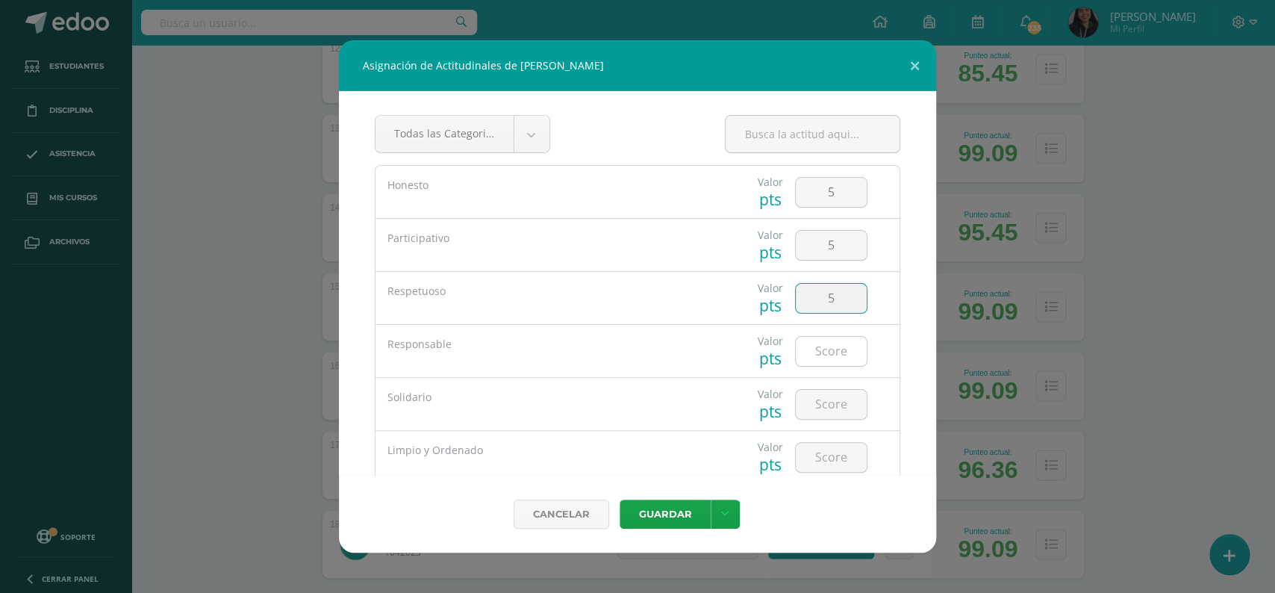
type input "5"
click at [823, 359] on input "number" at bounding box center [831, 351] width 71 height 29
type input "5"
click at [832, 414] on input "number" at bounding box center [831, 404] width 71 height 29
type input "5"
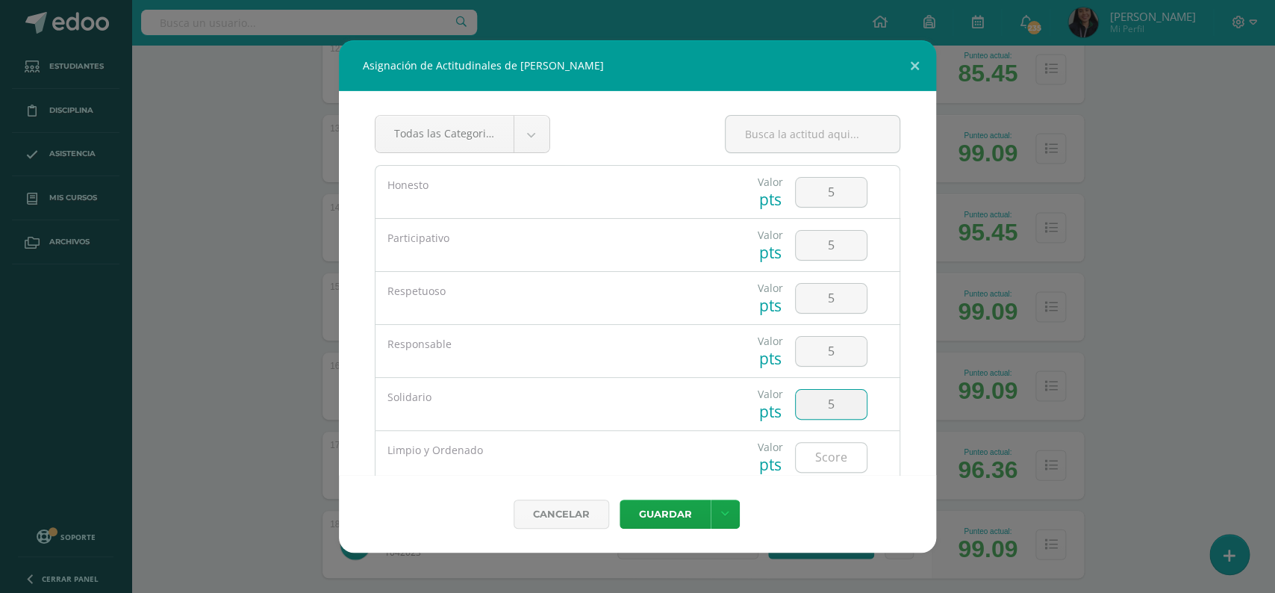
click at [822, 470] on input "number" at bounding box center [831, 457] width 71 height 29
type input "5"
click at [656, 514] on button "Guardar" at bounding box center [665, 513] width 91 height 29
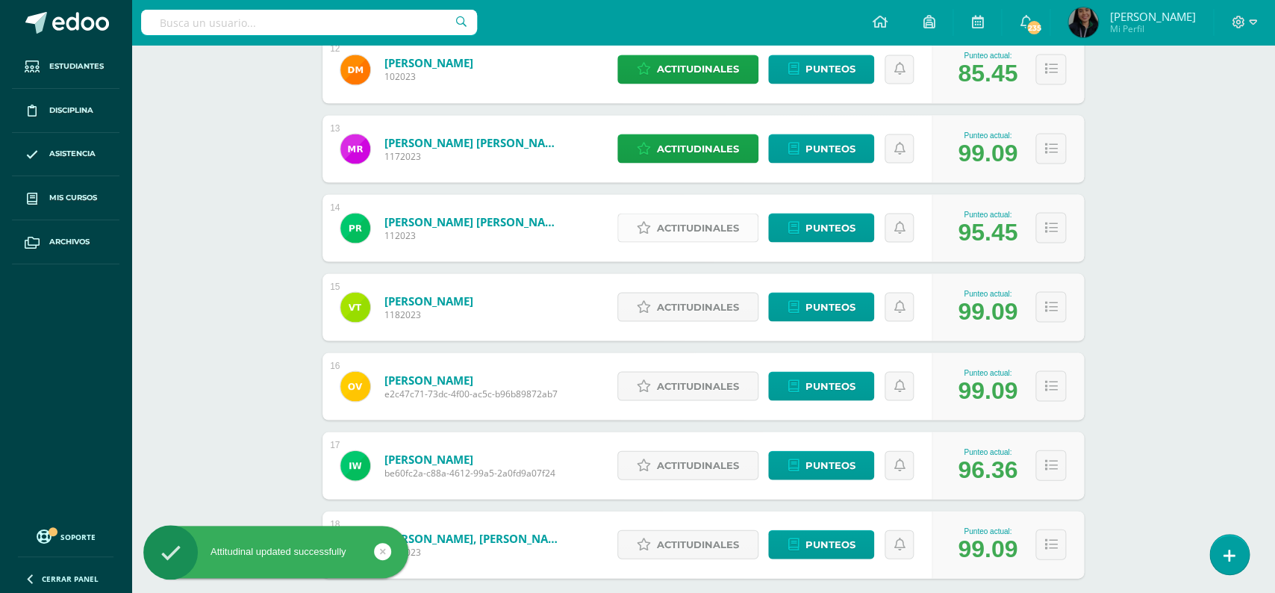
drag, startPoint x: 704, startPoint y: 238, endPoint x: 676, endPoint y: 212, distance: 38.0
click at [676, 212] on div "Actitudinales Punteos" at bounding box center [771, 227] width 322 height 67
click at [676, 213] on span "Actitudinales" at bounding box center [698, 227] width 82 height 28
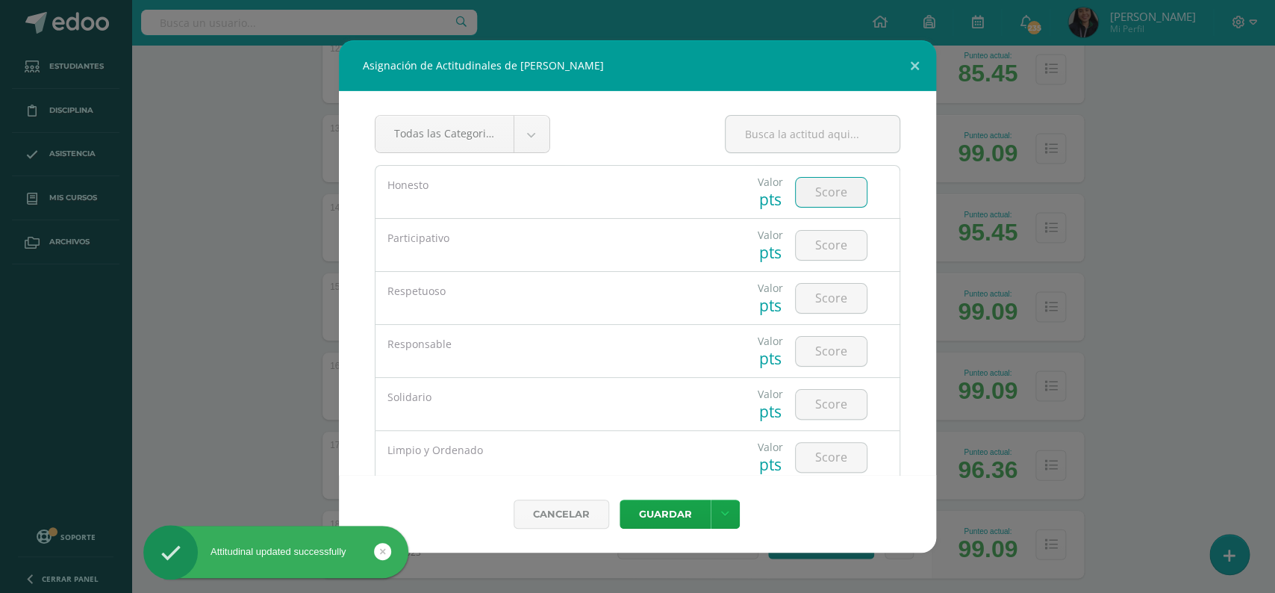
click at [821, 202] on input "number" at bounding box center [831, 192] width 71 height 29
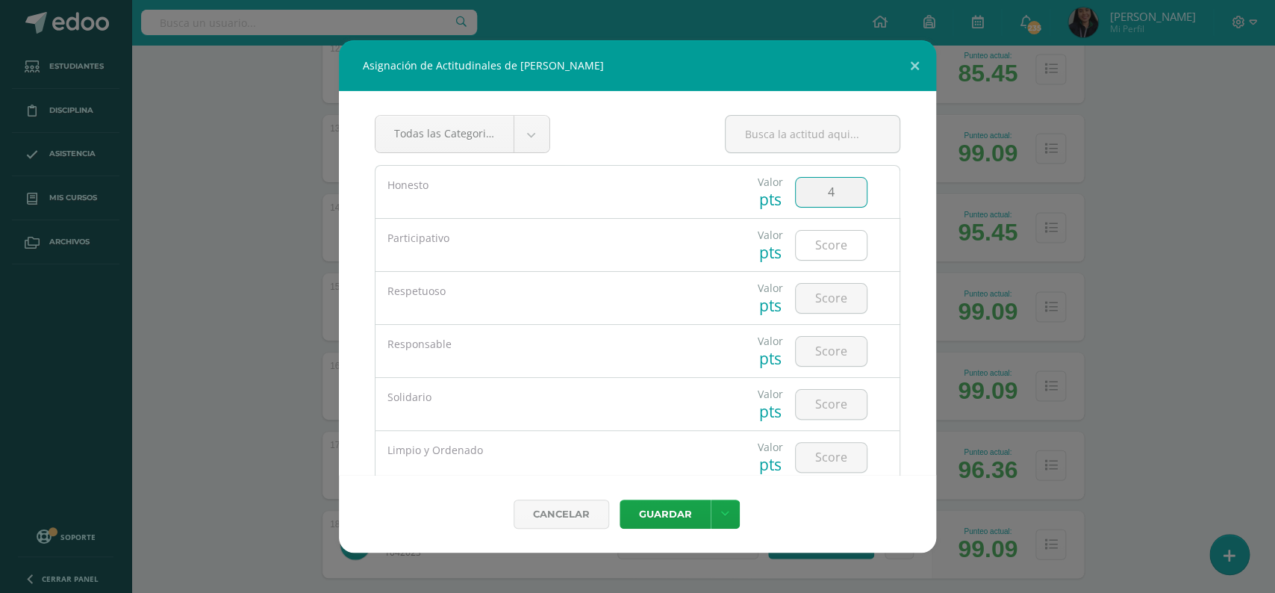
type input "4"
click at [832, 242] on input "number" at bounding box center [831, 245] width 71 height 29
type input "5"
click at [829, 299] on input "number" at bounding box center [831, 298] width 71 height 29
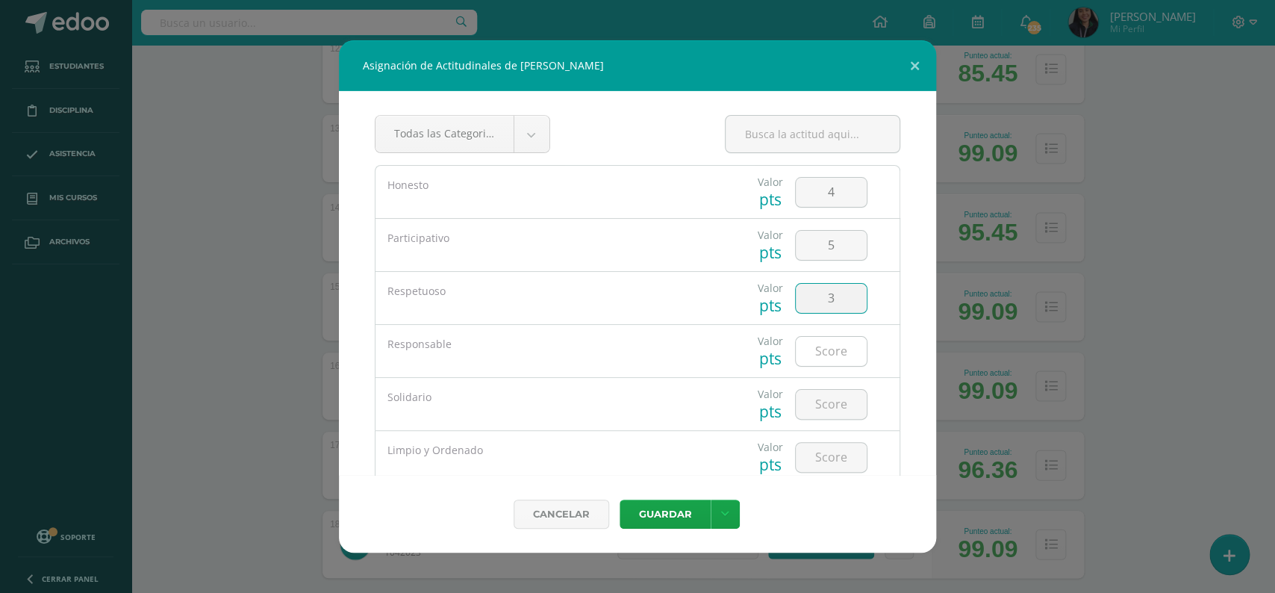
type input "3"
click at [826, 350] on input "number" at bounding box center [831, 351] width 71 height 29
type input "5"
click at [827, 396] on input "number" at bounding box center [831, 404] width 71 height 29
type input "4"
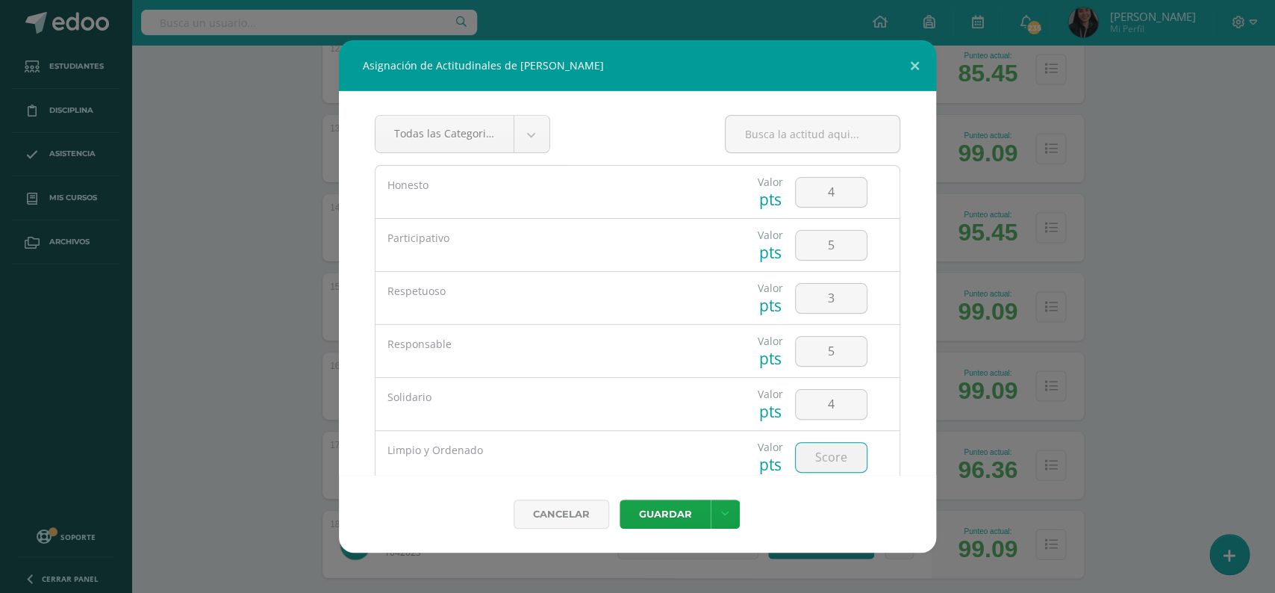
click at [825, 454] on input "number" at bounding box center [831, 457] width 71 height 29
type input "3"
click at [659, 511] on button "Guardar" at bounding box center [665, 513] width 91 height 29
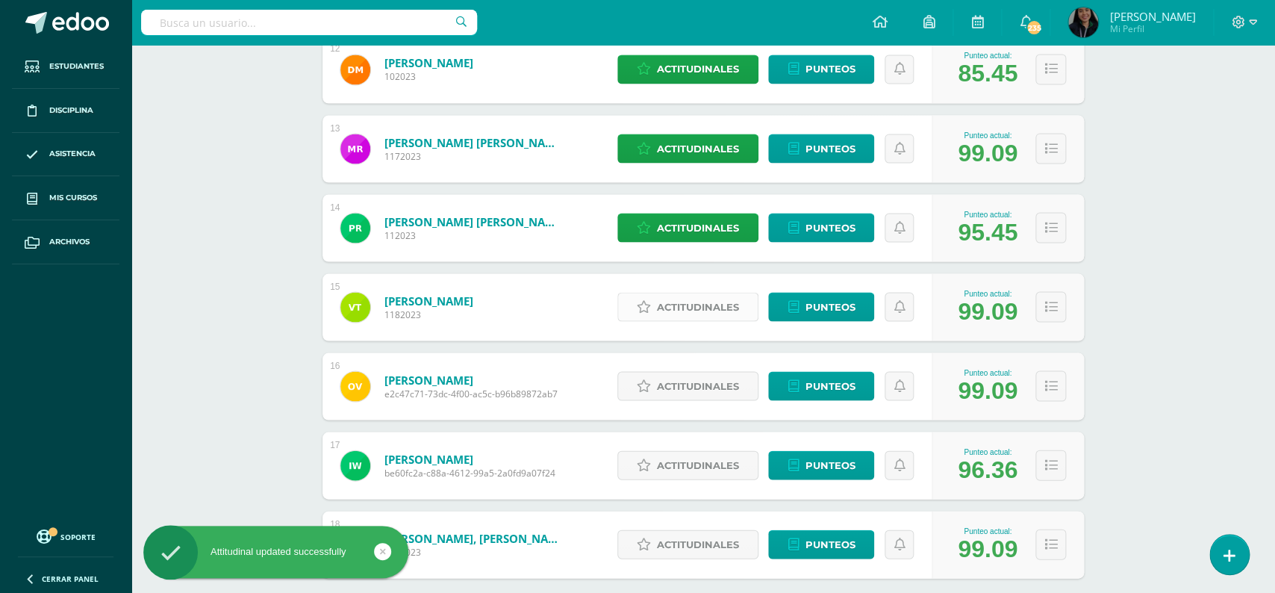
click at [690, 293] on span "Actitudinales" at bounding box center [698, 307] width 82 height 28
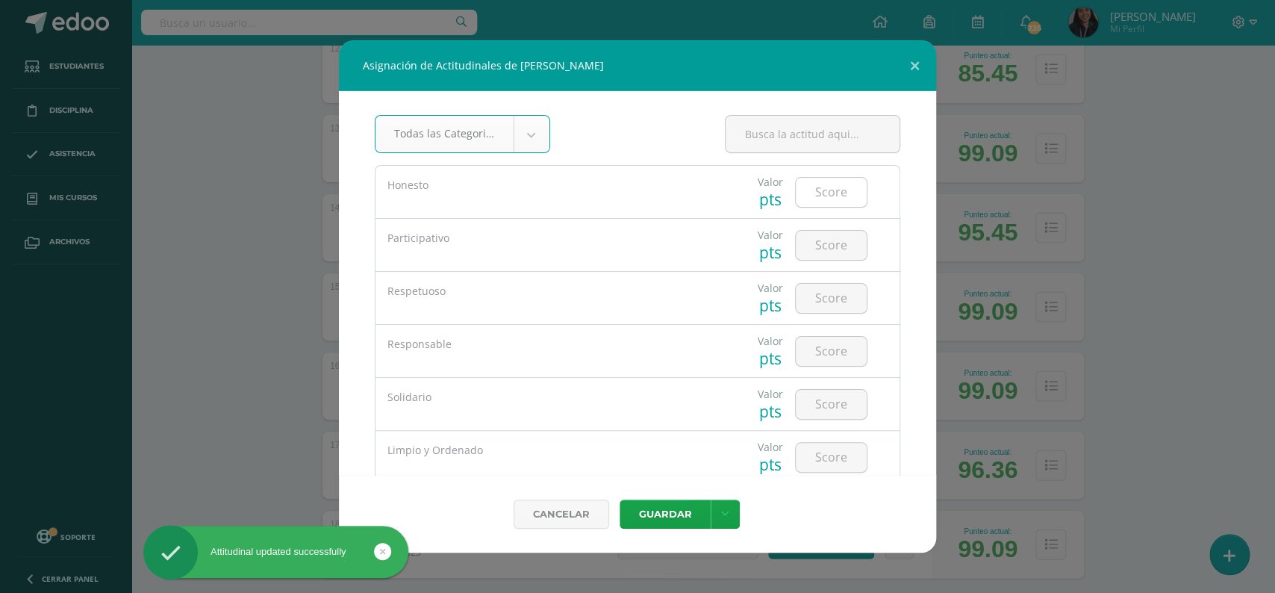
click at [817, 195] on input "number" at bounding box center [831, 192] width 71 height 29
type input "5"
click at [820, 243] on input "number" at bounding box center [831, 245] width 71 height 29
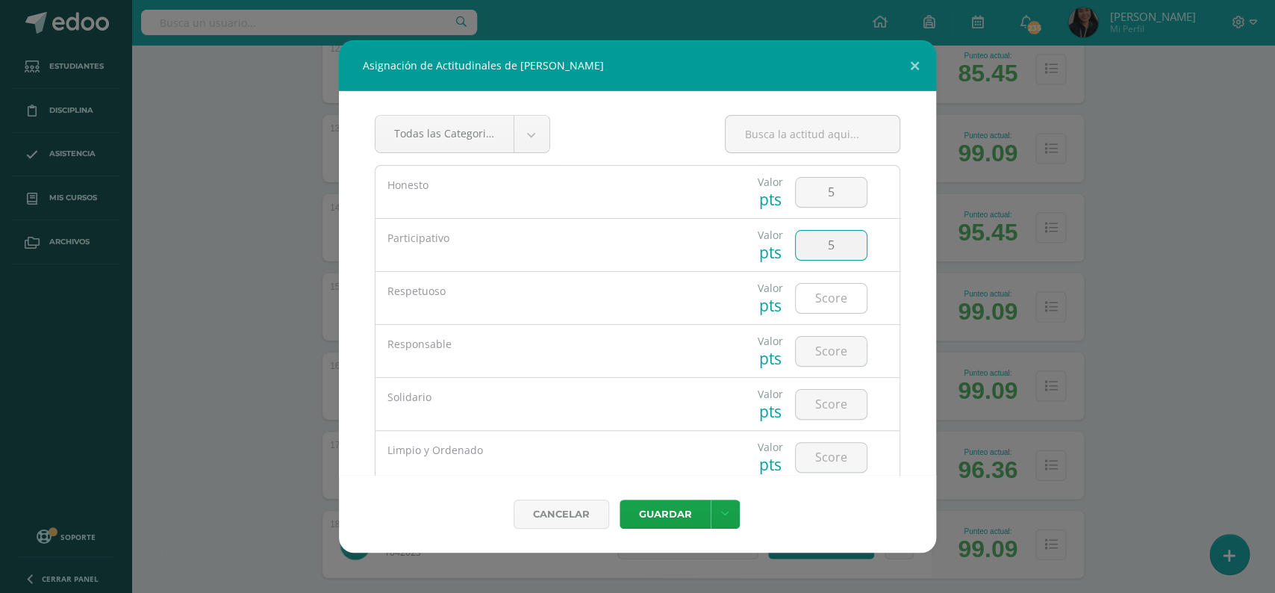
type input "5"
click at [821, 302] on input "number" at bounding box center [831, 298] width 71 height 29
type input "5"
click at [835, 363] on input "number" at bounding box center [831, 351] width 71 height 29
type input "5"
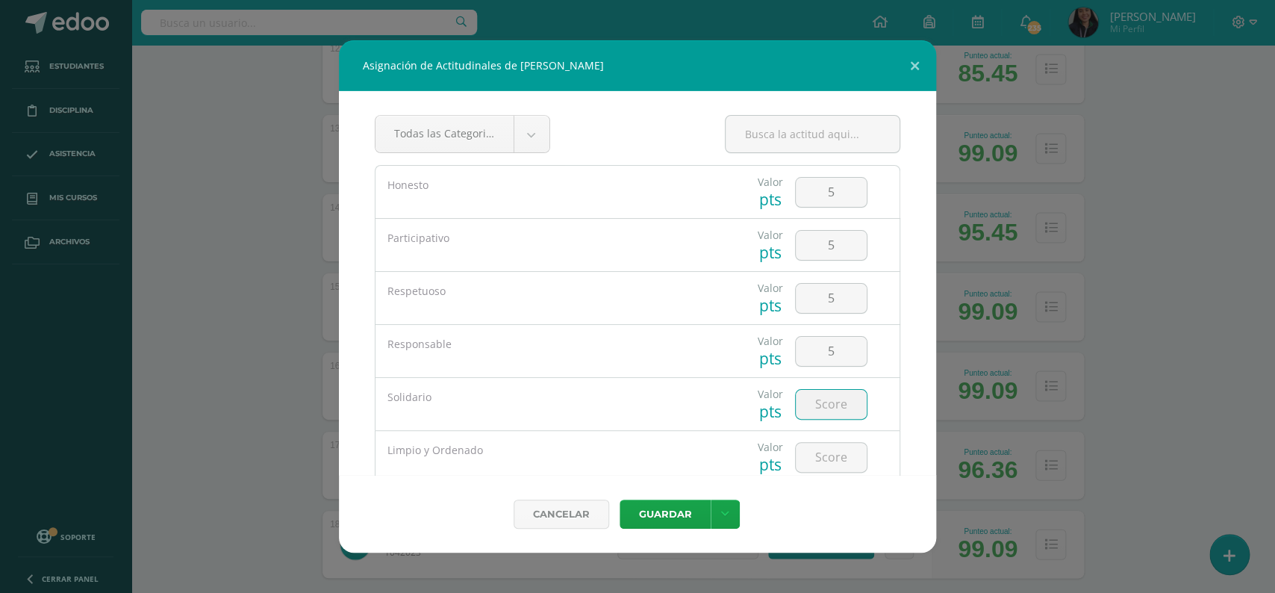
click at [822, 409] on input "number" at bounding box center [831, 404] width 71 height 29
type input "5"
click at [829, 455] on input "number" at bounding box center [831, 457] width 71 height 29
type input "5"
click at [674, 514] on button "Guardar" at bounding box center [665, 513] width 91 height 29
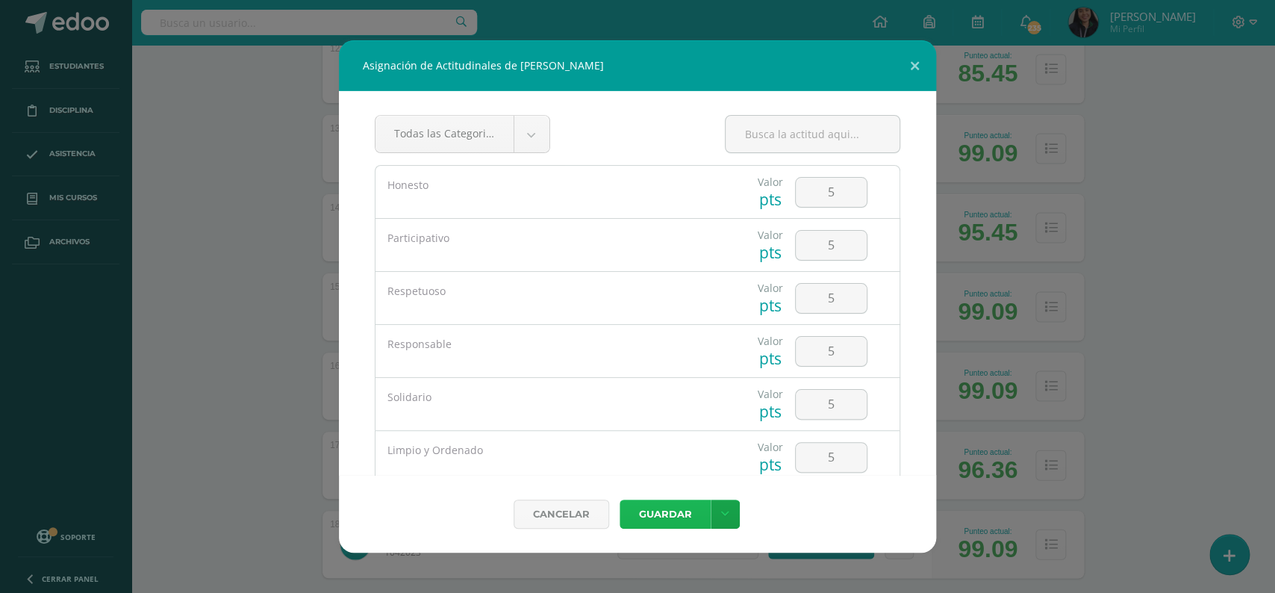
click at [674, 514] on button "Guardar" at bounding box center [665, 513] width 91 height 29
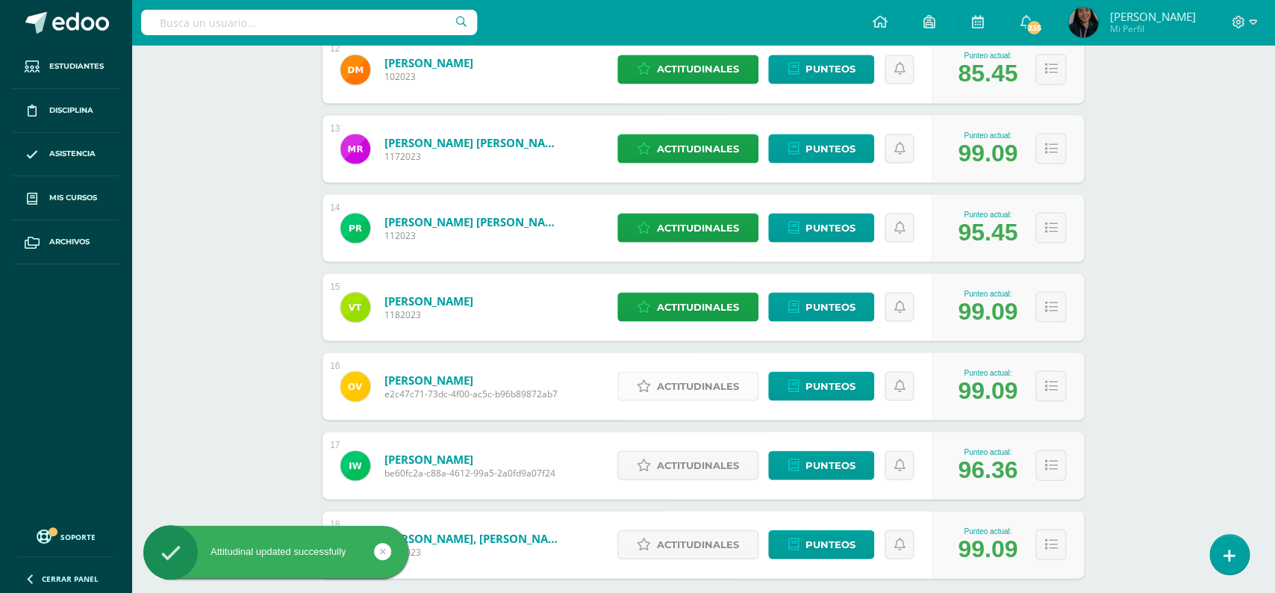
click at [652, 378] on link "Actitudinales" at bounding box center [687, 385] width 141 height 29
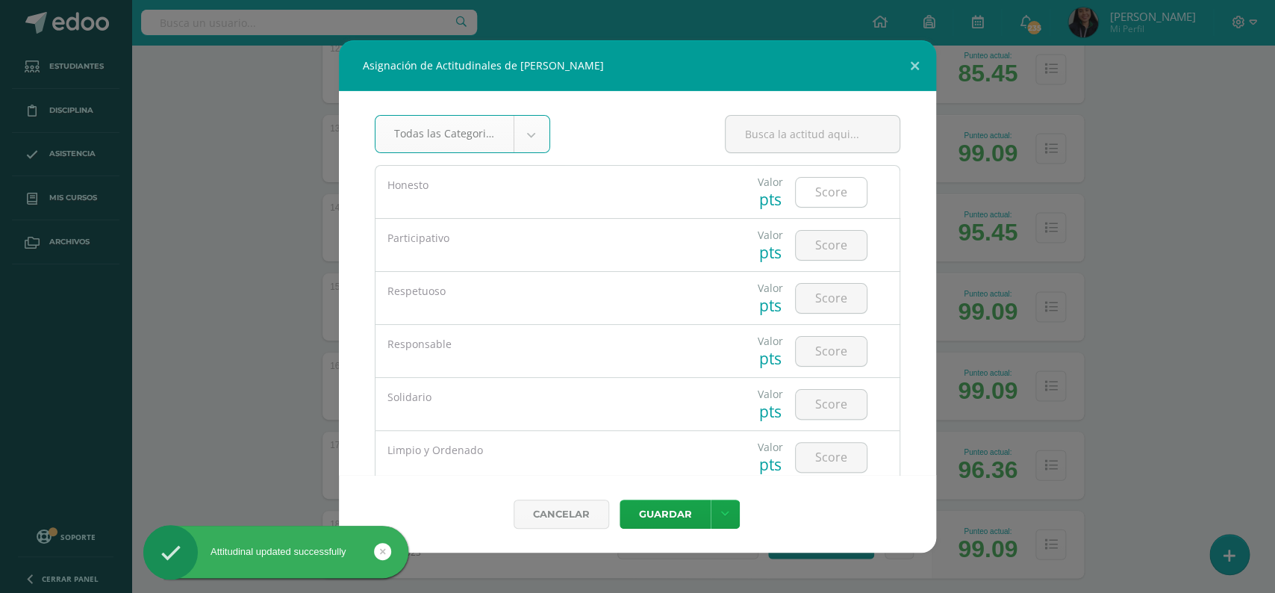
click at [817, 196] on input "number" at bounding box center [831, 192] width 71 height 29
type input "5"
click at [825, 252] on input "number" at bounding box center [831, 245] width 71 height 29
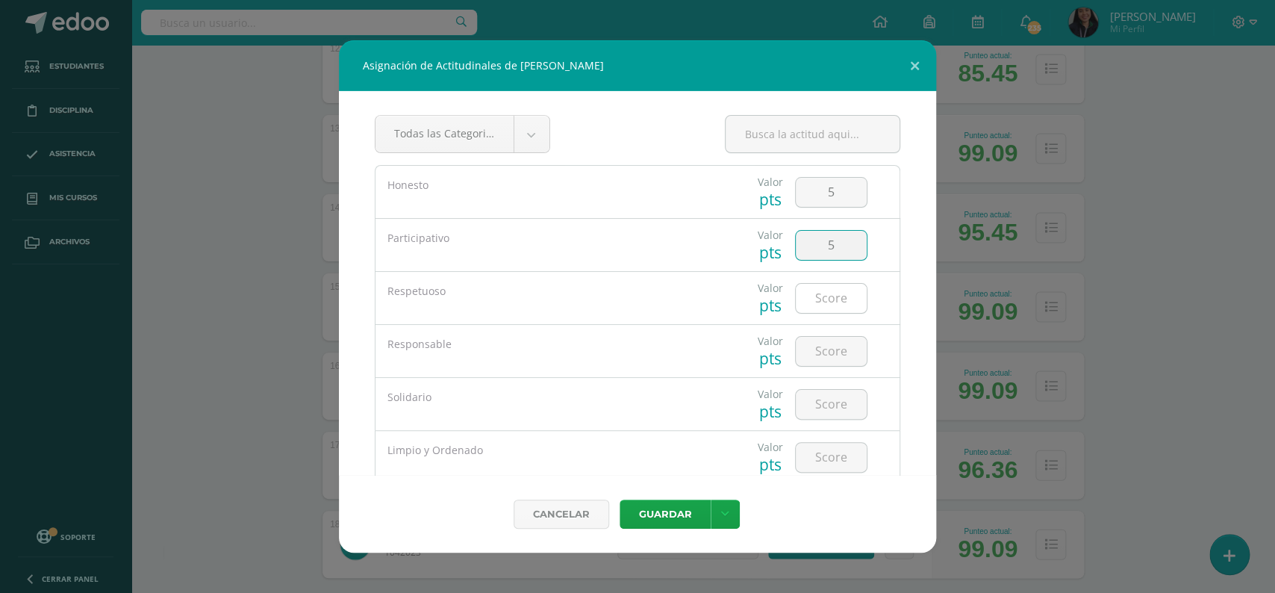
type input "5"
click at [829, 295] on input "number" at bounding box center [831, 298] width 71 height 29
type input "5"
click at [813, 344] on input "number" at bounding box center [831, 351] width 71 height 29
type input "5"
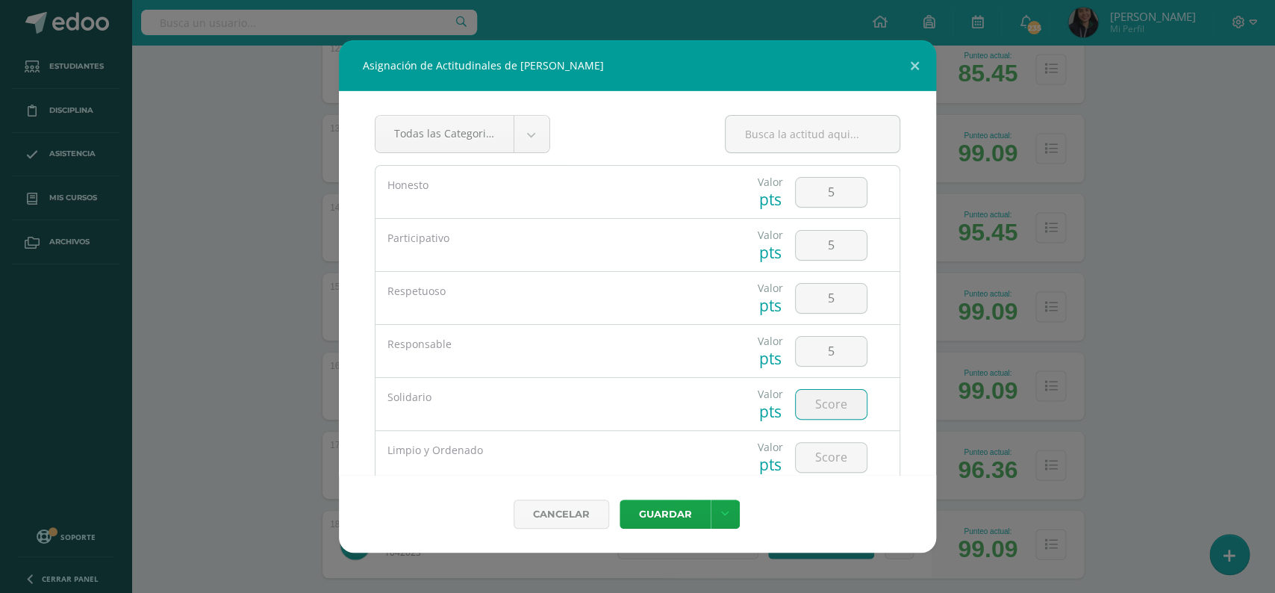
click at [826, 409] on input "number" at bounding box center [831, 404] width 71 height 29
type input "5"
click at [826, 460] on input "number" at bounding box center [831, 457] width 71 height 29
type input "5"
click at [639, 516] on button "Guardar" at bounding box center [665, 513] width 91 height 29
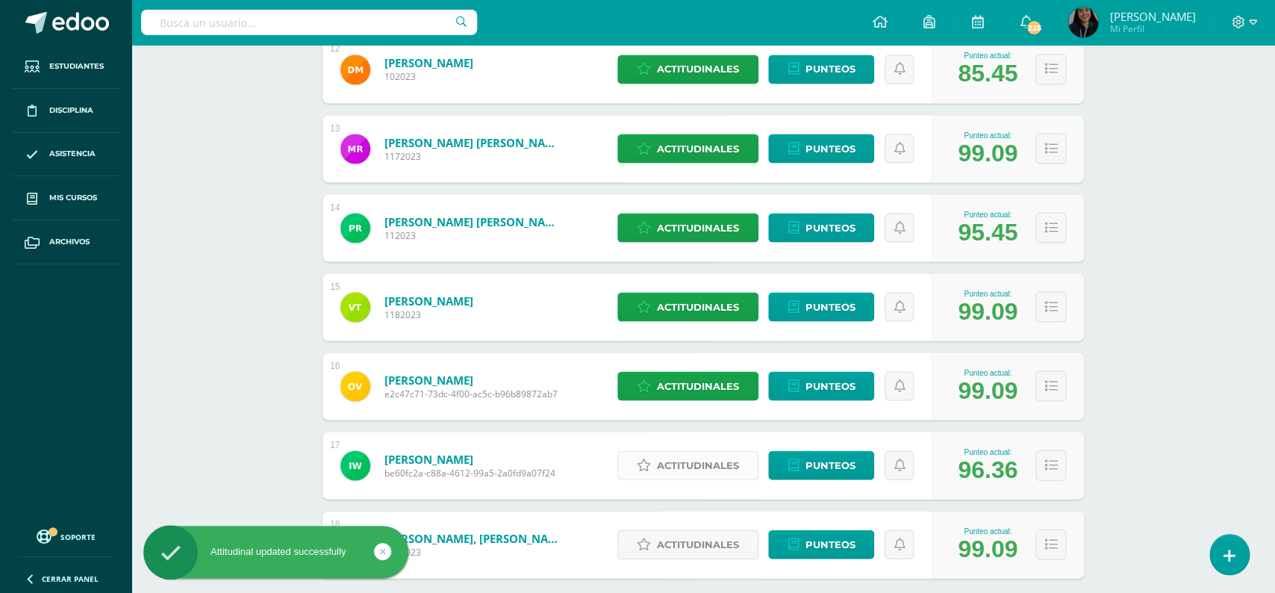
click at [680, 451] on span "Actitudinales" at bounding box center [698, 465] width 82 height 28
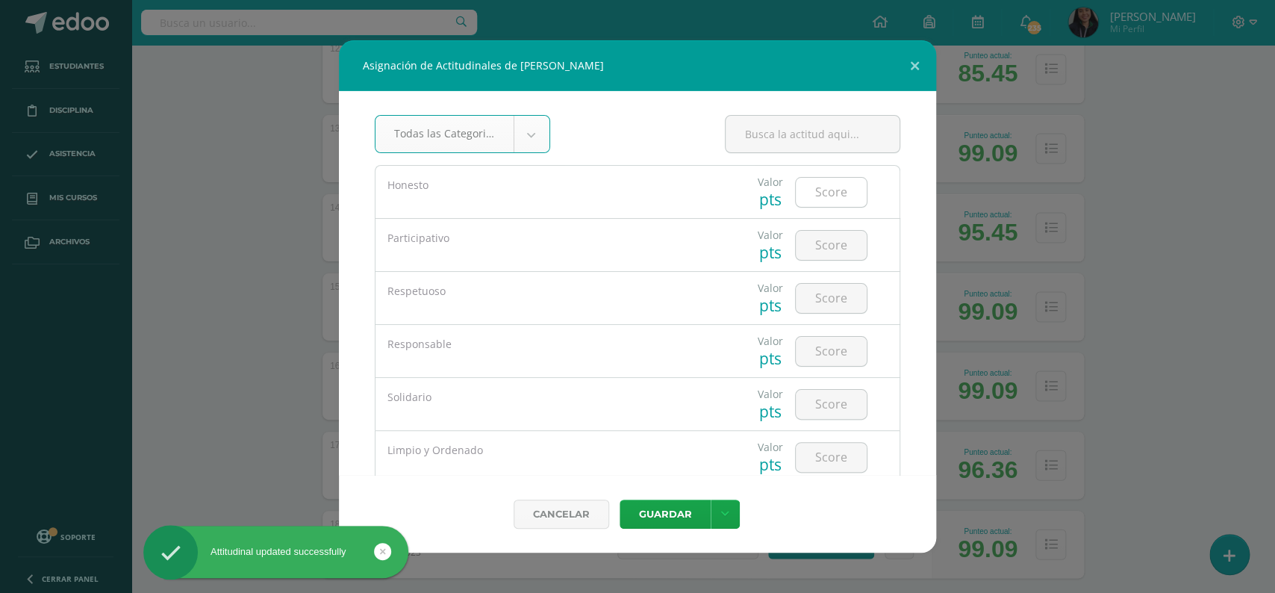
click at [820, 190] on input "number" at bounding box center [831, 192] width 71 height 29
type input "5"
click at [821, 240] on input "number" at bounding box center [831, 245] width 71 height 29
type input "5"
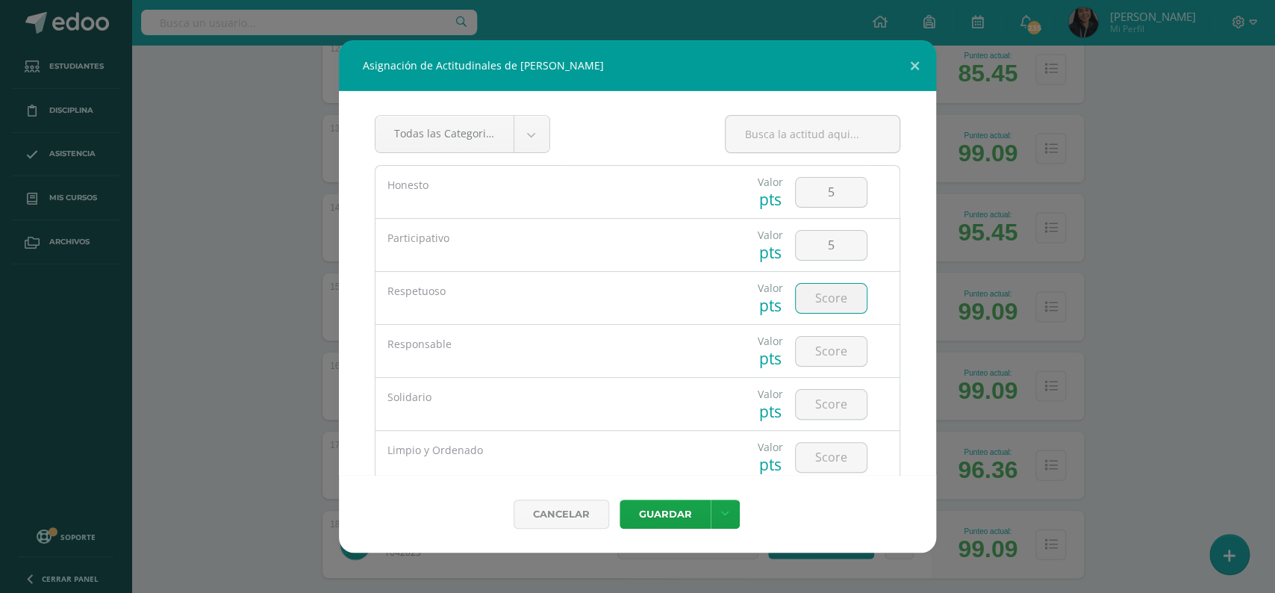
click at [820, 295] on input "number" at bounding box center [831, 298] width 71 height 29
type input "5"
click at [822, 348] on input "number" at bounding box center [831, 351] width 71 height 29
type input "5"
click at [817, 411] on input "number" at bounding box center [831, 404] width 71 height 29
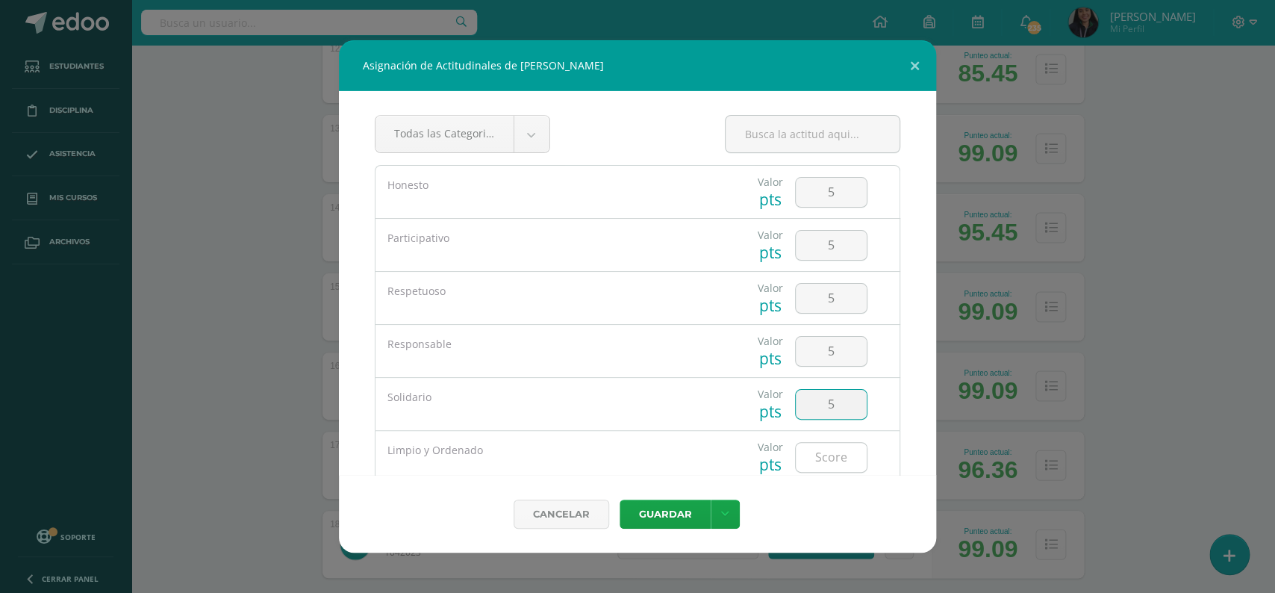
type input "5"
click at [820, 458] on input "number" at bounding box center [831, 457] width 71 height 29
type input "5"
click at [655, 520] on button "Guardar" at bounding box center [665, 513] width 91 height 29
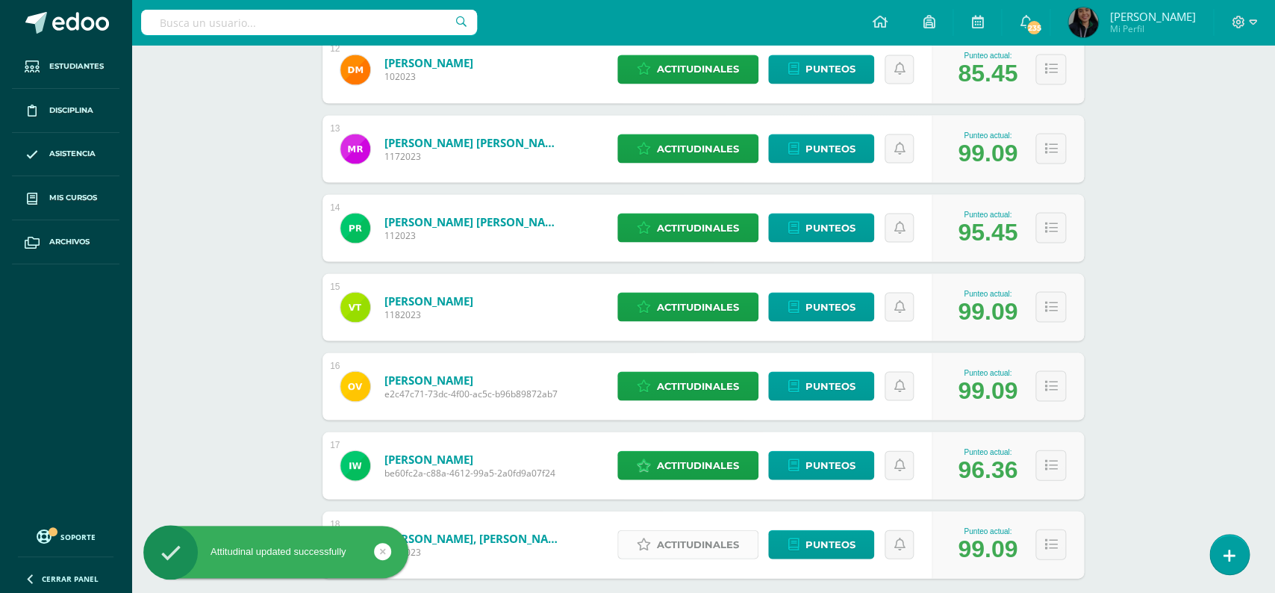
click at [704, 530] on span "Actitudinales" at bounding box center [698, 544] width 82 height 28
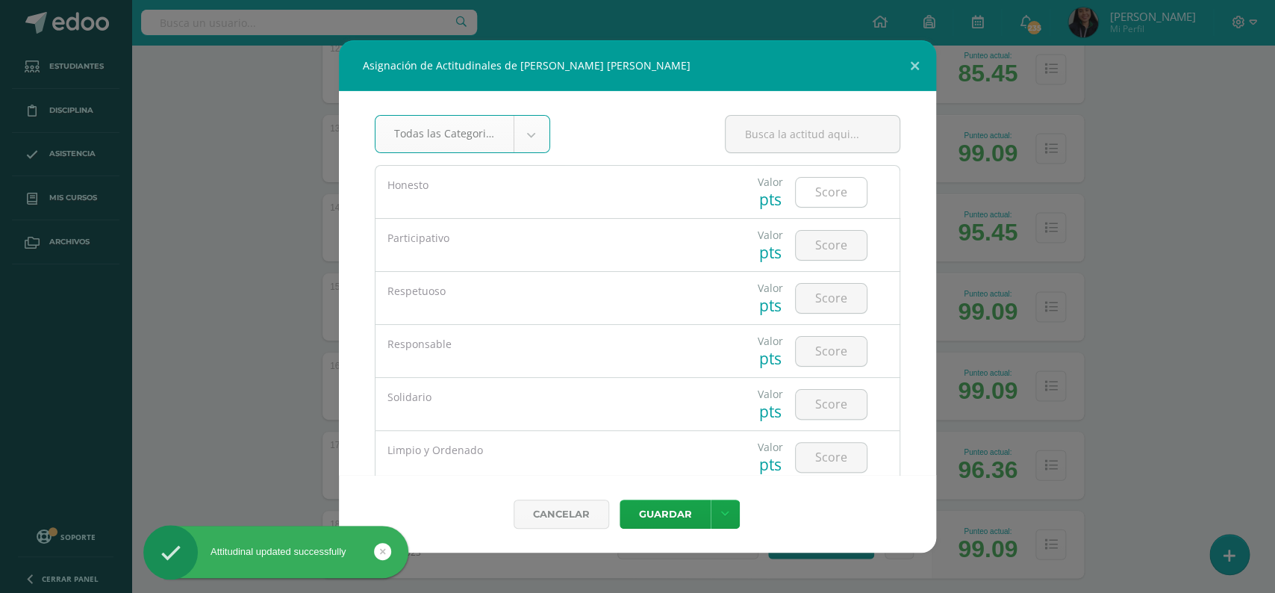
click at [817, 197] on input "number" at bounding box center [831, 192] width 71 height 29
type input "5"
click at [824, 243] on input "number" at bounding box center [831, 245] width 71 height 29
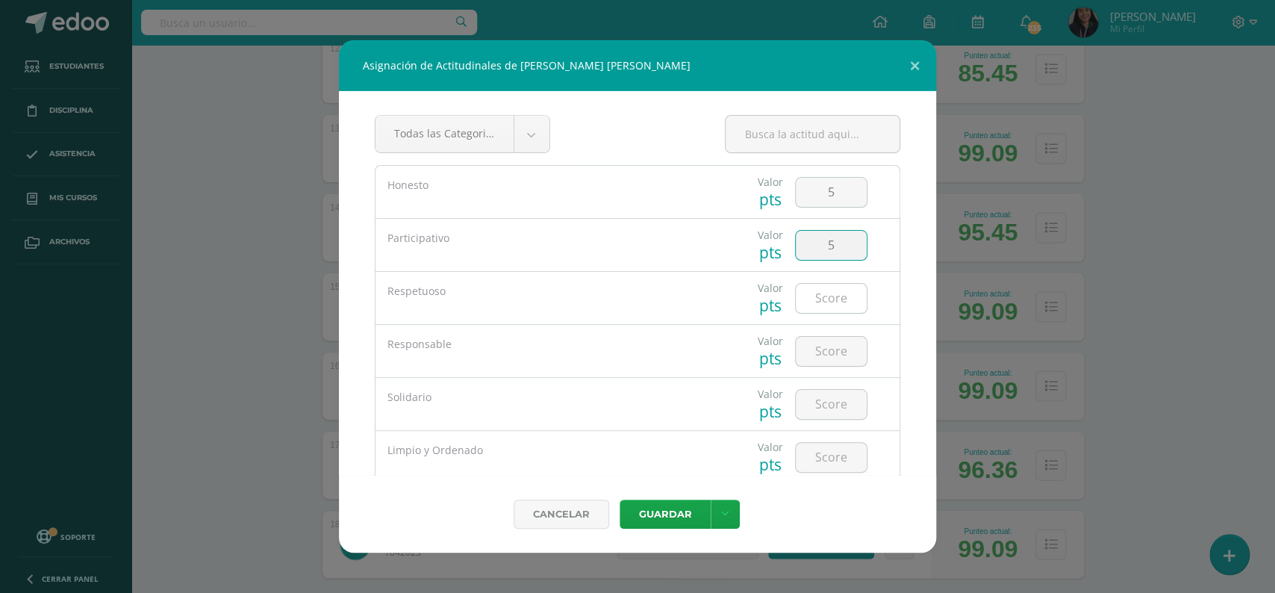
type input "5"
click at [826, 288] on input "number" at bounding box center [831, 298] width 71 height 29
type input "5"
click at [836, 352] on input "number" at bounding box center [831, 351] width 71 height 29
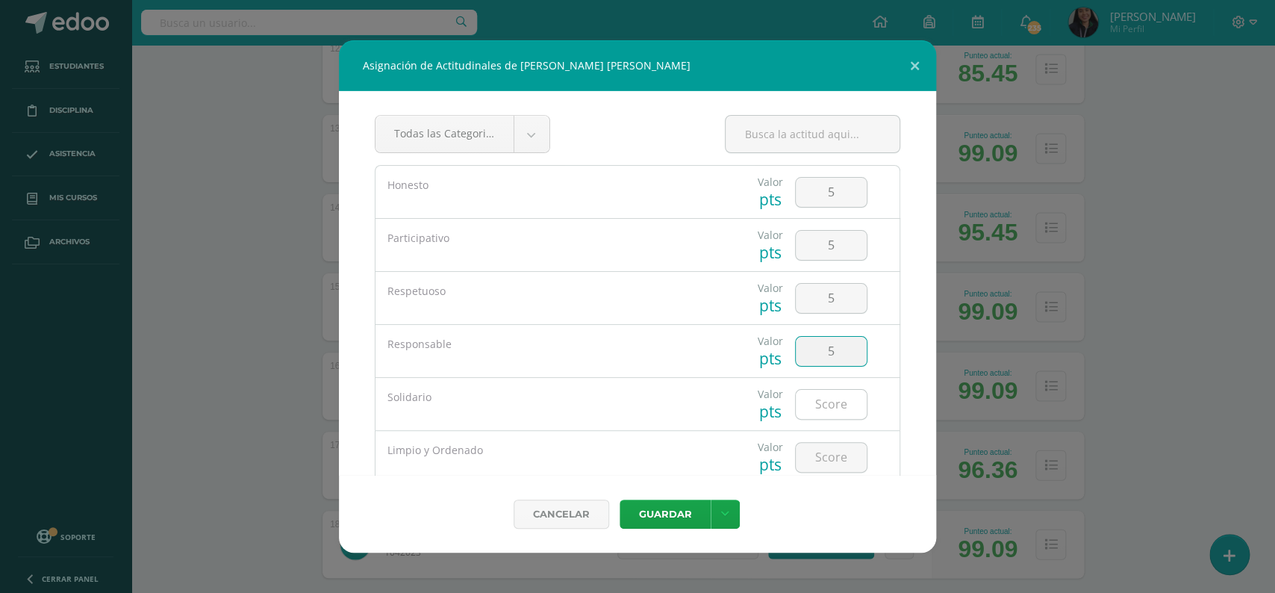
type input "5"
click at [832, 398] on input "number" at bounding box center [831, 404] width 71 height 29
type input "5"
click at [822, 452] on input "number" at bounding box center [831, 457] width 71 height 29
type input "5"
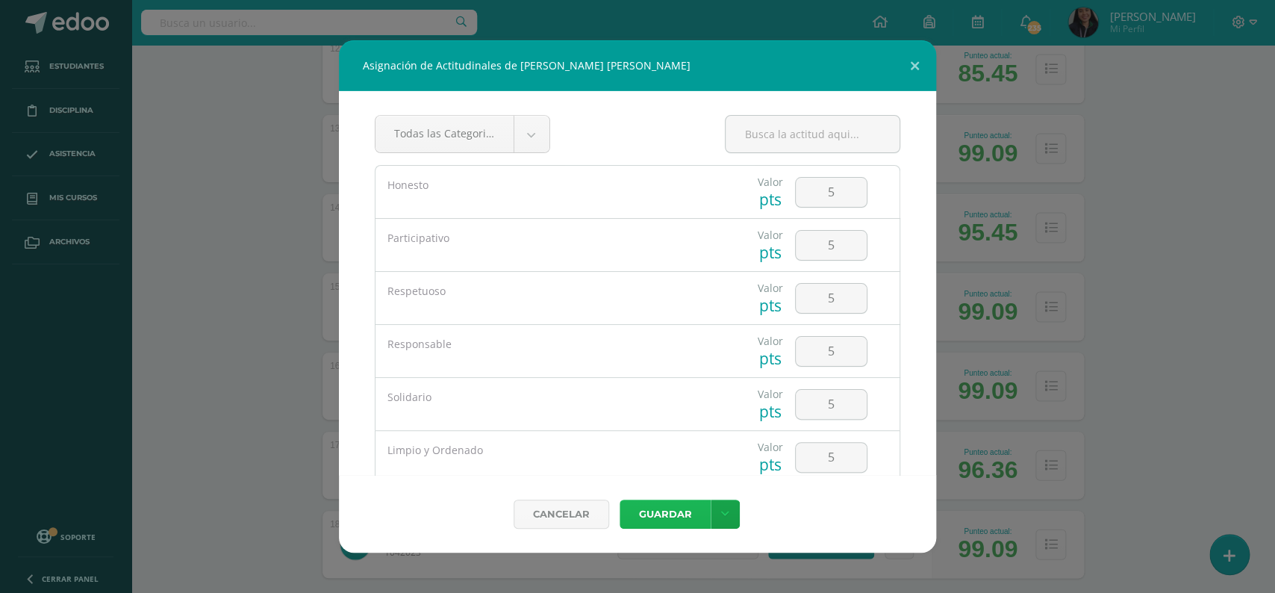
click at [691, 514] on button "Guardar" at bounding box center [665, 513] width 91 height 29
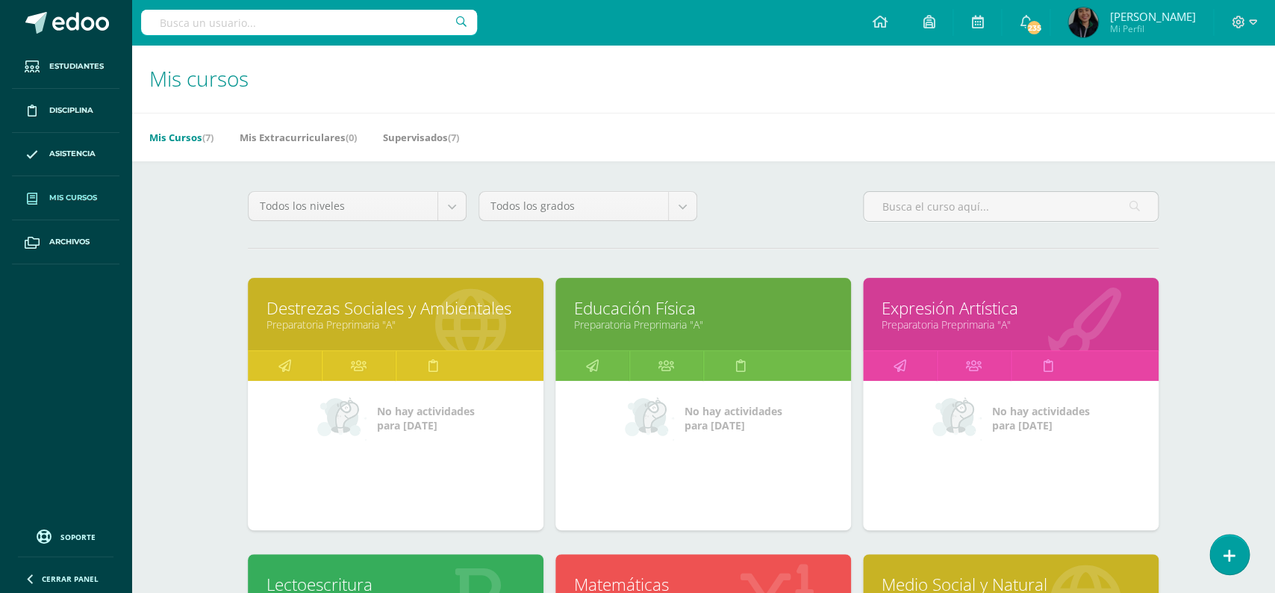
scroll to position [16, 0]
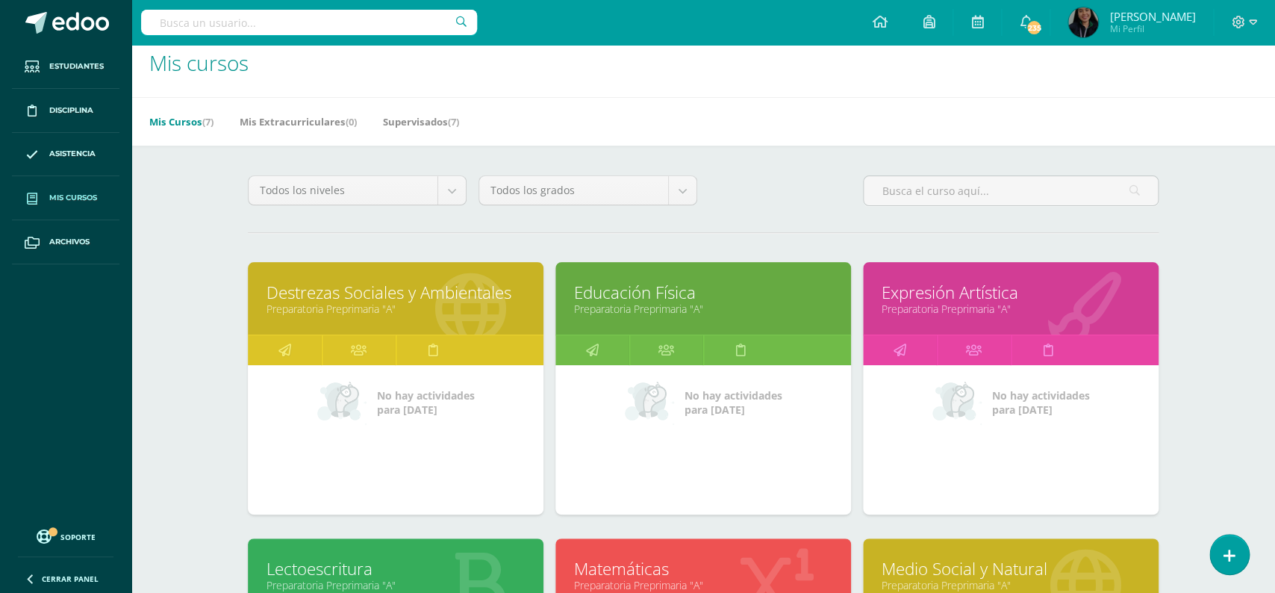
click at [646, 281] on link "Educación Física" at bounding box center [703, 292] width 258 height 23
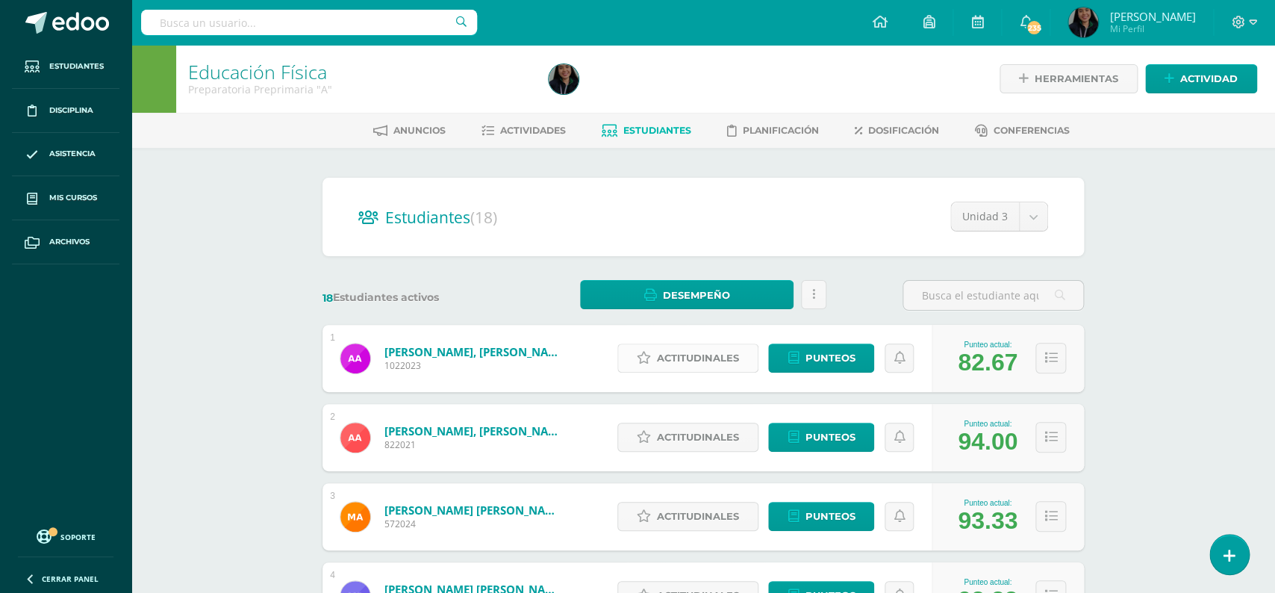
click at [714, 344] on span "Actitudinales" at bounding box center [698, 358] width 82 height 28
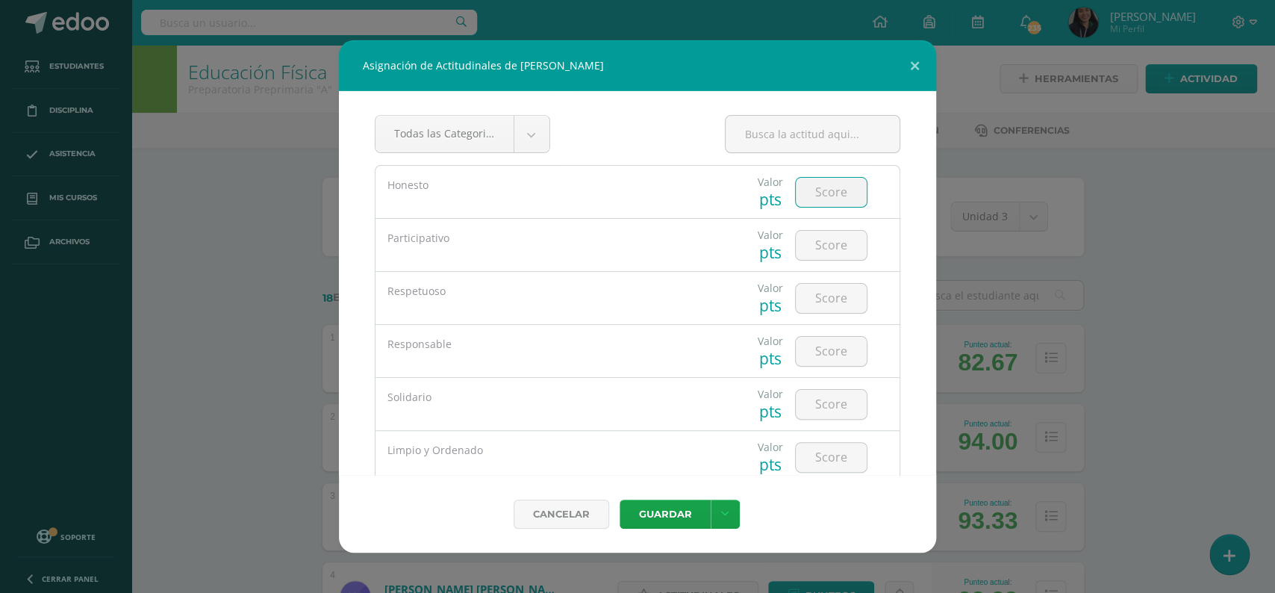
click at [822, 190] on input "number" at bounding box center [831, 192] width 71 height 29
type input "5"
click at [818, 239] on input "number" at bounding box center [831, 245] width 71 height 29
type input "4"
click at [816, 297] on input "number" at bounding box center [831, 298] width 71 height 29
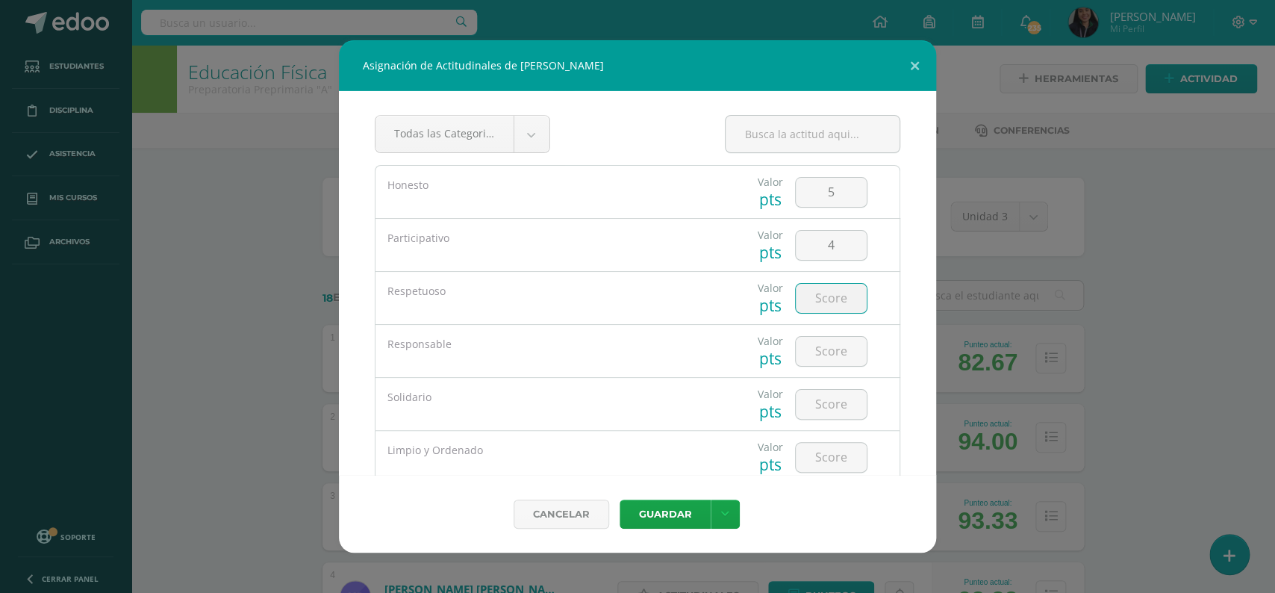
click at [816, 297] on input "number" at bounding box center [831, 298] width 71 height 29
type input "5"
click at [826, 353] on input "number" at bounding box center [831, 351] width 71 height 29
type input "5"
type input "4"
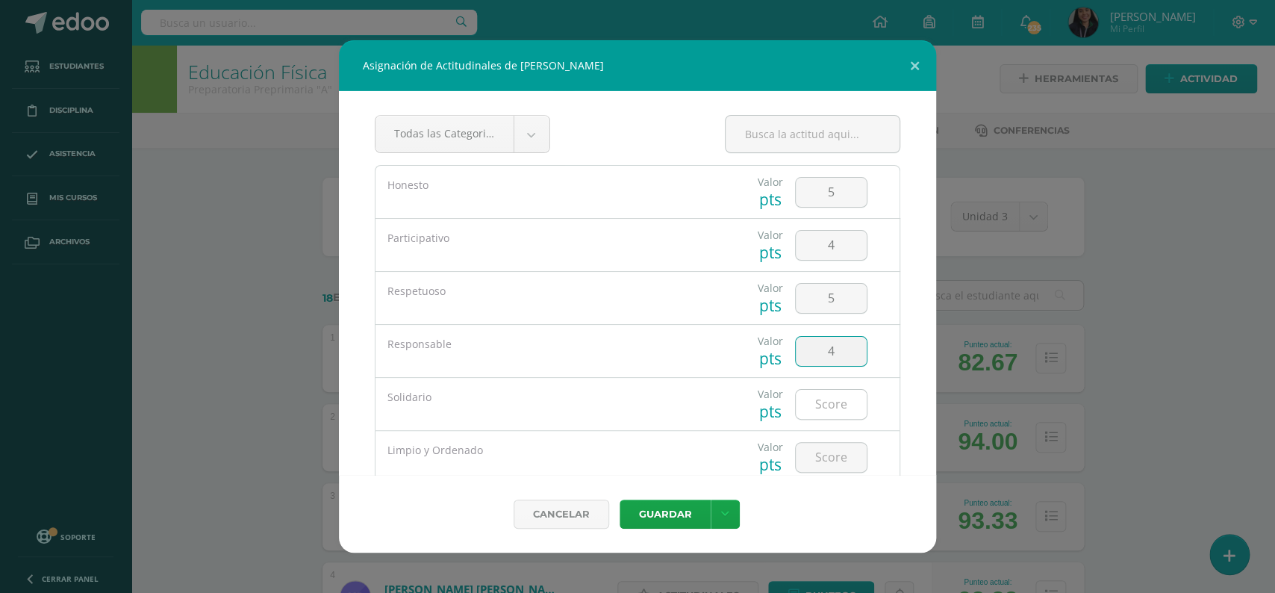
click at [823, 411] on input "number" at bounding box center [831, 404] width 71 height 29
type input "4"
click at [824, 452] on input "number" at bounding box center [831, 457] width 71 height 29
type input "4"
click at [664, 511] on button "Guardar" at bounding box center [665, 513] width 91 height 29
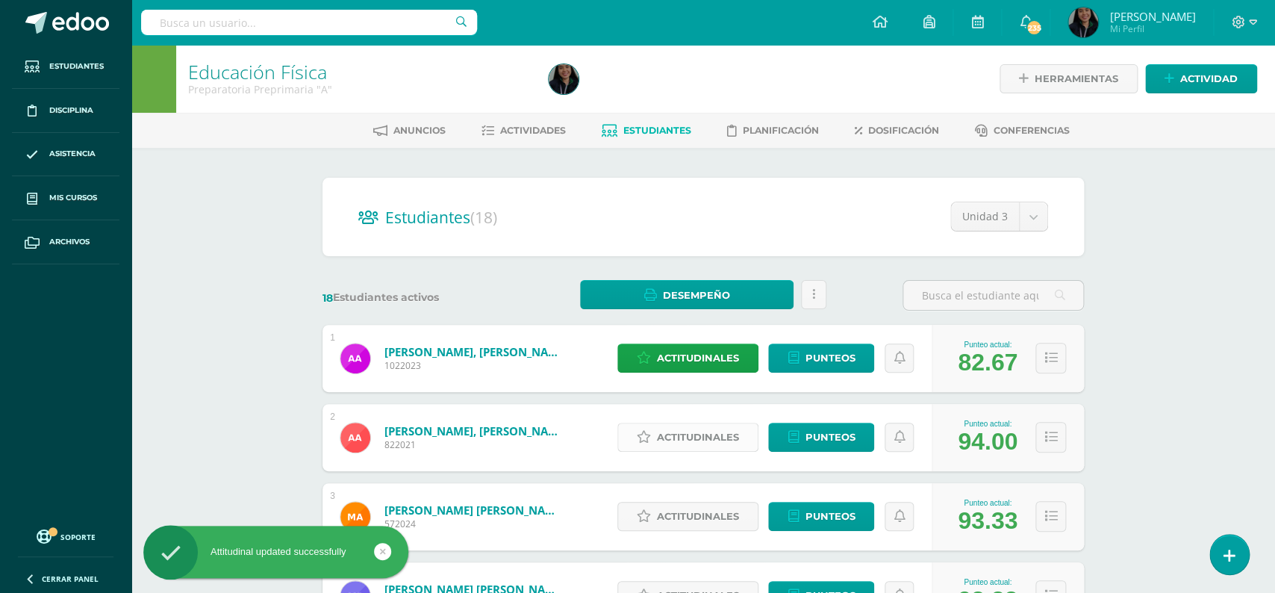
click at [709, 423] on span "Actitudinales" at bounding box center [698, 437] width 82 height 28
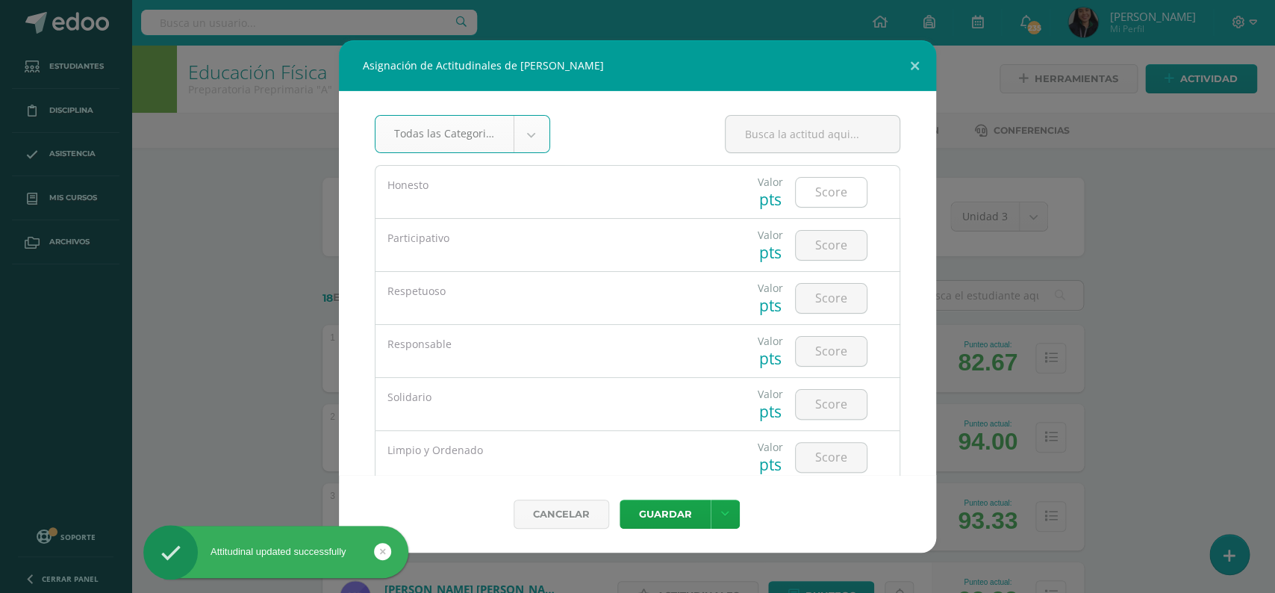
click at [821, 200] on input "number" at bounding box center [831, 192] width 71 height 29
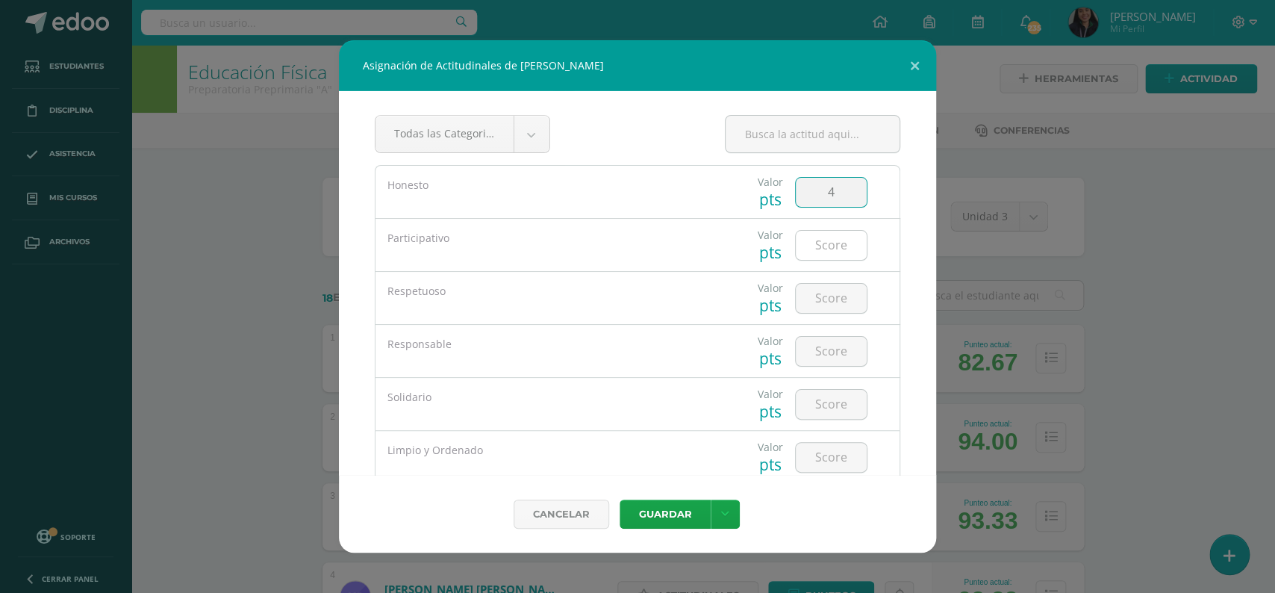
type input "4"
click at [828, 242] on input "number" at bounding box center [831, 245] width 71 height 29
type input "4"
click at [823, 294] on input "number" at bounding box center [831, 298] width 71 height 29
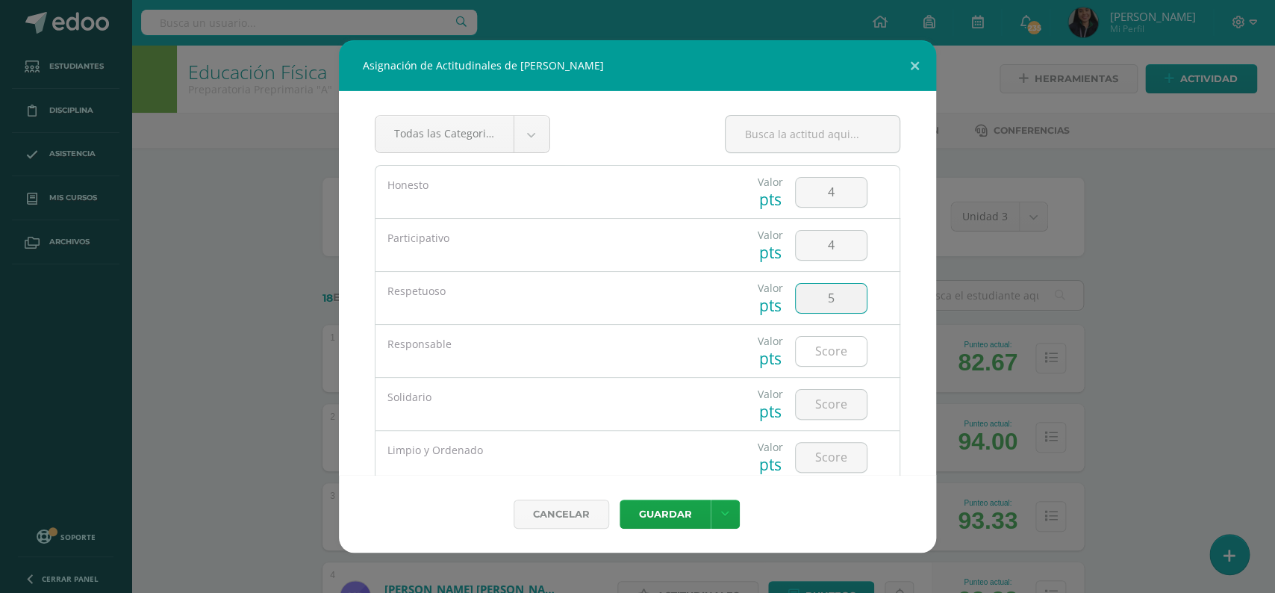
type input "5"
click at [829, 354] on input "number" at bounding box center [831, 351] width 71 height 29
type input "5"
click at [817, 407] on input "number" at bounding box center [831, 404] width 71 height 29
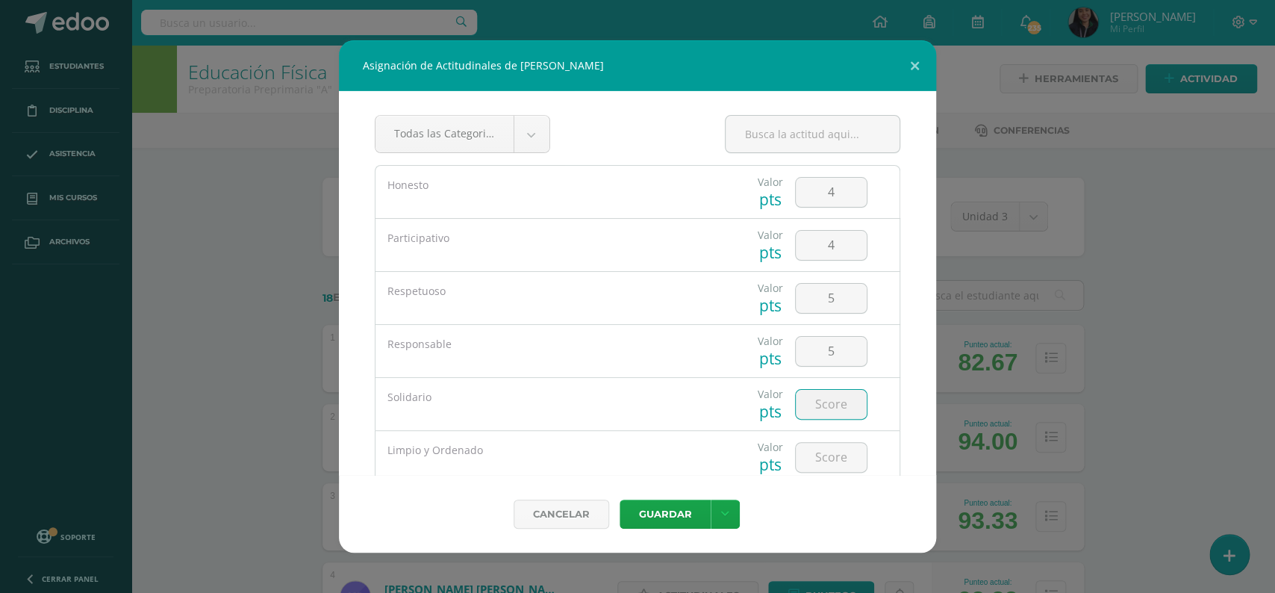
click at [817, 407] on input "number" at bounding box center [831, 404] width 71 height 29
type input "5"
click at [820, 448] on input "number" at bounding box center [831, 457] width 71 height 29
type input "4"
click at [664, 508] on button "Guardar" at bounding box center [665, 513] width 91 height 29
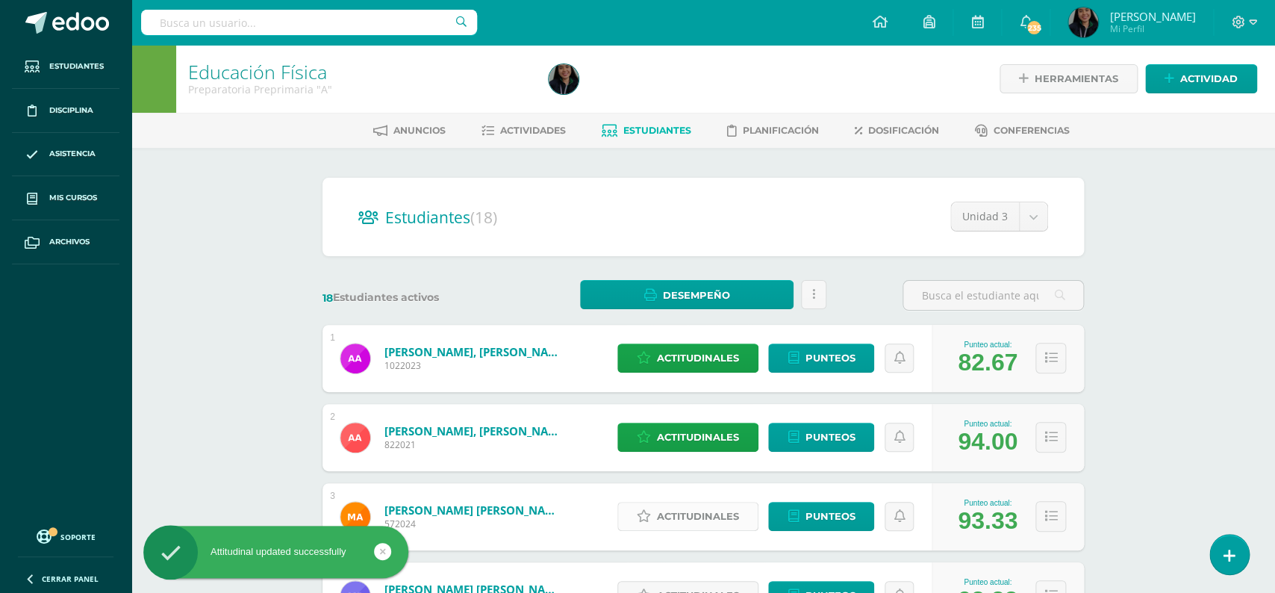
click at [690, 502] on span "Actitudinales" at bounding box center [698, 516] width 82 height 28
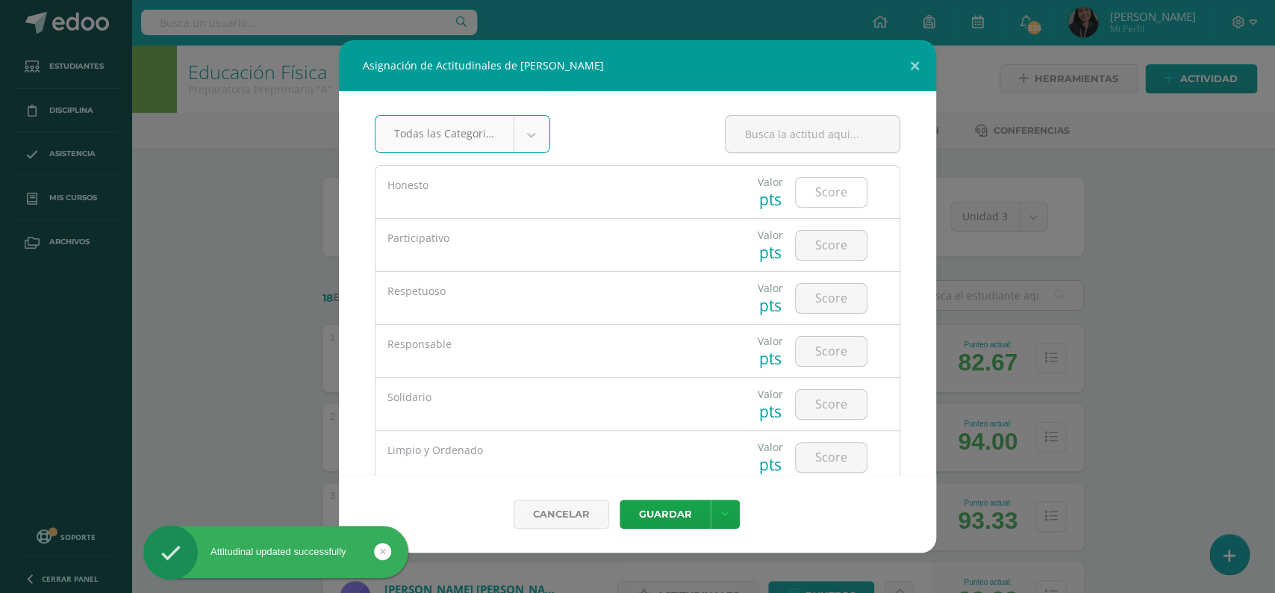
click at [813, 202] on input "number" at bounding box center [831, 192] width 71 height 29
type input "5"
click at [820, 247] on input "number" at bounding box center [831, 245] width 71 height 29
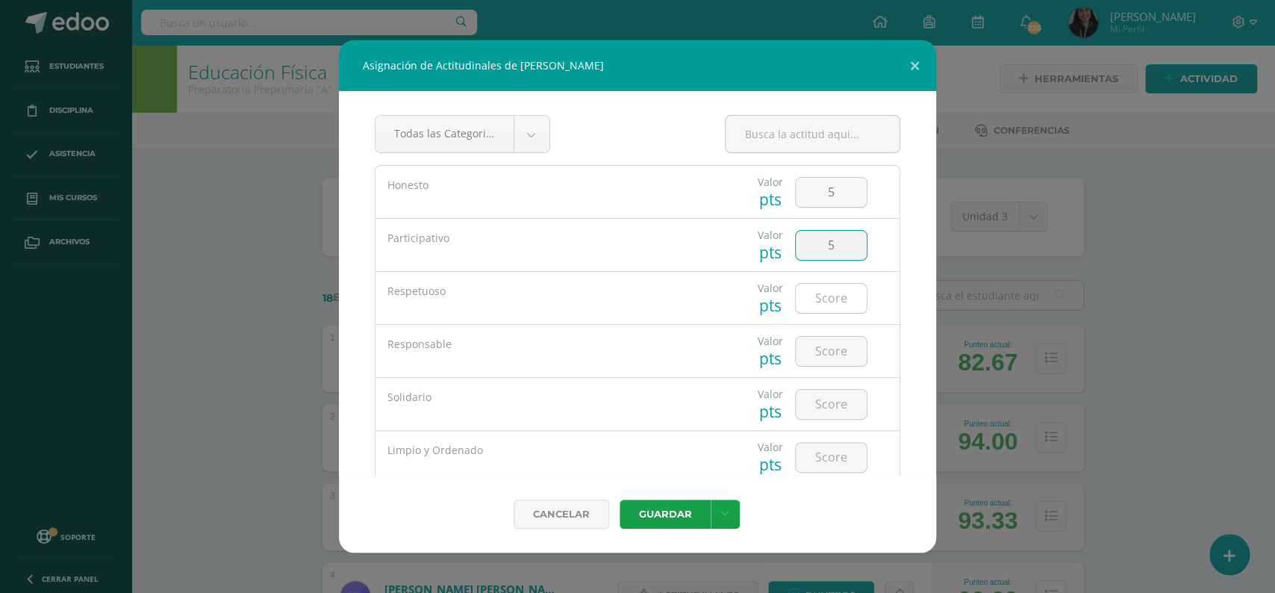
type input "5"
click at [825, 291] on input "number" at bounding box center [831, 298] width 71 height 29
type input "5"
click at [829, 346] on input "number" at bounding box center [831, 351] width 71 height 29
type input "5"
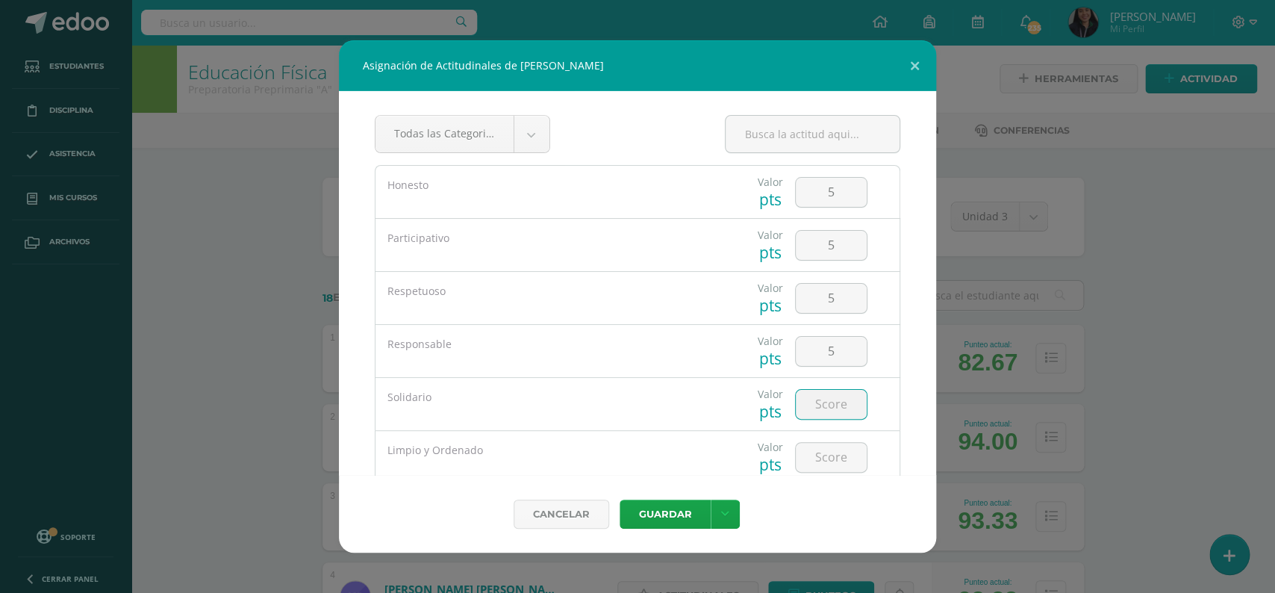
click at [821, 393] on input "number" at bounding box center [831, 404] width 71 height 29
type input "5"
click at [817, 467] on input "number" at bounding box center [831, 457] width 71 height 29
type input "5"
click at [656, 522] on button "Guardar" at bounding box center [665, 513] width 91 height 29
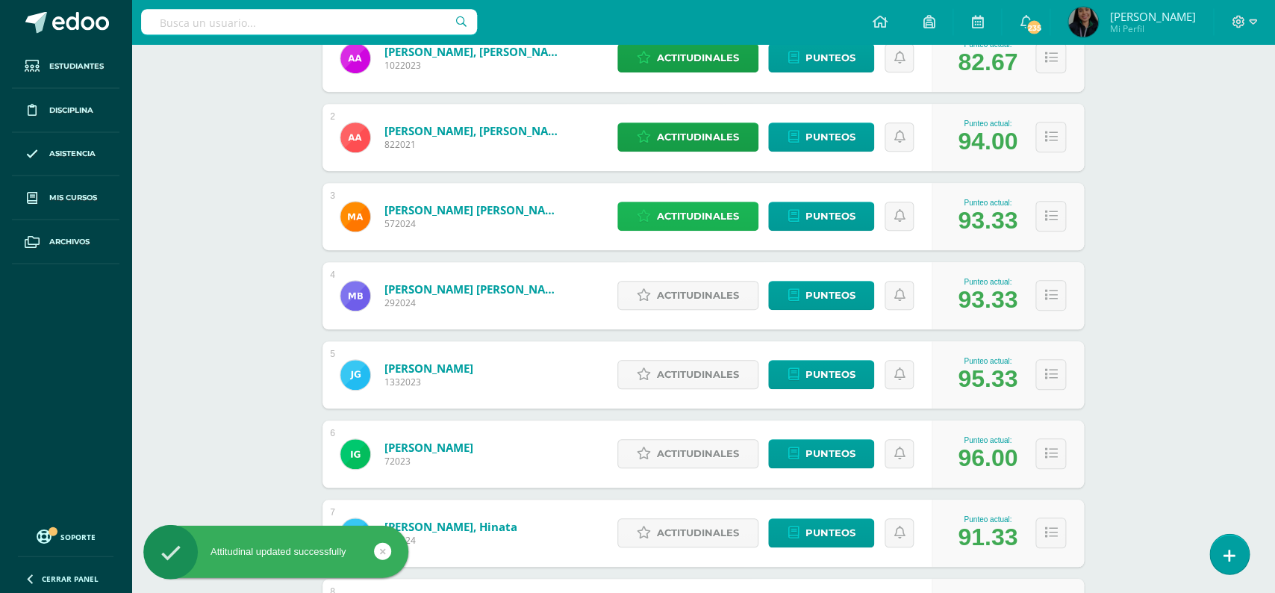
scroll to position [314, 0]
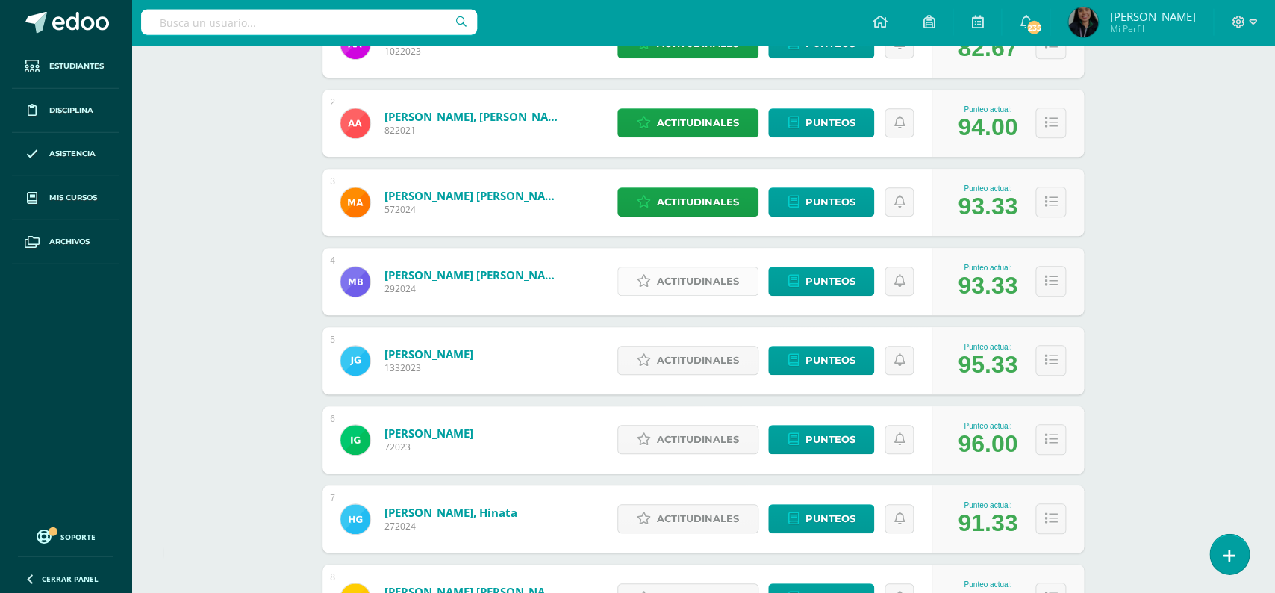
click at [696, 267] on span "Actitudinales" at bounding box center [698, 281] width 82 height 28
click at [714, 267] on div "Participativo" at bounding box center [559, 249] width 314 height 47
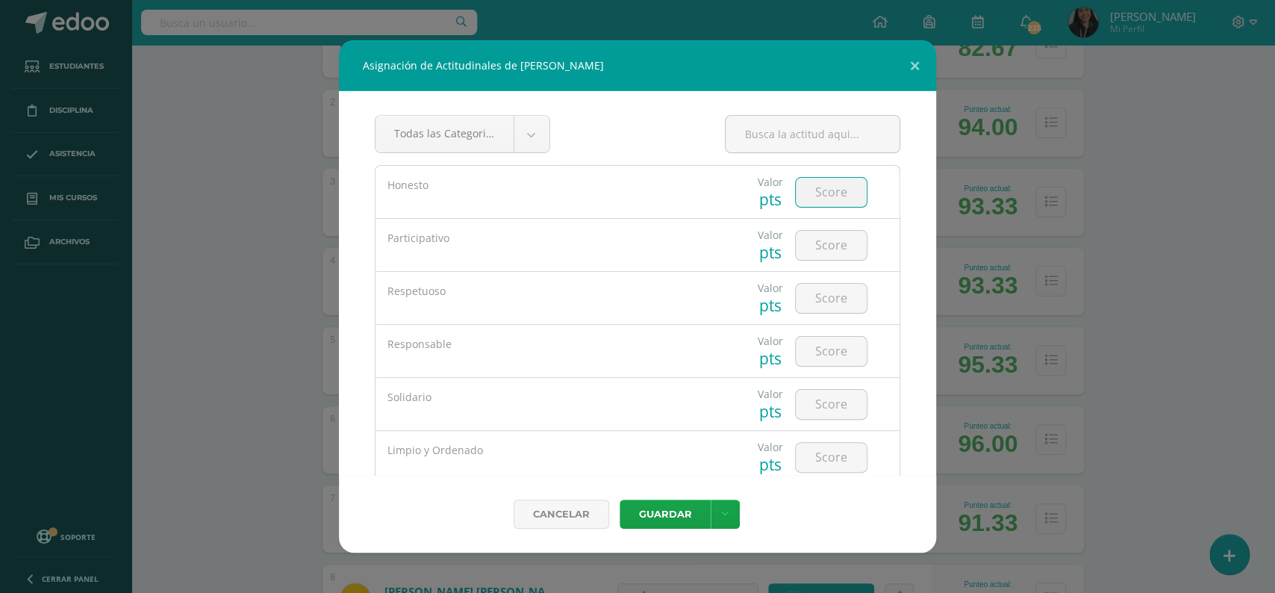
click at [813, 201] on input "number" at bounding box center [831, 192] width 71 height 29
type input "5"
click at [825, 249] on input "number" at bounding box center [831, 245] width 71 height 29
type input "5"
click at [831, 292] on input "number" at bounding box center [831, 298] width 71 height 29
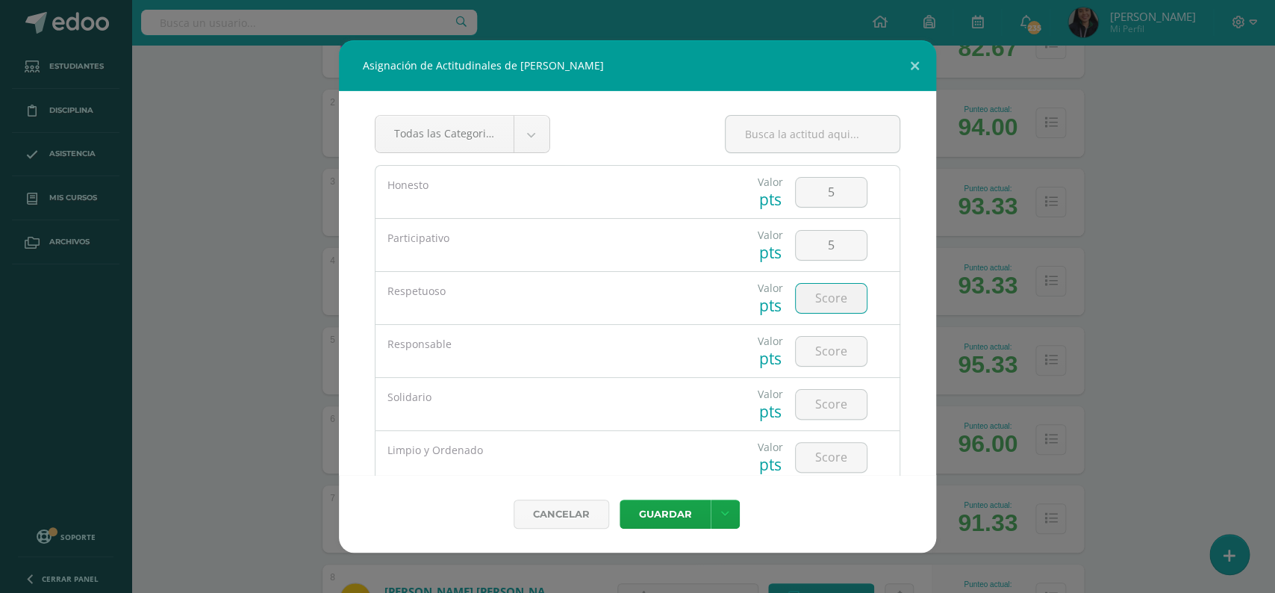
click at [831, 291] on input "number" at bounding box center [831, 298] width 71 height 29
type input "5"
click at [831, 361] on input "number" at bounding box center [831, 351] width 71 height 29
type input "5"
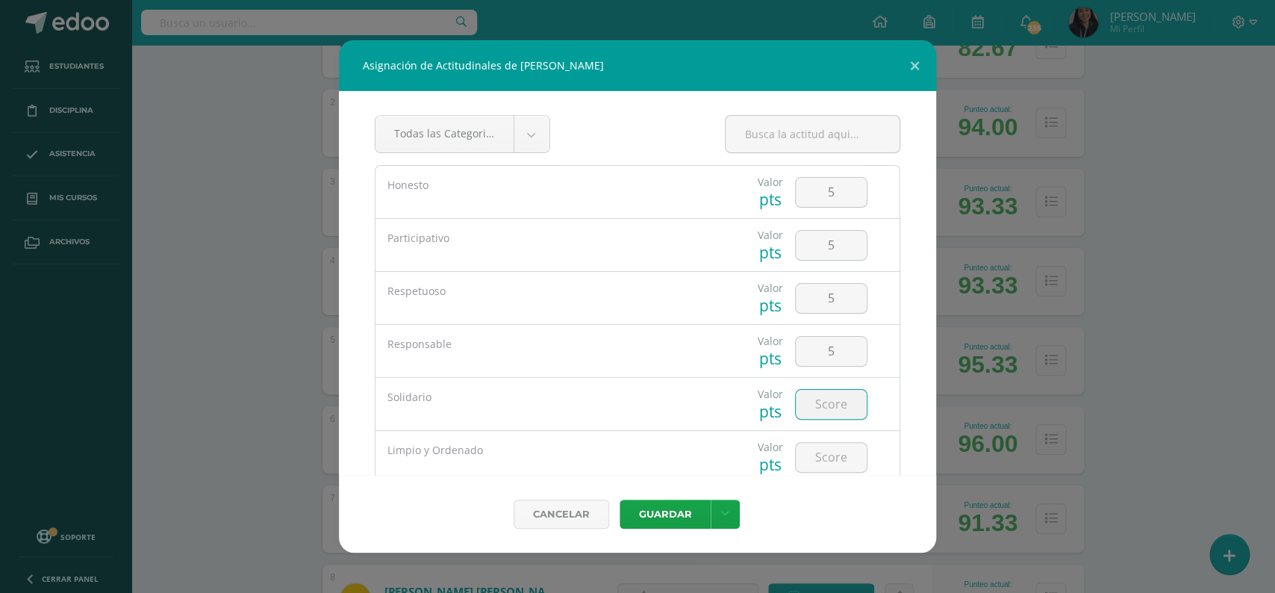
click at [828, 418] on input "number" at bounding box center [831, 404] width 71 height 29
type input "5"
click at [820, 467] on input "number" at bounding box center [831, 457] width 71 height 29
type input "5"
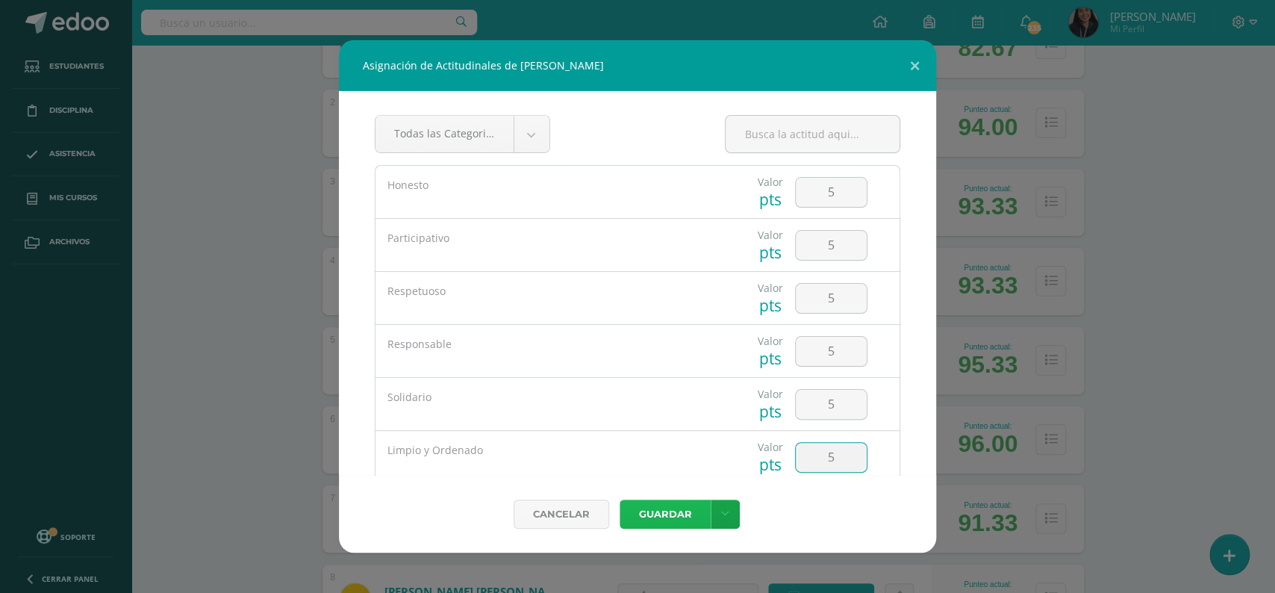
click at [658, 517] on button "Guardar" at bounding box center [665, 513] width 91 height 29
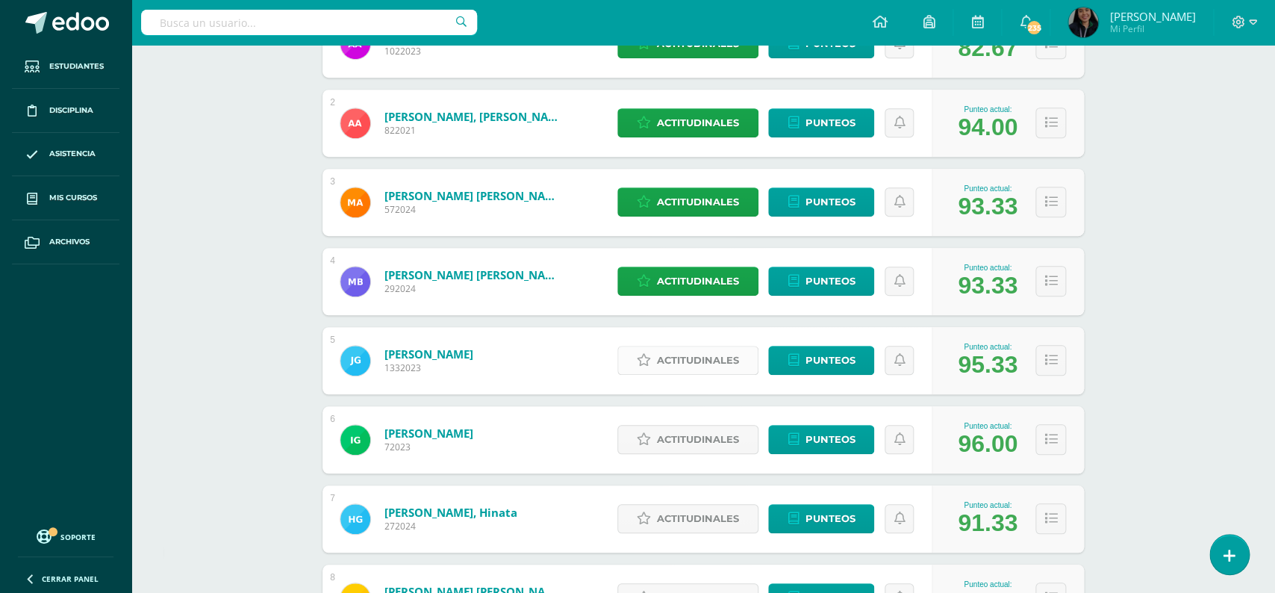
click at [682, 352] on span "Actitudinales" at bounding box center [698, 360] width 82 height 28
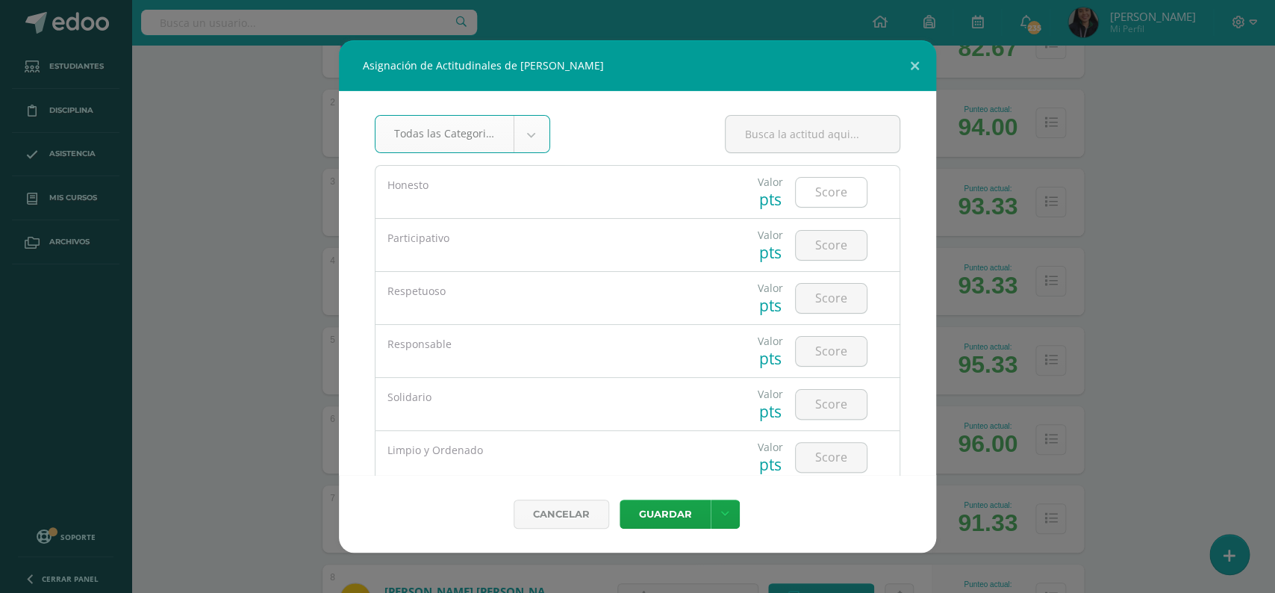
click at [820, 191] on input "number" at bounding box center [831, 192] width 71 height 29
type input "5"
click at [829, 241] on input "number" at bounding box center [831, 245] width 71 height 29
click at [829, 243] on input "number" at bounding box center [831, 245] width 71 height 29
type input "5"
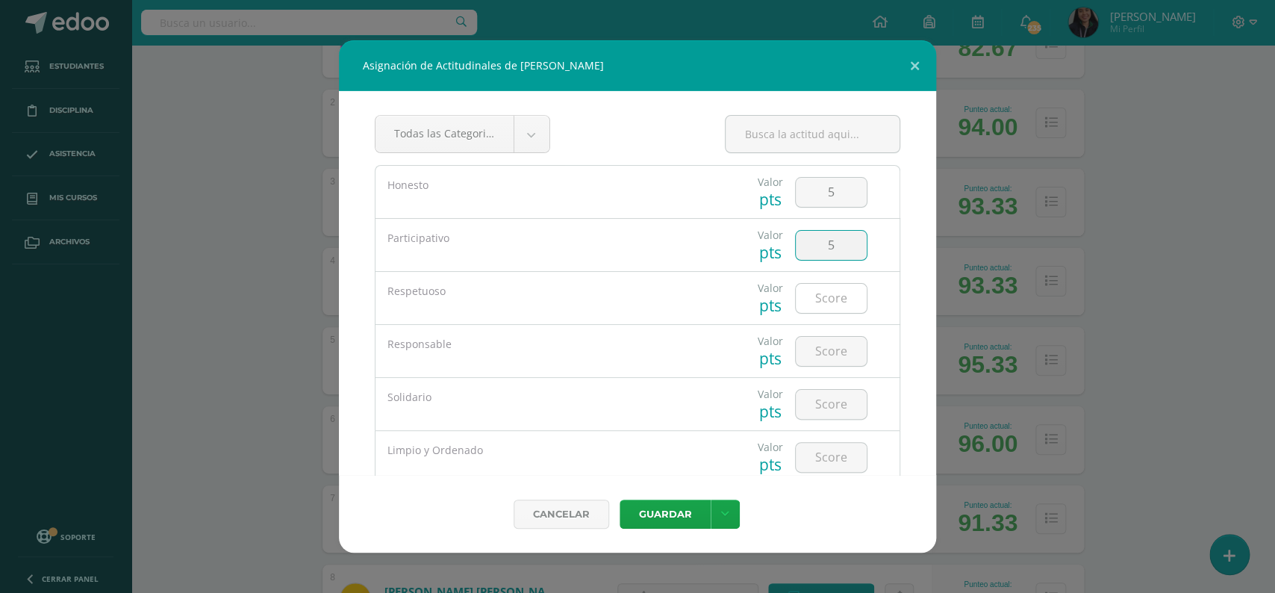
click at [833, 298] on input "number" at bounding box center [831, 298] width 71 height 29
type input "5"
click at [829, 351] on input "number" at bounding box center [831, 351] width 71 height 29
type input "5"
click at [822, 394] on input "number" at bounding box center [831, 404] width 71 height 29
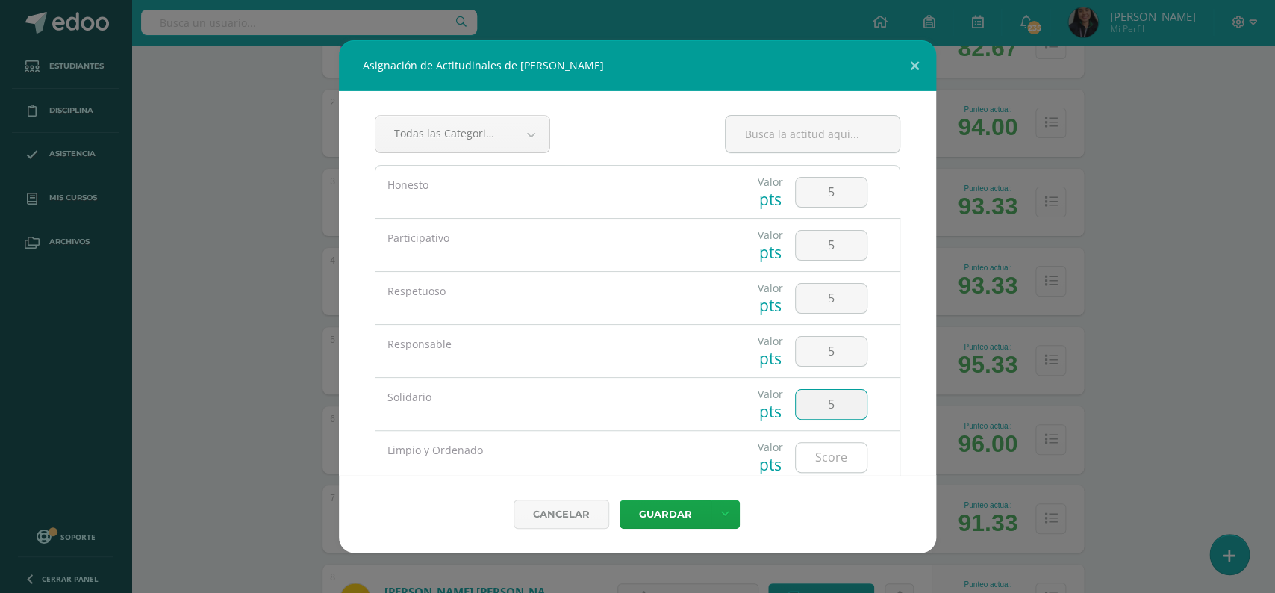
type input "5"
click at [824, 458] on input "number" at bounding box center [831, 457] width 71 height 29
type input "5"
click at [685, 510] on button "Guardar" at bounding box center [665, 513] width 91 height 29
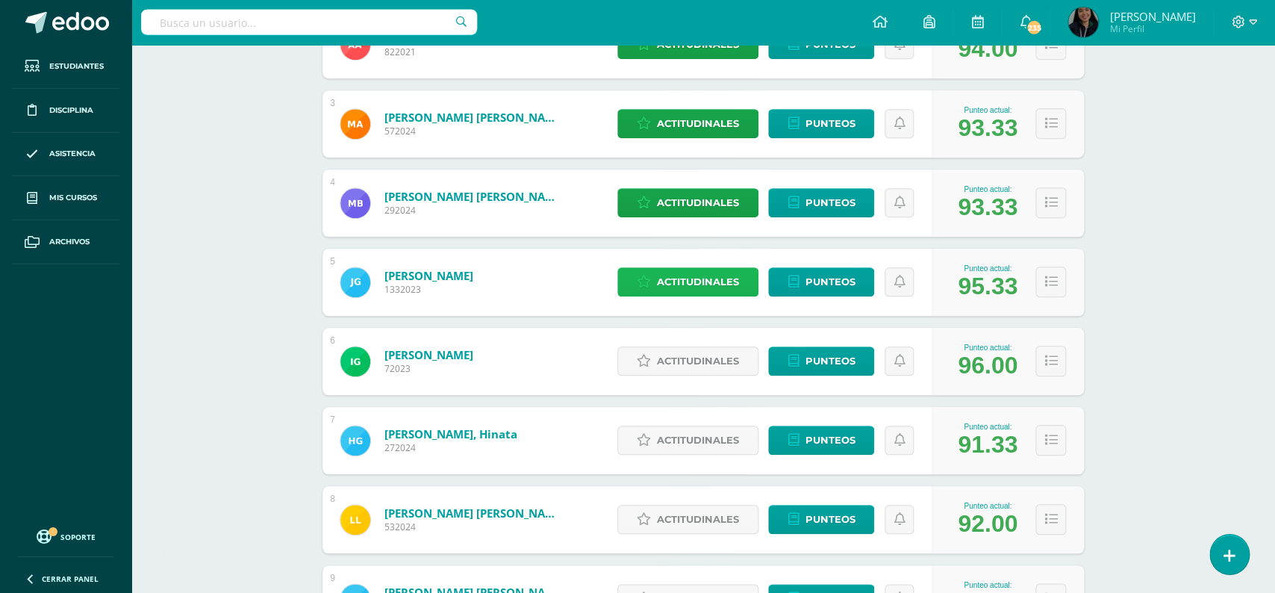
scroll to position [399, 0]
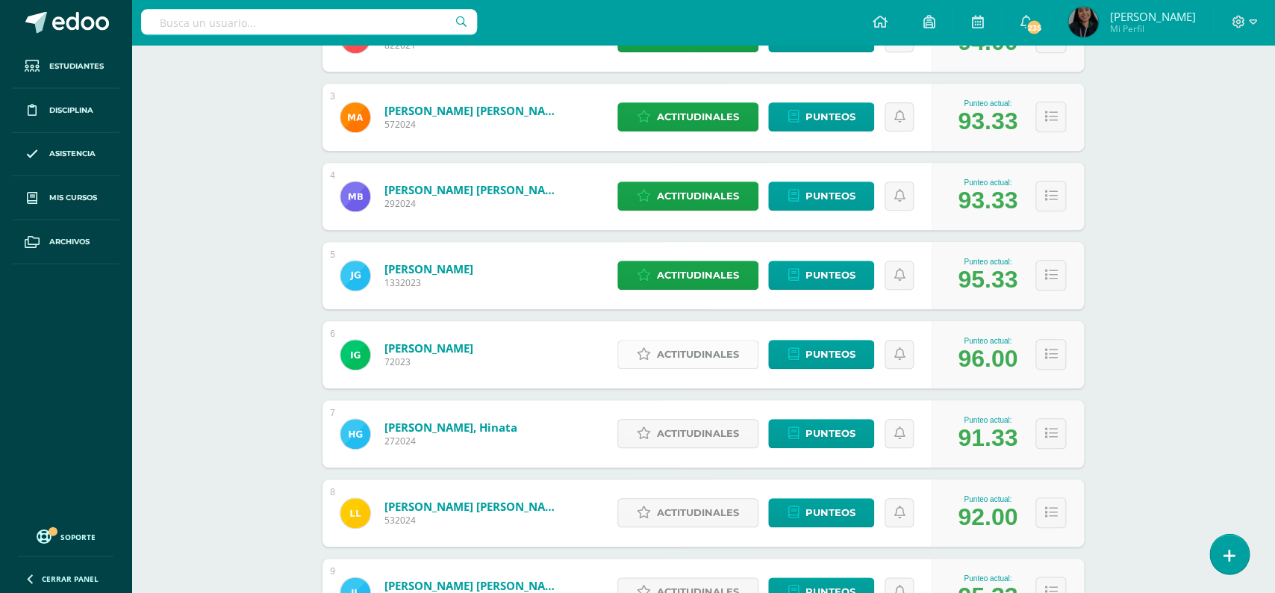
click at [728, 347] on span "Actitudinales" at bounding box center [698, 355] width 82 height 28
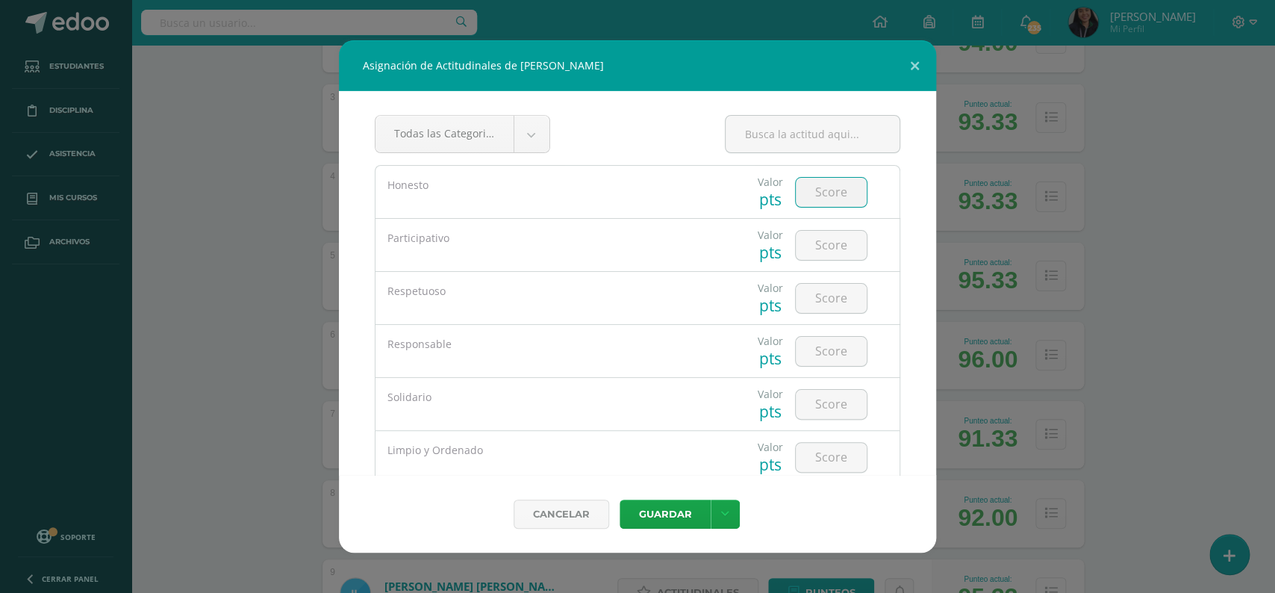
click at [824, 189] on input "number" at bounding box center [831, 192] width 71 height 29
type input "5"
click at [820, 251] on input "number" at bounding box center [831, 245] width 71 height 29
type input "5"
click at [827, 305] on input "number" at bounding box center [831, 298] width 71 height 29
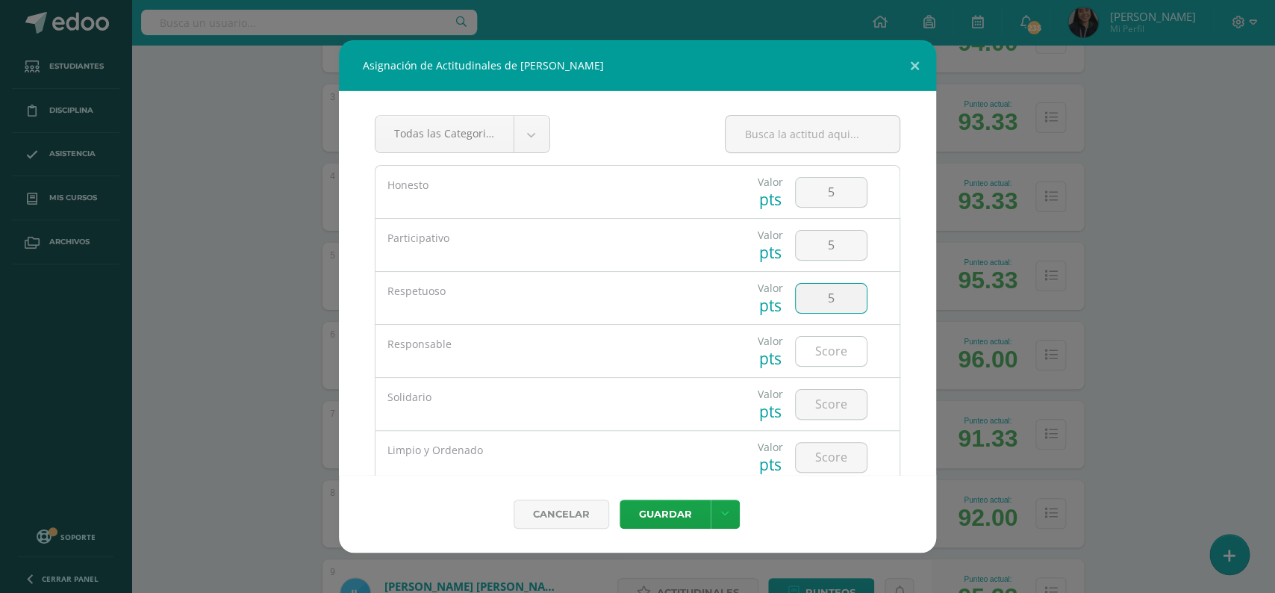
type input "5"
click at [825, 354] on input "number" at bounding box center [831, 351] width 71 height 29
type input "5"
click at [822, 402] on input "number" at bounding box center [831, 404] width 71 height 29
type input "5"
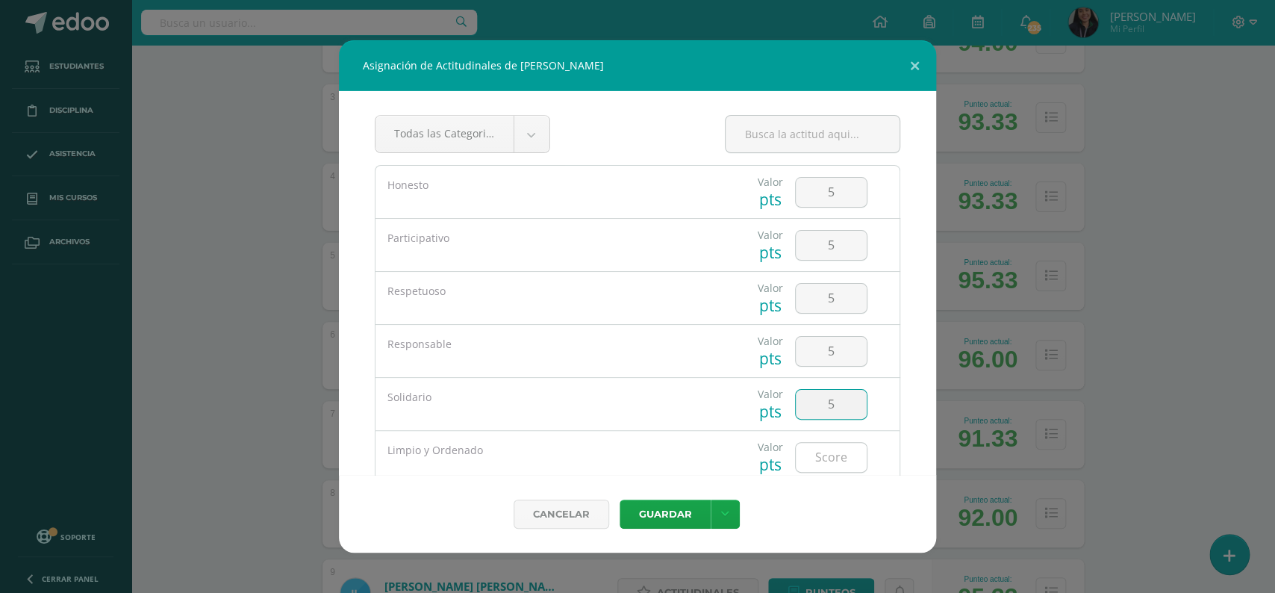
click at [816, 455] on input "number" at bounding box center [831, 457] width 71 height 29
type input "5"
click at [655, 515] on button "Guardar" at bounding box center [665, 513] width 91 height 29
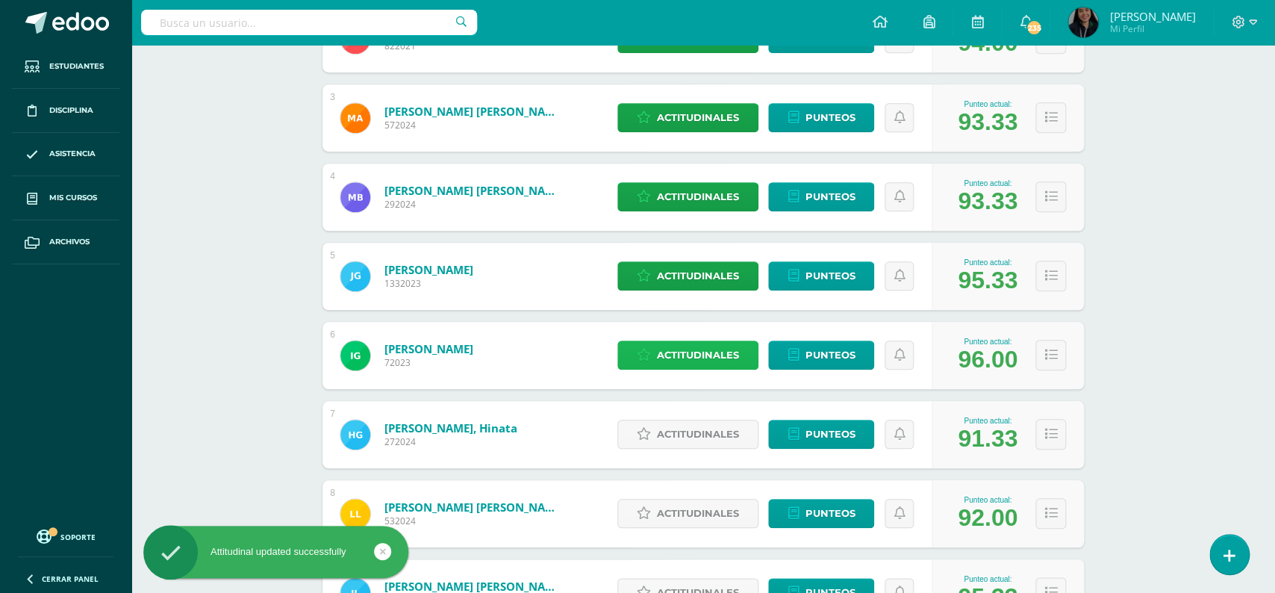
scroll to position [646, 0]
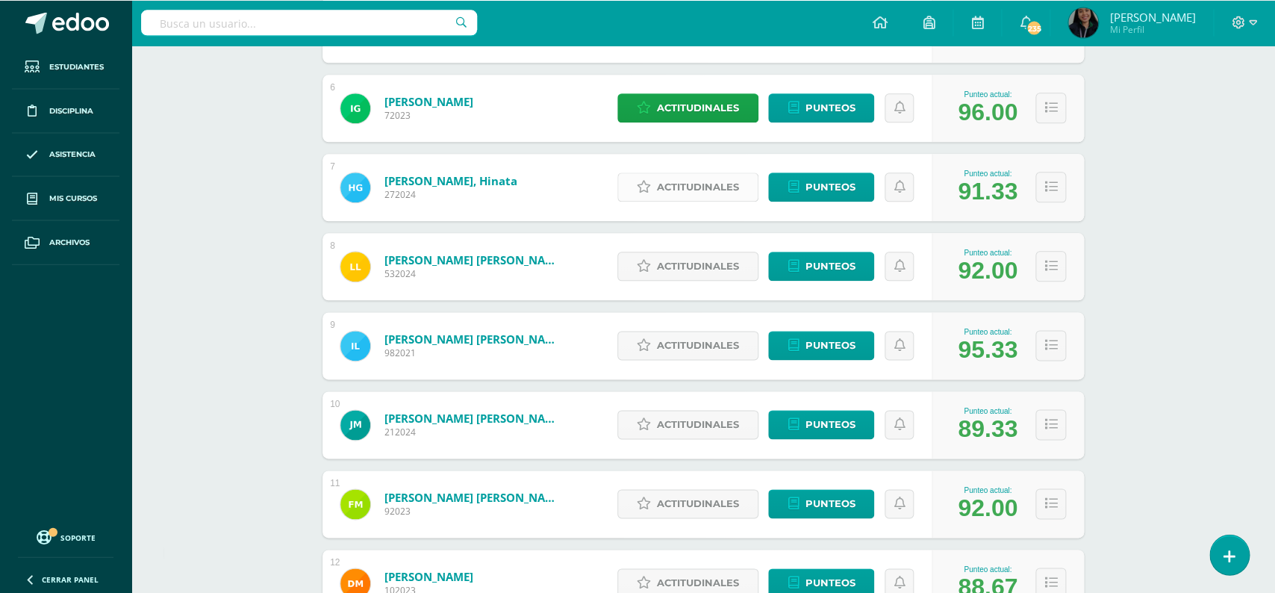
click at [740, 176] on link "Actitudinales" at bounding box center [687, 186] width 141 height 29
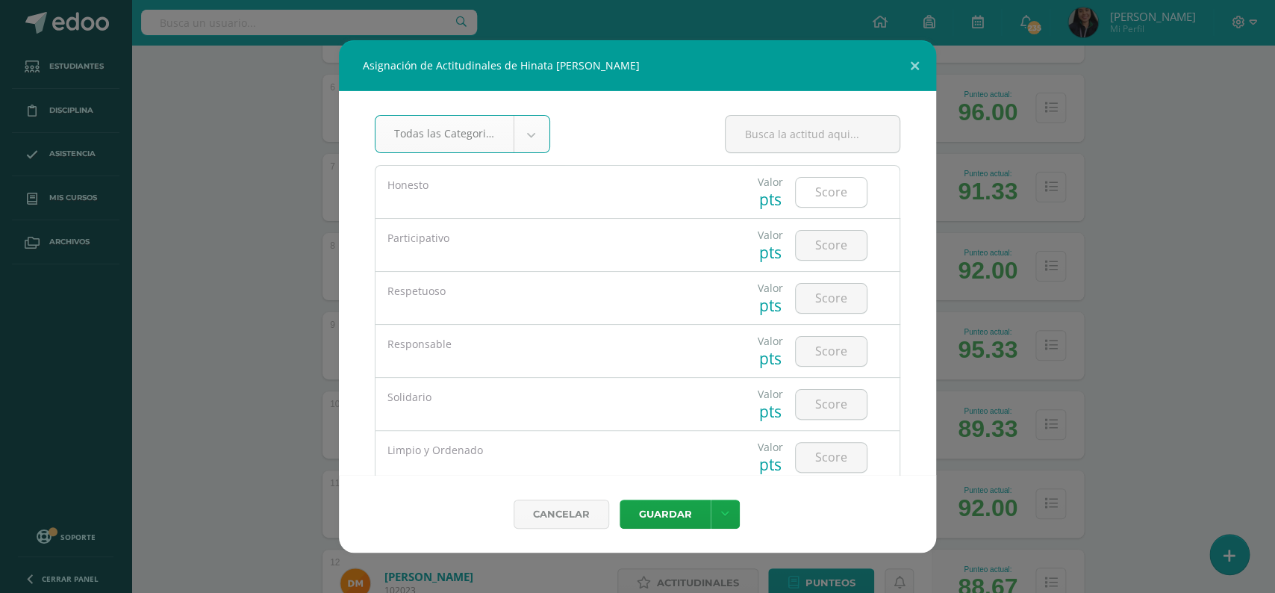
click at [837, 201] on input "number" at bounding box center [831, 192] width 71 height 29
type input "5"
click at [827, 253] on input "number" at bounding box center [831, 245] width 71 height 29
type input "4"
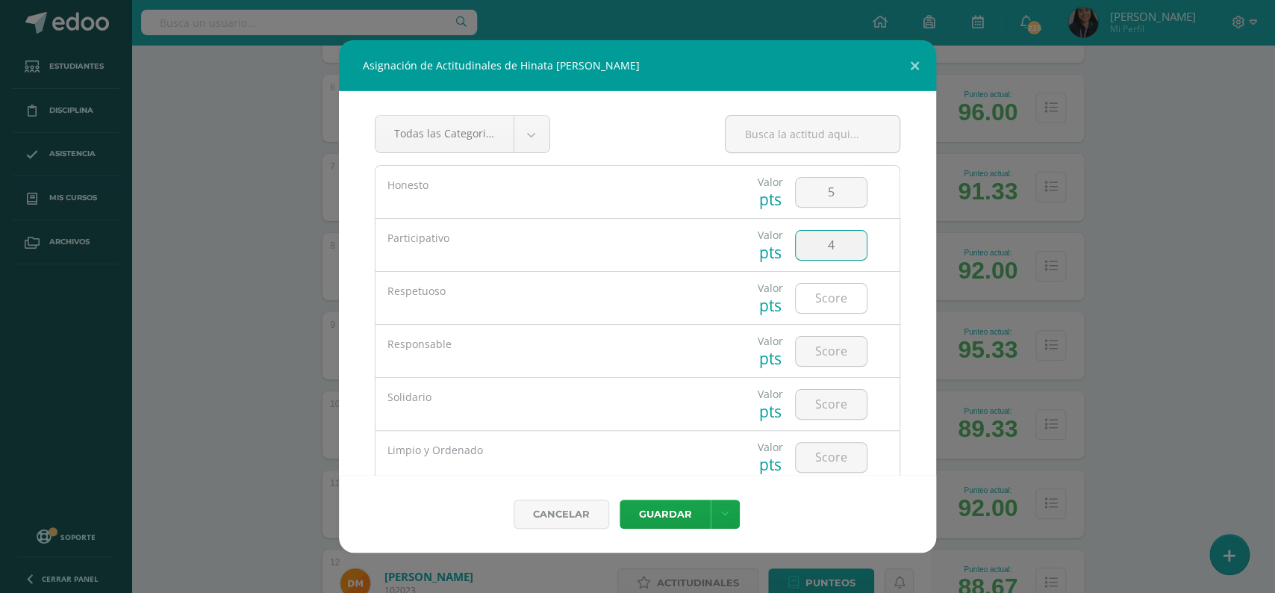
click at [829, 297] on input "number" at bounding box center [831, 298] width 71 height 29
type input "5"
click at [827, 349] on input "number" at bounding box center [831, 351] width 71 height 29
type input "5"
click at [823, 402] on input "number" at bounding box center [831, 404] width 71 height 29
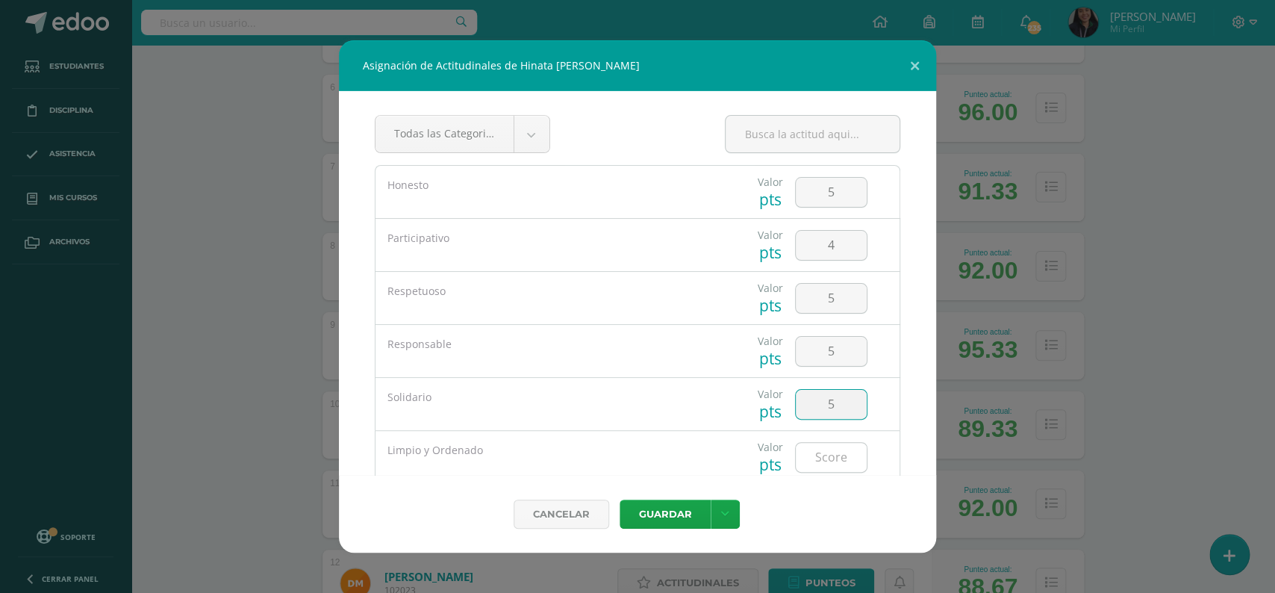
type input "5"
click at [817, 454] on input "number" at bounding box center [831, 457] width 71 height 29
type input "5"
click at [641, 516] on button "Guardar" at bounding box center [665, 513] width 91 height 29
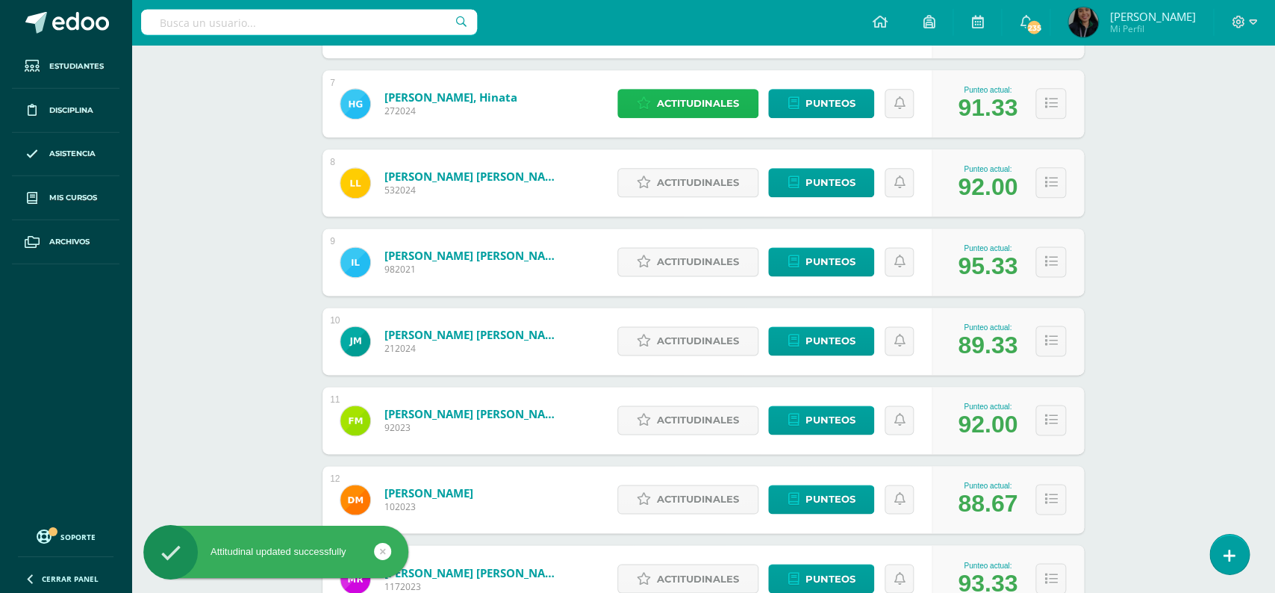
scroll to position [752, 0]
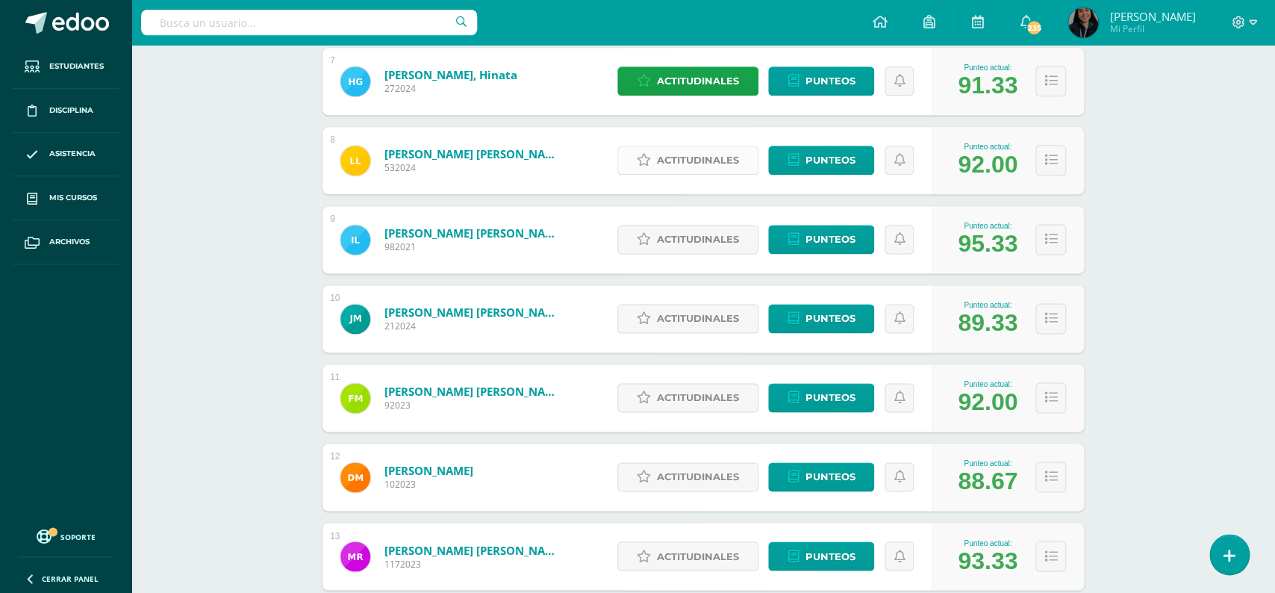
click at [683, 146] on span "Actitudinales" at bounding box center [698, 160] width 82 height 28
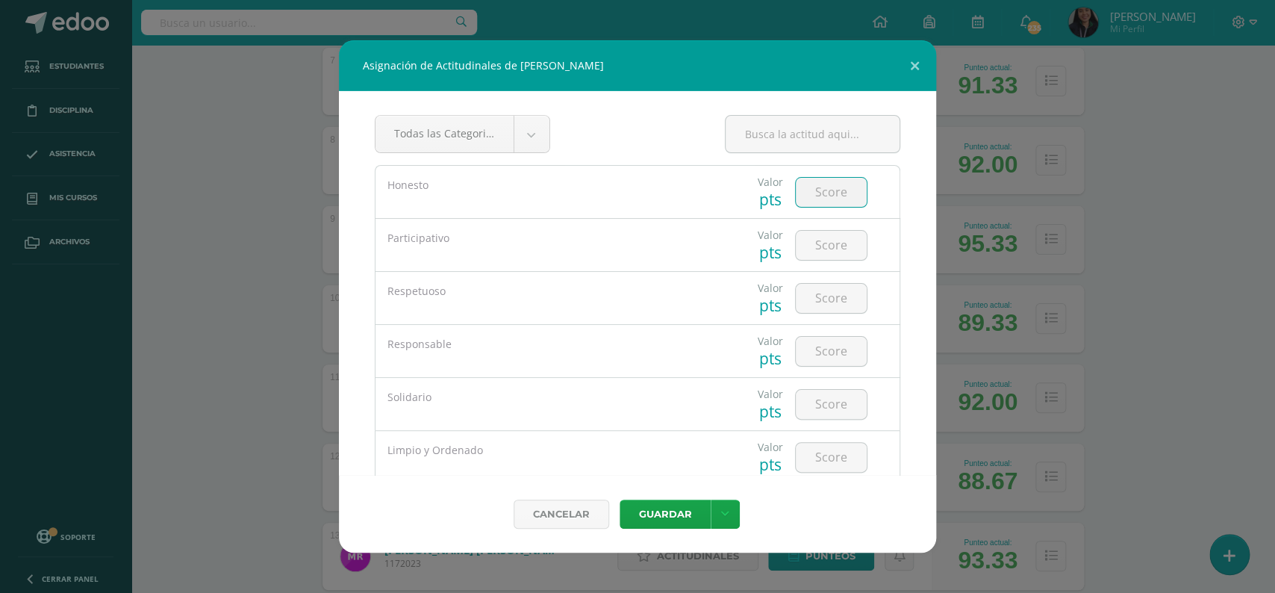
click at [825, 194] on input "number" at bounding box center [831, 192] width 71 height 29
type input "5"
click at [829, 245] on input "number" at bounding box center [831, 245] width 71 height 29
type input "5"
click at [832, 298] on input "number" at bounding box center [831, 298] width 71 height 29
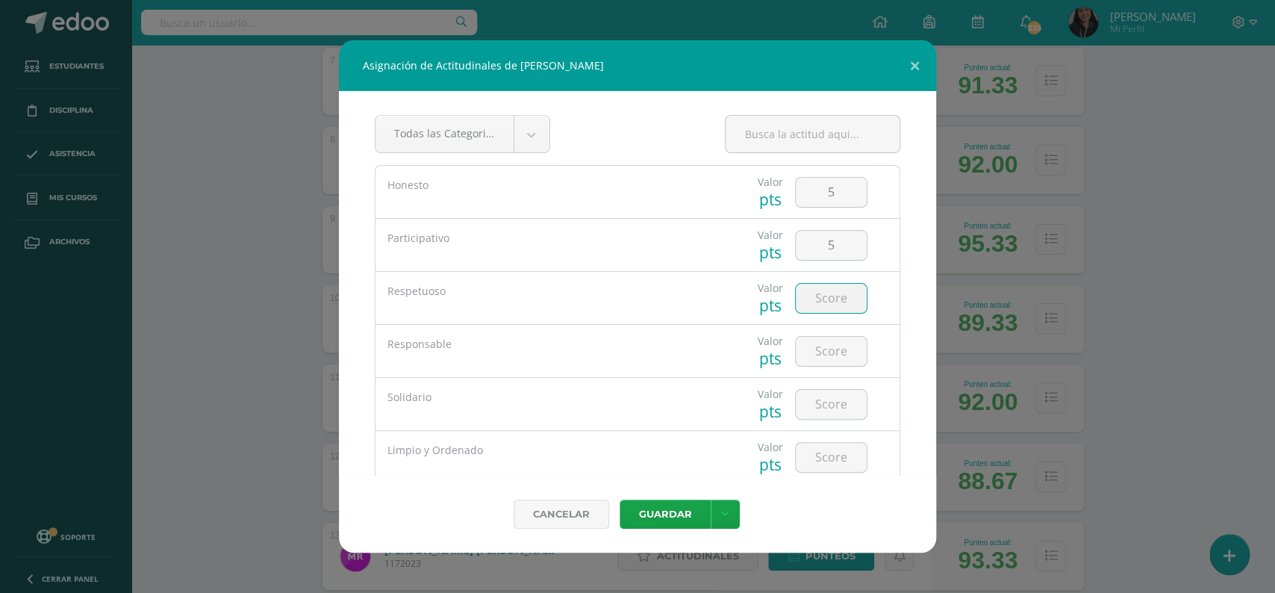
click at [832, 298] on input "number" at bounding box center [831, 298] width 71 height 29
type input "5"
click at [823, 349] on input "number" at bounding box center [831, 351] width 71 height 29
type input "5"
click at [831, 253] on input "5" at bounding box center [831, 245] width 71 height 29
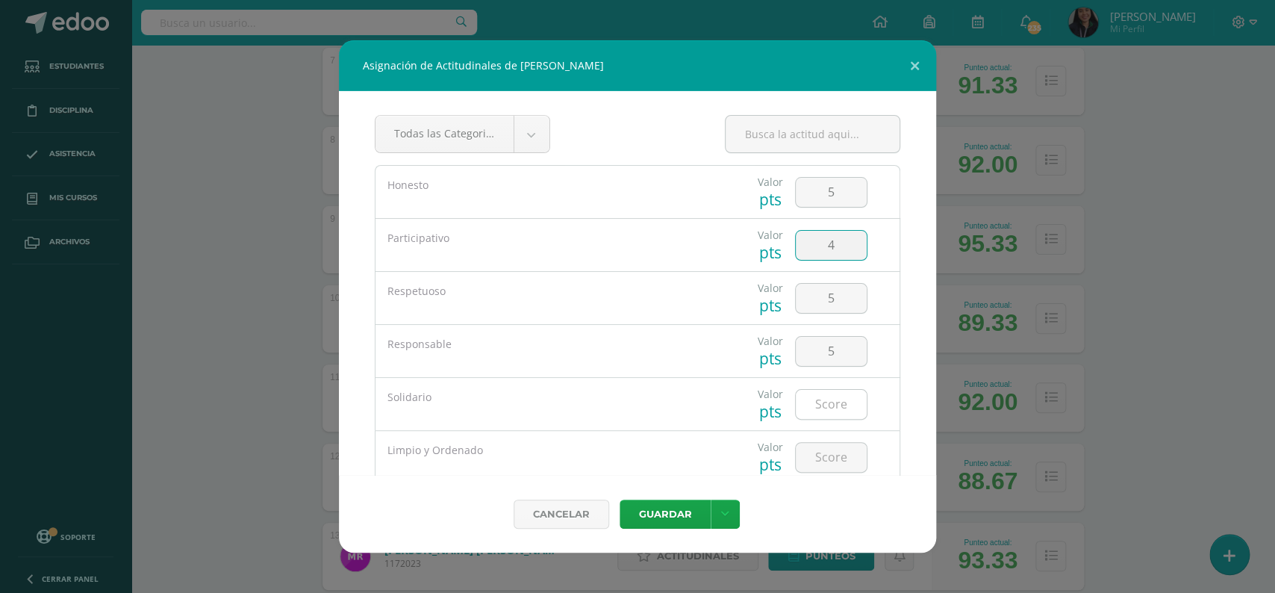
type input "4"
click at [832, 405] on input "number" at bounding box center [831, 404] width 71 height 29
type input "4"
click at [828, 461] on input "number" at bounding box center [831, 457] width 71 height 29
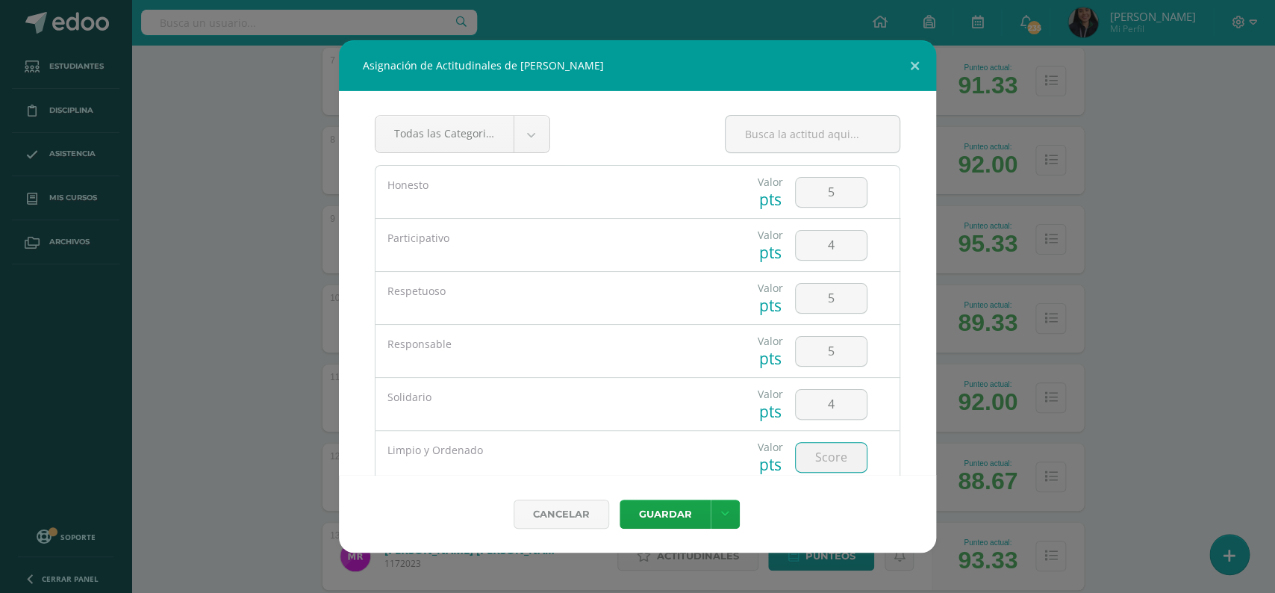
click at [828, 461] on input "number" at bounding box center [831, 457] width 71 height 29
type input "4"
click at [655, 511] on button "Guardar" at bounding box center [665, 513] width 91 height 29
